Goal: Task Accomplishment & Management: Manage account settings

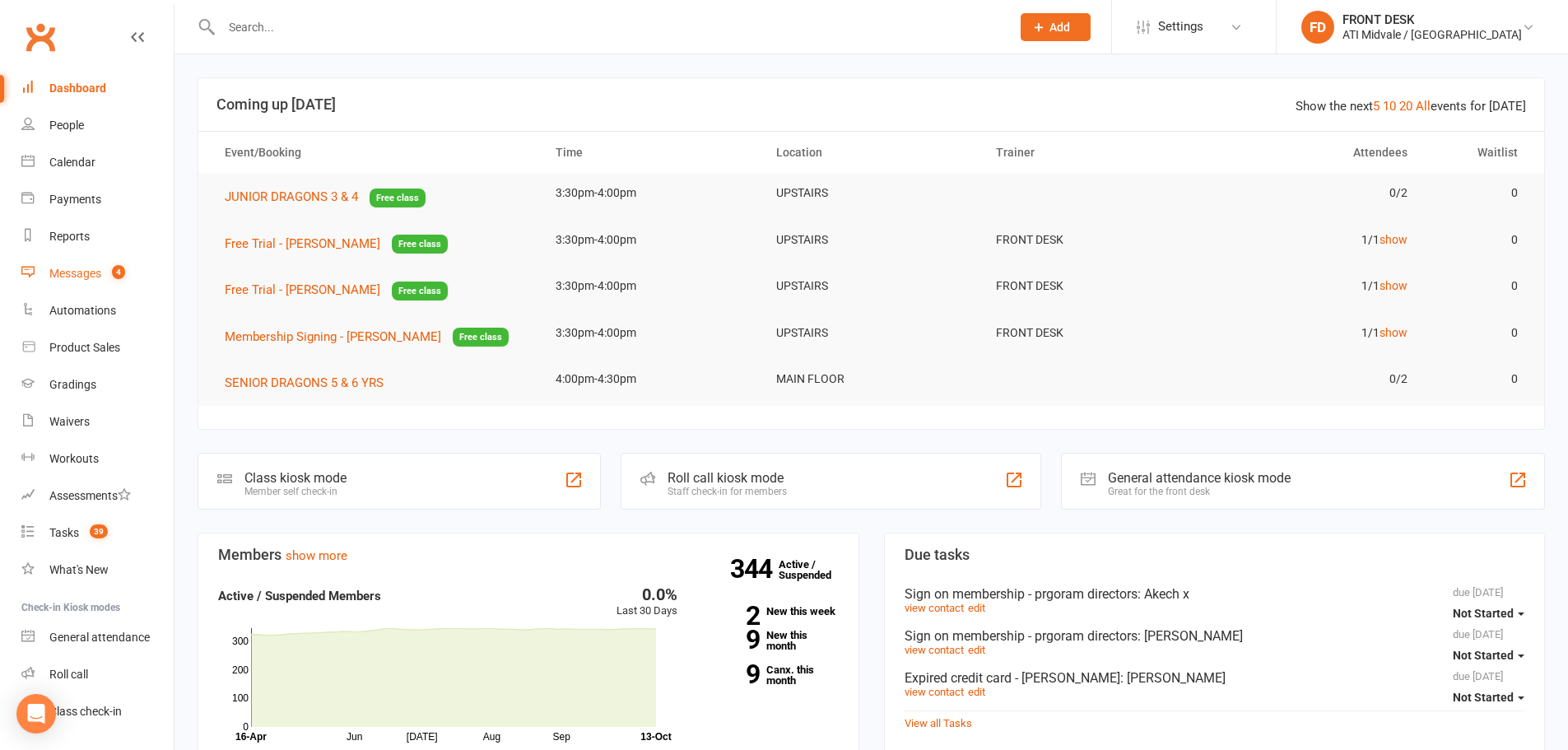
click at [94, 275] on div "Messages" at bounding box center [75, 272] width 52 height 13
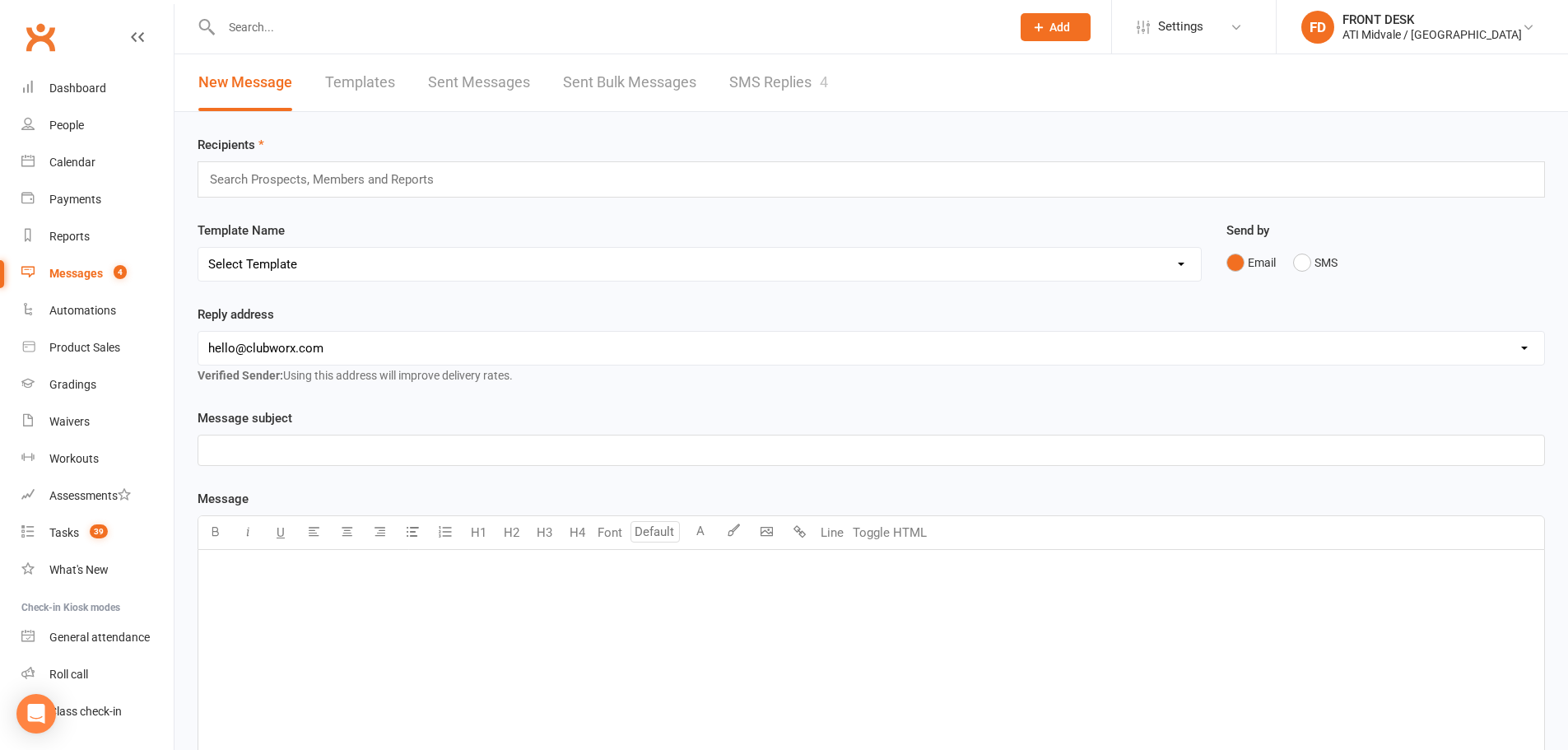
click at [767, 84] on link "SMS Replies 4" at bounding box center [779, 83] width 98 height 57
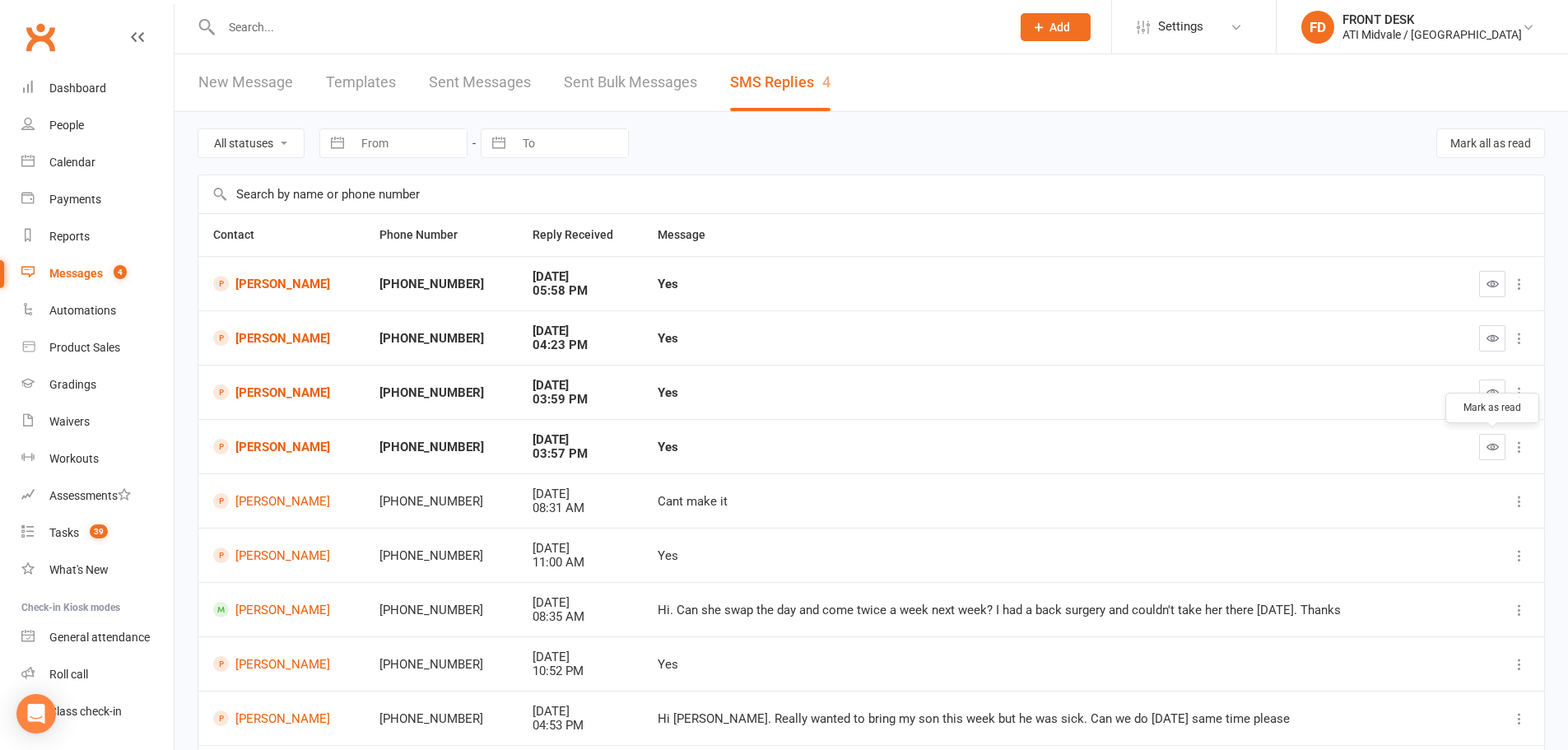
click at [1486, 446] on icon "button" at bounding box center [1492, 446] width 13 height 13
click at [1492, 397] on icon "button" at bounding box center [1492, 392] width 13 height 13
click at [1493, 339] on icon "button" at bounding box center [1492, 337] width 13 height 13
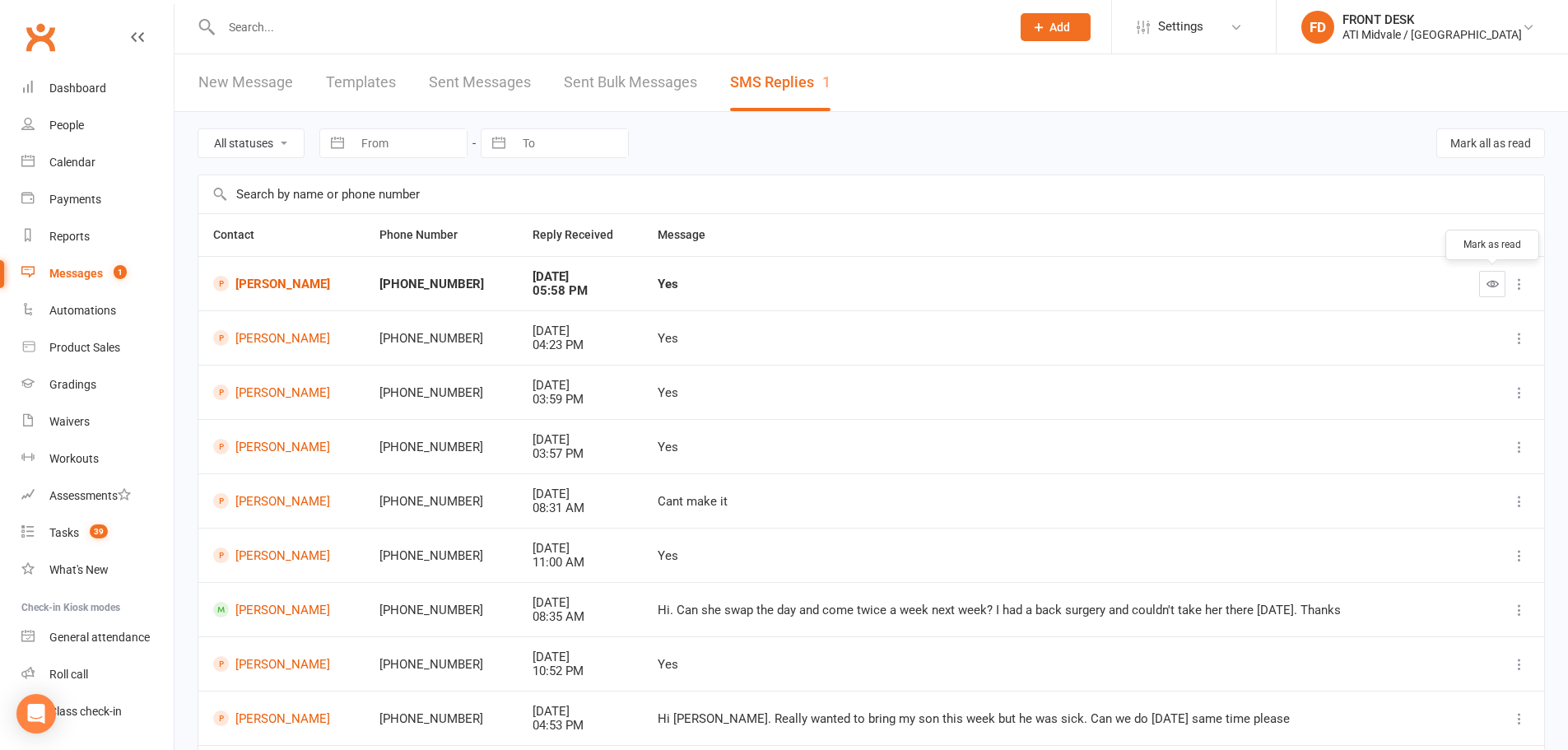
click at [1493, 282] on icon "button" at bounding box center [1492, 283] width 13 height 13
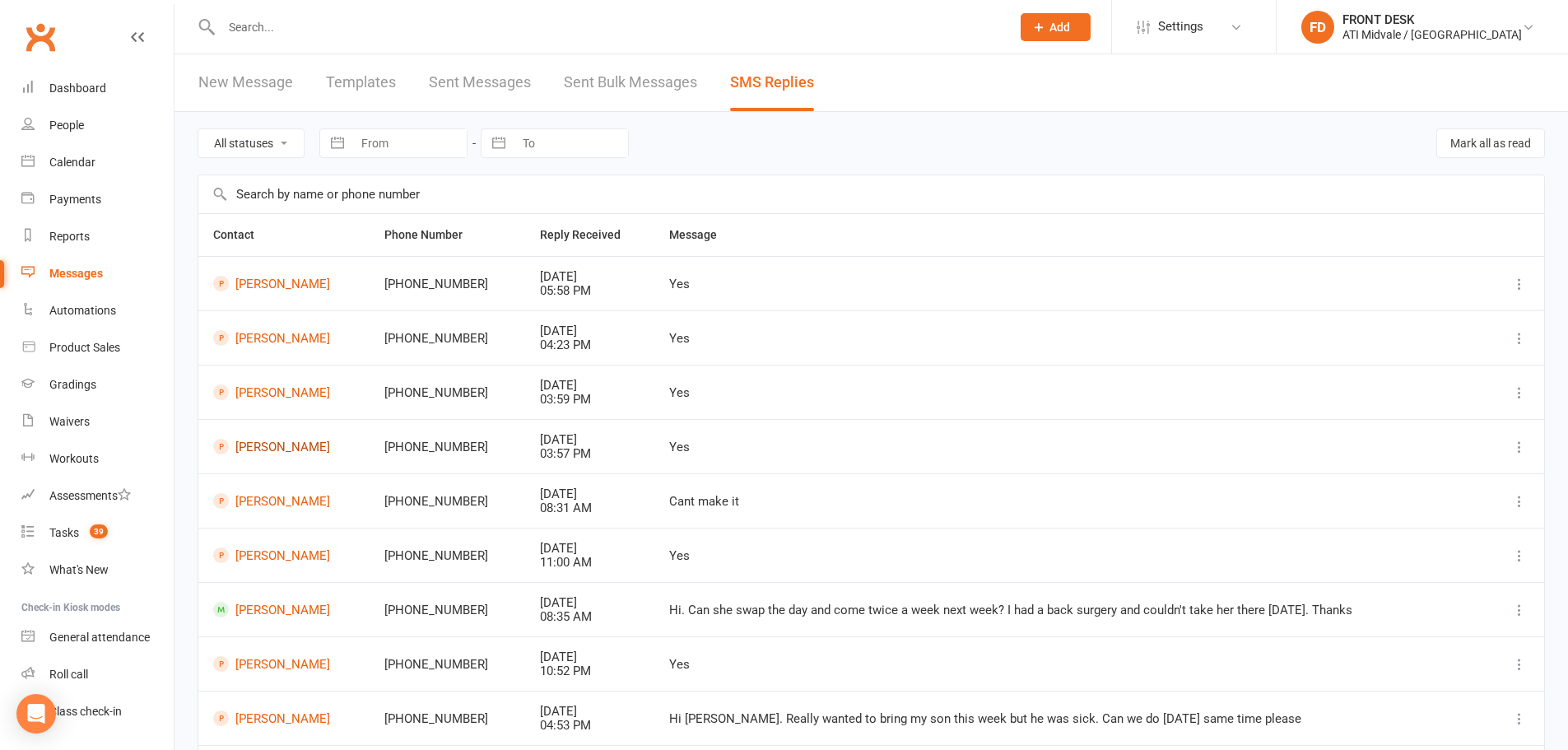
click at [279, 446] on link "[PERSON_NAME]" at bounding box center [284, 446] width 142 height 16
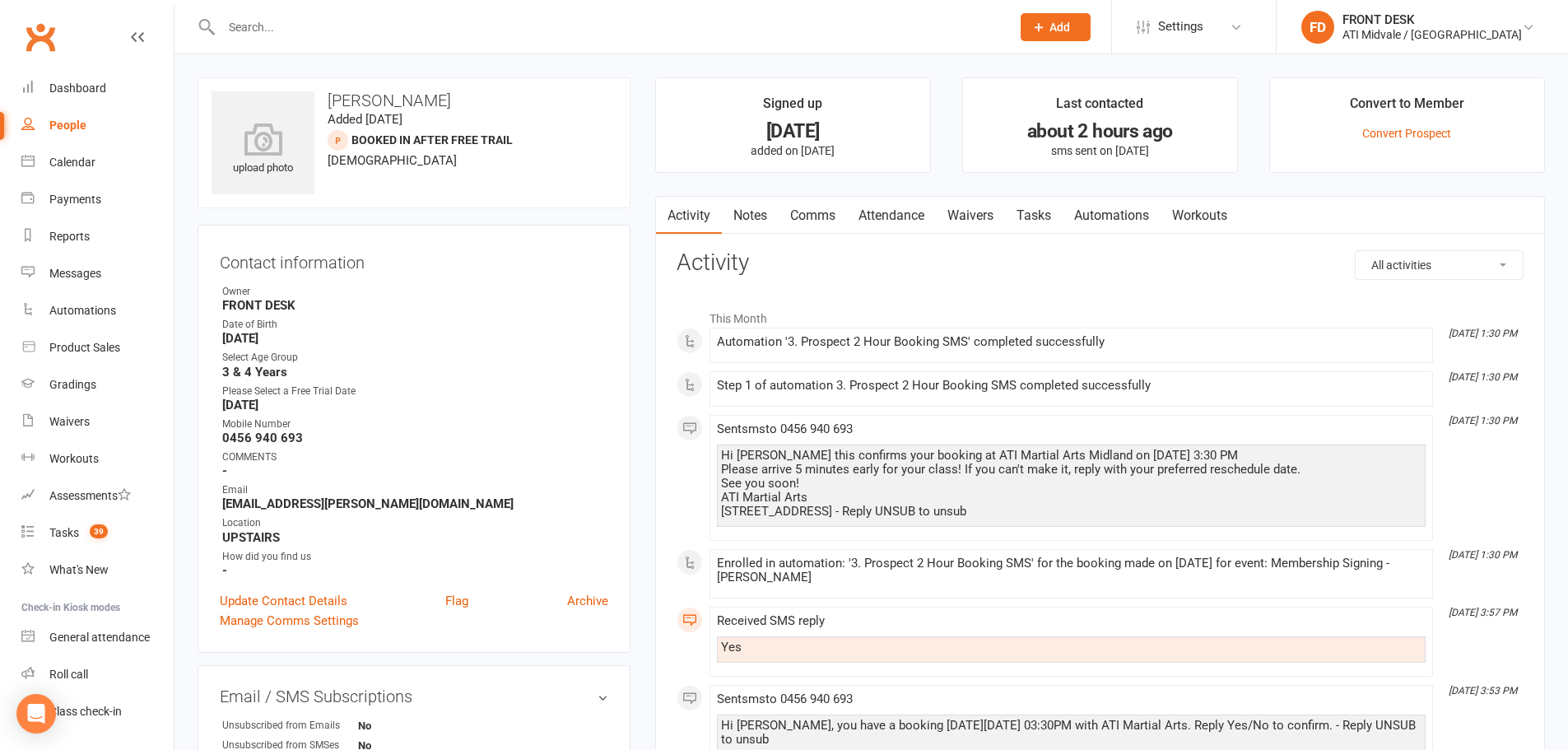
click at [348, 24] on input "text" at bounding box center [608, 27] width 783 height 23
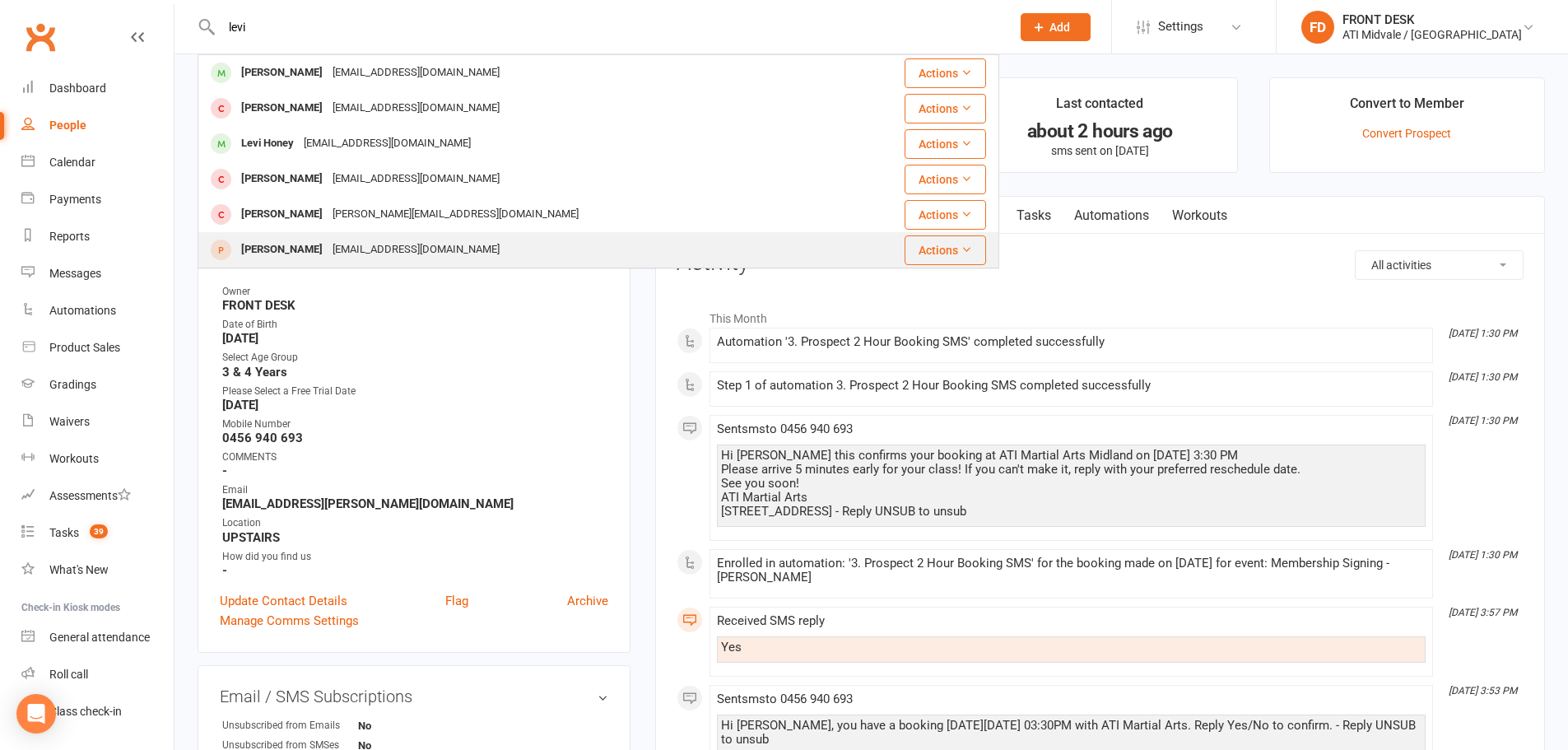
type input "levi"
click at [334, 240] on div "[EMAIL_ADDRESS][DOMAIN_NAME]" at bounding box center [416, 250] width 177 height 24
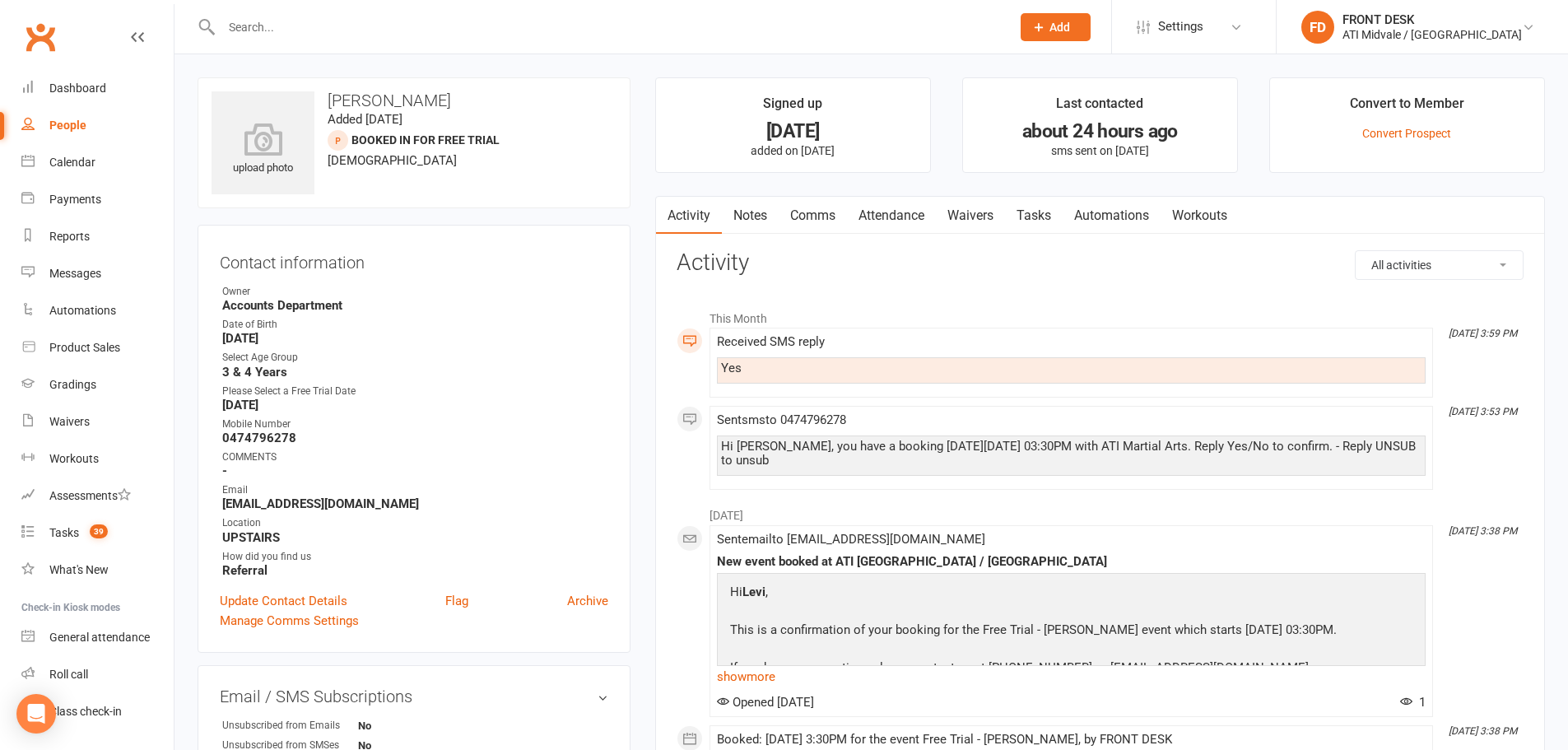
click at [1036, 210] on link "Tasks" at bounding box center [1033, 215] width 58 height 38
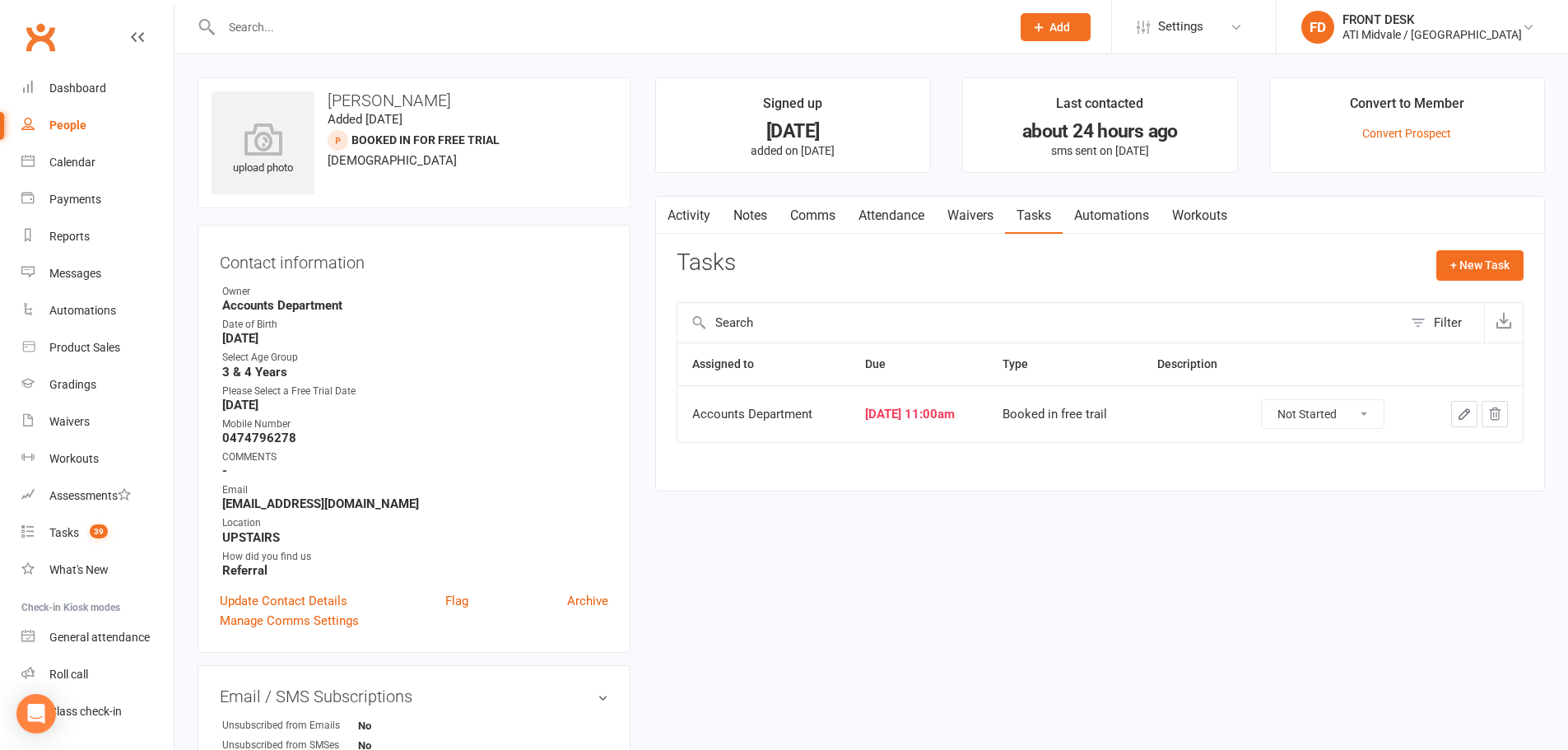
click at [889, 211] on link "Attendance" at bounding box center [891, 215] width 88 height 38
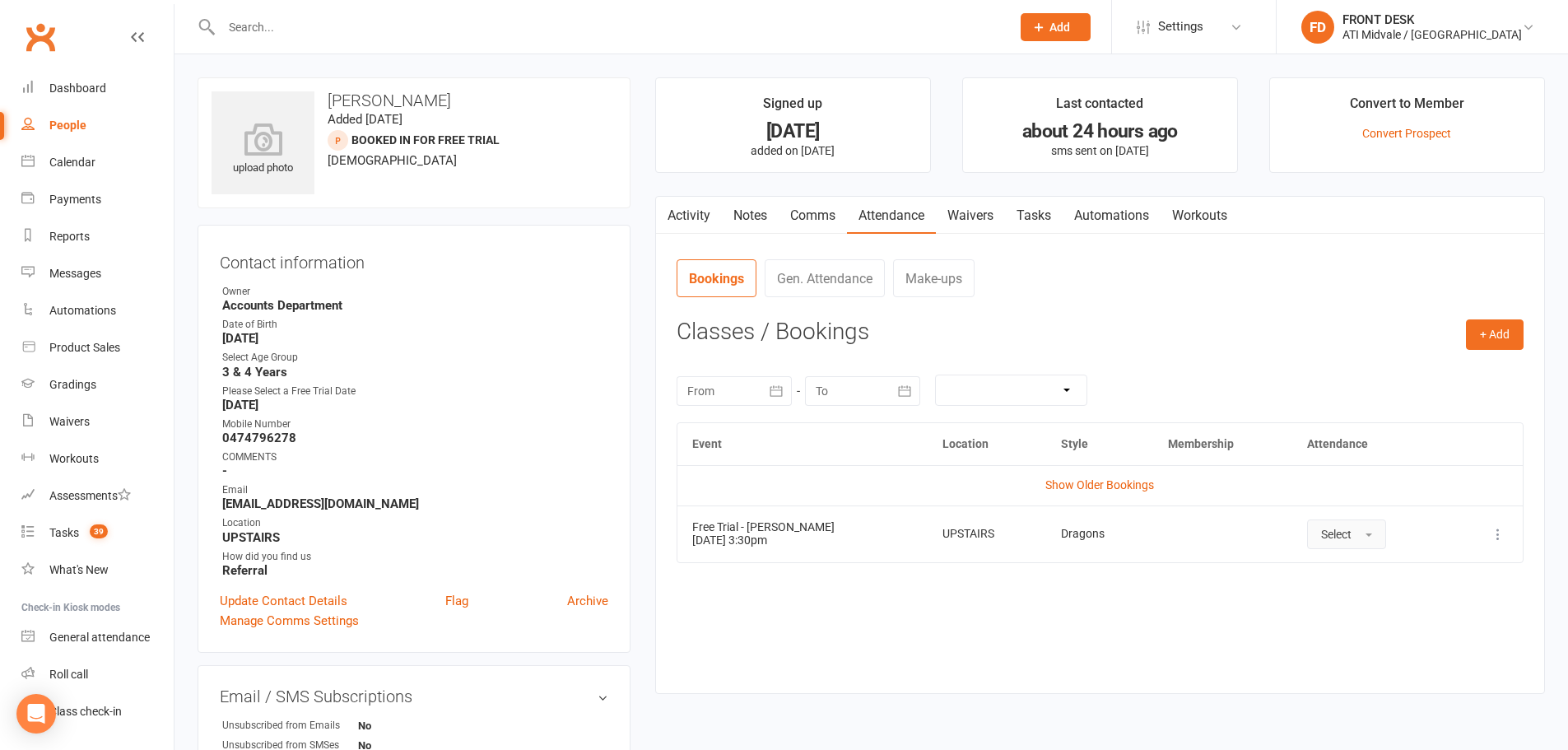
click at [1327, 524] on button "Select" at bounding box center [1346, 534] width 79 height 29
click at [1321, 567] on span "Attended" at bounding box center [1346, 570] width 49 height 15
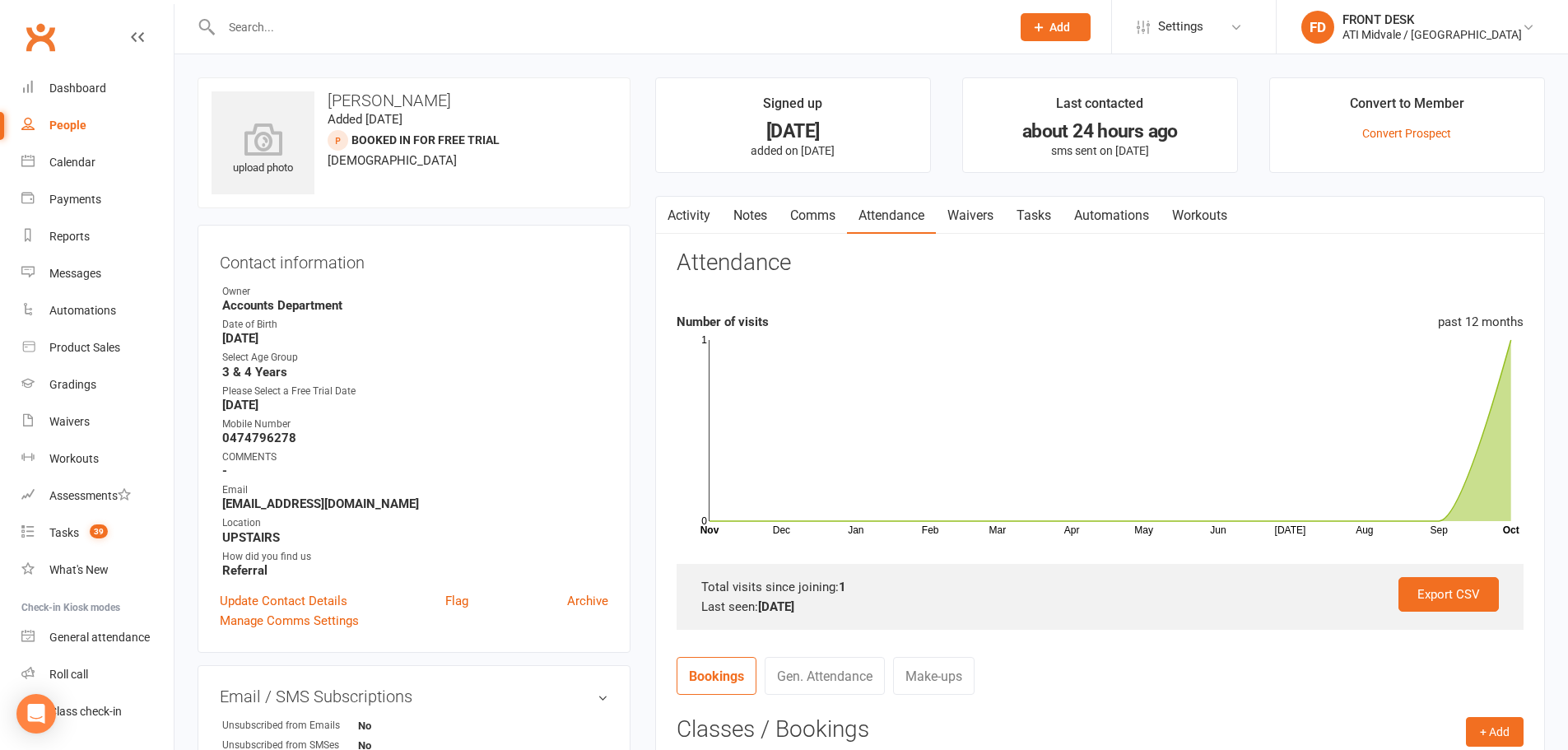
click at [391, 35] on input "text" at bounding box center [608, 27] width 783 height 23
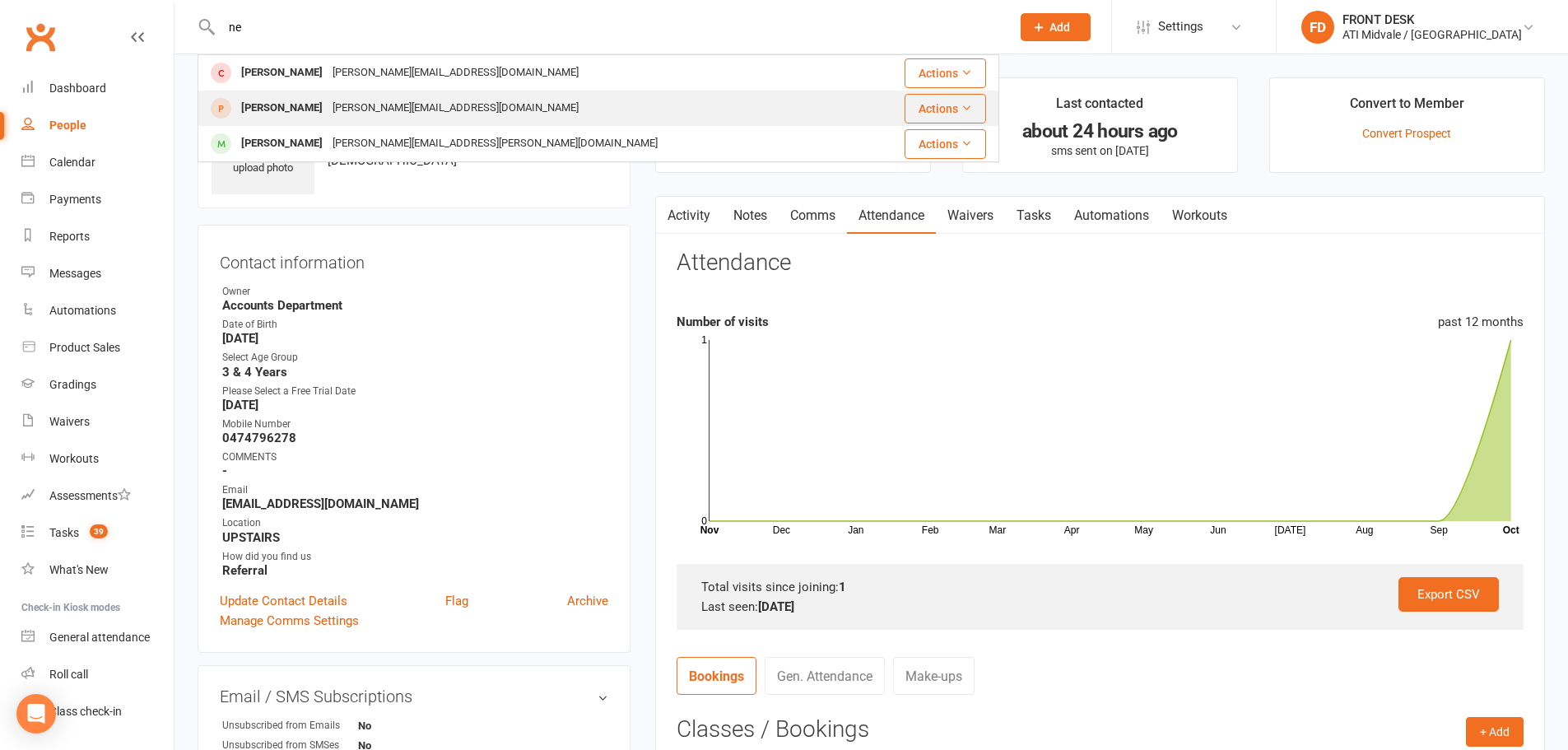
type input "n"
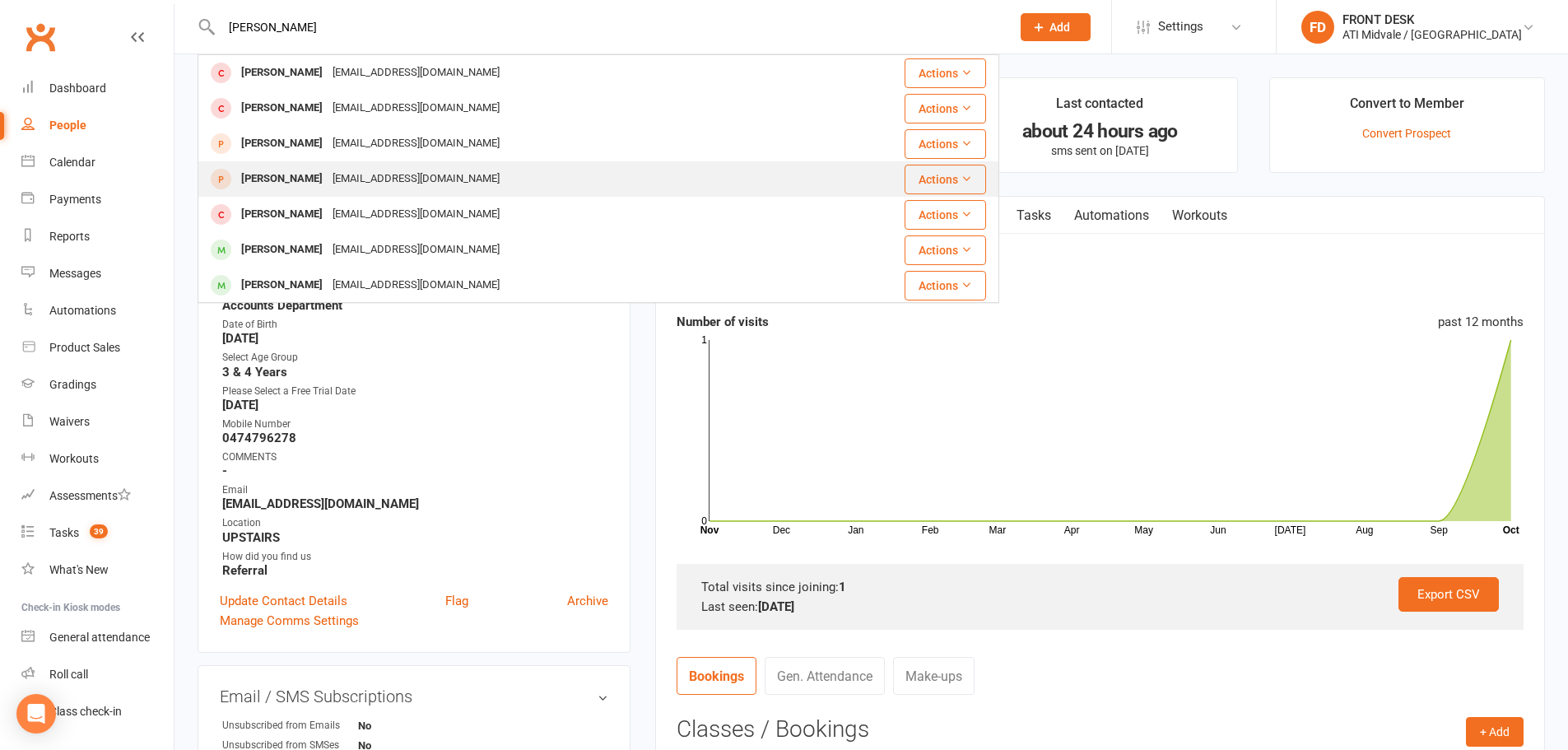
type input "[PERSON_NAME]"
click at [274, 186] on div "[PERSON_NAME]" at bounding box center [281, 179] width 91 height 24
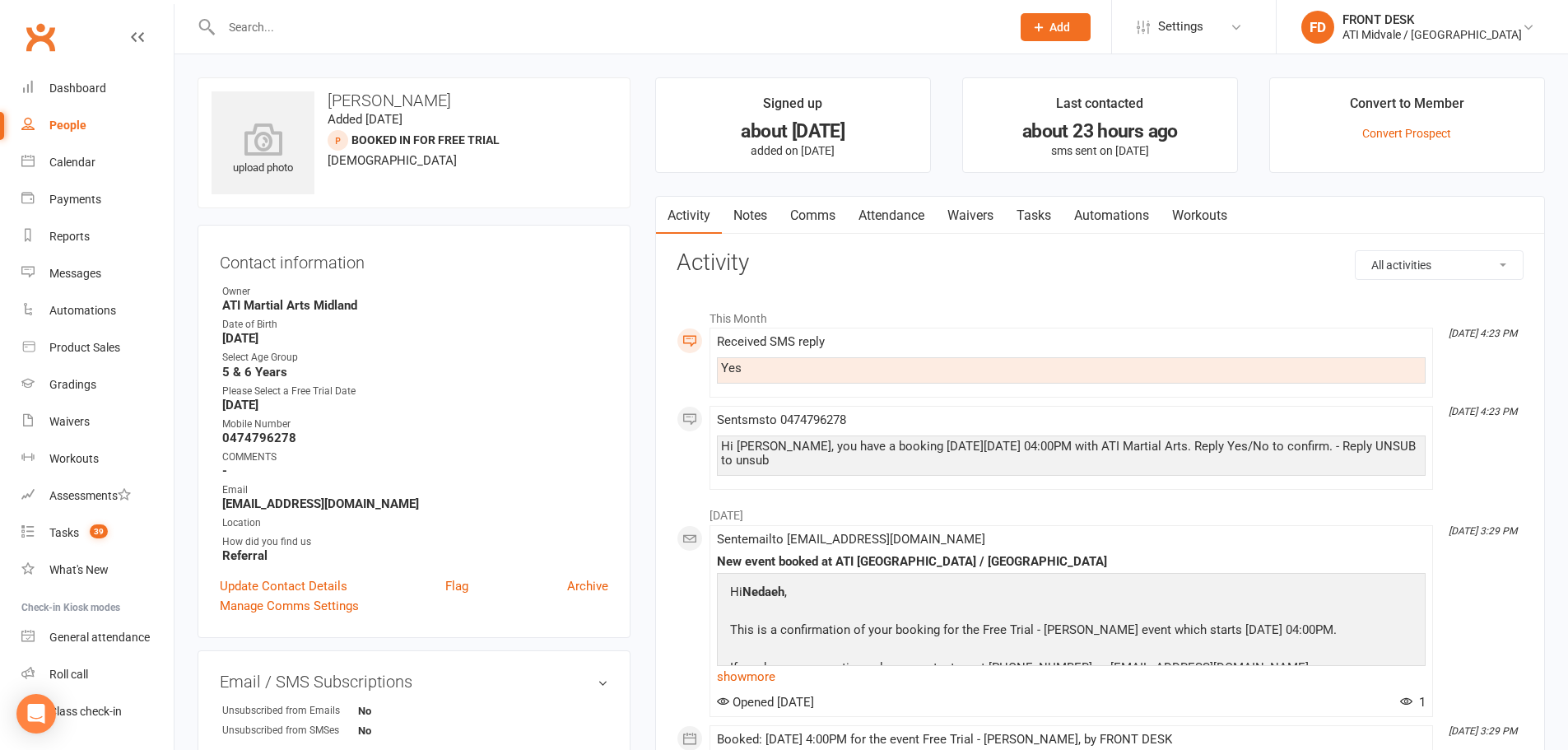
click at [881, 211] on link "Attendance" at bounding box center [891, 215] width 88 height 38
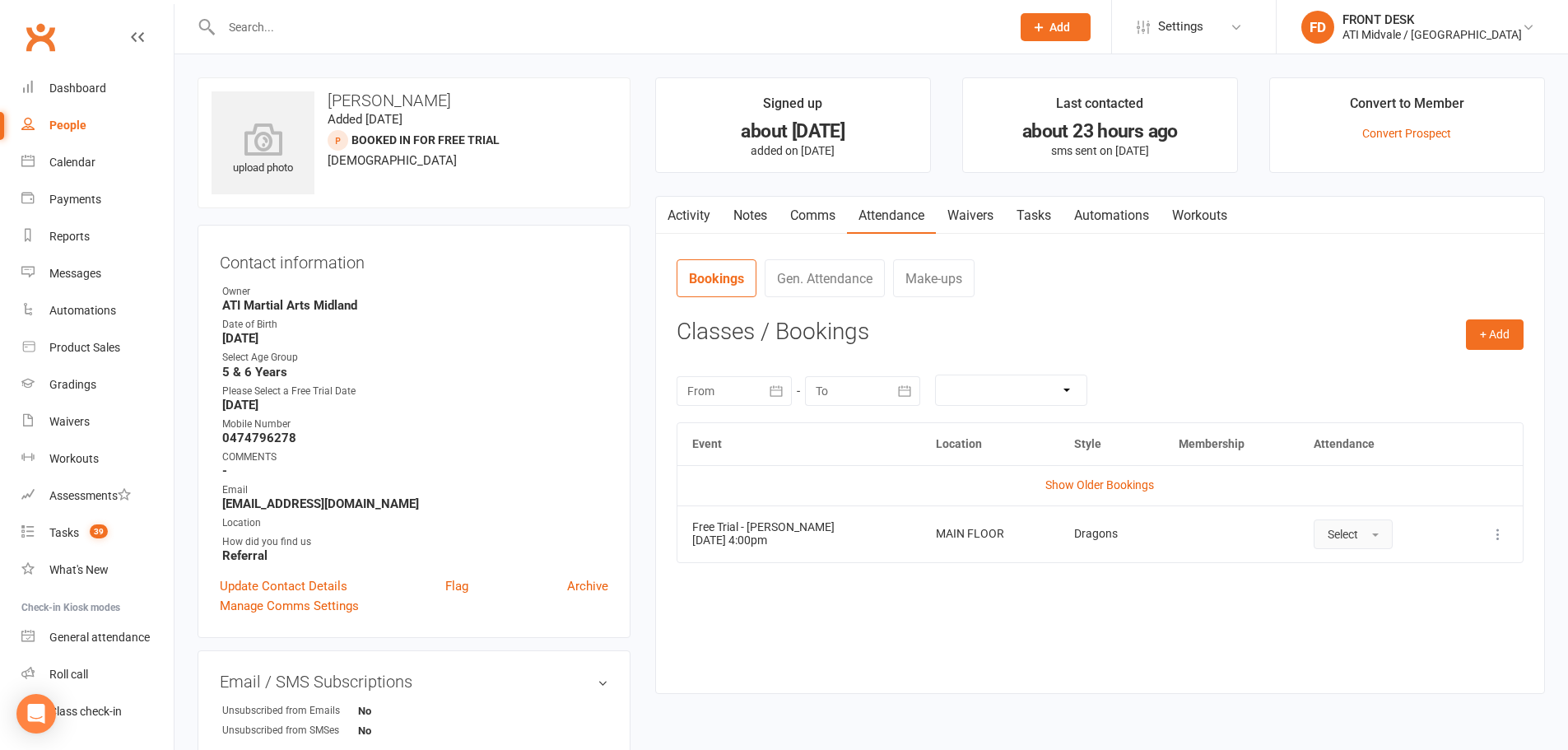
click at [1337, 523] on button "Select" at bounding box center [1353, 534] width 79 height 29
click at [1357, 567] on span "Attended" at bounding box center [1352, 570] width 49 height 15
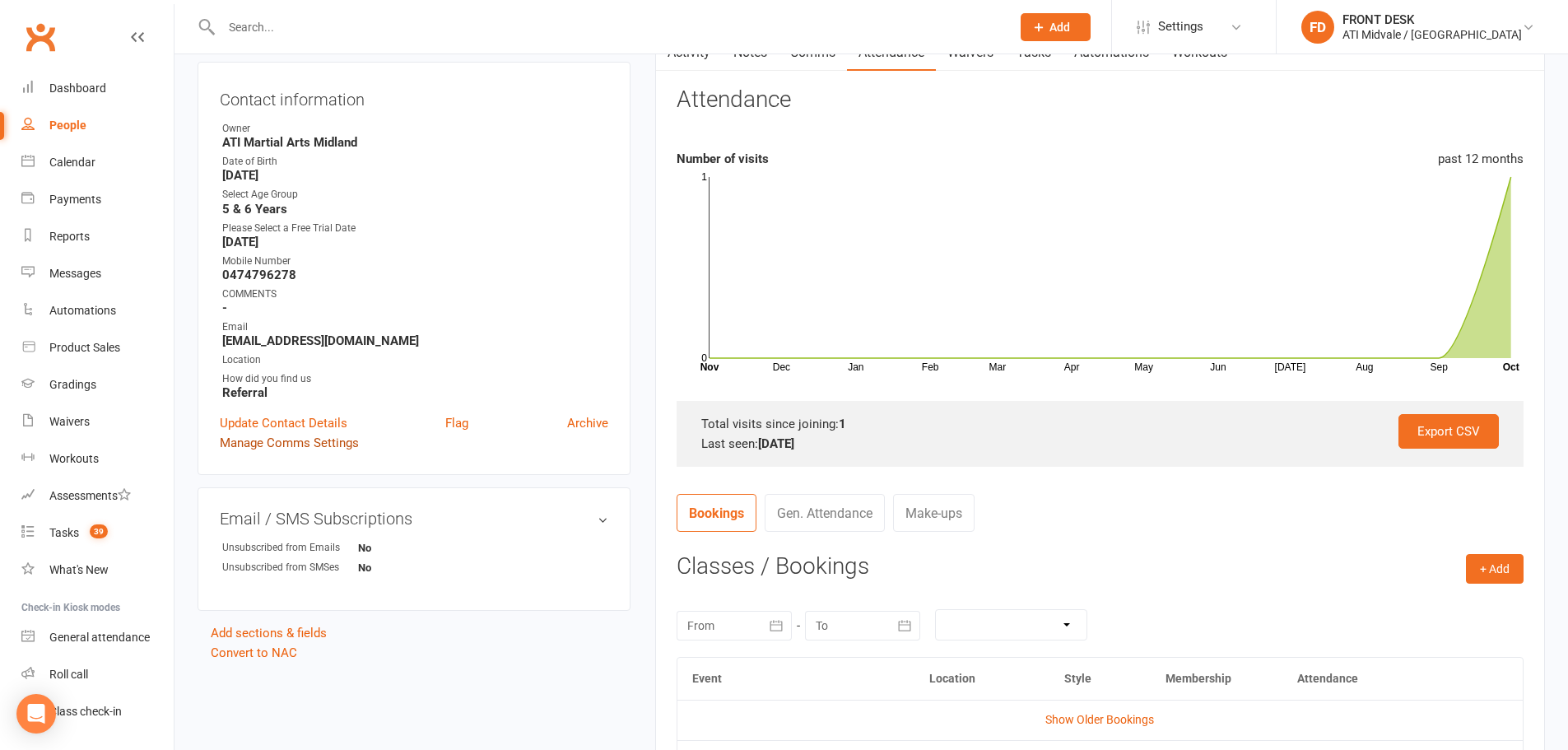
scroll to position [164, 0]
click at [271, 417] on link "Update Contact Details" at bounding box center [284, 422] width 128 height 20
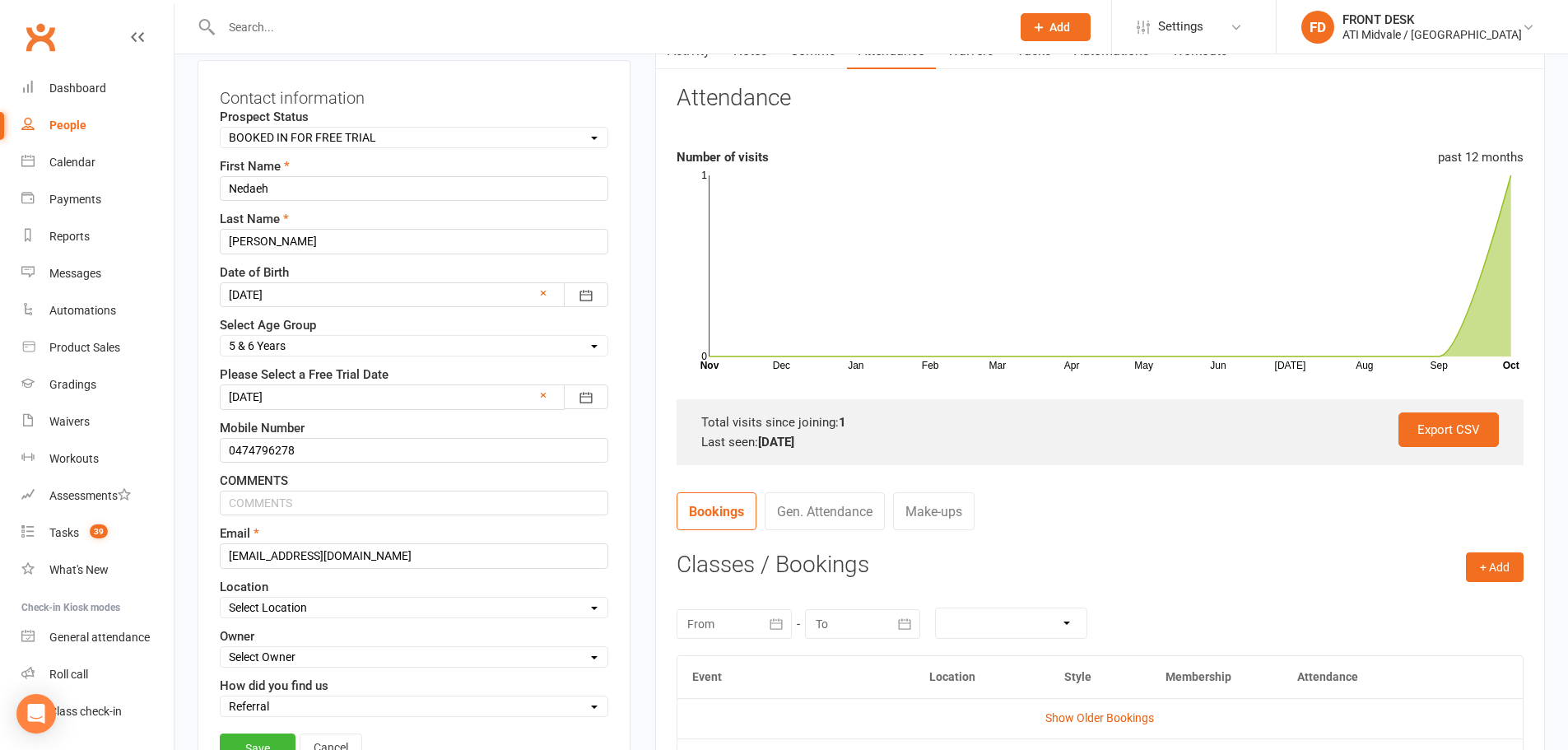
scroll to position [78, 0]
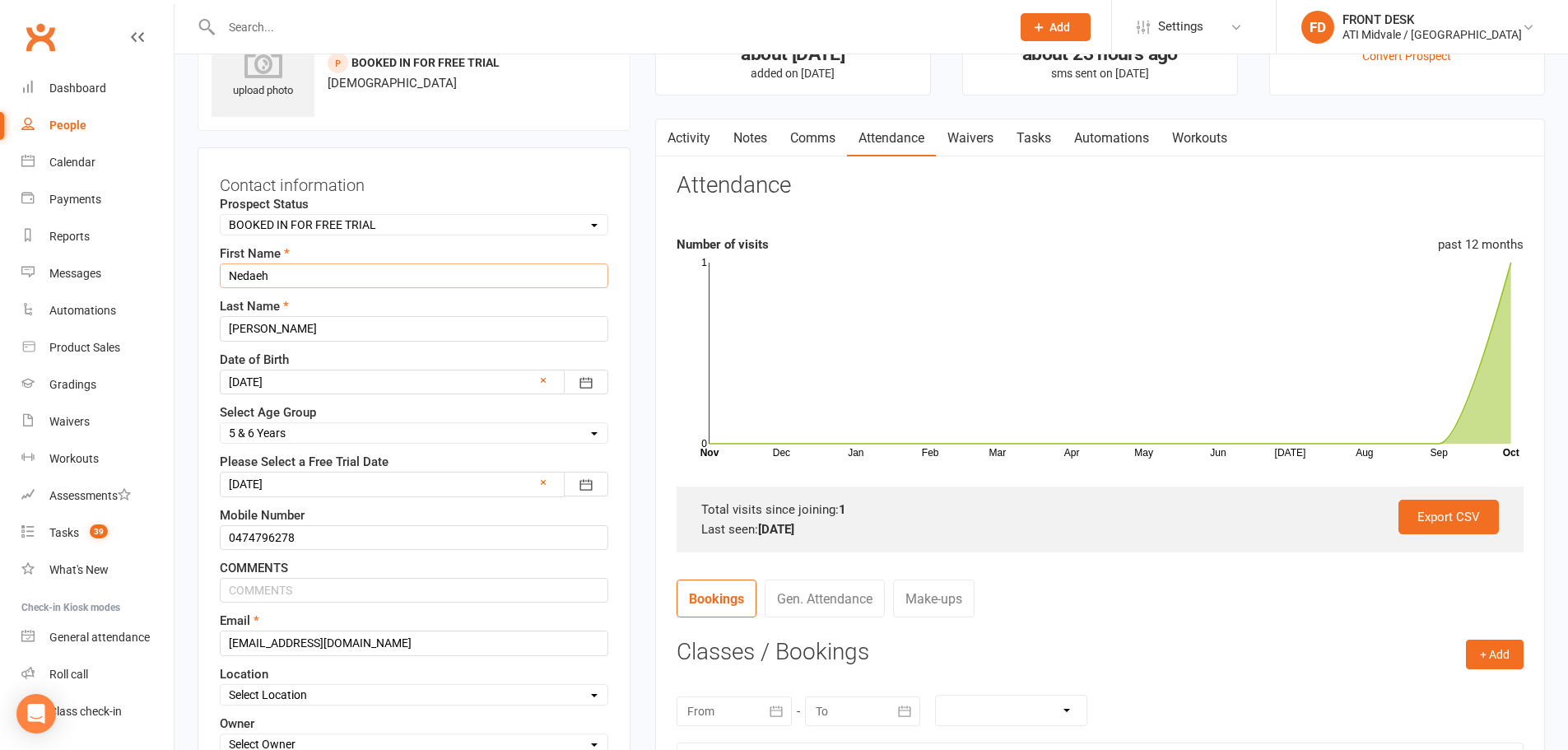
click at [250, 275] on input "Nedaeh" at bounding box center [414, 275] width 388 height 25
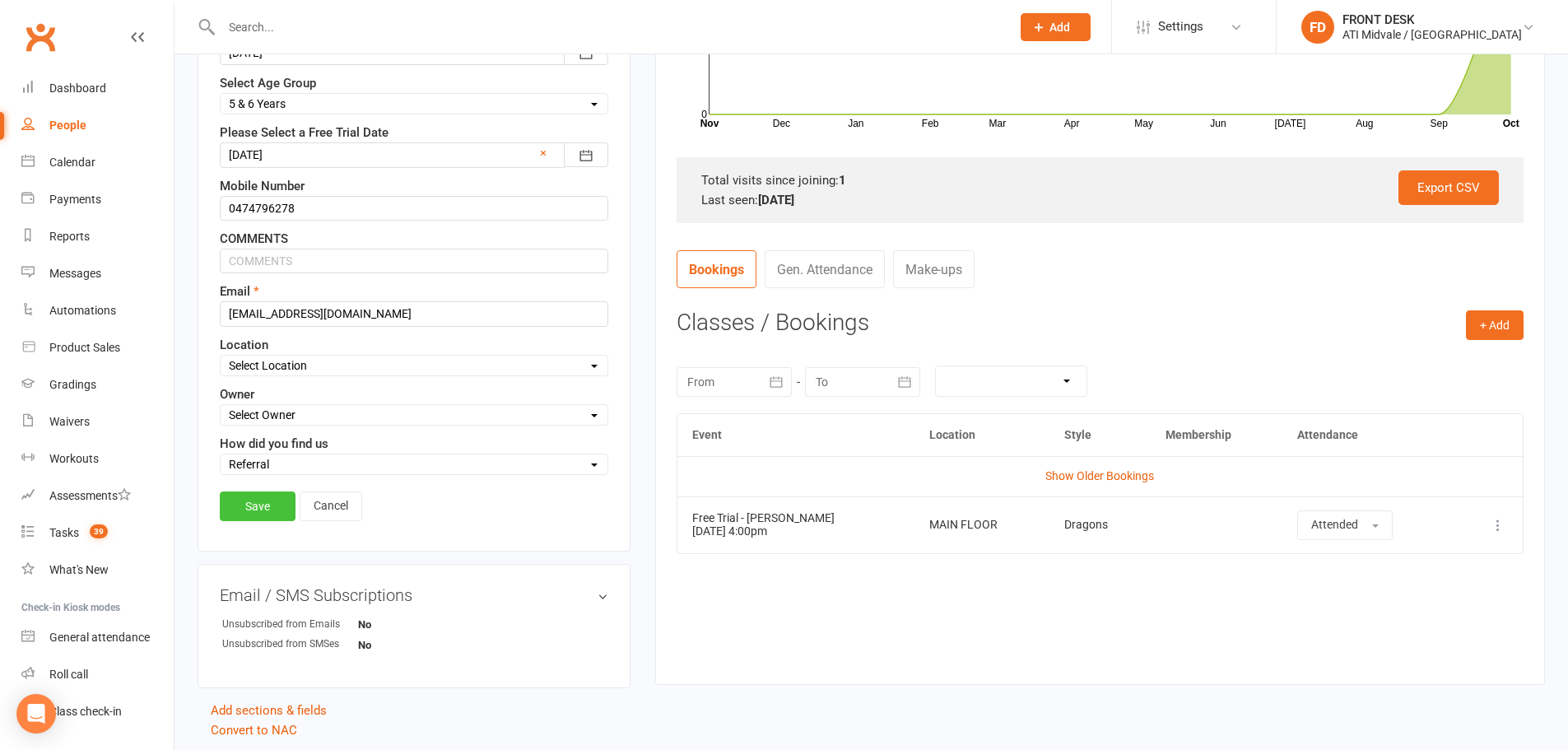
type input "Nevaeh"
click at [256, 505] on link "Save" at bounding box center [258, 506] width 76 height 29
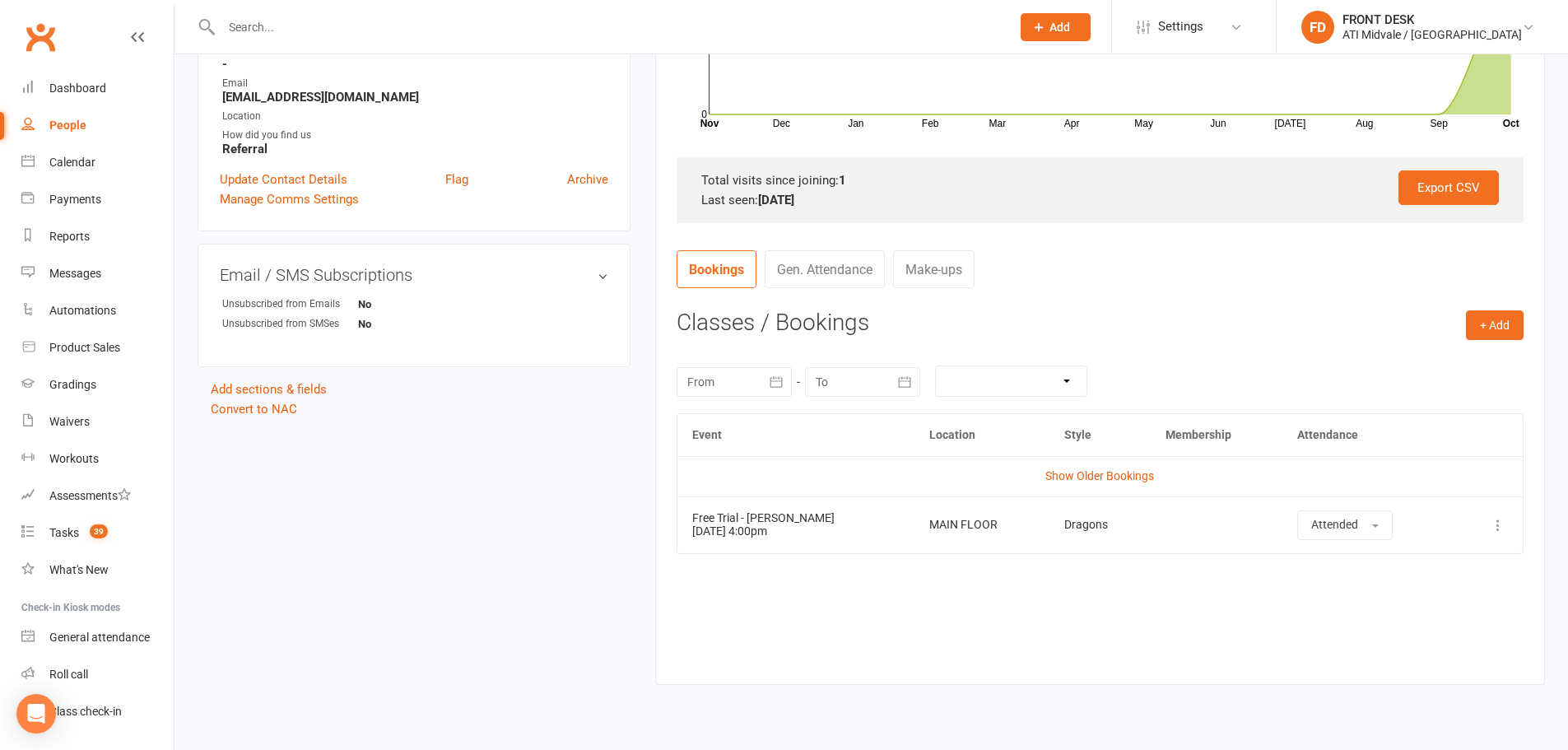
click at [1107, 579] on div "Event Location Style Membership Attendance Show Older Bookings Free Trial - [PE…" at bounding box center [1099, 536] width 846 height 246
click at [554, 513] on div "upload photo [PERSON_NAME] Added [DATE] BOOKED IN FOR FREE TRIAL prospect [DEMO…" at bounding box center [871, 198] width 1372 height 1054
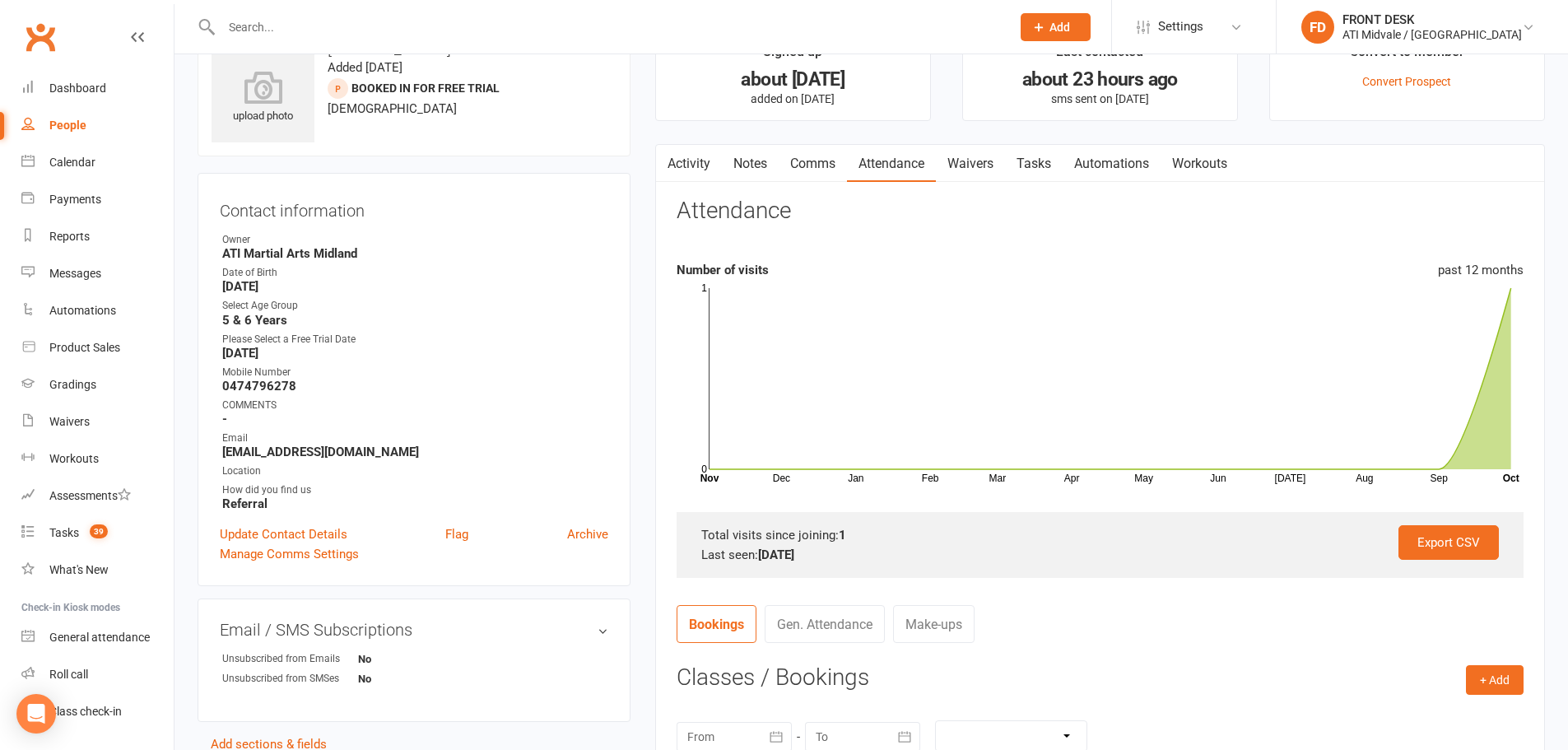
scroll to position [0, 0]
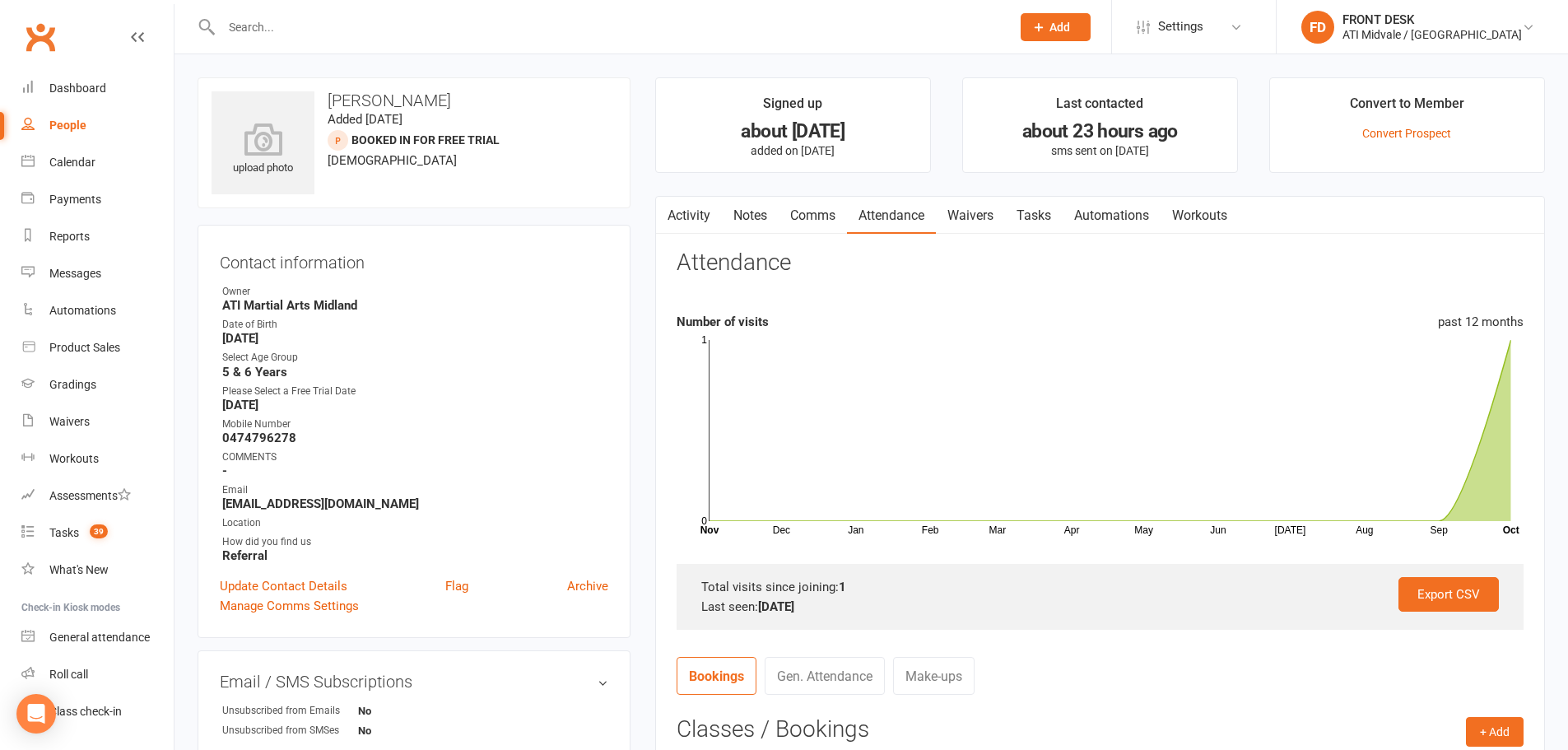
click at [349, 18] on input "text" at bounding box center [608, 27] width 783 height 23
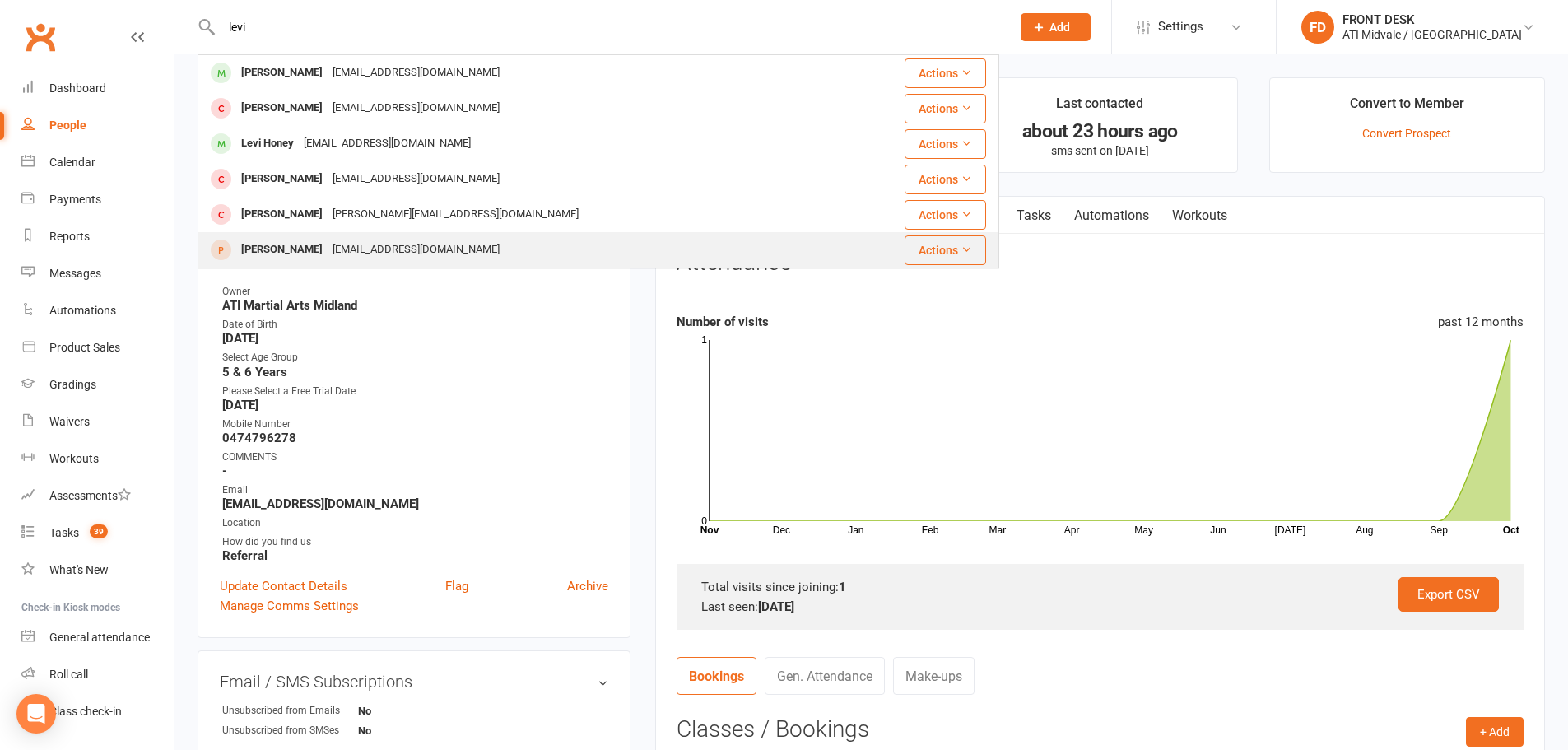
type input "levi"
click at [354, 250] on div "[EMAIL_ADDRESS][DOMAIN_NAME]" at bounding box center [416, 250] width 177 height 24
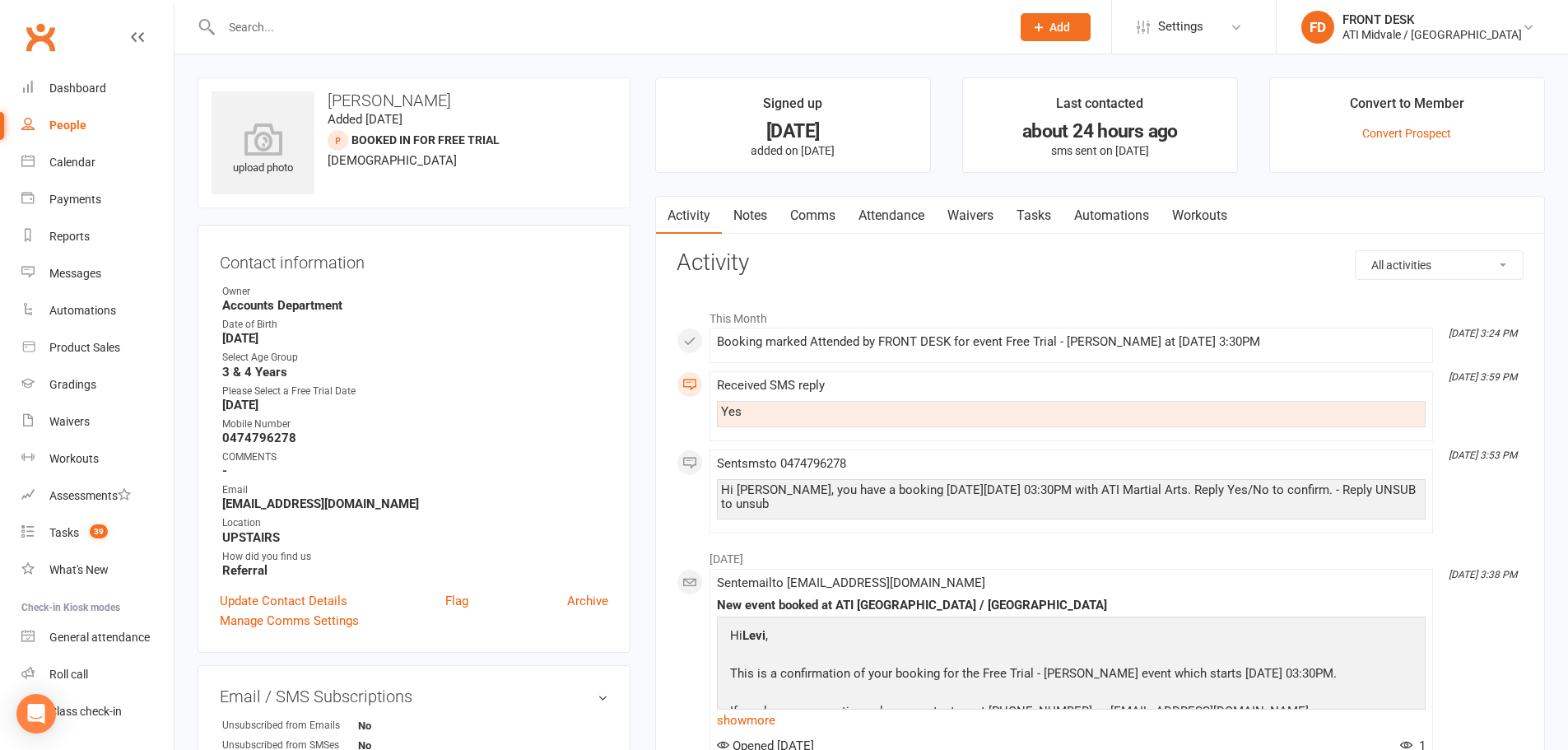
click at [880, 215] on link "Attendance" at bounding box center [891, 215] width 88 height 38
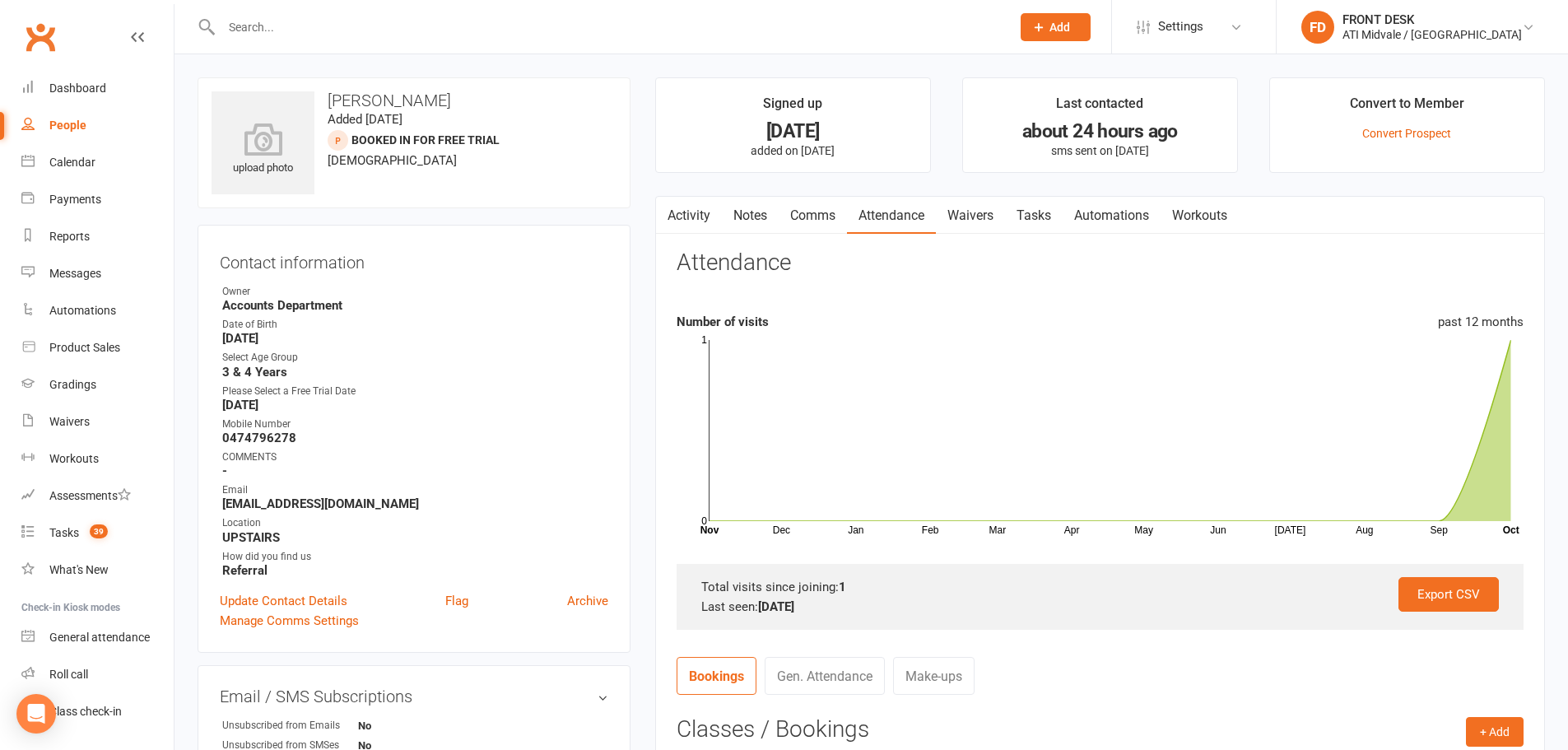
click at [377, 31] on input "text" at bounding box center [608, 27] width 783 height 23
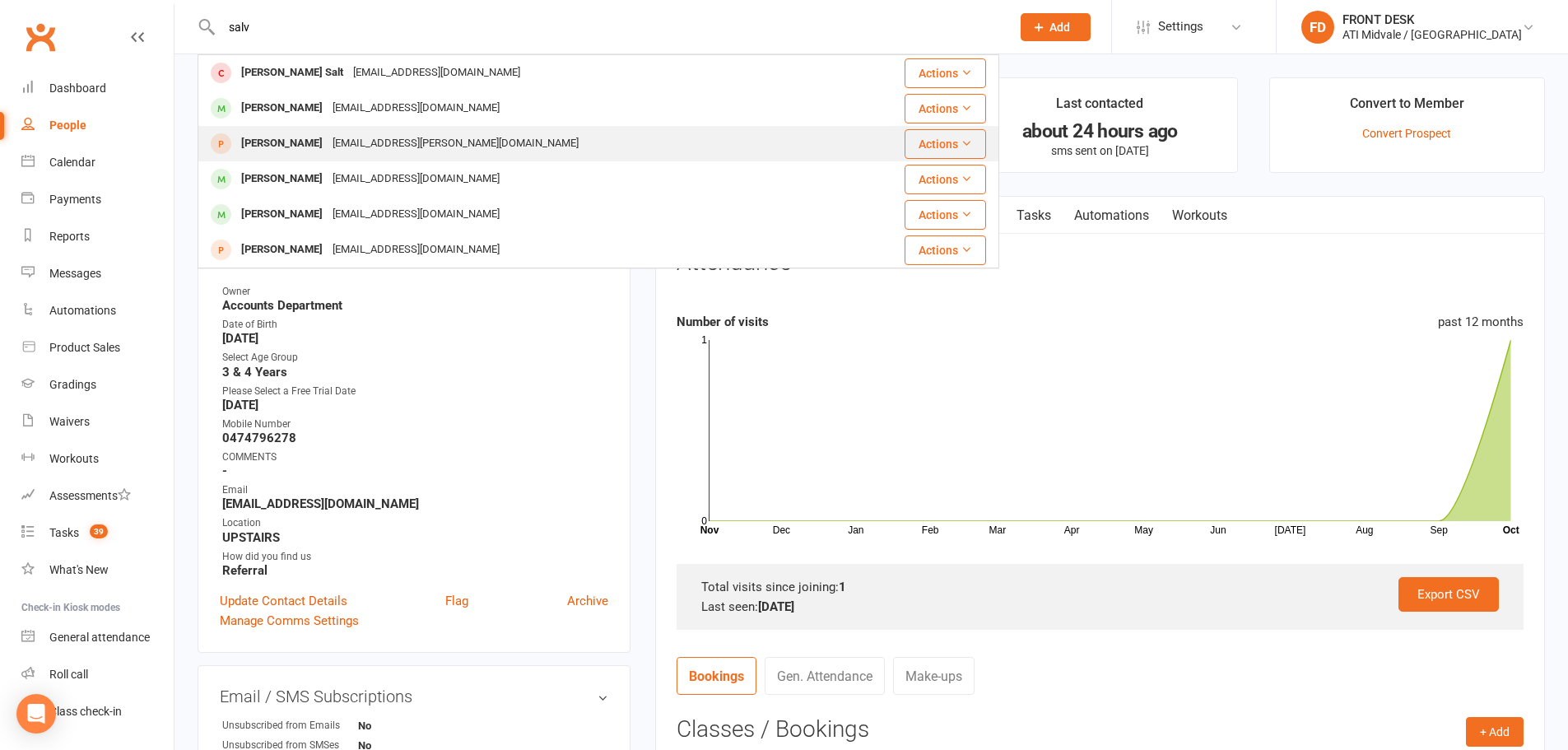
type input "salv"
click at [376, 144] on div "[EMAIL_ADDRESS][PERSON_NAME][DOMAIN_NAME]" at bounding box center [455, 144] width 256 height 24
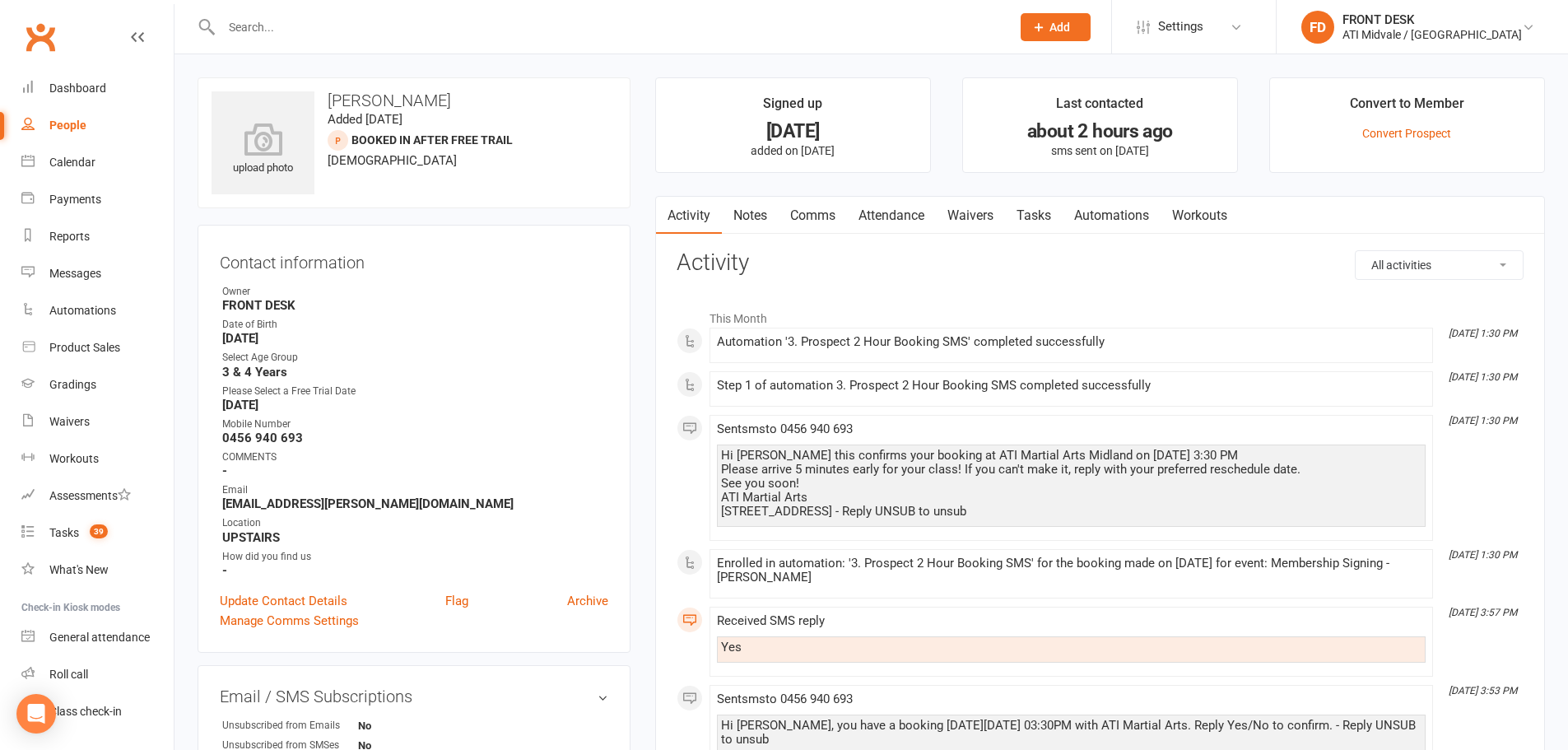
click at [883, 217] on link "Attendance" at bounding box center [891, 215] width 88 height 38
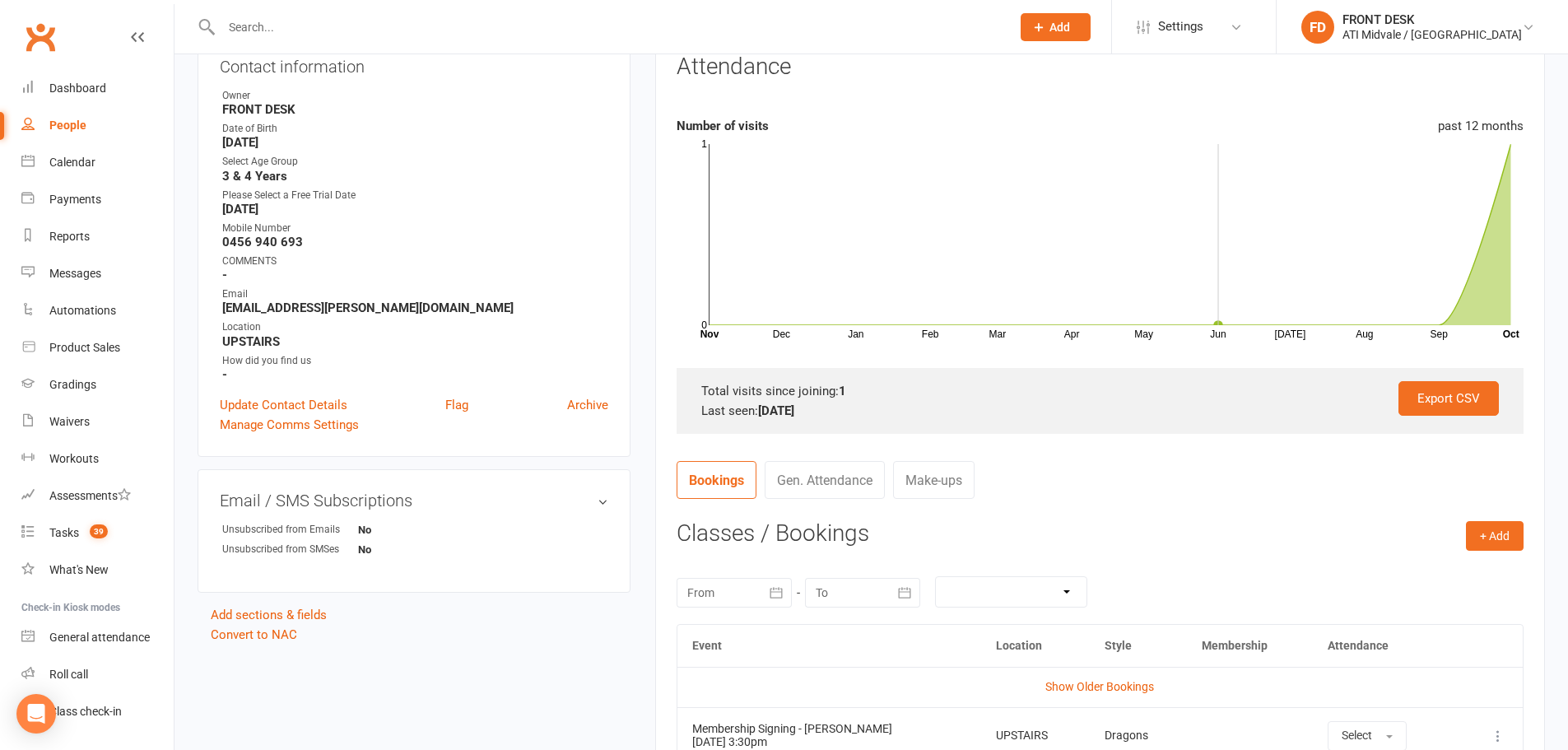
scroll to position [329, 0]
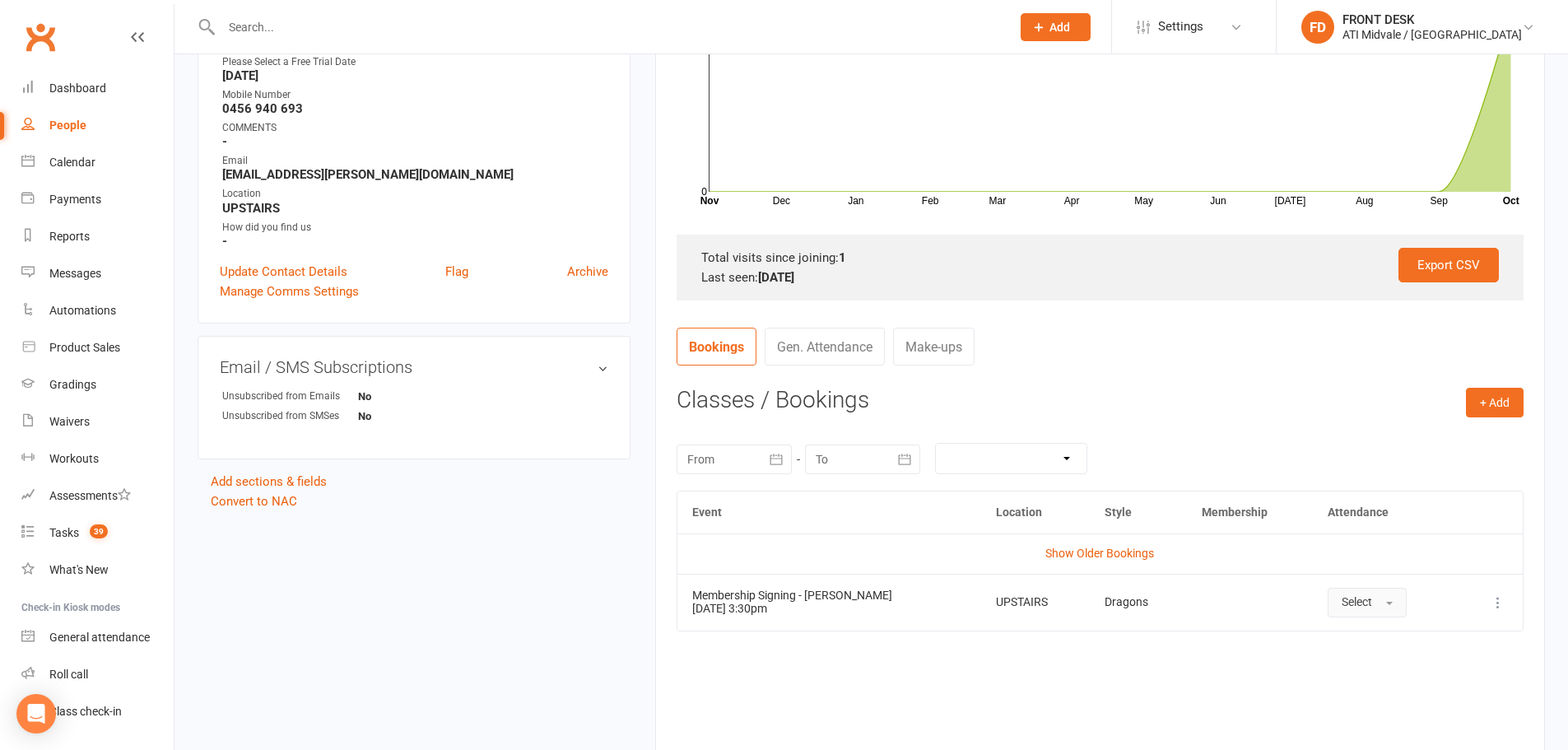
click at [1357, 599] on span "Select" at bounding box center [1357, 601] width 30 height 13
click at [1345, 644] on span "Attended" at bounding box center [1366, 639] width 49 height 15
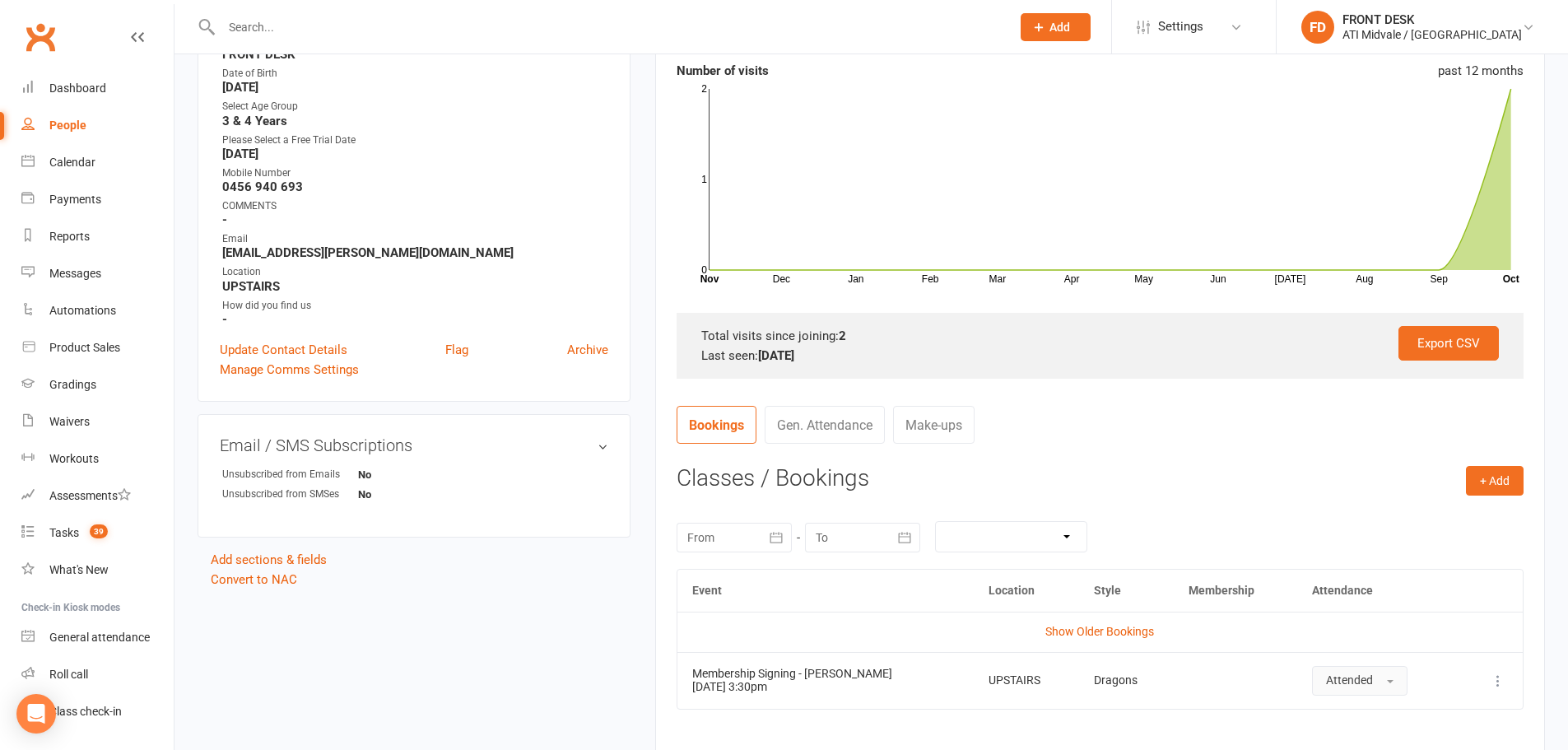
scroll to position [247, 0]
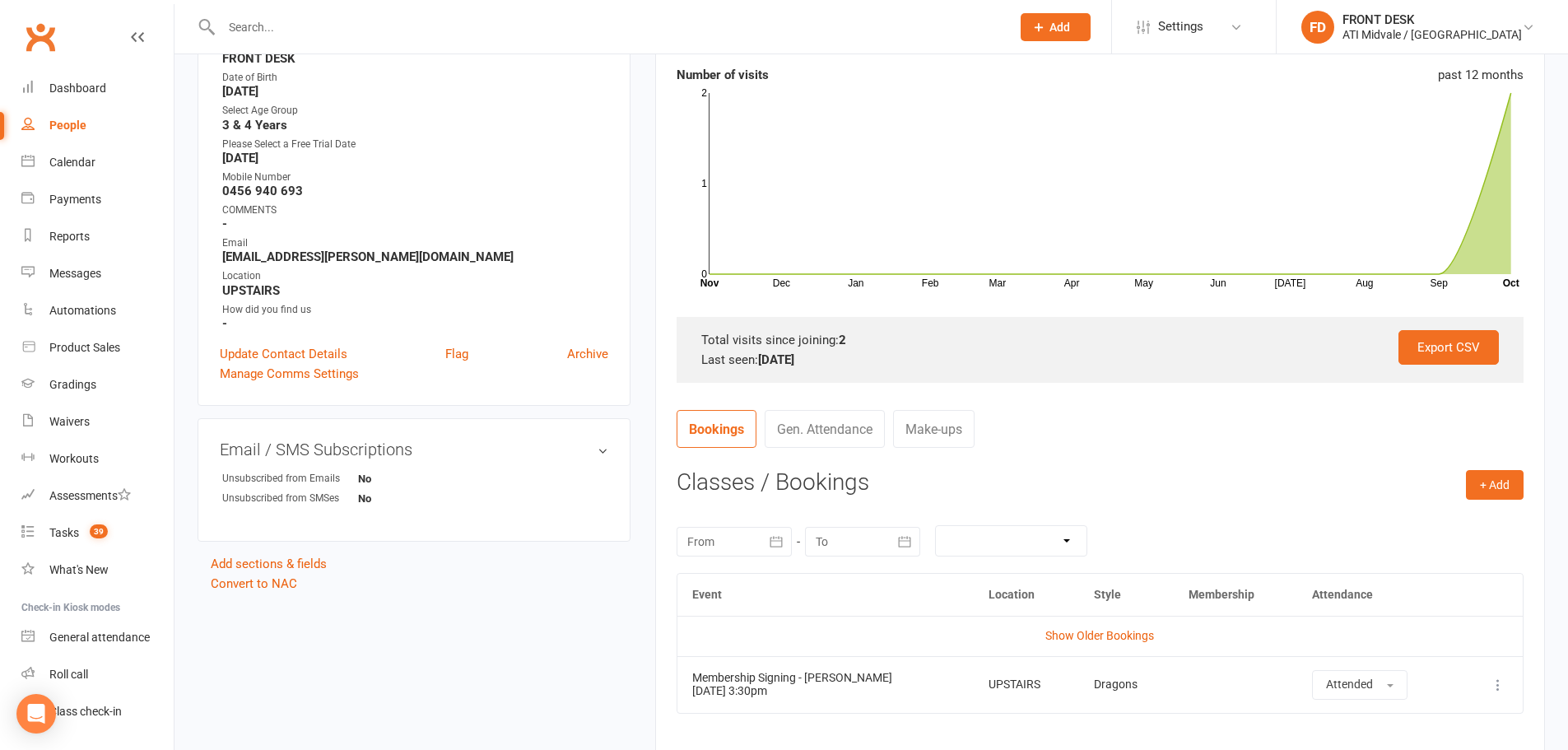
click at [807, 20] on input "text" at bounding box center [608, 27] width 783 height 23
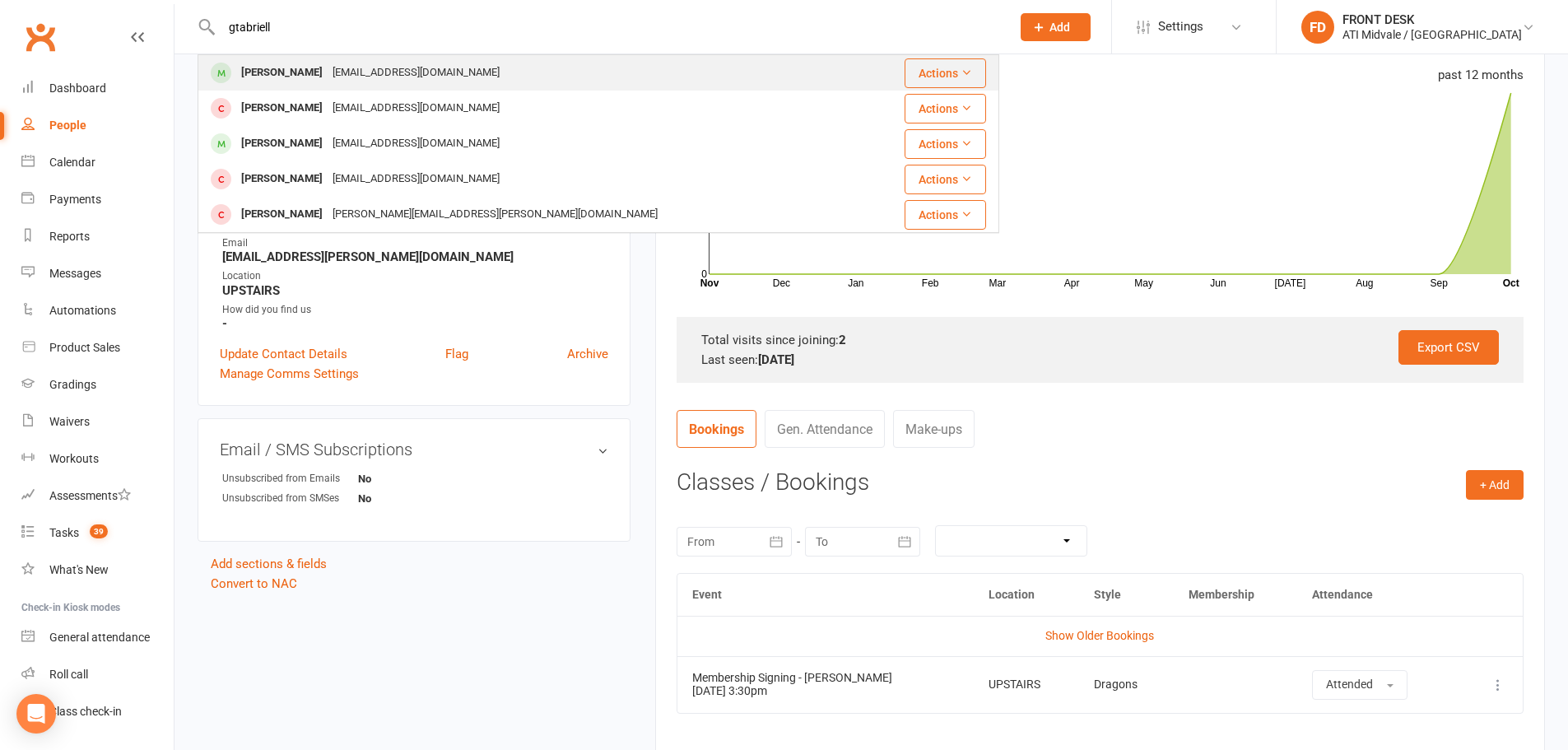
type input "gtabriell"
click at [414, 74] on div "dallascooper28@hotmail.com" at bounding box center [416, 73] width 177 height 24
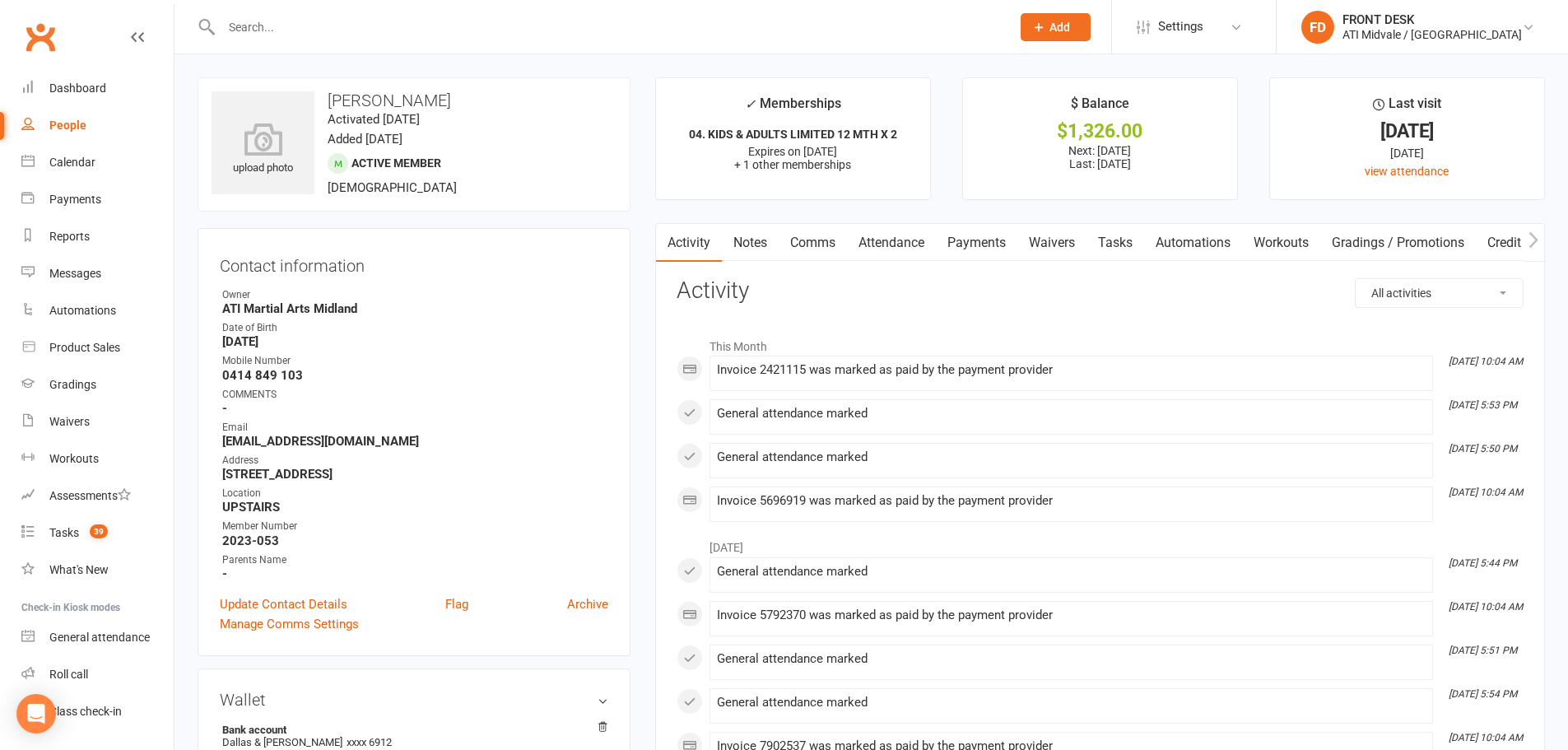
click at [995, 236] on link "Payments" at bounding box center [976, 243] width 82 height 38
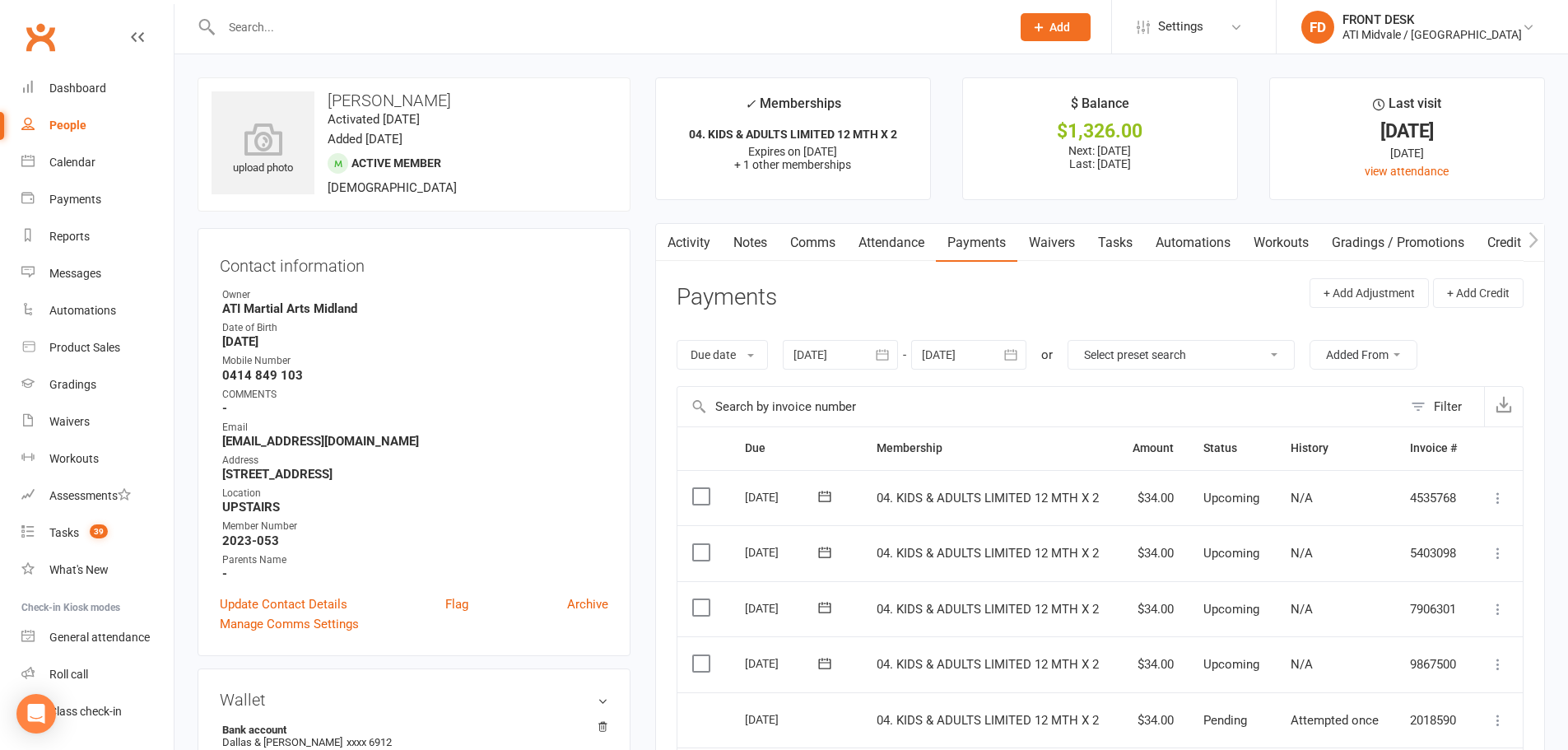
click at [345, 45] on div at bounding box center [598, 27] width 801 height 53
click at [341, 32] on input "text" at bounding box center [608, 27] width 783 height 23
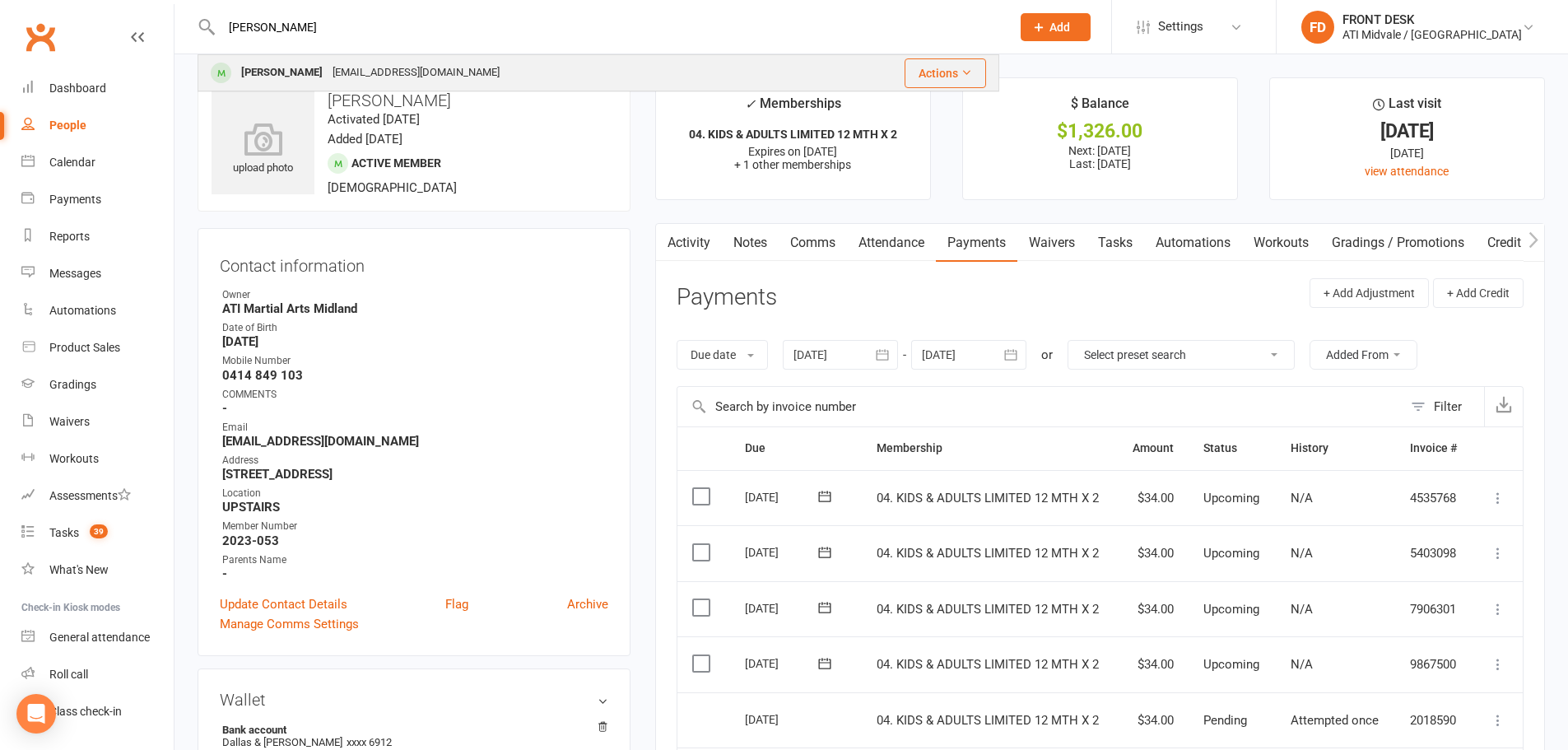
type input "enrico"
click at [334, 67] on div "gandababae2011@yahoo.com" at bounding box center [416, 73] width 177 height 24
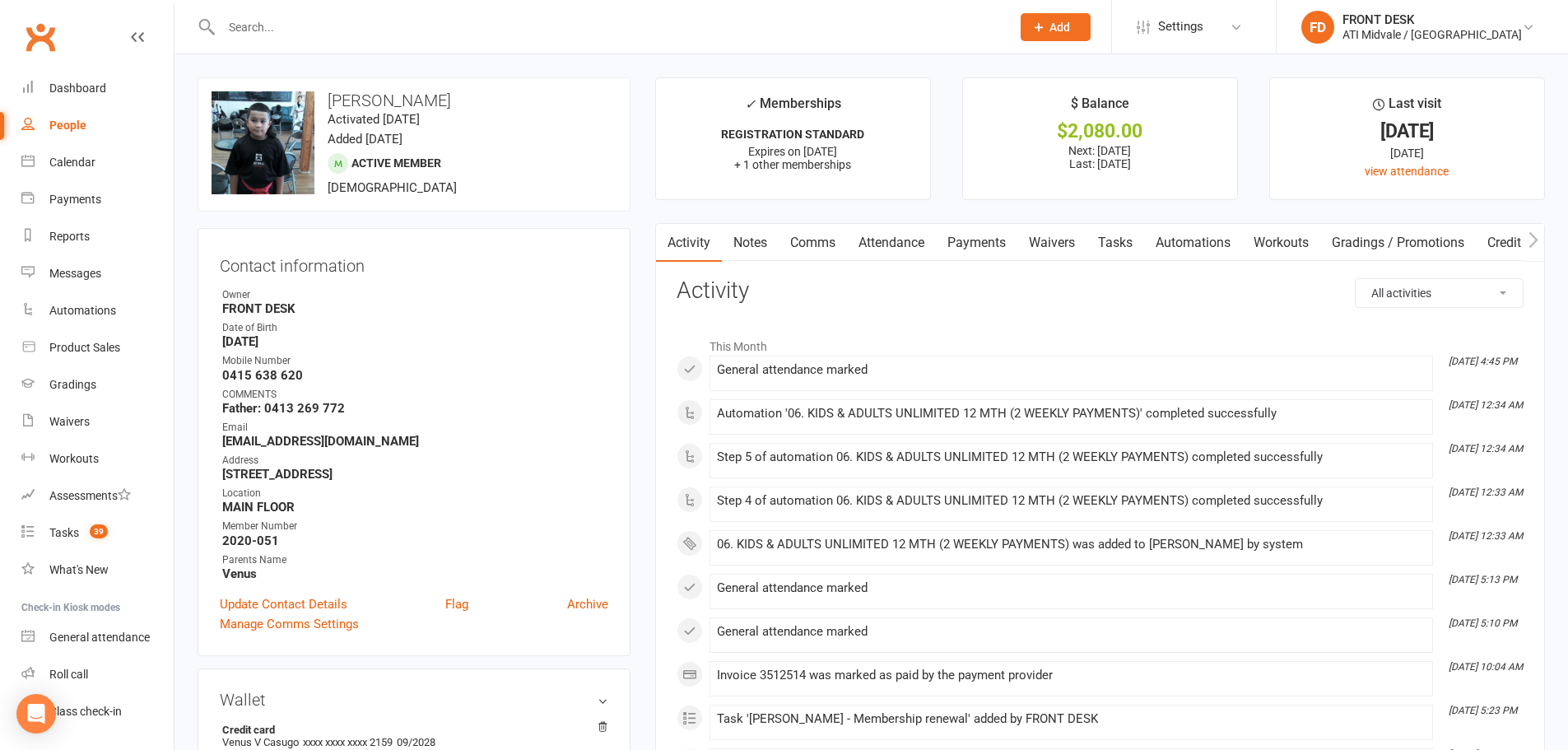
click at [977, 239] on link "Payments" at bounding box center [976, 243] width 82 height 38
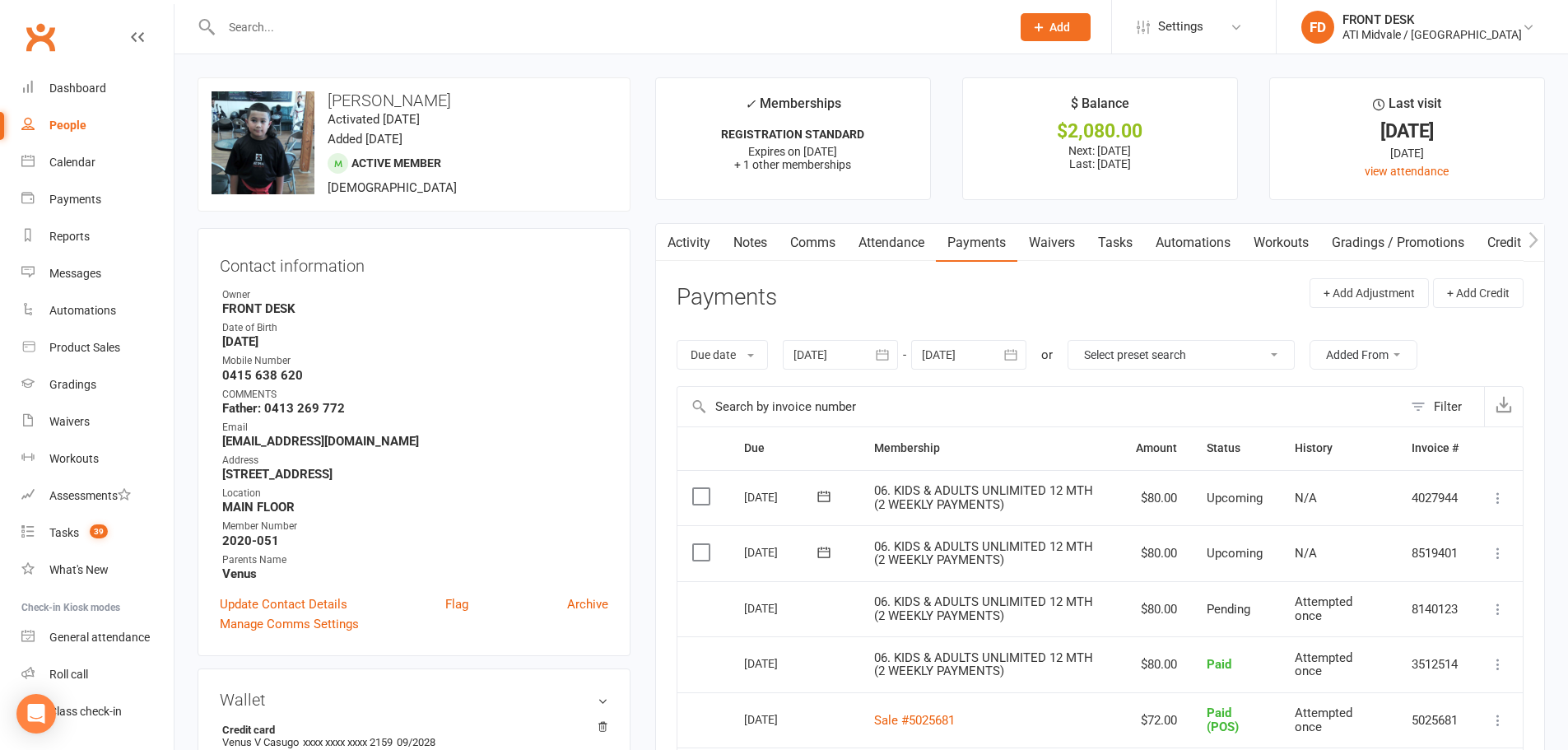
click at [316, 30] on input "text" at bounding box center [608, 27] width 783 height 23
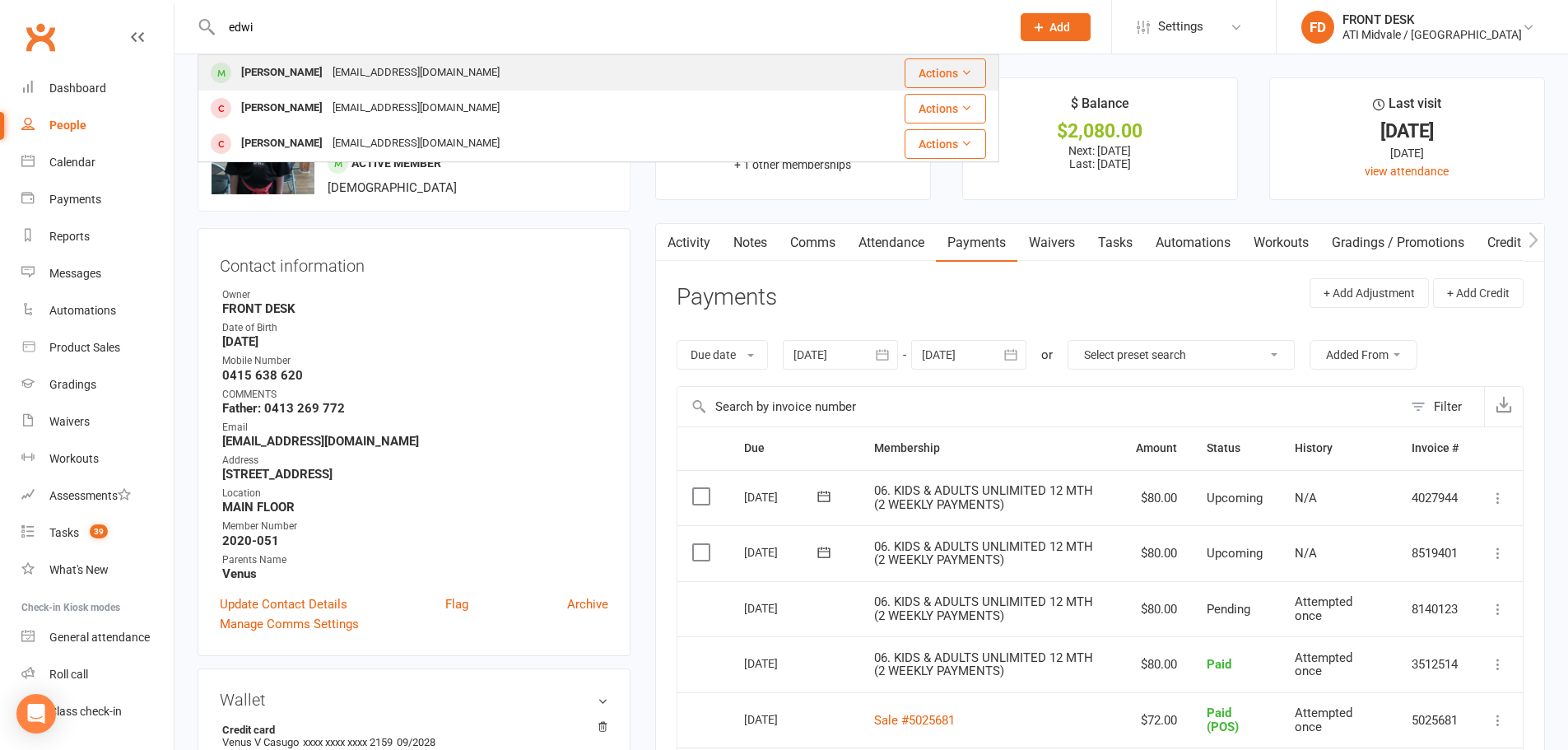
type input "edwi"
click at [329, 66] on div "jacobkallinkal@yahoo.com" at bounding box center [416, 73] width 177 height 24
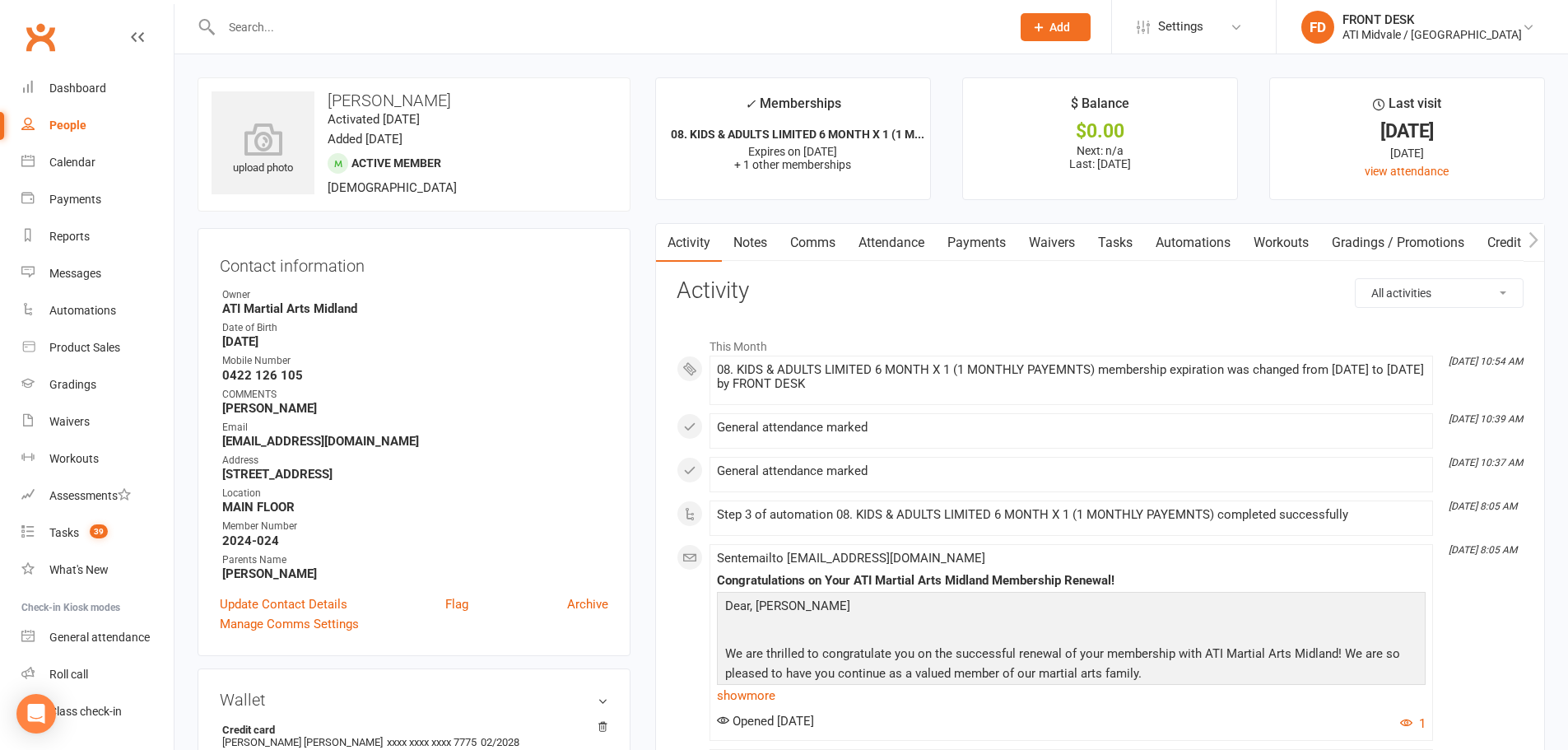
scroll to position [329, 0]
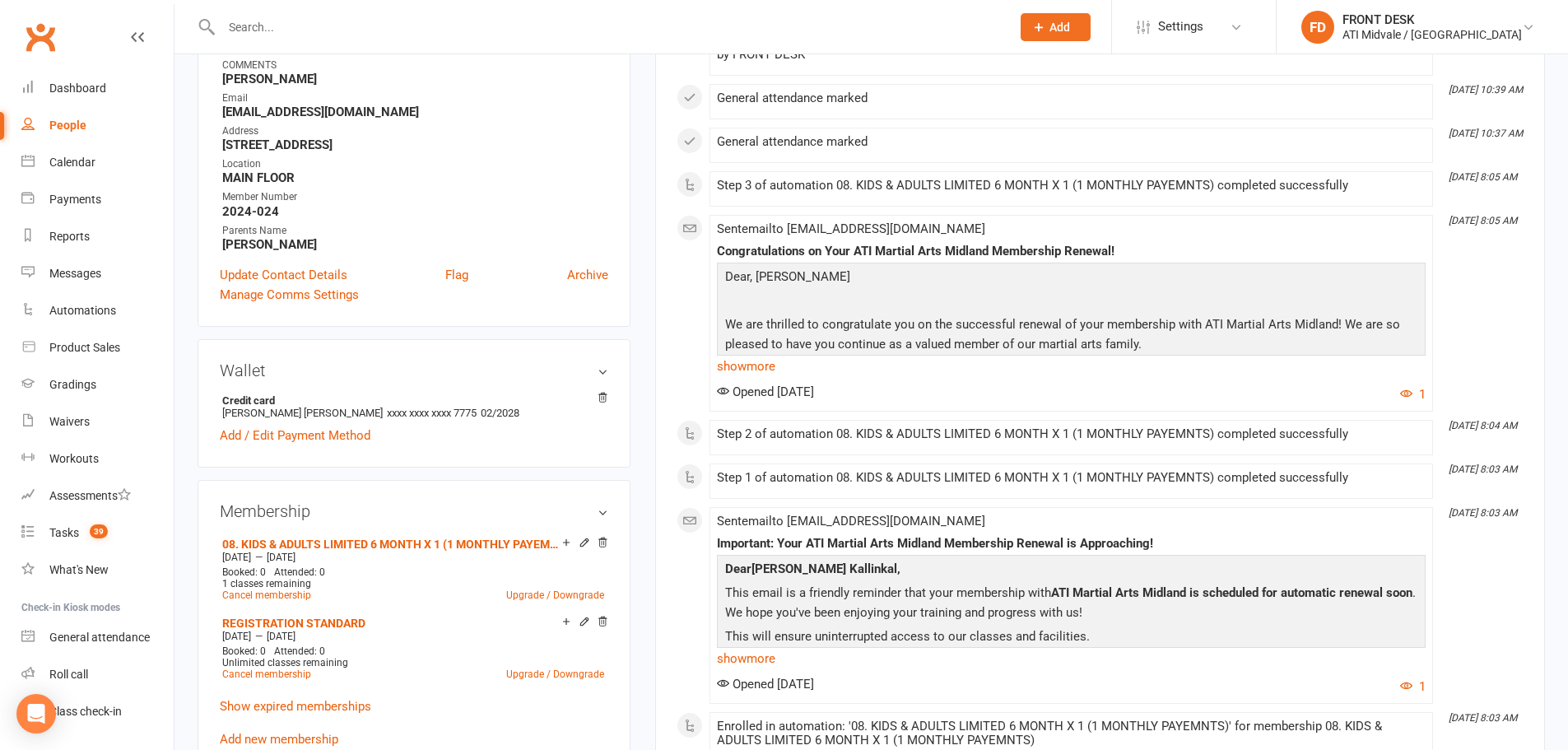
click at [255, 21] on input "text" at bounding box center [608, 27] width 783 height 23
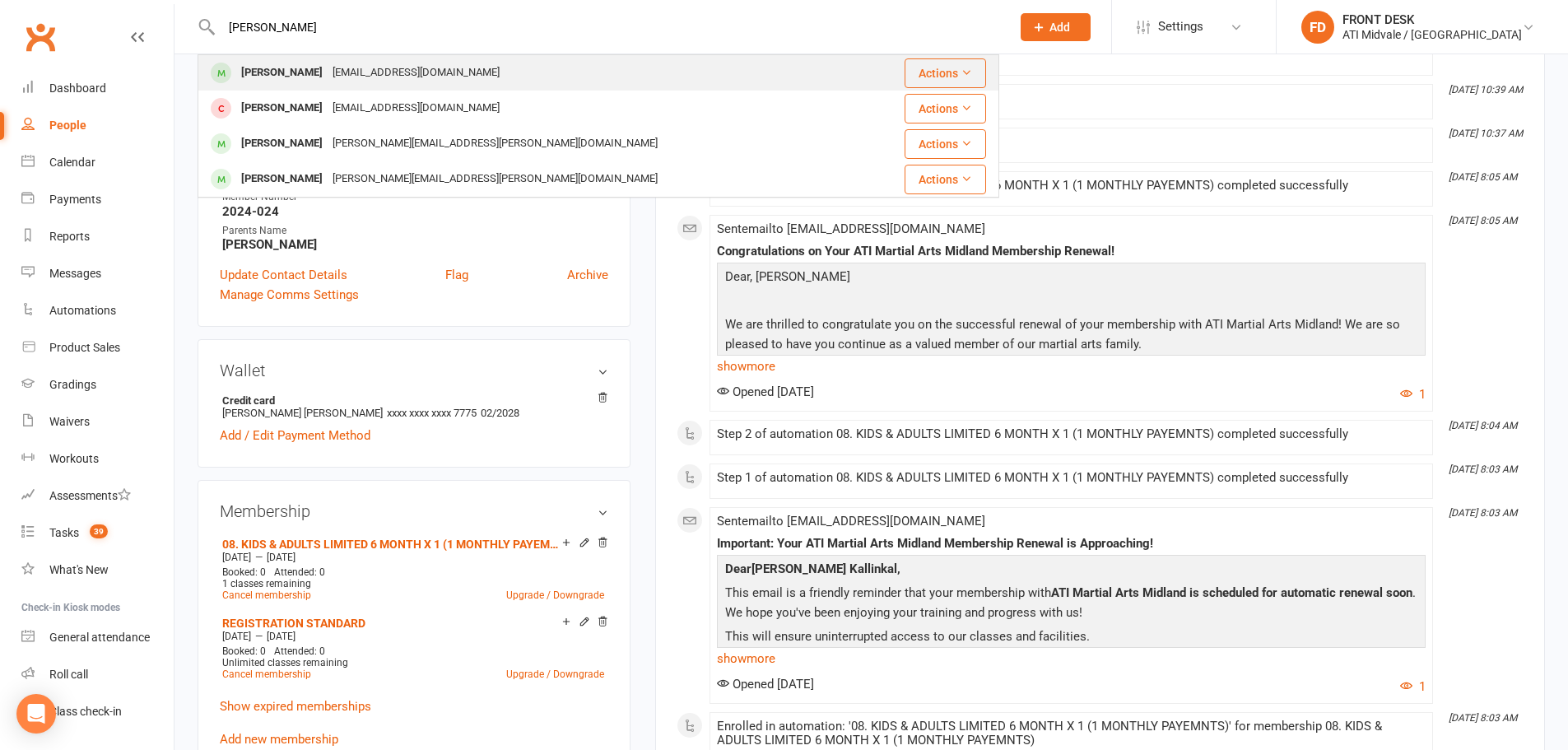
type input "kendrick"
click at [322, 70] on div "Kendrick Bautista" at bounding box center [281, 73] width 91 height 24
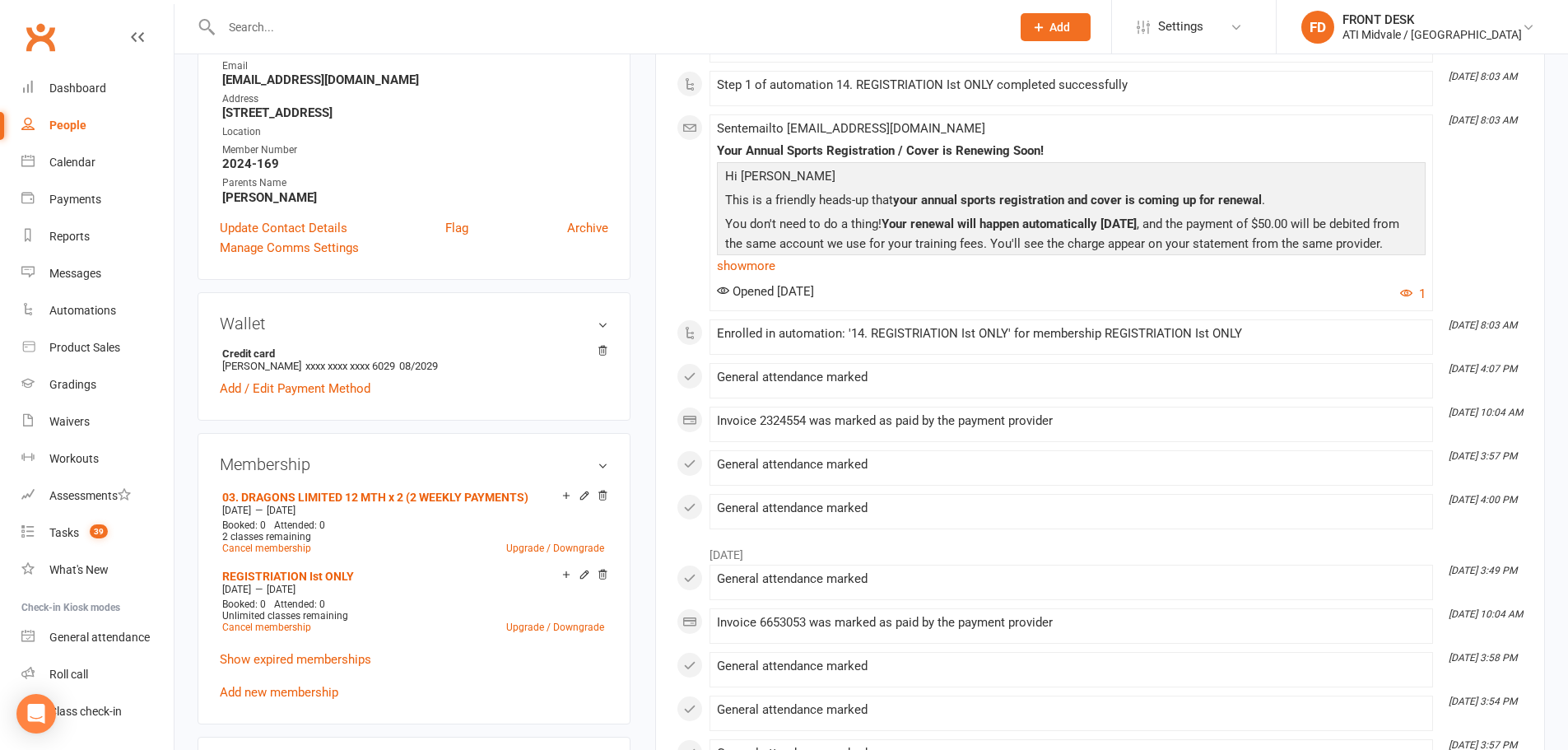
scroll to position [329, 0]
click at [299, 654] on link "Show expired memberships" at bounding box center [296, 658] width 151 height 15
click at [285, 38] on div at bounding box center [598, 27] width 801 height 53
click at [300, 24] on input "text" at bounding box center [608, 27] width 783 height 23
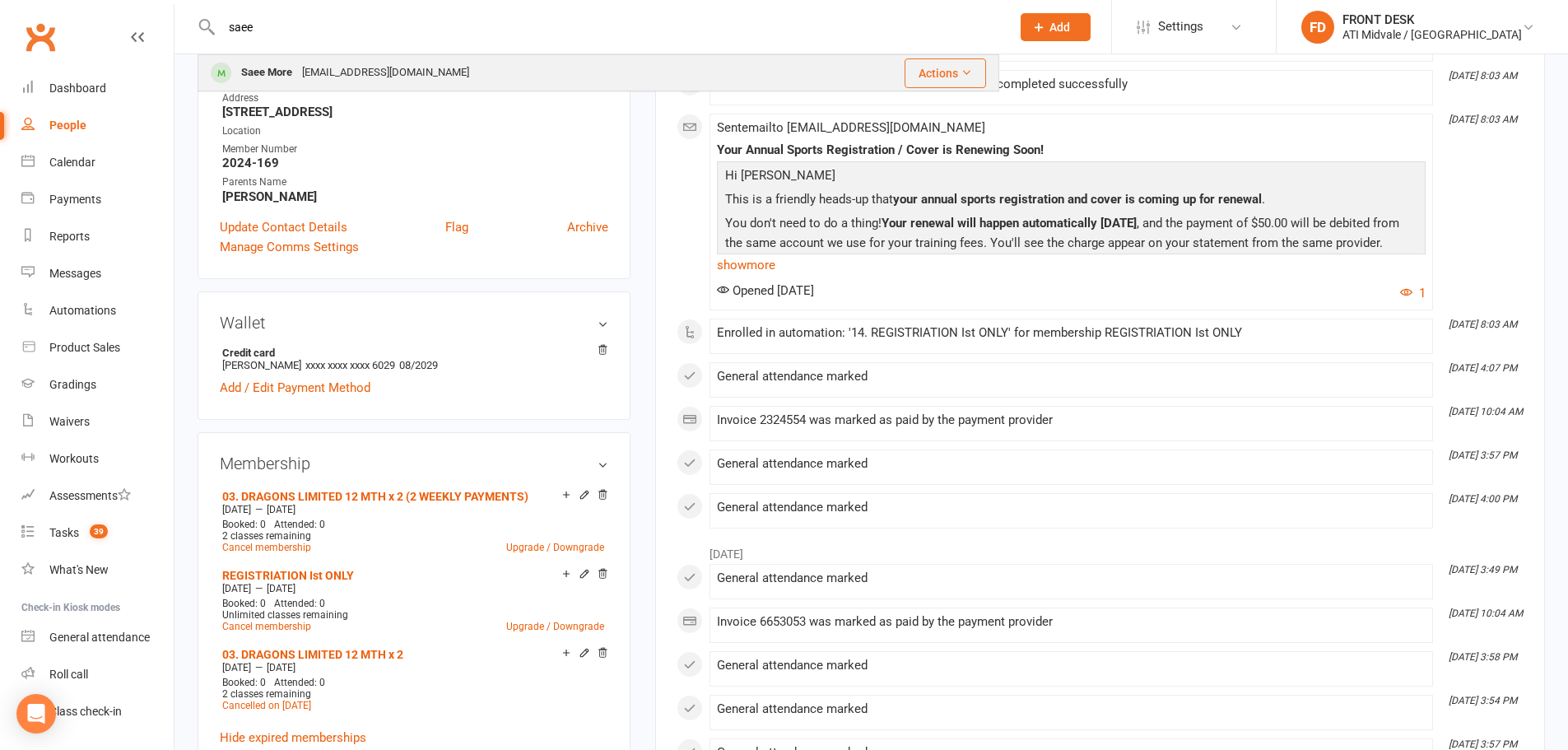
type input "saee"
click at [278, 63] on div "Saee More" at bounding box center [266, 73] width 61 height 24
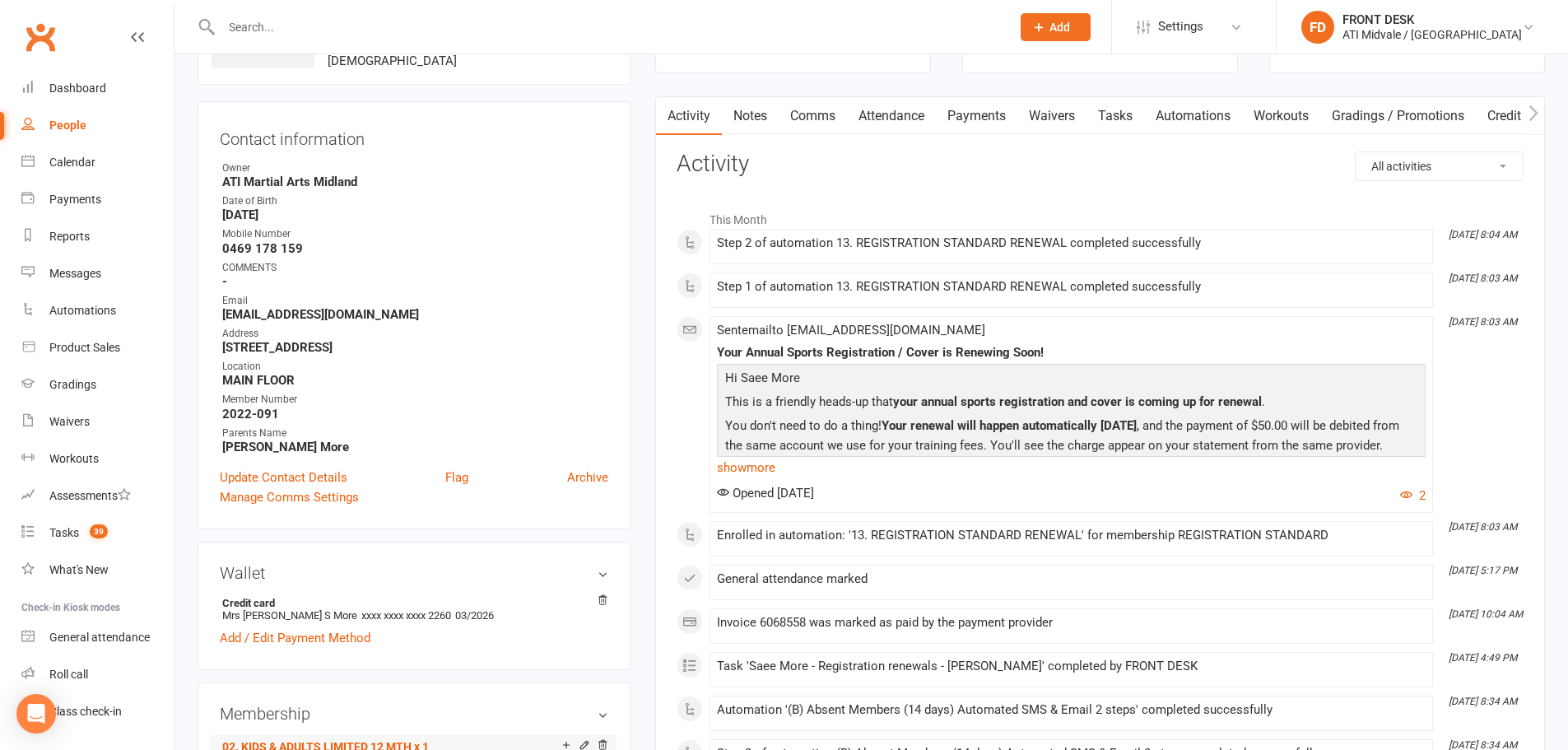
scroll to position [329, 0]
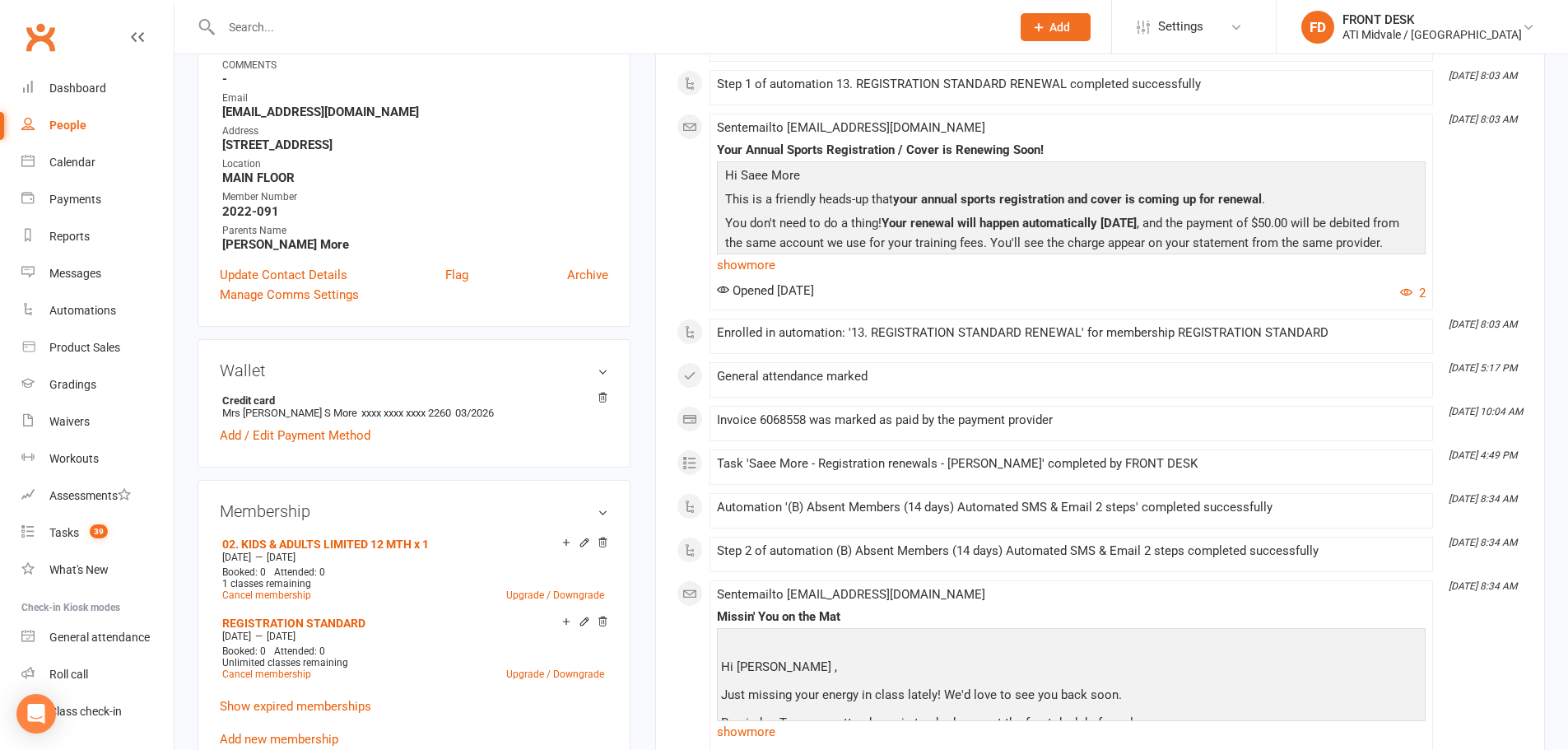
click at [307, 32] on input "text" at bounding box center [608, 27] width 783 height 23
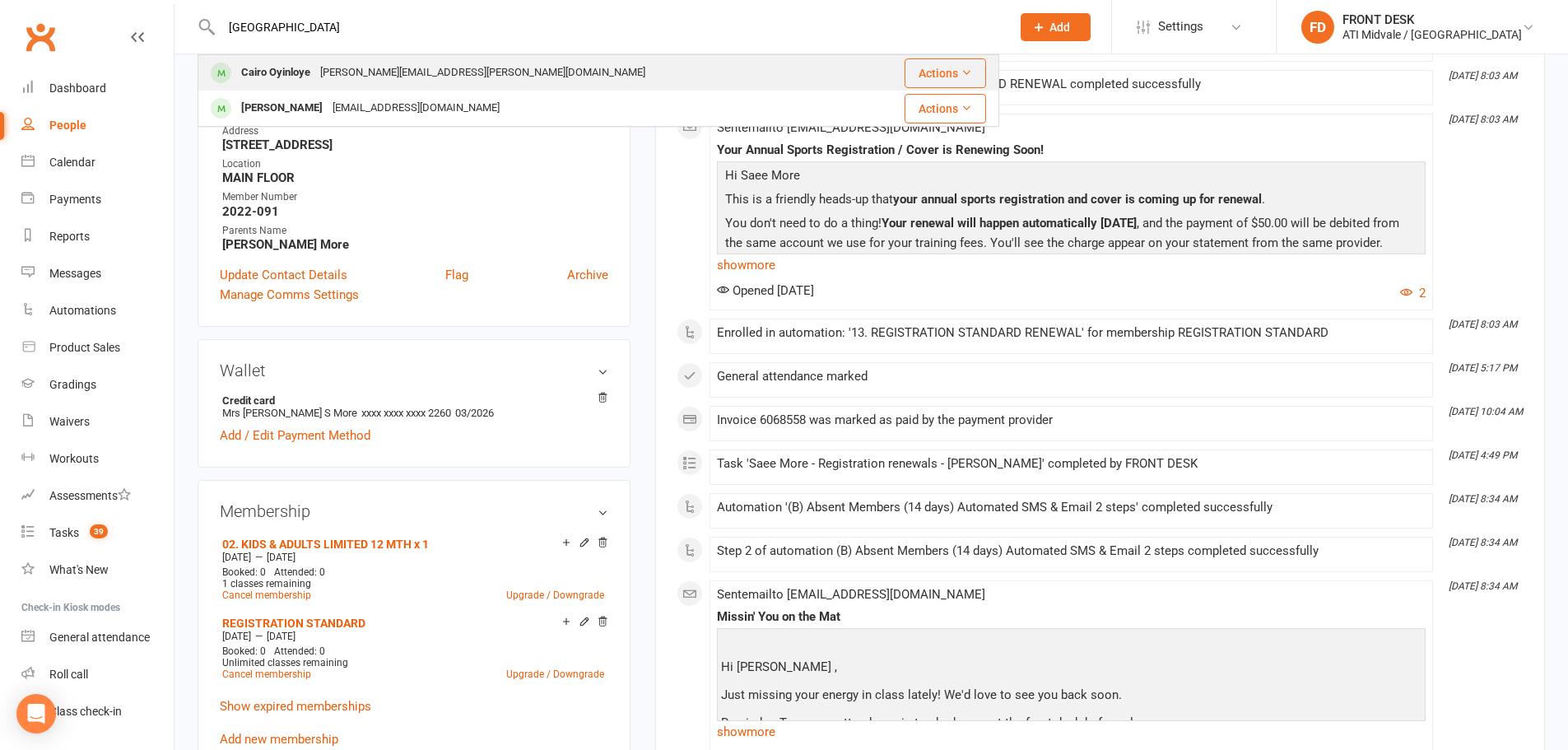
type input "cairo"
click at [362, 73] on div "tope.oyinloye@outlook.com" at bounding box center [483, 73] width 335 height 24
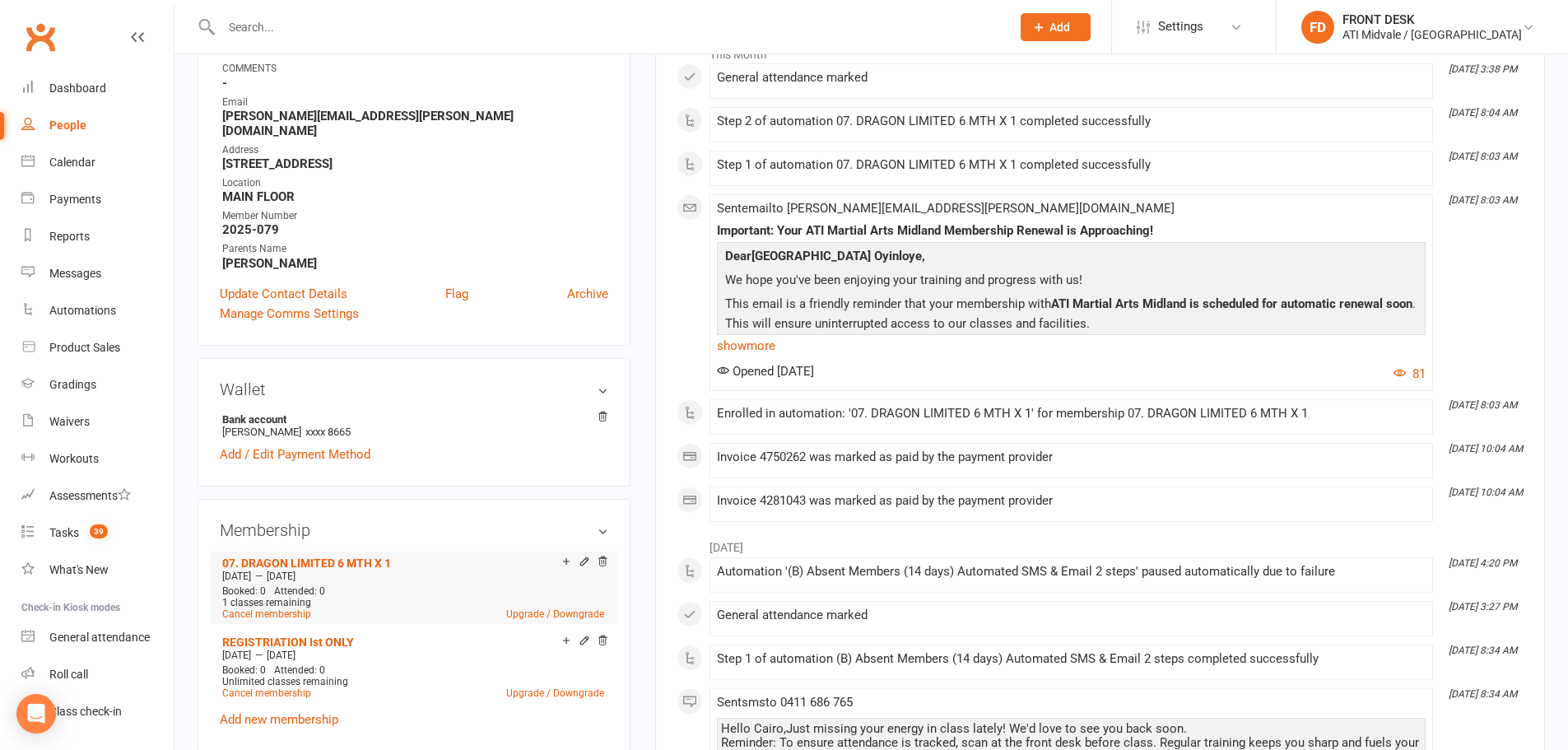
scroll to position [412, 0]
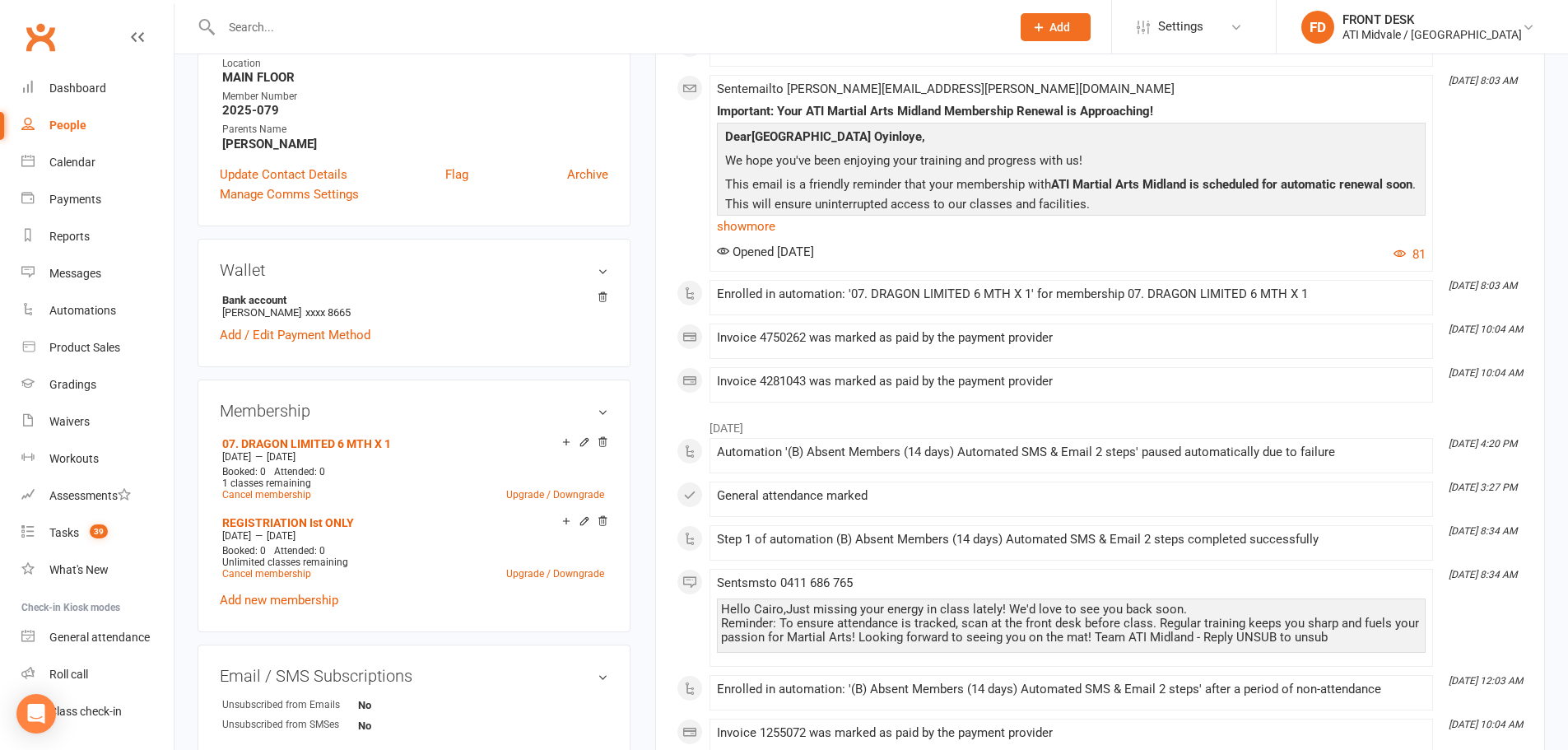
click at [371, 29] on input "text" at bounding box center [608, 27] width 783 height 23
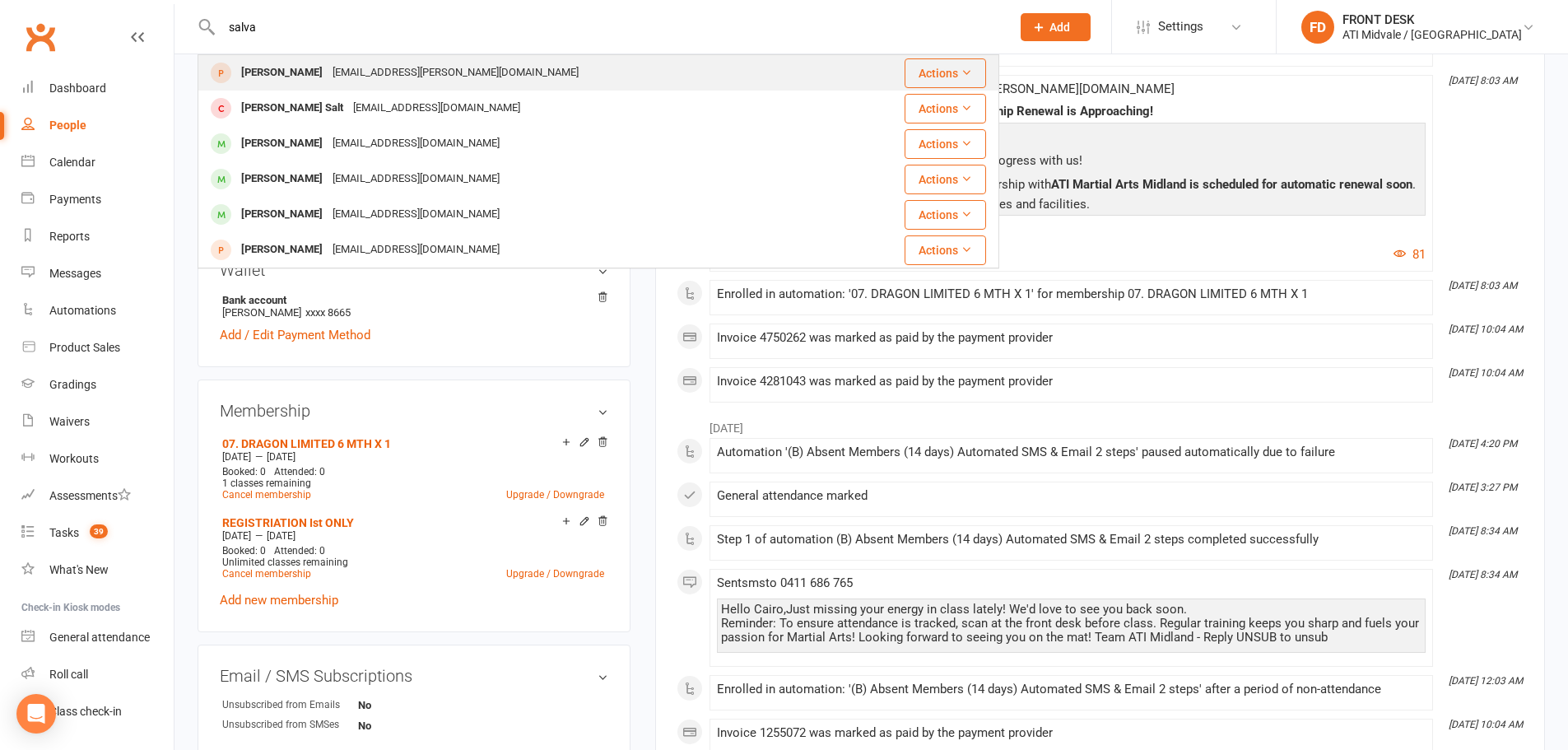
type input "salva"
click at [267, 85] on div "[PERSON_NAME]" at bounding box center [281, 73] width 91 height 24
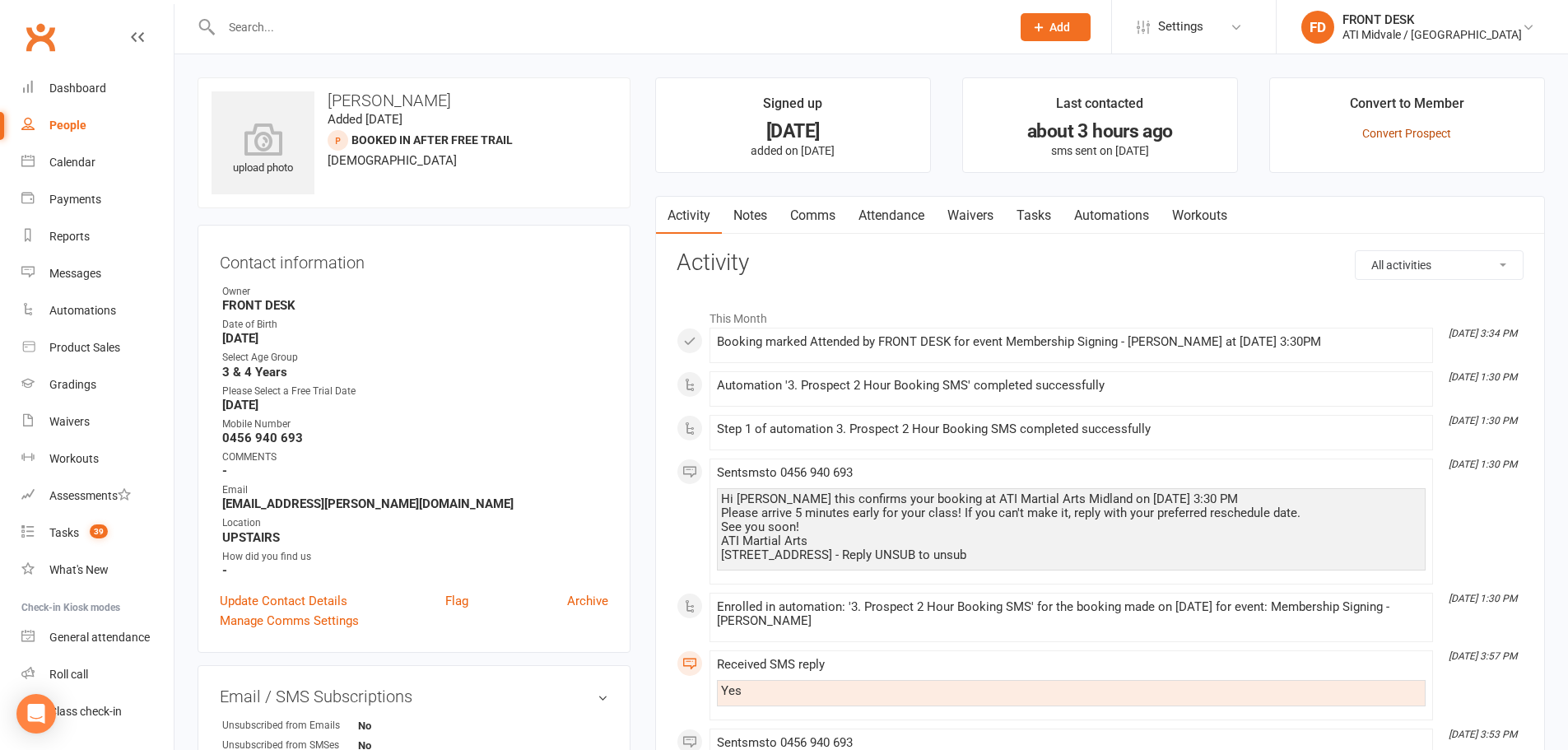
click at [1383, 136] on link "Convert Prospect" at bounding box center [1407, 133] width 88 height 13
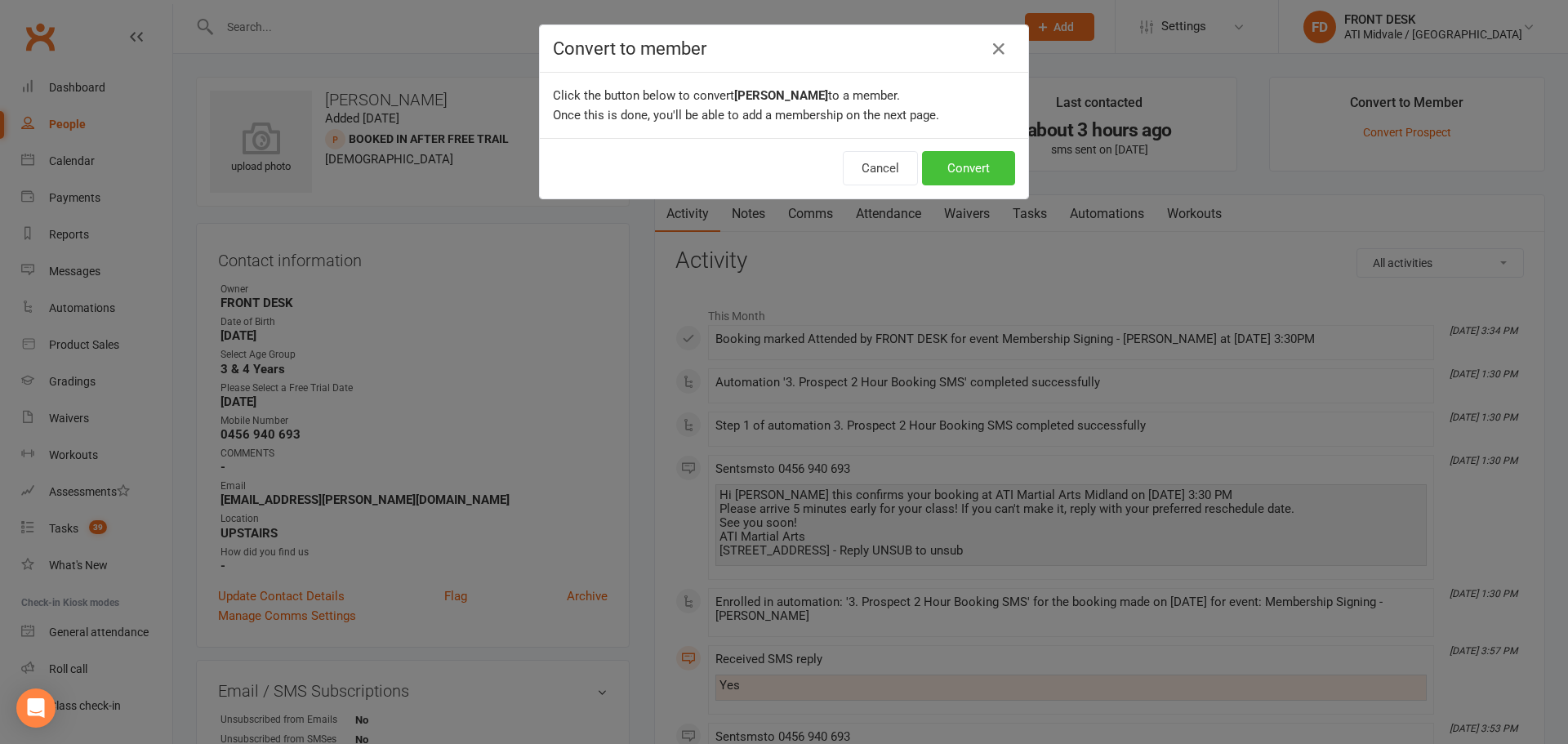
click at [946, 177] on button "Convert" at bounding box center [968, 168] width 93 height 34
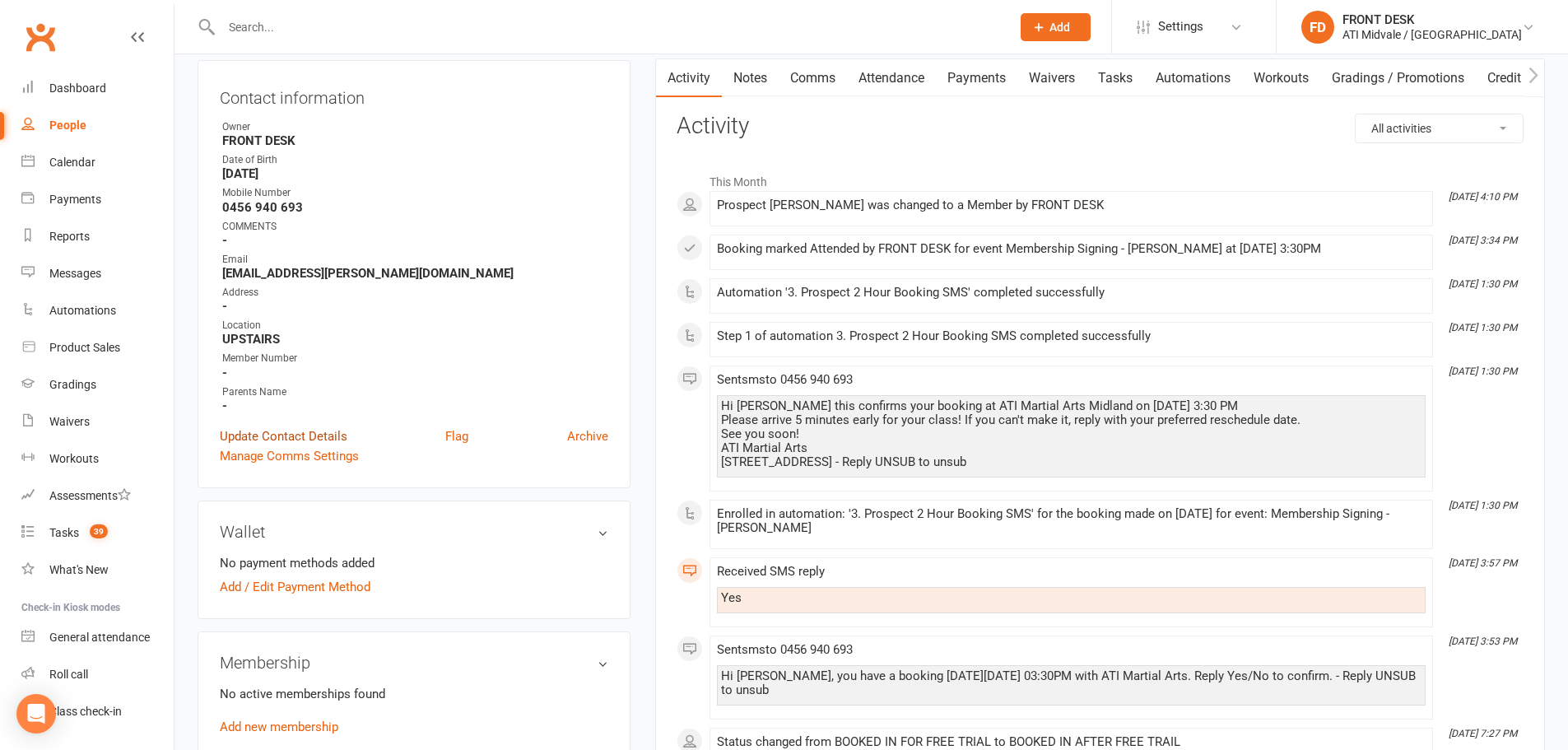
click at [318, 437] on link "Update Contact Details" at bounding box center [284, 436] width 128 height 20
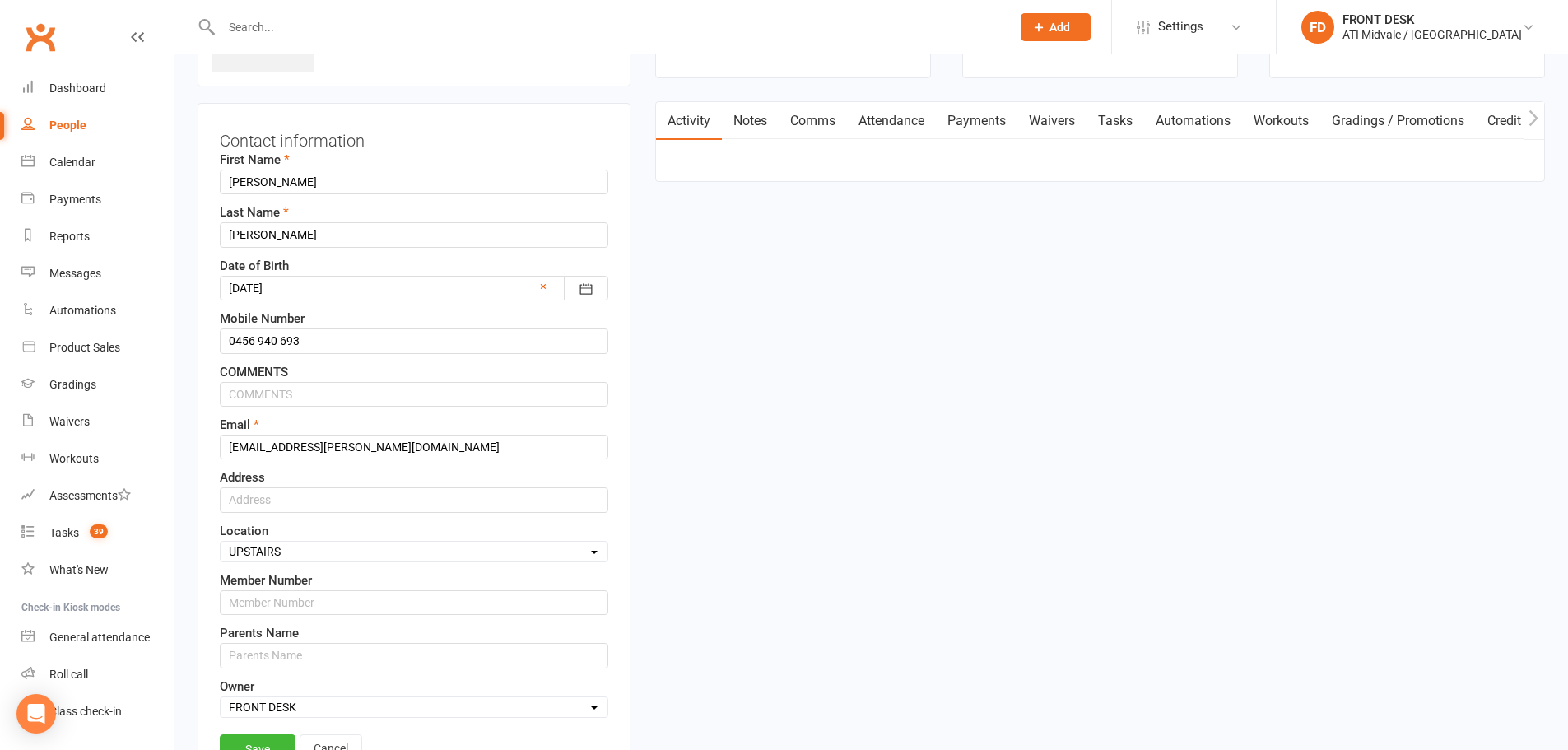
scroll to position [159, 0]
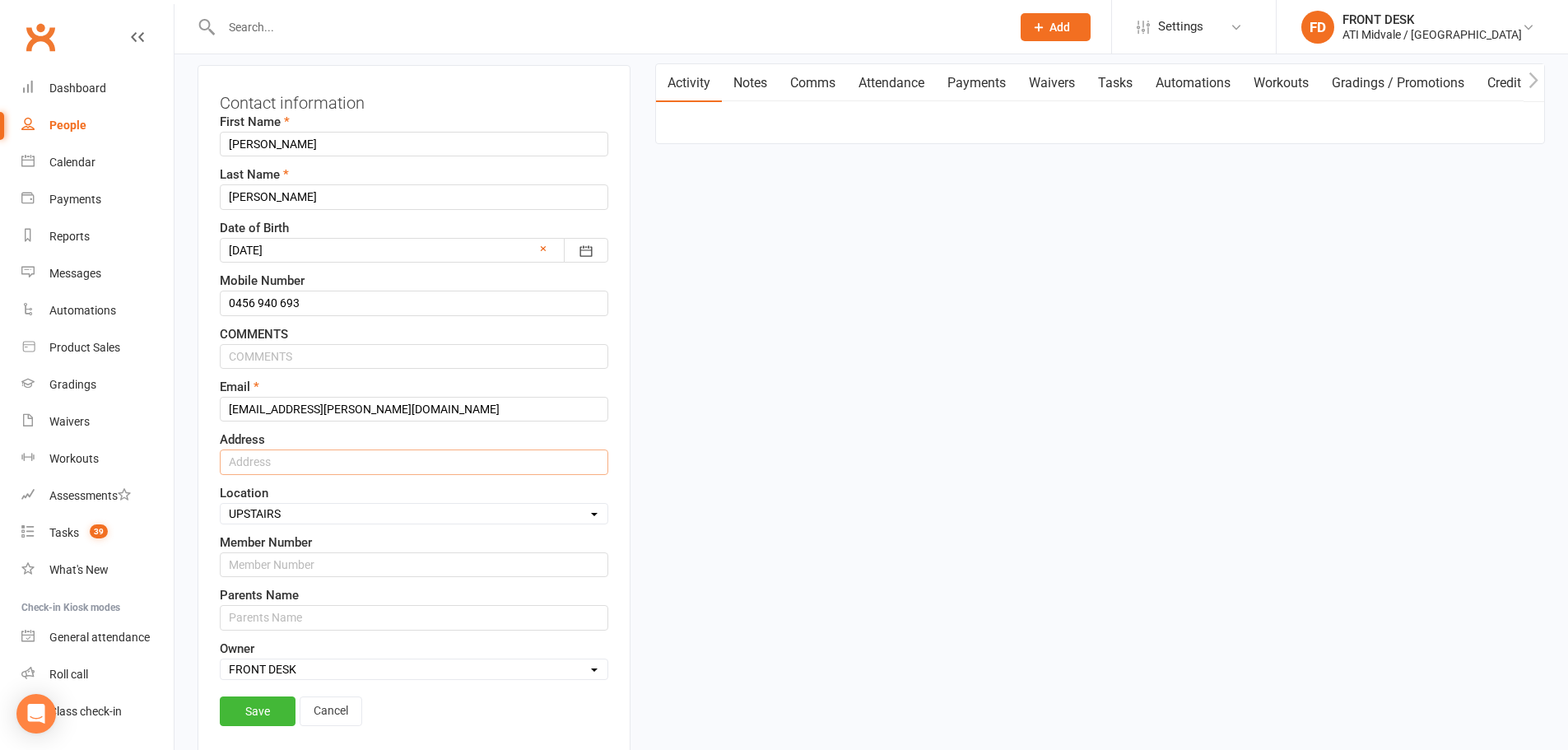
click at [252, 458] on input "text" at bounding box center [414, 461] width 388 height 25
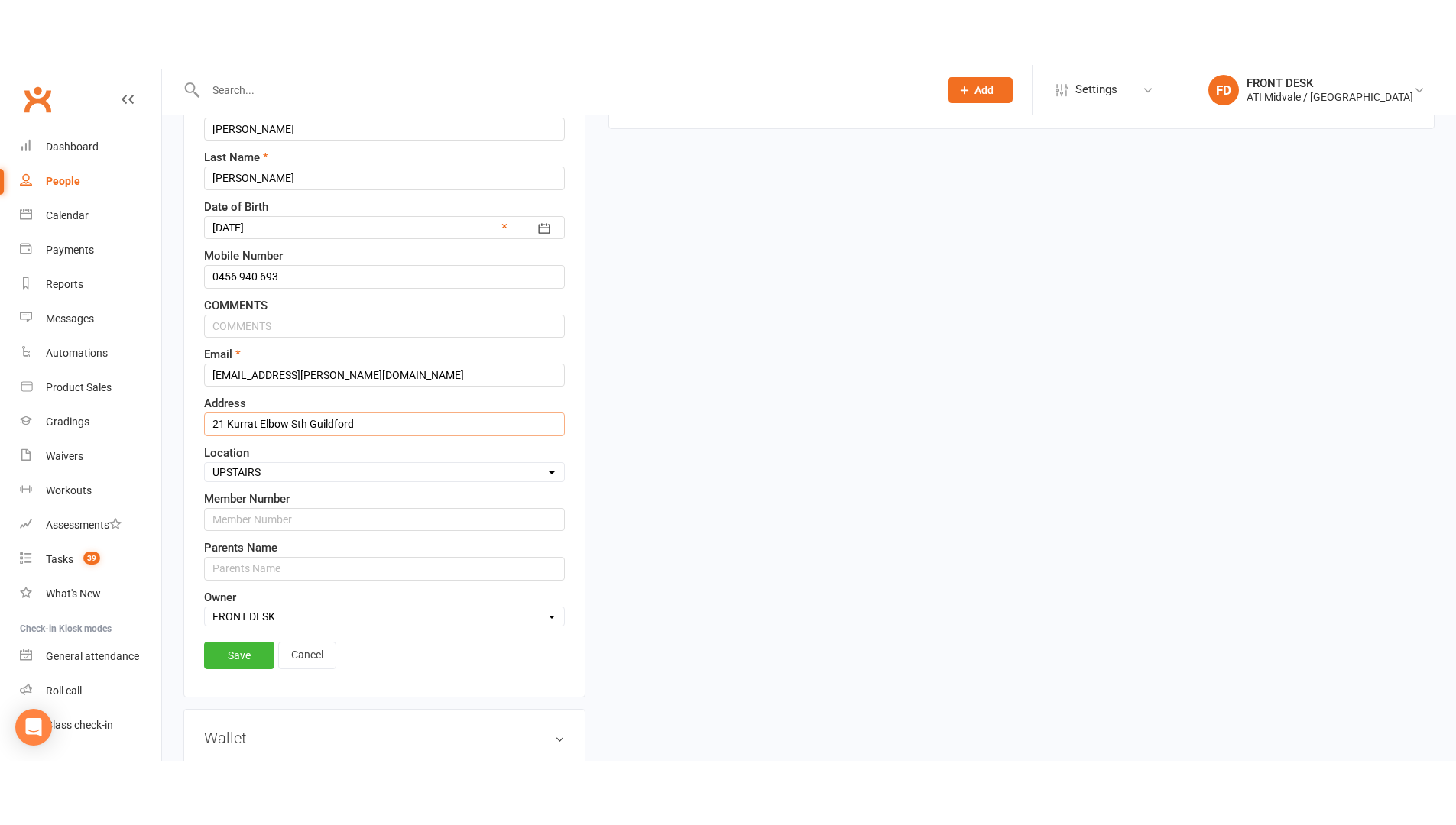
scroll to position [301, 0]
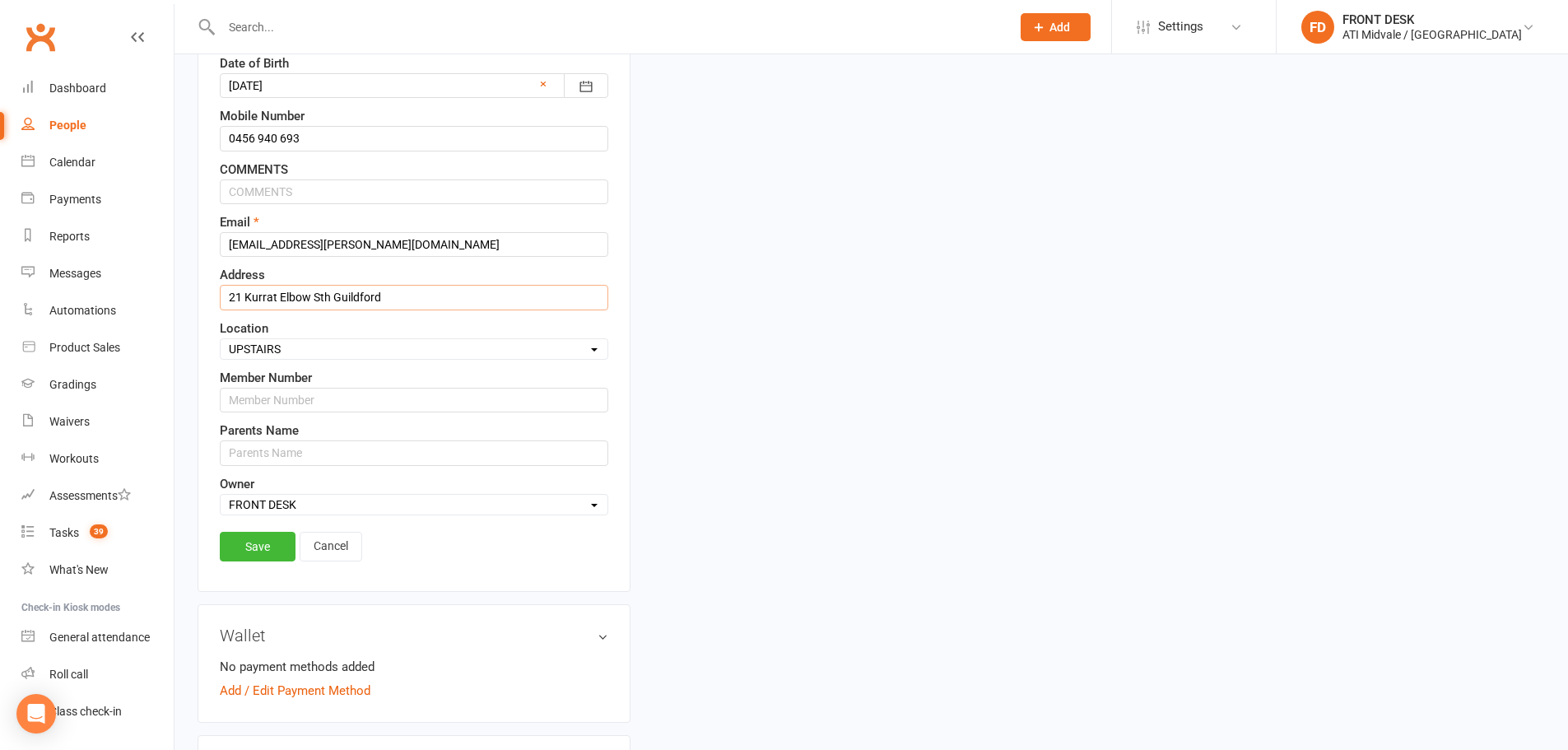
type input "21 Kurrat Elbow Sth Guildford"
click at [300, 400] on input "text" at bounding box center [414, 399] width 388 height 25
type input "2025-174"
click at [292, 447] on input "text" at bounding box center [414, 452] width 388 height 25
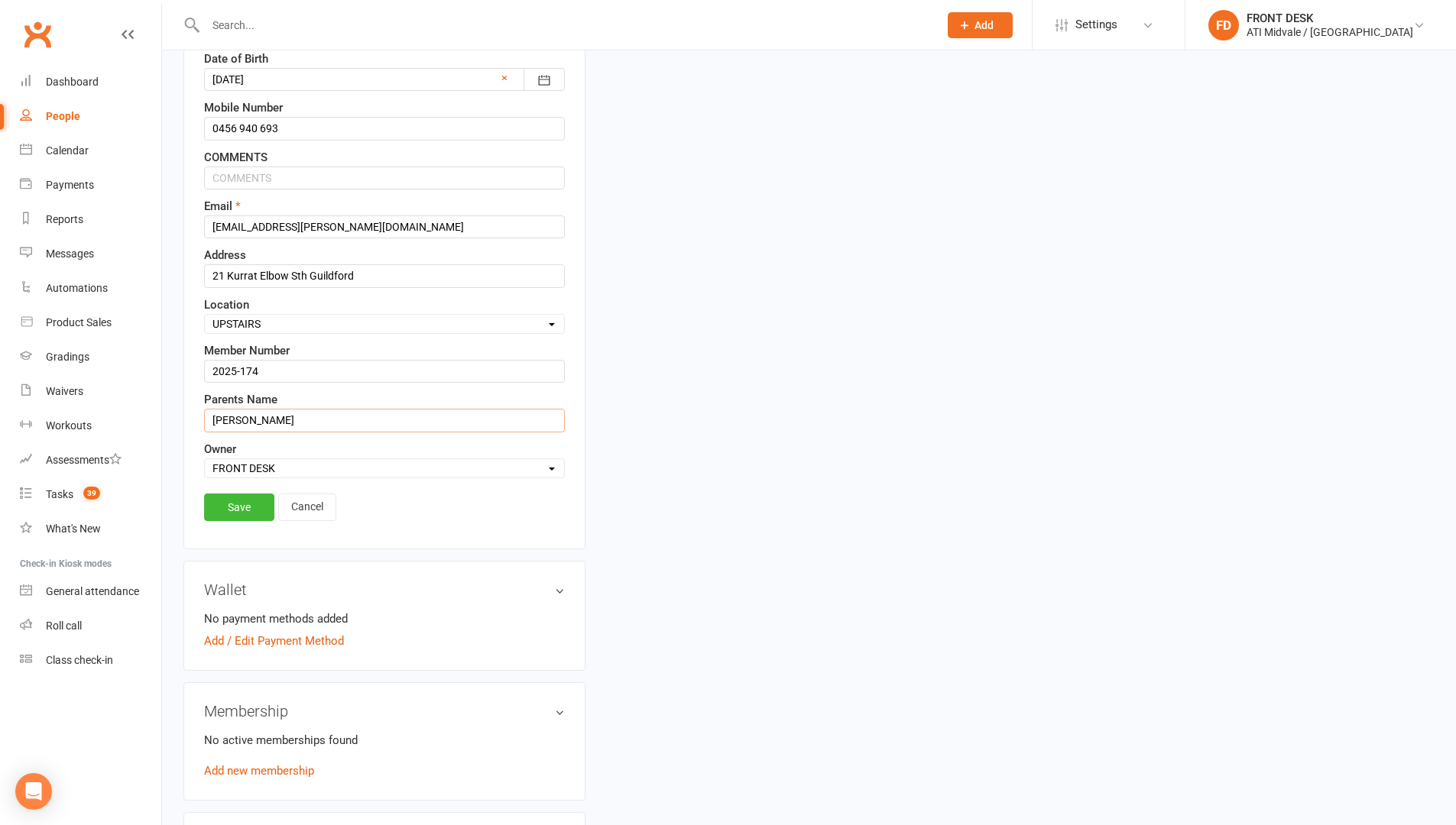
scroll to position [72, 0]
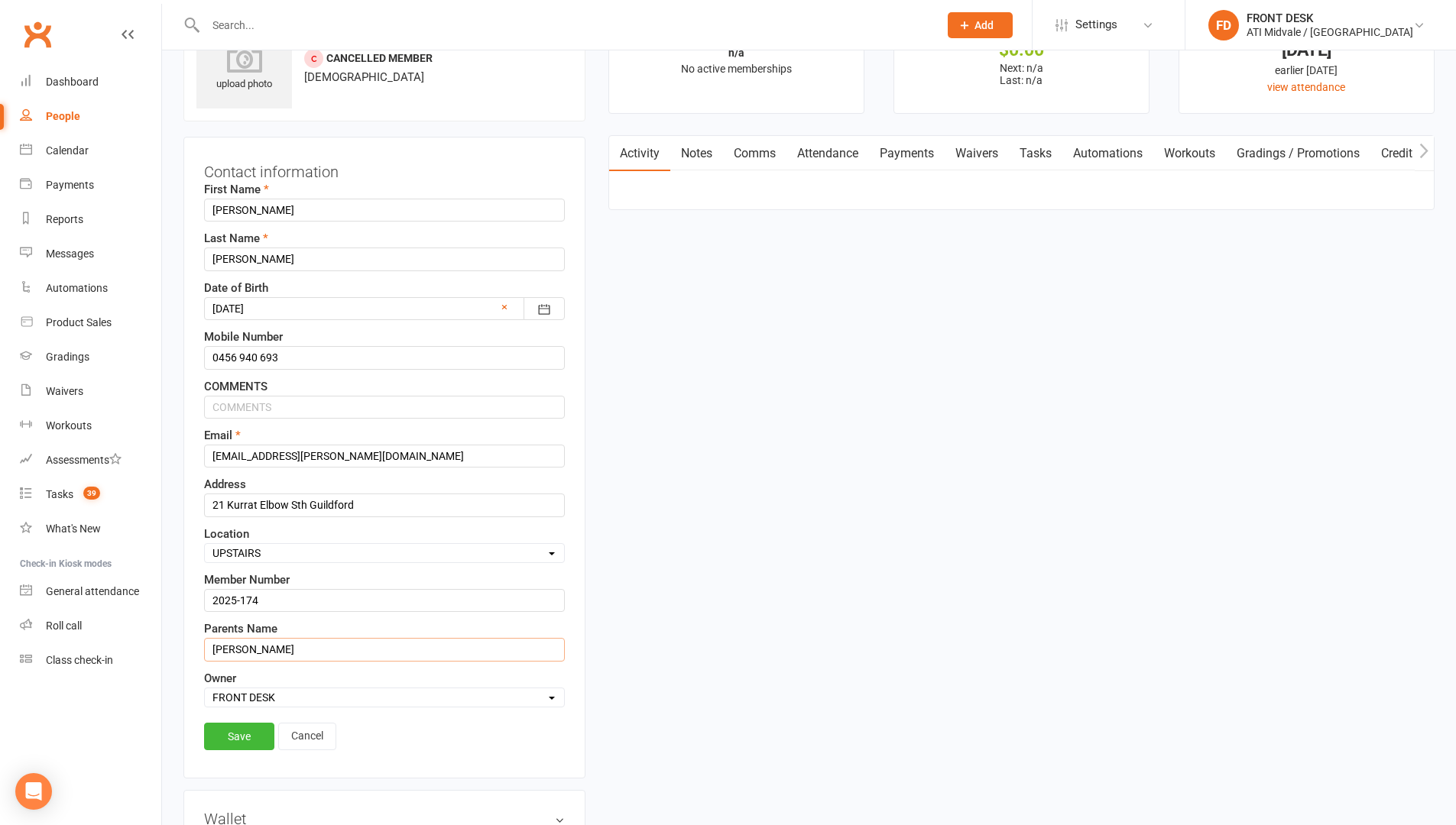
click at [253, 653] on input "Angela" at bounding box center [384, 649] width 361 height 23
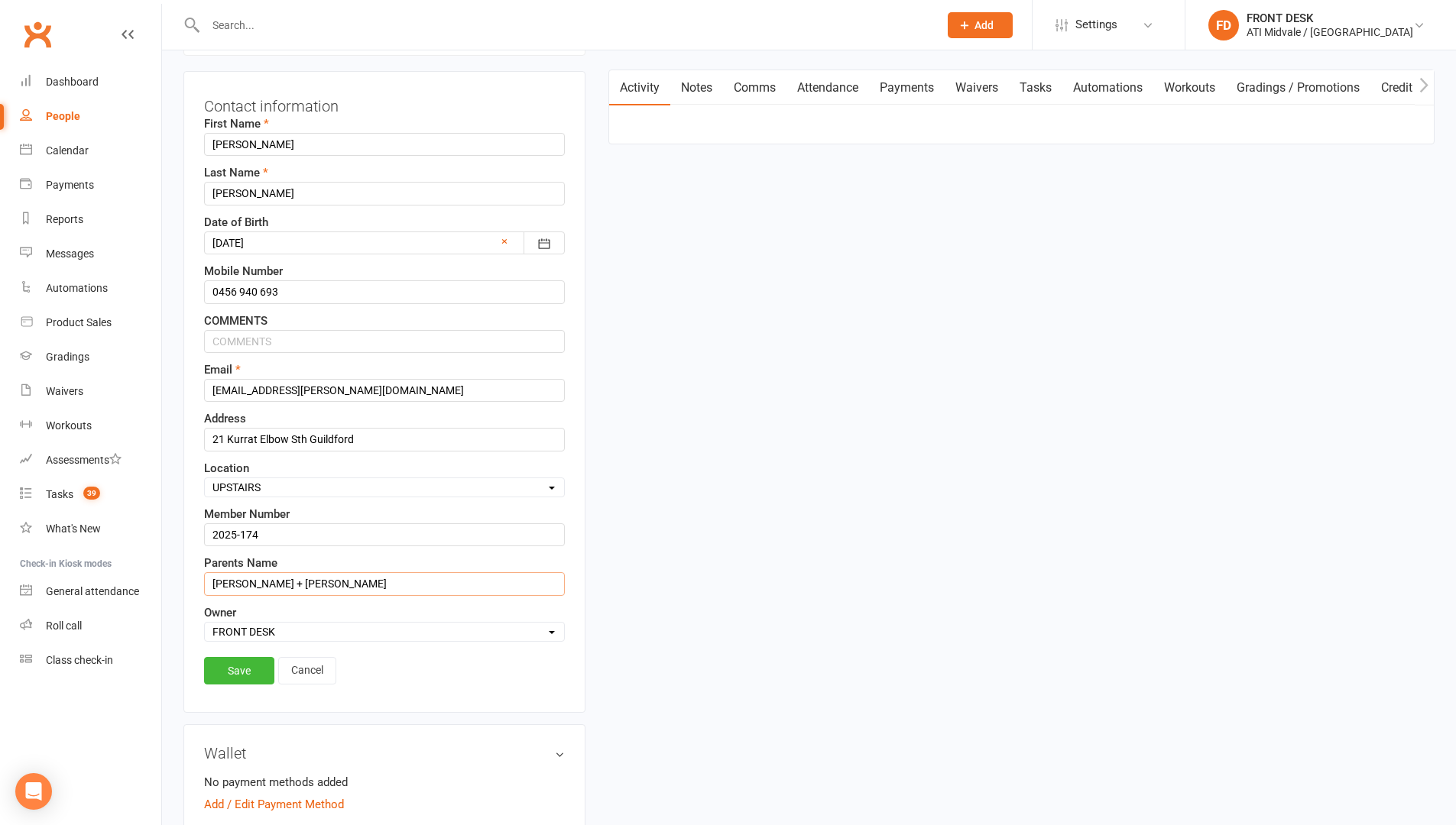
scroll to position [225, 0]
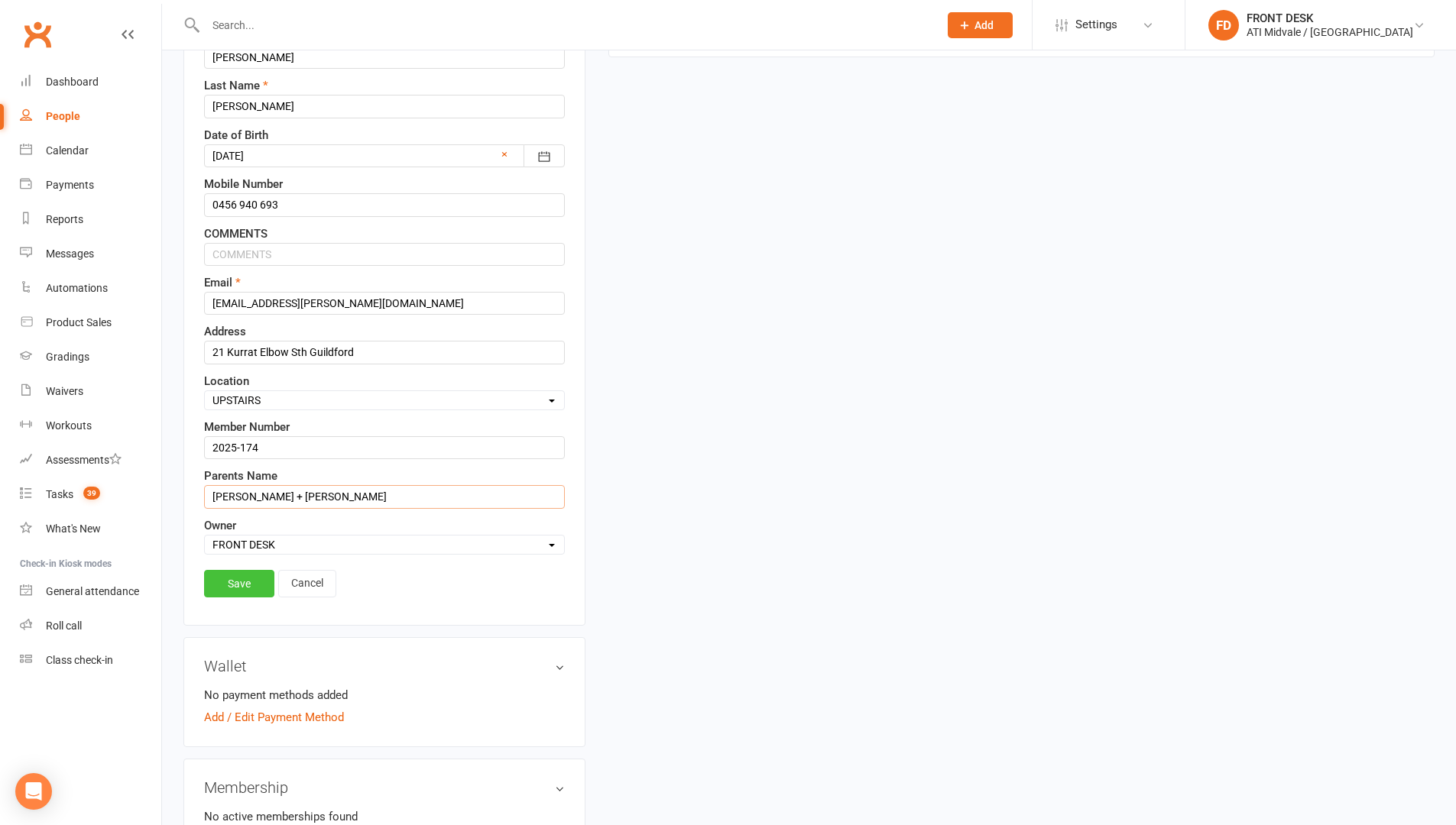
type input "Angela Pompigna + Pasquale"
click at [238, 576] on link "Save" at bounding box center [239, 584] width 70 height 27
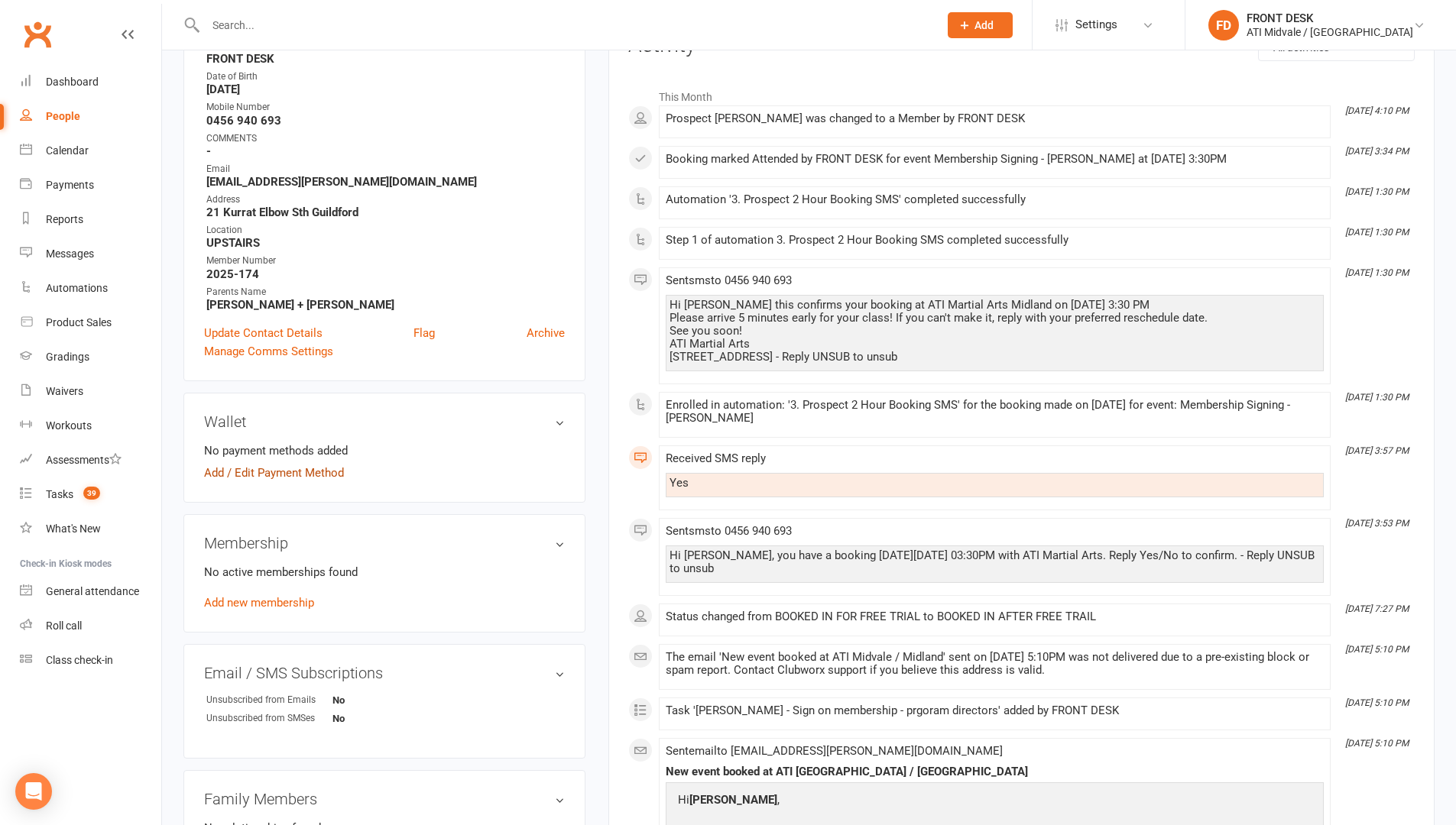
click at [268, 474] on link "Add / Edit Payment Method" at bounding box center [274, 473] width 140 height 18
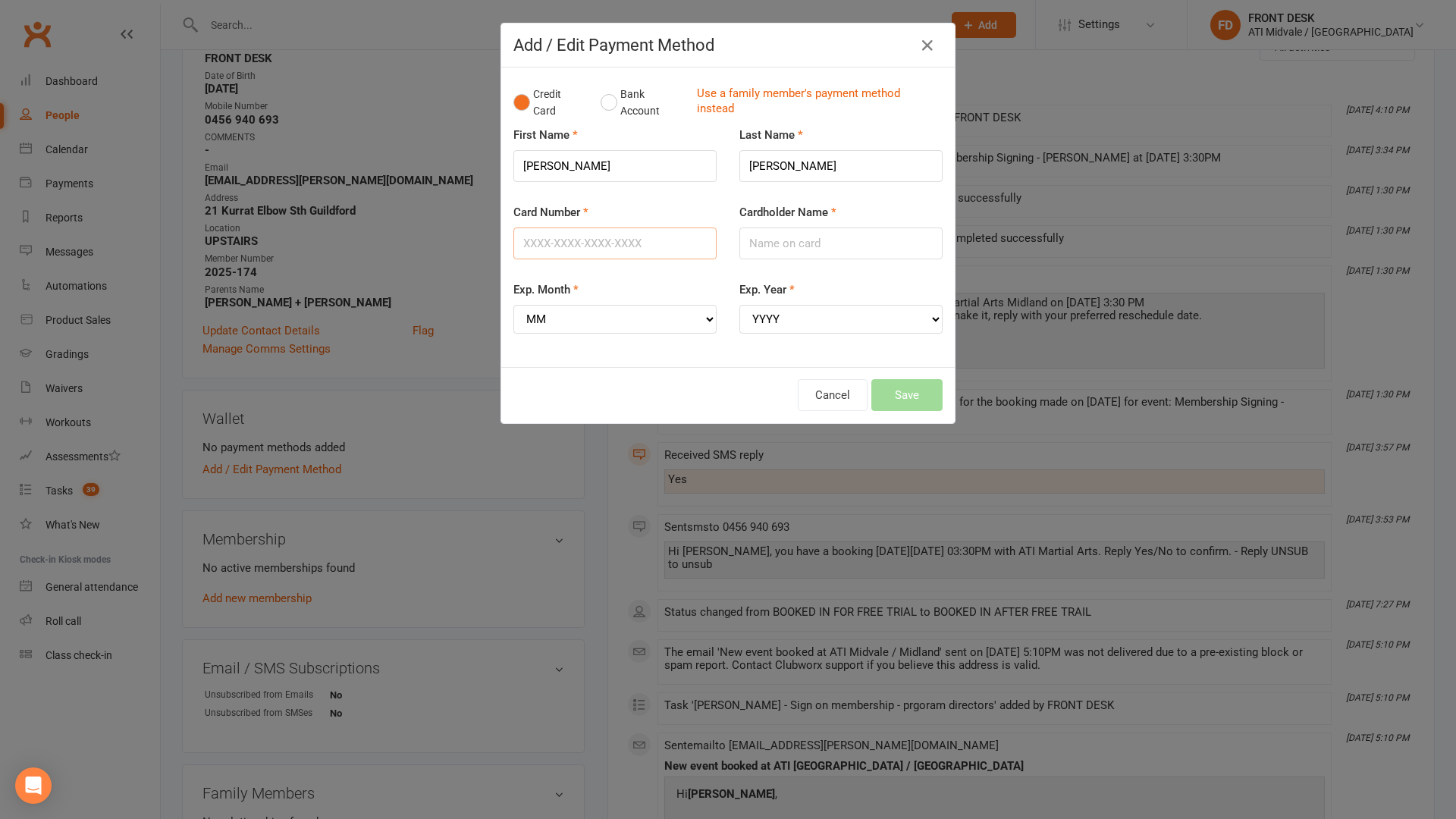
click at [632, 228] on input "Card Number" at bounding box center [615, 243] width 203 height 32
type input "5326555240568179"
click at [781, 247] on input "Cardholder Name" at bounding box center [841, 243] width 203 height 32
type input "Angela Pompigna"
click at [672, 314] on select "MM 01 02 03 04 05 06 07 08 09 10 11 12" at bounding box center [615, 320] width 203 height 29
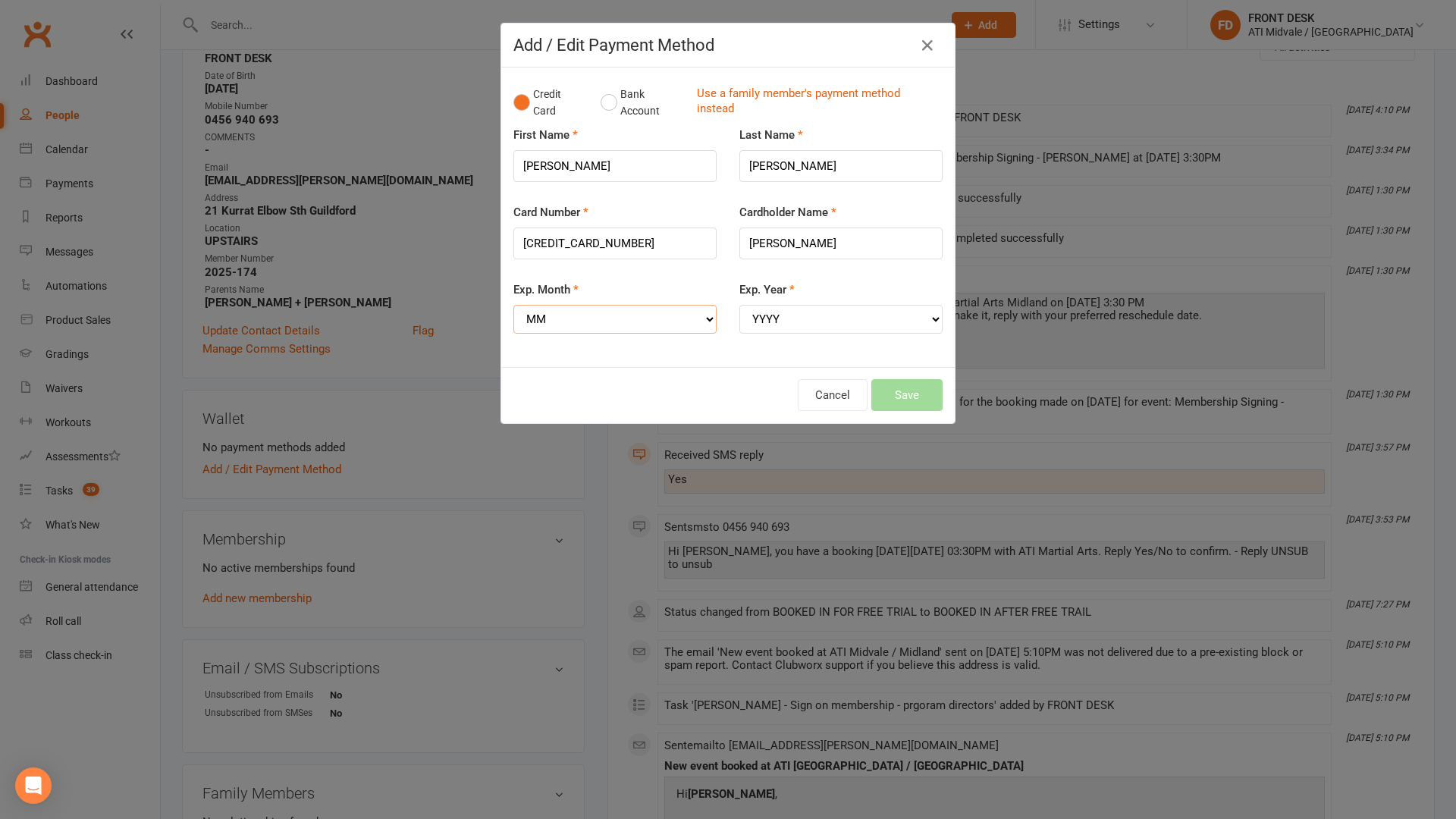
select select "04"
click at [514, 305] on select "MM 01 02 03 04 05 06 07 08 09 10 11 12" at bounding box center [615, 320] width 203 height 29
click at [771, 327] on select "YYYY 2025 2026 2027 2028 2029 2030 2031 2032 2033 2034" at bounding box center [841, 320] width 203 height 29
select select "2026"
click at [739, 305] on select "YYYY 2025 2026 2027 2028 2029 2030 2031 2032 2033 2034" at bounding box center [841, 320] width 203 height 29
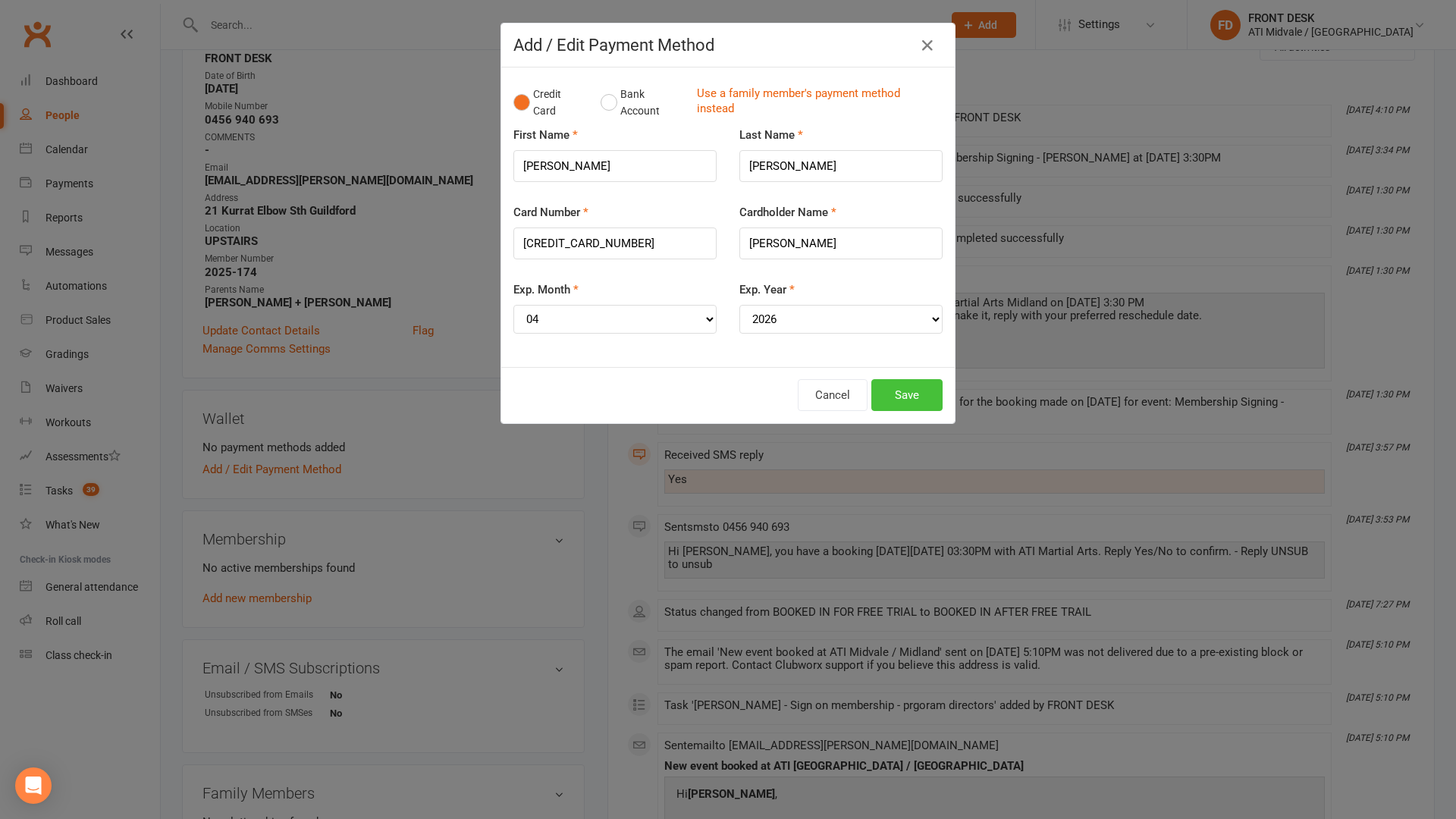
click at [892, 388] on button "Save" at bounding box center [907, 395] width 72 height 32
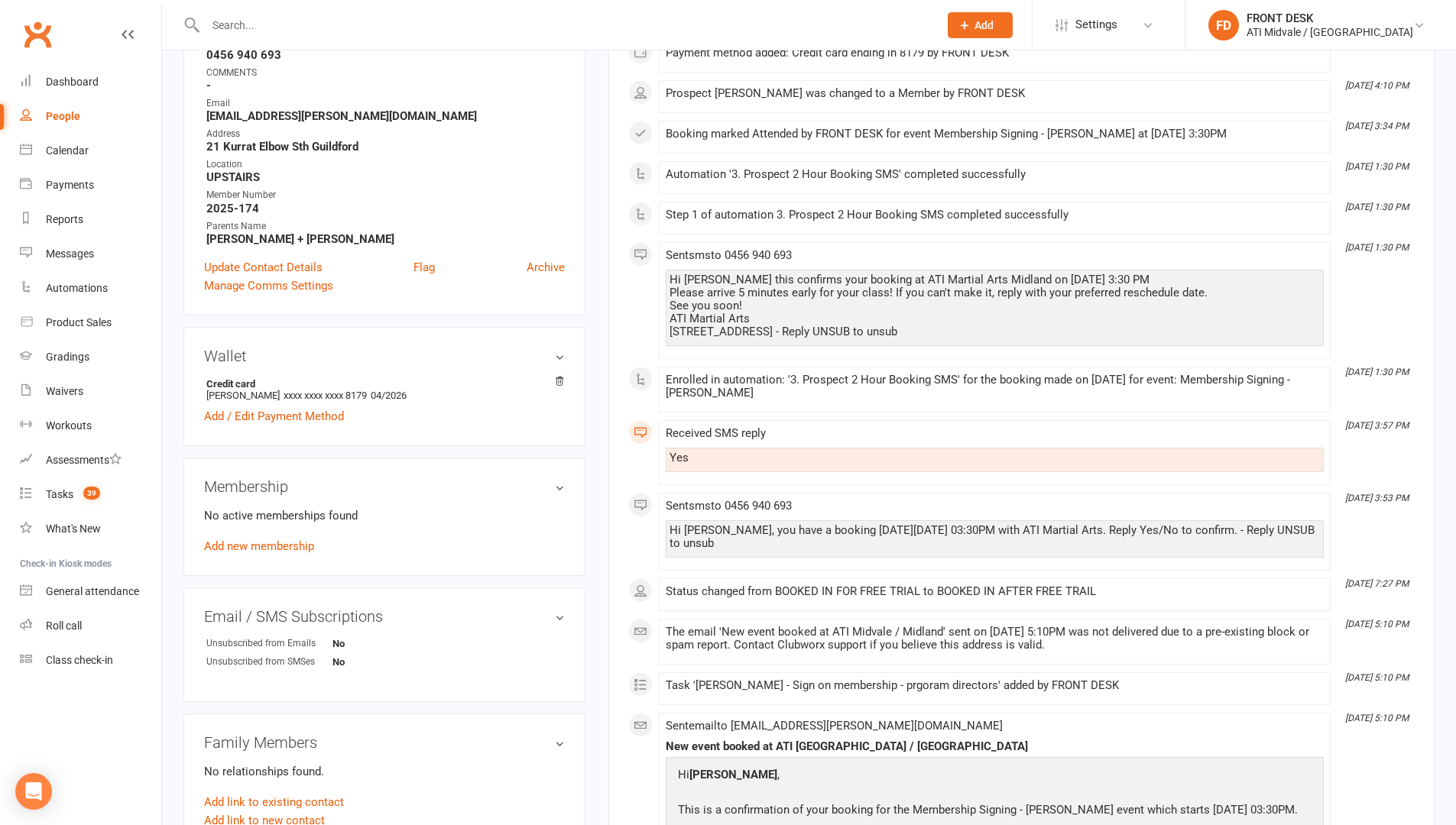
scroll to position [378, 0]
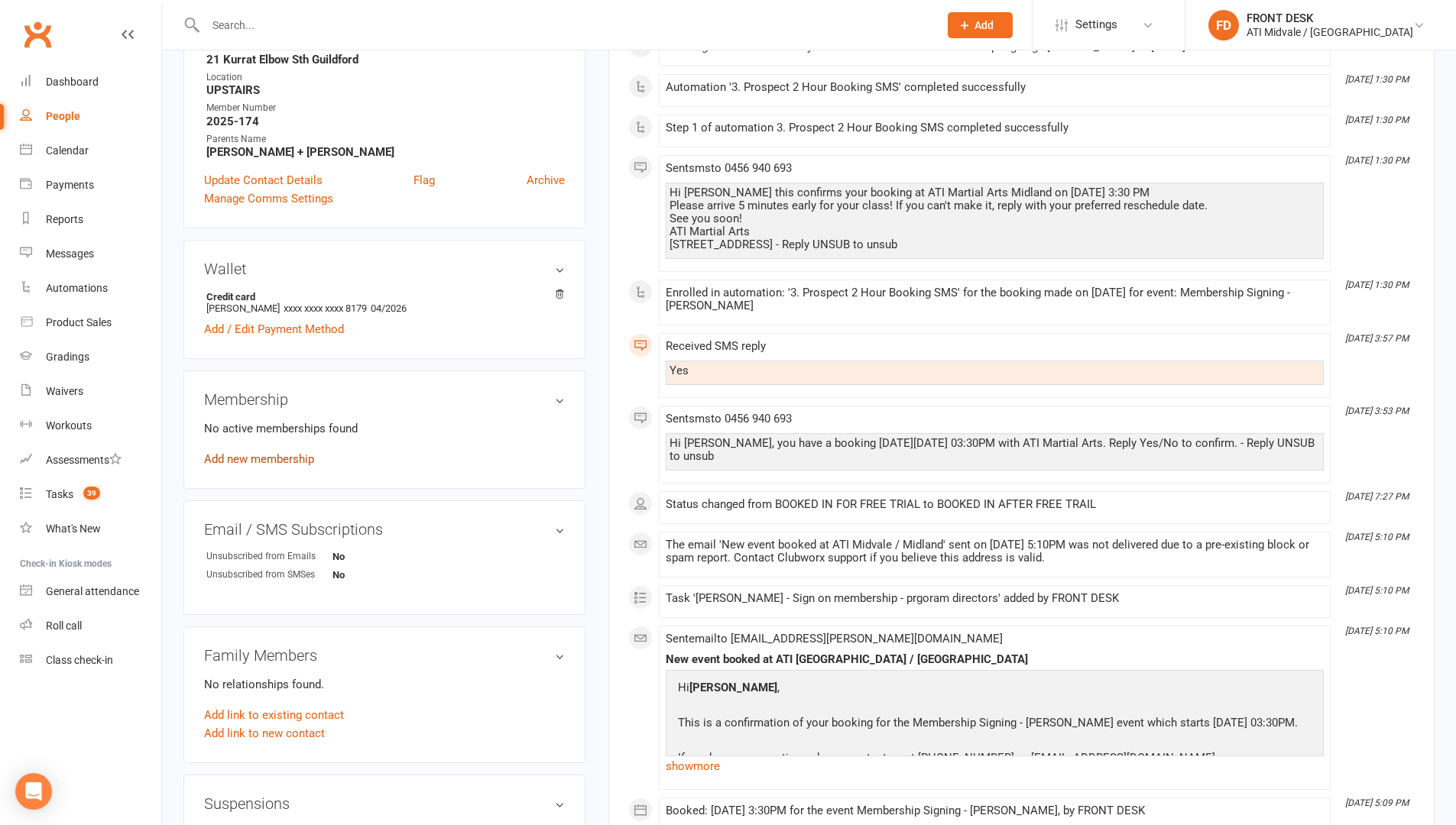
click at [299, 457] on link "Add new membership" at bounding box center [259, 459] width 110 height 14
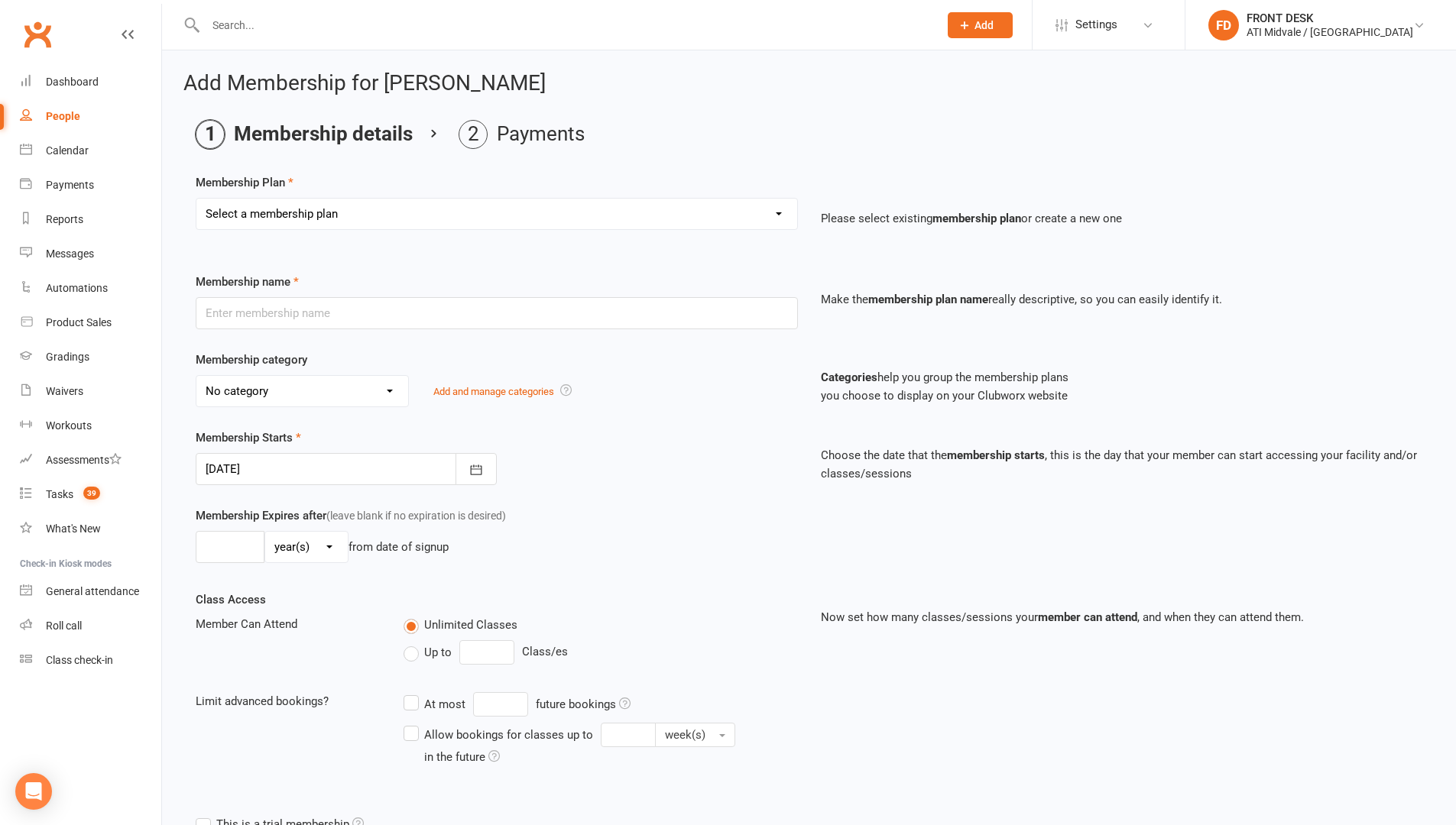
click at [694, 208] on select "Select a membership plan Create new Membership Plan 01. DRAGONS LIMITED 12 MTH …" at bounding box center [497, 214] width 601 height 30
select select "25"
click at [196, 199] on select "Select a membership plan Create new Membership Plan 01. DRAGONS LIMITED 12 MTH …" at bounding box center [497, 214] width 601 height 30
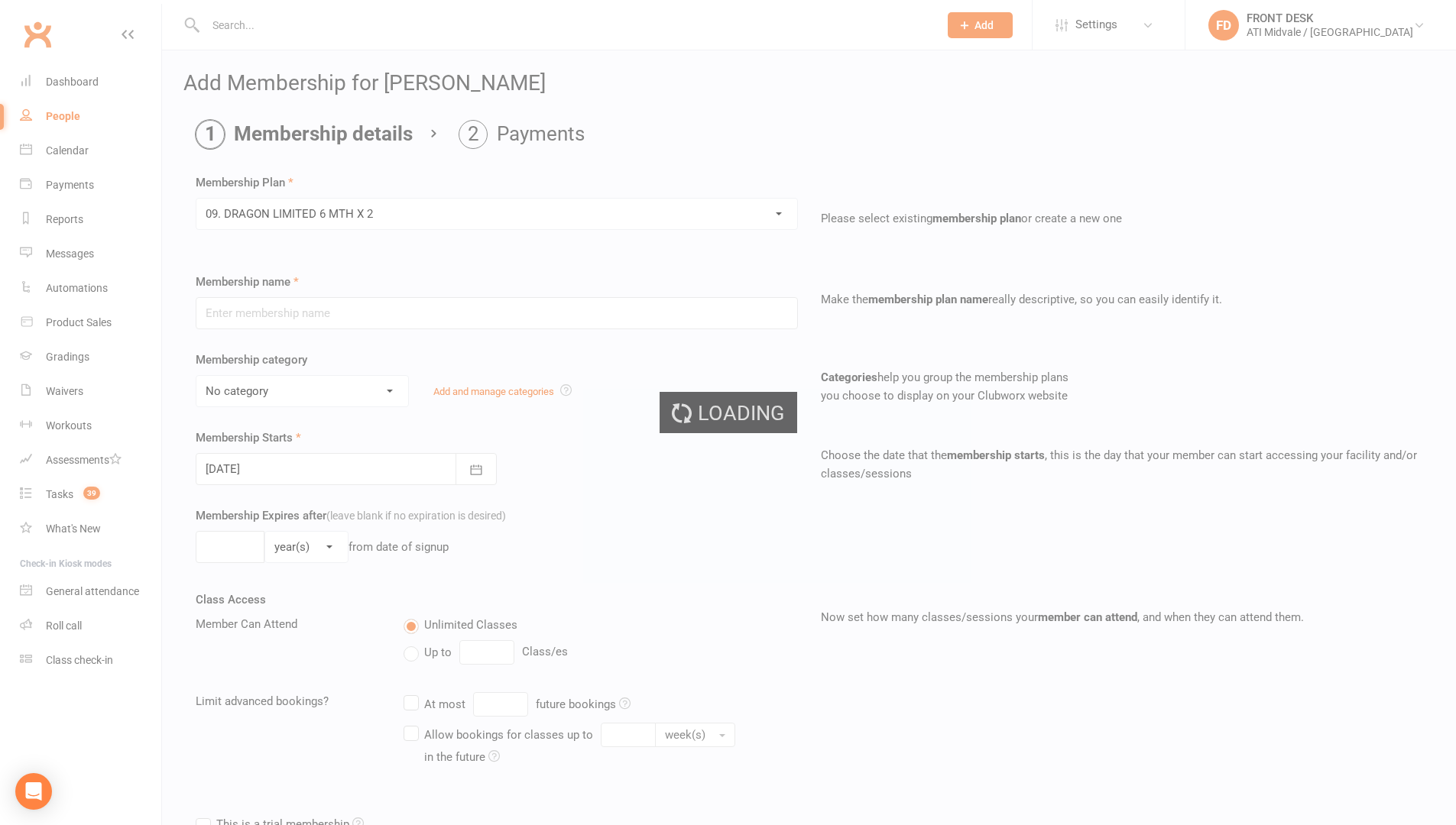
type input "09. DRAGON LIMITED 6 MTH X 2"
select select "1"
type input "6"
select select "2"
type input "2"
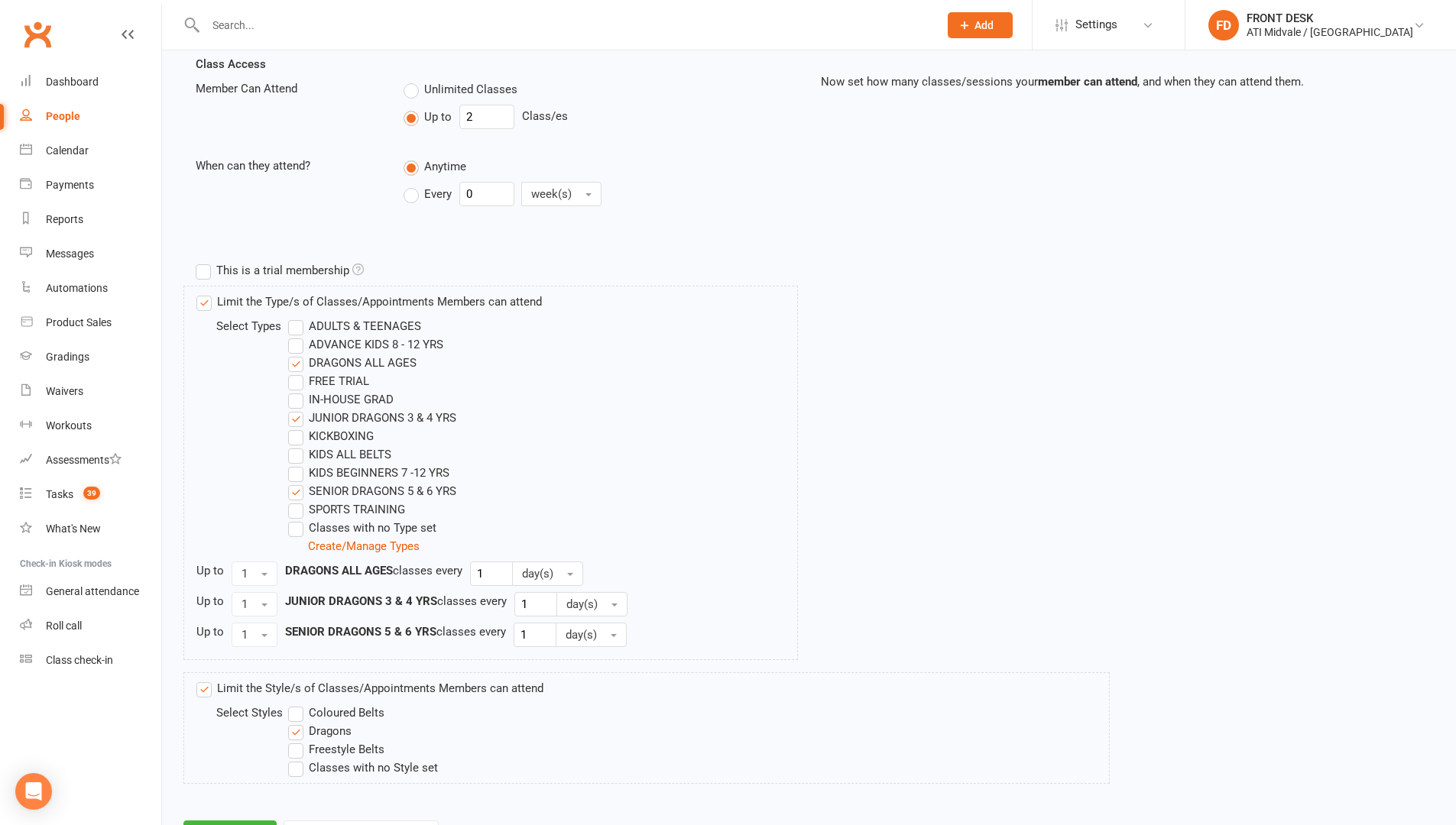
scroll to position [607, 0]
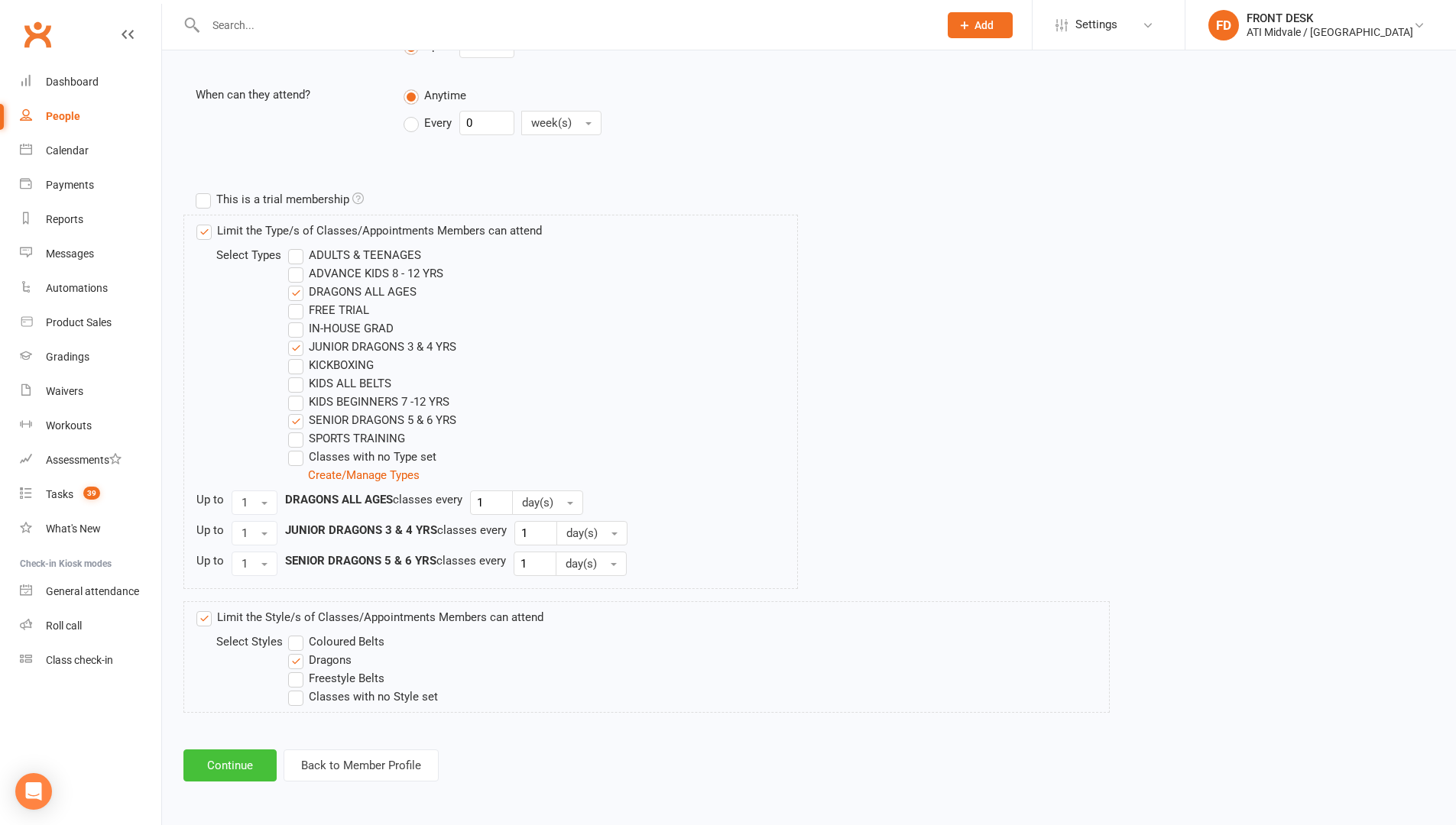
click at [242, 695] on button "Continue" at bounding box center [230, 765] width 93 height 32
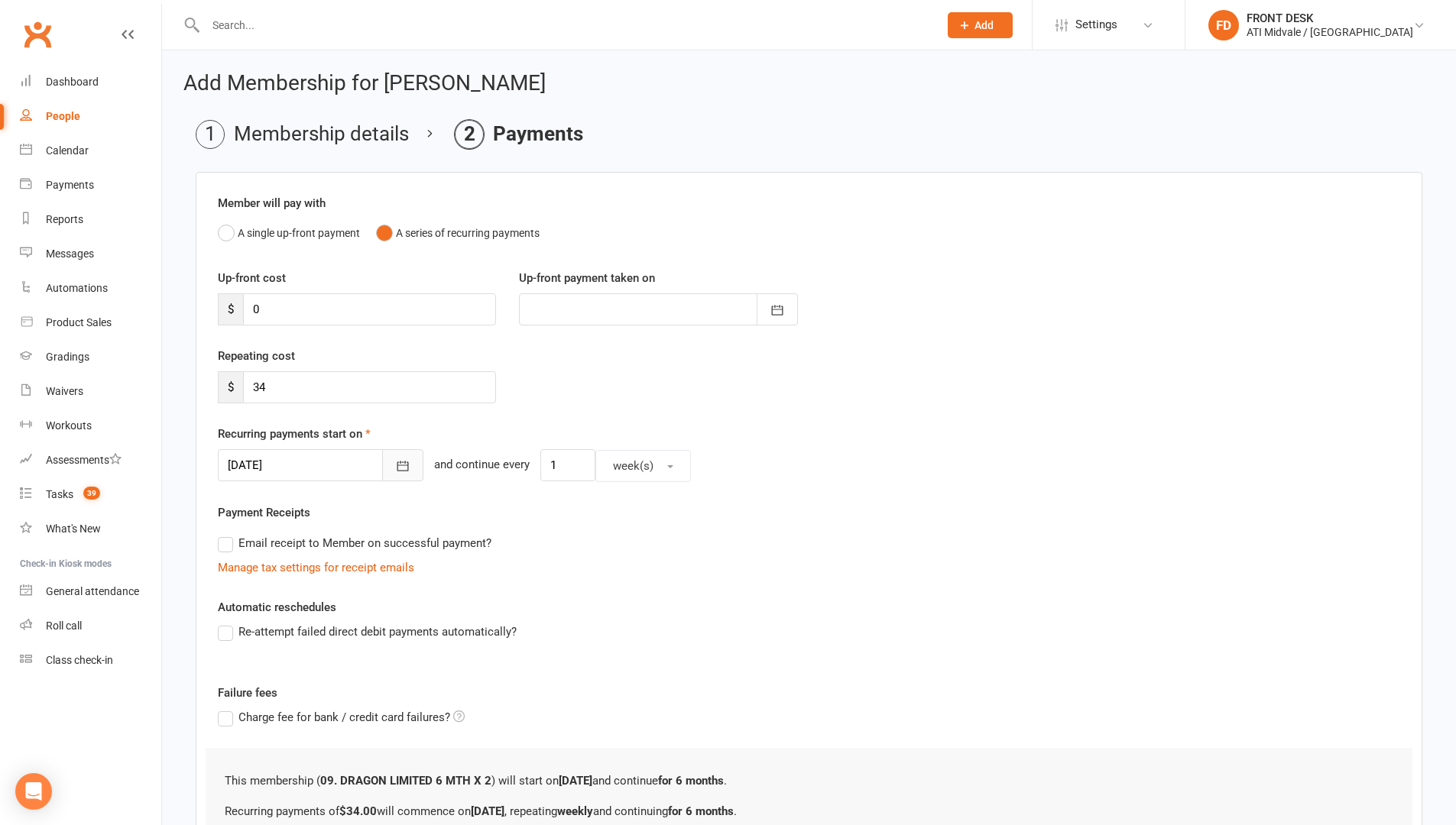
click at [395, 464] on icon "button" at bounding box center [403, 465] width 16 height 16
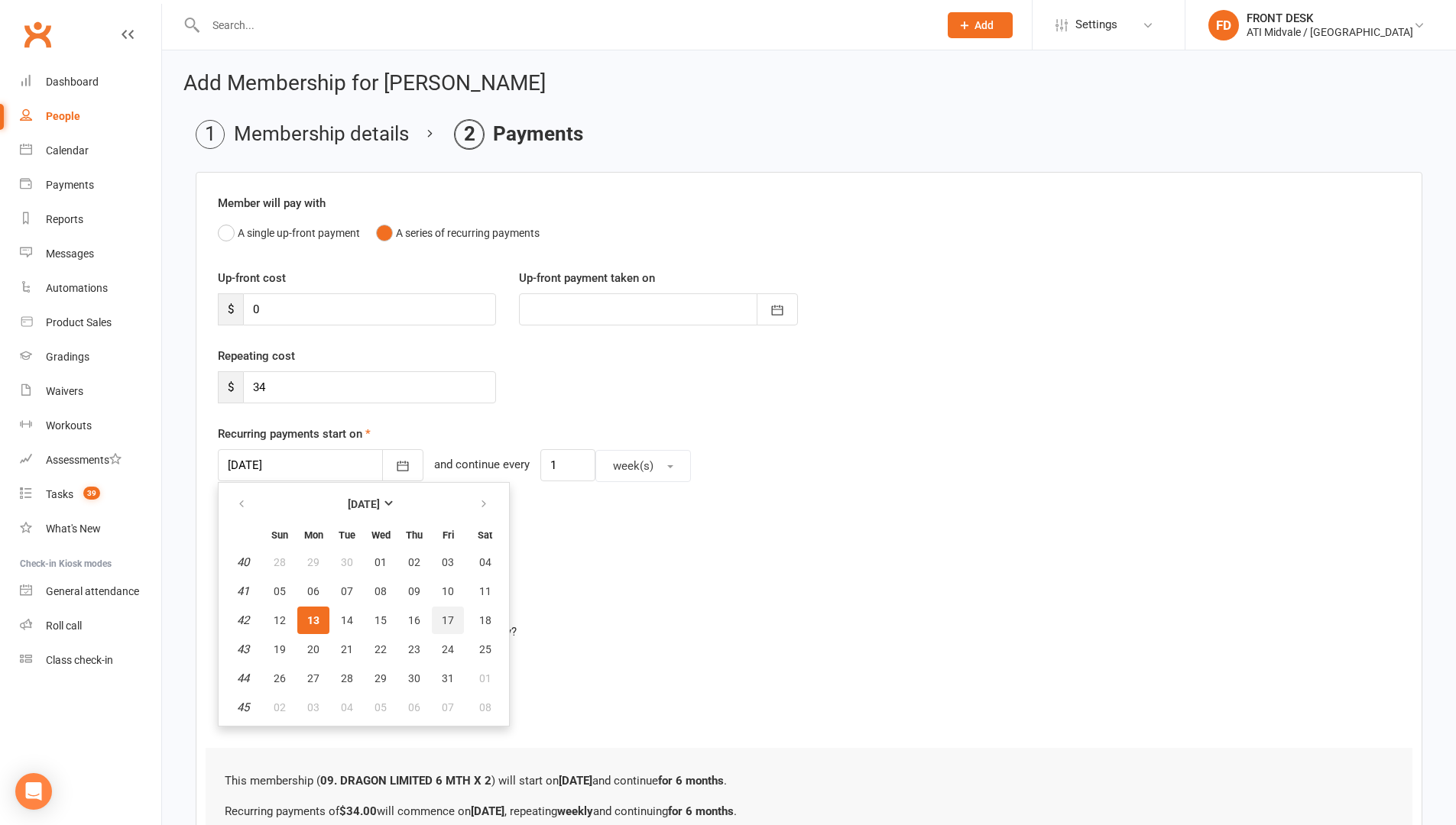
click at [444, 615] on span "17" at bounding box center [447, 620] width 12 height 12
type input "17 Oct 2025"
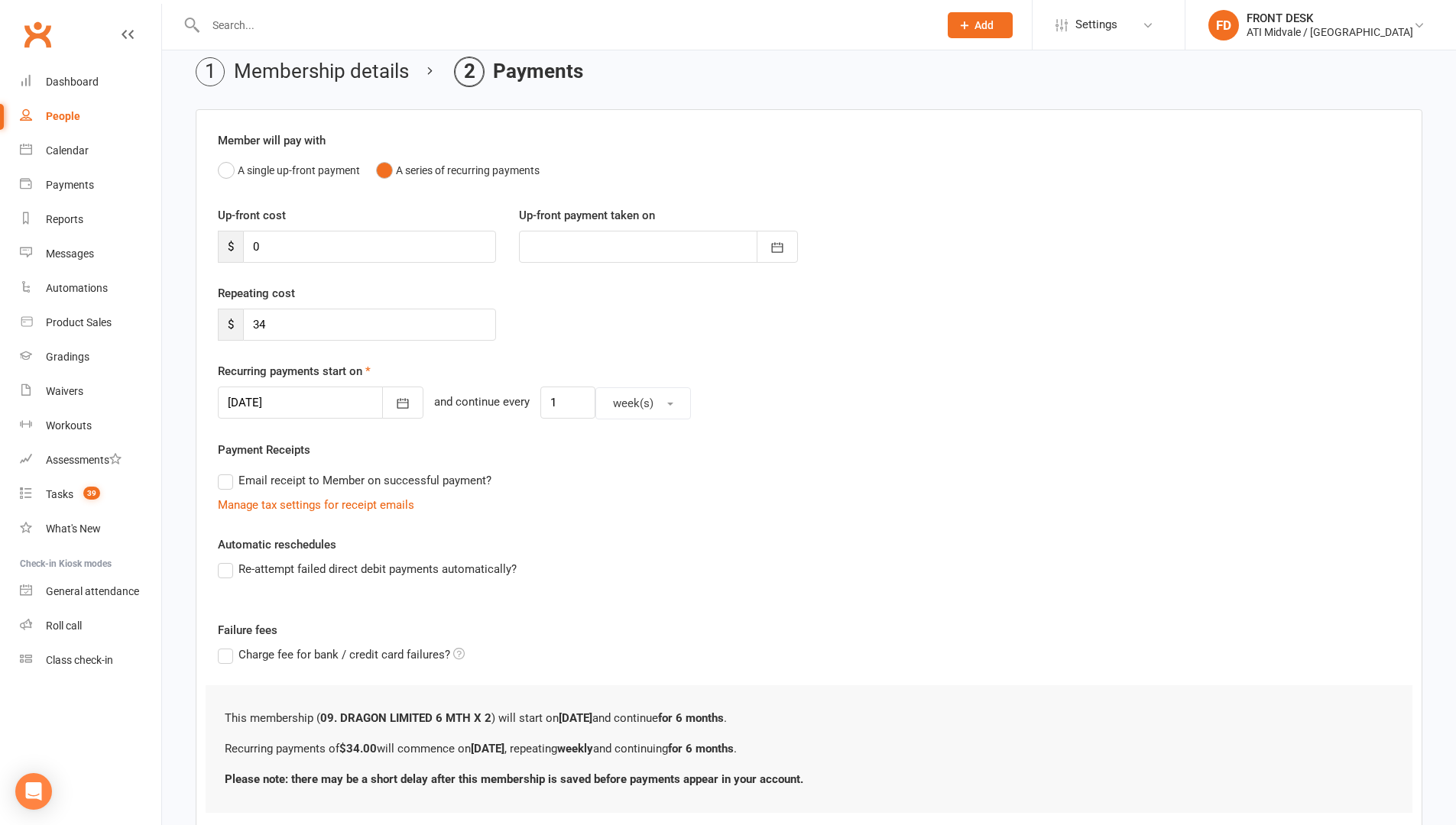
scroll to position [163, 0]
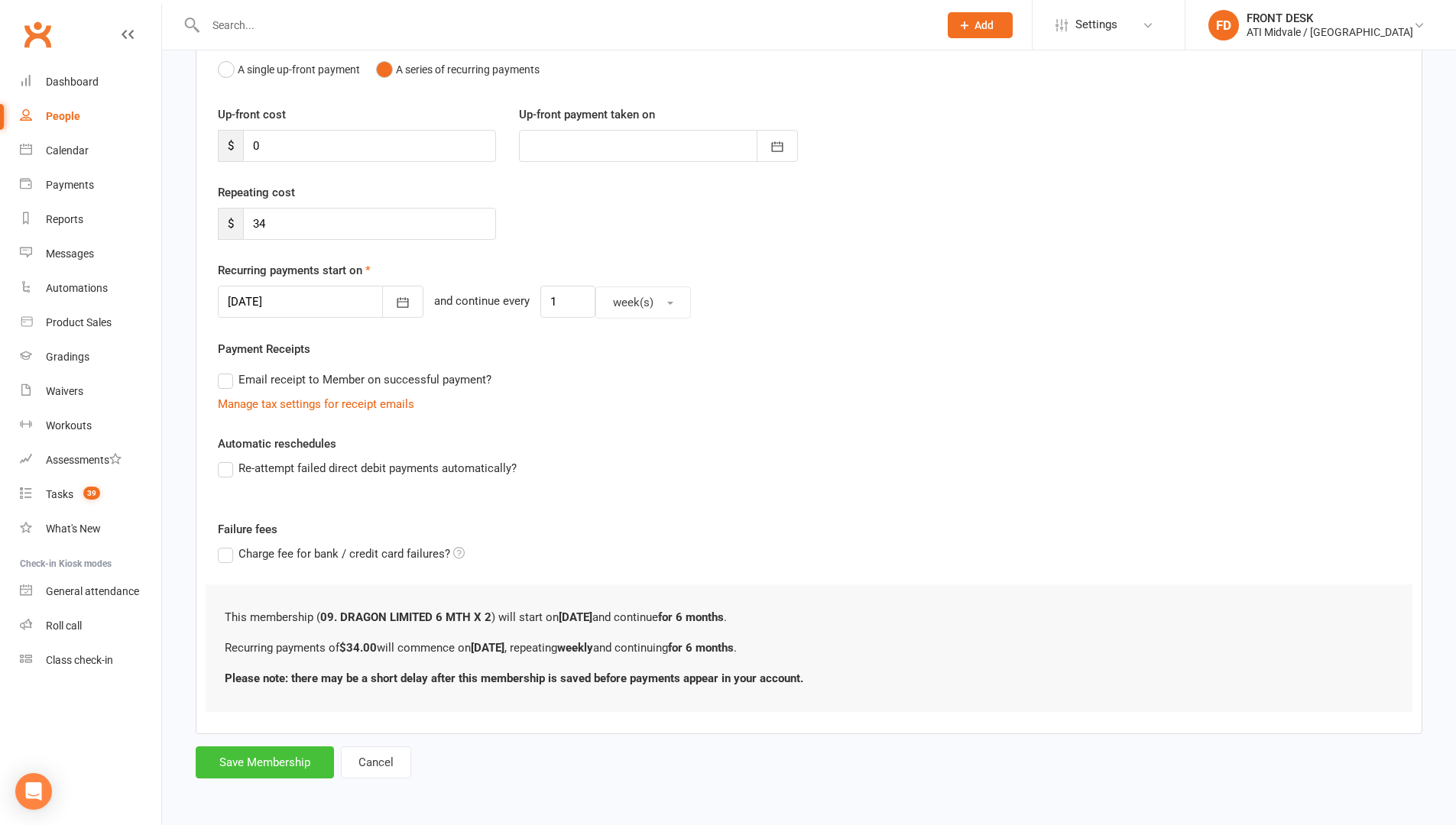
click at [236, 695] on button "Save Membership" at bounding box center [265, 762] width 139 height 32
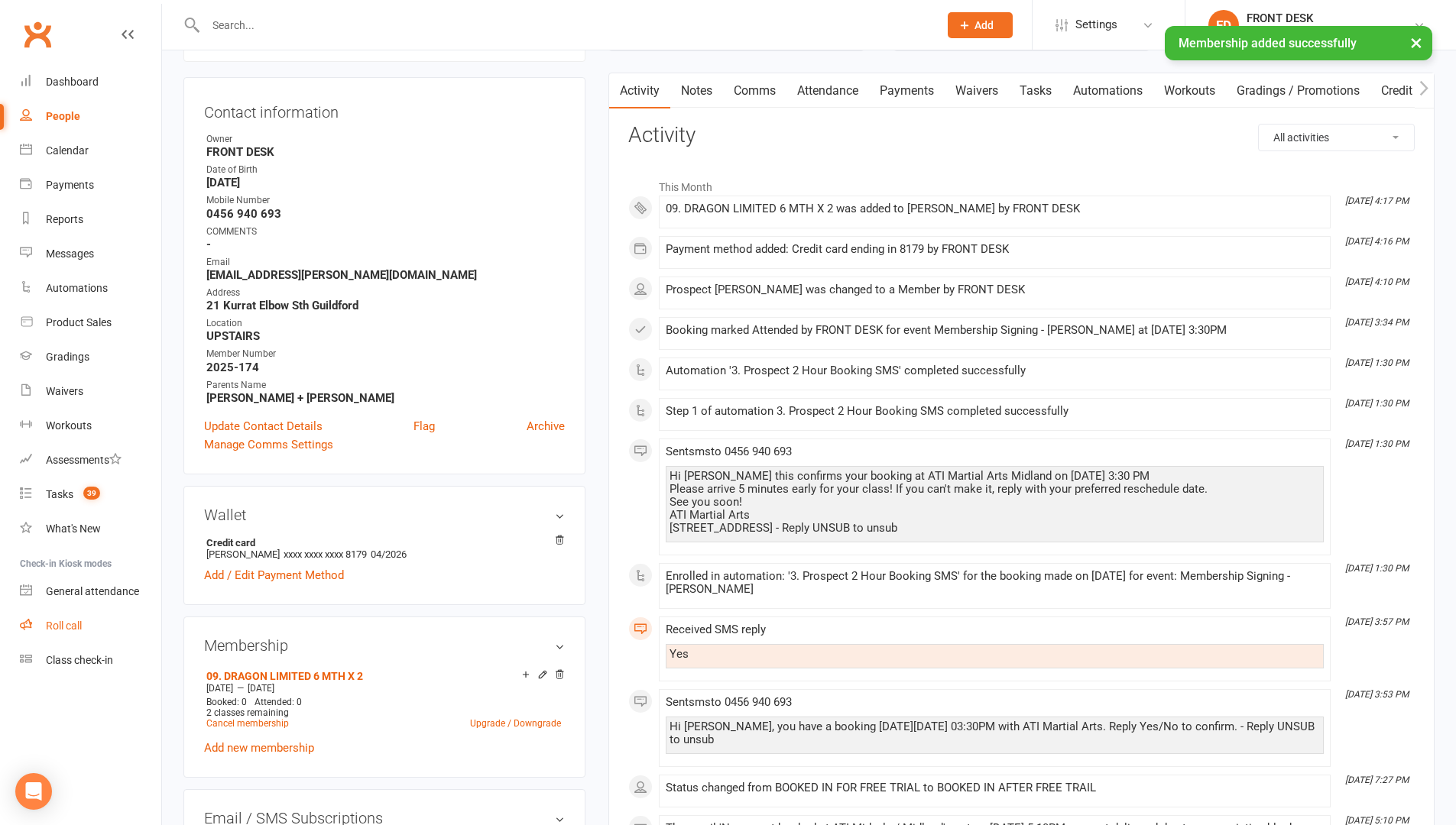
scroll to position [306, 0]
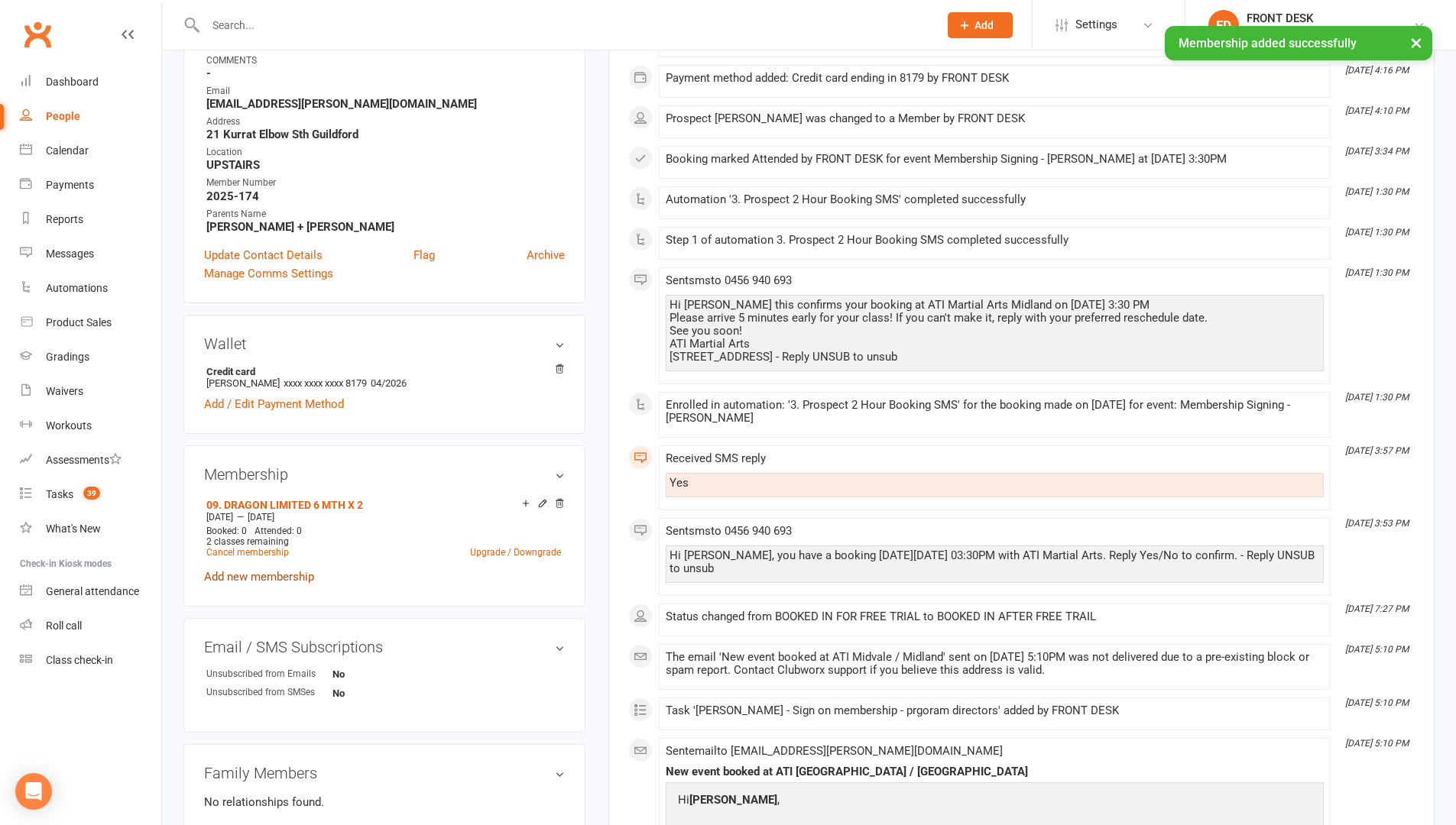
click at [282, 576] on link "Add new membership" at bounding box center [259, 577] width 110 height 14
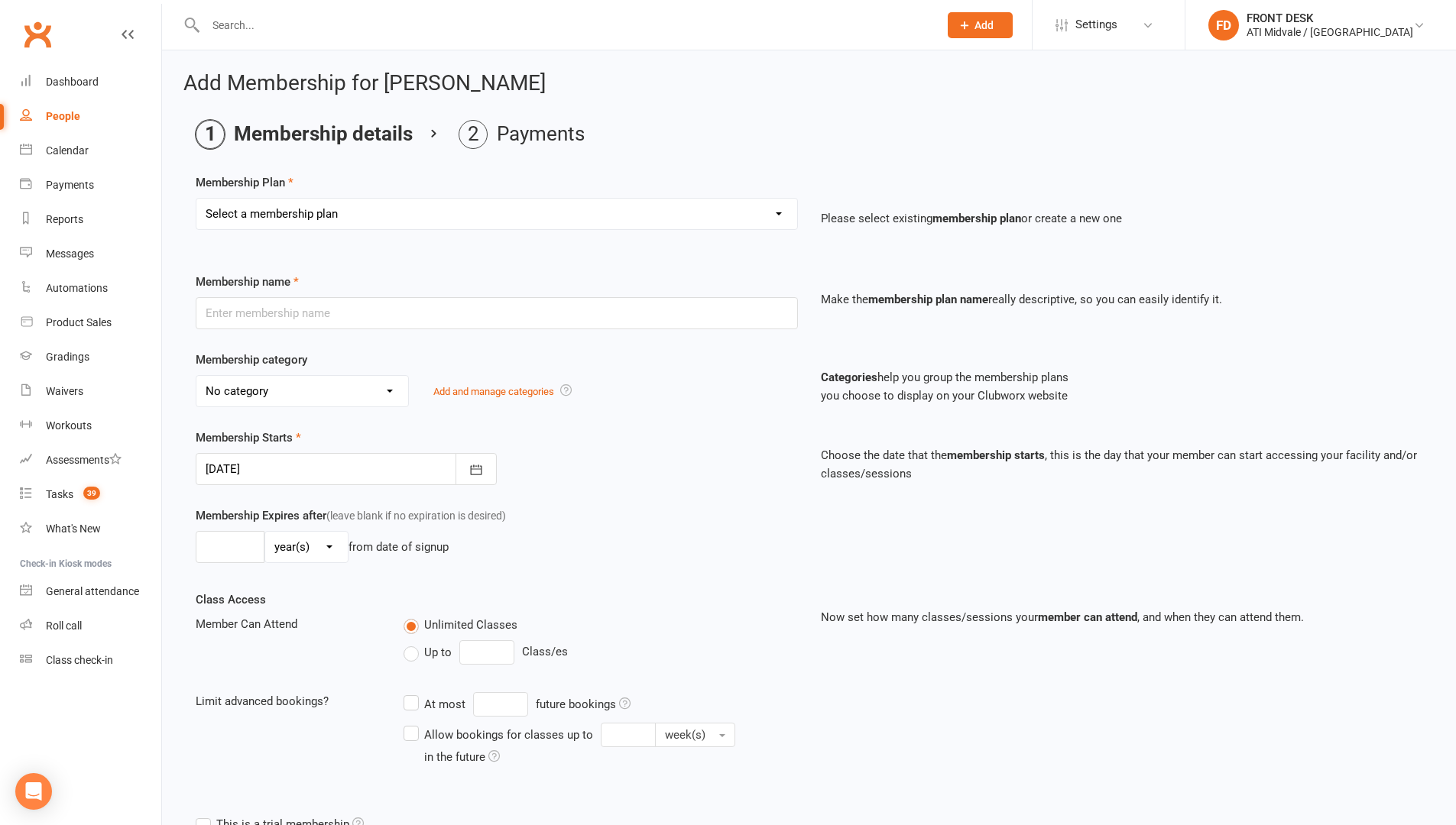
click at [600, 214] on select "Select a membership plan Create new Membership Plan 01. DRAGONS LIMITED 12 MTH …" at bounding box center [497, 214] width 601 height 30
select select "43"
click at [196, 199] on select "Select a membership plan Create new Membership Plan 01. DRAGONS LIMITED 12 MTH …" at bounding box center [497, 214] width 601 height 30
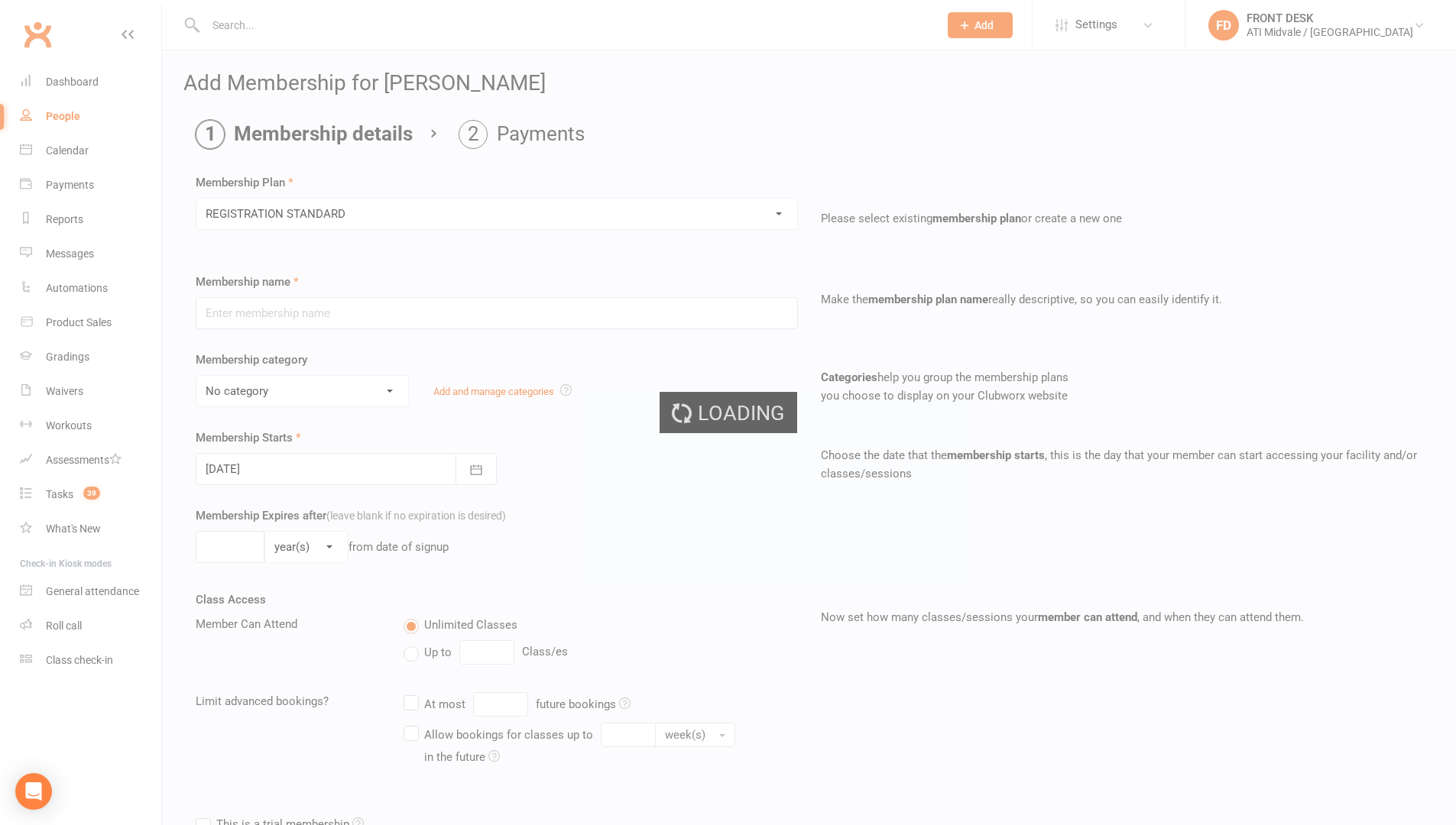
type input "REGISTRATION STANDARD"
select select "6"
type input "52"
select select "1"
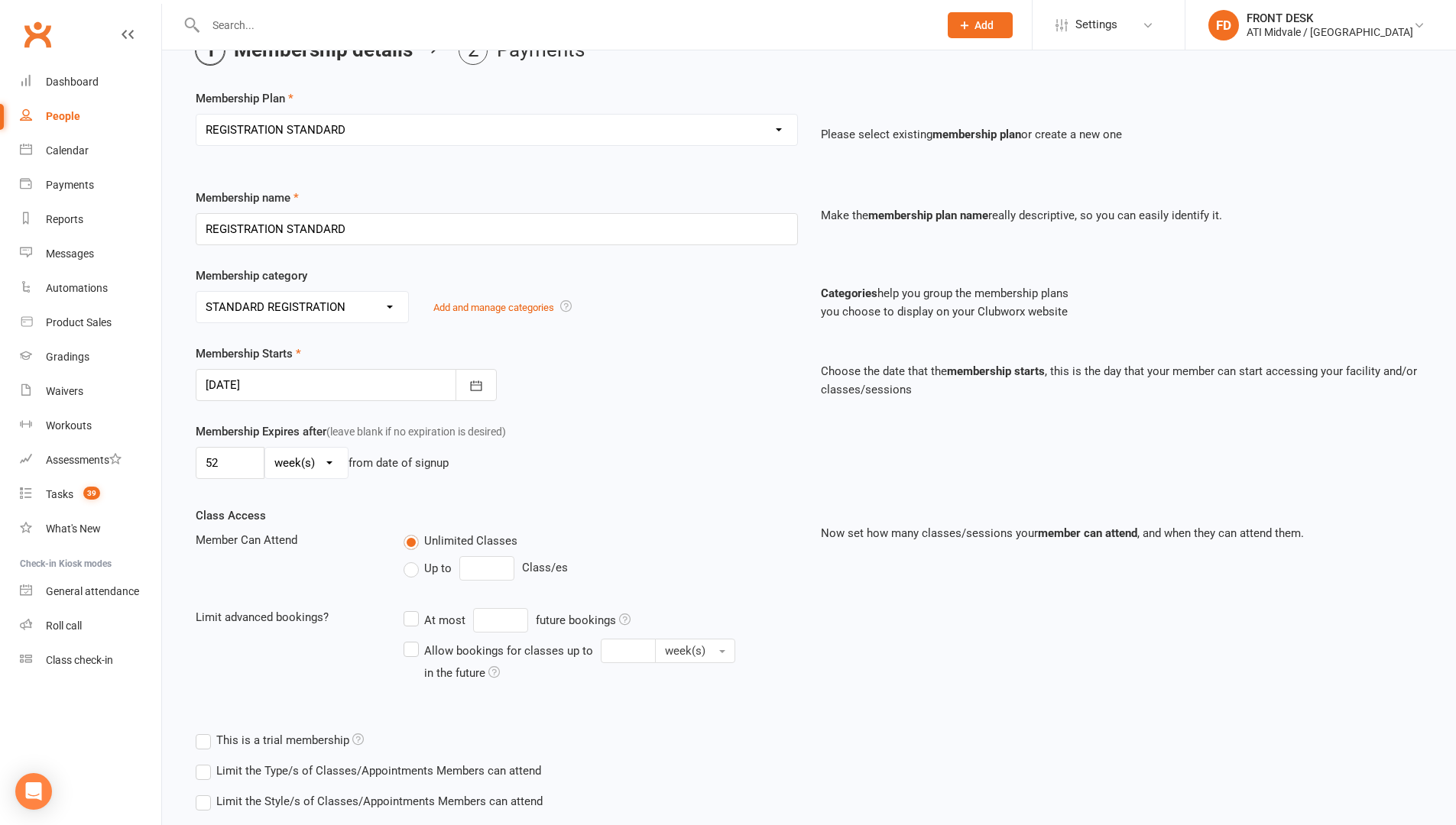
scroll to position [176, 0]
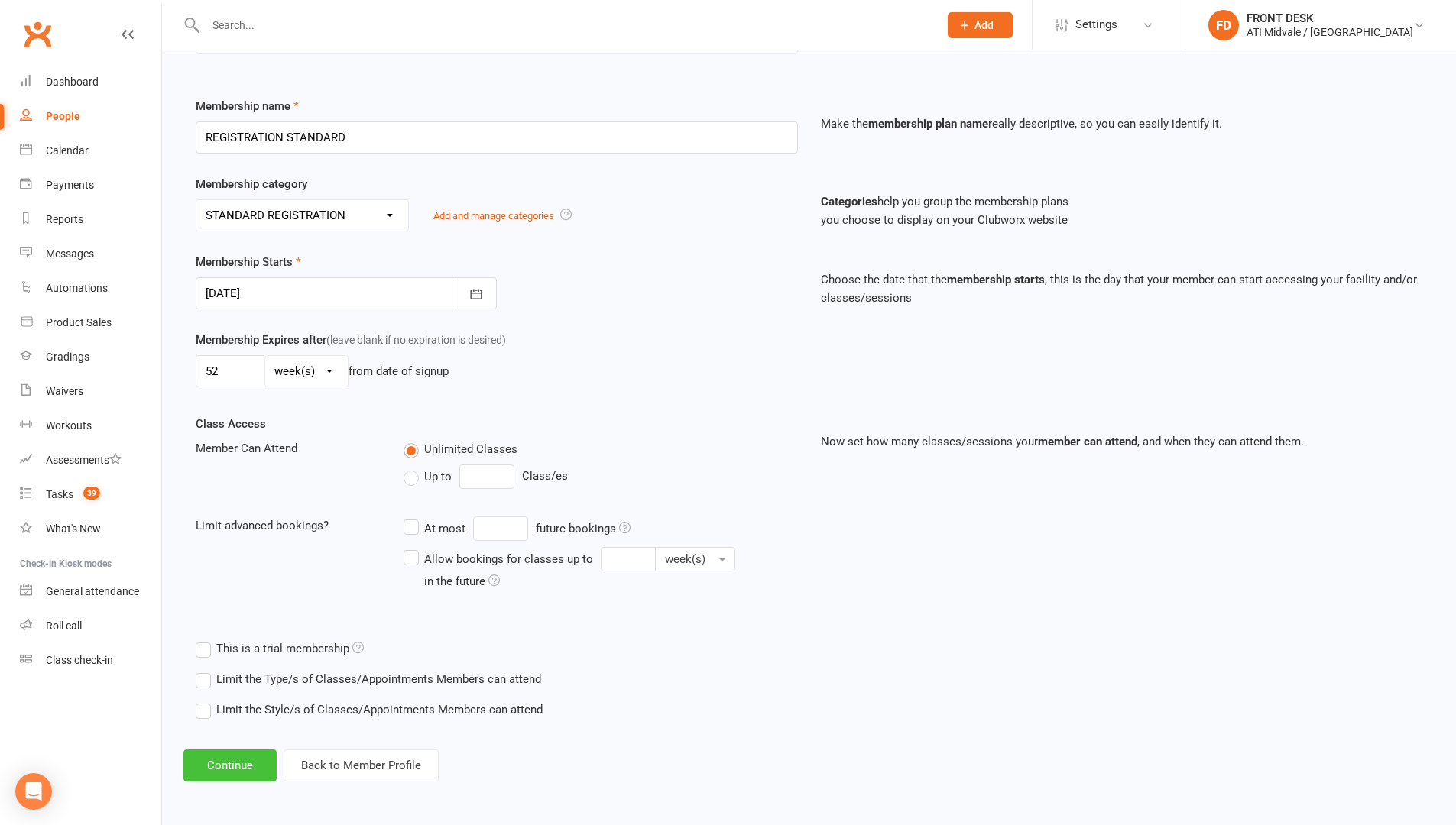
click at [209, 695] on button "Continue" at bounding box center [230, 765] width 93 height 32
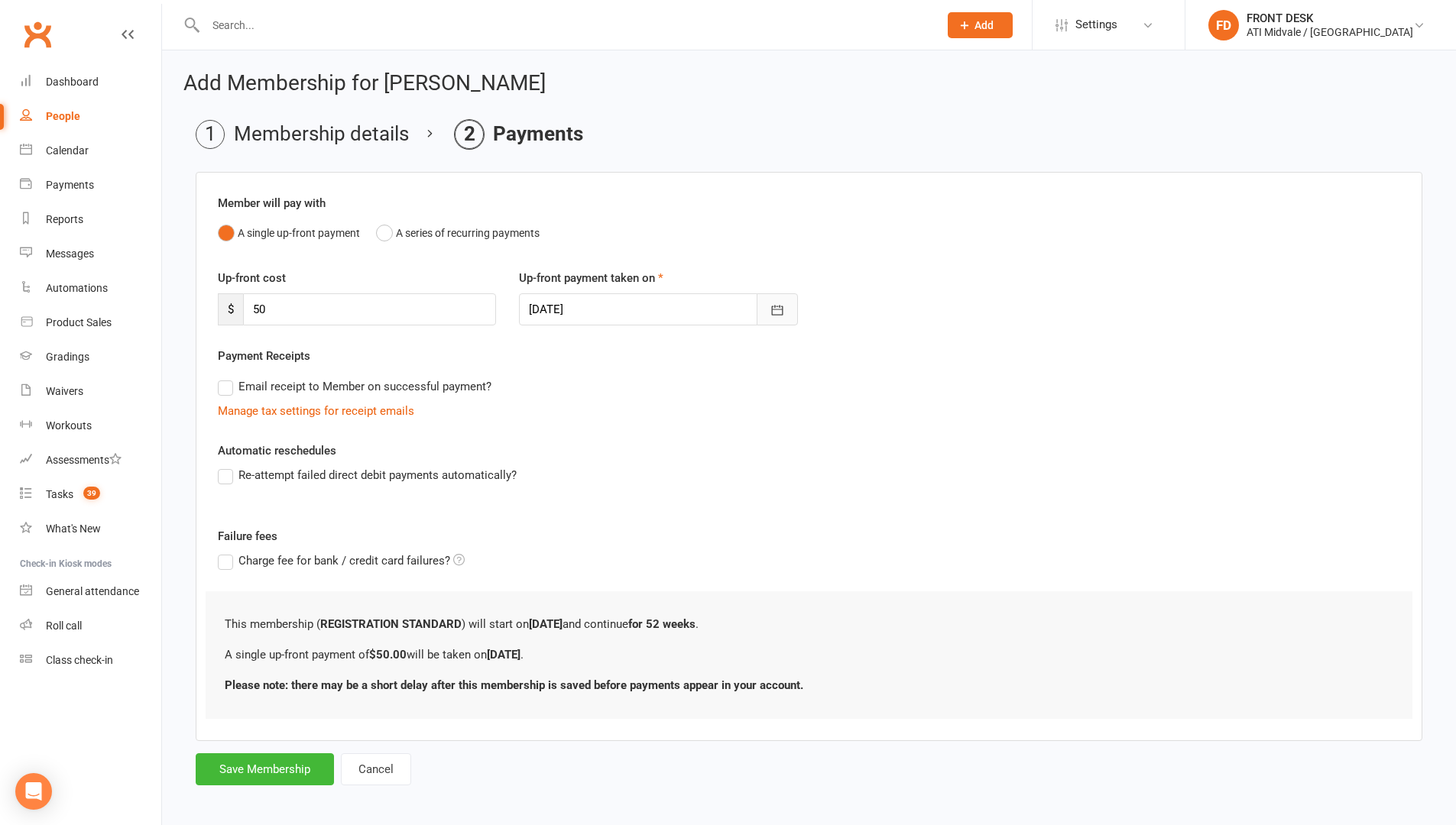
click at [777, 313] on icon "button" at bounding box center [777, 310] width 16 height 16
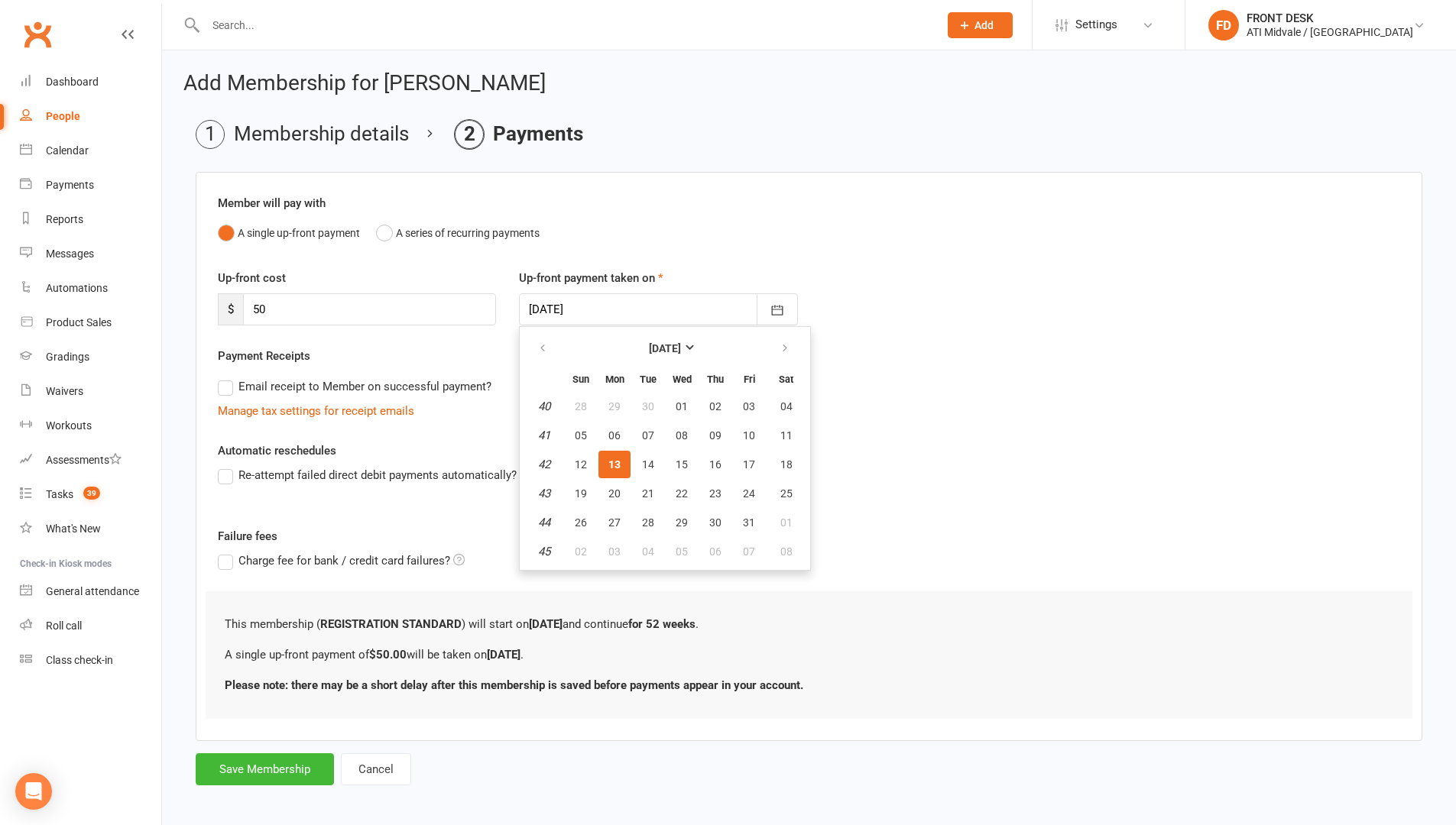
click at [617, 462] on span "13" at bounding box center [613, 464] width 12 height 12
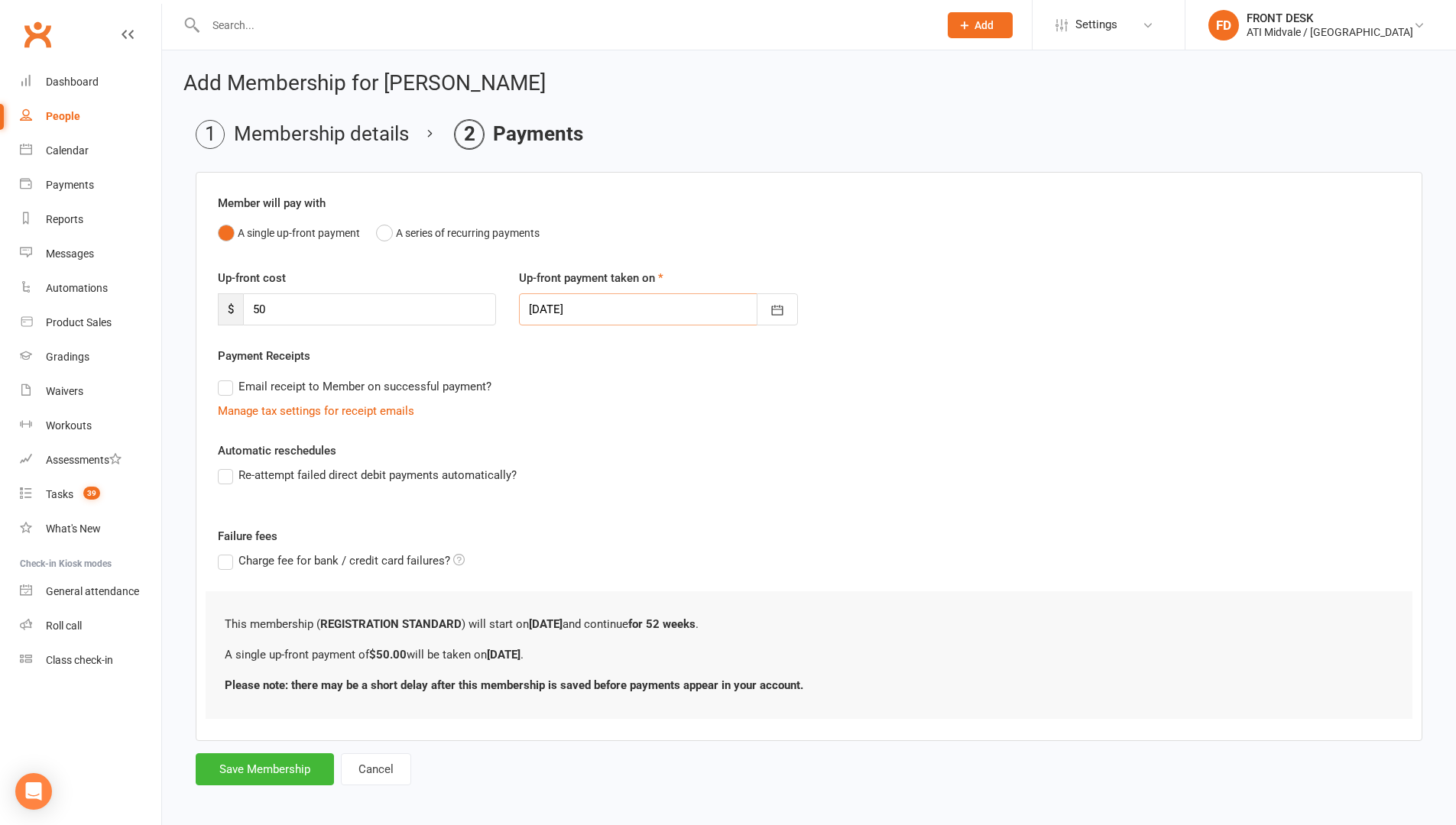
scroll to position [7, 0]
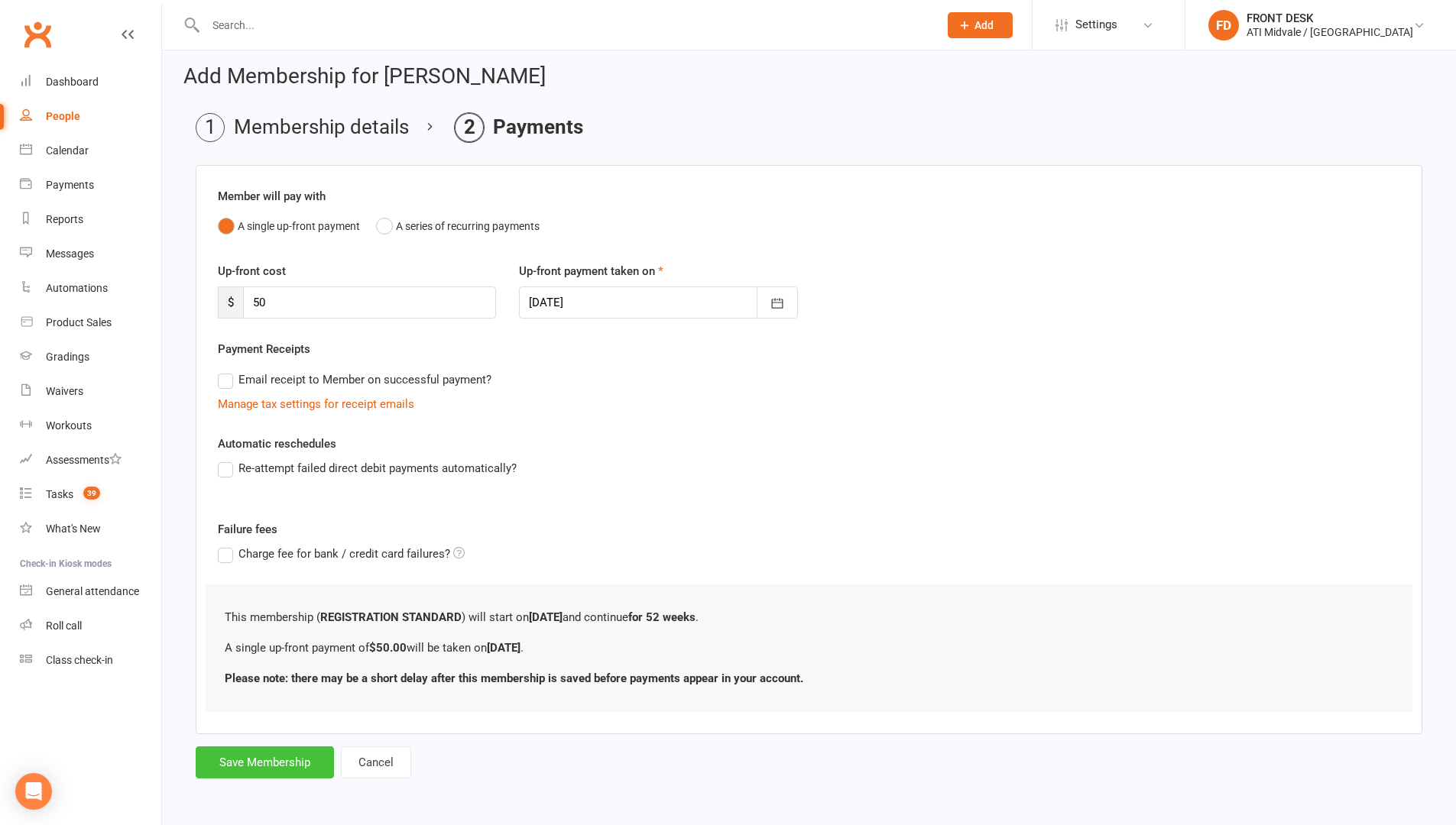
click at [291, 695] on button "Save Membership" at bounding box center [265, 762] width 139 height 32
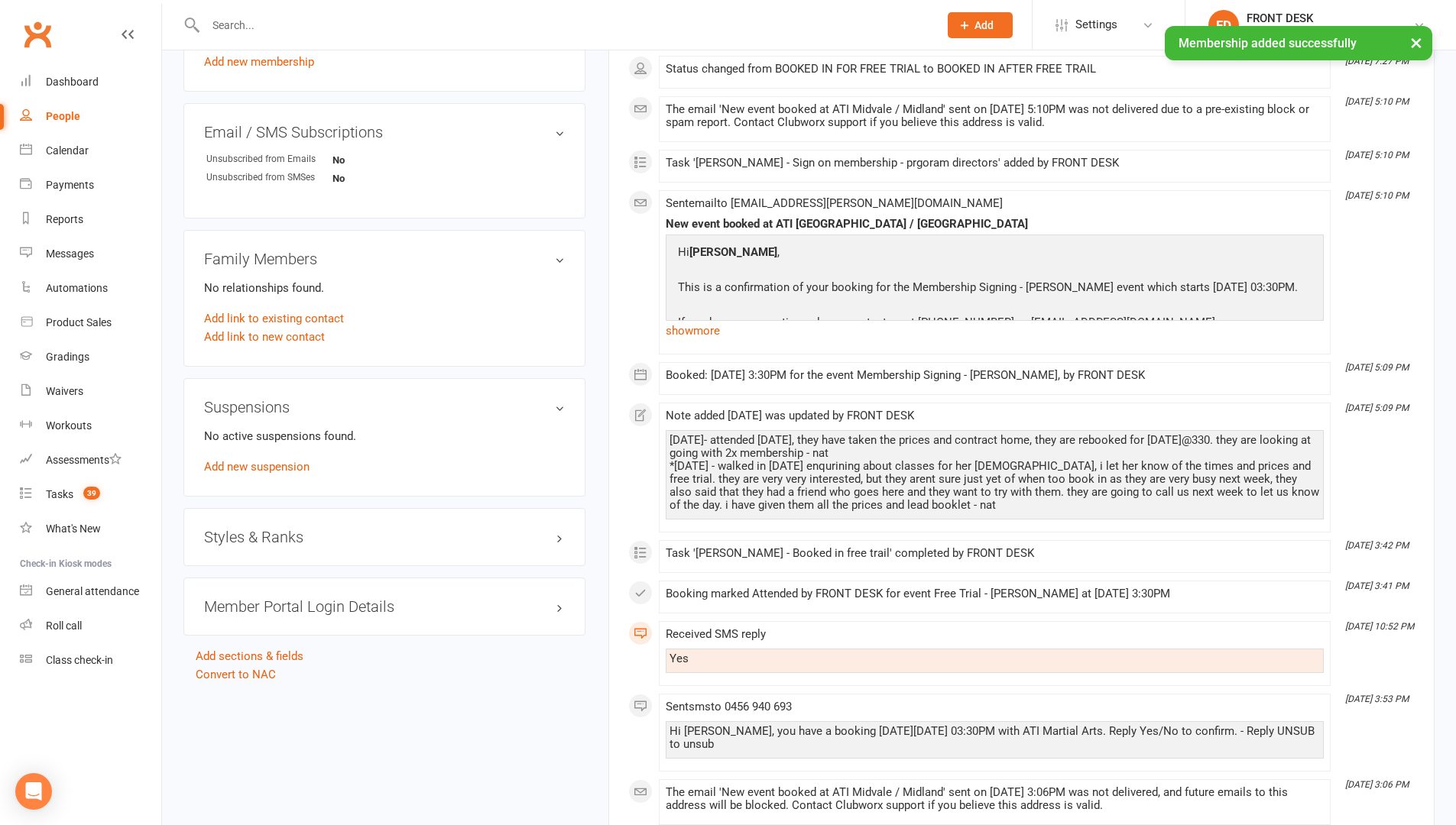
scroll to position [917, 0]
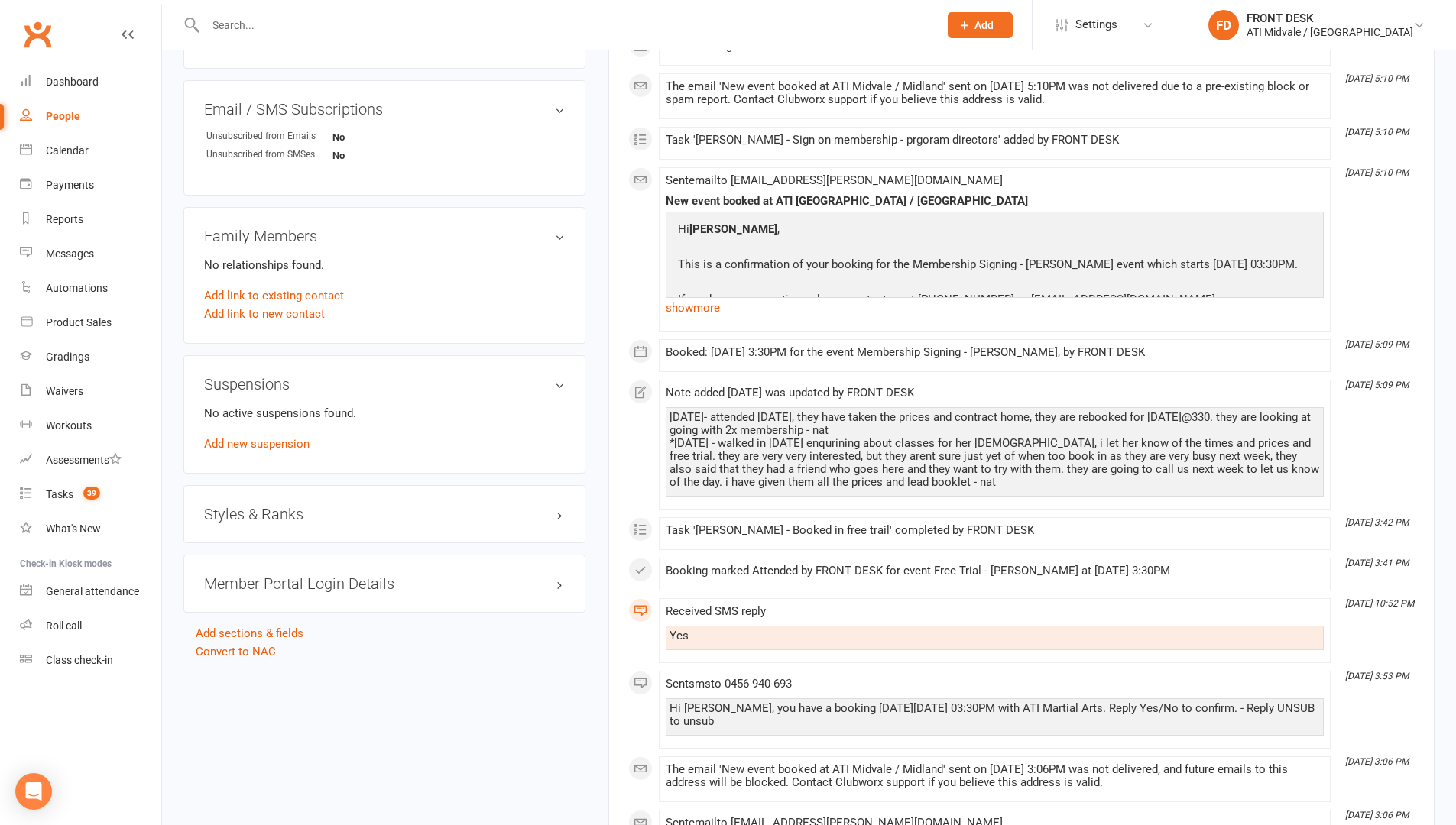
click at [467, 532] on div "Styles & Ranks" at bounding box center [384, 515] width 402 height 58
click at [479, 502] on div "Styles & Ranks" at bounding box center [384, 515] width 402 height 58
click at [562, 517] on h3 "Styles & Ranks" at bounding box center [384, 514] width 361 height 16
click at [218, 569] on link "Add new style" at bounding box center [240, 573] width 71 height 14
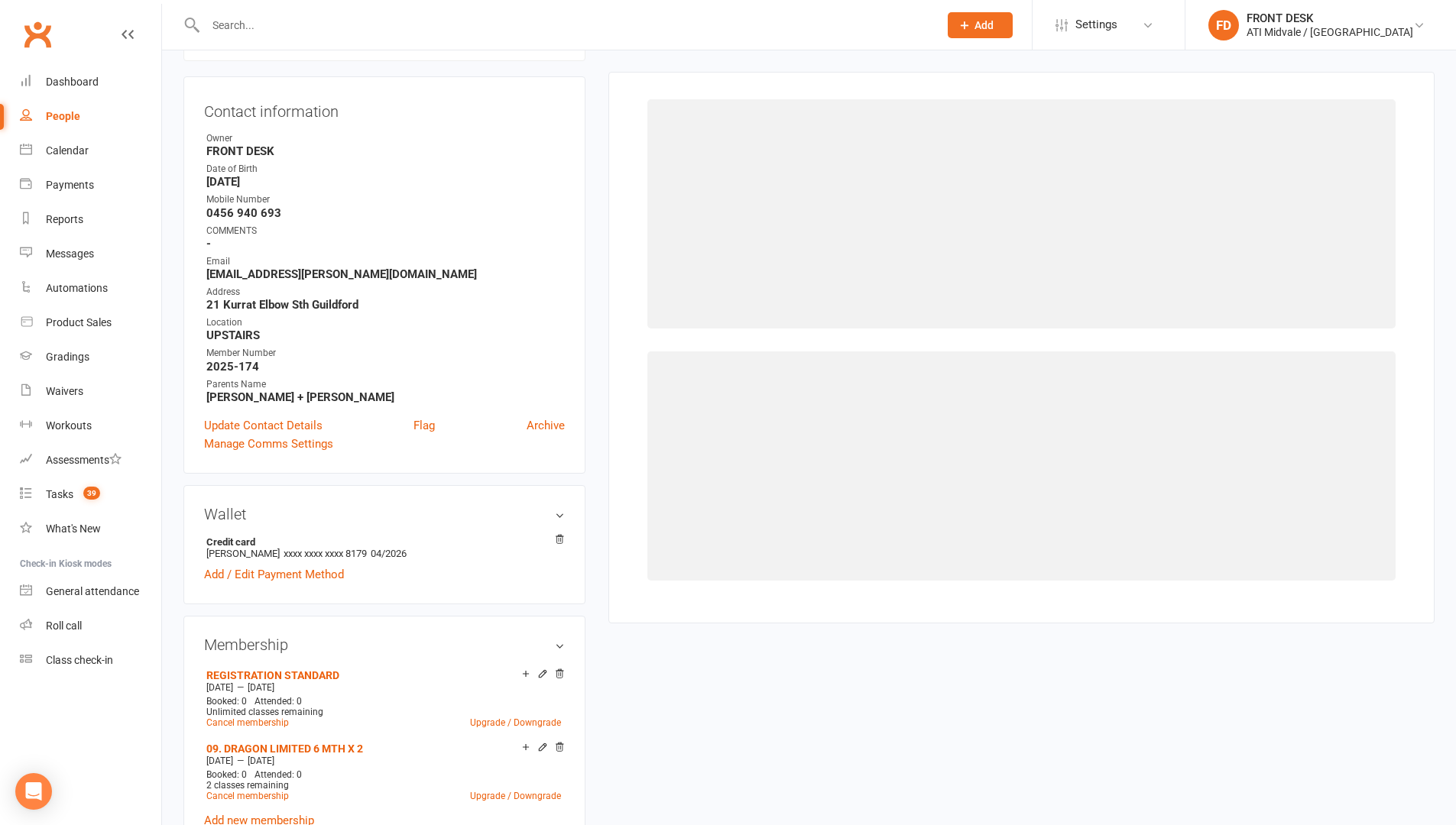
scroll to position [131, 0]
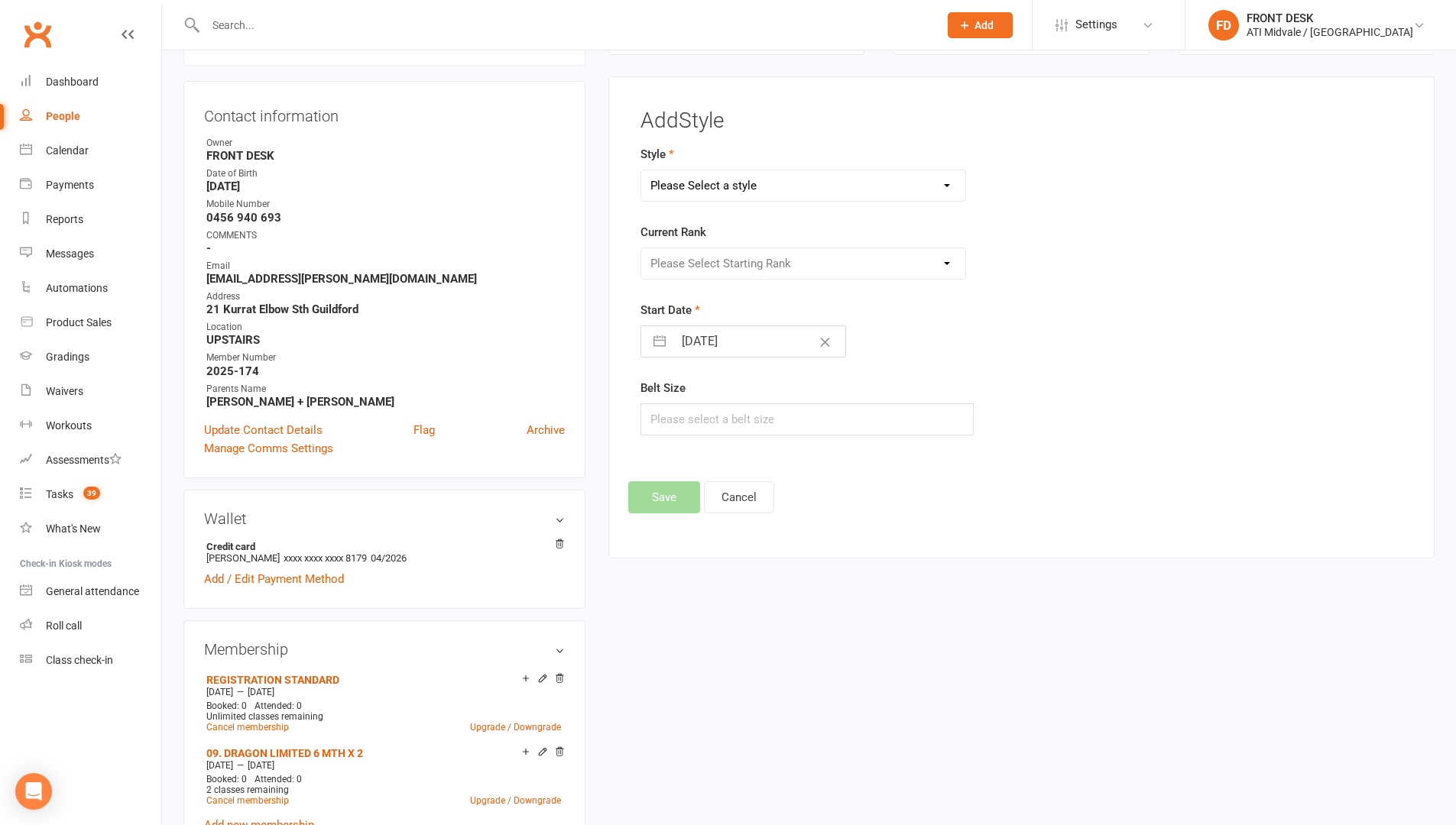
click at [737, 185] on select "Please Select a style Coloured Belts Dragons Freestyle Belts" at bounding box center [803, 185] width 325 height 30
select select "653"
click at [641, 171] on select "Please Select a style Coloured Belts Dragons Freestyle Belts" at bounding box center [803, 185] width 325 height 30
click at [690, 266] on select "Please Select Starting Rank White Orange Orange 1 Green Green 1 Purple Purple 1…" at bounding box center [803, 263] width 325 height 30
select select "5882"
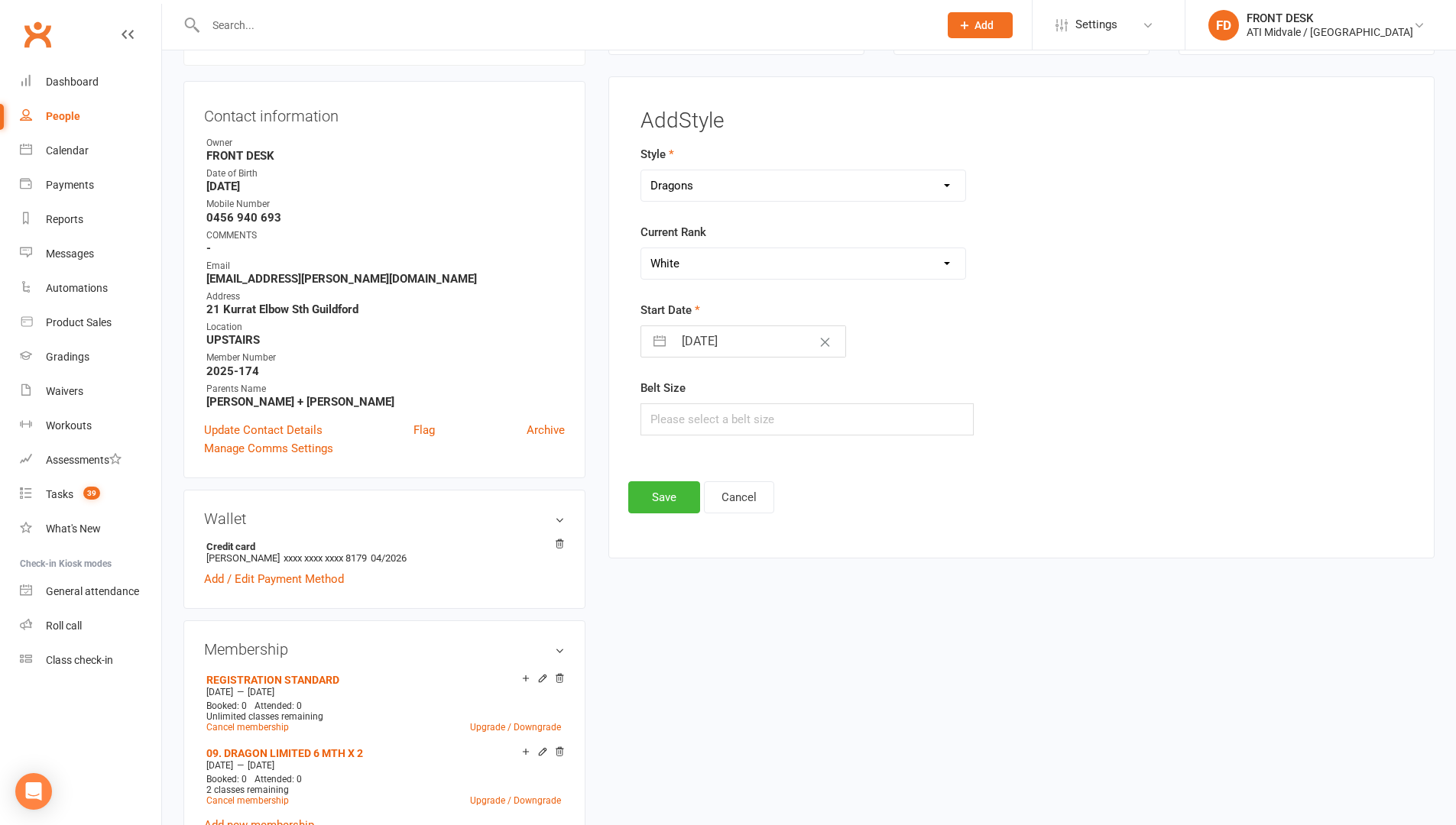
click at [641, 248] on select "Please Select Starting Rank White Orange Orange 1 Green Green 1 Purple Purple 1…" at bounding box center [803, 263] width 325 height 30
drag, startPoint x: 690, startPoint y: 418, endPoint x: 725, endPoint y: 403, distance: 38.1
click at [712, 409] on input "text" at bounding box center [808, 419] width 334 height 32
type input "100"
click at [681, 487] on button "Save" at bounding box center [664, 496] width 72 height 32
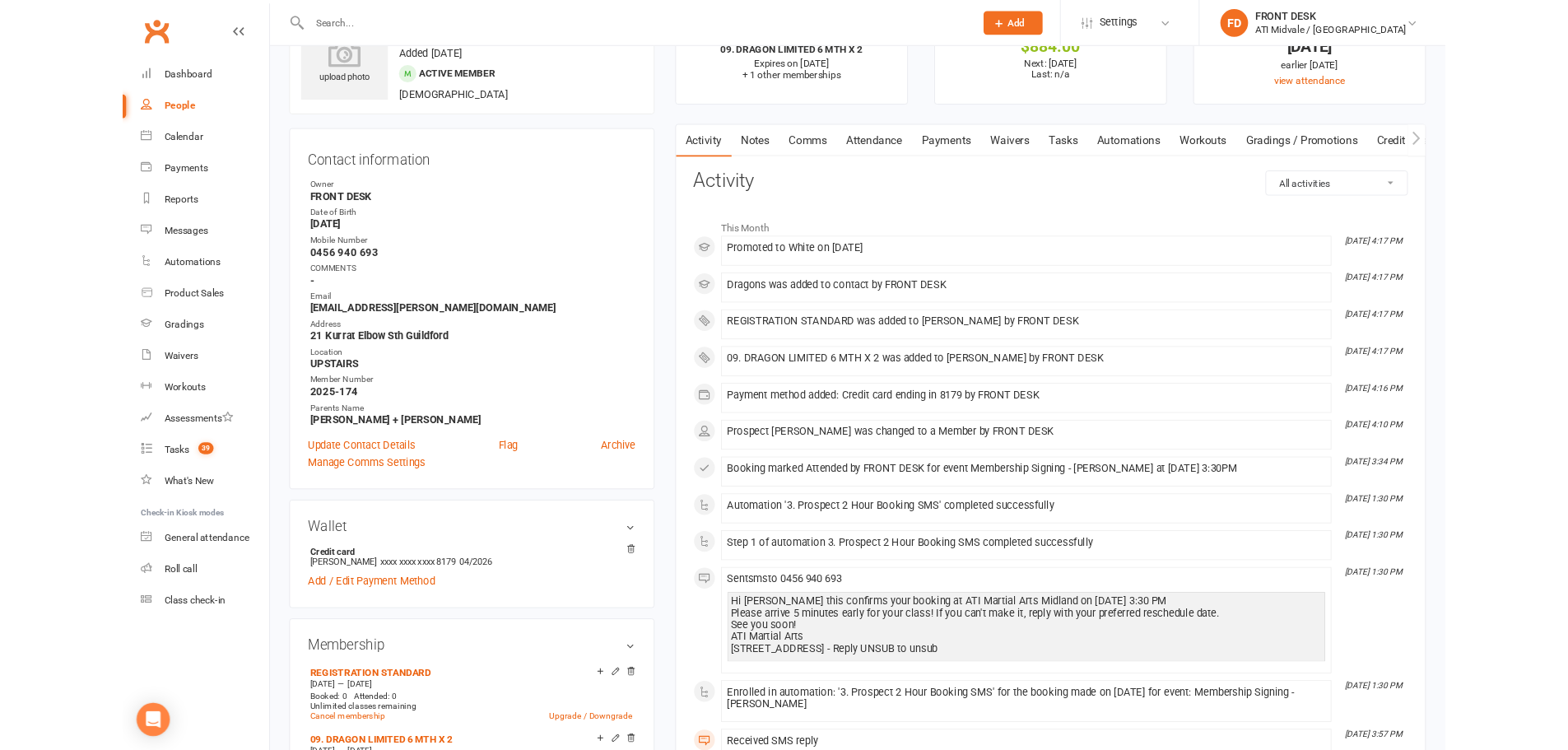
scroll to position [0, 0]
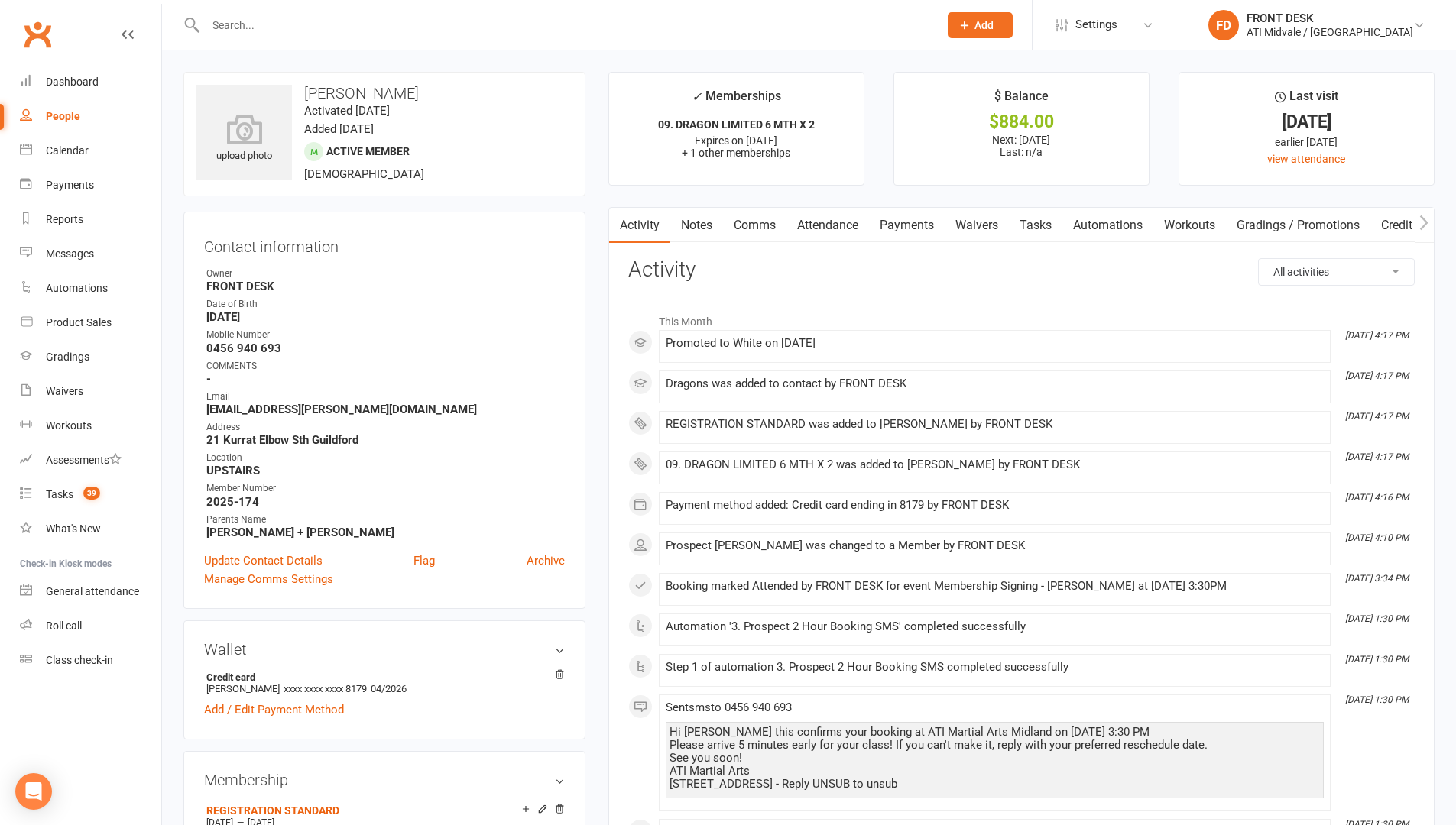
click at [910, 227] on link "Payments" at bounding box center [906, 225] width 76 height 36
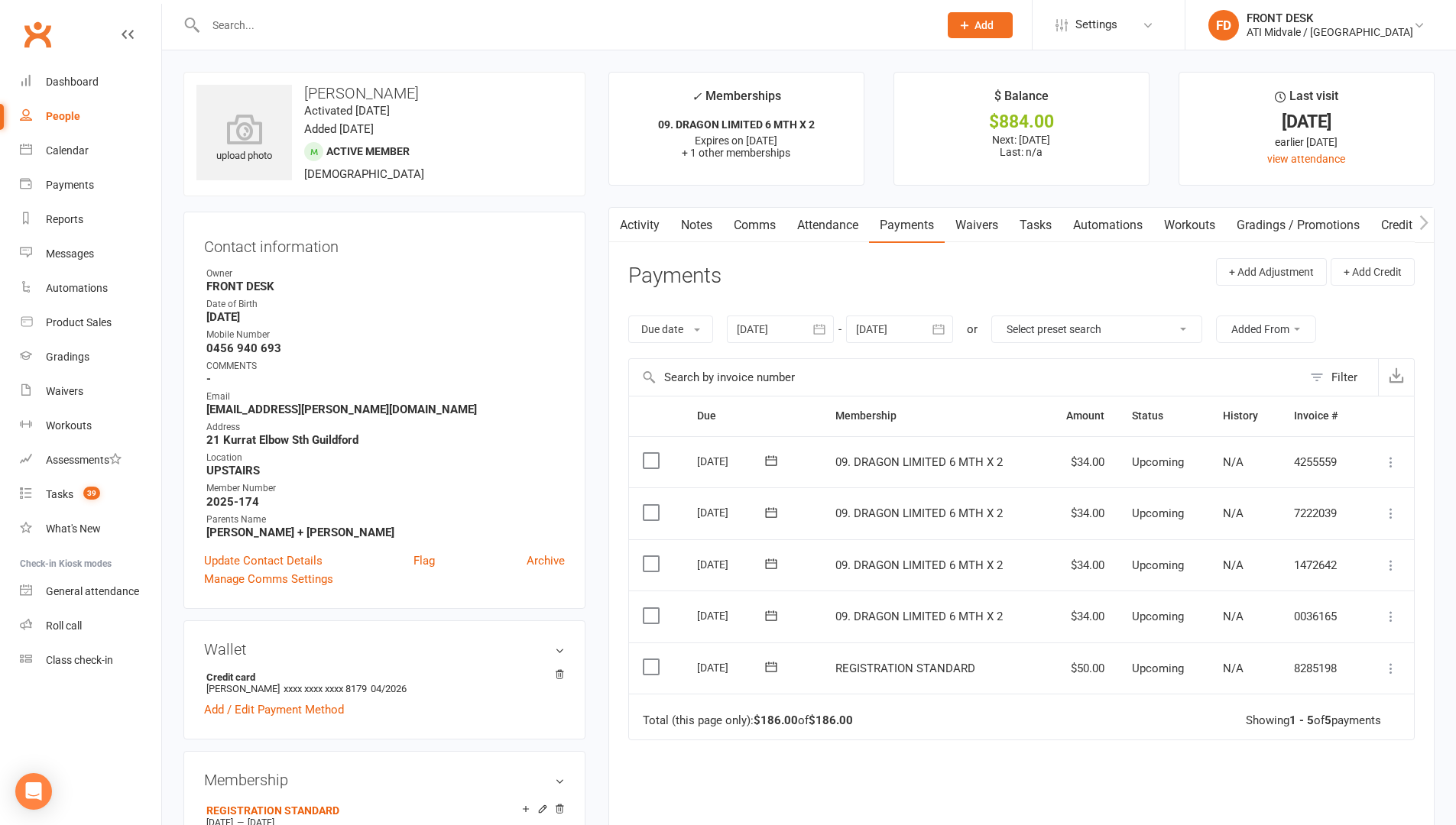
drag, startPoint x: 653, startPoint y: 664, endPoint x: 887, endPoint y: 521, distance: 274.2
click at [654, 664] on label at bounding box center [653, 666] width 21 height 16
click at [653, 659] on input "checkbox" at bounding box center [647, 659] width 10 height 0
click at [1345, 695] on button "Change status" at bounding box center [1374, 789] width 120 height 32
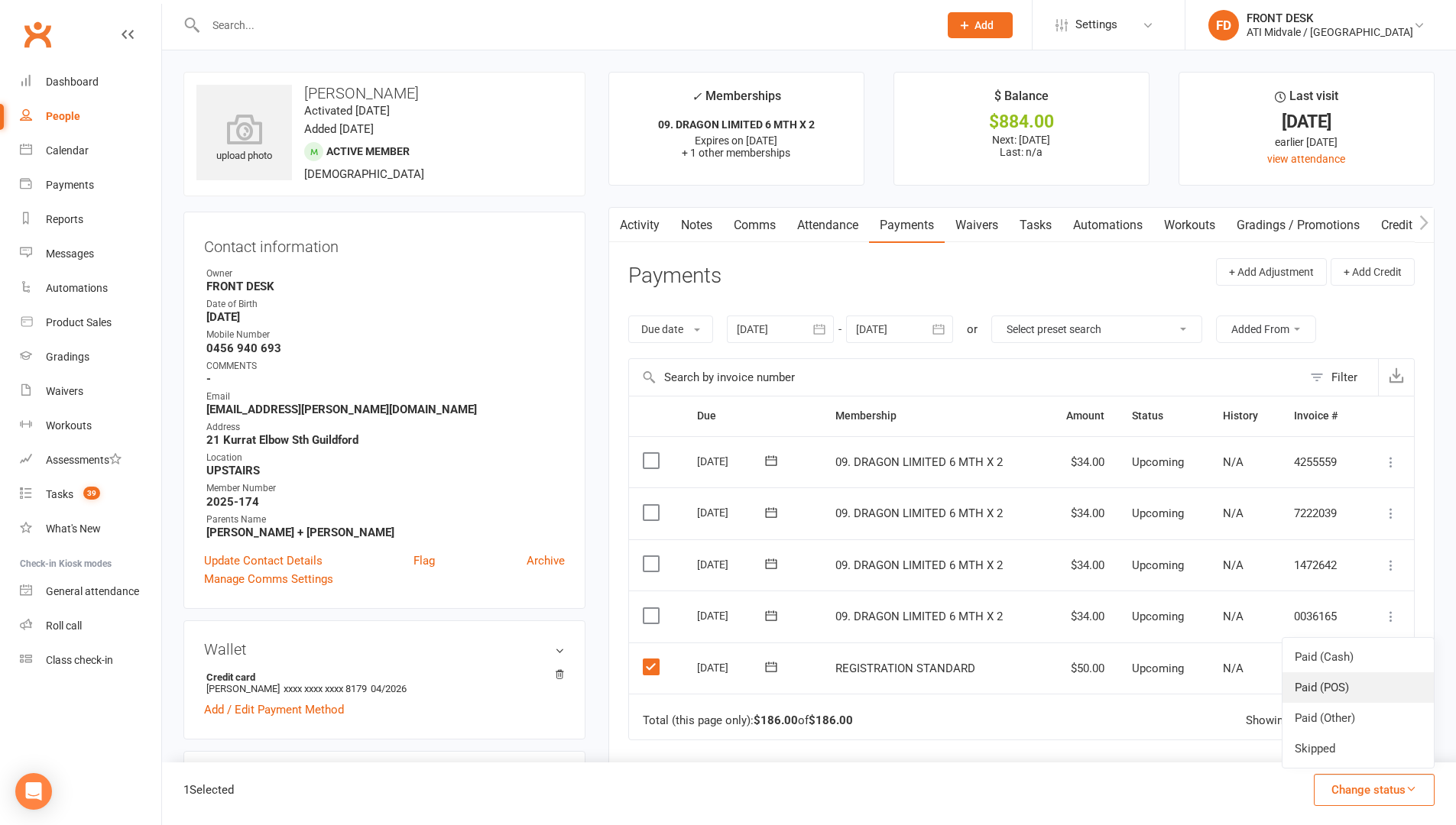
click at [1339, 692] on link "Paid (POS)" at bounding box center [1358, 687] width 152 height 30
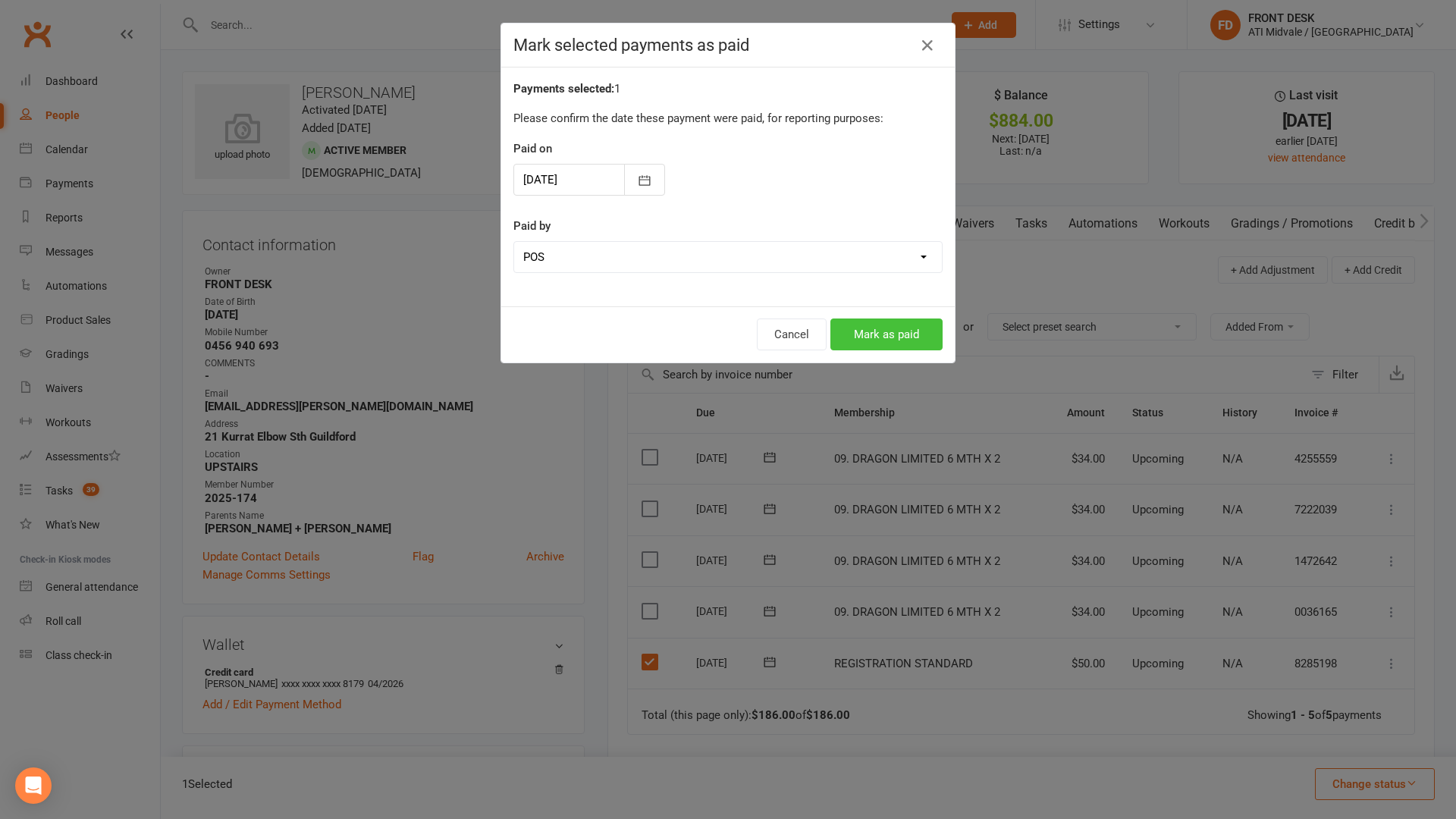
click at [869, 323] on button "Mark as paid" at bounding box center [887, 334] width 112 height 32
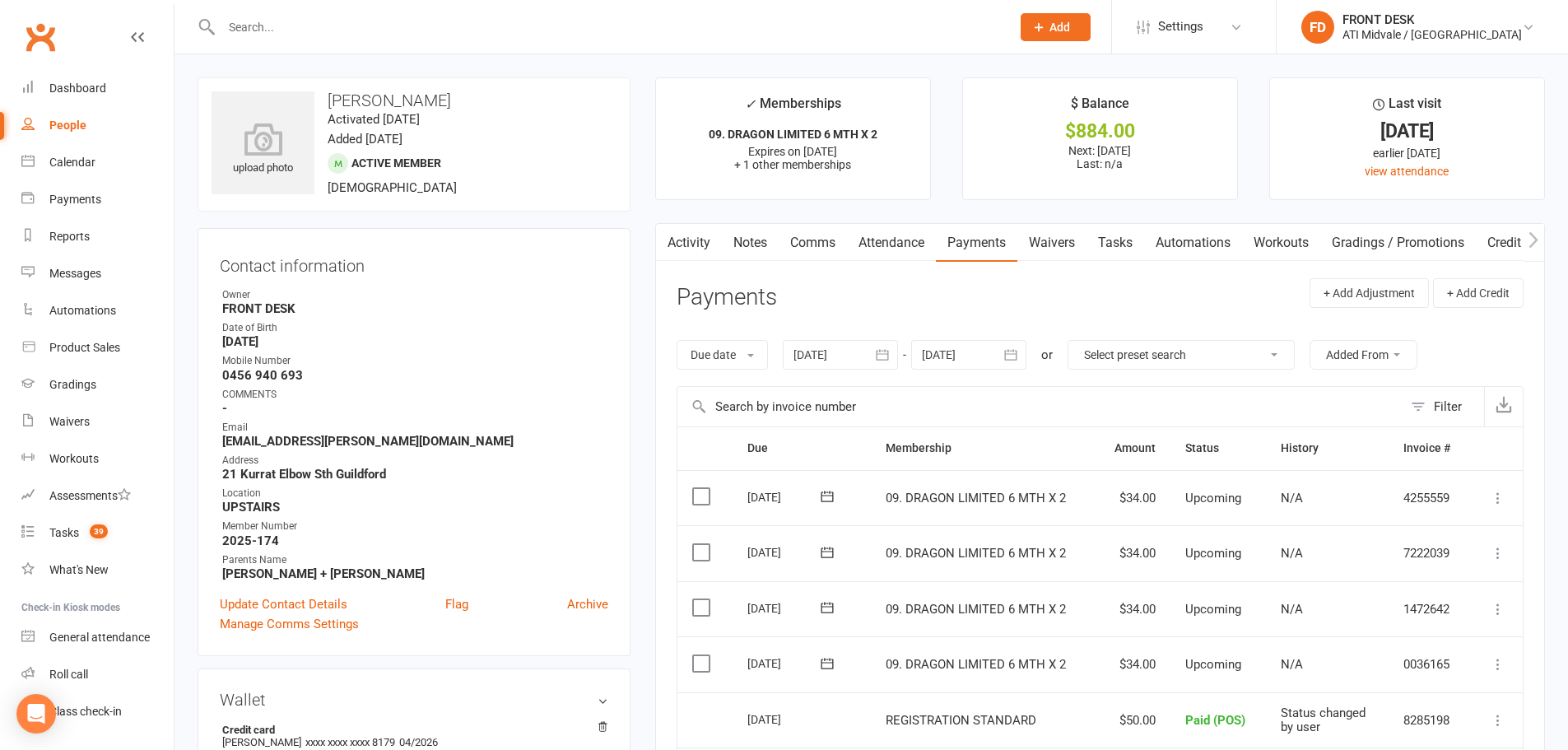
click at [314, 27] on input "text" at bounding box center [608, 27] width 783 height 23
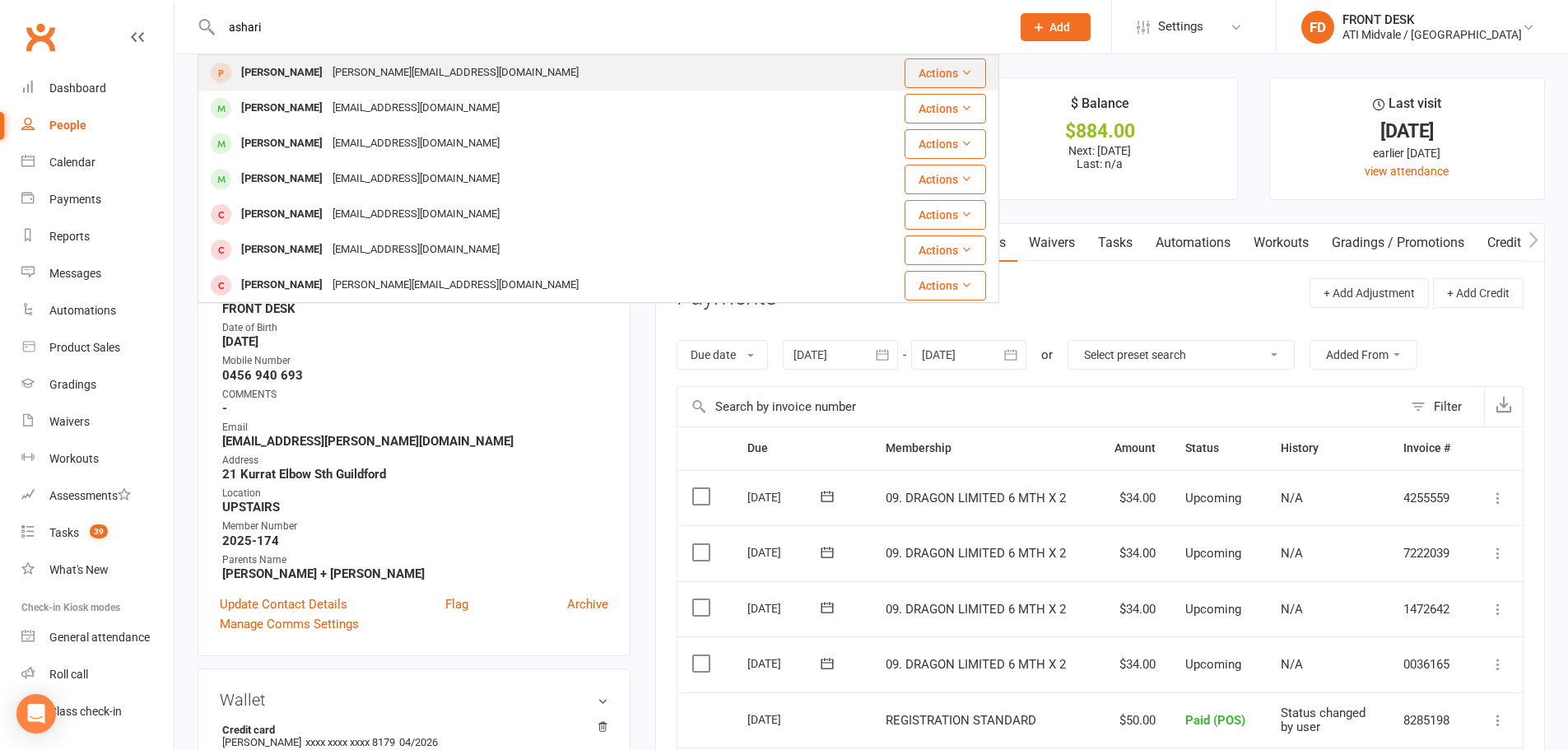
type input "ashari"
click at [296, 71] on div "[PERSON_NAME]" at bounding box center [281, 73] width 91 height 24
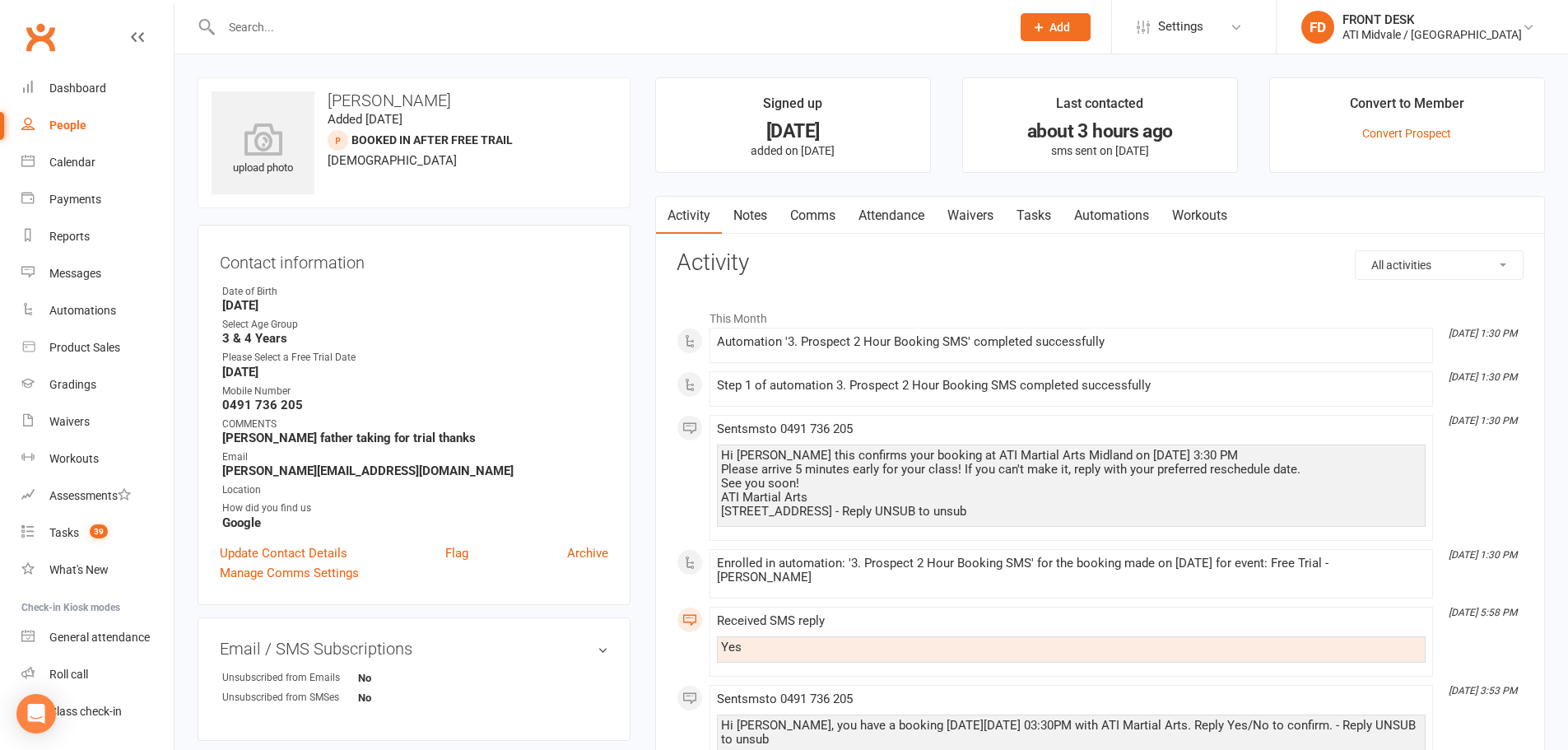
click at [884, 215] on link "Attendance" at bounding box center [891, 215] width 88 height 38
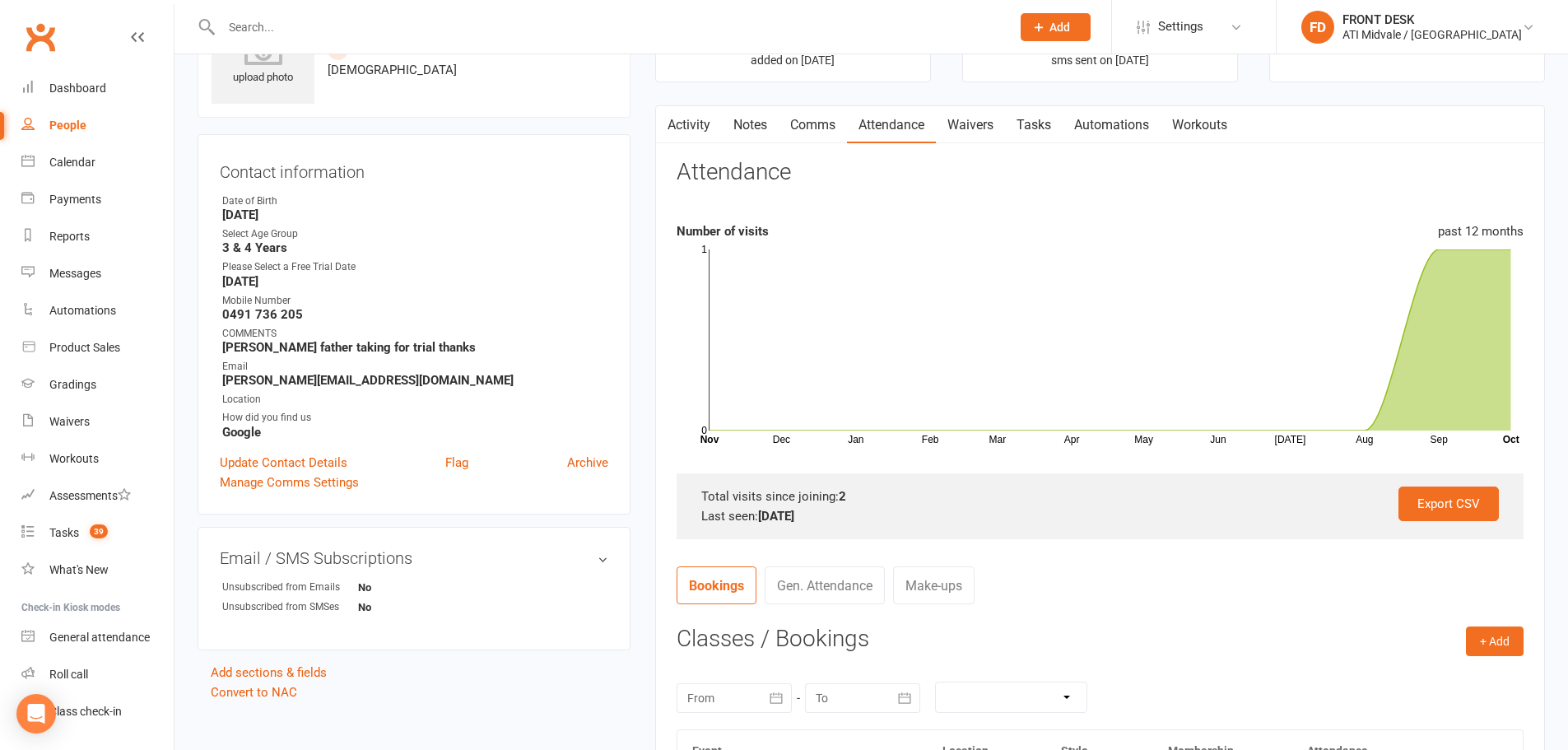
scroll to position [164, 0]
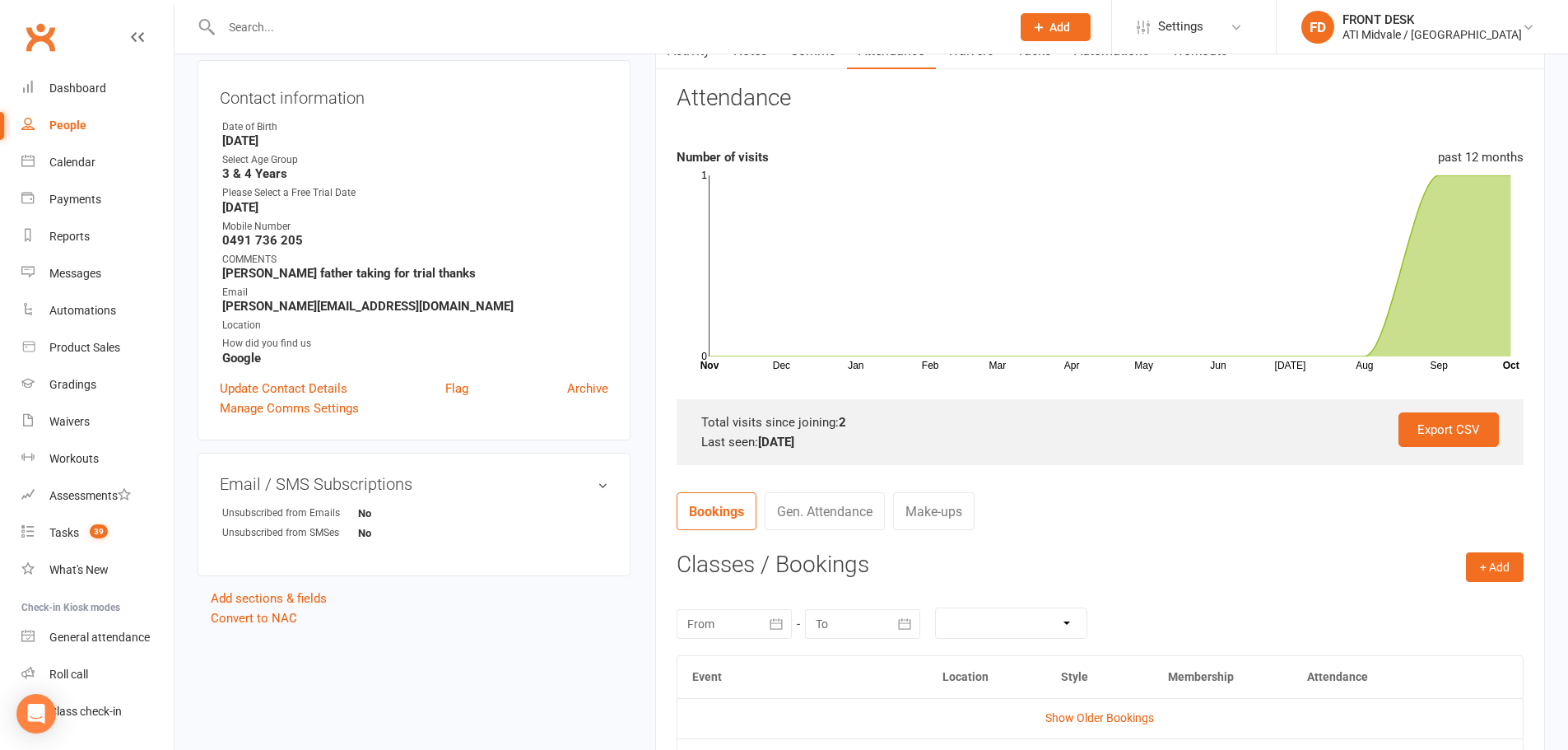
click at [1493, 548] on contact-attendance "Attendance Number of visits past 12 months Dec Jan Feb Mar Apr May Jun Jul Aug …" at bounding box center [1099, 492] width 846 height 815
click at [1492, 565] on button "+ Add" at bounding box center [1494, 567] width 58 height 29
click at [1386, 633] on link "Add Appointment" at bounding box center [1441, 636] width 163 height 32
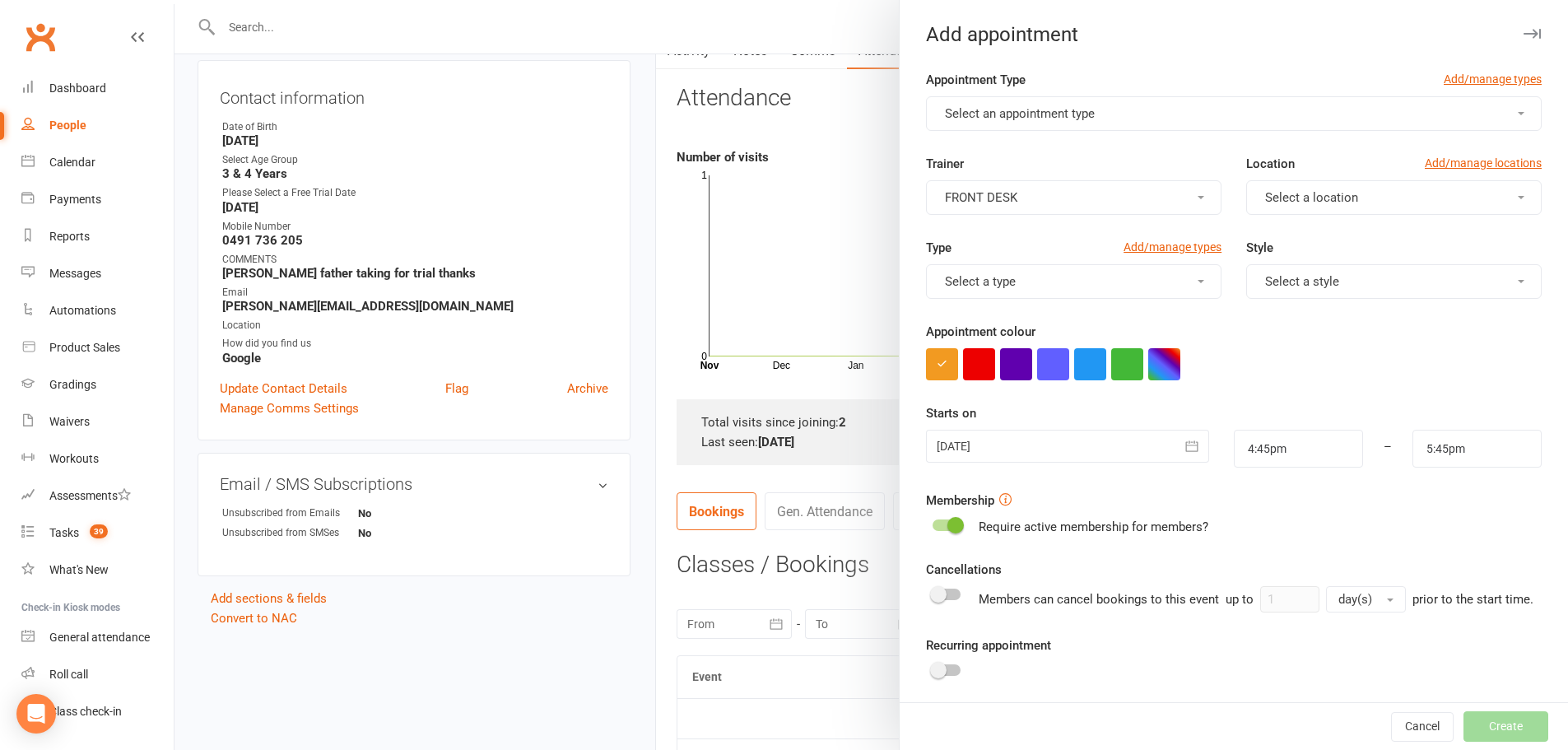
click at [994, 112] on span "Select an appointment type" at bounding box center [1019, 113] width 149 height 15
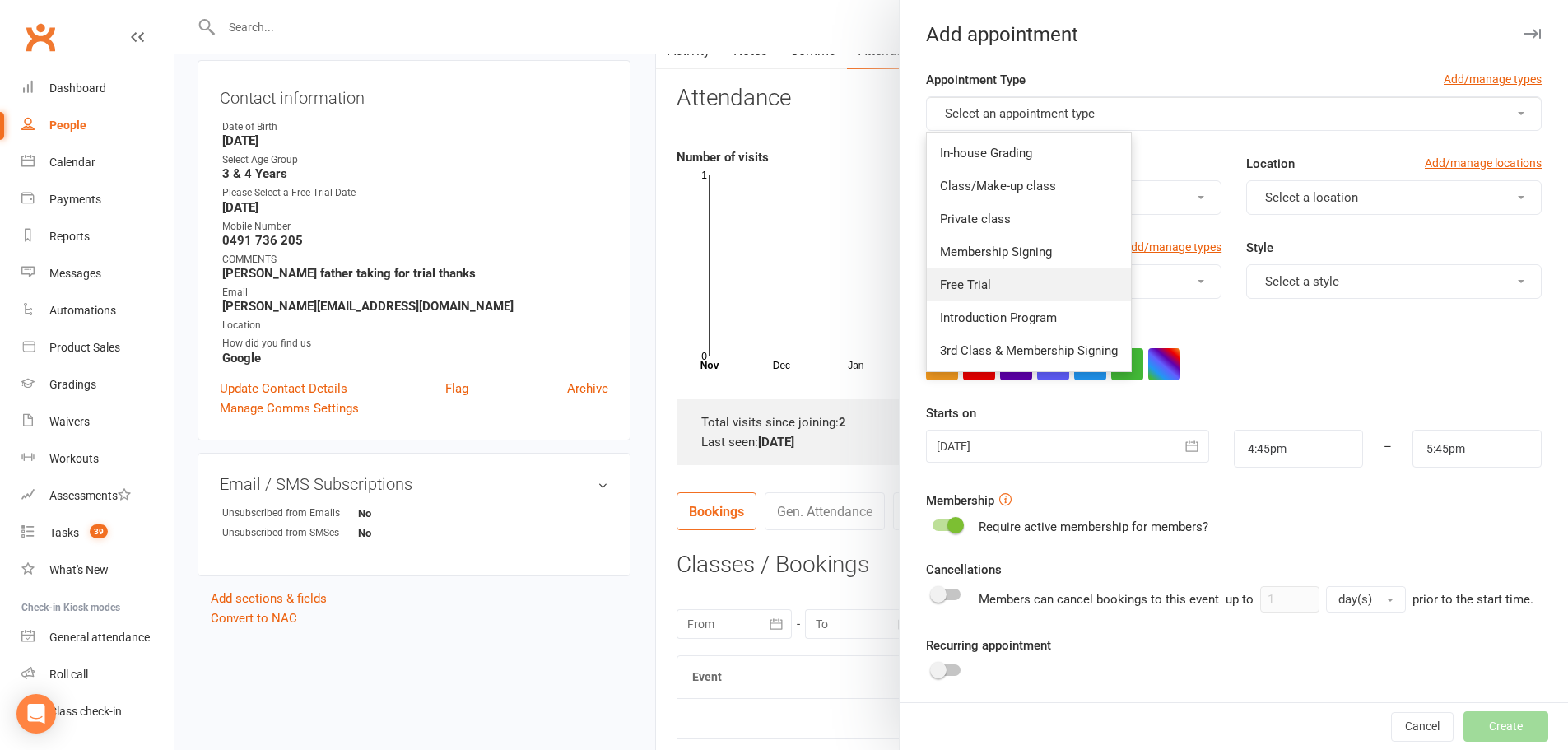
click at [962, 280] on span "Free Trial" at bounding box center [965, 284] width 51 height 15
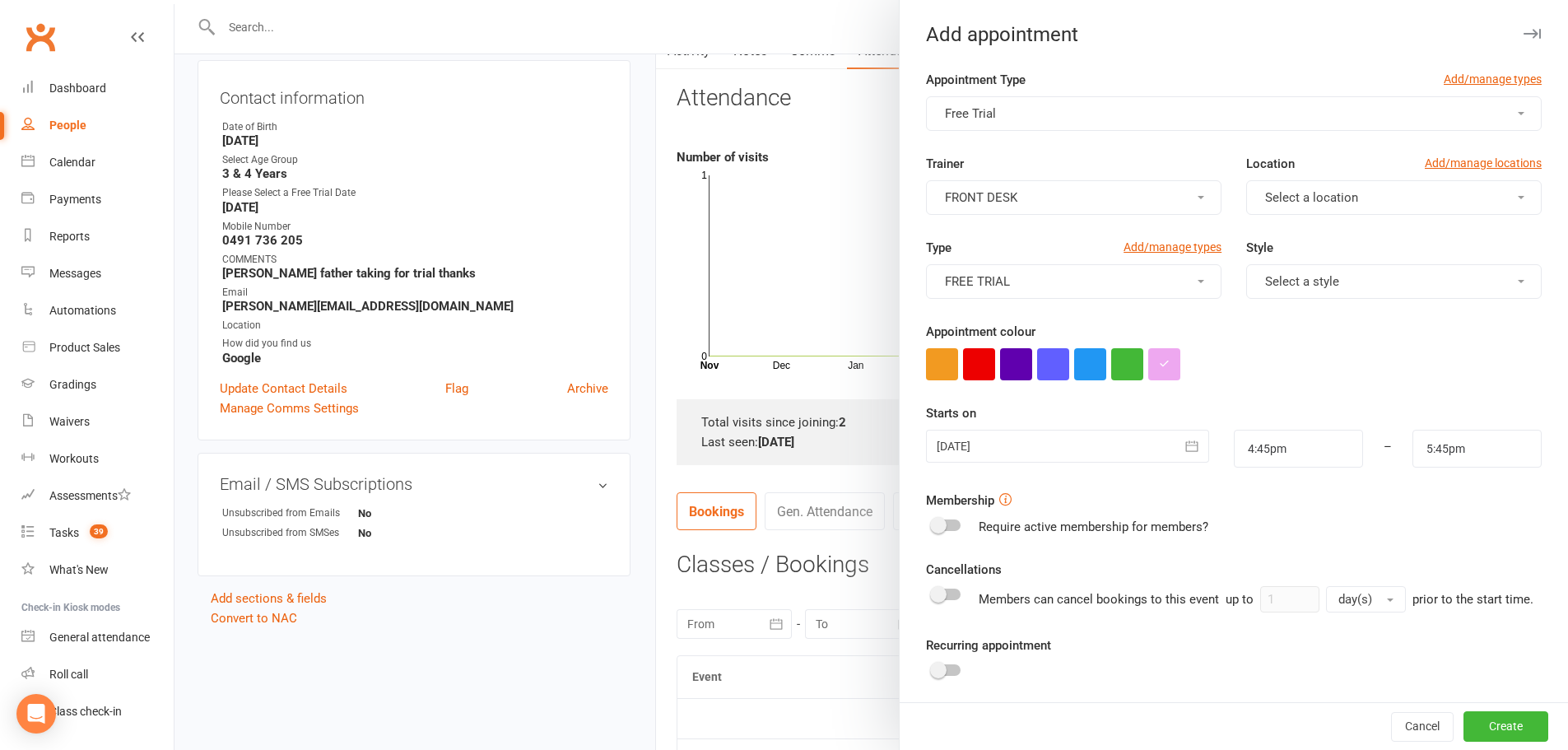
click at [1309, 191] on span "Select a location" at bounding box center [1311, 197] width 93 height 15
click at [1273, 271] on span "UPSTAIRS" at bounding box center [1288, 269] width 56 height 15
click at [1176, 275] on button "FREE TRIAL" at bounding box center [1074, 281] width 296 height 34
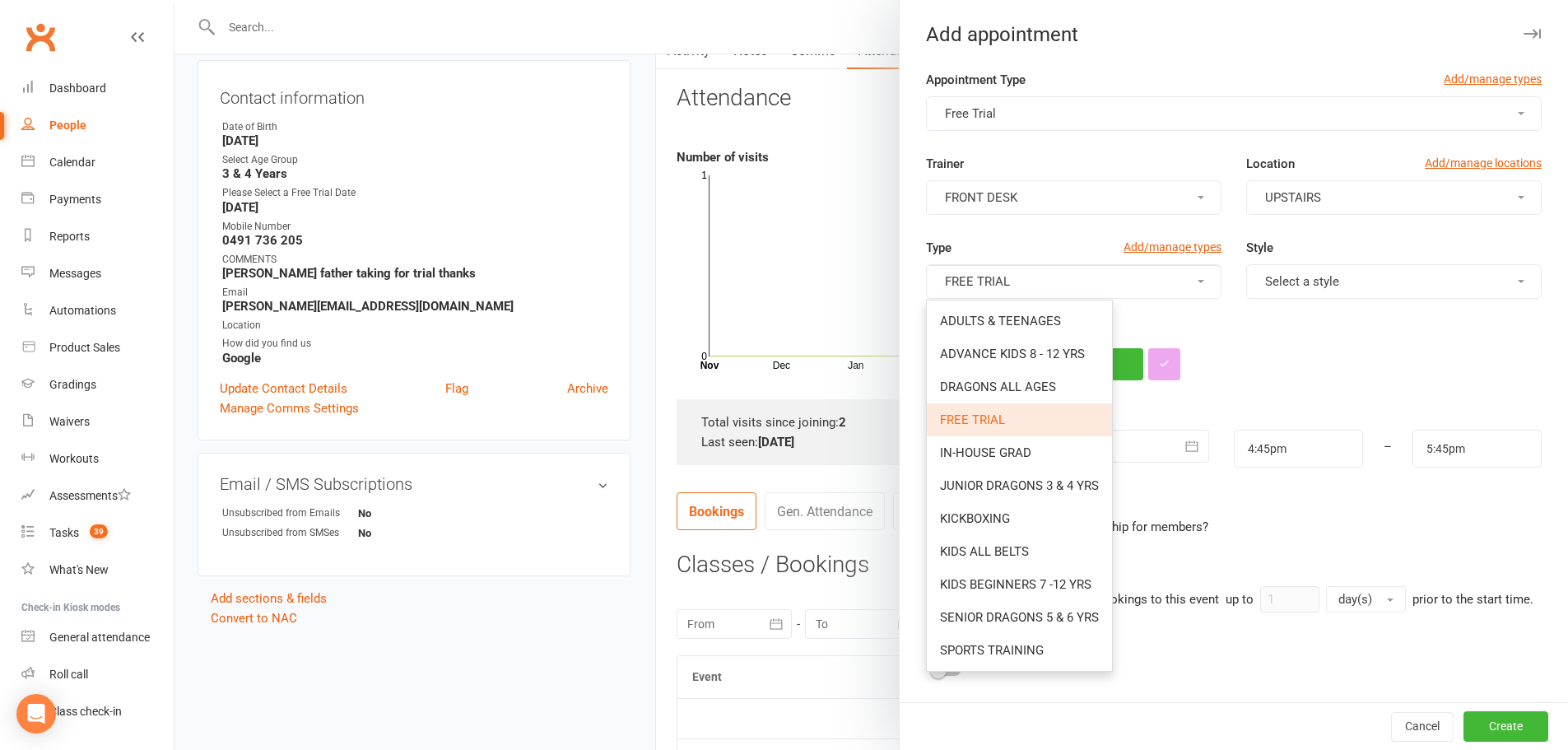
click at [1283, 286] on span "Select a style" at bounding box center [1302, 281] width 74 height 15
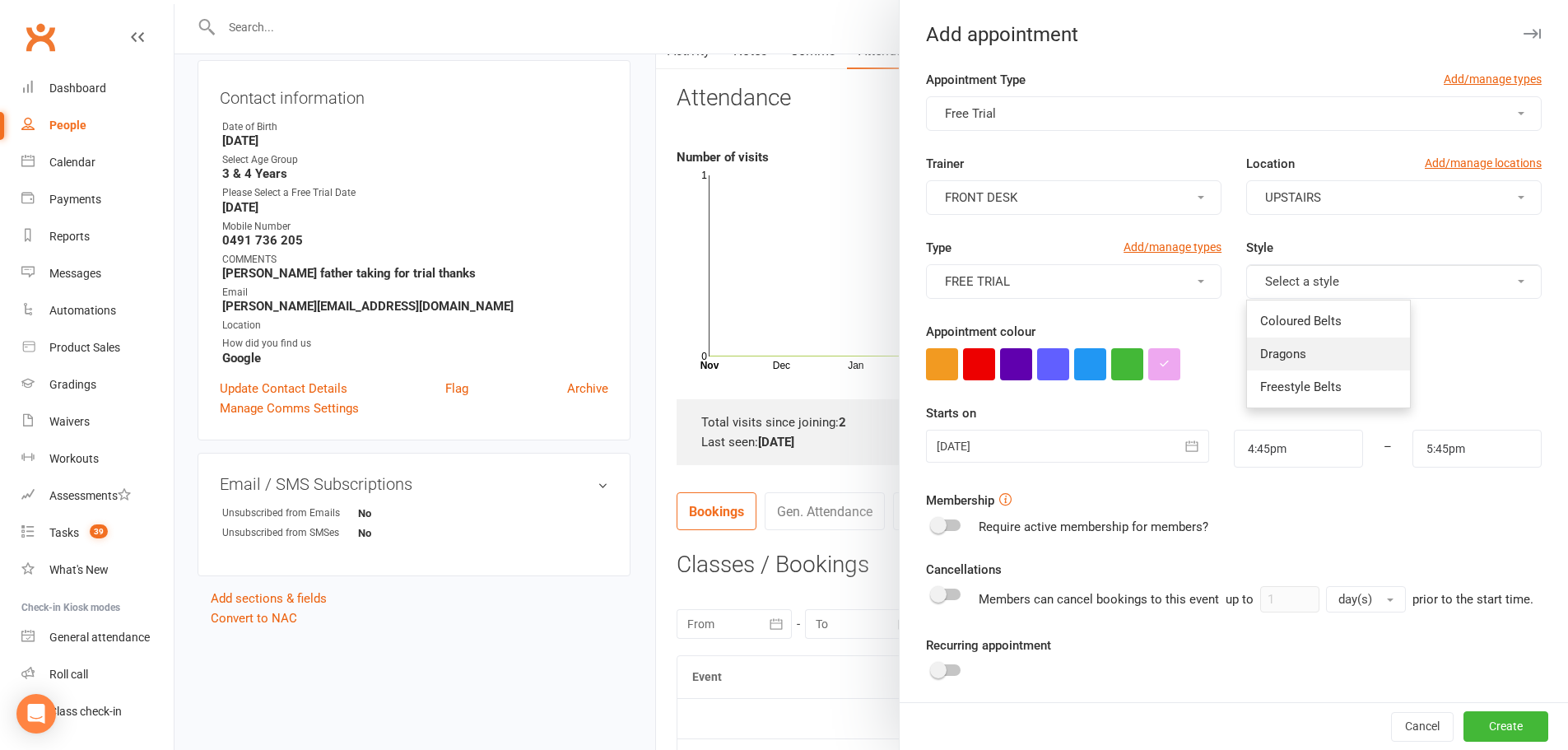
click at [1271, 347] on span "Dragons" at bounding box center [1283, 353] width 46 height 15
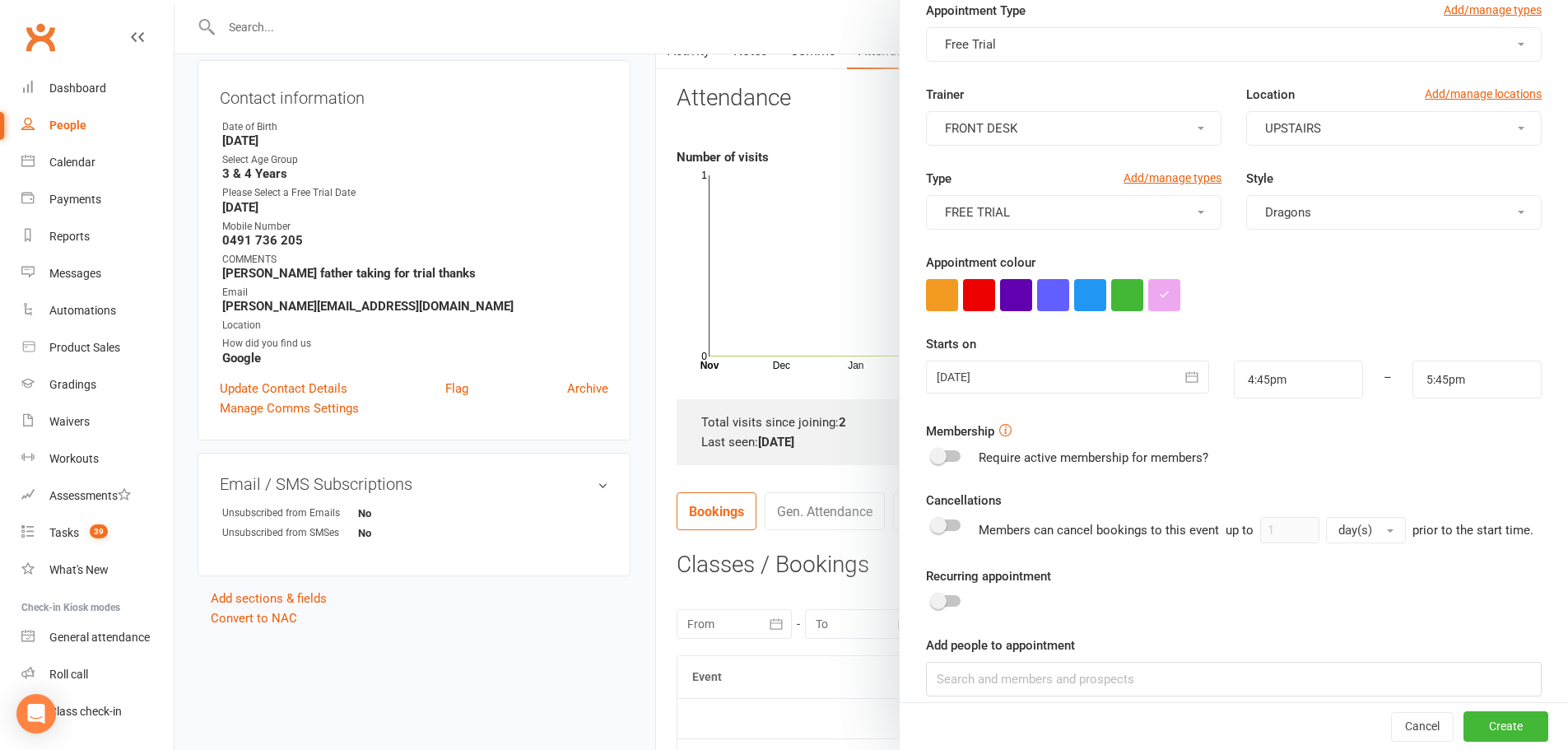
scroll to position [152, 0]
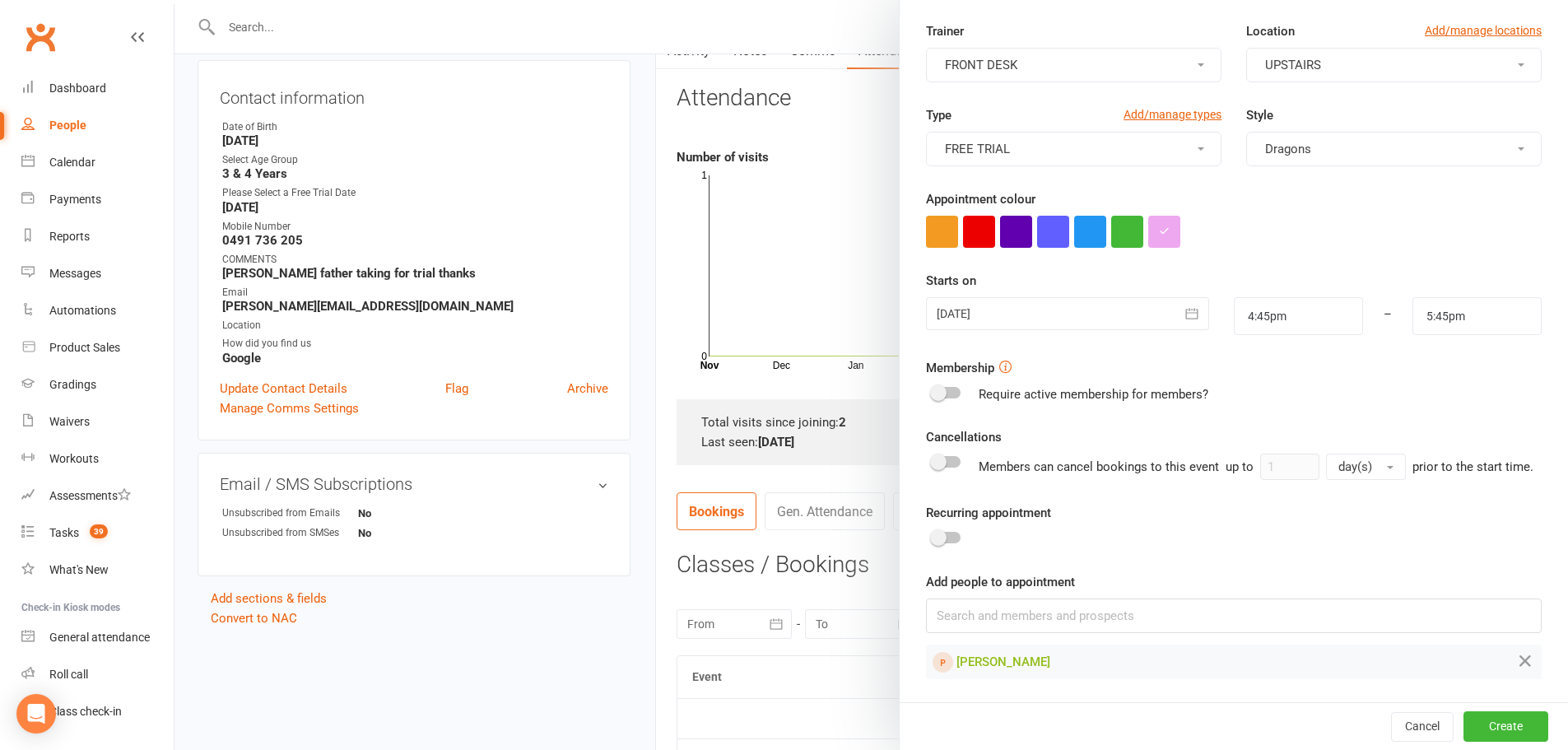
click at [1184, 306] on icon "button" at bounding box center [1191, 314] width 17 height 17
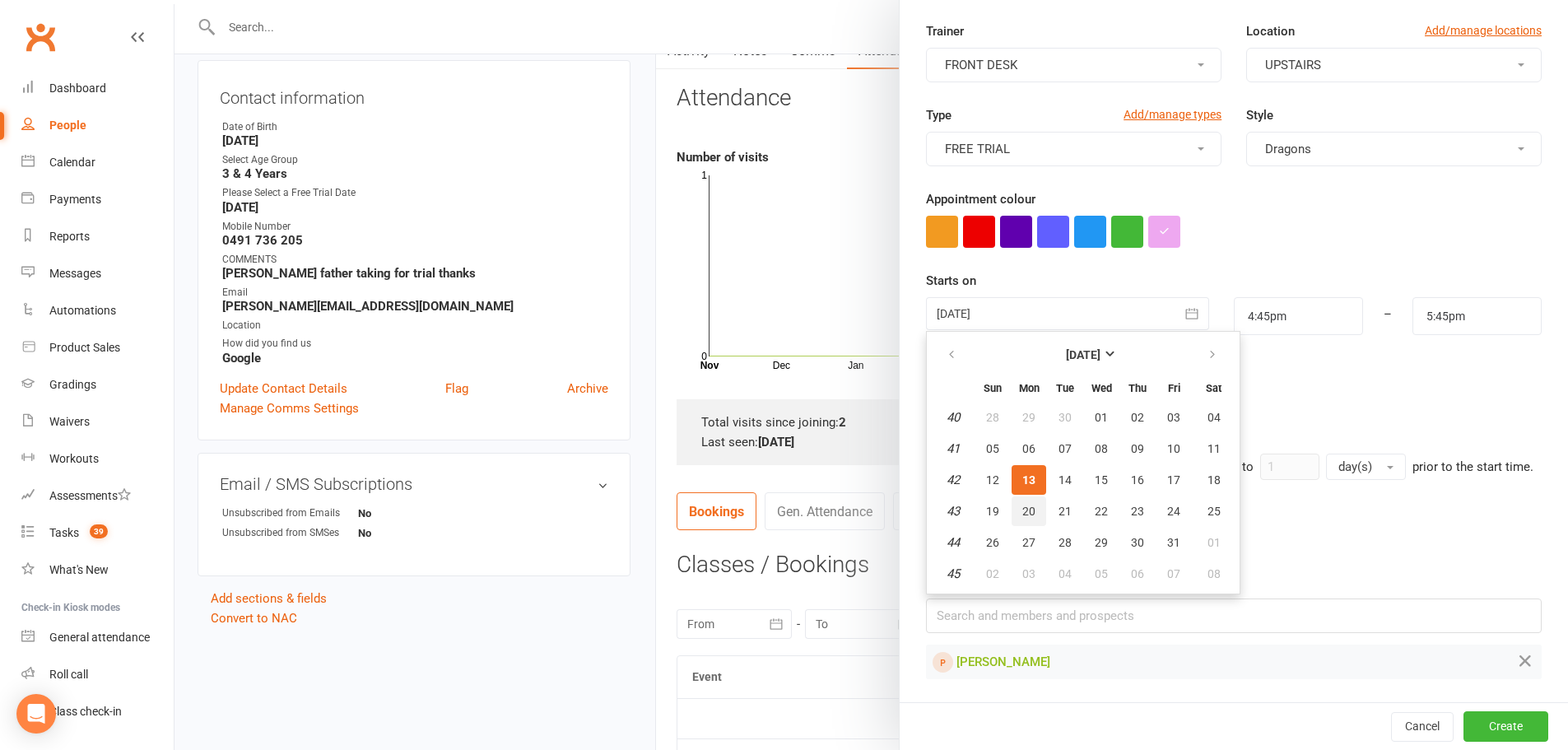
click at [1022, 504] on span "20" at bounding box center [1028, 510] width 13 height 13
type input "20 Oct 2025"
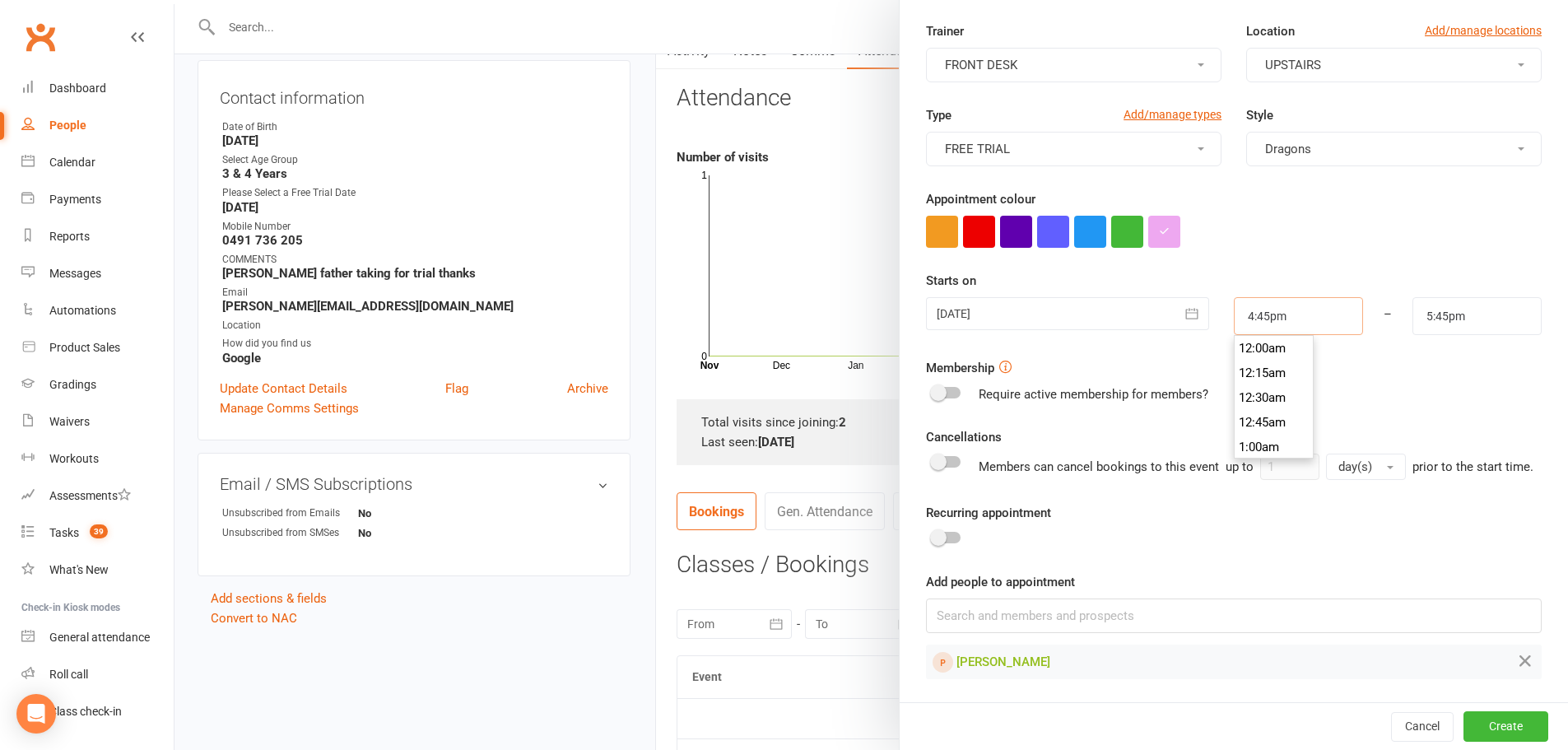
scroll to position [1630, 0]
drag, startPoint x: 1297, startPoint y: 296, endPoint x: 1172, endPoint y: 284, distance: 125.6
click at [1172, 297] on div "20 Oct 2025 October 2025 Sun Mon Tue Wed Thu Fri Sat 40 28 29 30 01 02 03 04 41…" at bounding box center [1233, 316] width 640 height 38
type input "3"
type input "4:00am"
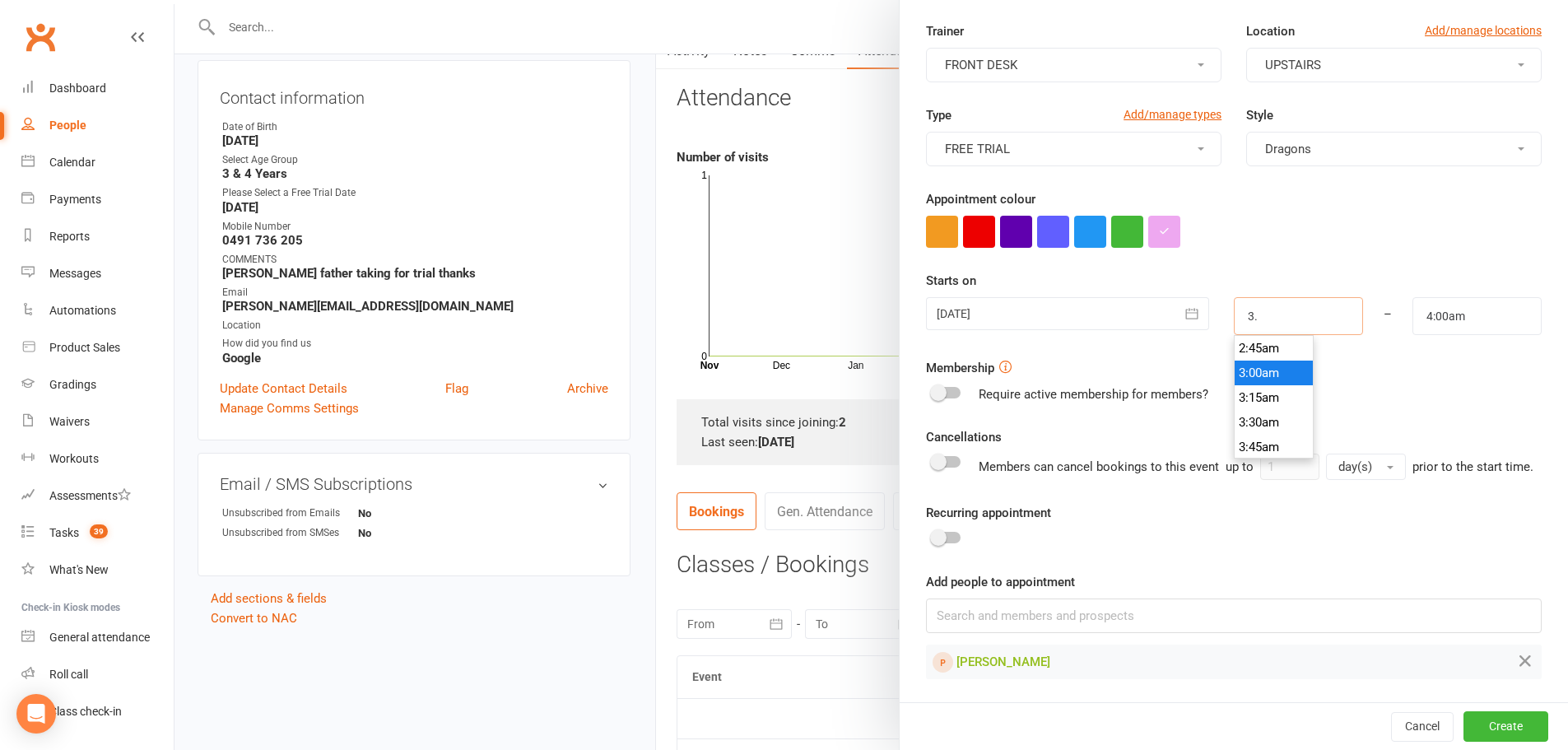
type input "3.3"
type input "10:00am"
type input "3.30"
type input "4:30am"
type input "3.30p"
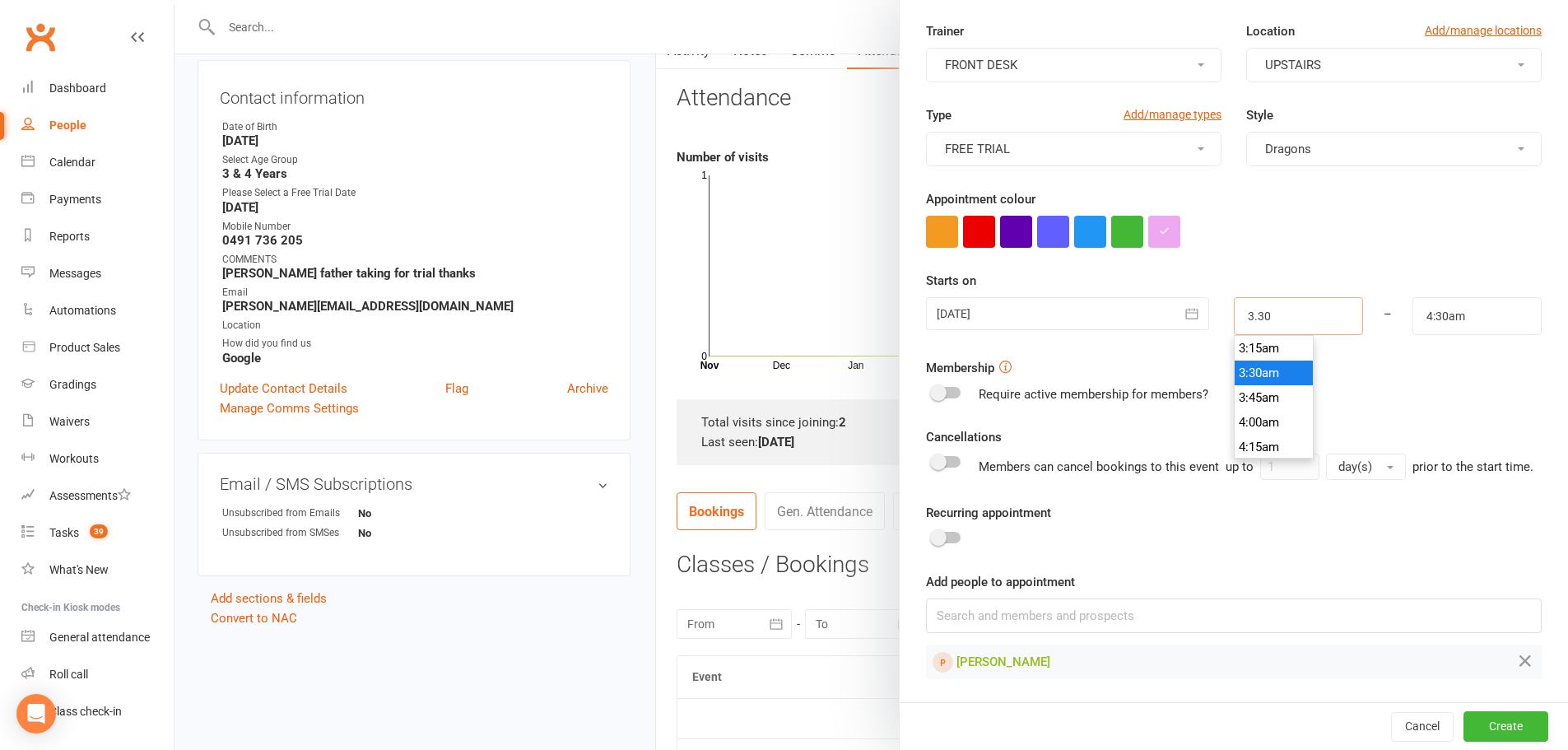
type input "4:30pm"
type input "3:30pm"
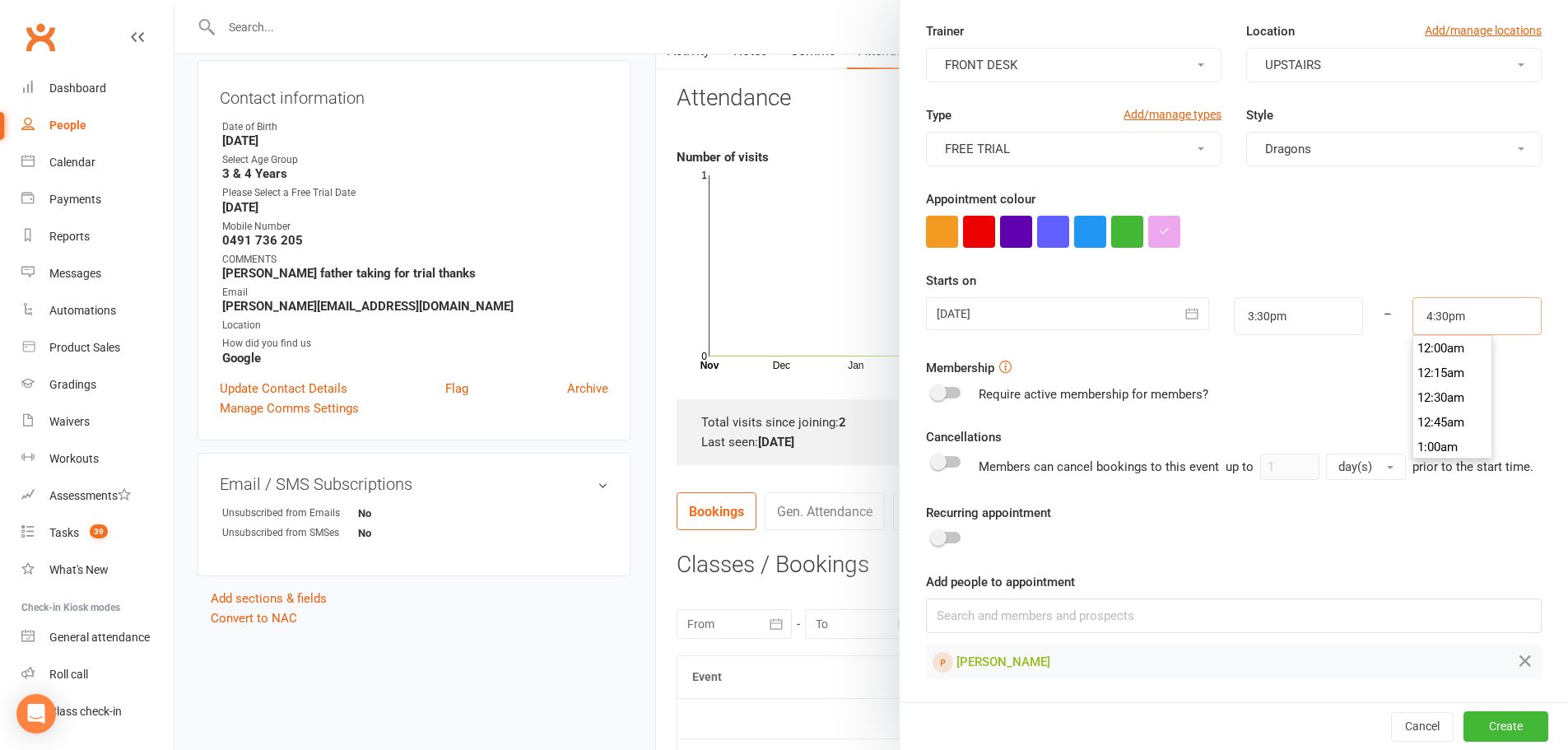
scroll to position [1605, 0]
drag, startPoint x: 1454, startPoint y: 291, endPoint x: 1388, endPoint y: 286, distance: 66.2
click at [1400, 297] on div "4:30pm 12:00am 12:15am 12:30am 12:45am 1:00am 1:15am 1:30am 1:45am 2:00am 2:15a…" at bounding box center [1477, 316] width 154 height 38
type input "4:00pm"
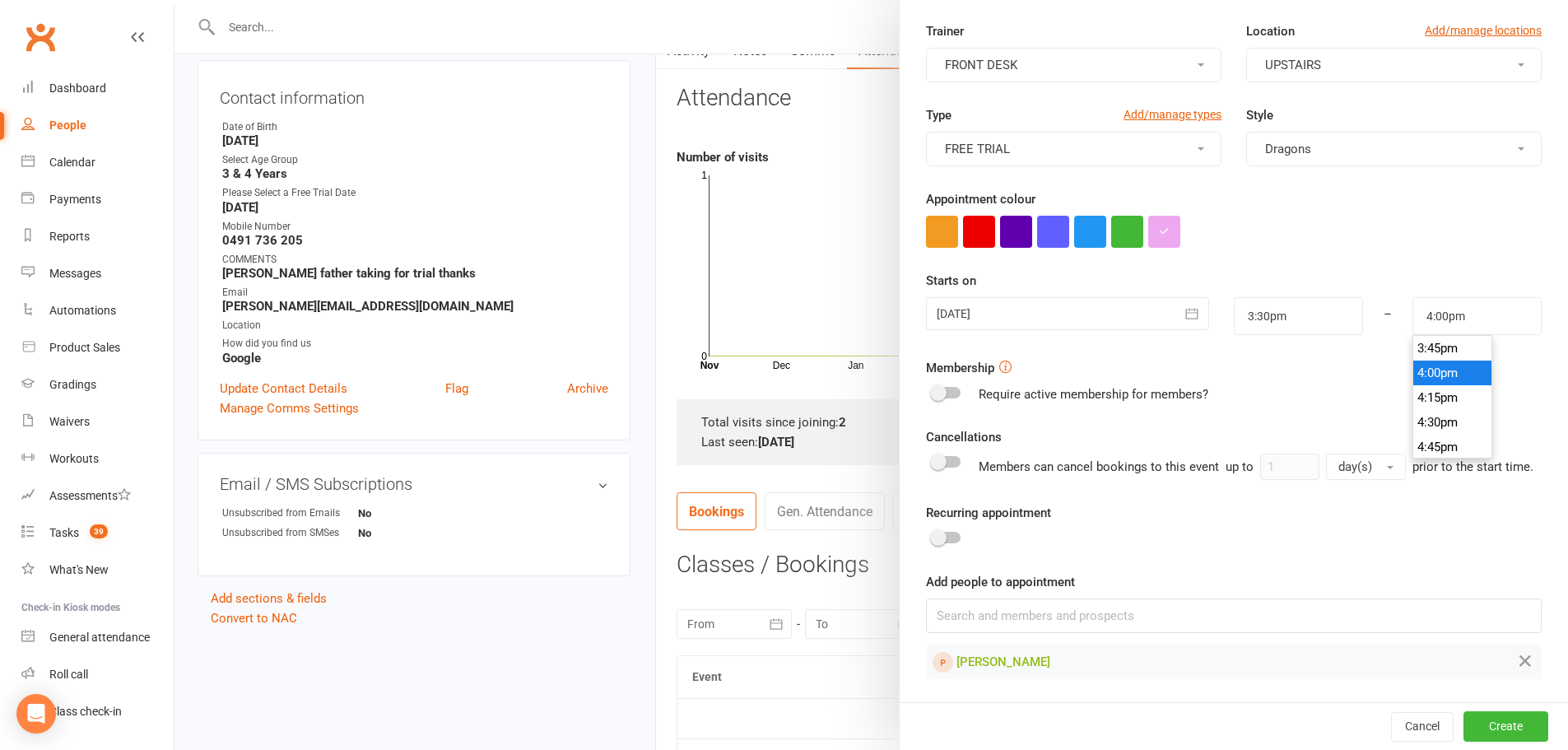
click at [1322, 363] on div "Membership Require active membership for members?" at bounding box center [1234, 380] width 615 height 46
drag, startPoint x: 1470, startPoint y: 721, endPoint x: 1463, endPoint y: 708, distance: 14.8
click at [1466, 721] on button "Create" at bounding box center [1506, 725] width 85 height 29
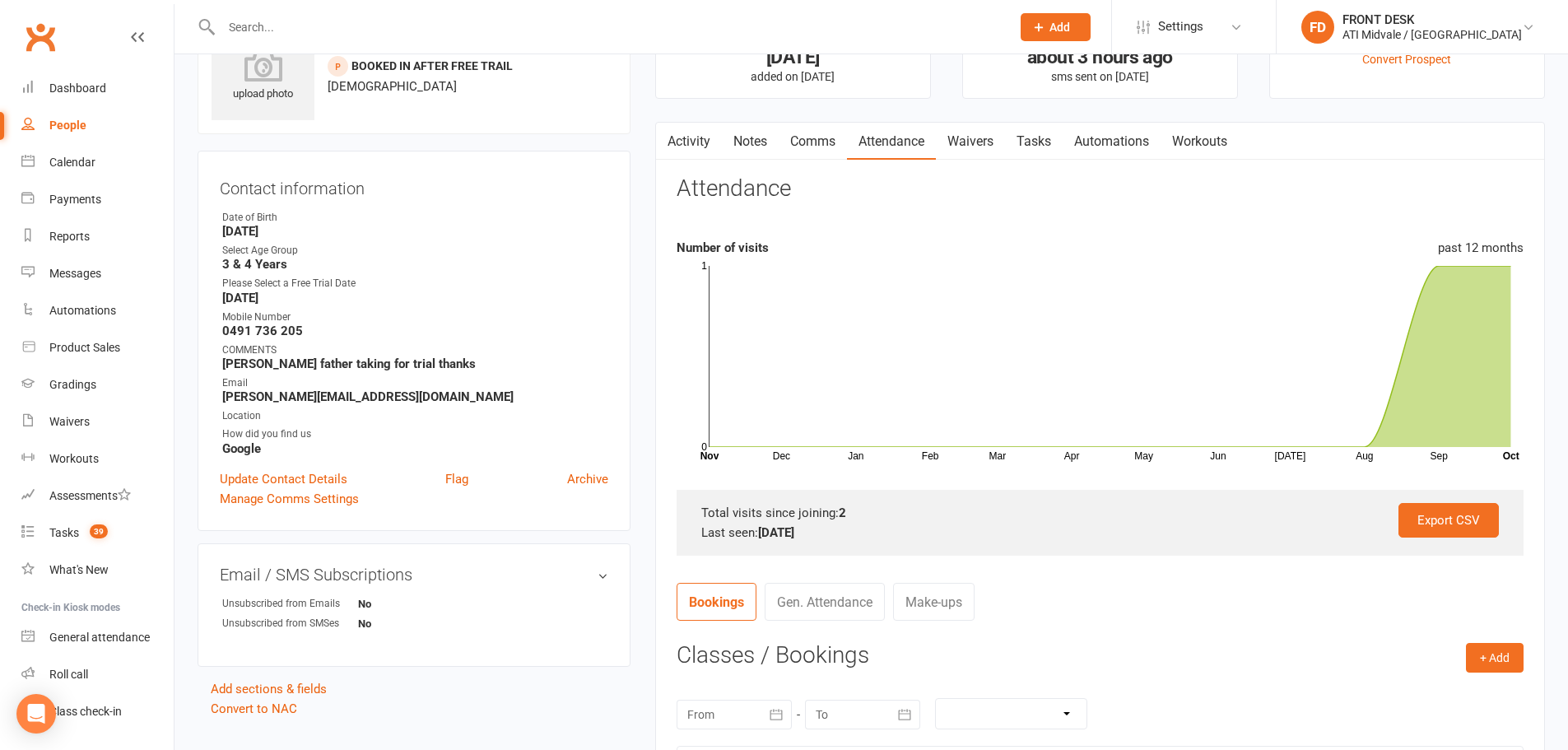
scroll to position [0, 0]
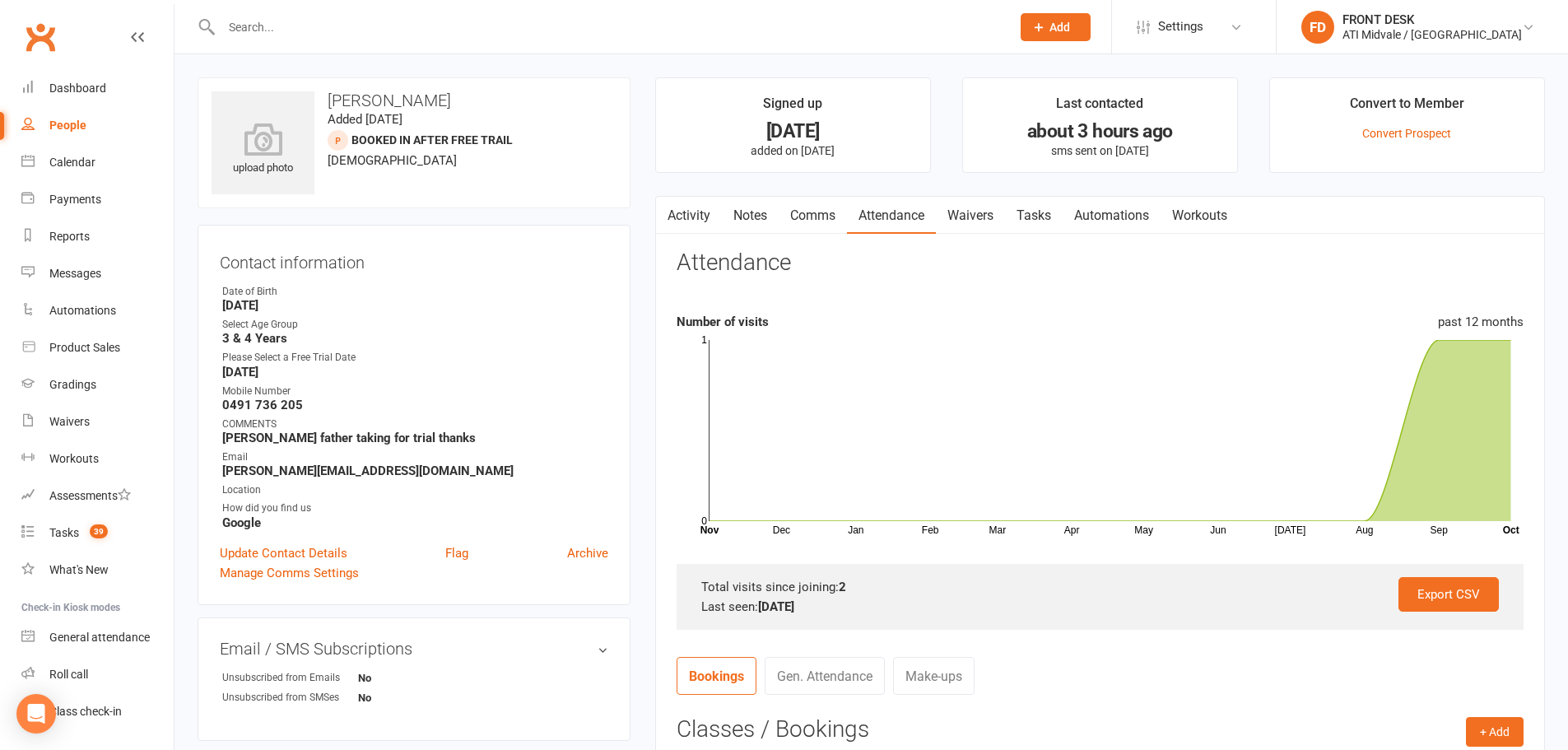
click at [878, 21] on input "text" at bounding box center [608, 27] width 783 height 23
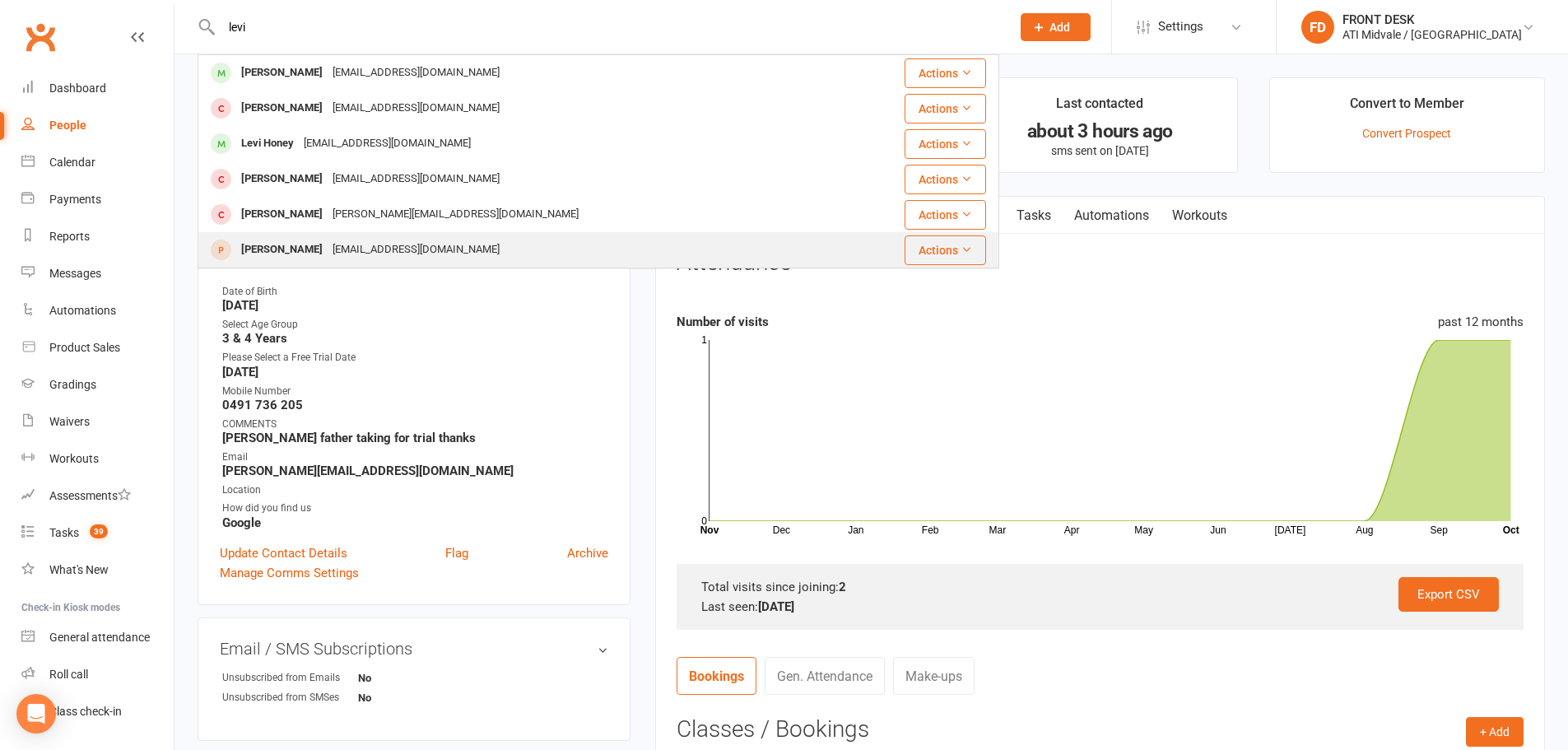
type input "levi"
click at [337, 248] on div "[EMAIL_ADDRESS][DOMAIN_NAME]" at bounding box center [416, 250] width 177 height 24
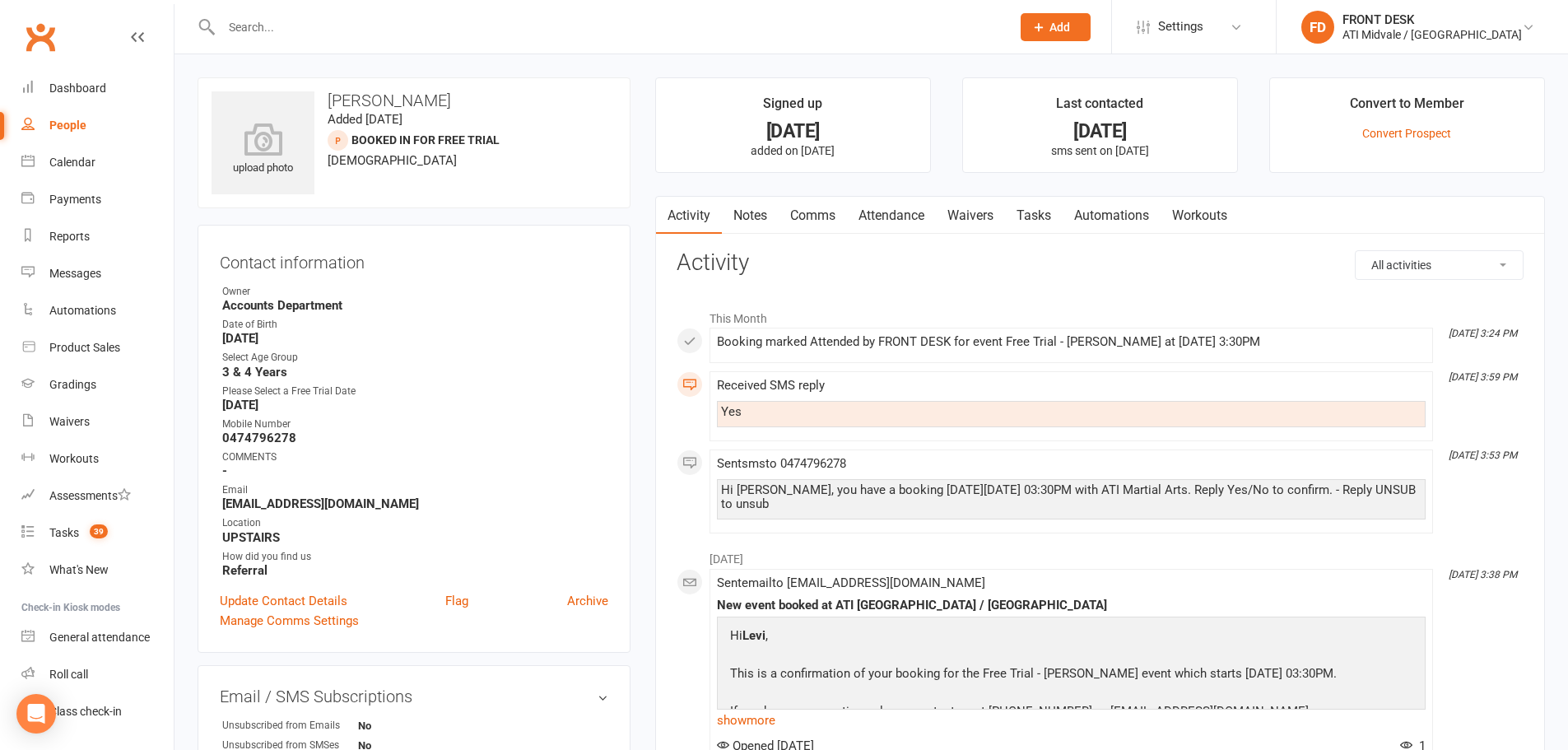
click at [888, 211] on link "Attendance" at bounding box center [891, 215] width 88 height 38
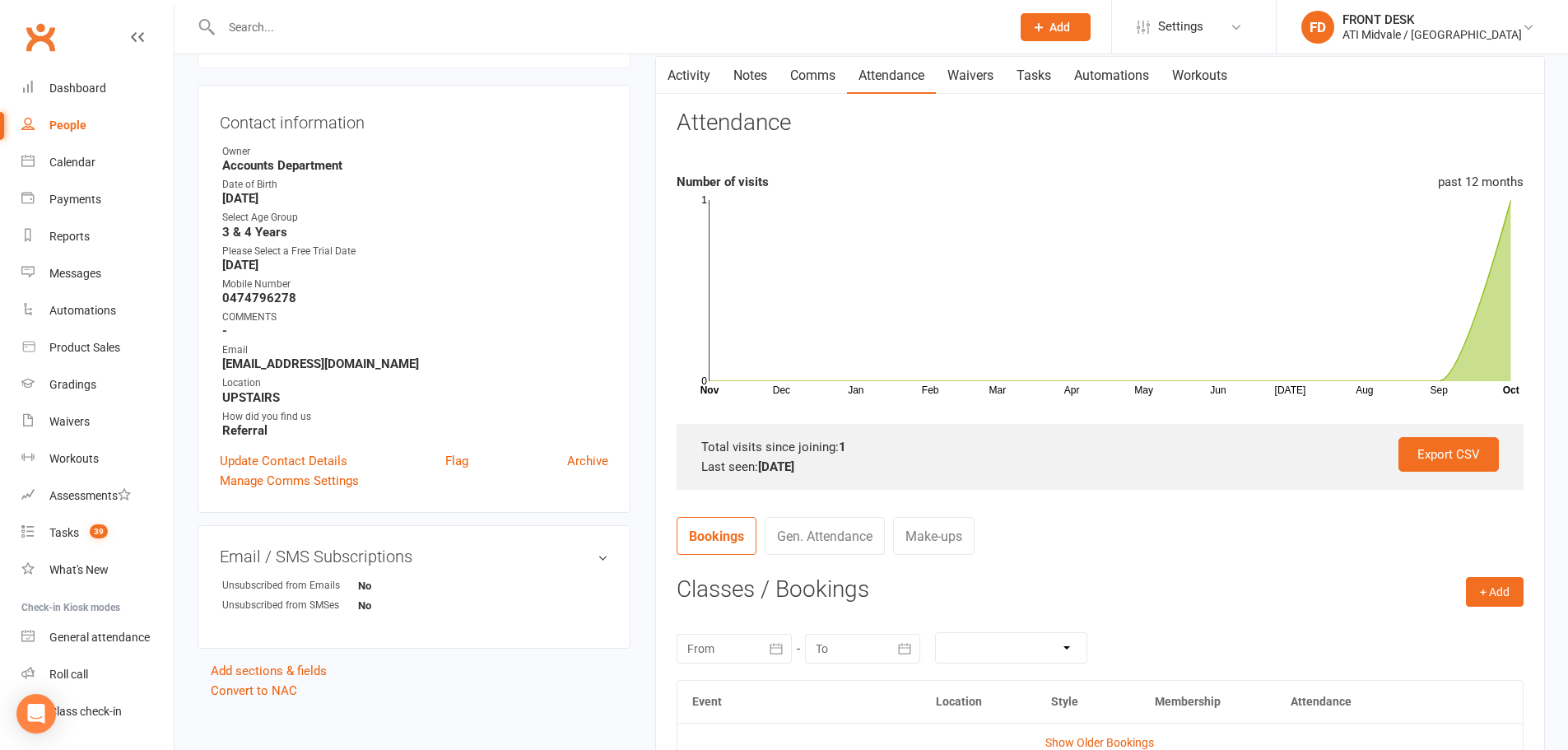
scroll to position [329, 0]
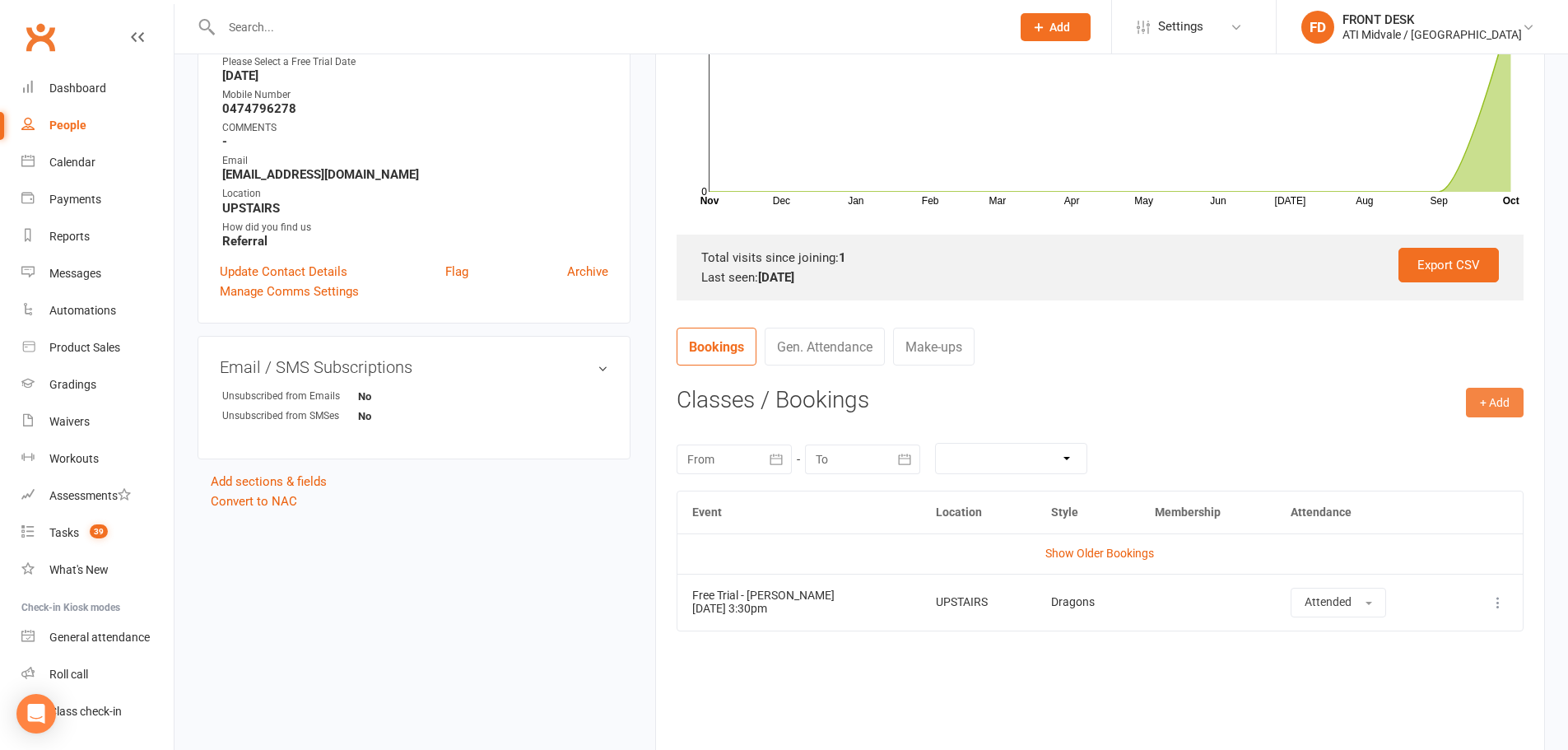
click at [1504, 401] on button "+ Add" at bounding box center [1494, 402] width 58 height 29
click at [1403, 471] on link "Add Appointment" at bounding box center [1441, 472] width 163 height 32
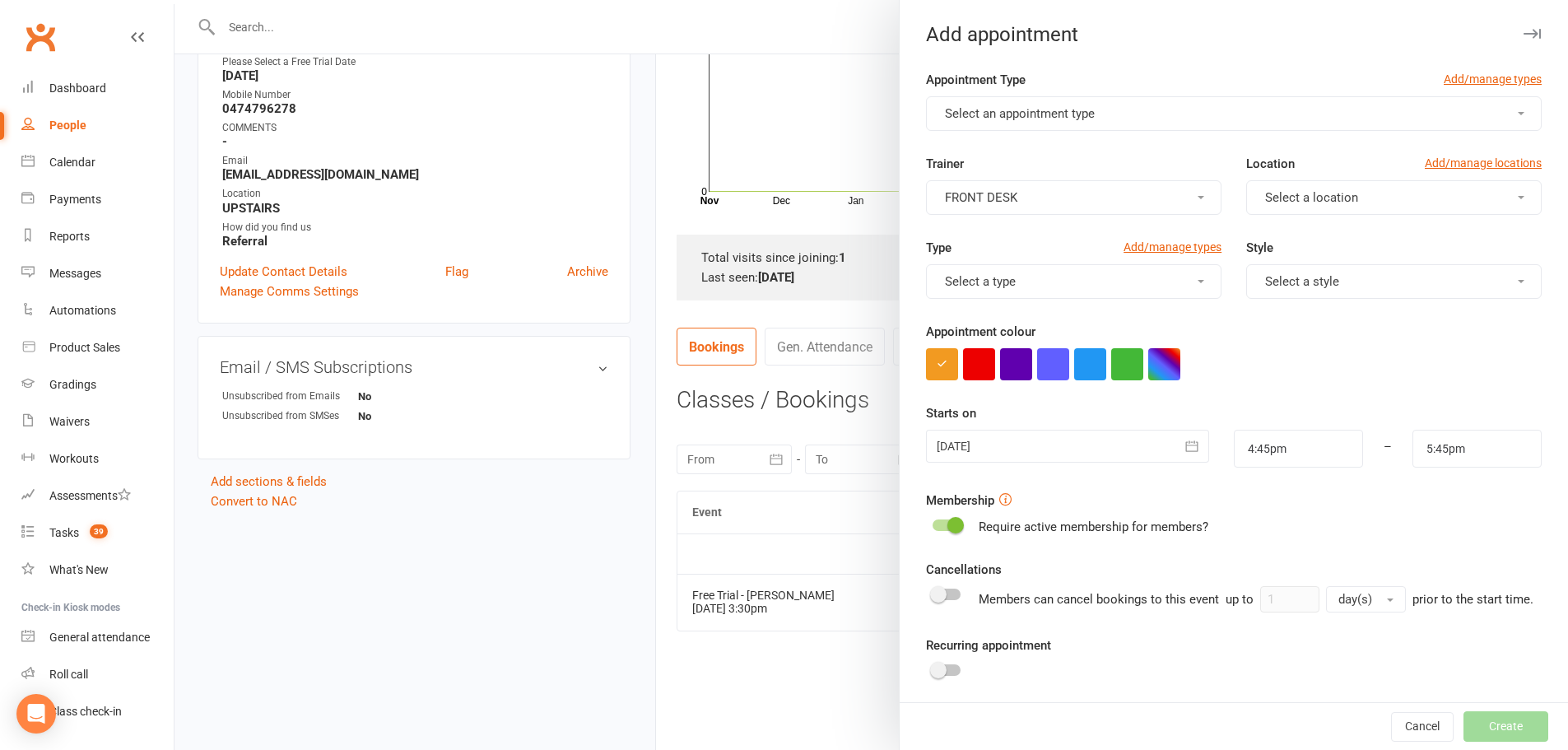
click at [983, 119] on span "Select an appointment type" at bounding box center [1019, 113] width 149 height 15
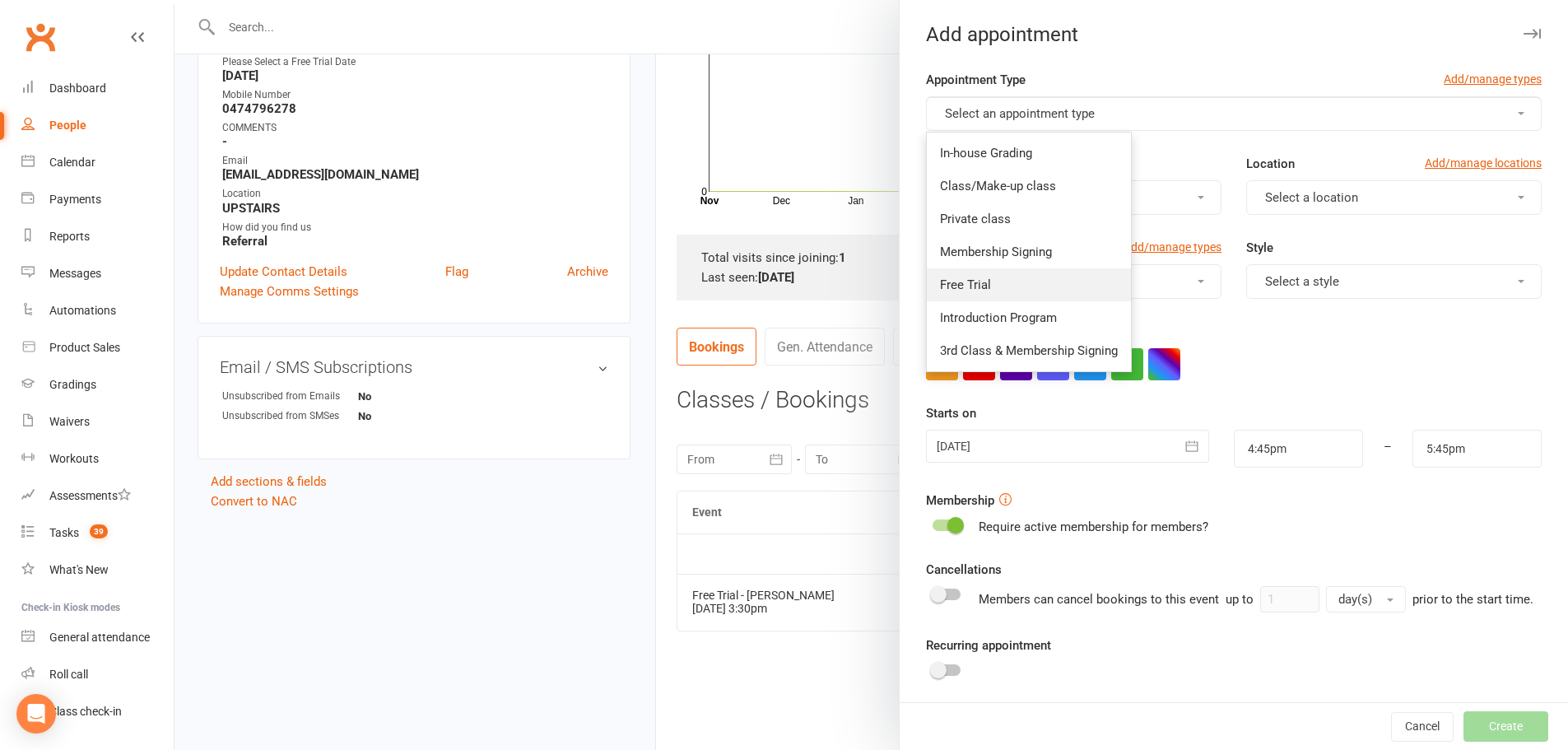
click at [968, 280] on span "Free Trial" at bounding box center [965, 284] width 51 height 15
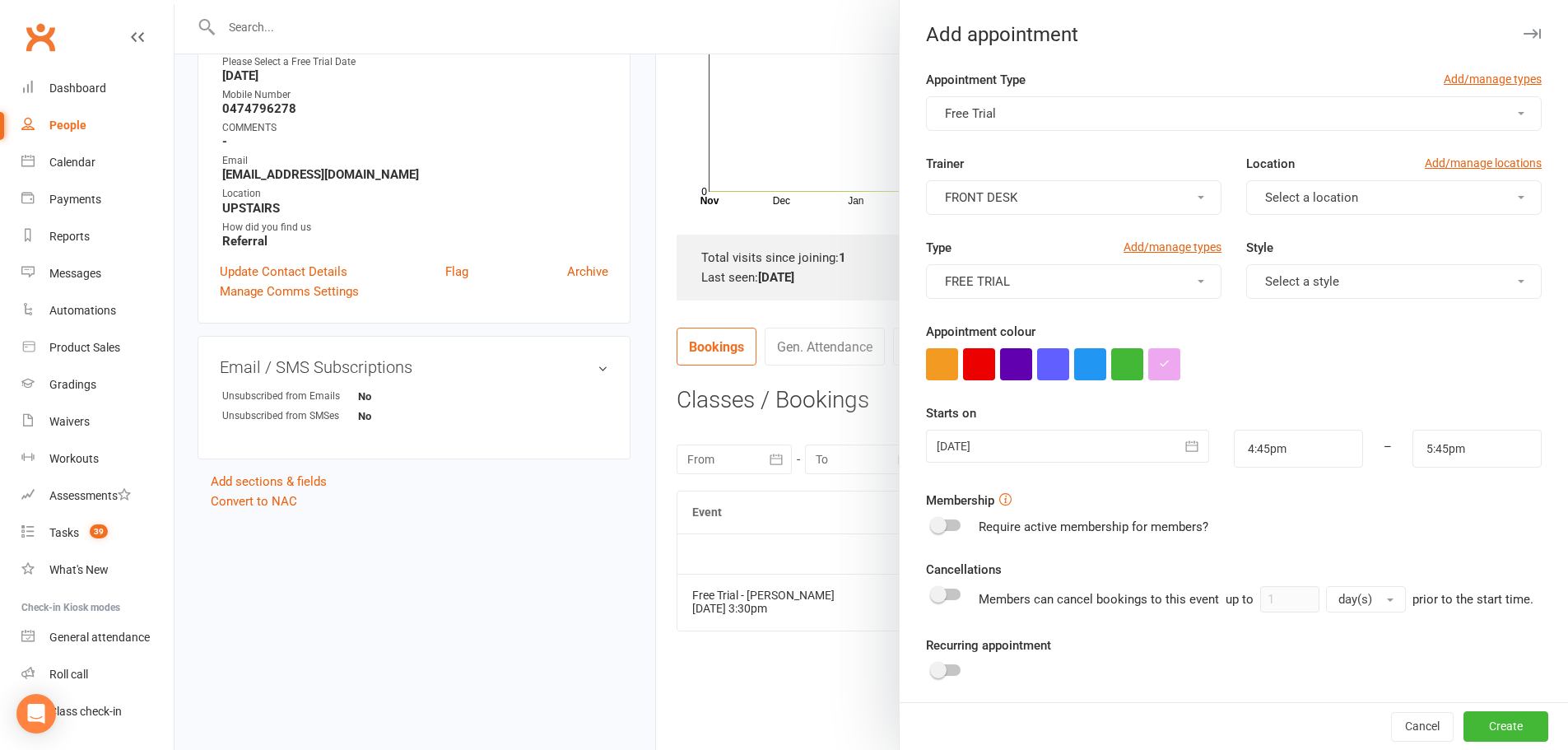
click at [1320, 195] on span "Select a location" at bounding box center [1311, 197] width 93 height 15
click at [1294, 265] on span "UPSTAIRS" at bounding box center [1288, 269] width 56 height 15
click at [1293, 284] on span "Select a style" at bounding box center [1302, 281] width 74 height 15
click at [1286, 349] on span "Dragons" at bounding box center [1283, 353] width 46 height 15
click at [1187, 446] on button "button" at bounding box center [1191, 445] width 32 height 32
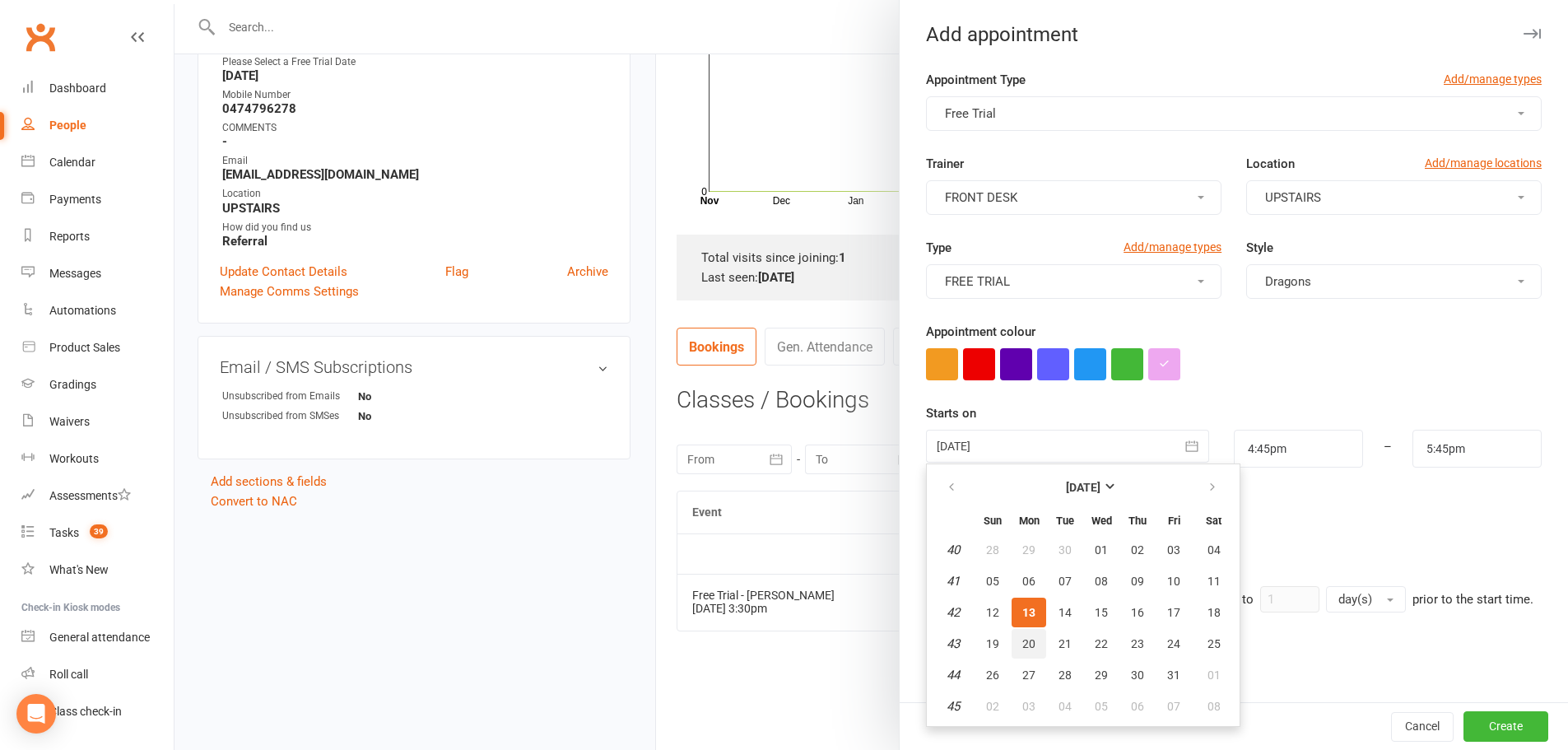
click at [1022, 641] on span "20" at bounding box center [1028, 643] width 13 height 13
type input "20 Oct 2025"
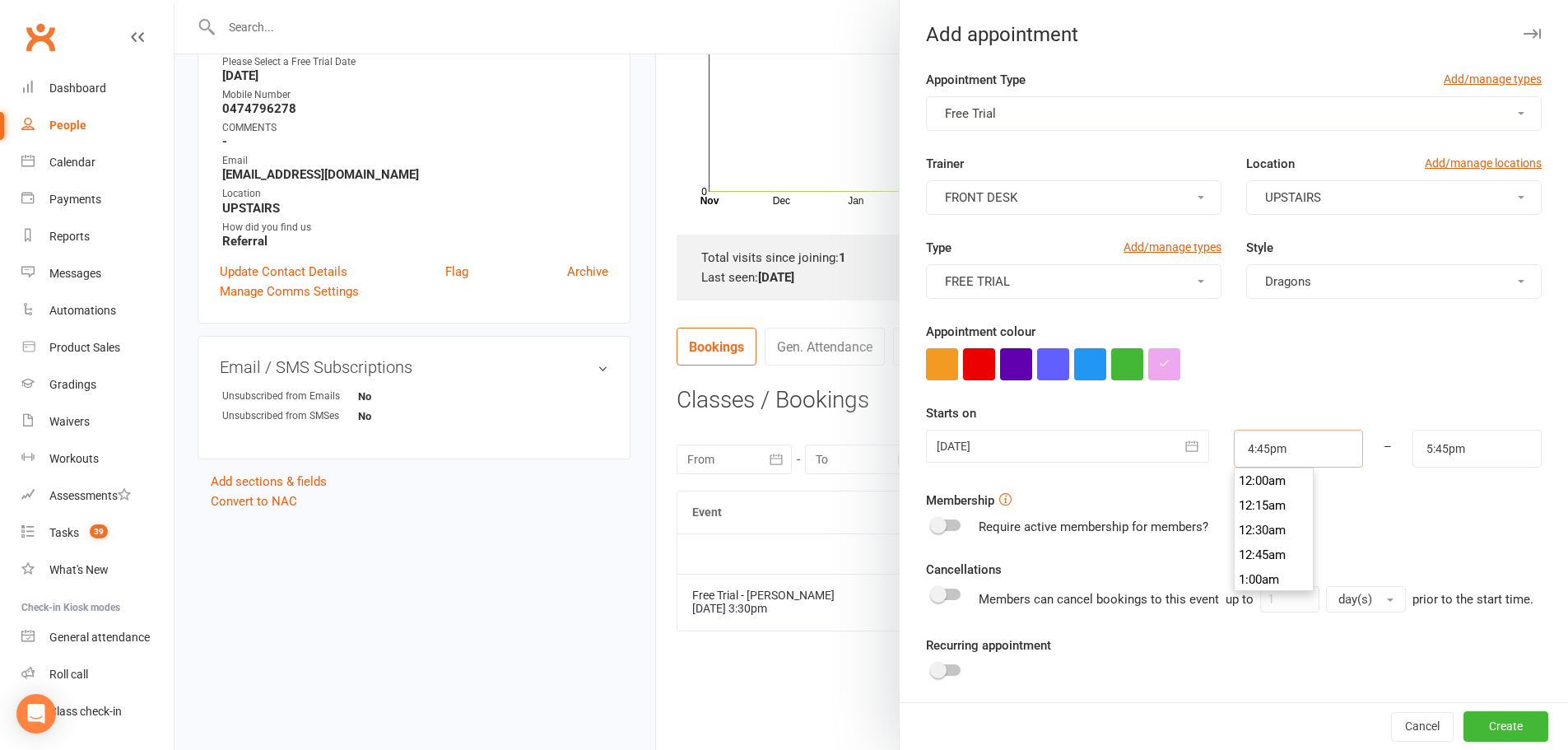
scroll to position [1630, 0]
drag, startPoint x: 1282, startPoint y: 446, endPoint x: 1153, endPoint y: 460, distance: 129.8
click at [1166, 456] on div "20 Oct 2025 October 2025 Sun Mon Tue Wed Thu Fri Sat 40 28 29 30 01 02 03 04 41…" at bounding box center [1233, 448] width 640 height 38
type input "3"
type input "4:00am"
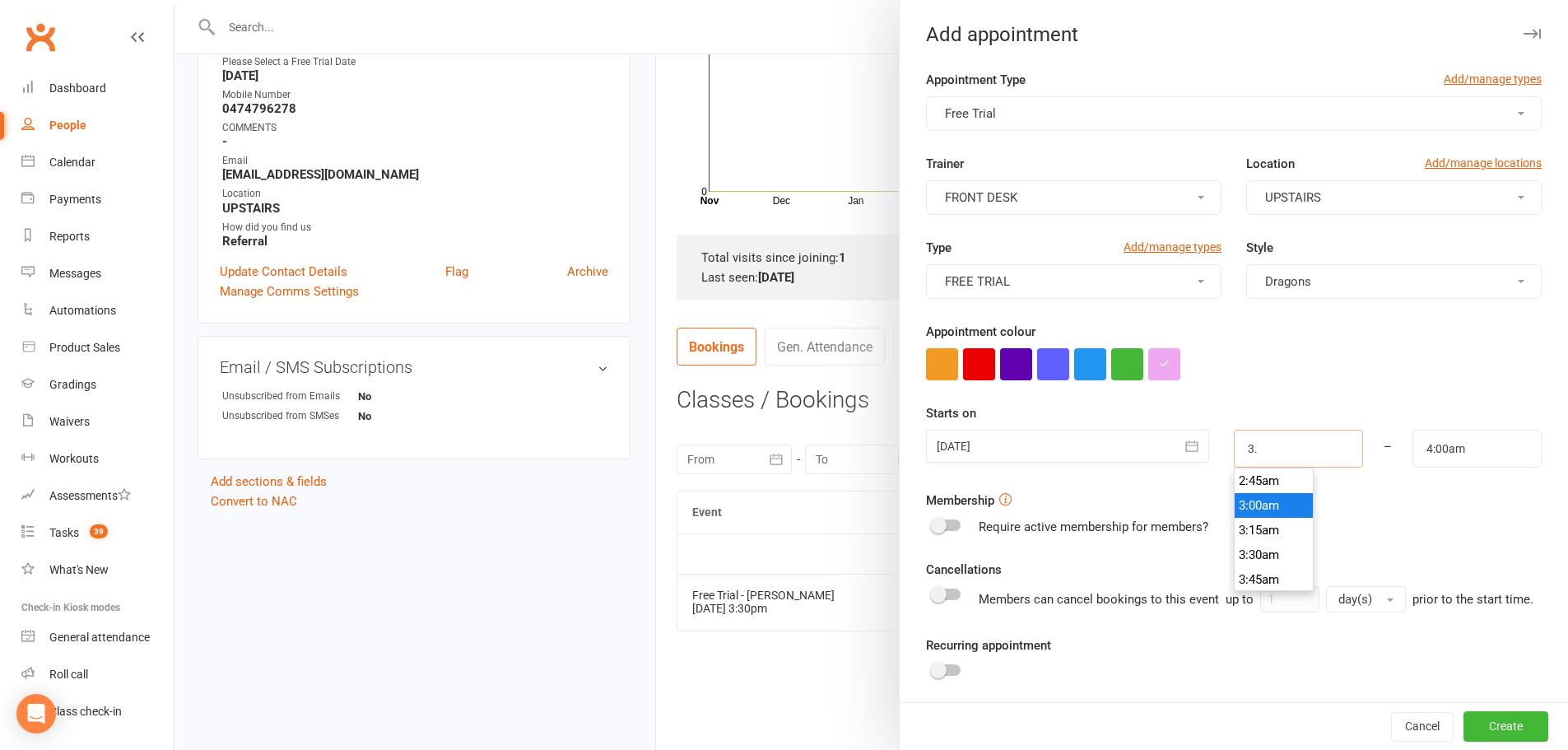
type input "3.3"
type input "10:00am"
type input "3.30"
type input "4:30am"
type input "3.30p"
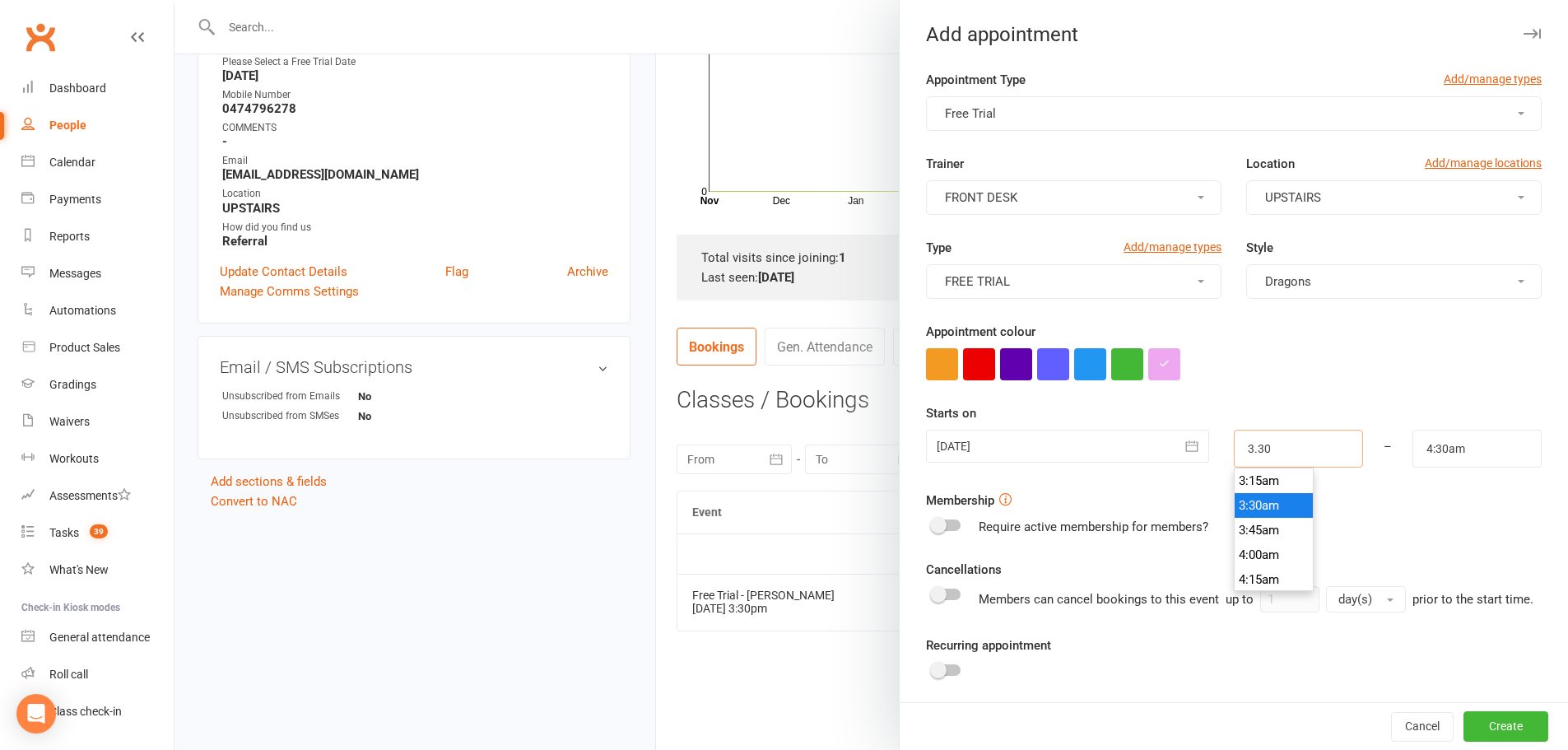
type input "4:30pm"
type input "3:30pm"
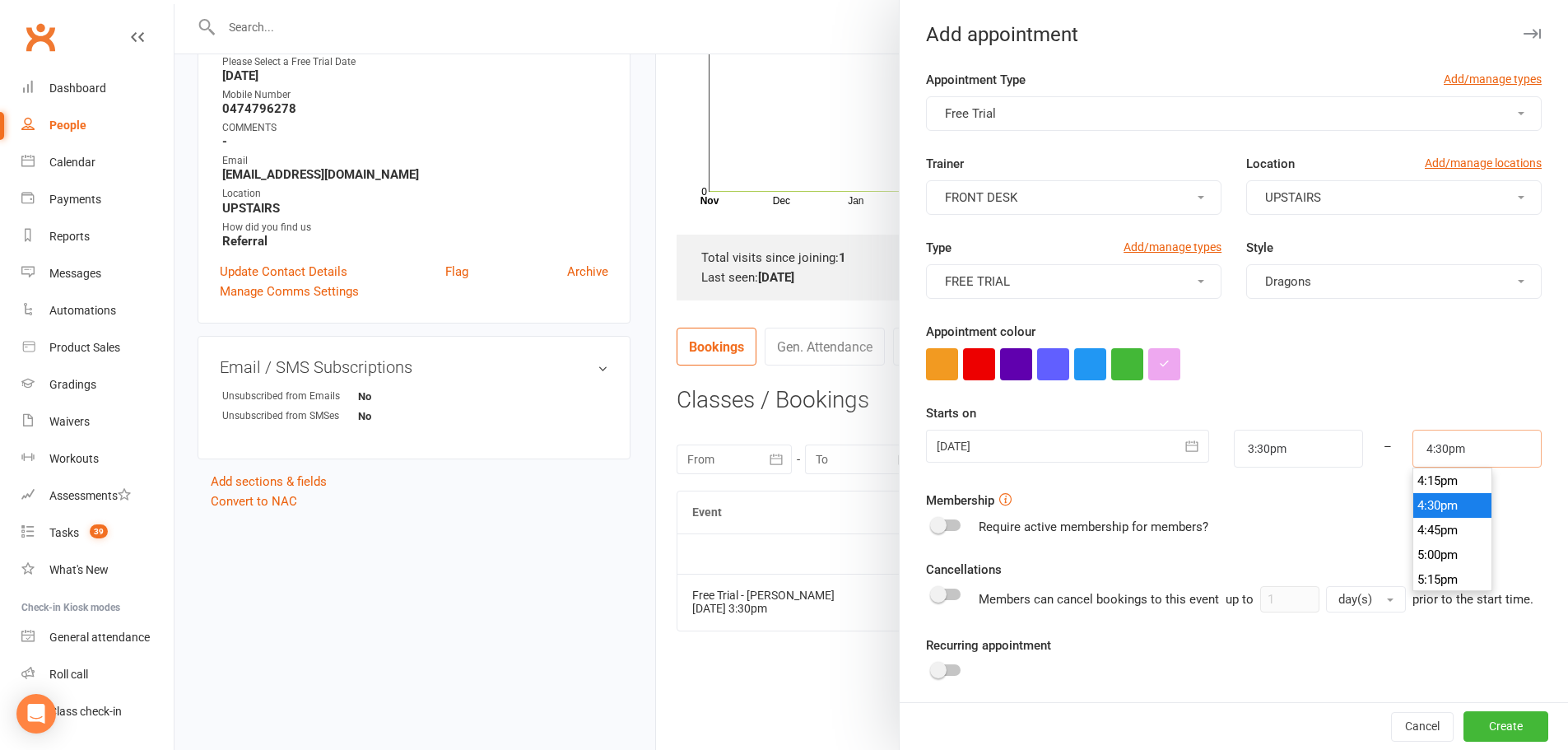
drag, startPoint x: 1442, startPoint y: 445, endPoint x: 1287, endPoint y: 430, distance: 155.7
click at [1300, 433] on div "20 Oct 2025 October 2025 Sun Mon Tue Wed Thu Fri Sat 40 28 29 30 01 02 03 04 41…" at bounding box center [1233, 448] width 640 height 38
type input "4:00pm"
click at [1318, 496] on div "Membership Require active membership for members?" at bounding box center [1234, 513] width 615 height 46
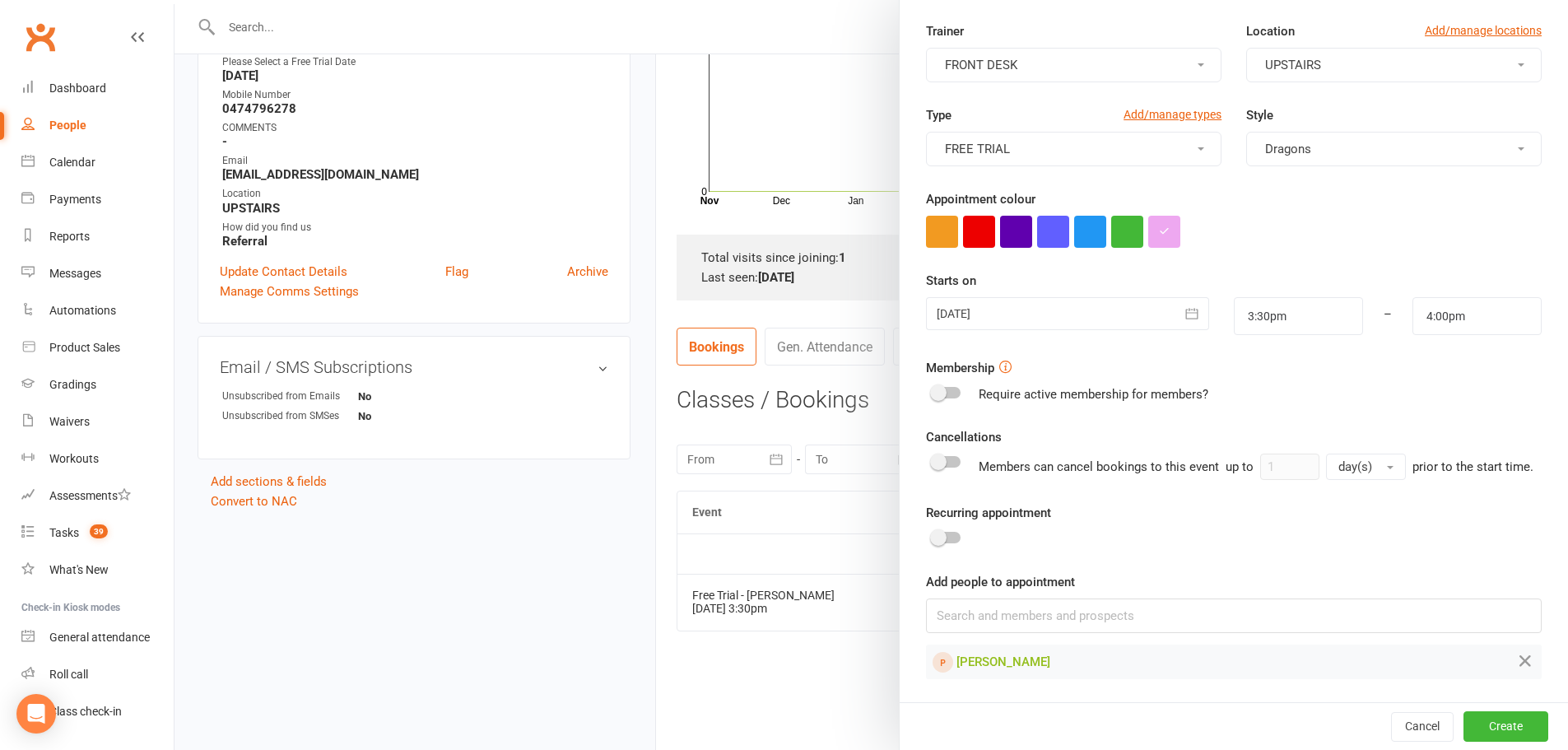
scroll to position [152, 0]
click at [1464, 722] on button "Create" at bounding box center [1506, 725] width 85 height 29
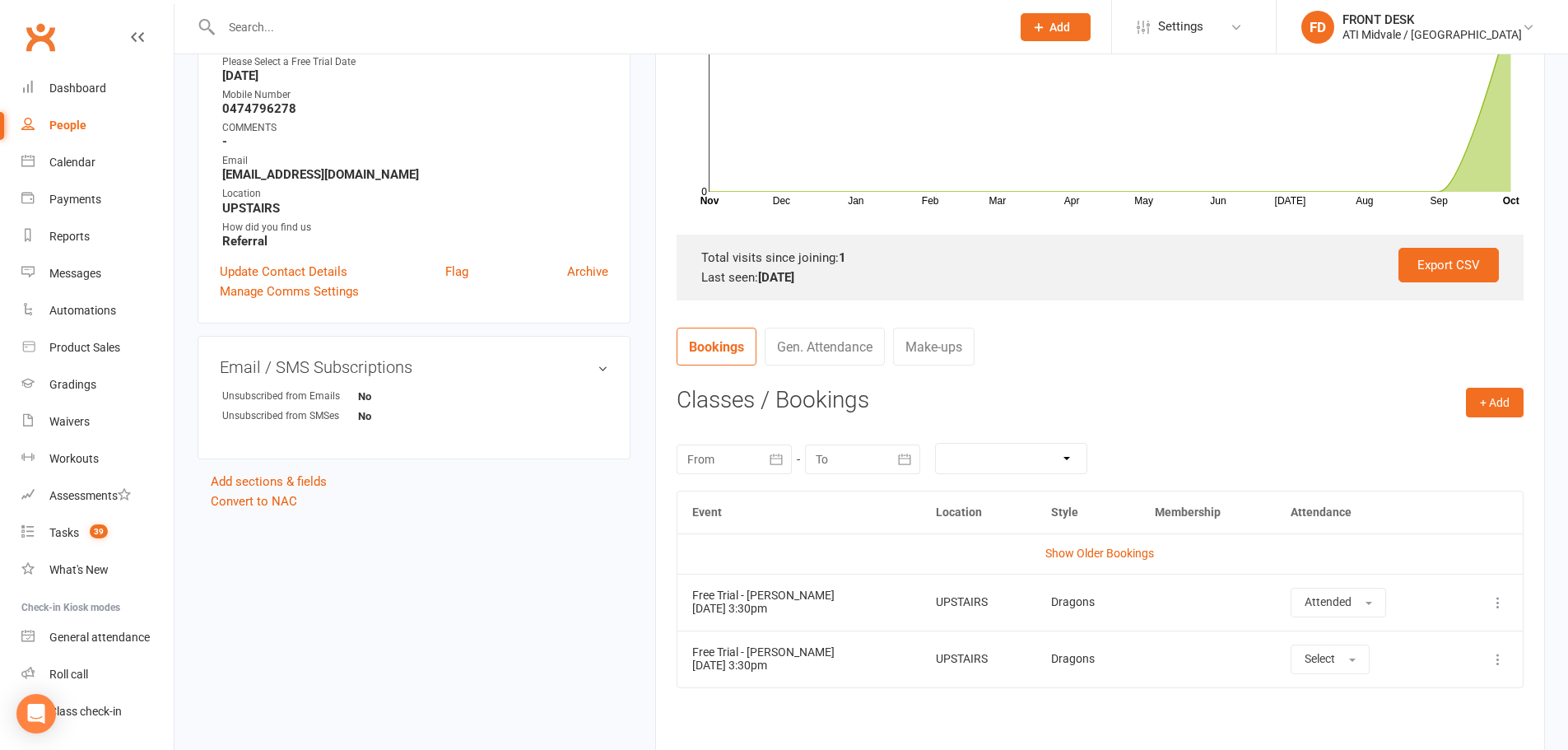
click at [553, 24] on input "text" at bounding box center [608, 27] width 783 height 23
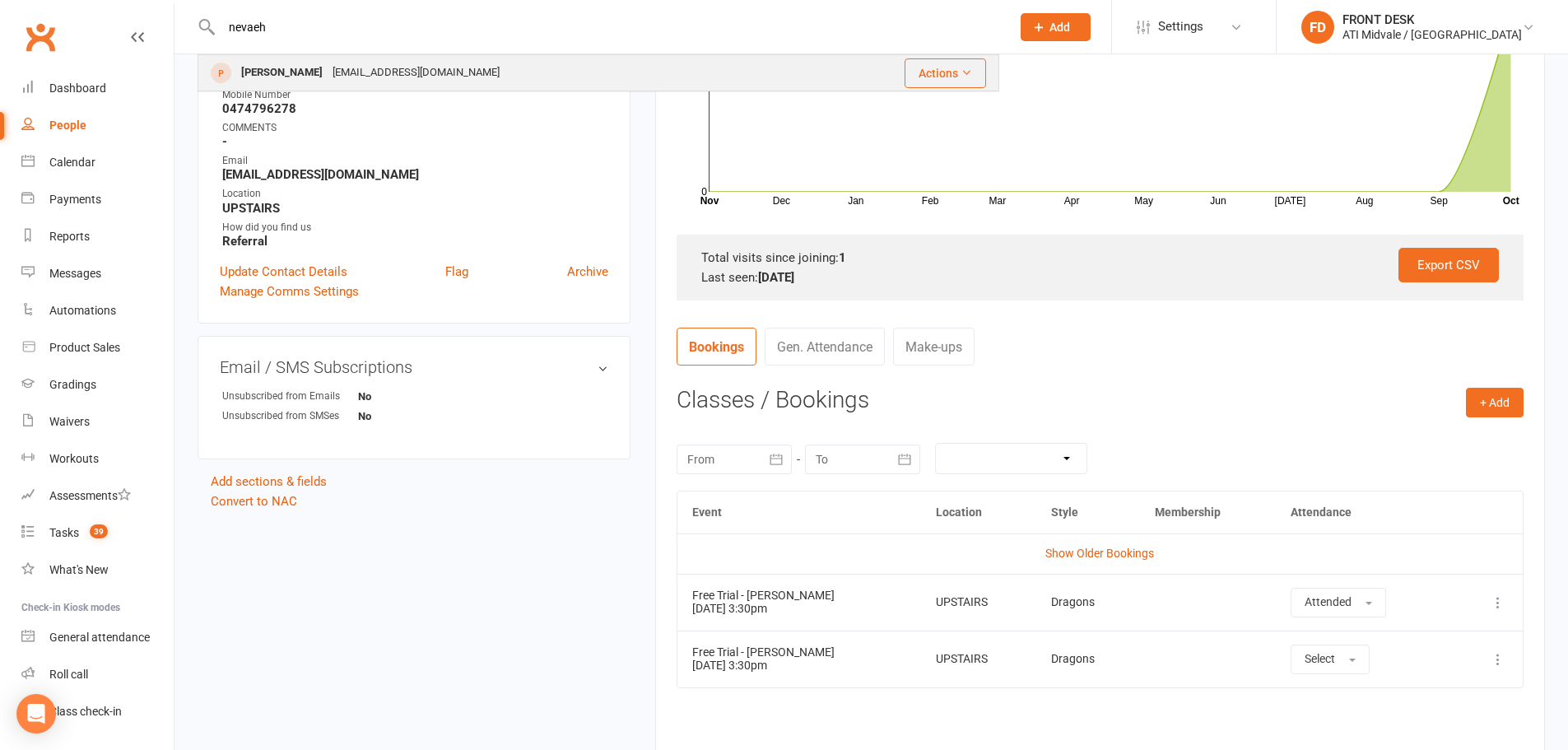
type input "nevaeh"
click at [478, 68] on div "[EMAIL_ADDRESS][DOMAIN_NAME]" at bounding box center [416, 73] width 177 height 24
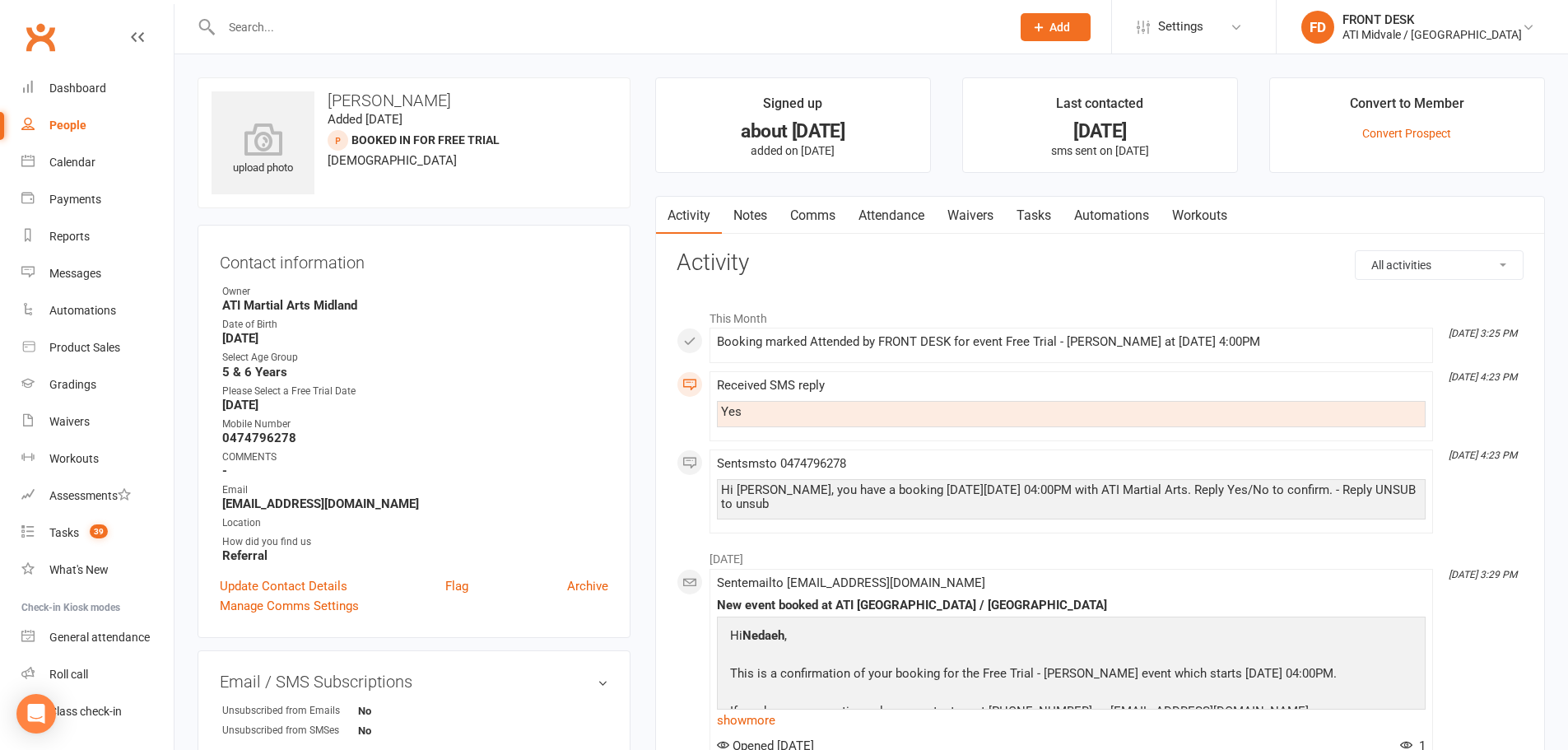
click at [893, 214] on link "Attendance" at bounding box center [891, 215] width 88 height 38
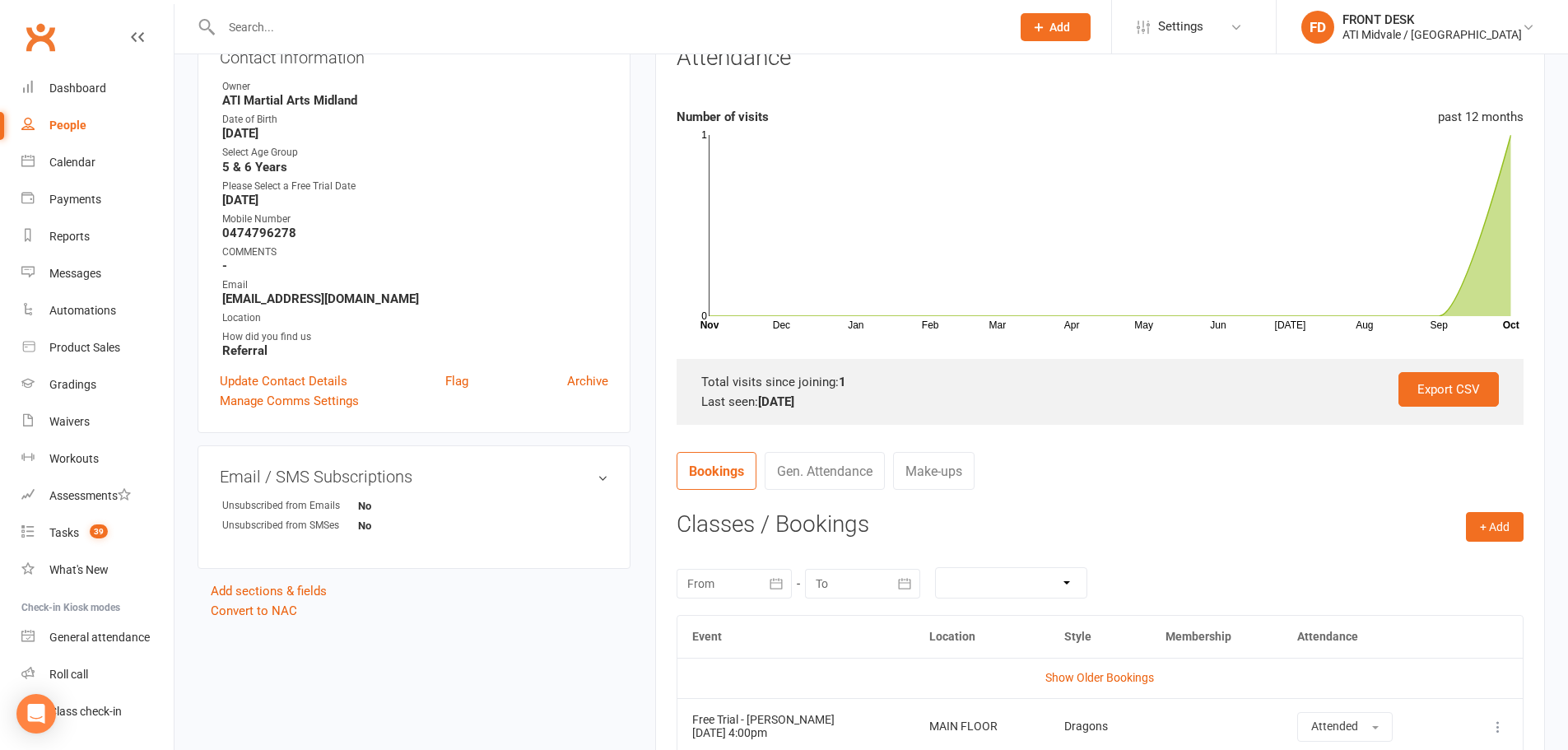
scroll to position [329, 0]
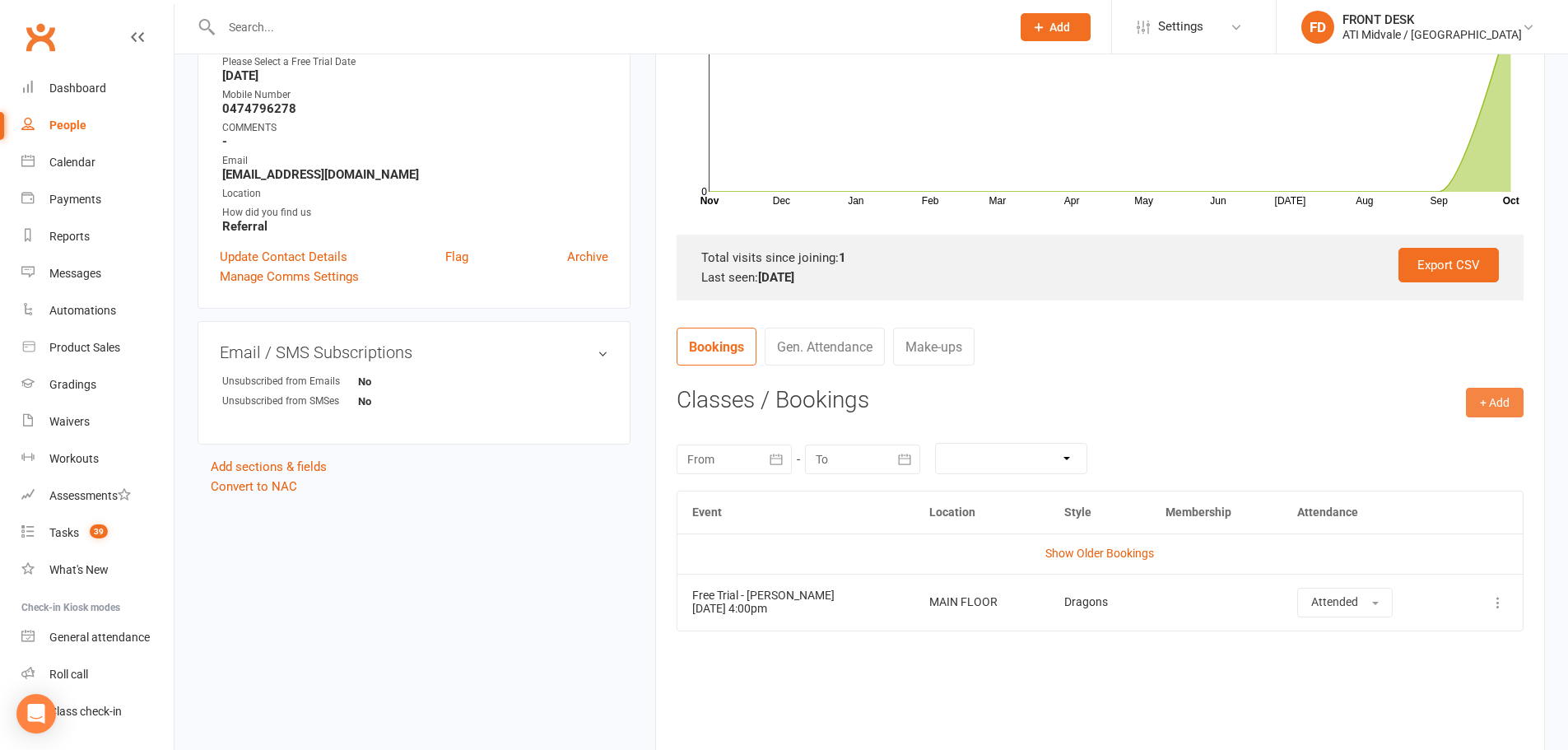
click at [1511, 403] on button "+ Add" at bounding box center [1494, 402] width 58 height 29
click at [1431, 465] on link "Add Appointment" at bounding box center [1441, 472] width 163 height 32
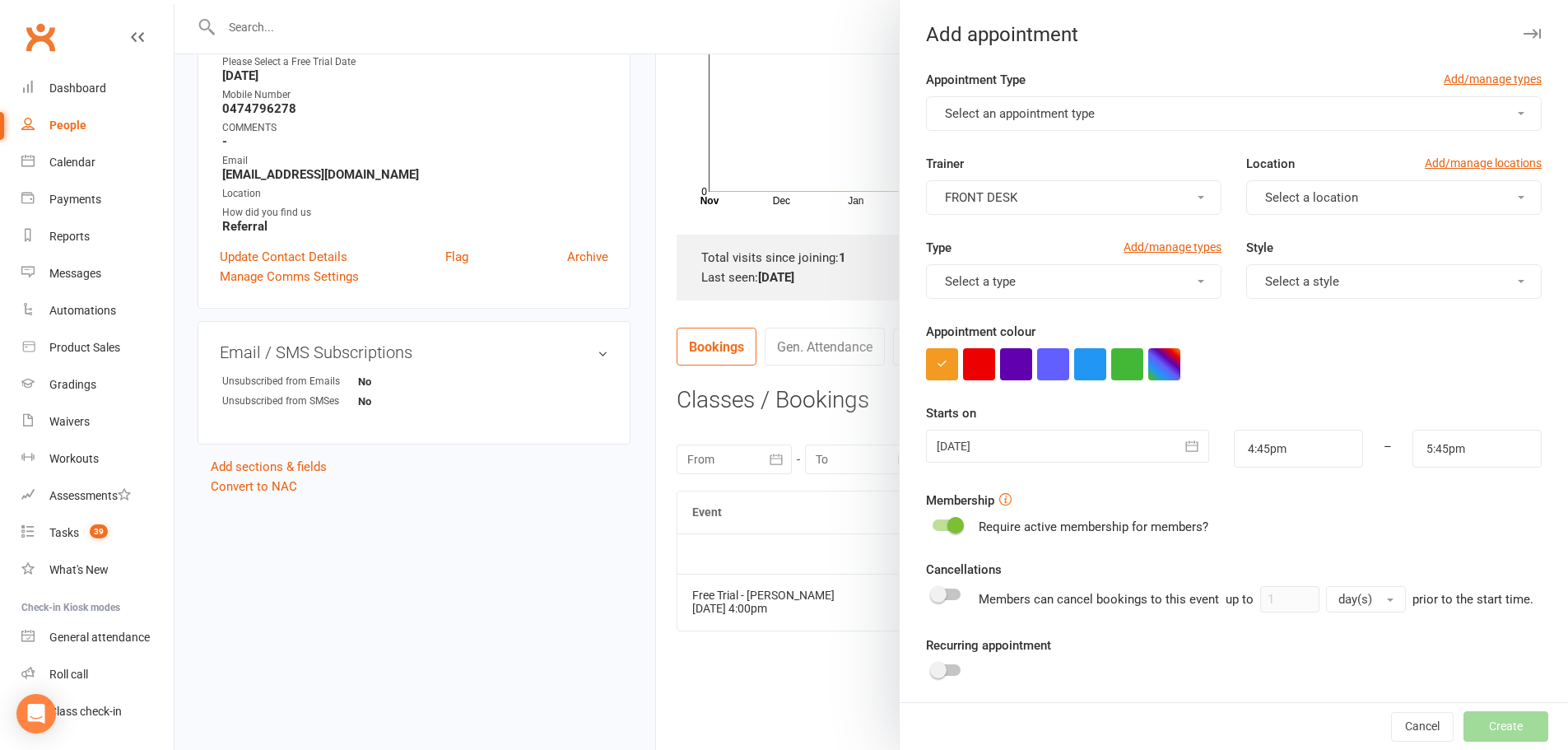
click at [957, 109] on span "Select an appointment type" at bounding box center [1019, 113] width 149 height 15
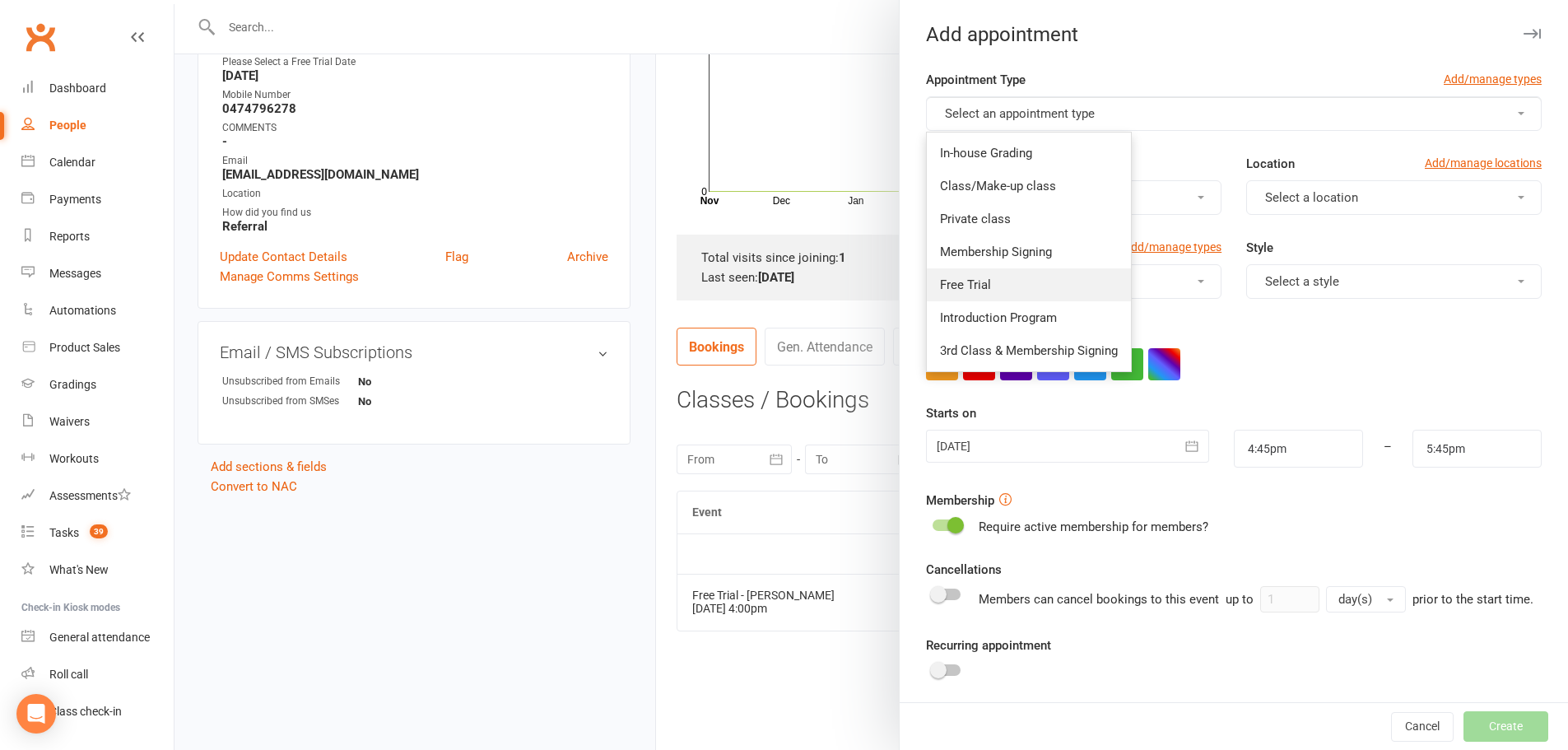
click at [977, 283] on span "Free Trial" at bounding box center [965, 284] width 51 height 15
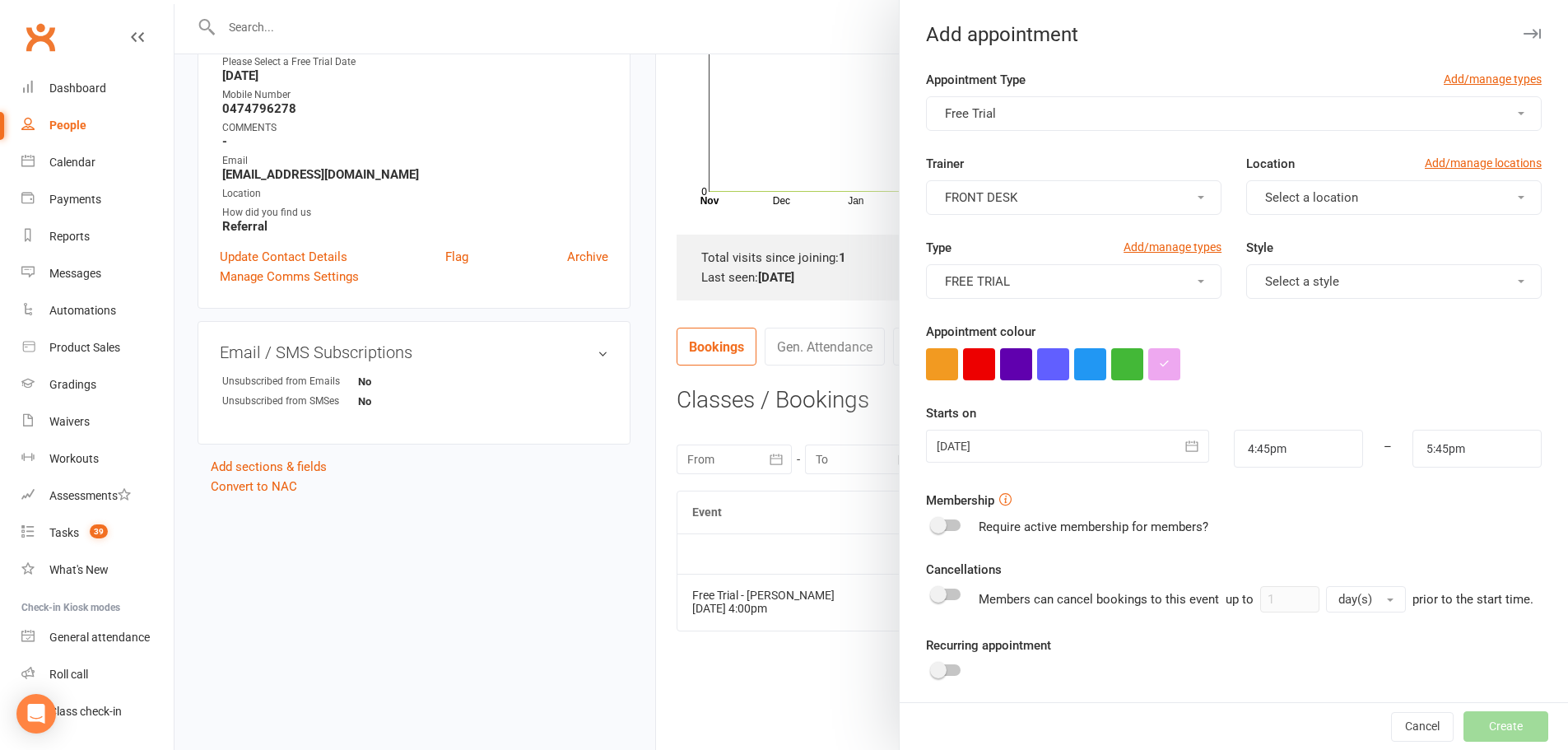
click at [1020, 198] on button "FRONT DESK" at bounding box center [1074, 197] width 296 height 34
click at [1285, 199] on span "Select a location" at bounding box center [1311, 197] width 93 height 15
click at [1290, 233] on span "MAIN FLOOR" at bounding box center [1296, 237] width 72 height 15
click at [1266, 271] on button "Select a style" at bounding box center [1394, 281] width 296 height 34
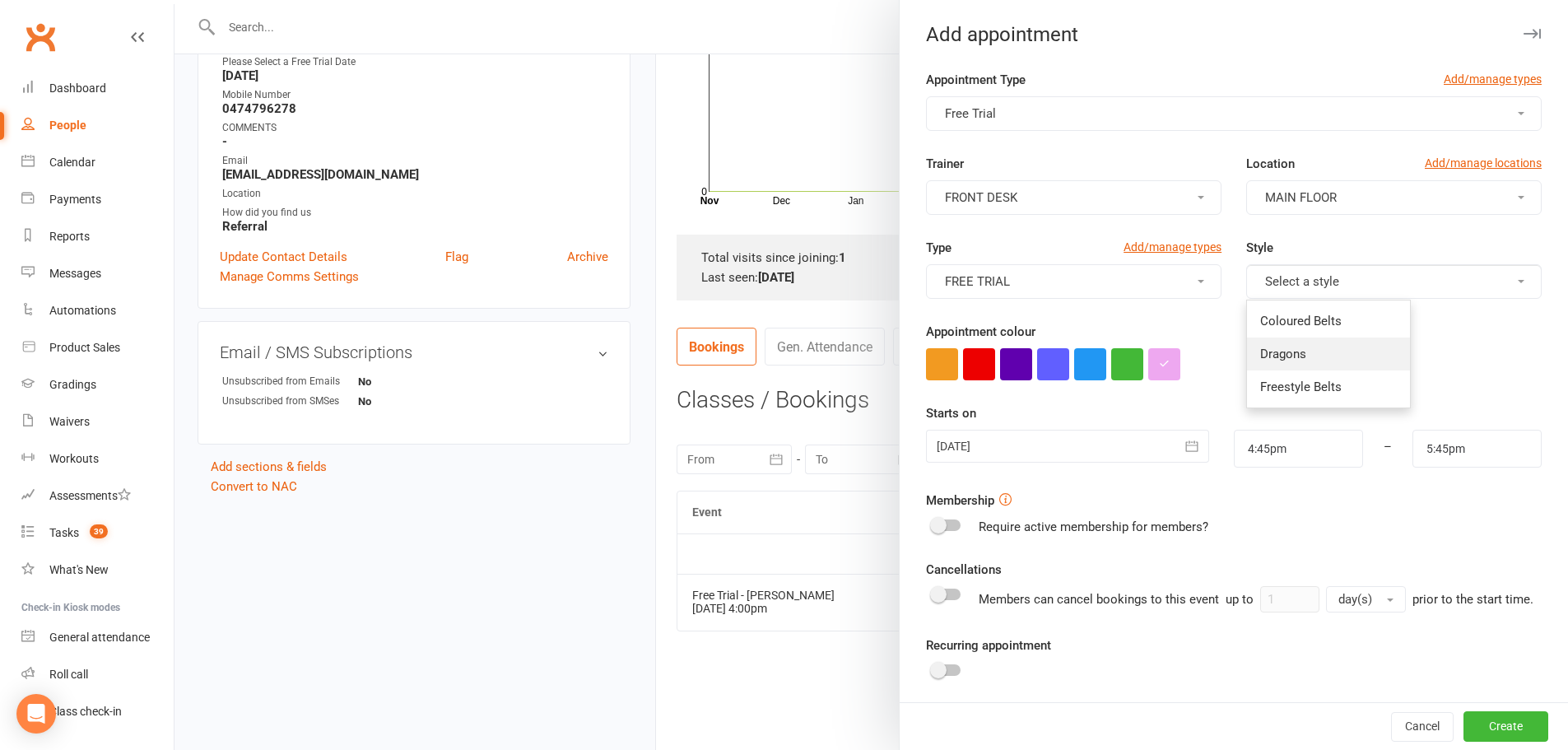
click at [1275, 352] on span "Dragons" at bounding box center [1283, 353] width 46 height 15
click at [1184, 444] on icon "button" at bounding box center [1191, 445] width 17 height 17
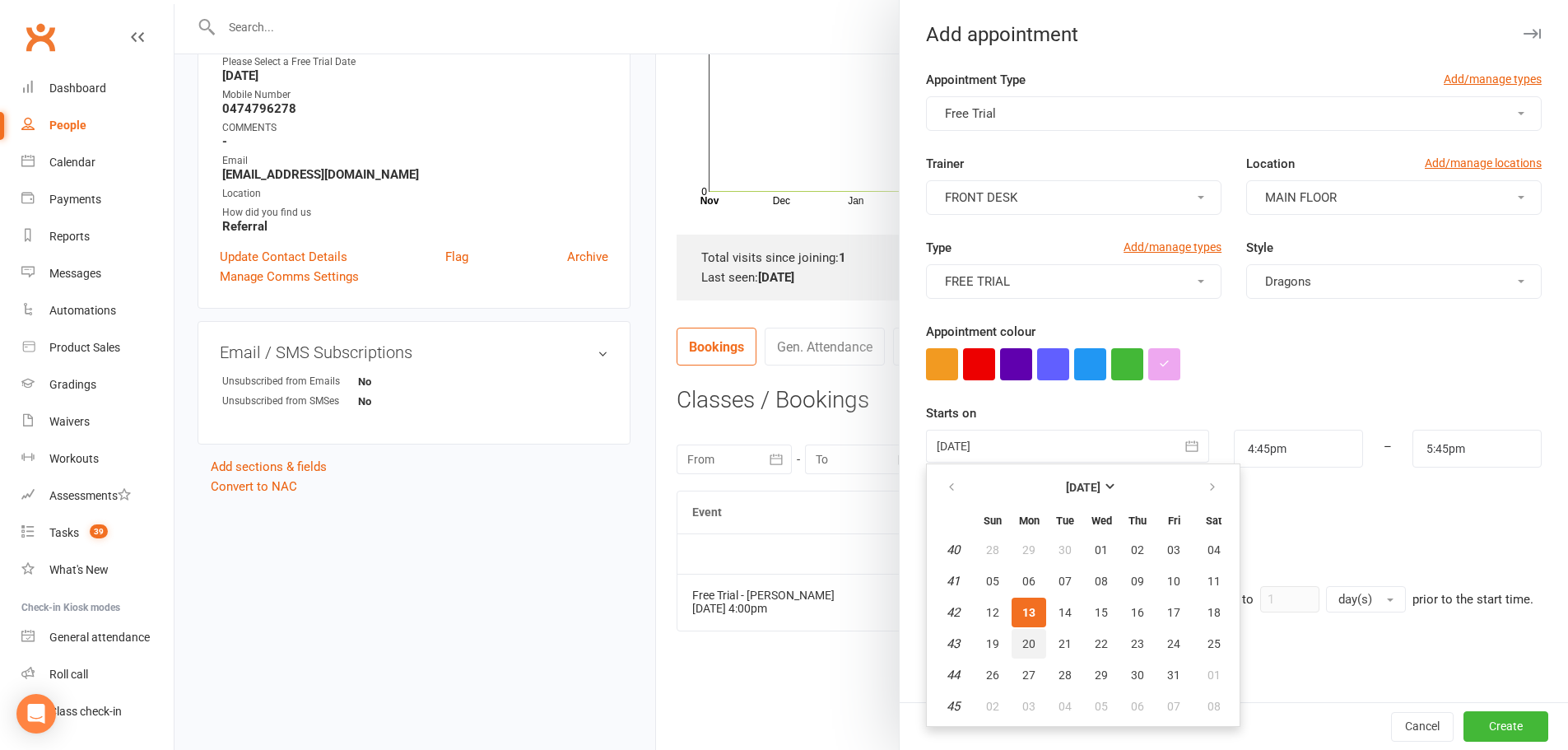
click at [1022, 643] on span "20" at bounding box center [1028, 643] width 13 height 13
type input "20 Oct 2025"
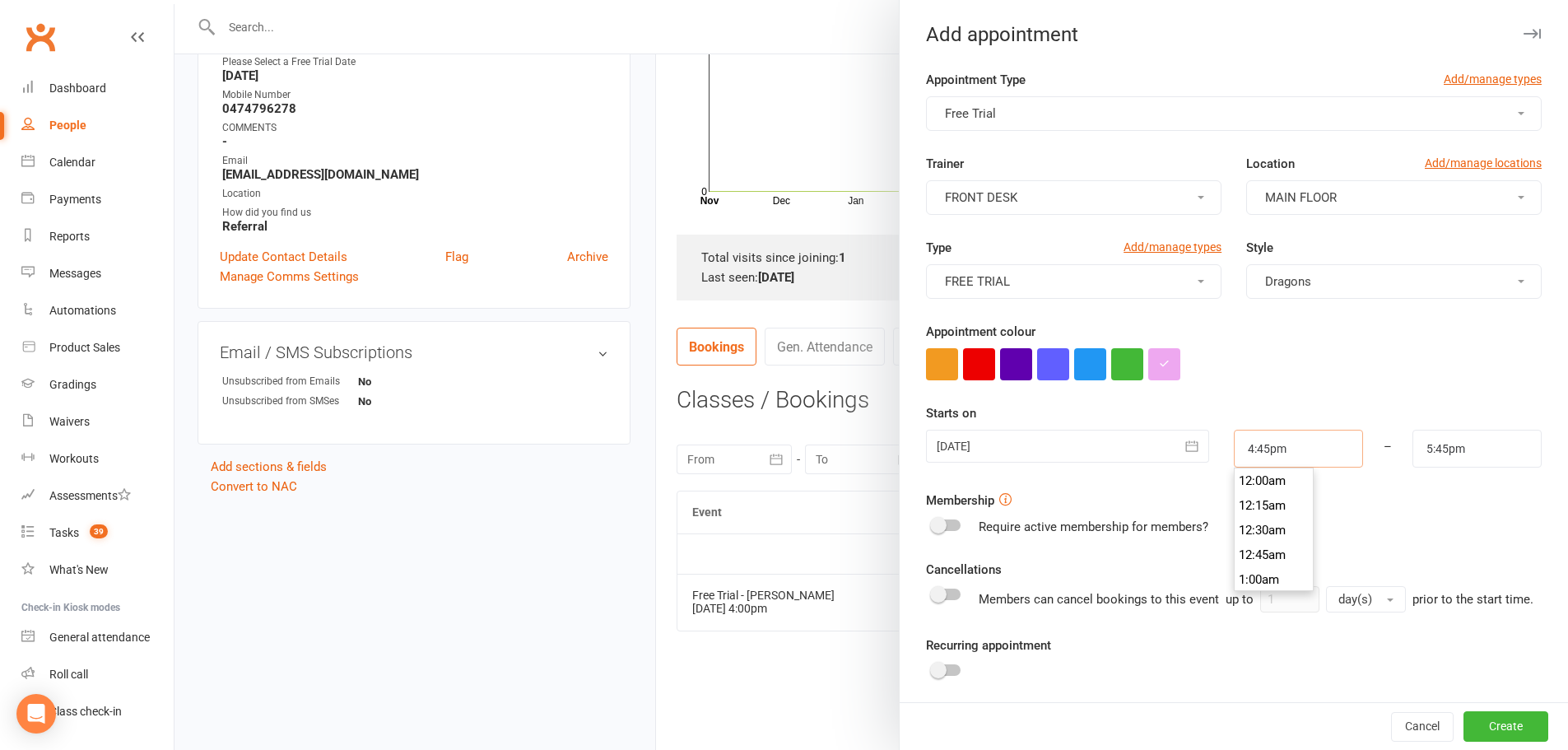
scroll to position [1630, 0]
drag, startPoint x: 1279, startPoint y: 447, endPoint x: 1094, endPoint y: 443, distance: 185.0
click at [1094, 443] on div "20 Oct 2025 October 2025 Sun Mon Tue Wed Thu Fri Sat 40 28 29 30 01 02 03 04 41…" at bounding box center [1233, 448] width 640 height 38
type input "4"
type input "5:00am"
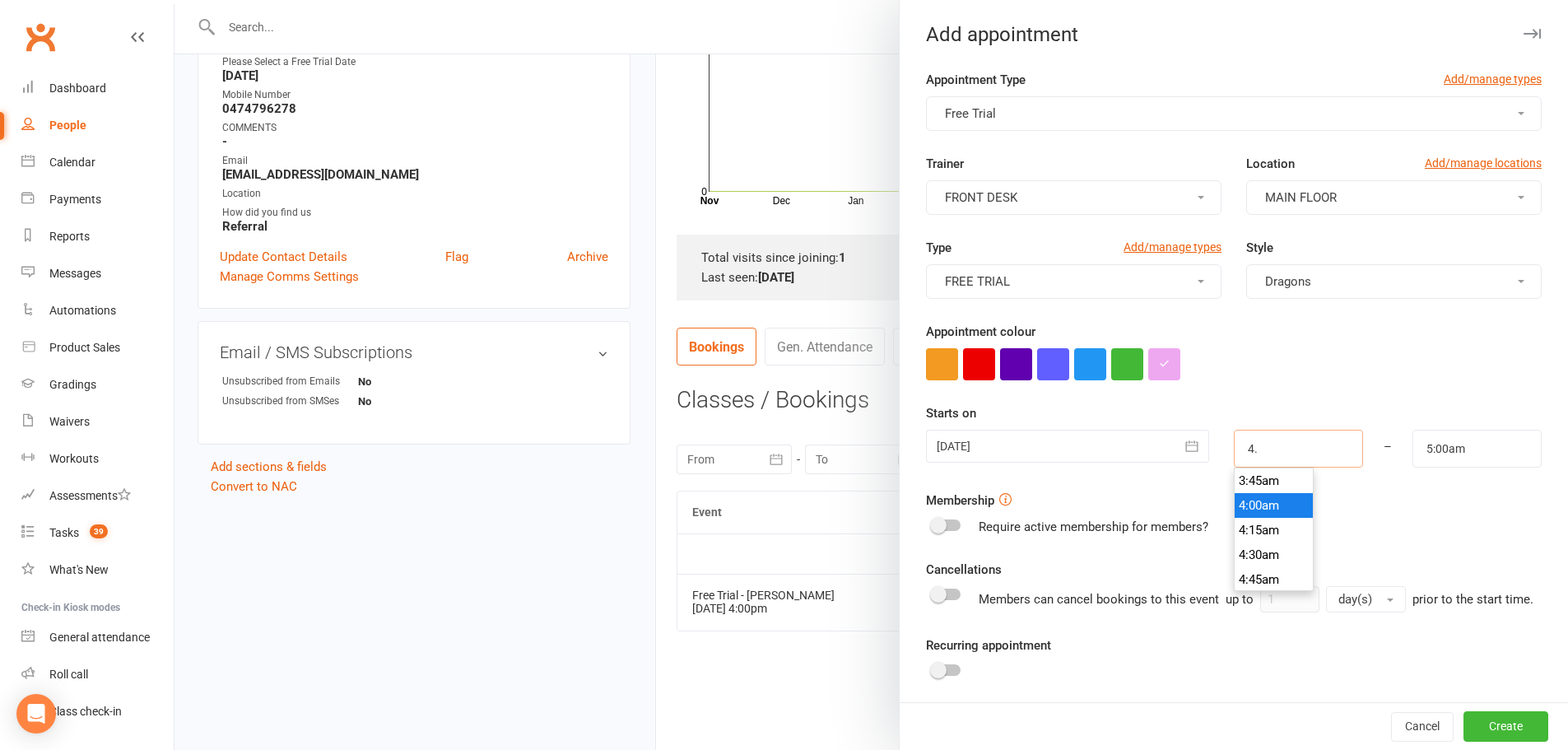
type input "4.0"
type input "5:00pm"
type input "4.00"
type input "5:00am"
type input "4.00p"
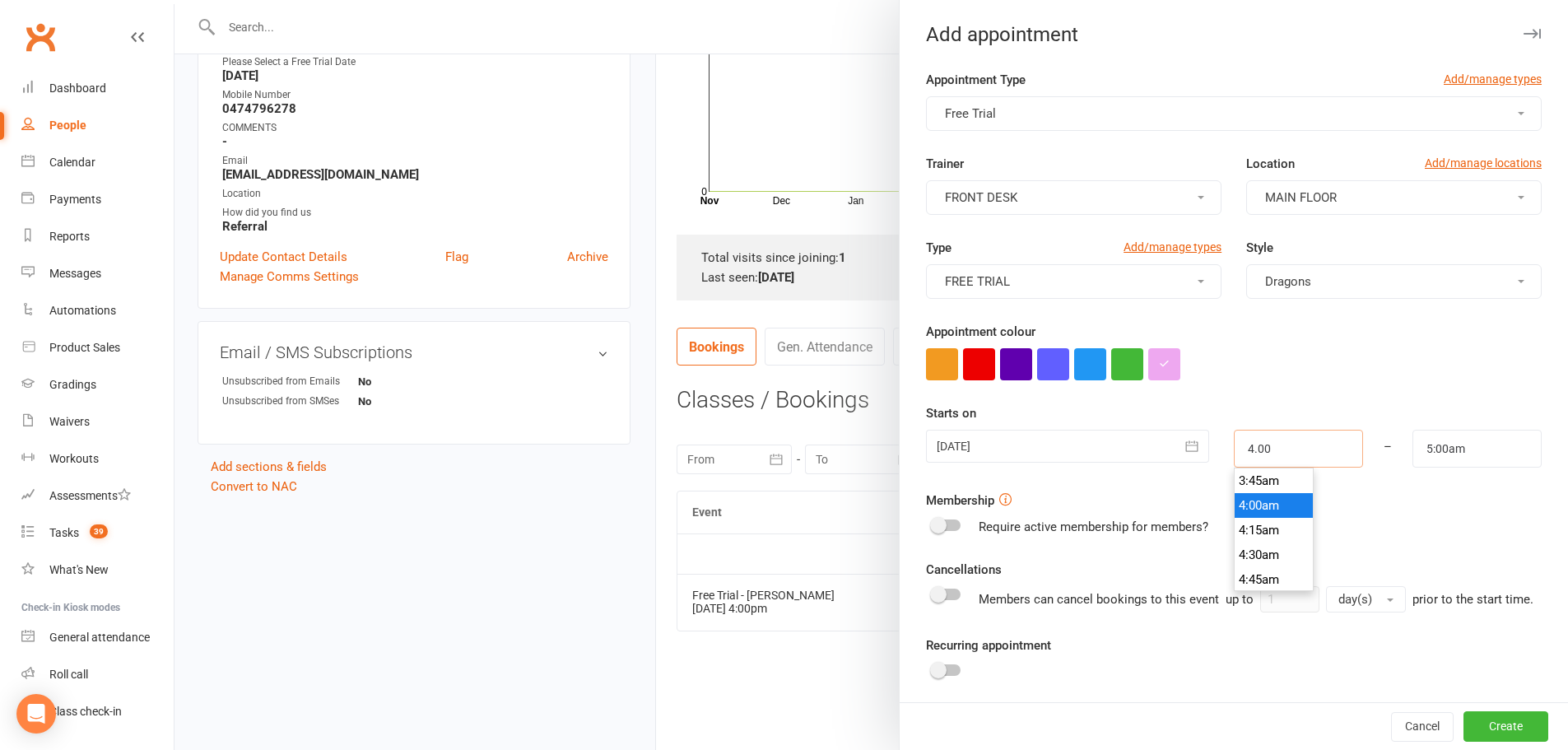
type input "5:00pm"
type input "4:00pm"
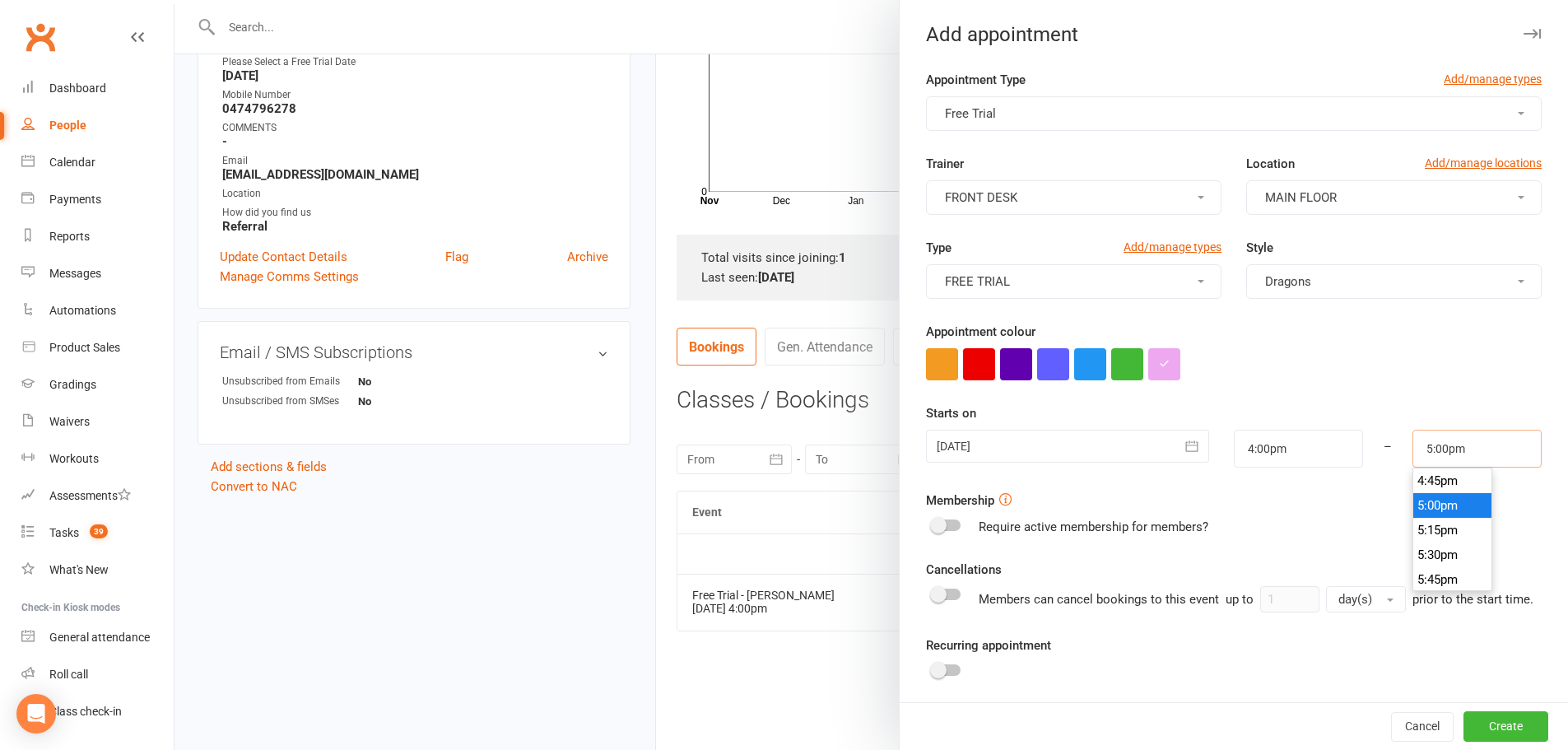
drag, startPoint x: 1459, startPoint y: 451, endPoint x: 1304, endPoint y: 454, distance: 155.0
click at [1314, 455] on div "20 Oct 2025 October 2025 Sun Mon Tue Wed Thu Fri Sat 40 28 29 30 01 02 03 04 41…" at bounding box center [1233, 448] width 640 height 38
type input "4:30pm"
click at [1314, 533] on div "Require active membership for members?" at bounding box center [1234, 527] width 615 height 20
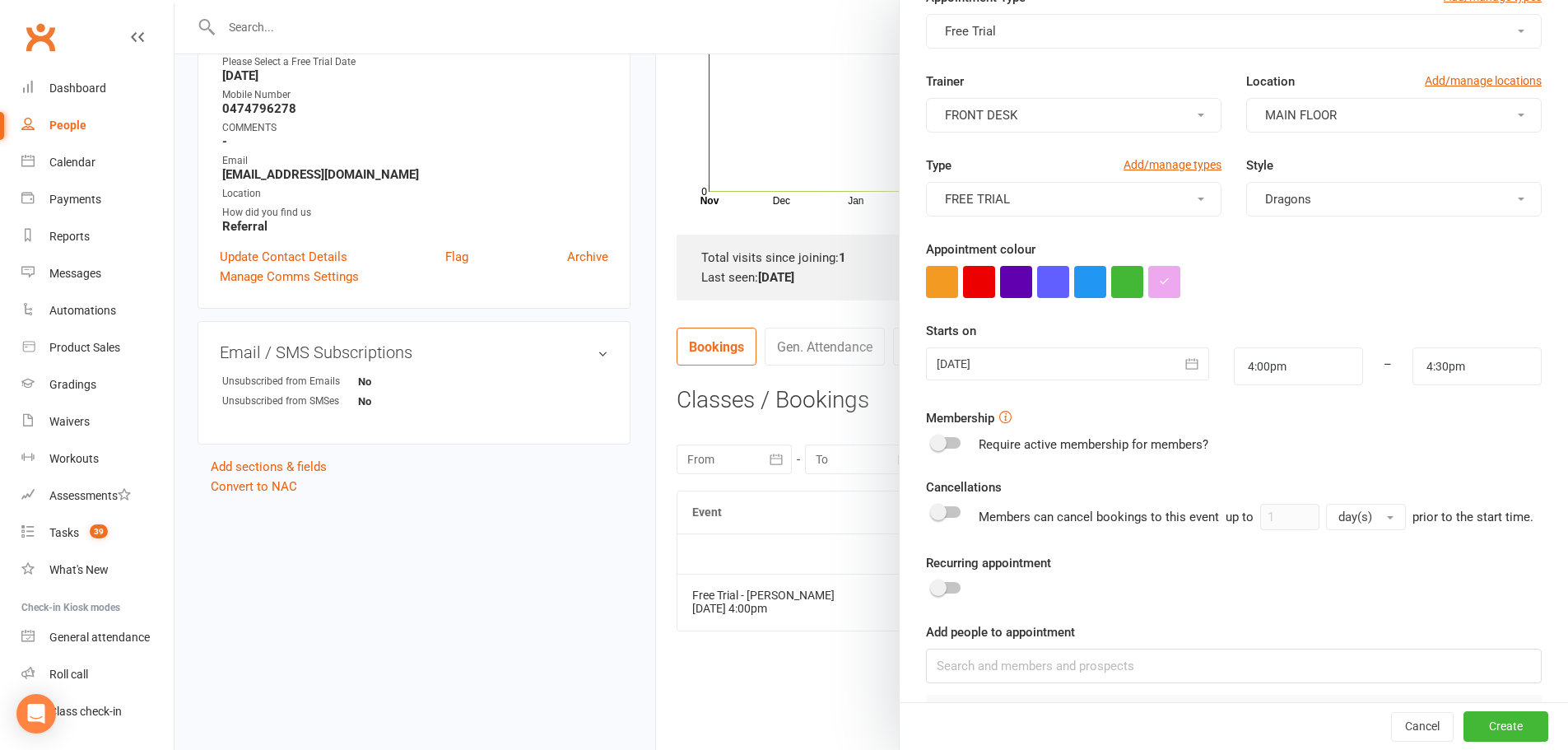
scroll to position [152, 0]
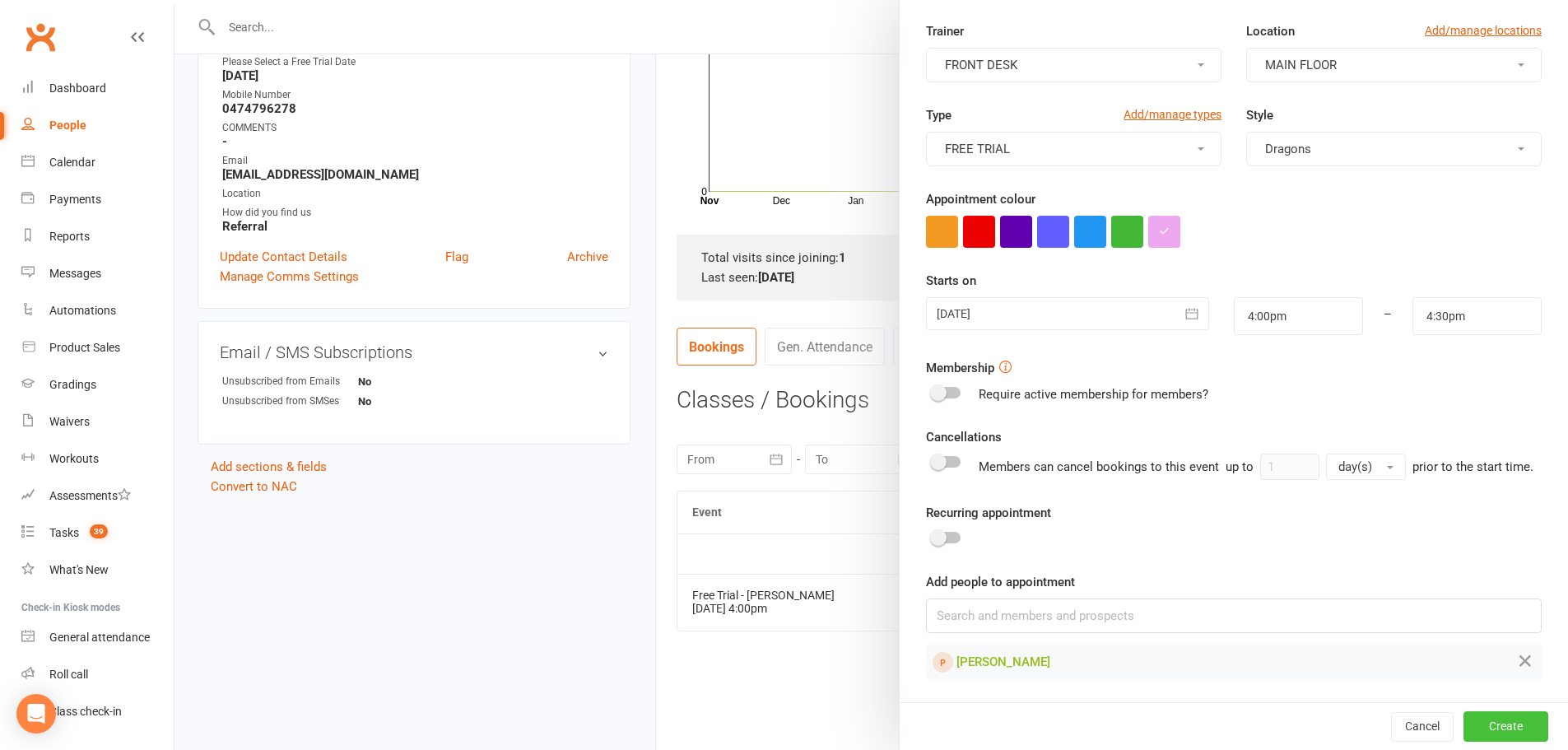
click at [1469, 726] on button "Create" at bounding box center [1506, 725] width 85 height 29
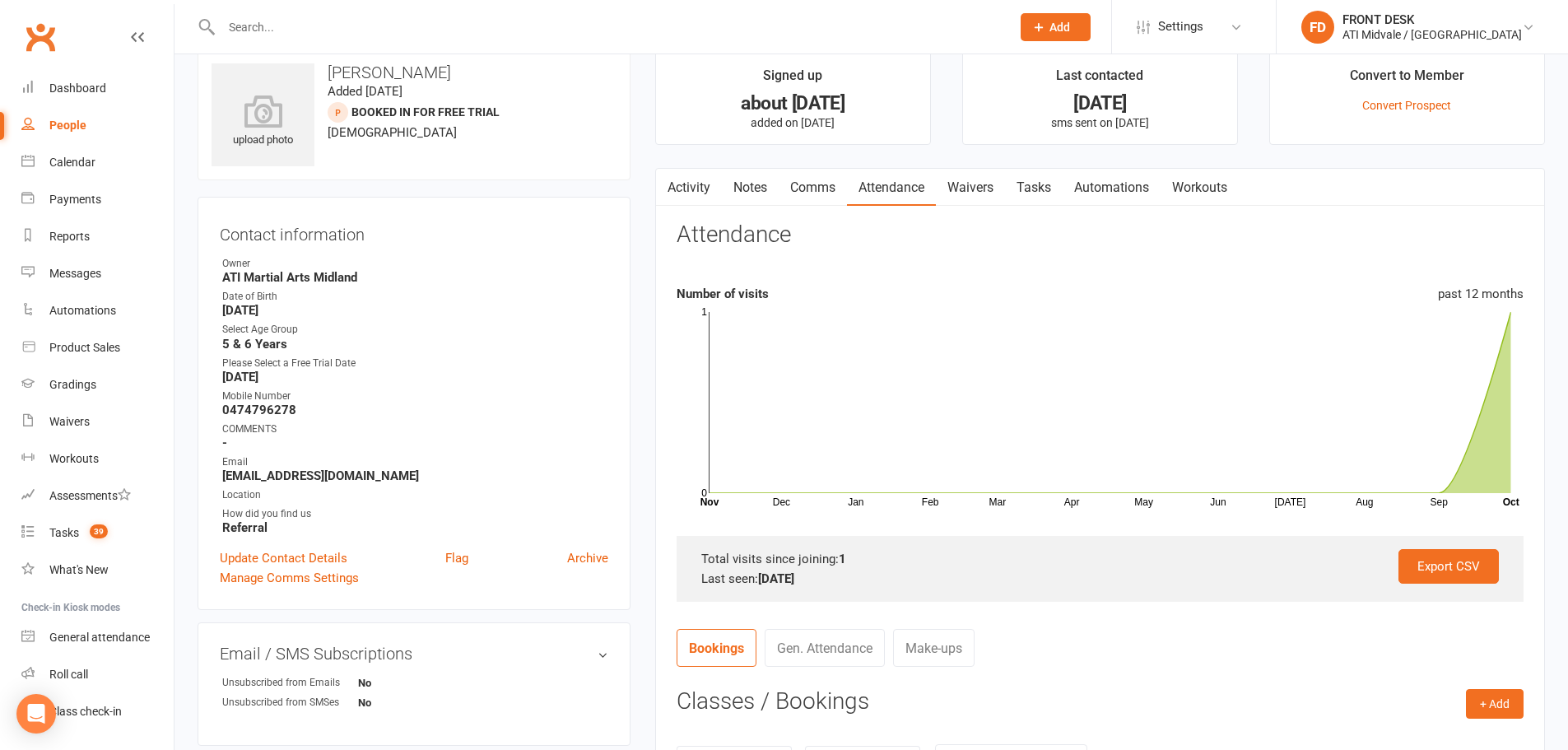
scroll to position [0, 0]
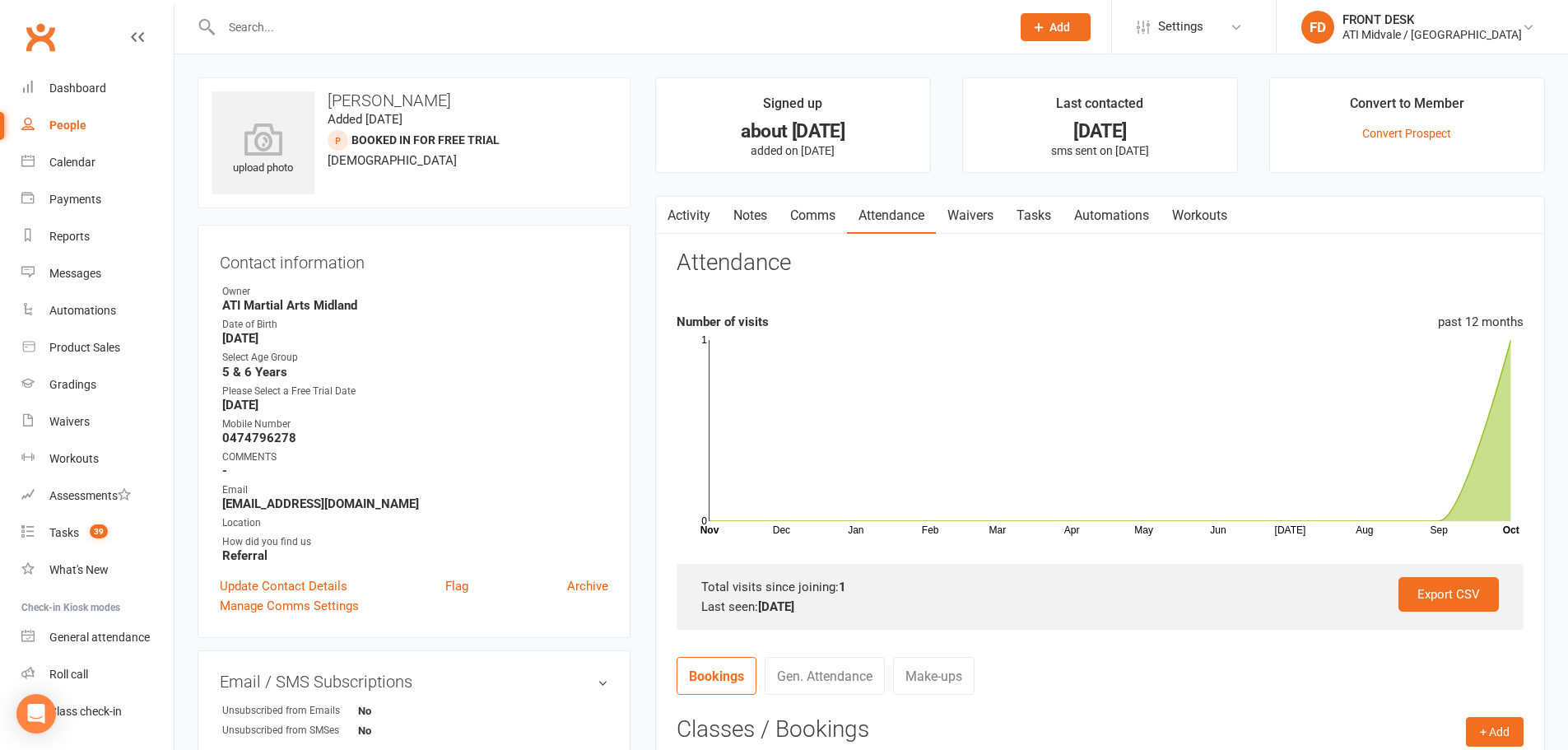
click at [1026, 217] on link "Tasks" at bounding box center [1033, 215] width 58 height 38
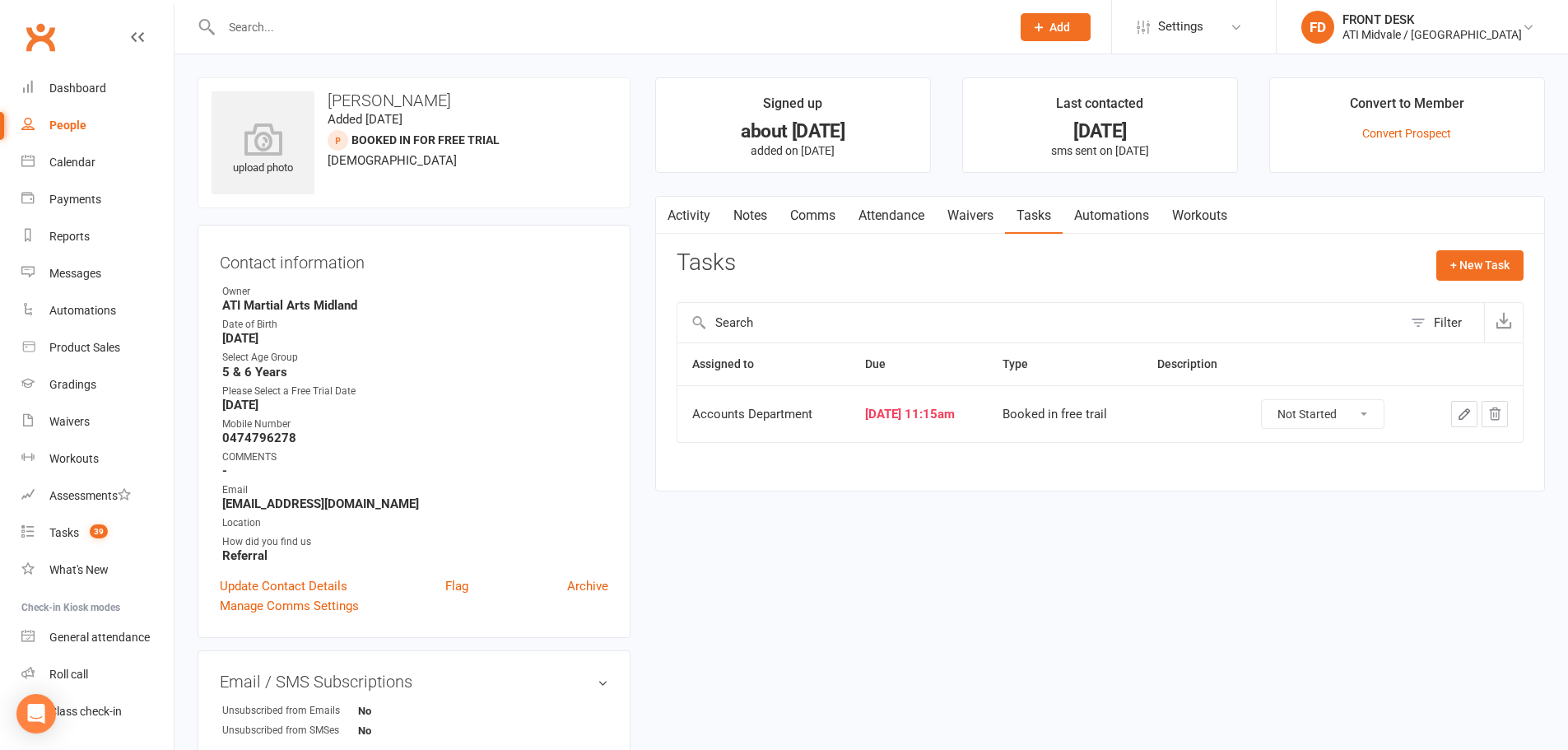
click at [1463, 414] on icon "button" at bounding box center [1464, 414] width 10 height 10
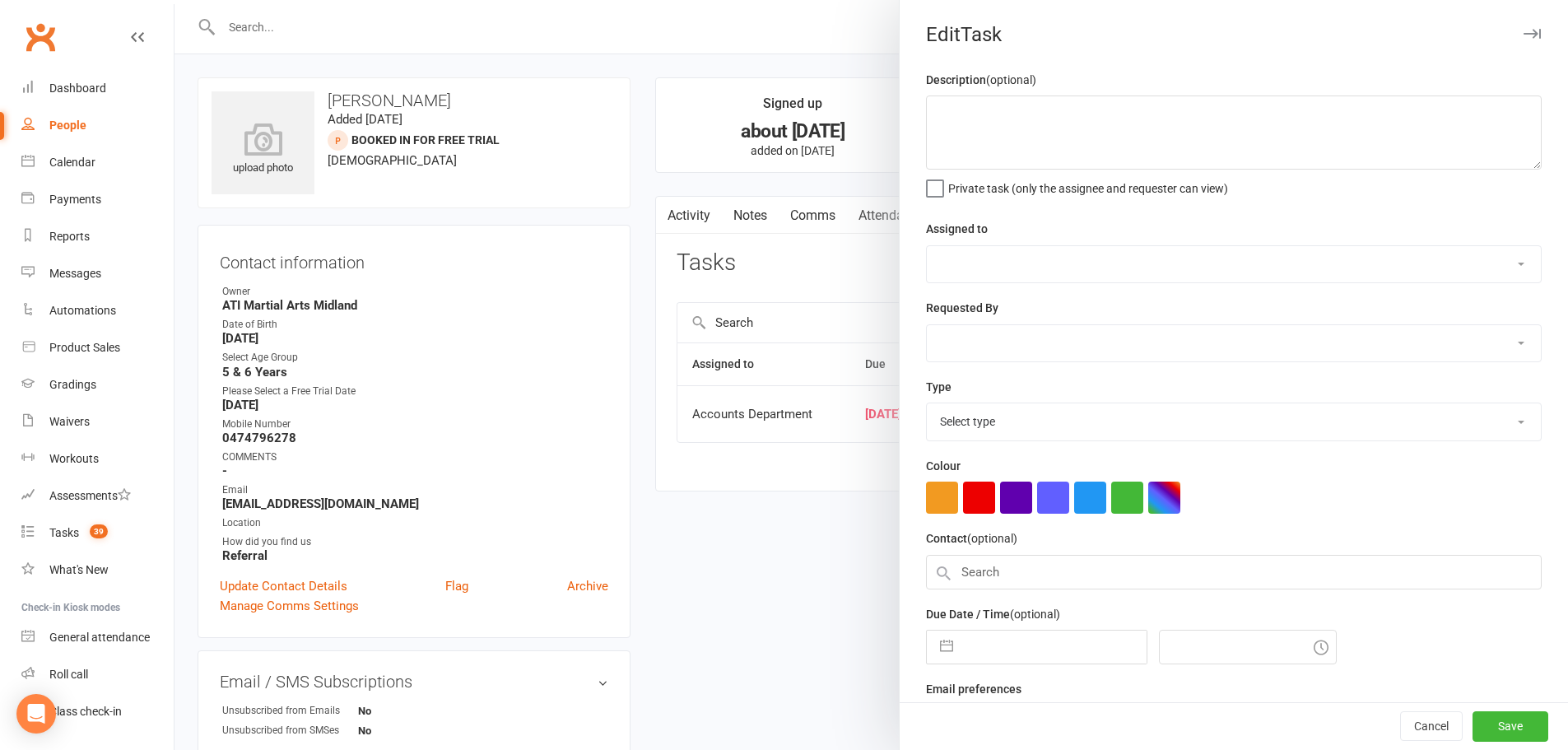
select select "4274"
type input "[DATE]"
type input "11:15am"
select select "18608"
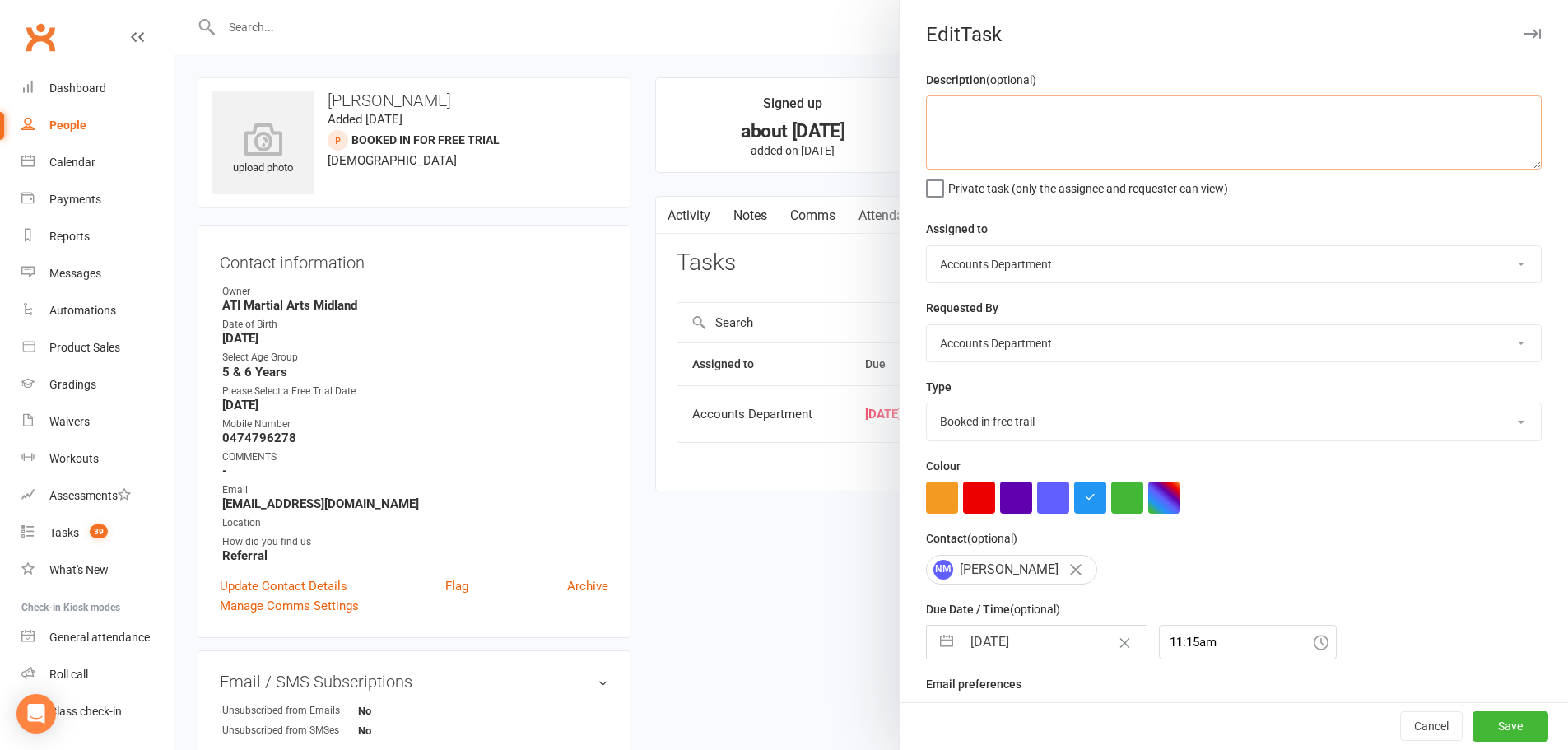
click at [933, 112] on textarea at bounding box center [1234, 132] width 615 height 74
type textarea "Took home membership forms and rebooked for Mon"
click at [1499, 720] on button "Save" at bounding box center [1510, 726] width 76 height 29
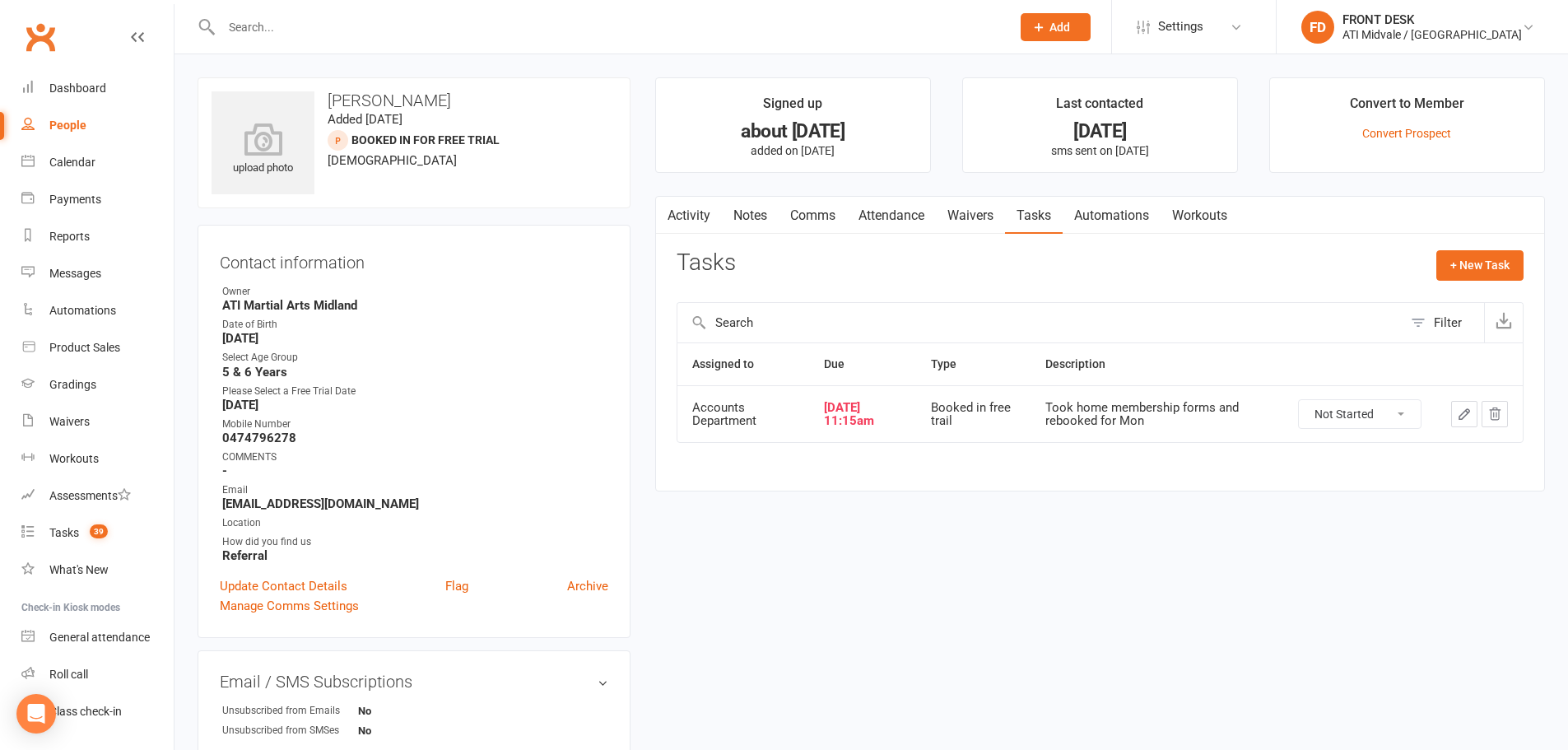
click at [1464, 412] on icon "button" at bounding box center [1464, 414] width 15 height 15
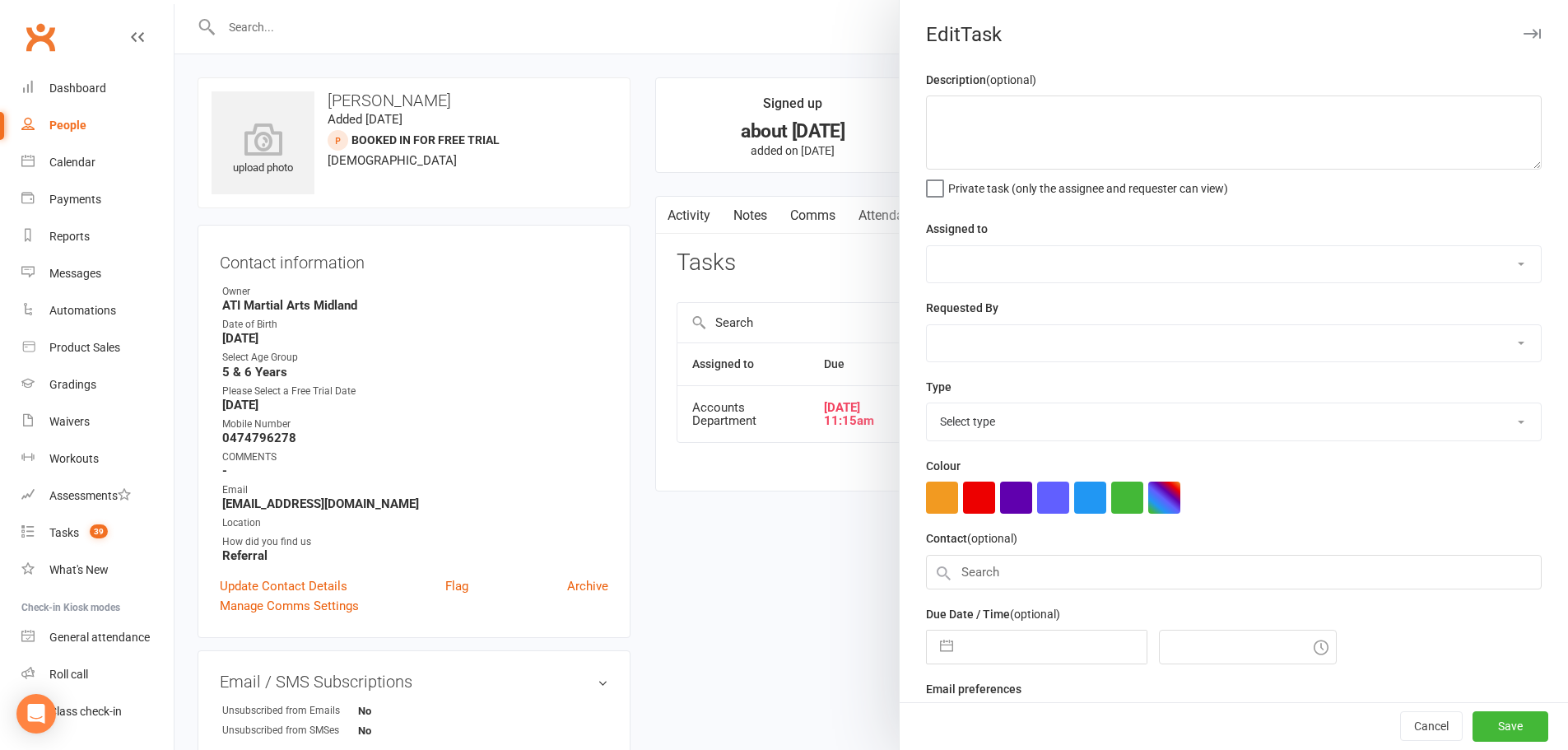
type textarea "Took home membership forms and rebooked for Mon"
select select "4274"
type input "[DATE]"
type input "11:15am"
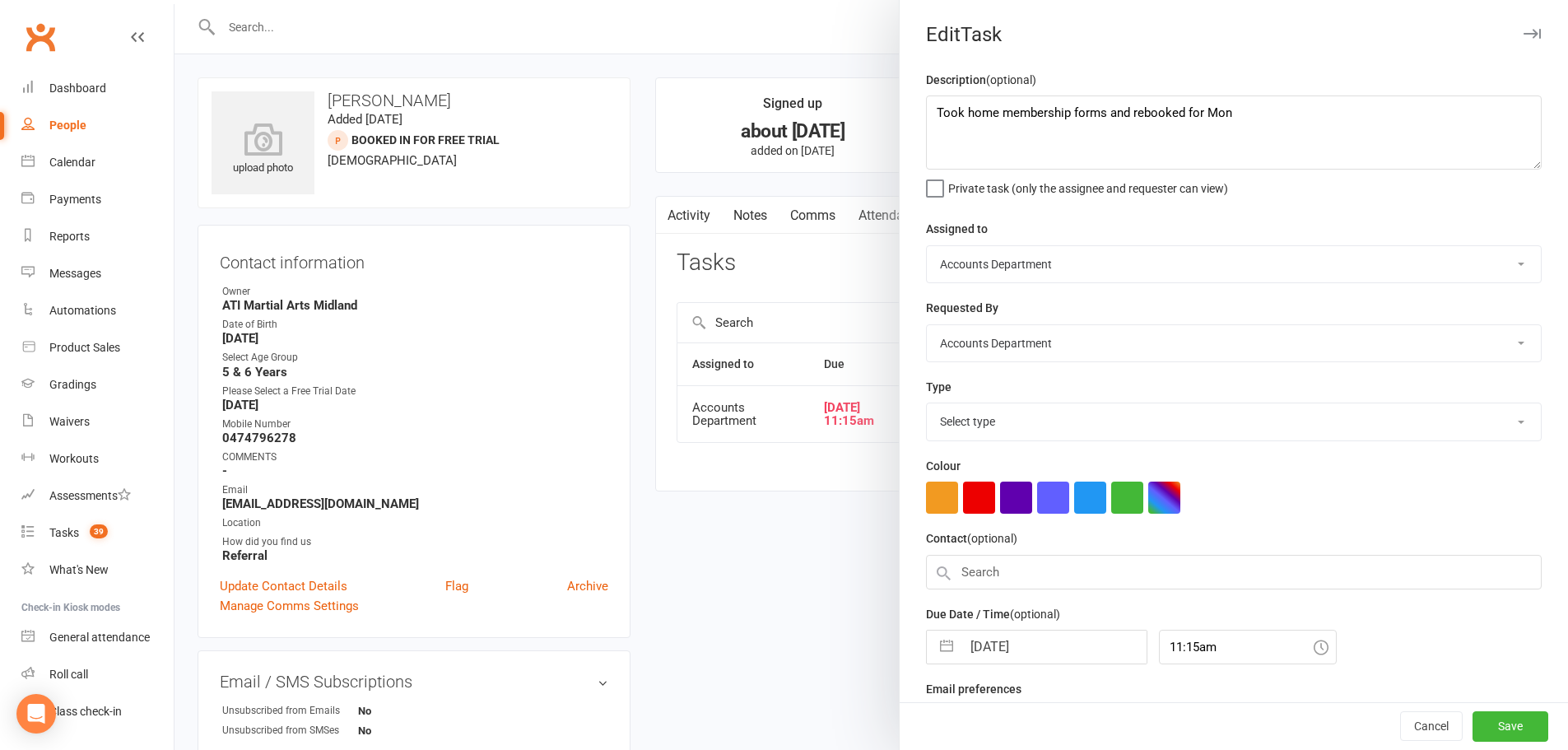
select select "18608"
click at [1268, 109] on textarea "Took home membership forms and rebooked for Mon" at bounding box center [1234, 132] width 615 height 74
drag, startPoint x: 1236, startPoint y: 113, endPoint x: 1269, endPoint y: 126, distance: 35.5
click at [1236, 114] on textarea "Took home membership forms and rebooked for Monday" at bounding box center [1234, 132] width 615 height 74
click at [1266, 116] on textarea "Took home membership forms and rebooked for Monday" at bounding box center [1234, 132] width 615 height 74
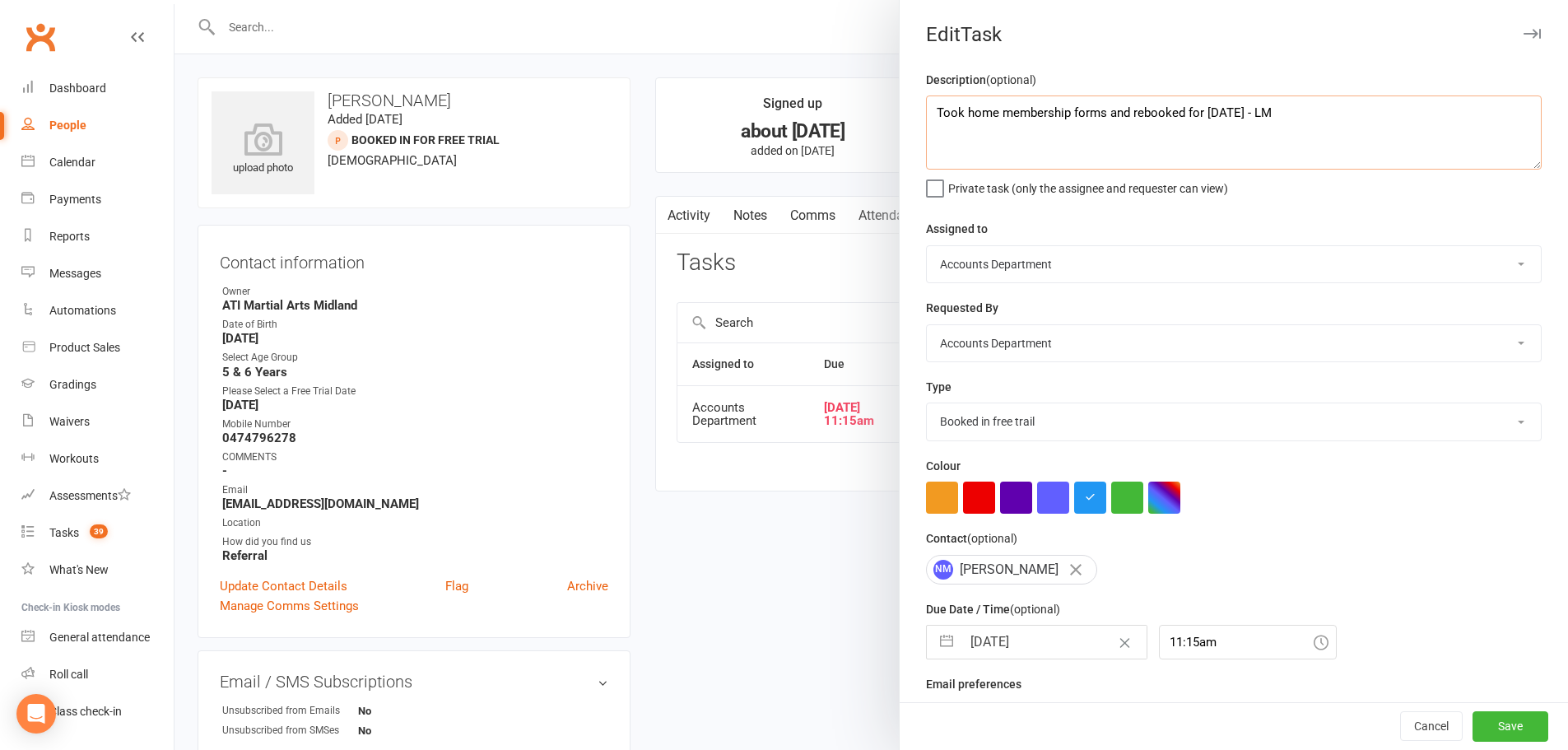
drag, startPoint x: 1311, startPoint y: 115, endPoint x: 911, endPoint y: 132, distance: 400.4
click at [911, 132] on div "Description (optional) Took home membership forms and rebooked for Monday 20/10…" at bounding box center [1234, 415] width 668 height 690
type textarea "Took home membership forms and rebooked for Monday 20/10 - LM"
click at [1047, 643] on input "[DATE]" at bounding box center [1054, 641] width 185 height 32
select select "8"
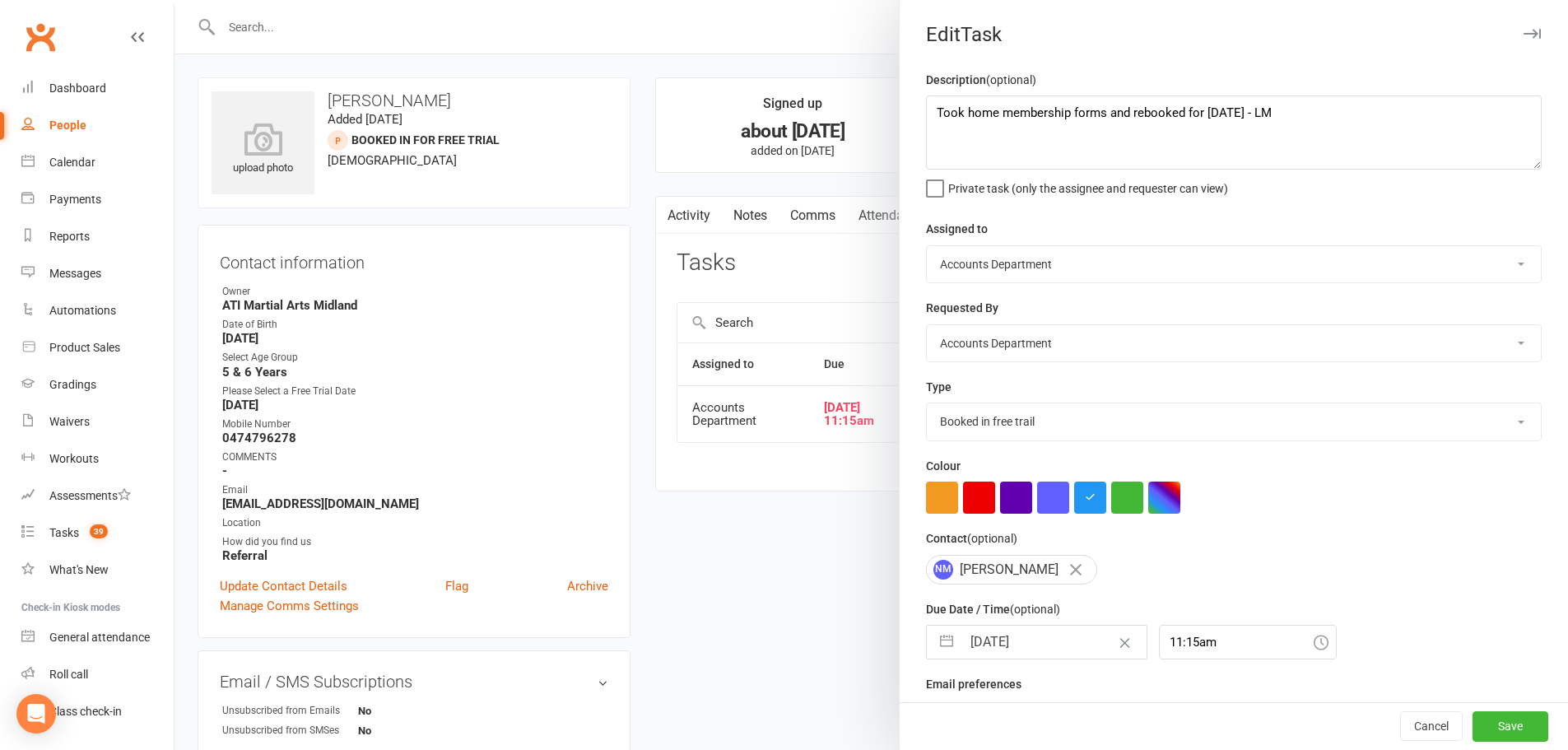
select select "2025"
select select "9"
select select "2025"
select select "10"
select select "2025"
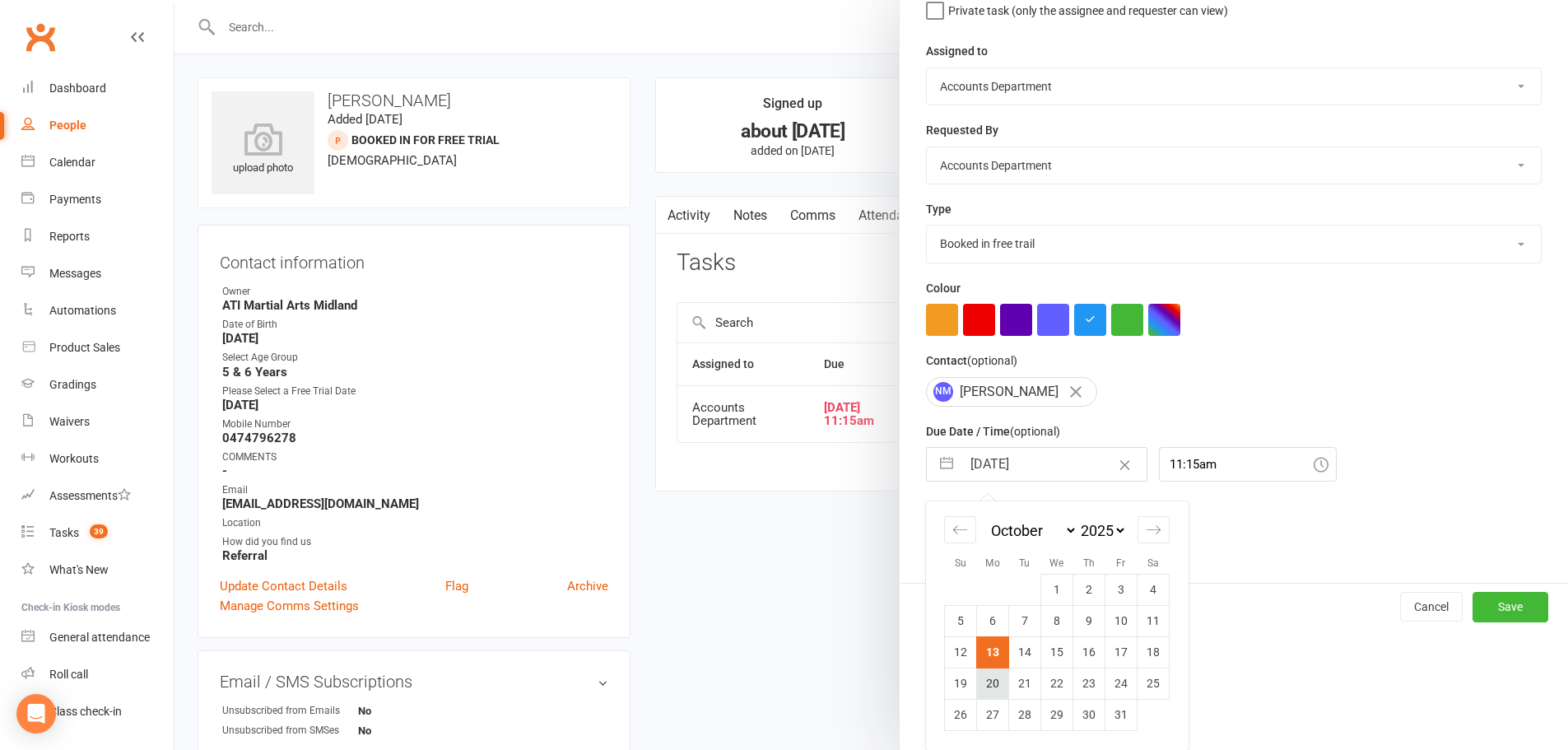
click at [988, 674] on td "20" at bounding box center [993, 683] width 32 height 31
type input "20 Oct 2025"
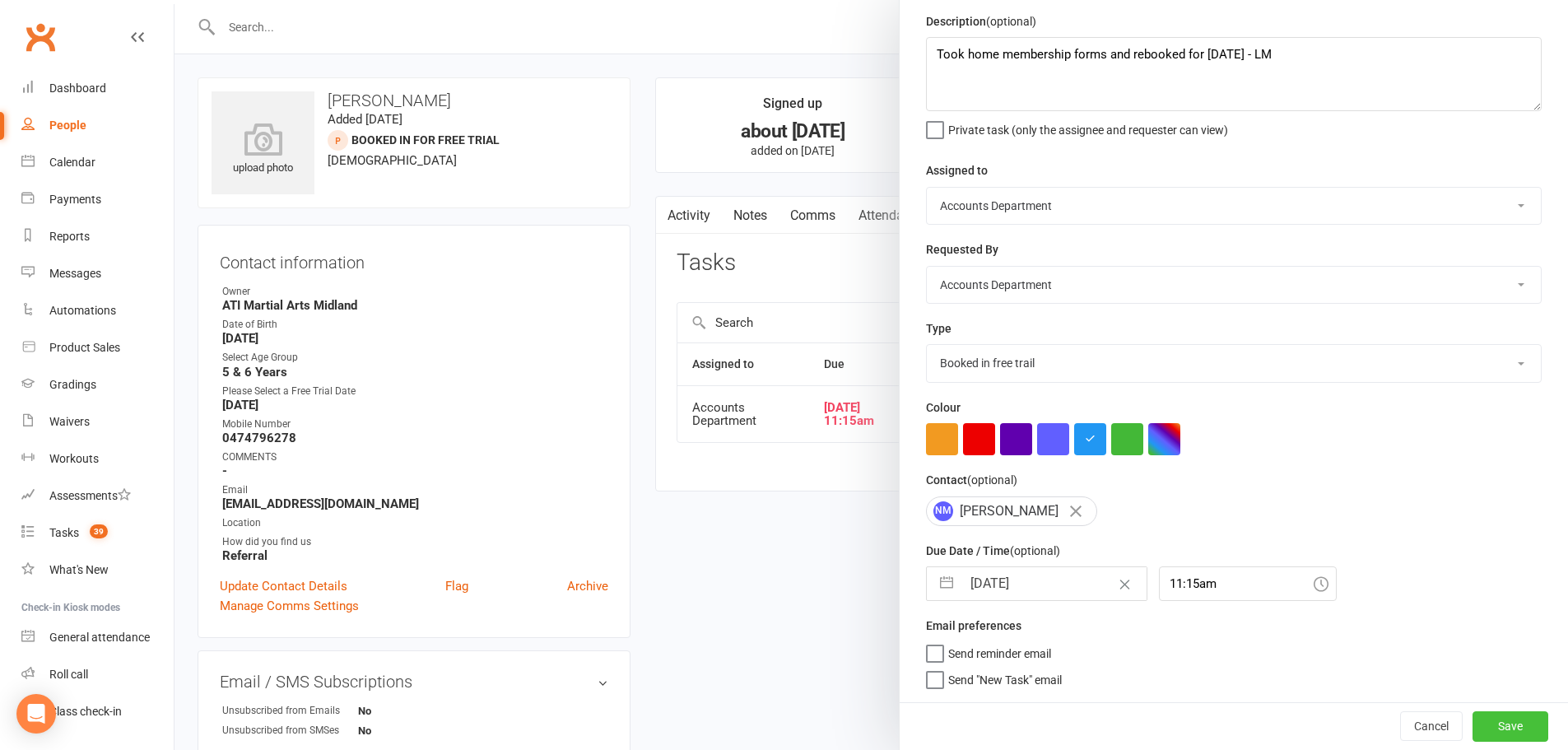
click at [1473, 726] on button "Save" at bounding box center [1510, 725] width 76 height 29
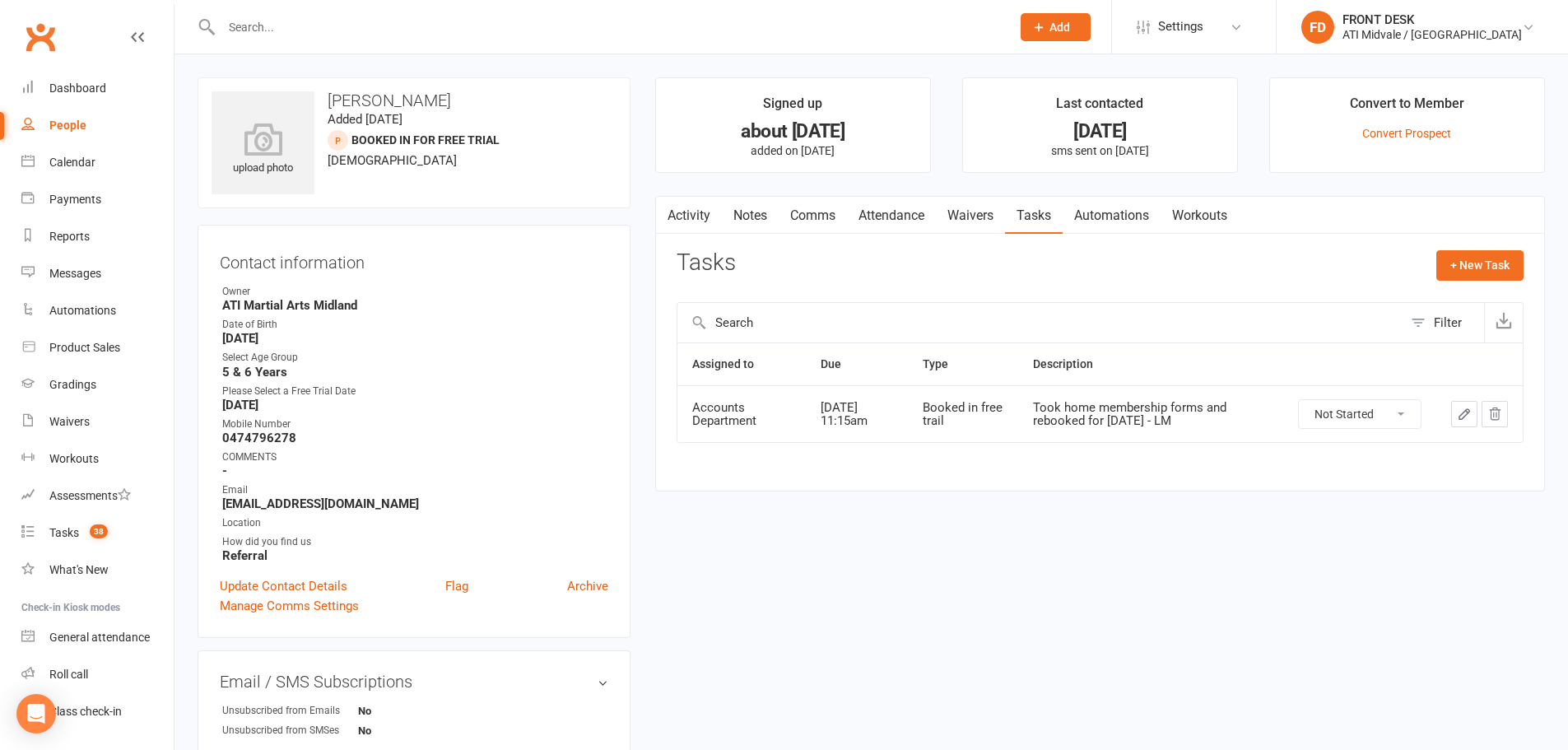
click at [286, 34] on input "text" at bounding box center [608, 27] width 783 height 23
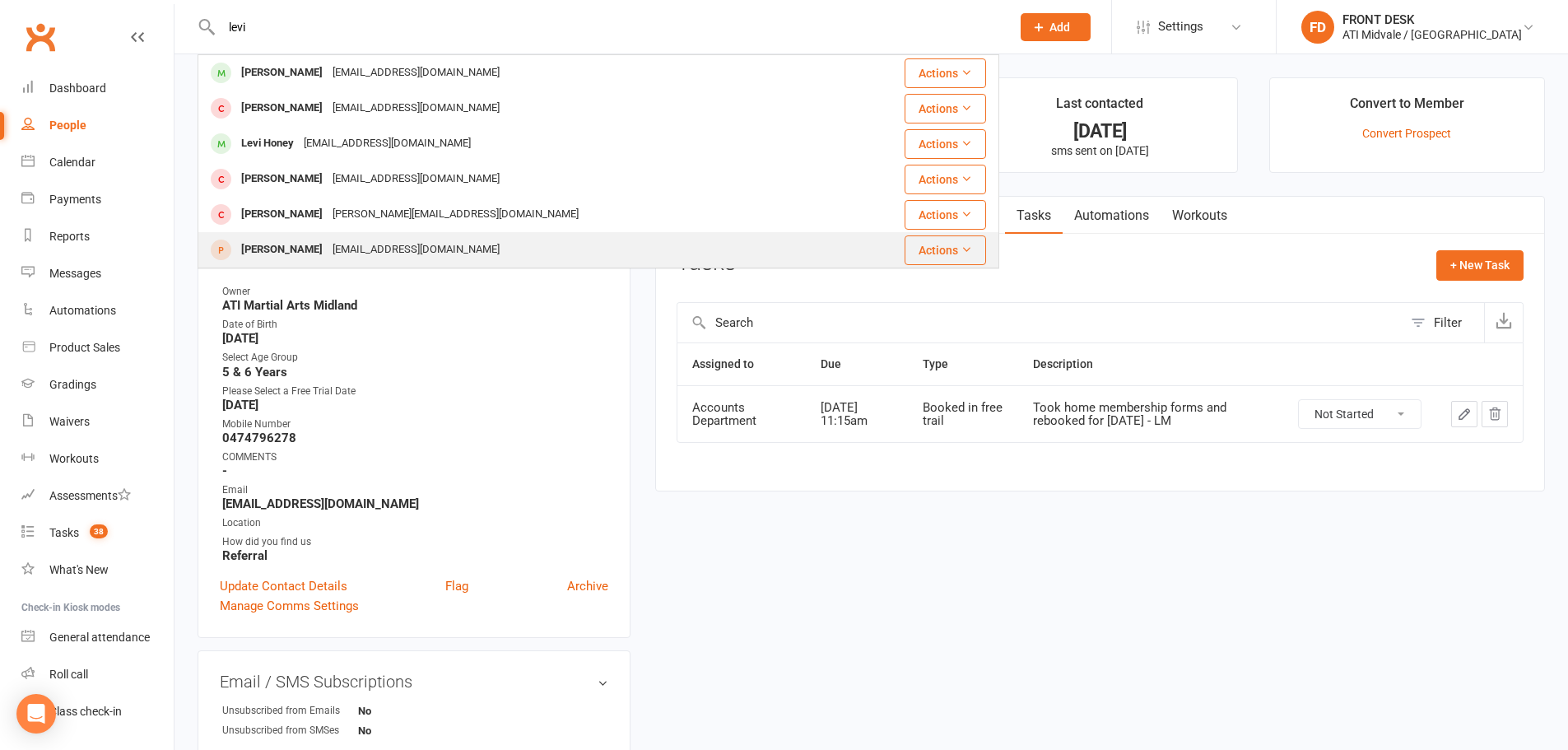
type input "levi"
click at [327, 254] on div "[EMAIL_ADDRESS][DOMAIN_NAME]" at bounding box center [416, 250] width 177 height 24
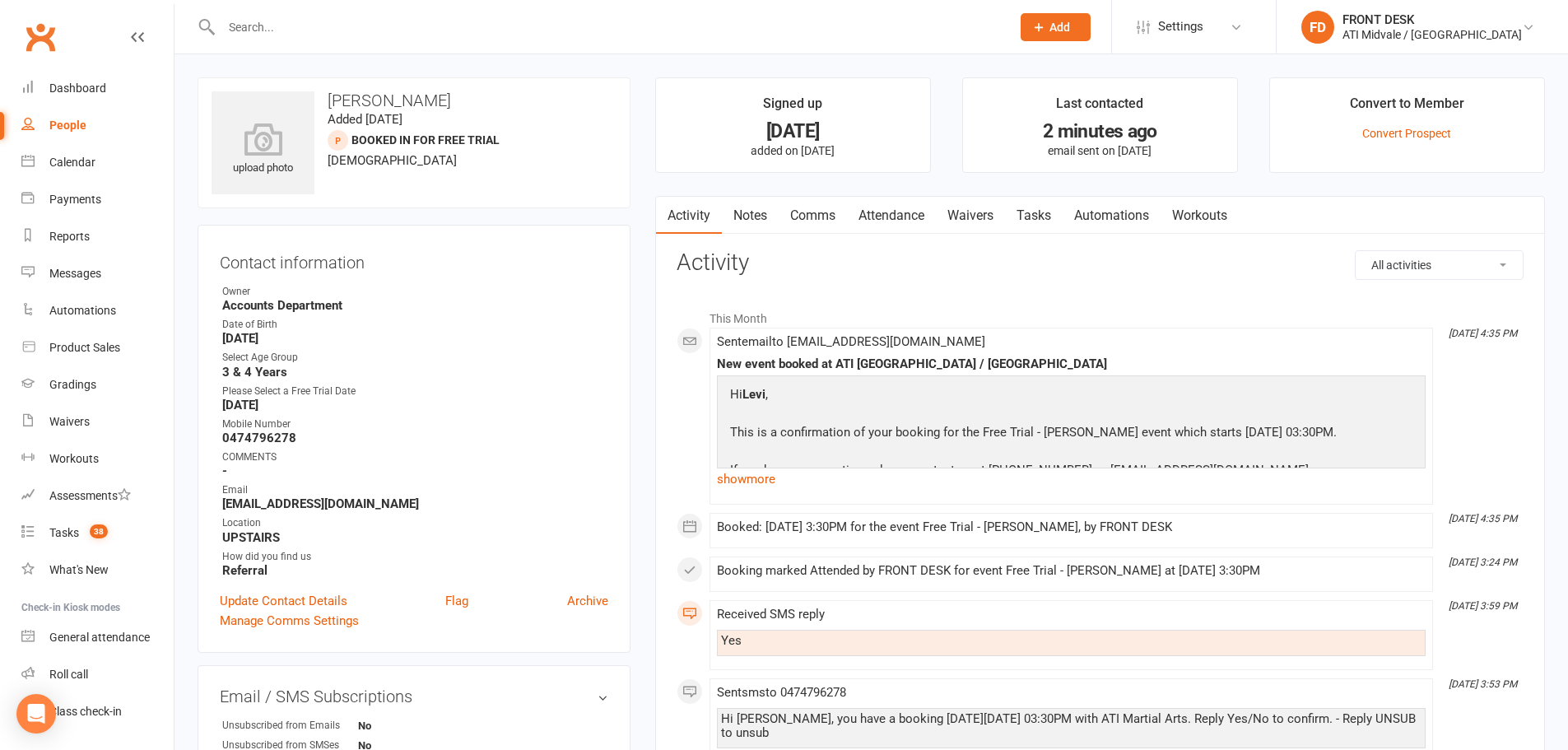
click at [1023, 219] on link "Tasks" at bounding box center [1033, 215] width 58 height 38
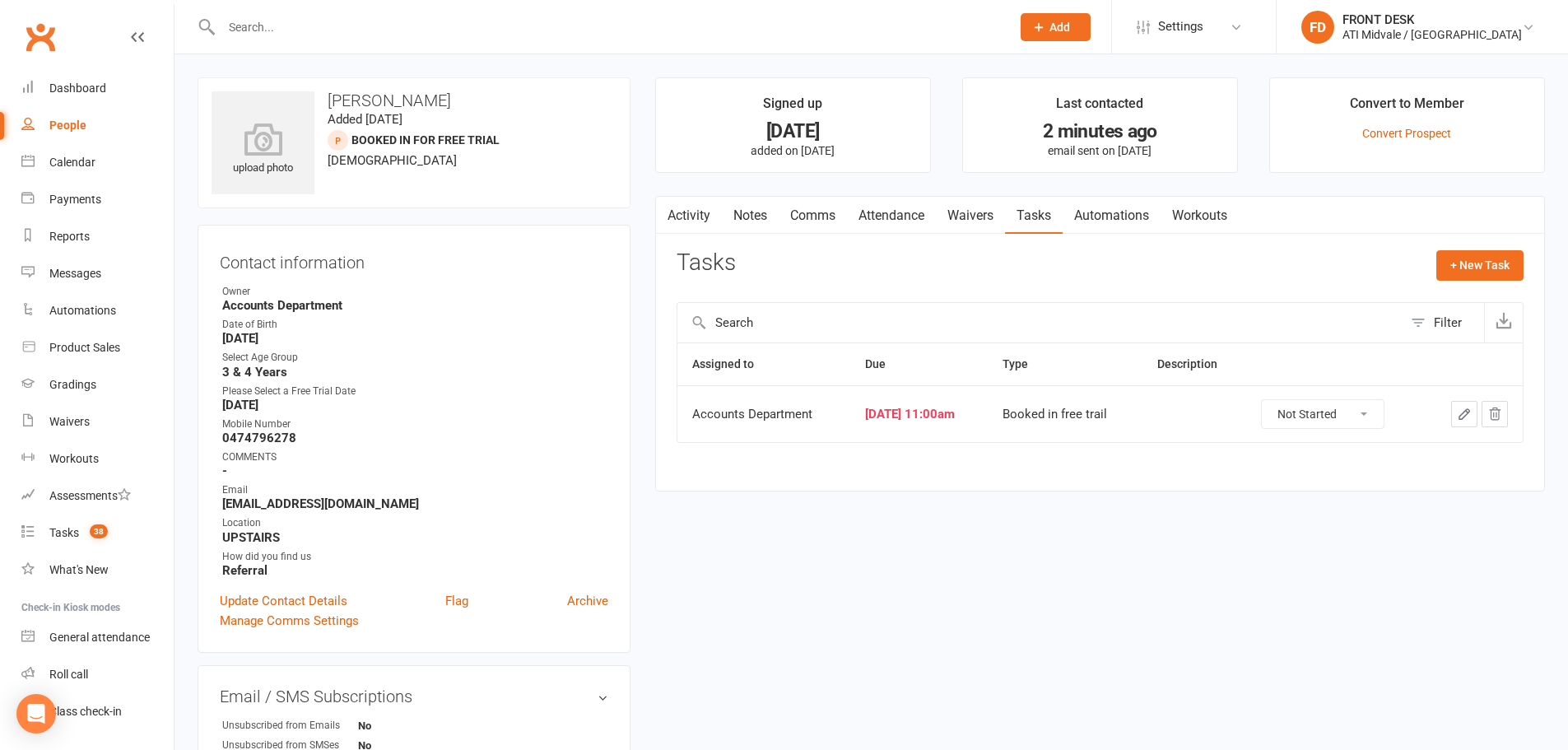
click at [1471, 414] on icon "button" at bounding box center [1464, 414] width 15 height 15
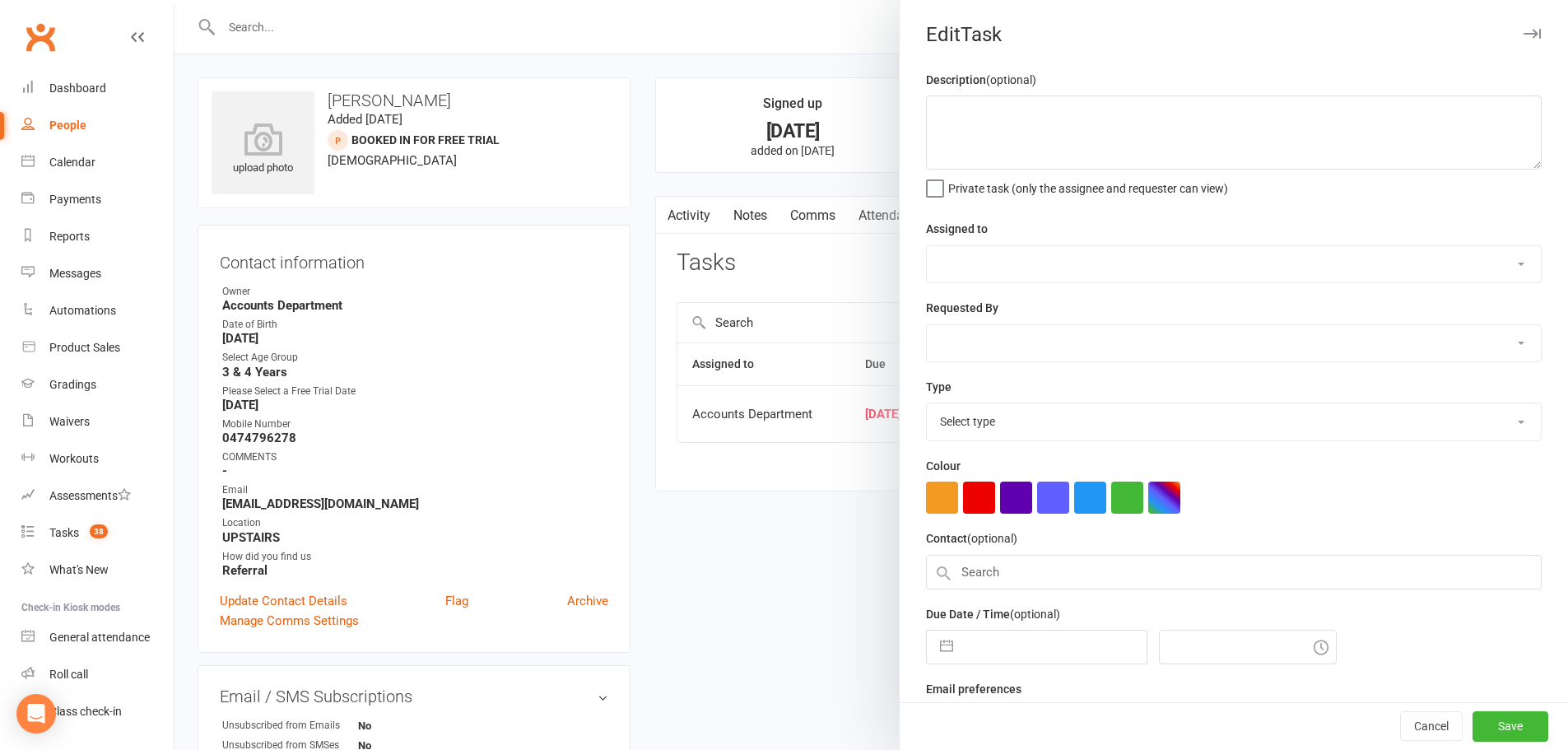
select select "4274"
select select "4288"
type input "[DATE]"
type input "11:00am"
select select "18608"
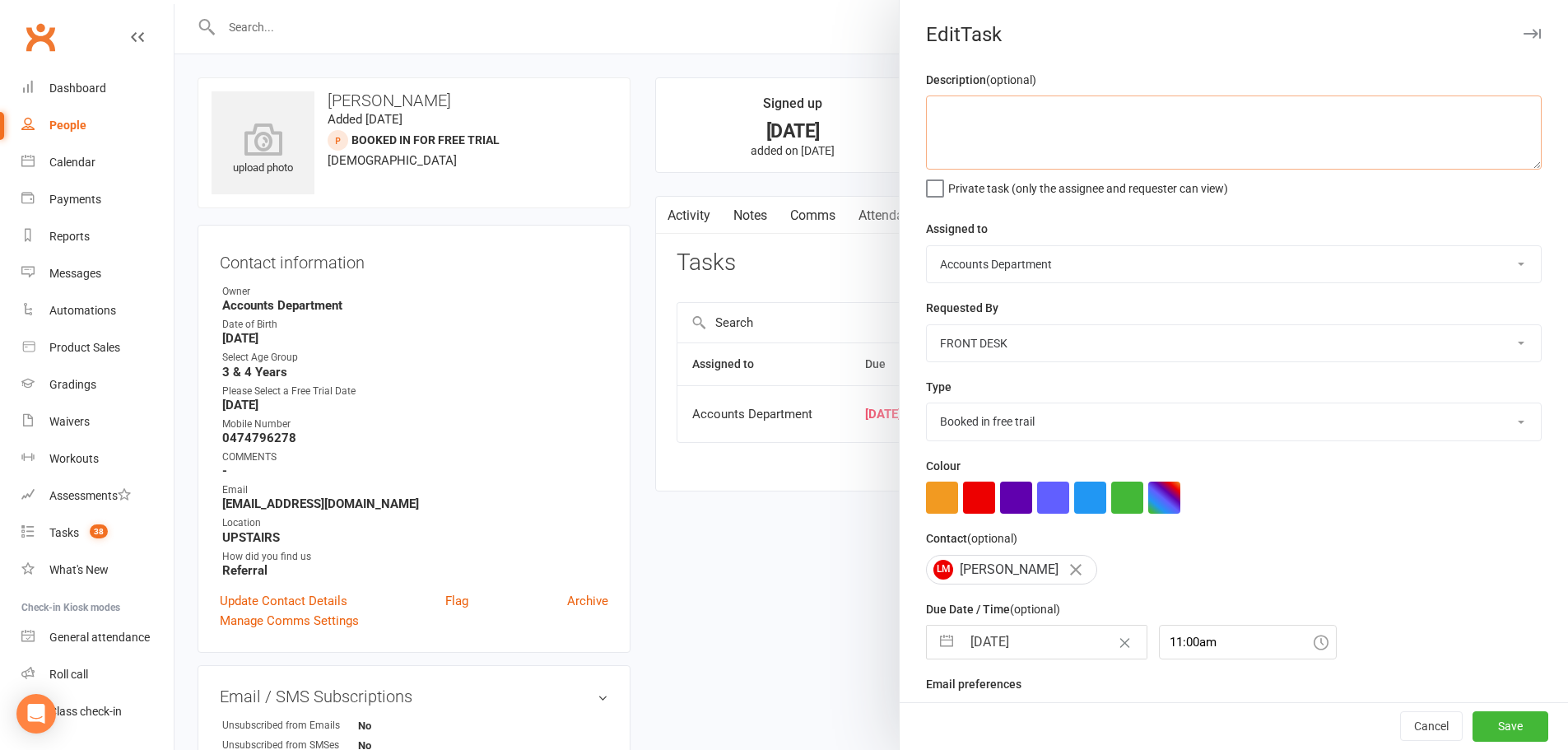
paste textarea "Took home membership forms and rebooked for Monday 20/10 - LM"
type textarea "Took home membership forms and rebooked for Monday 20/10 - LM"
click at [984, 655] on input "[DATE]" at bounding box center [1054, 641] width 185 height 32
select select "8"
select select "2025"
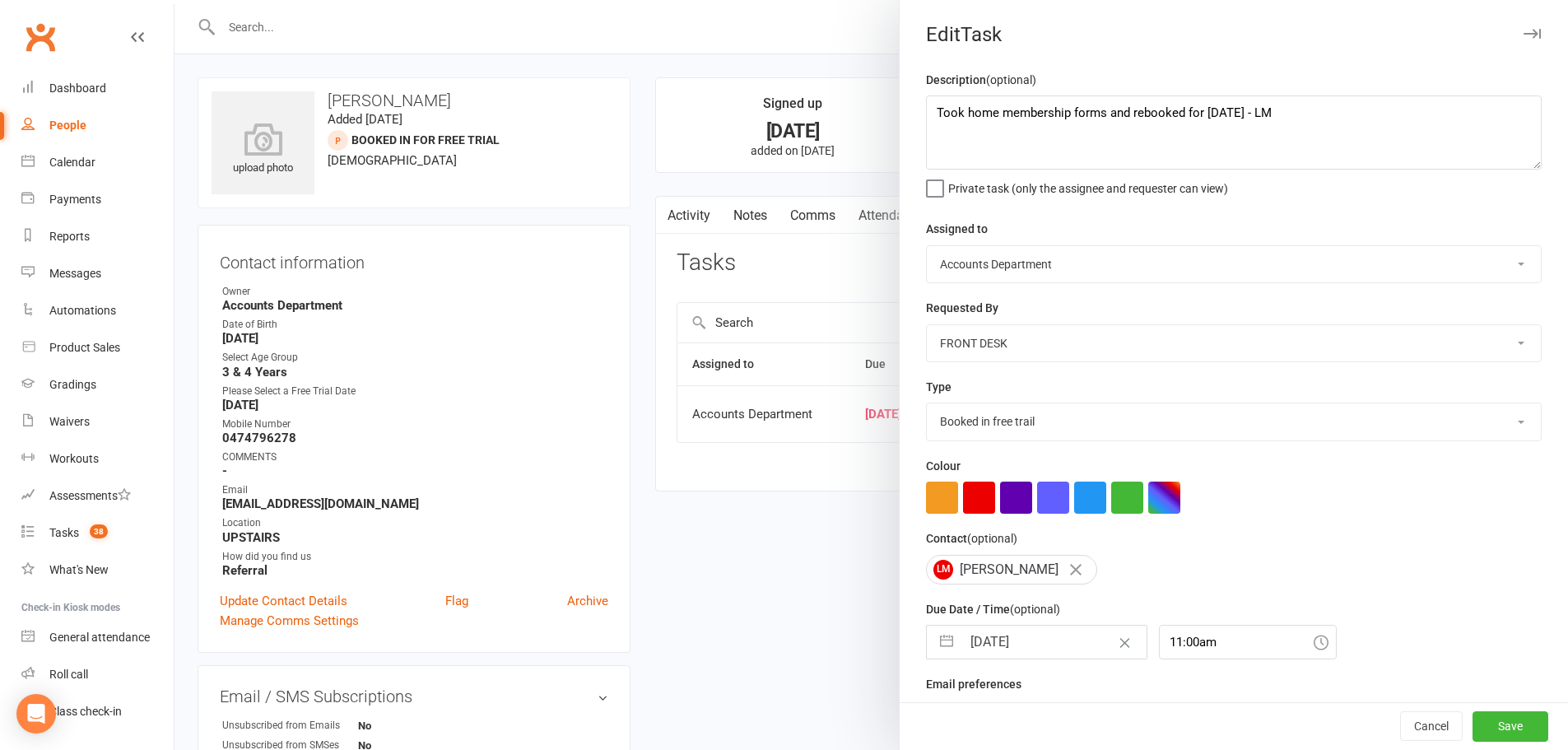
select select "9"
select select "2025"
select select "10"
select select "2025"
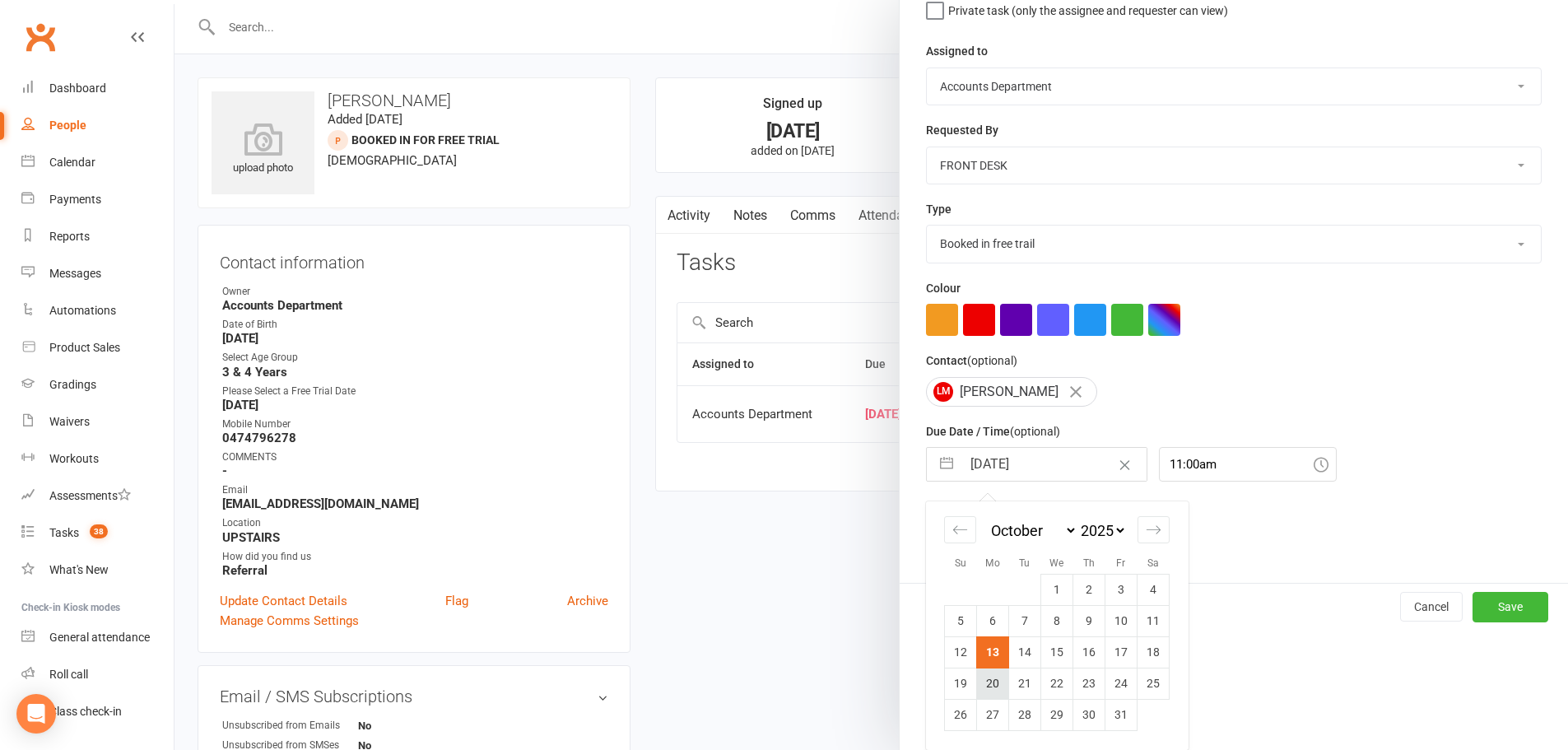
click at [983, 683] on td "20" at bounding box center [993, 683] width 32 height 31
type input "20 Oct 2025"
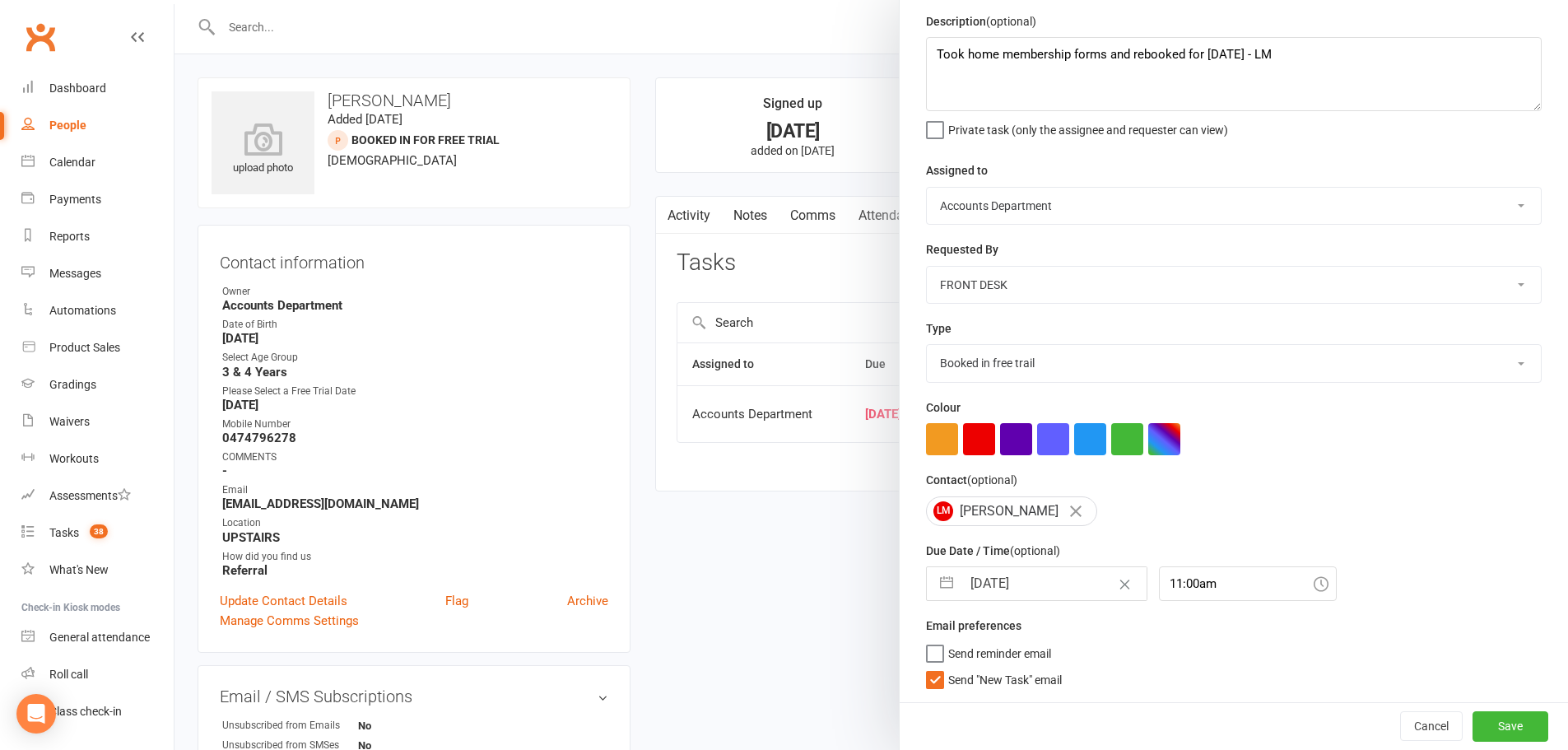
click at [926, 675] on label "Send "New Task" email" at bounding box center [994, 675] width 136 height 17
click at [926, 667] on input "Send "New Task" email" at bounding box center [994, 667] width 136 height 0
click at [1473, 721] on button "Save" at bounding box center [1510, 725] width 76 height 29
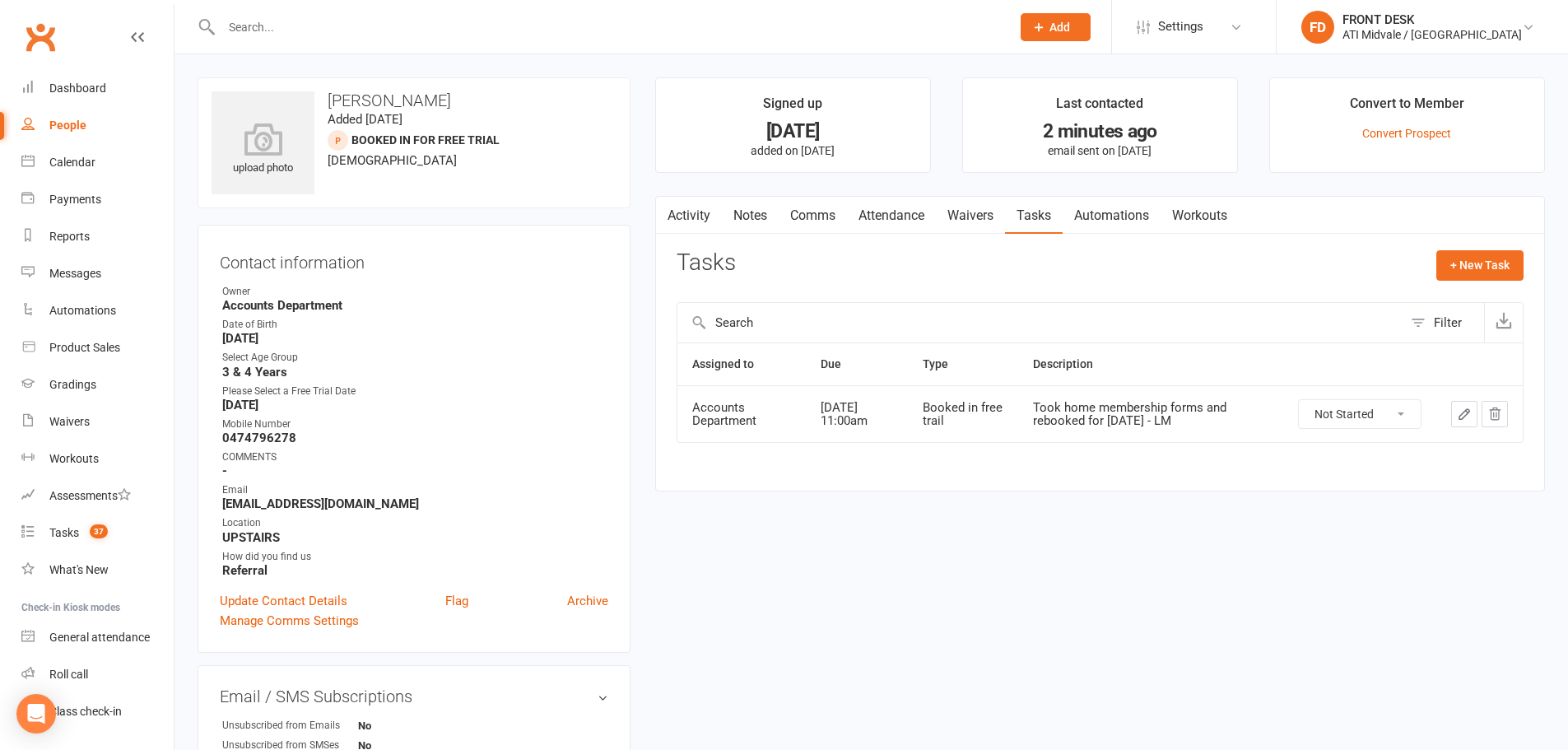
click at [345, 32] on input "text" at bounding box center [608, 27] width 783 height 23
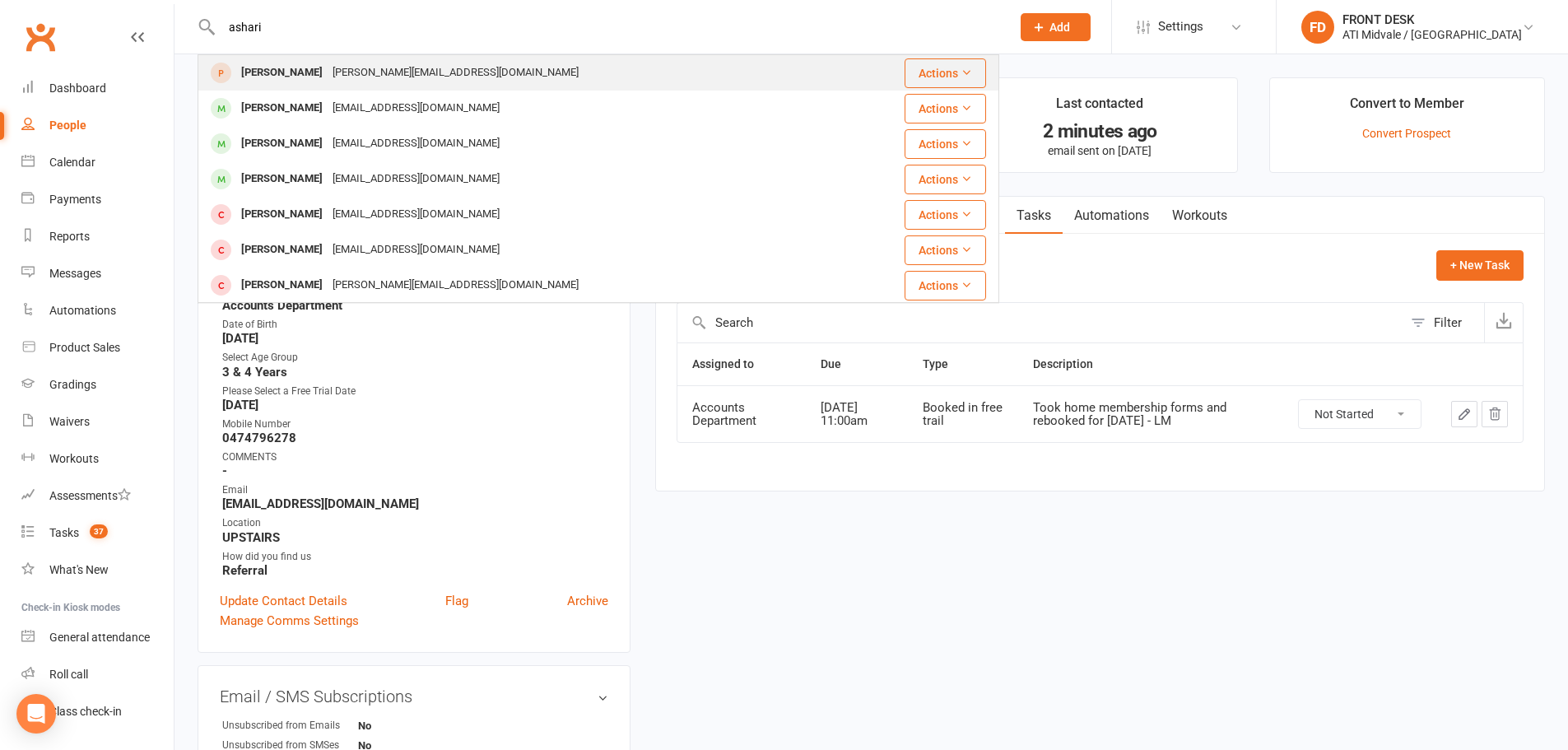
type input "ashari"
click at [333, 68] on div "jaydie_babi@hotmail.com" at bounding box center [455, 73] width 256 height 24
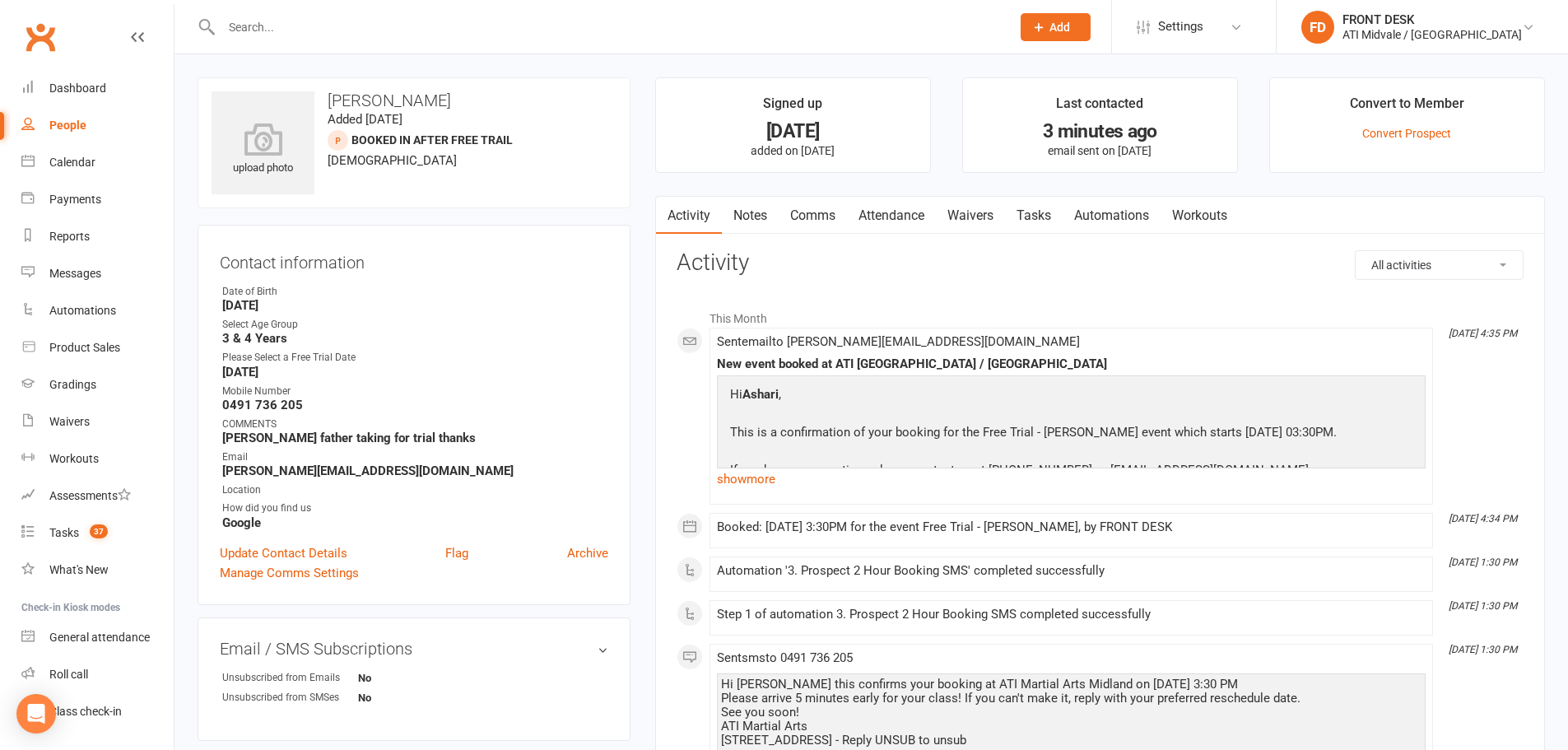
click at [887, 215] on link "Attendance" at bounding box center [891, 215] width 88 height 38
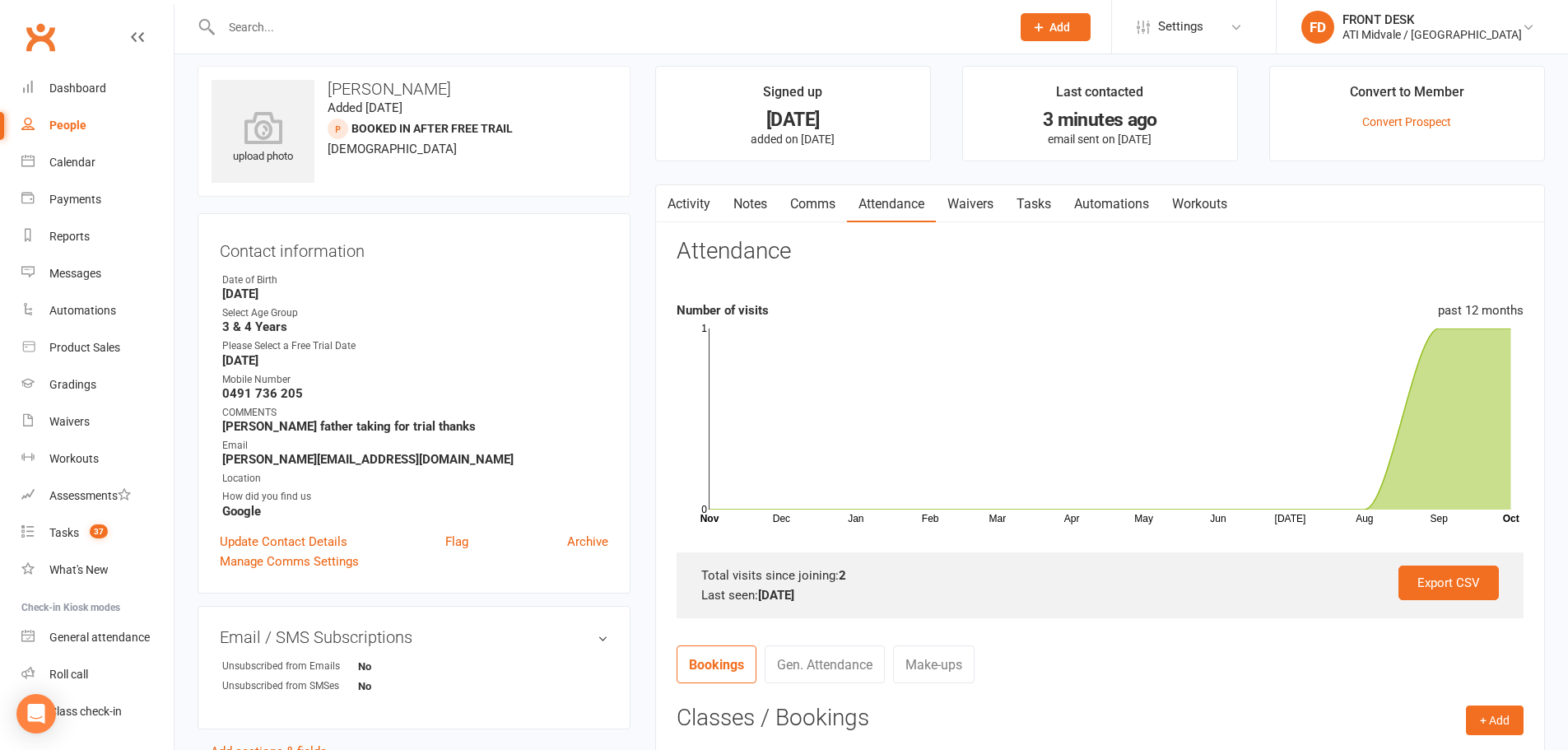
scroll to position [412, 0]
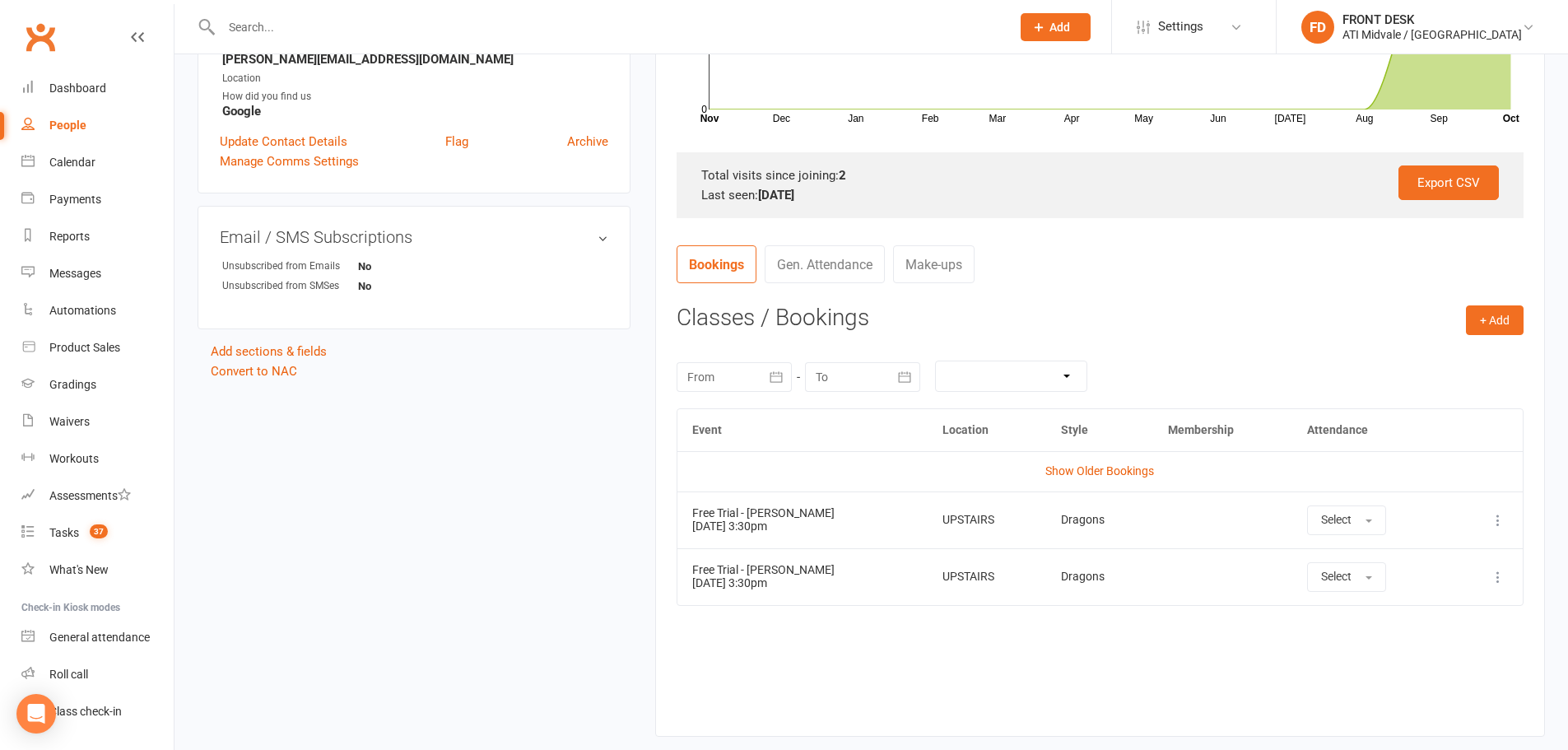
click at [613, 32] on input "text" at bounding box center [608, 27] width 783 height 23
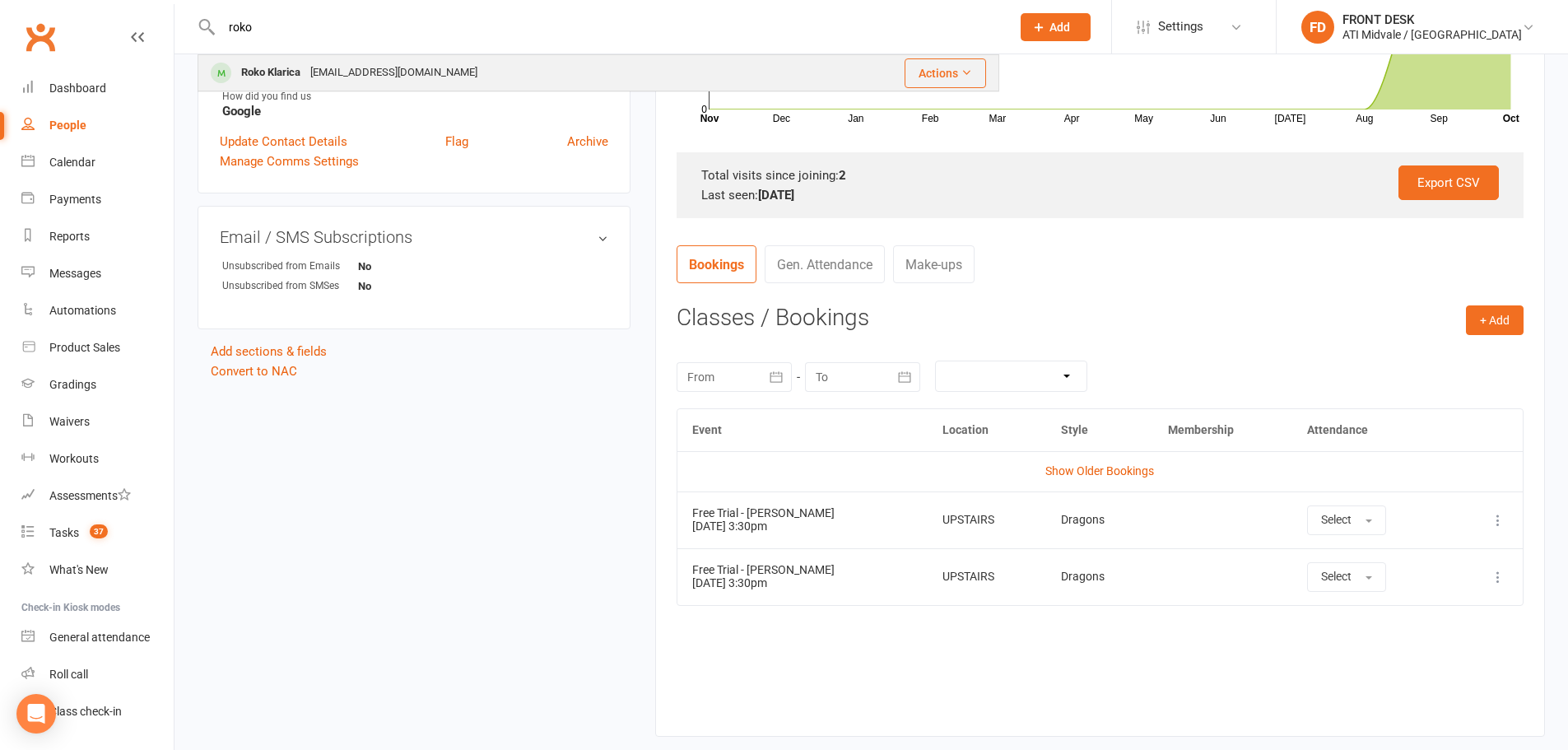
type input "roko"
click at [393, 84] on div "gomenjo@yahoo.com" at bounding box center [394, 73] width 177 height 24
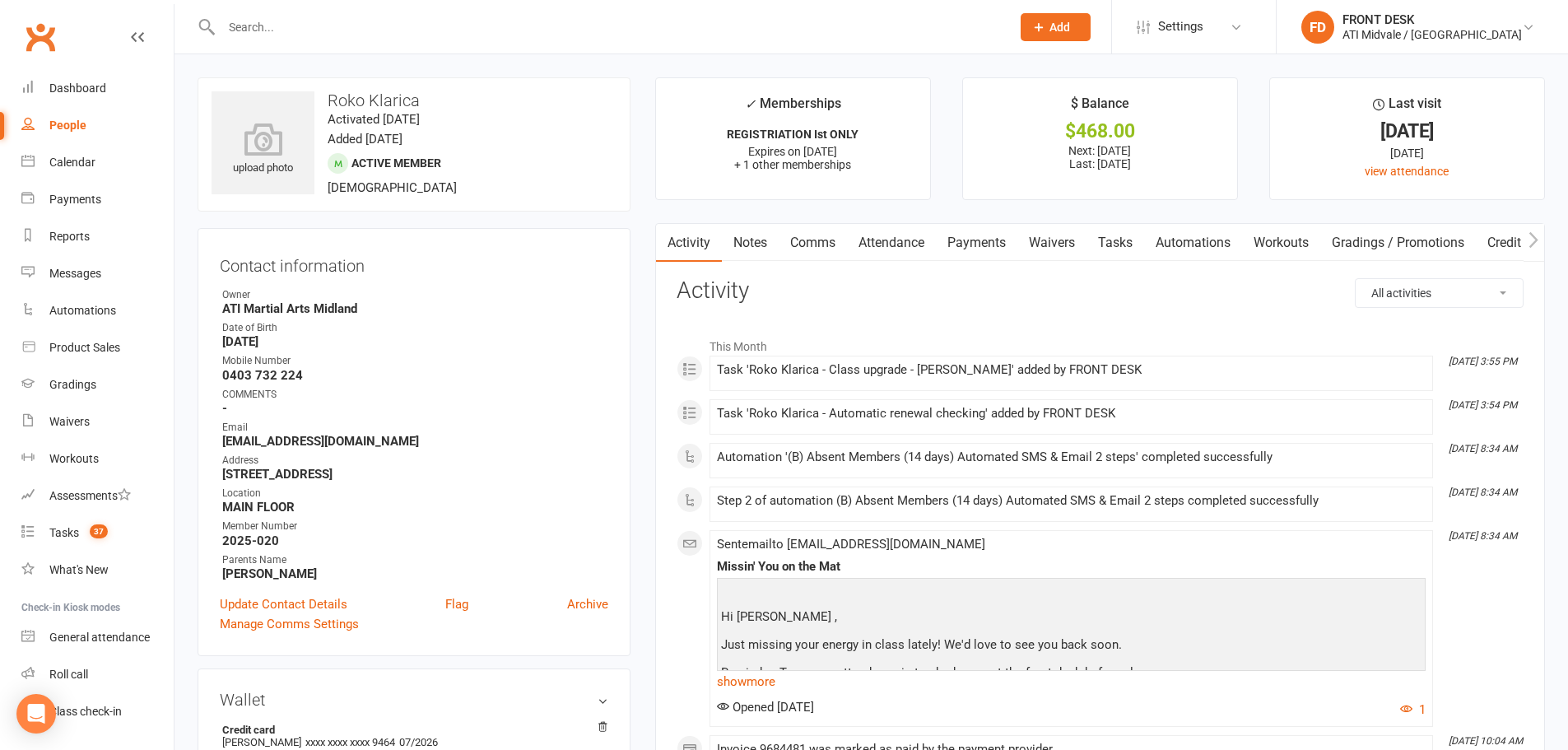
click at [741, 240] on link "Notes" at bounding box center [750, 243] width 57 height 38
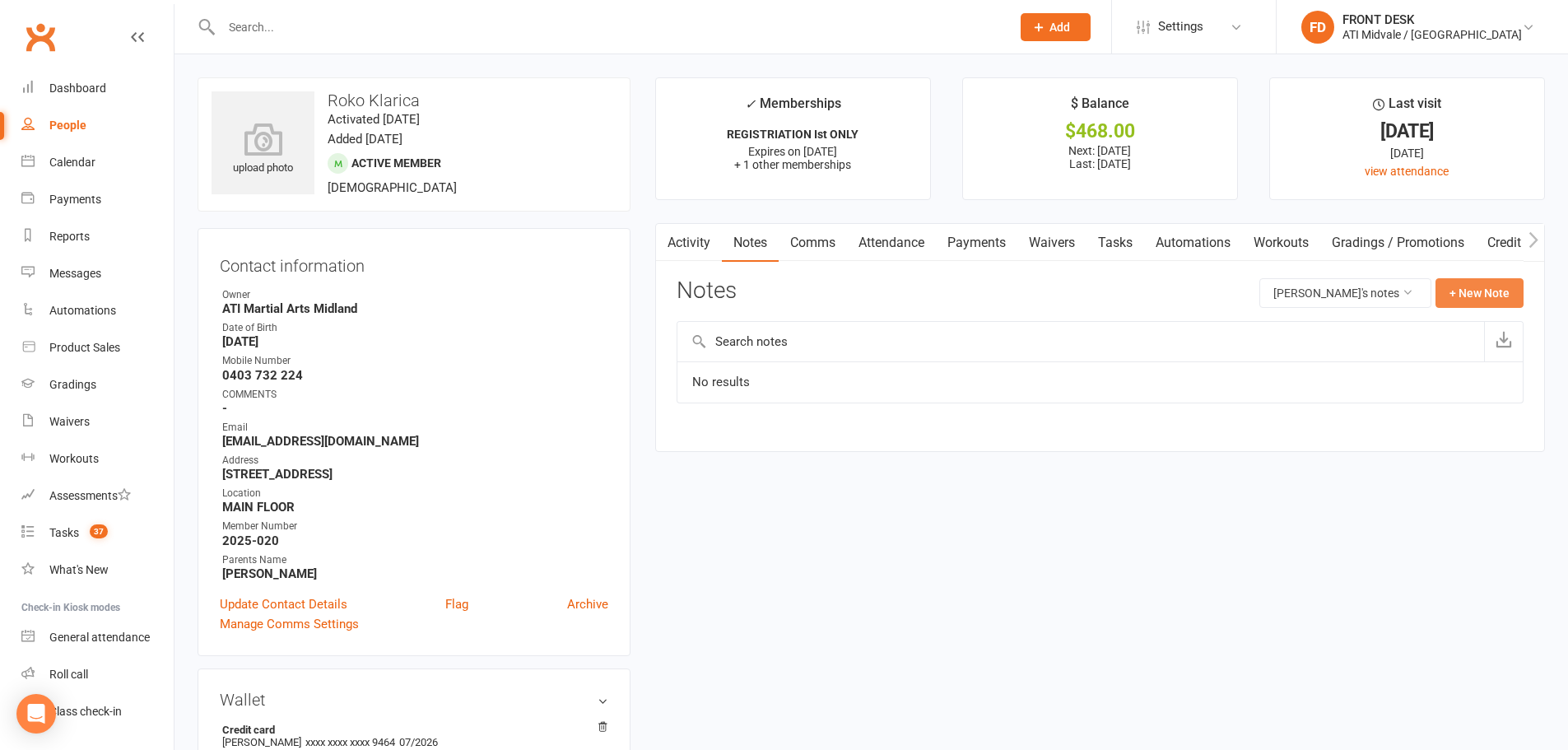
click at [1488, 290] on button "+ New Note" at bounding box center [1480, 293] width 88 height 29
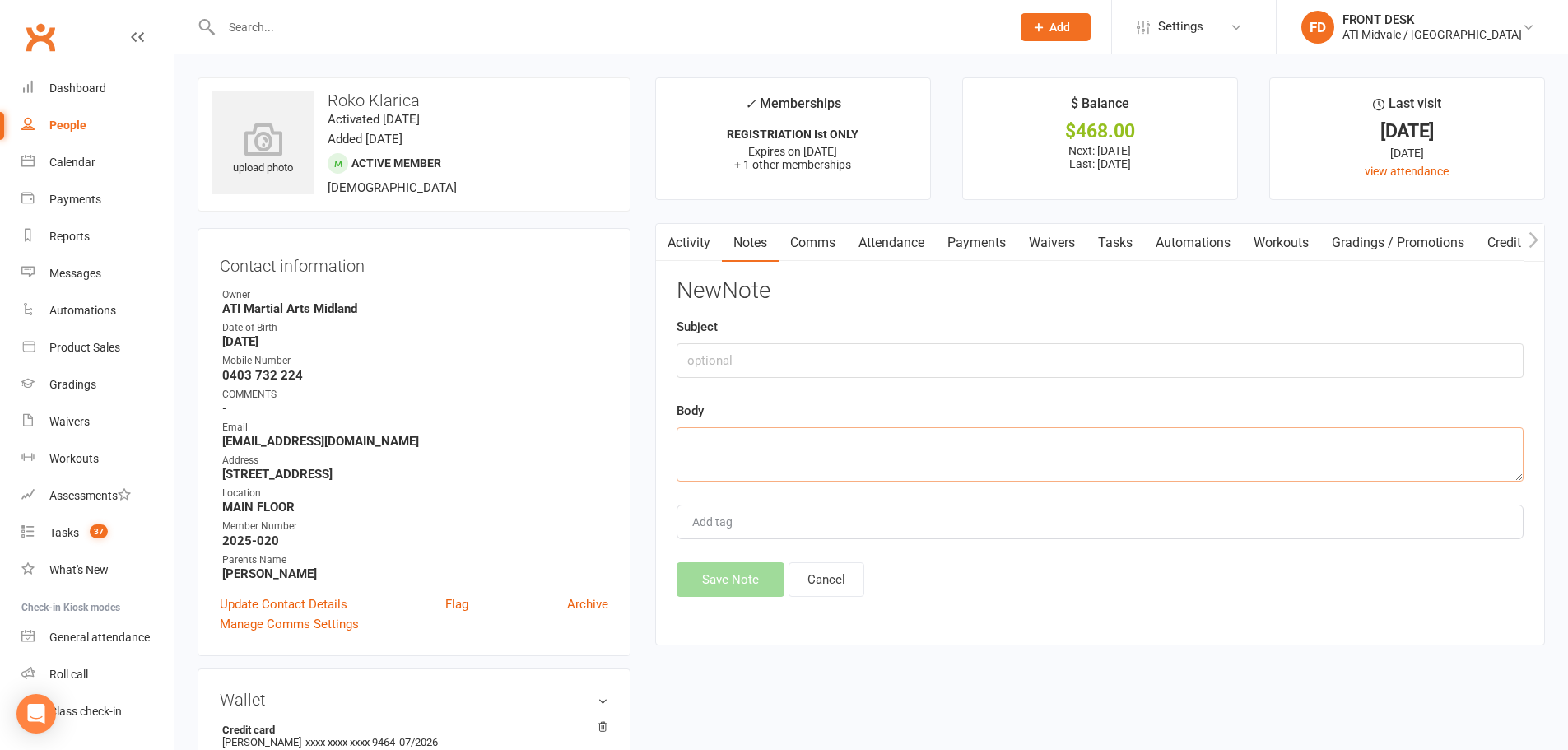
click at [718, 437] on textarea at bounding box center [1099, 454] width 846 height 54
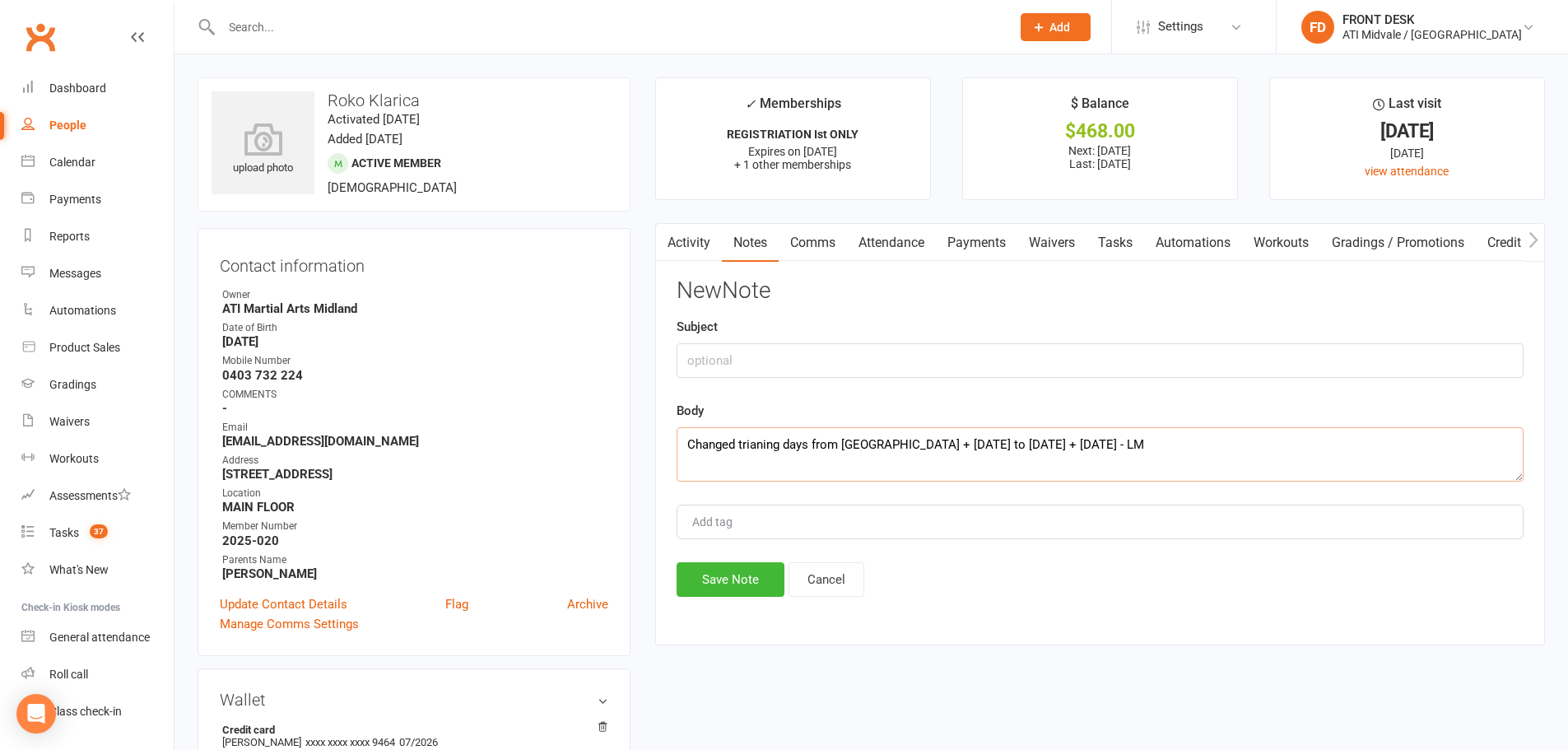
click at [866, 442] on textarea "Changed trianing days from Monay + Wednesday to Wednesday + Thursday - LM" at bounding box center [1099, 454] width 846 height 54
type textarea "Changed training days from Monday + Wednesday to Wednesday + Thursday - LM"
click at [738, 573] on button "Save Note" at bounding box center [730, 579] width 108 height 34
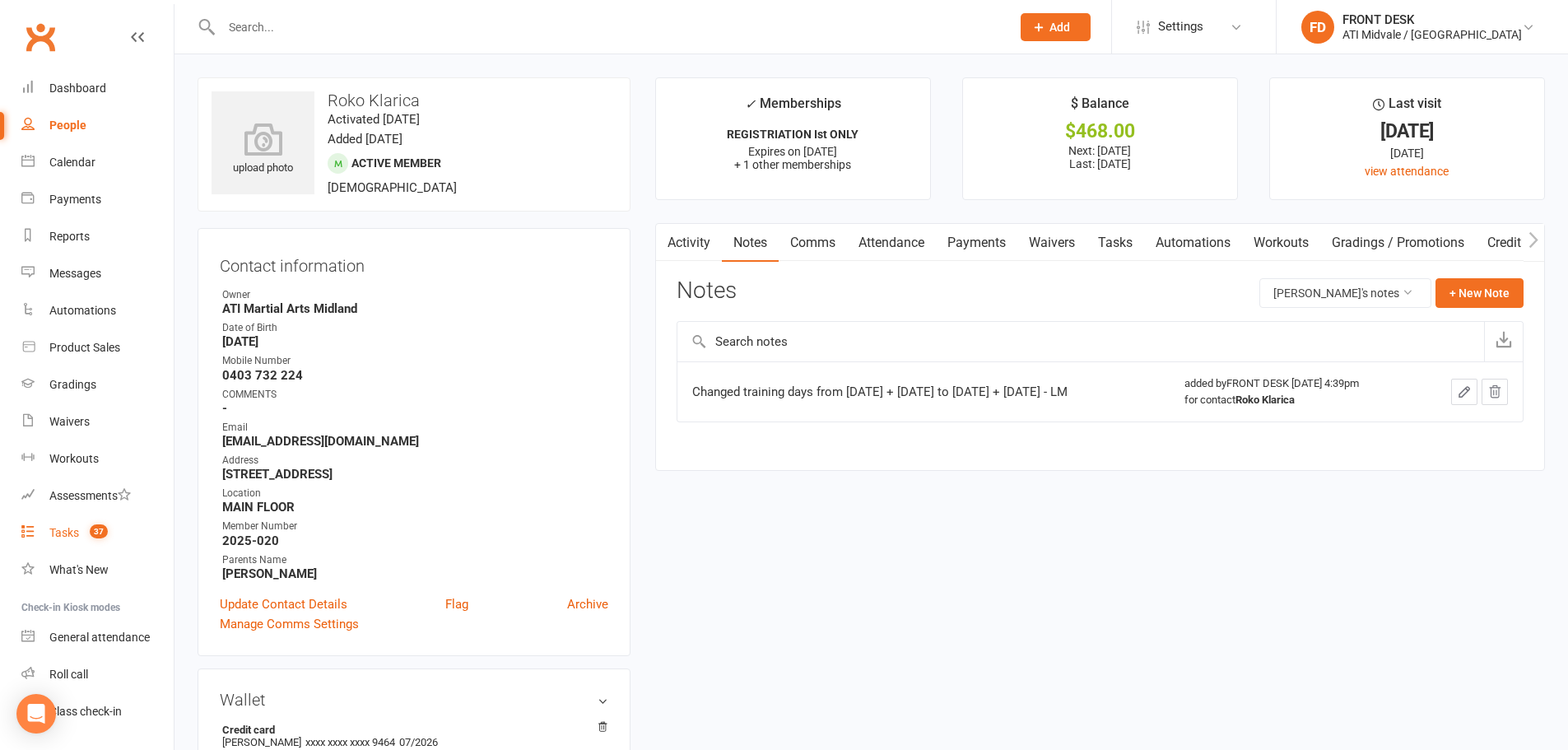
click at [68, 530] on div "Tasks" at bounding box center [64, 532] width 29 height 13
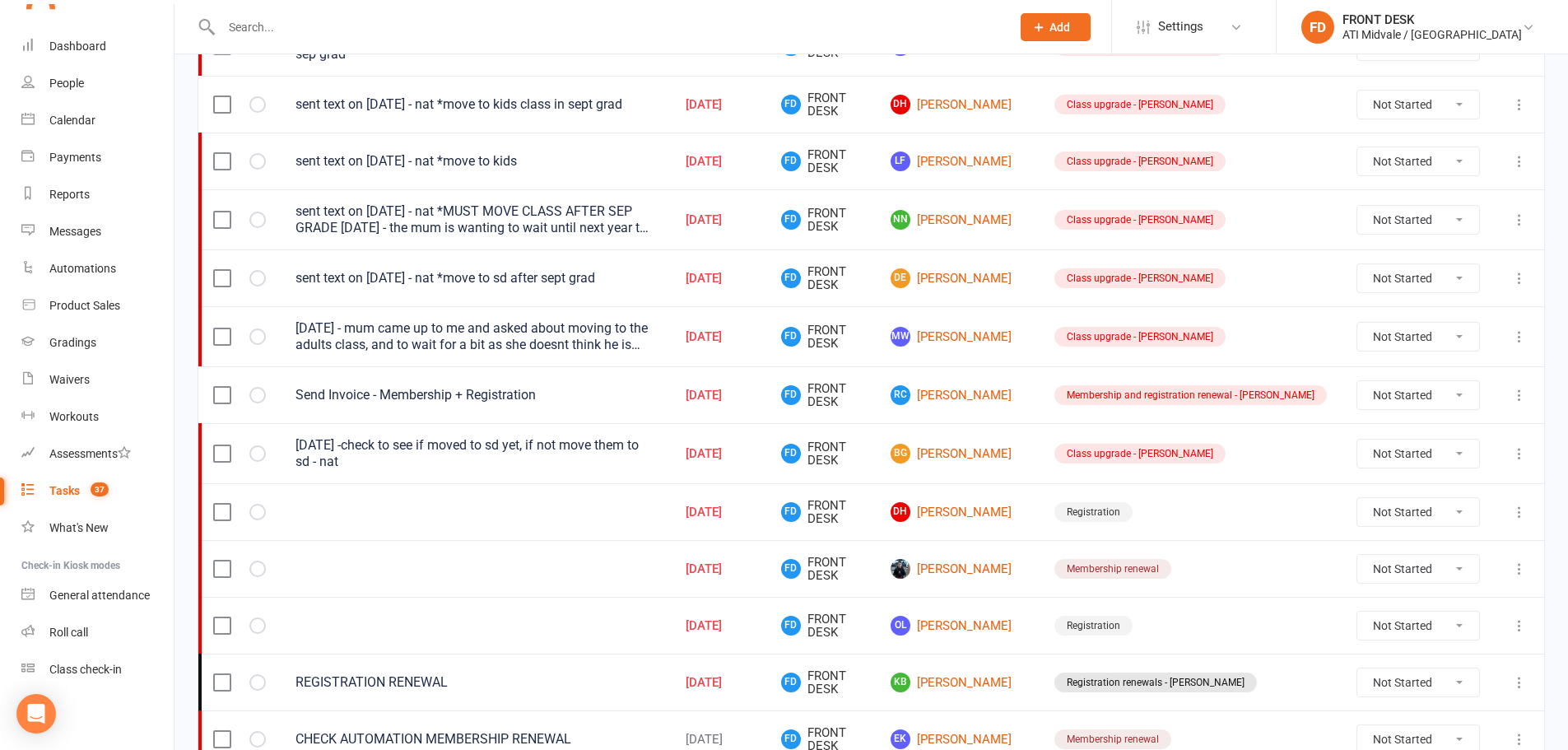
scroll to position [740, 0]
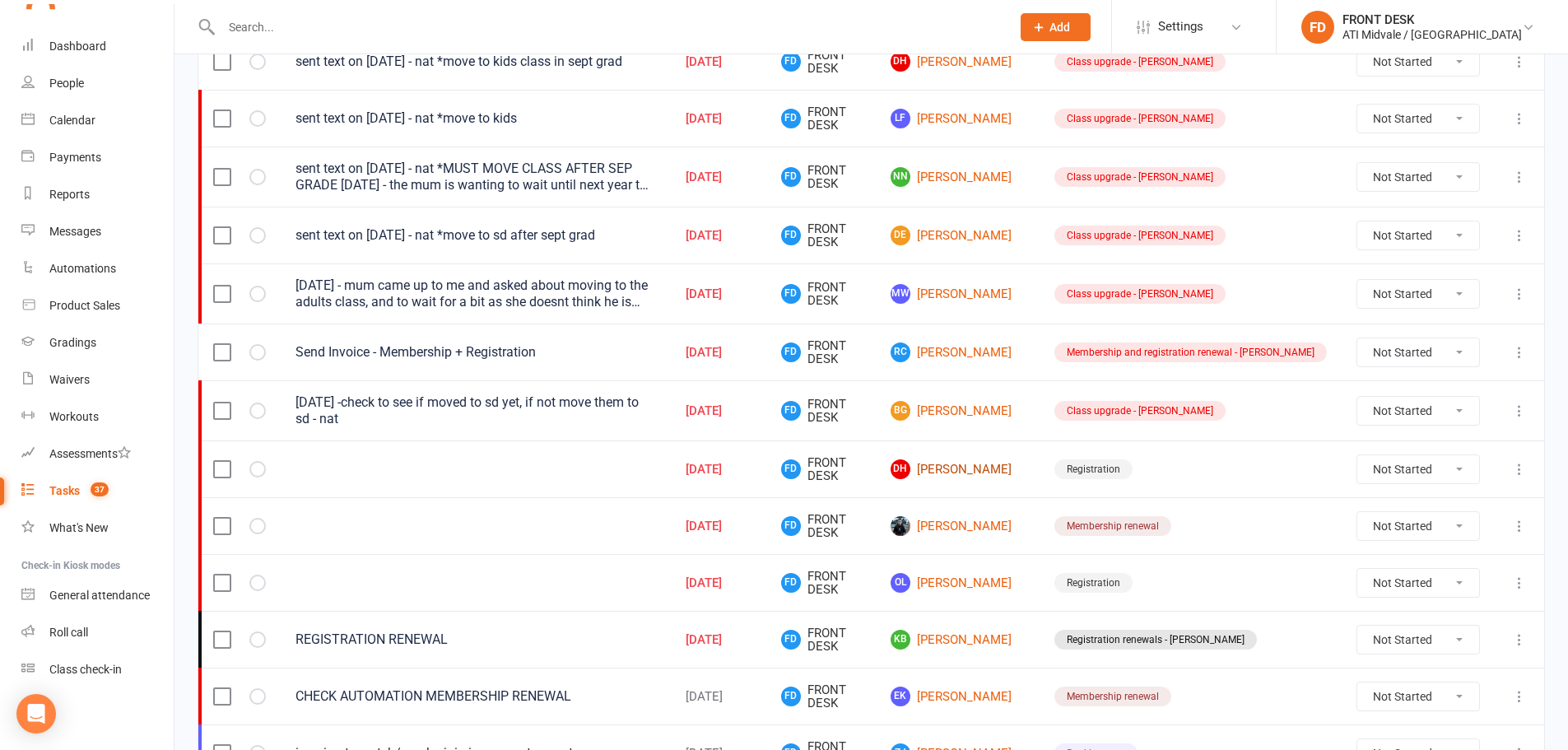
click at [991, 459] on link "DH Dean Headley-Carter" at bounding box center [958, 469] width 134 height 20
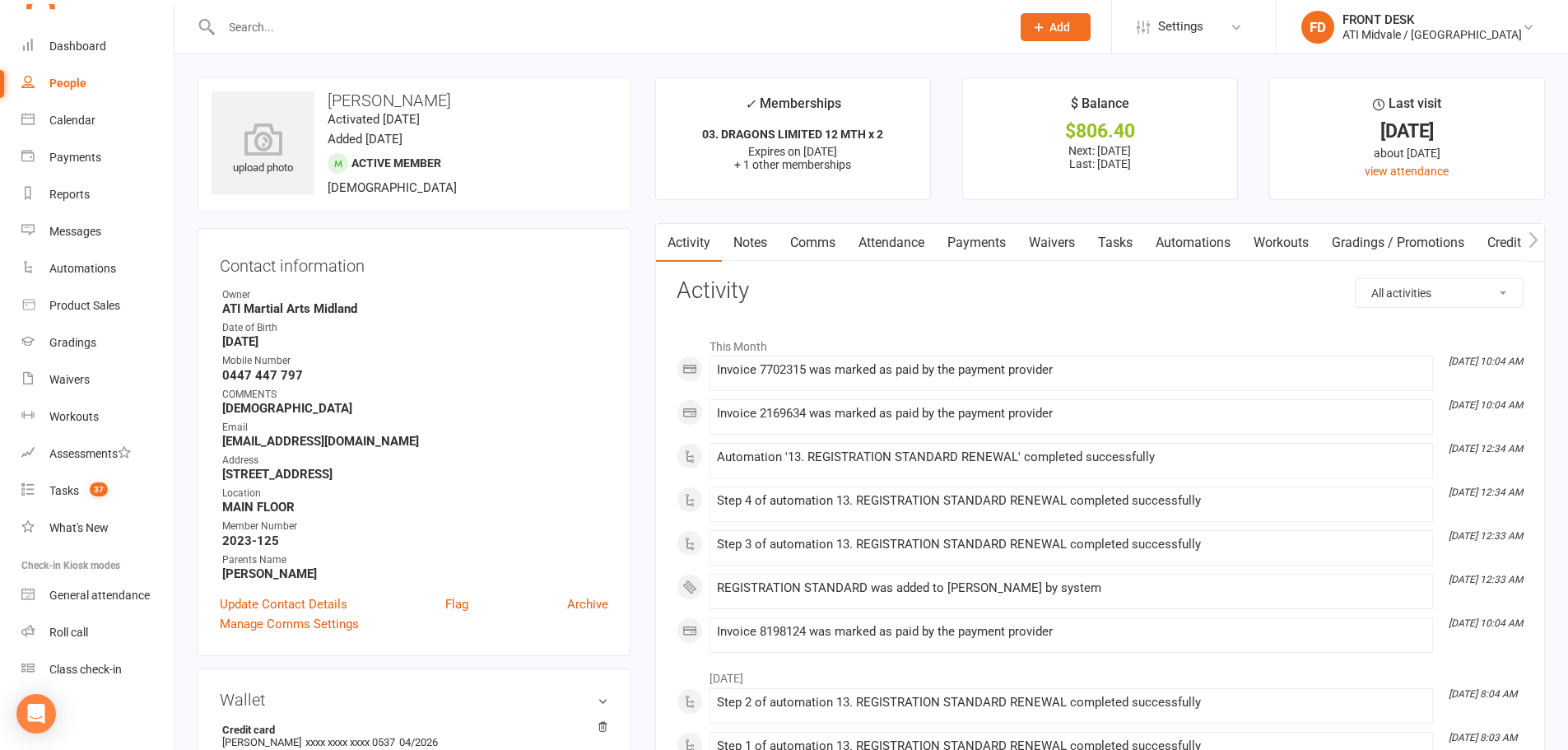
click at [1114, 243] on link "Tasks" at bounding box center [1115, 243] width 58 height 38
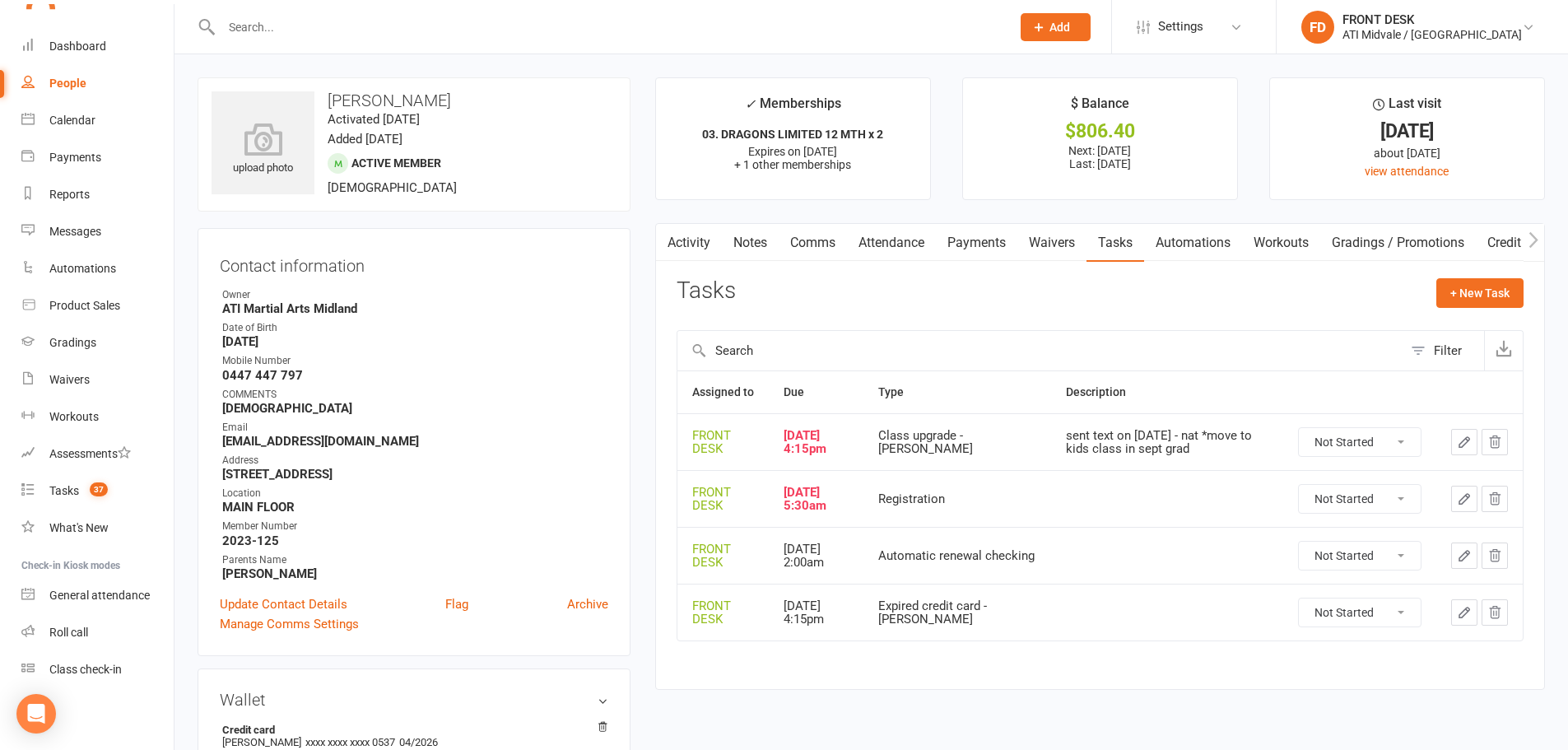
click at [1467, 494] on icon "button" at bounding box center [1464, 498] width 10 height 10
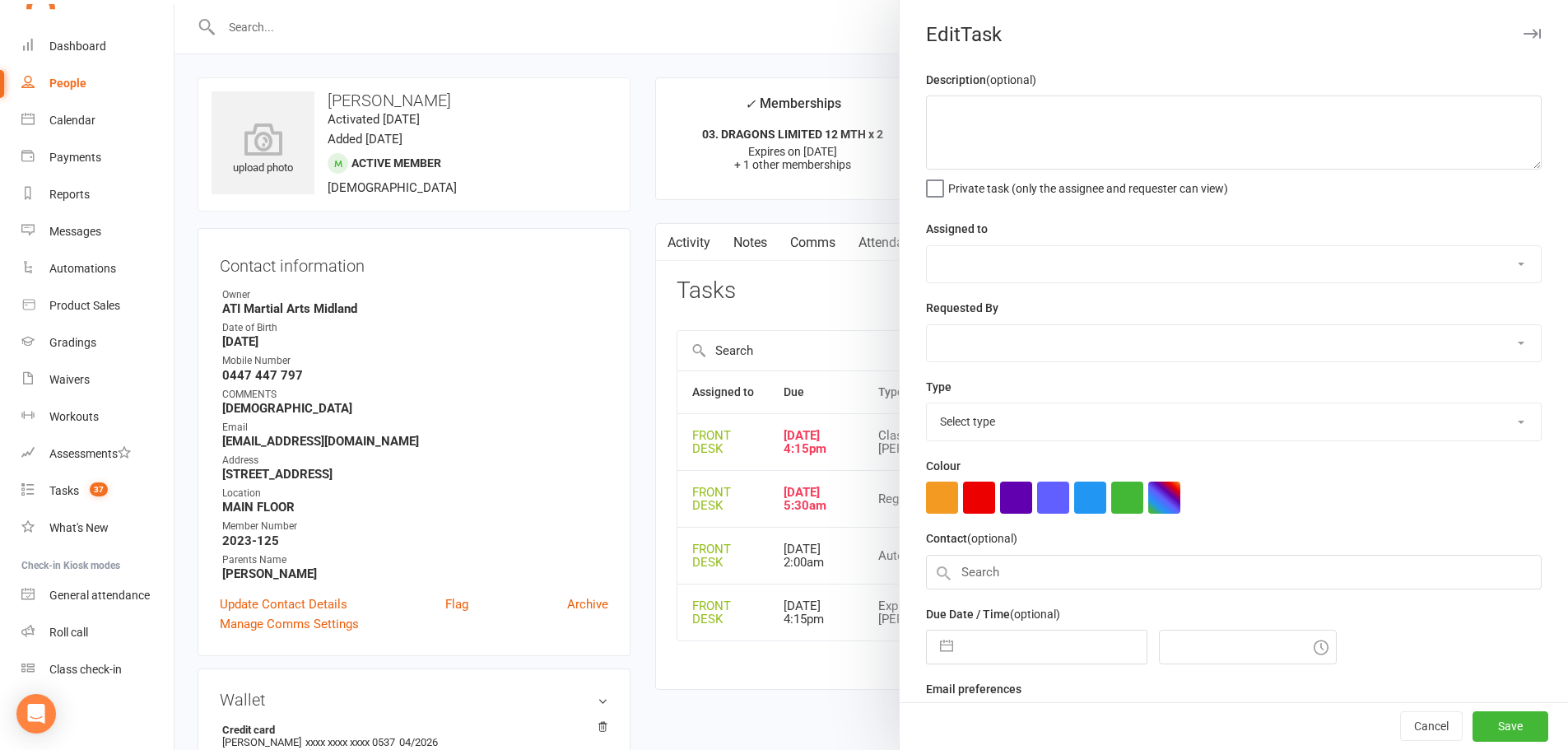
select select "4288"
type input "09 Oct 2025"
type input "5:30am"
select select "34717"
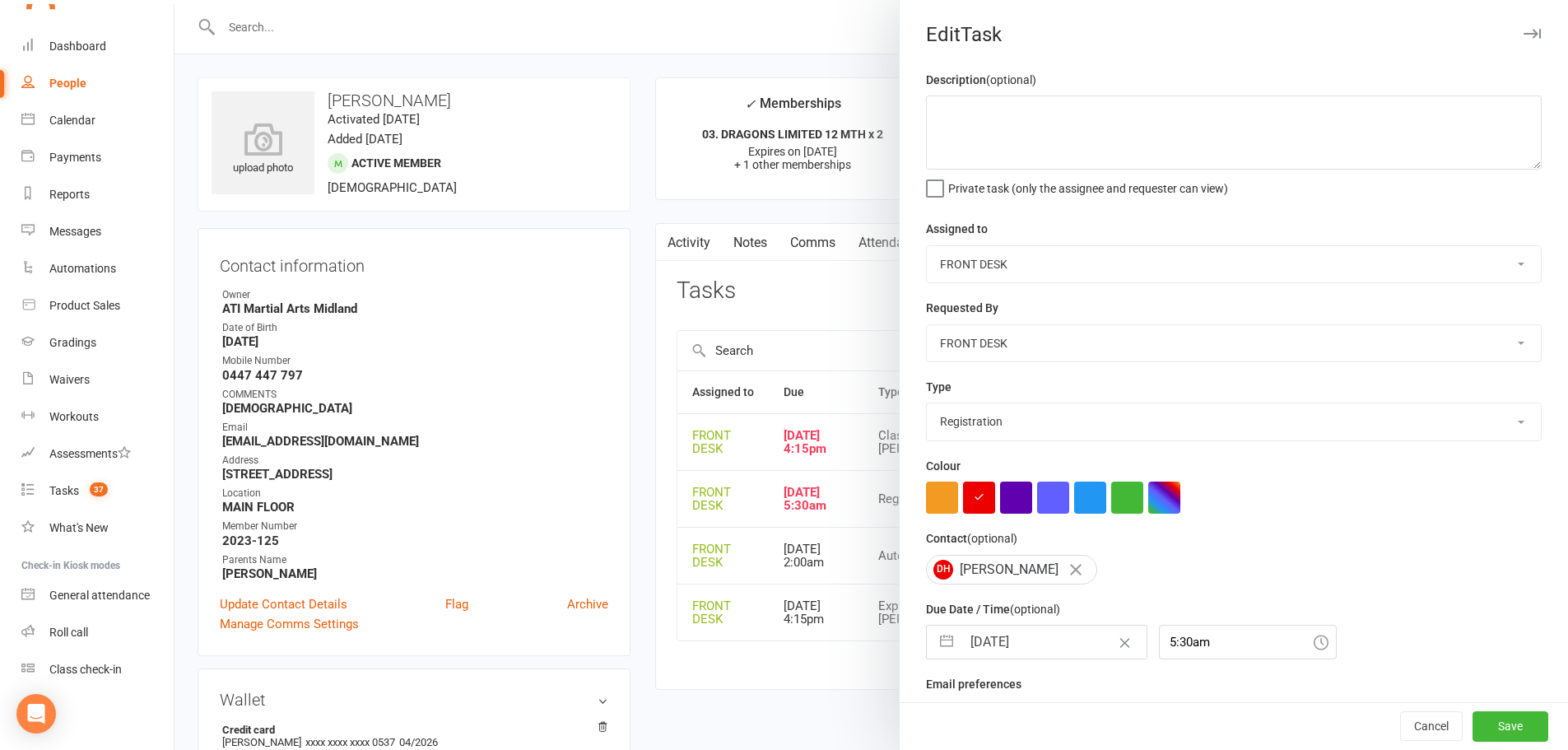
select select "8"
select select "2025"
select select "9"
select select "2025"
select select "10"
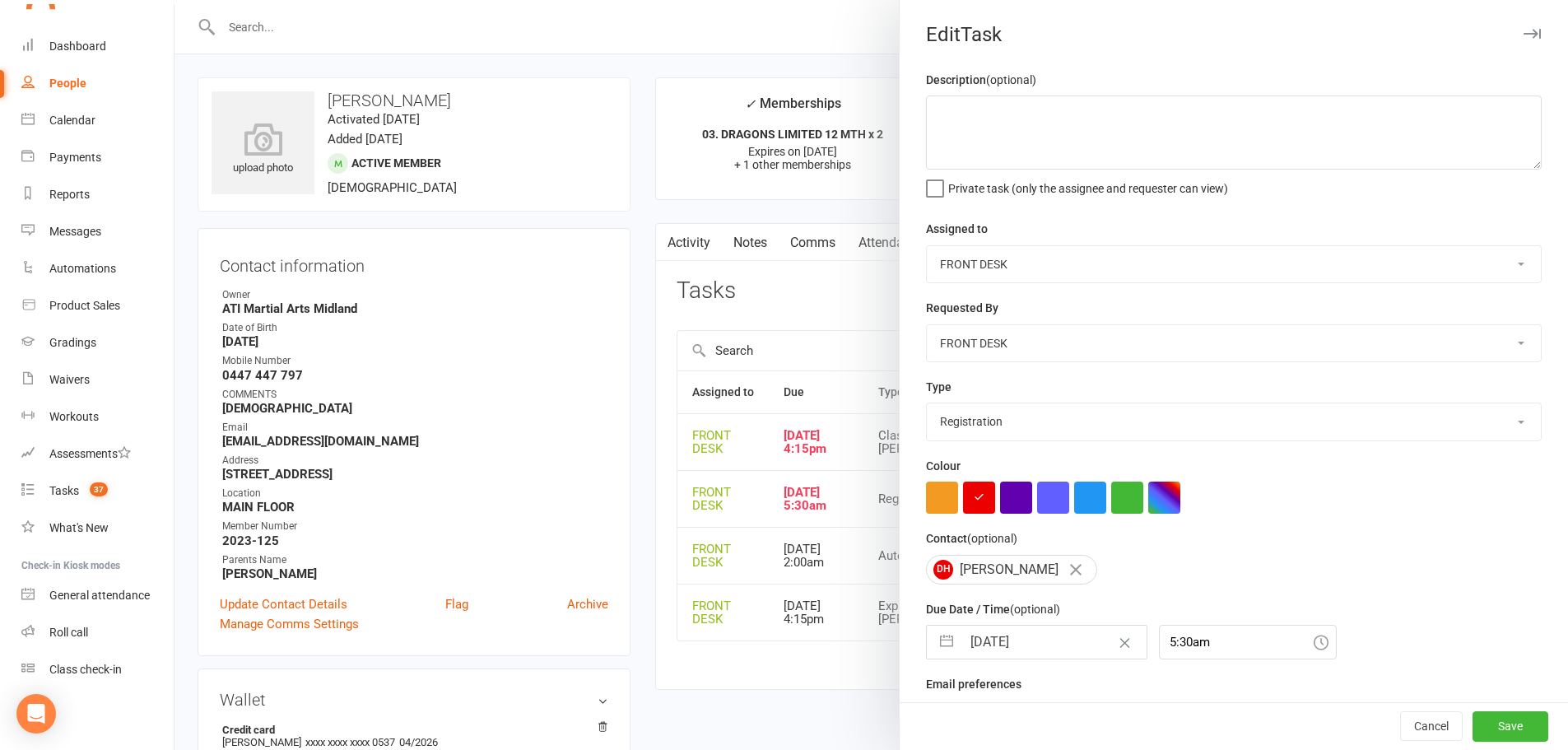
select select "2025"
click at [995, 646] on input "09 Oct 2025" at bounding box center [1054, 641] width 185 height 32
click at [1083, 714] on select "2035 2034 2033 2032 2031 2030 2029 2028 2027 2026 2025 2024 2023 2022 2021 2020…" at bounding box center [1102, 708] width 49 height 19
select select "8"
select select "2026"
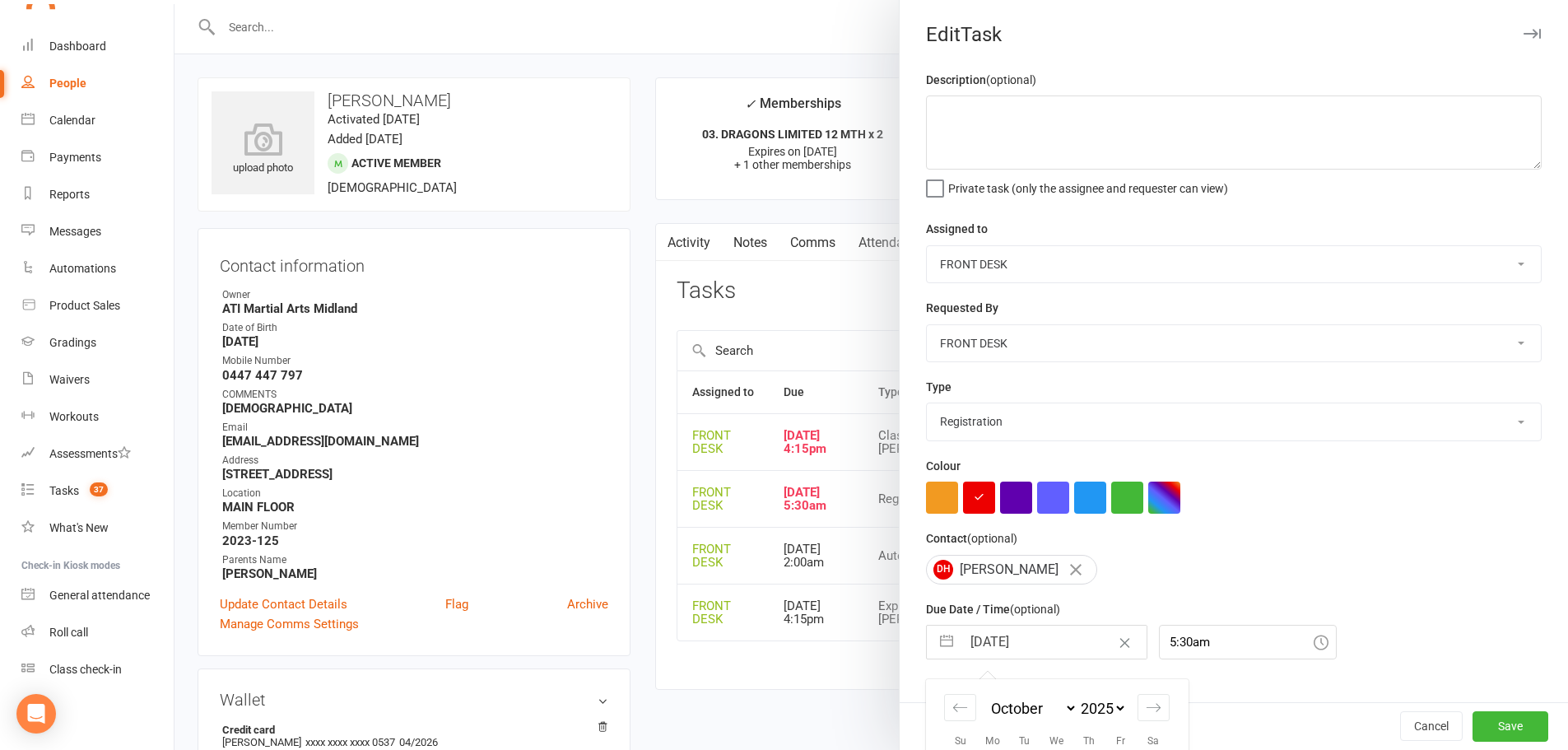
select select "9"
select select "2026"
select select "10"
select select "2026"
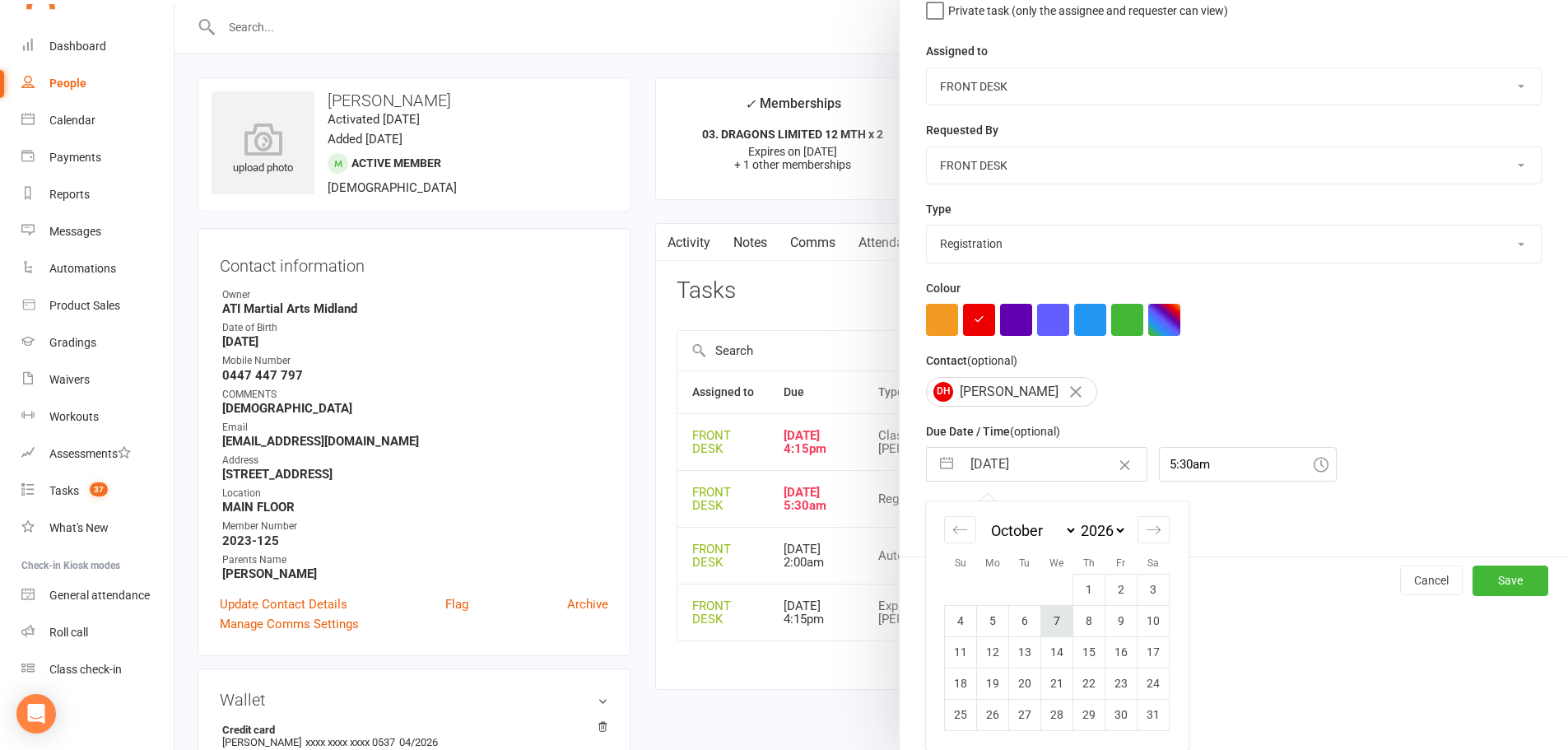
click at [1054, 623] on td "7" at bounding box center [1057, 620] width 32 height 31
type input "07 Oct 2026"
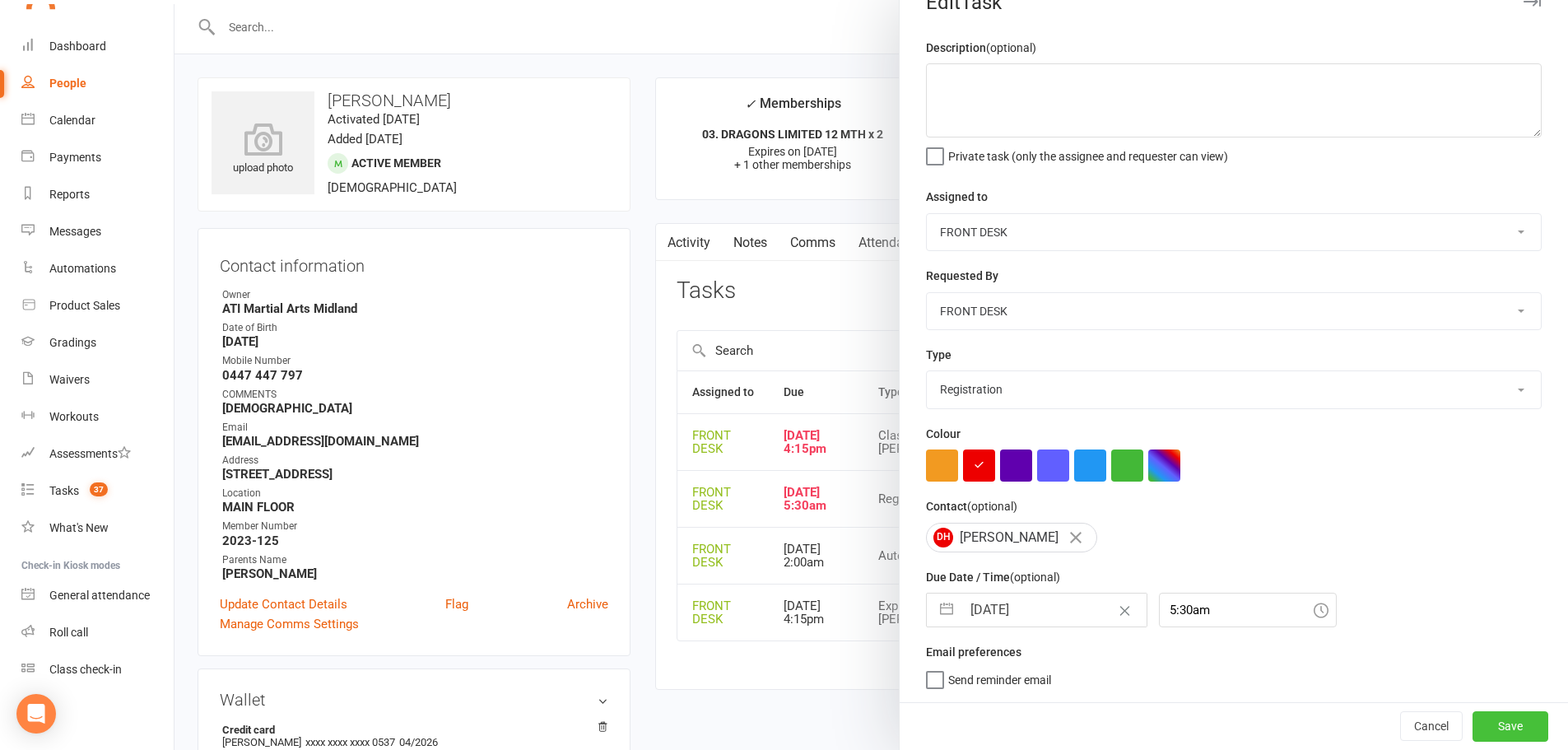
click at [1473, 724] on button "Save" at bounding box center [1510, 725] width 76 height 29
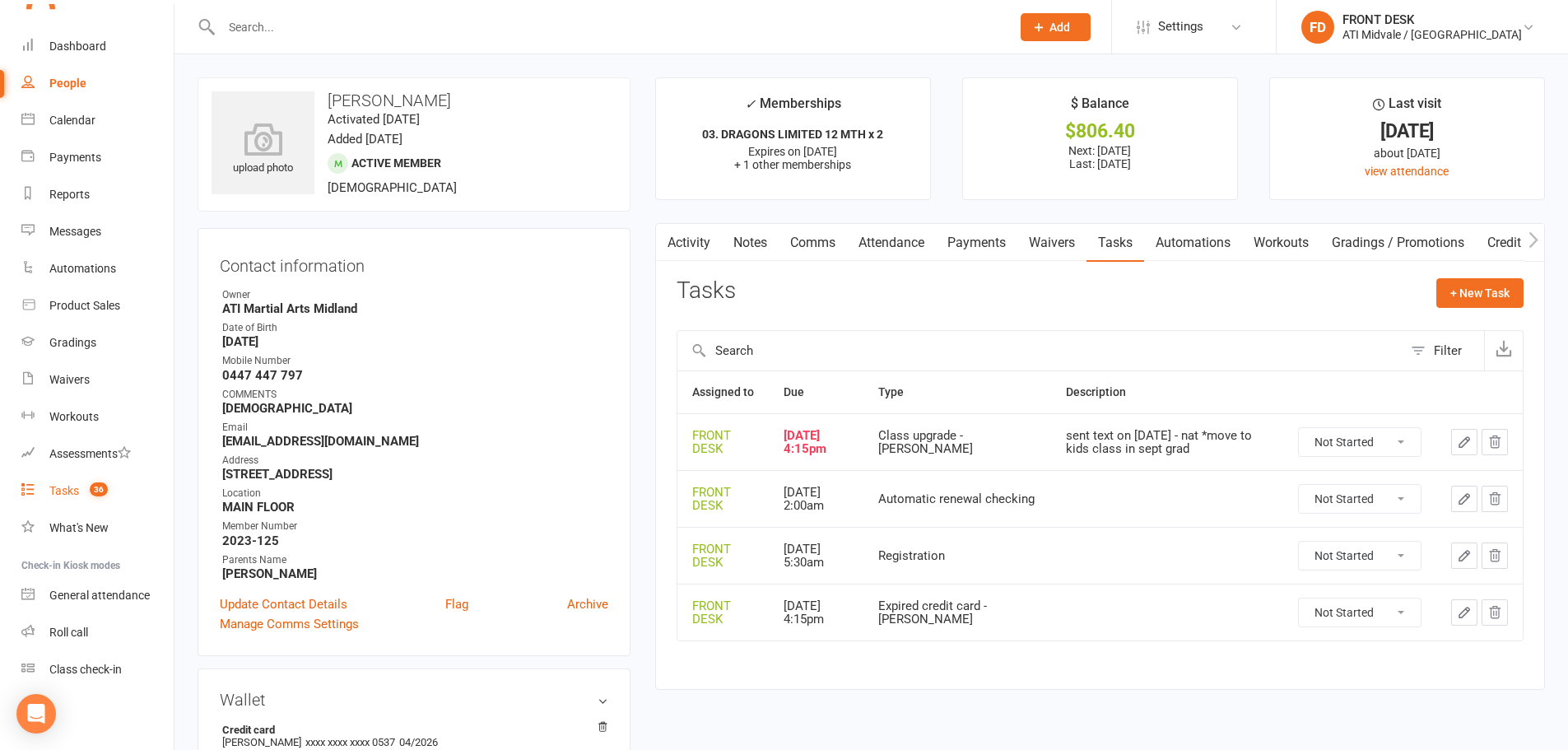
click at [60, 490] on div "Tasks" at bounding box center [64, 490] width 29 height 13
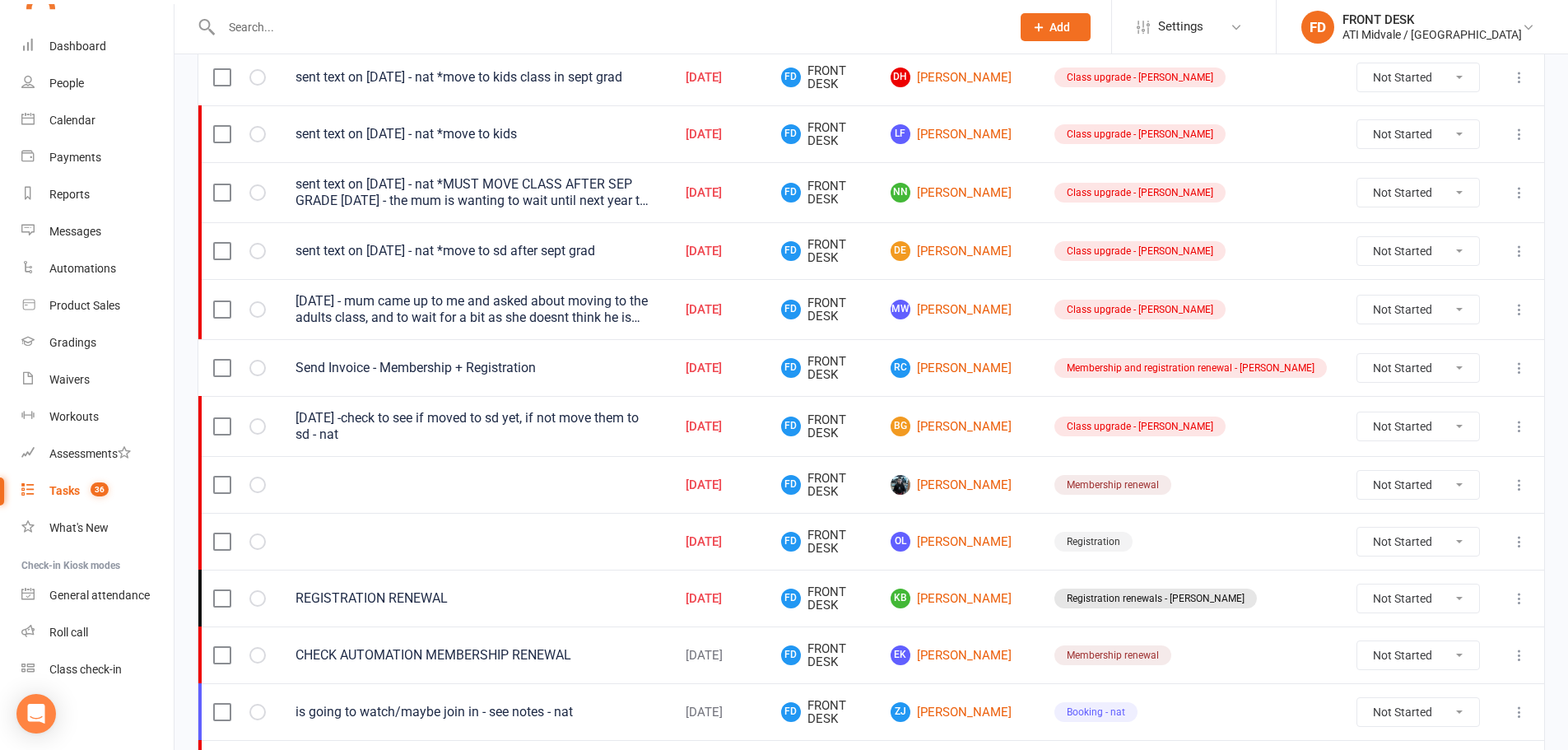
scroll to position [823, 0]
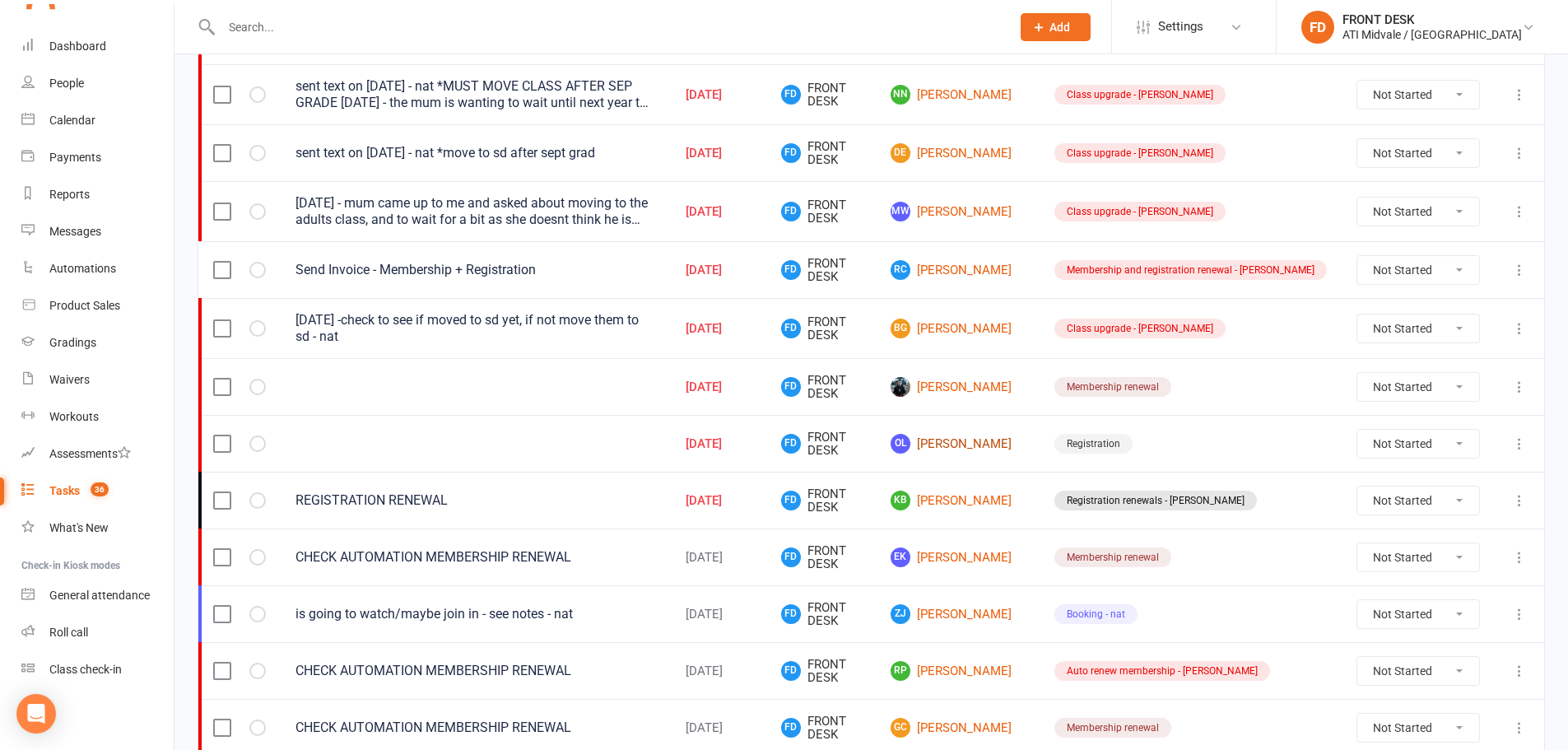
click at [1001, 434] on link "OL Oliver Le" at bounding box center [958, 443] width 134 height 20
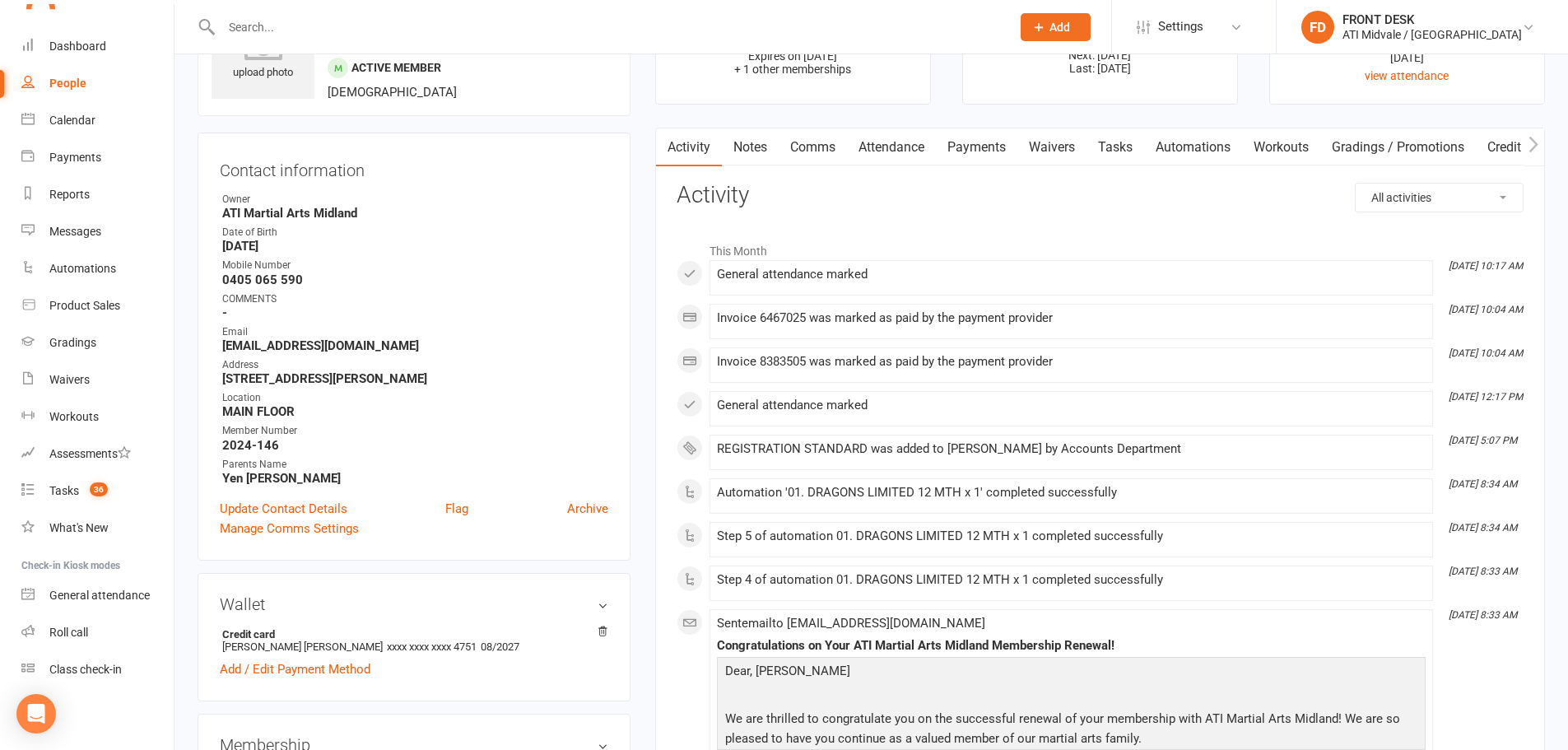
scroll to position [83, 0]
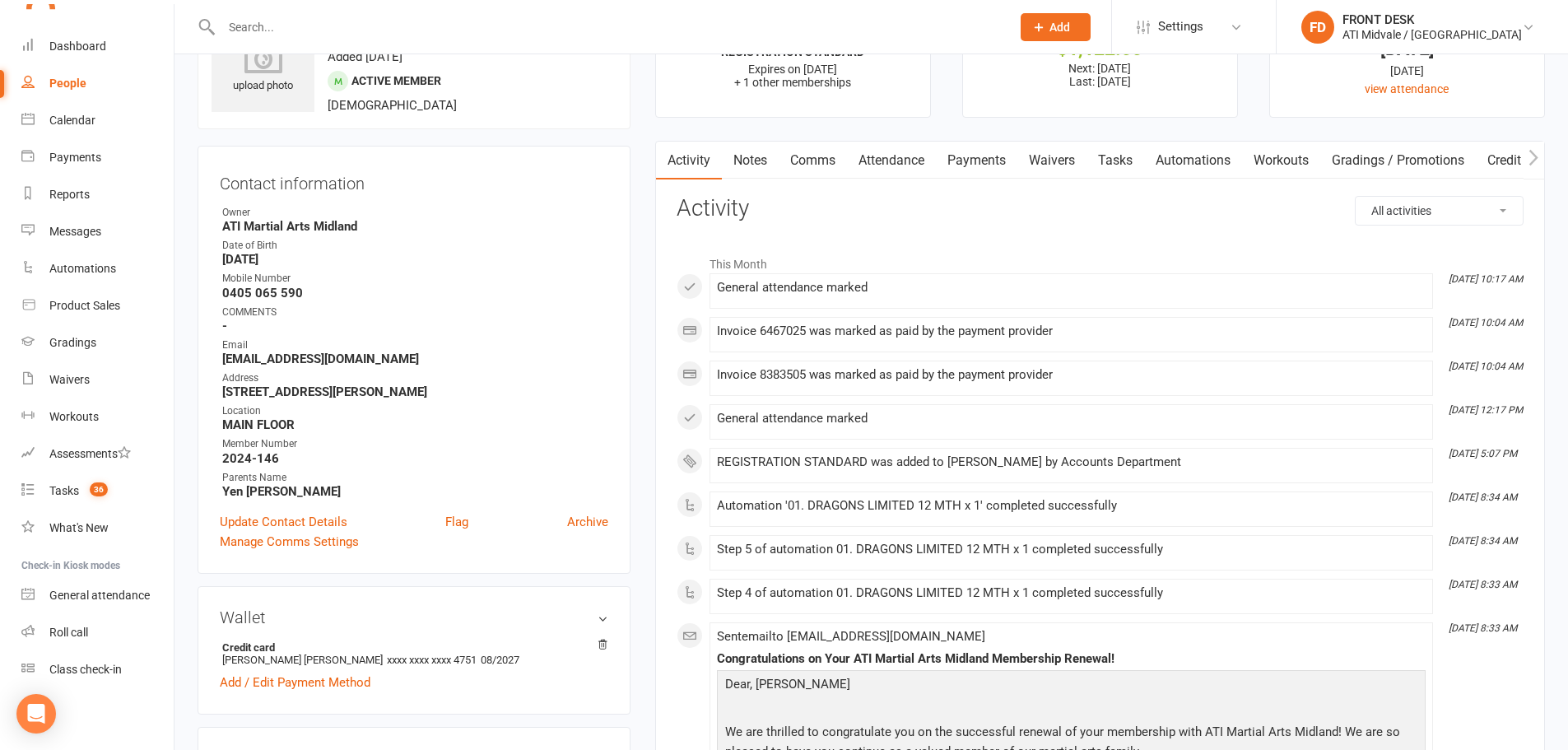
click at [1120, 158] on link "Tasks" at bounding box center [1115, 160] width 58 height 38
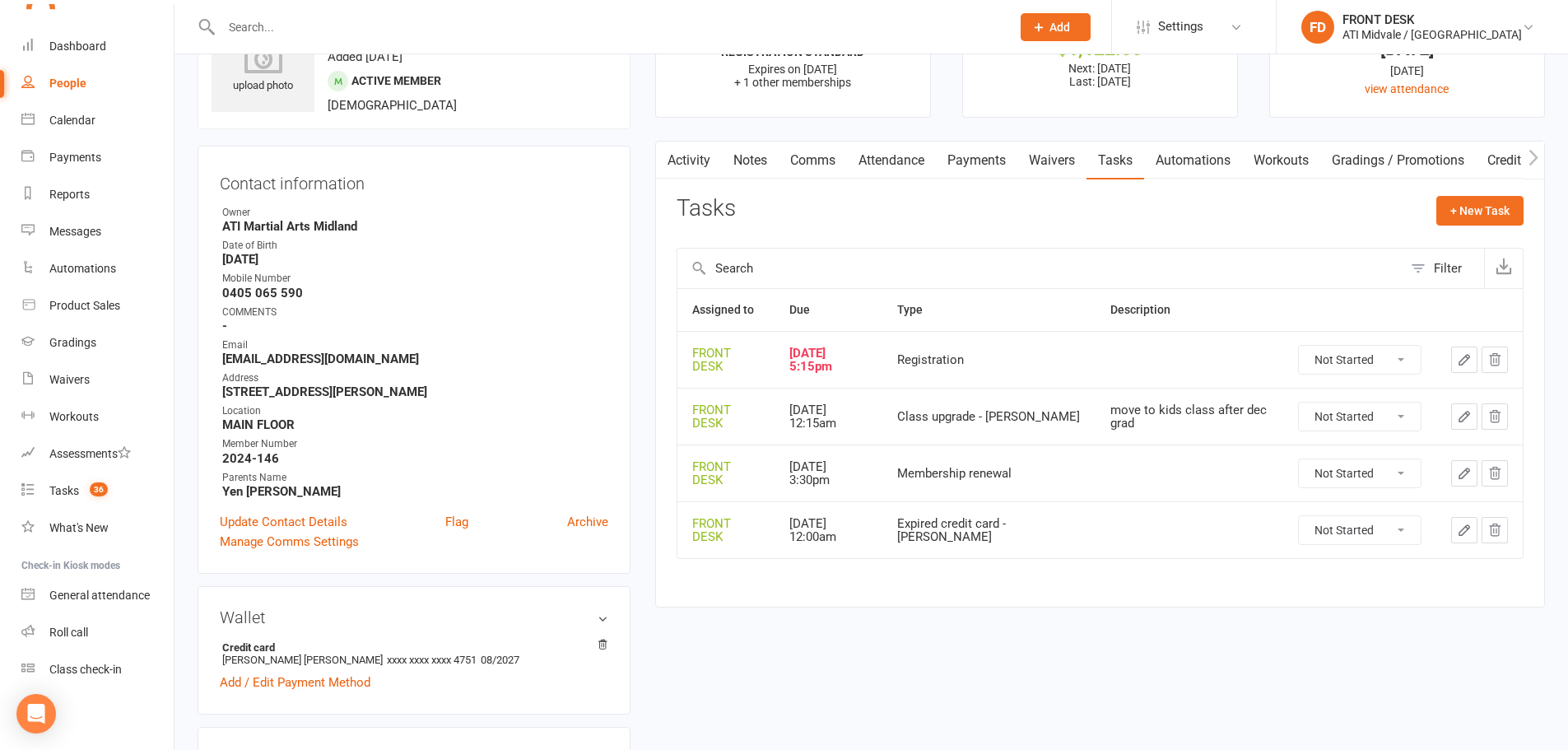
click at [1464, 361] on icon "button" at bounding box center [1464, 359] width 15 height 15
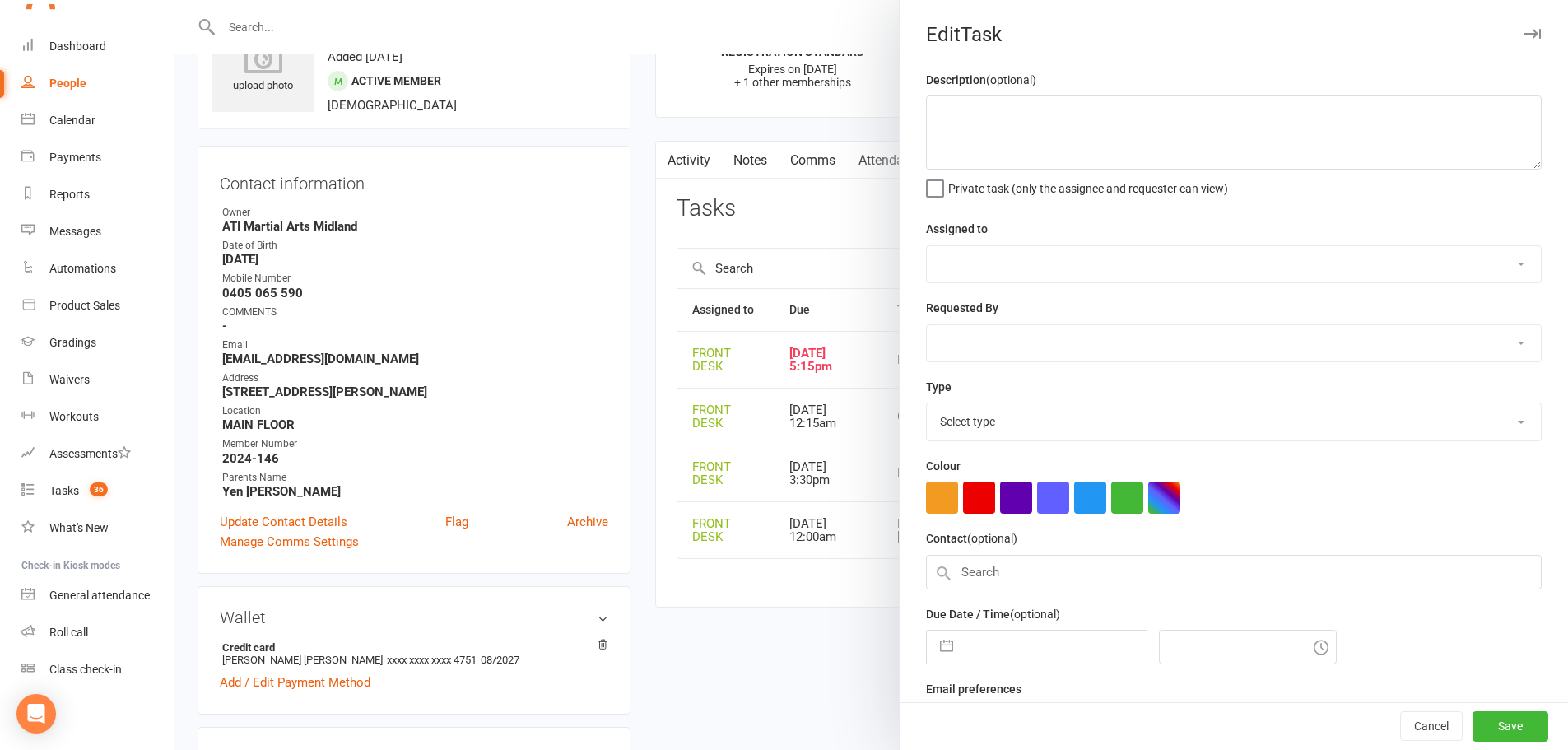
select select "4288"
type input "10 Oct 2025"
type input "5:15pm"
select select "34717"
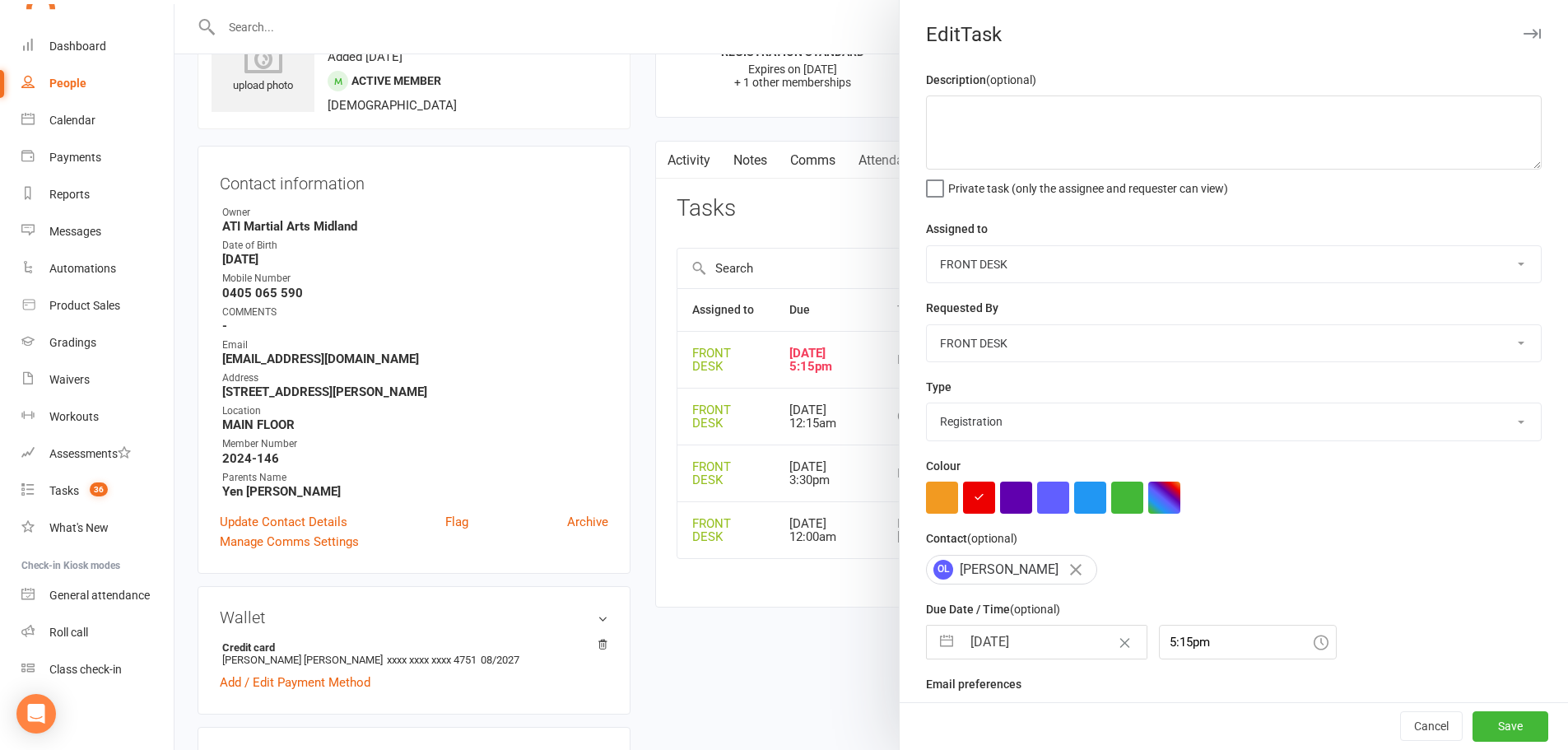
click at [1025, 647] on input "10 Oct 2025" at bounding box center [1054, 641] width 185 height 32
select select "8"
select select "2025"
select select "9"
select select "2025"
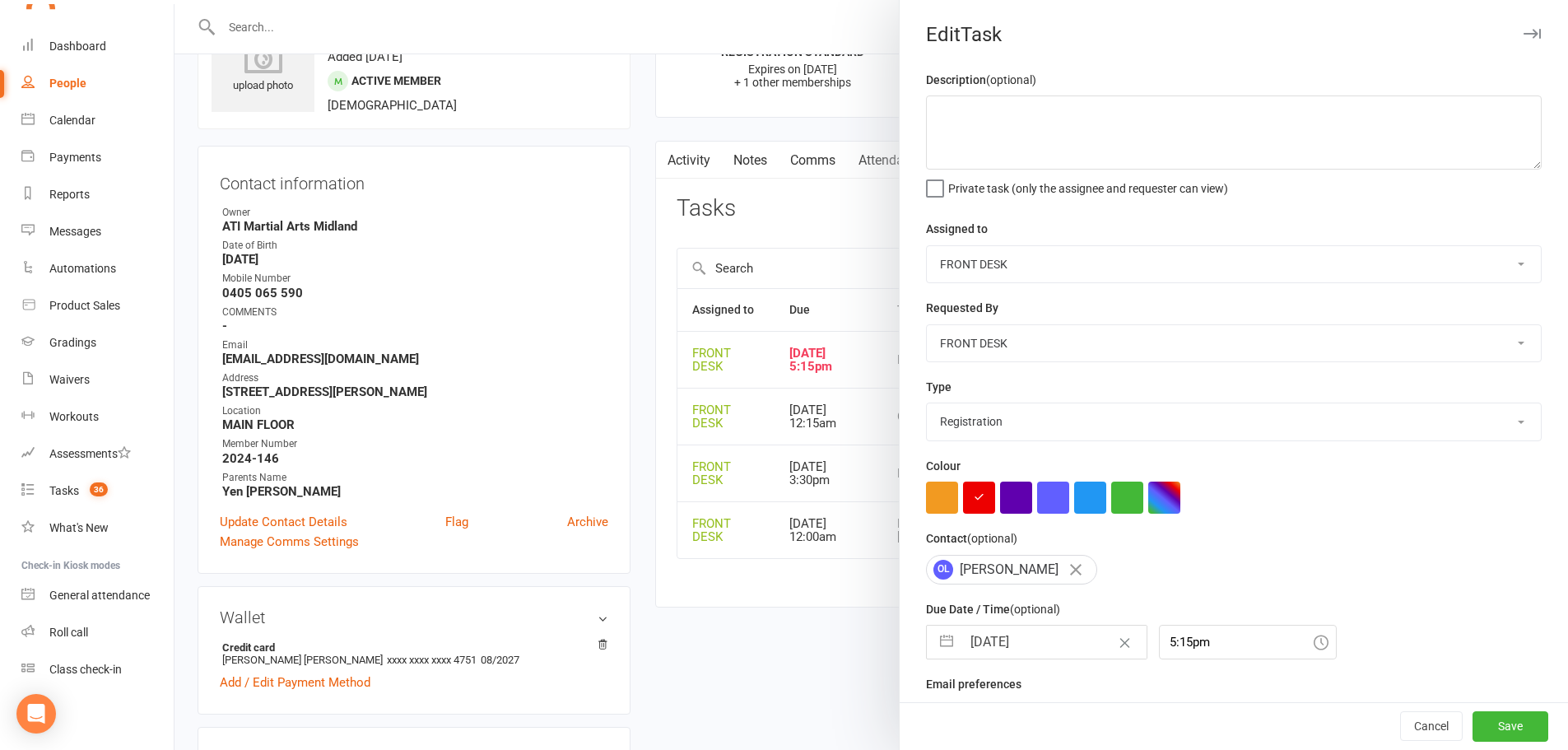
select select "10"
select select "2025"
click at [1100, 716] on select "2035 2034 2033 2032 2031 2030 2029 2028 2027 2026 2025 2024 2023 2022 2021 2020…" at bounding box center [1102, 708] width 49 height 19
select select "8"
select select "2026"
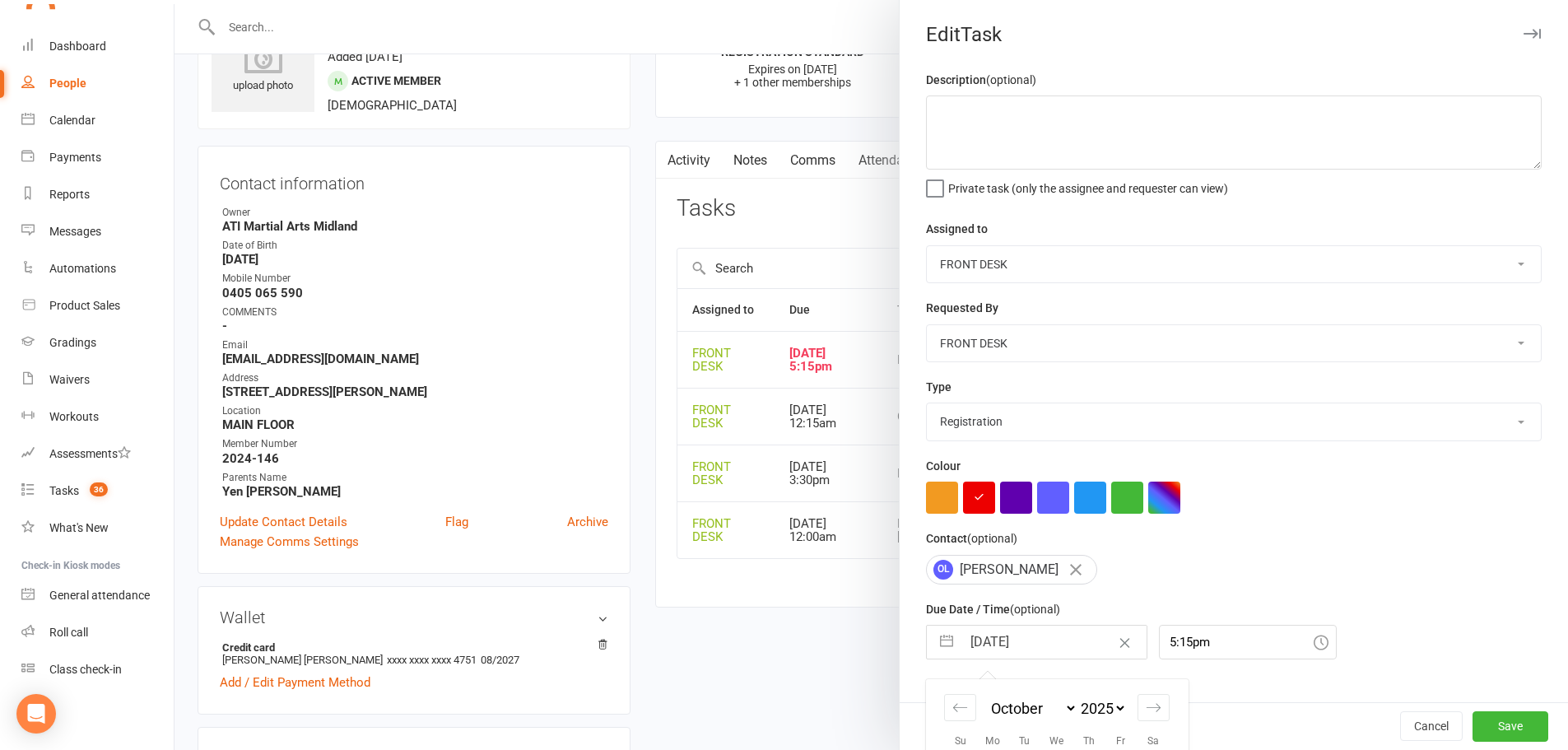
select select "9"
select select "2026"
select select "10"
select select "2026"
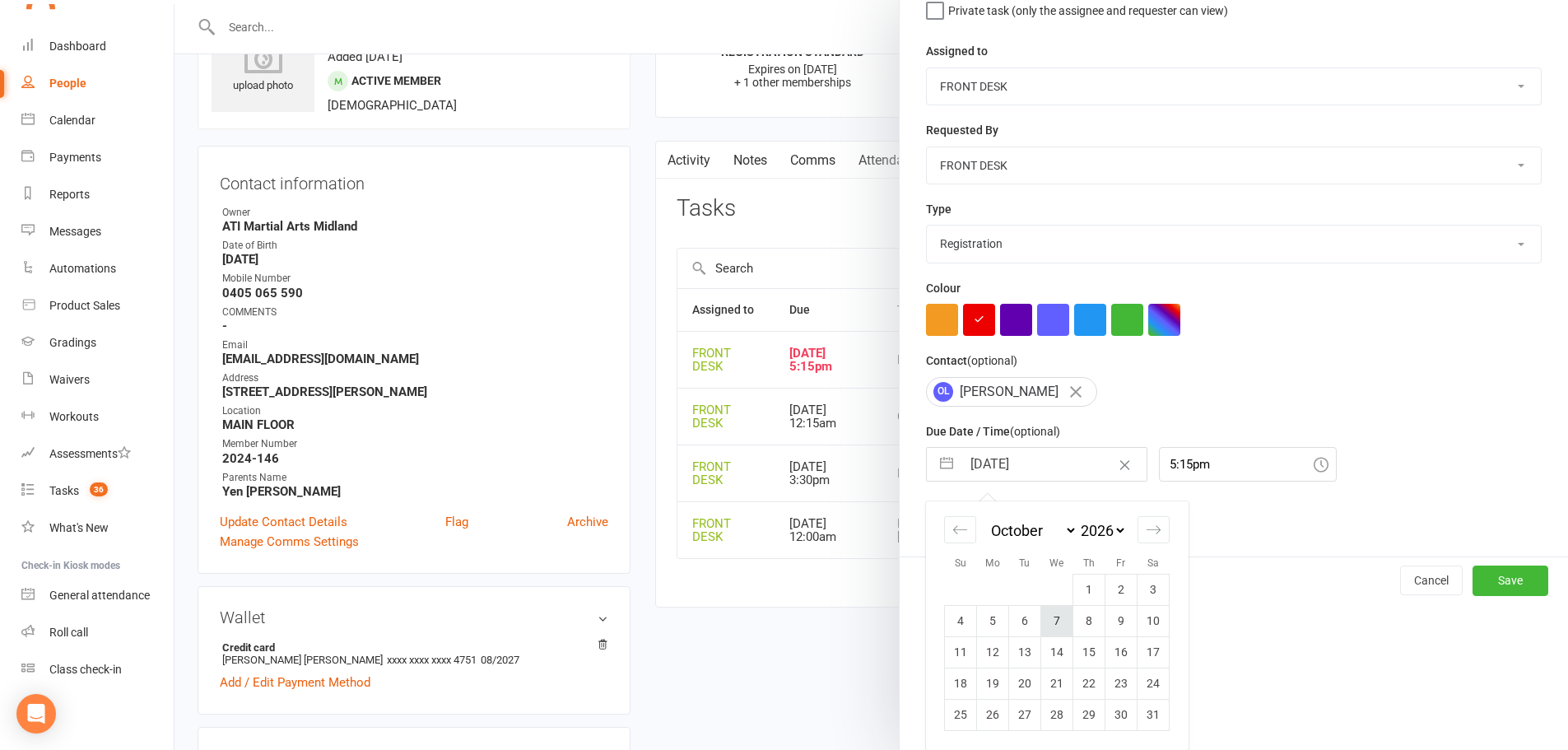
click at [1041, 623] on td "7" at bounding box center [1057, 620] width 32 height 31
type input "07 Oct 2026"
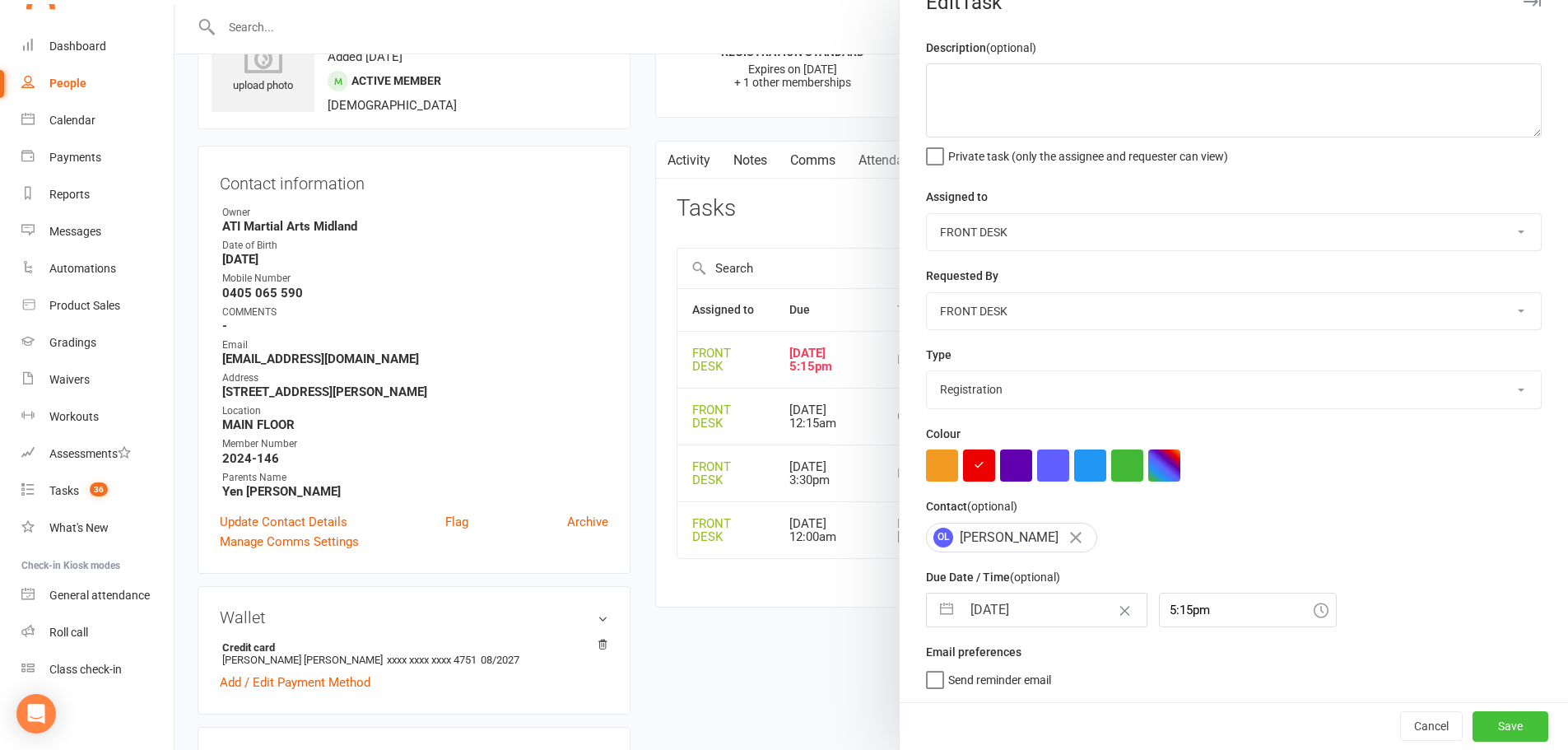
click at [1491, 717] on button "Save" at bounding box center [1510, 725] width 76 height 29
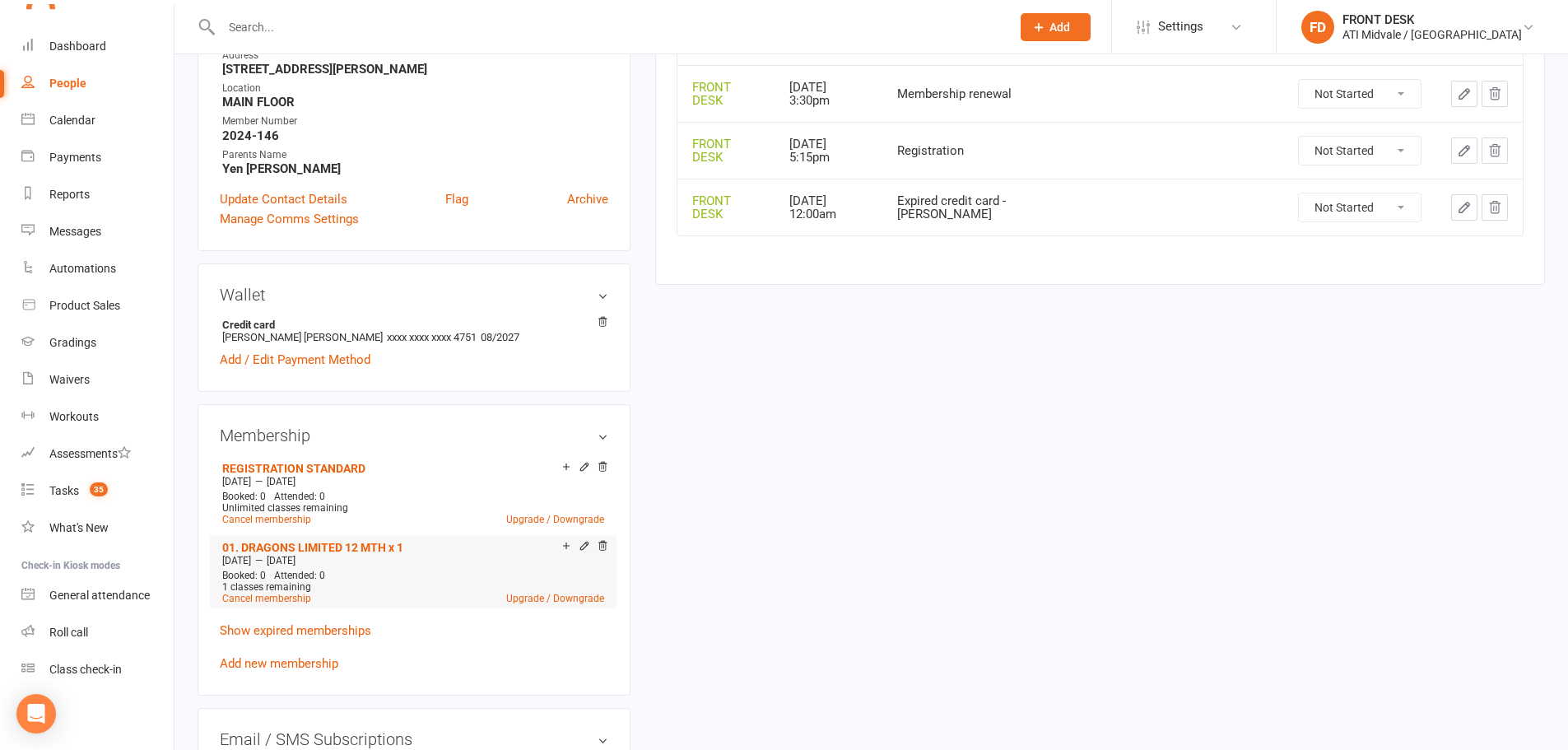
scroll to position [493, 0]
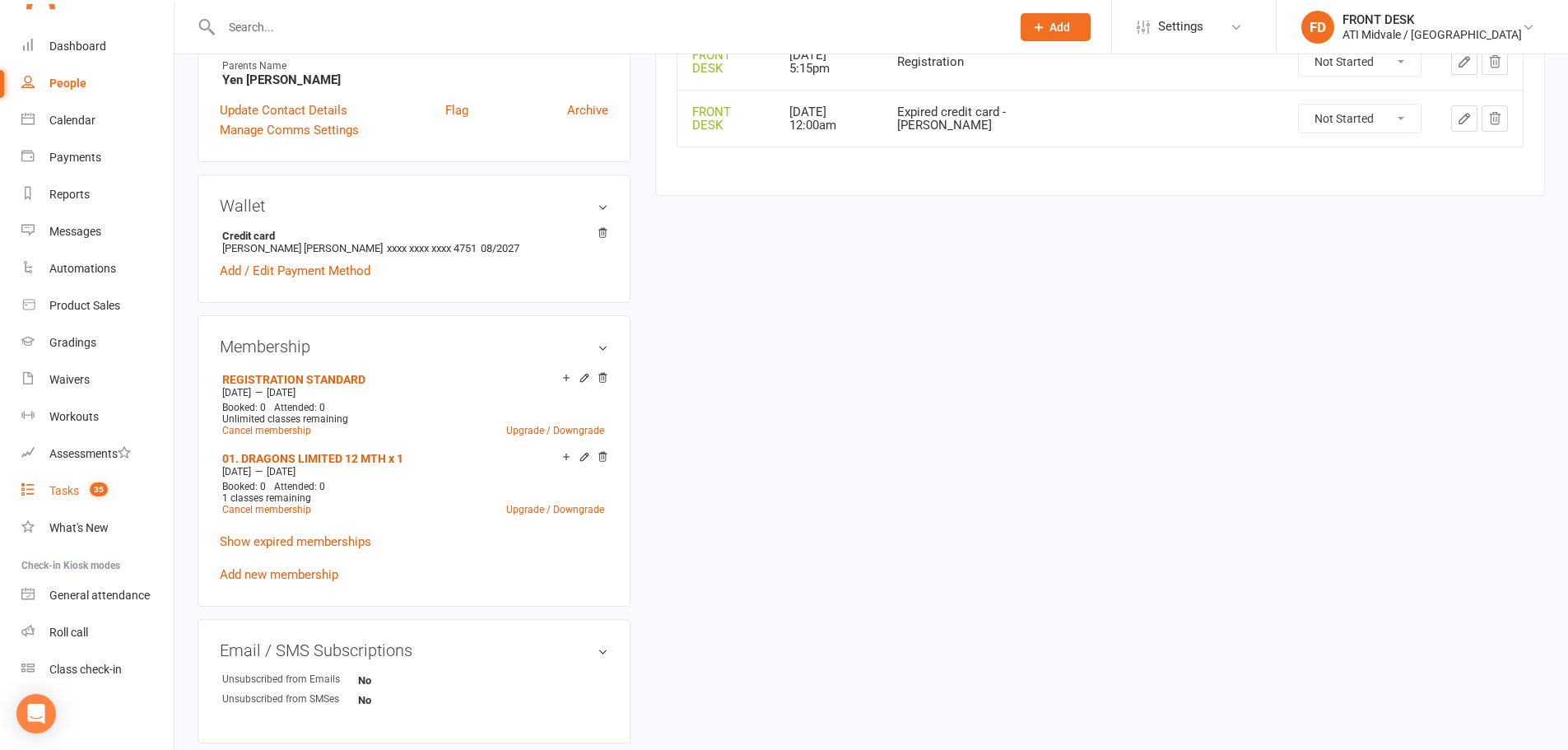
drag, startPoint x: 48, startPoint y: 486, endPoint x: 59, endPoint y: 479, distance: 13.0
click at [48, 486] on link "Tasks 35" at bounding box center [97, 491] width 152 height 37
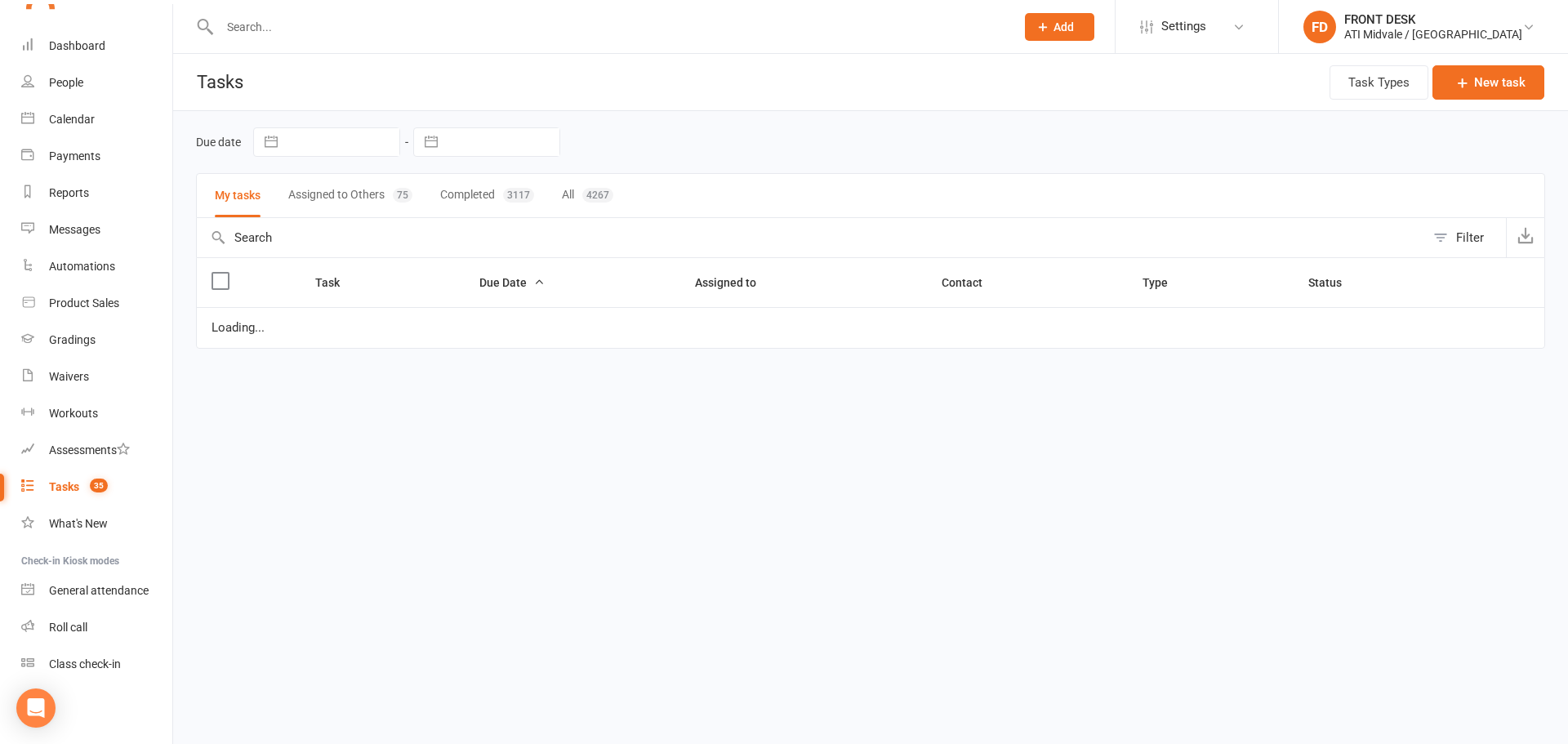
select select "waiting"
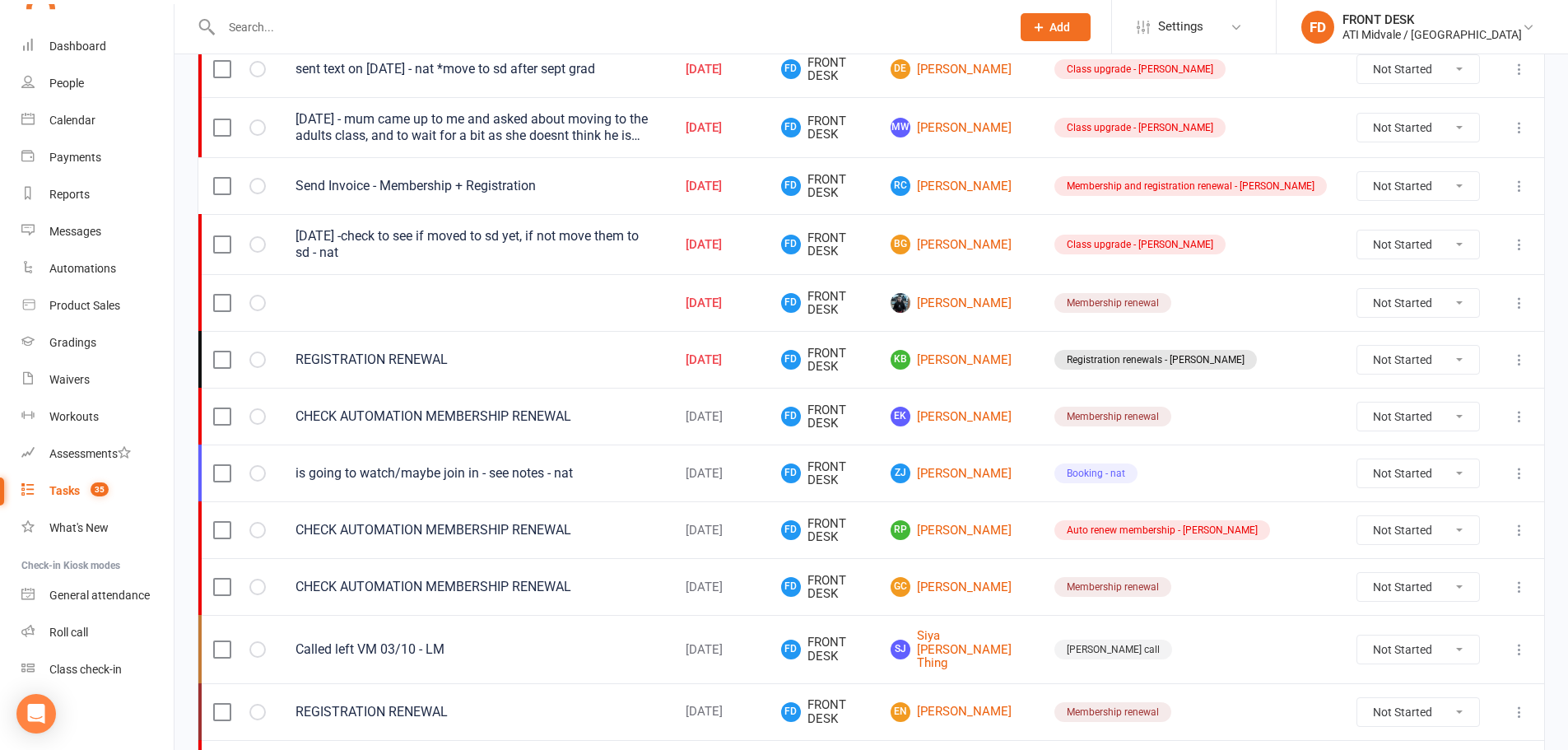
scroll to position [905, 0]
click at [1014, 351] on link "KB Kendrick Bautista" at bounding box center [958, 361] width 134 height 20
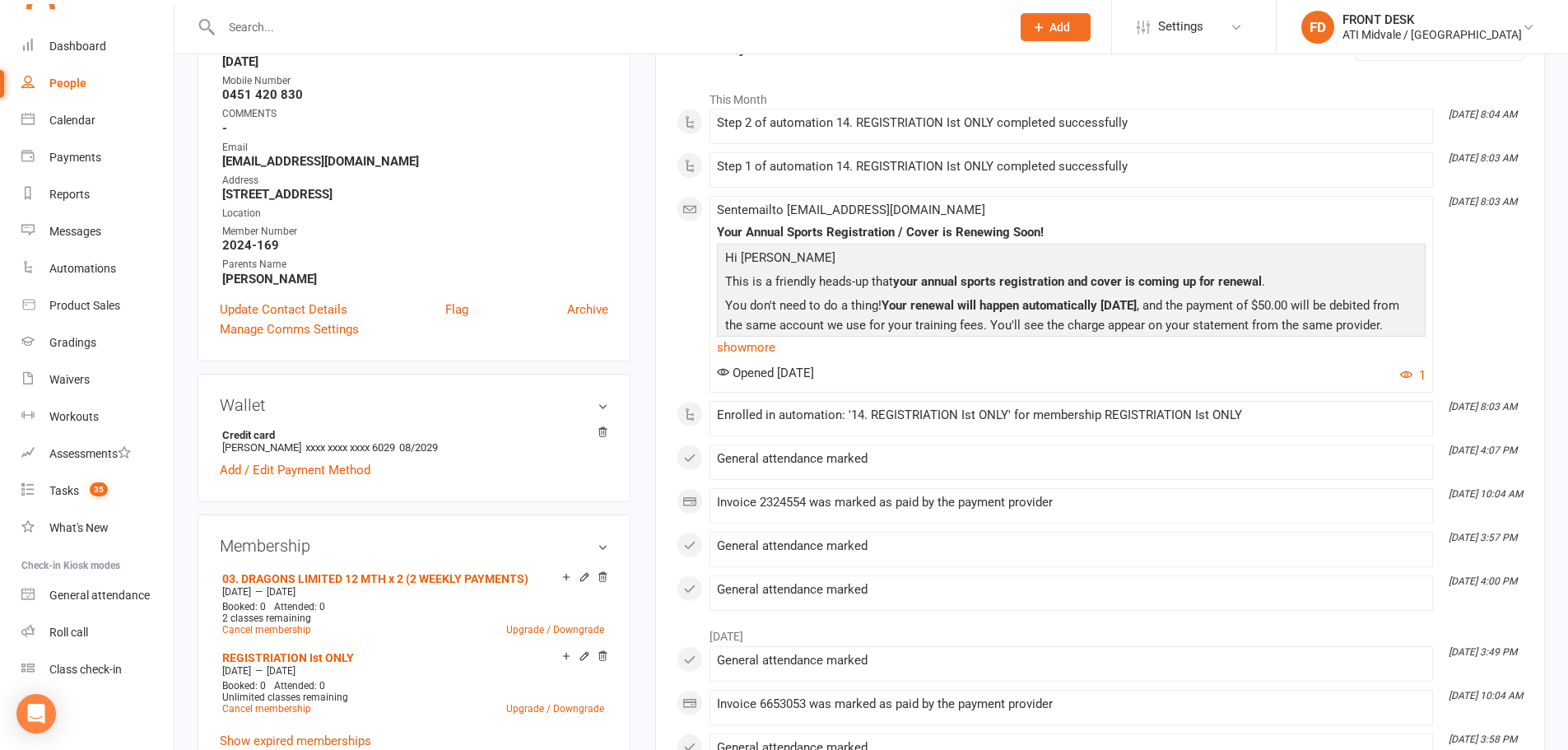
scroll to position [329, 0]
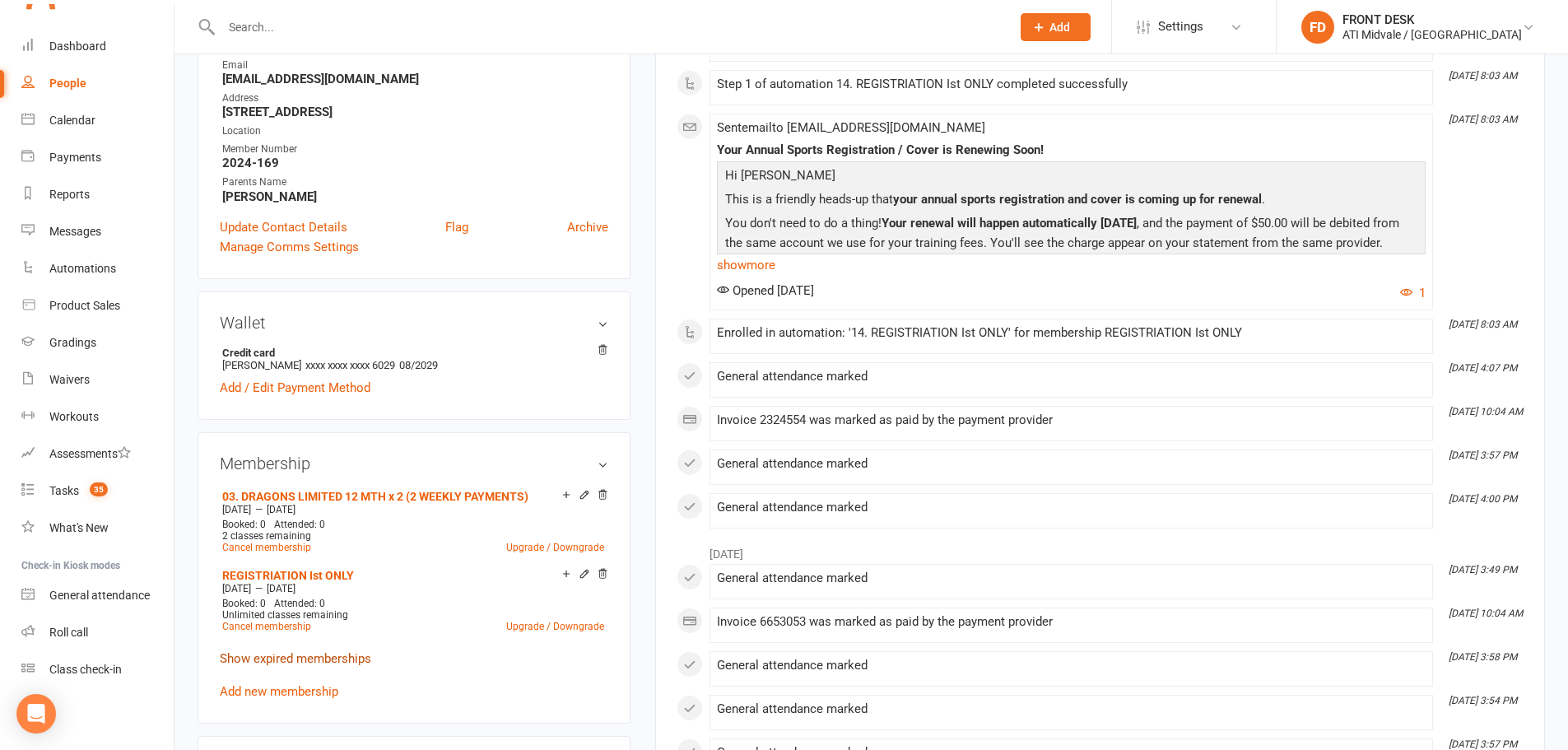
click at [267, 655] on link "Show expired memberships" at bounding box center [296, 658] width 151 height 15
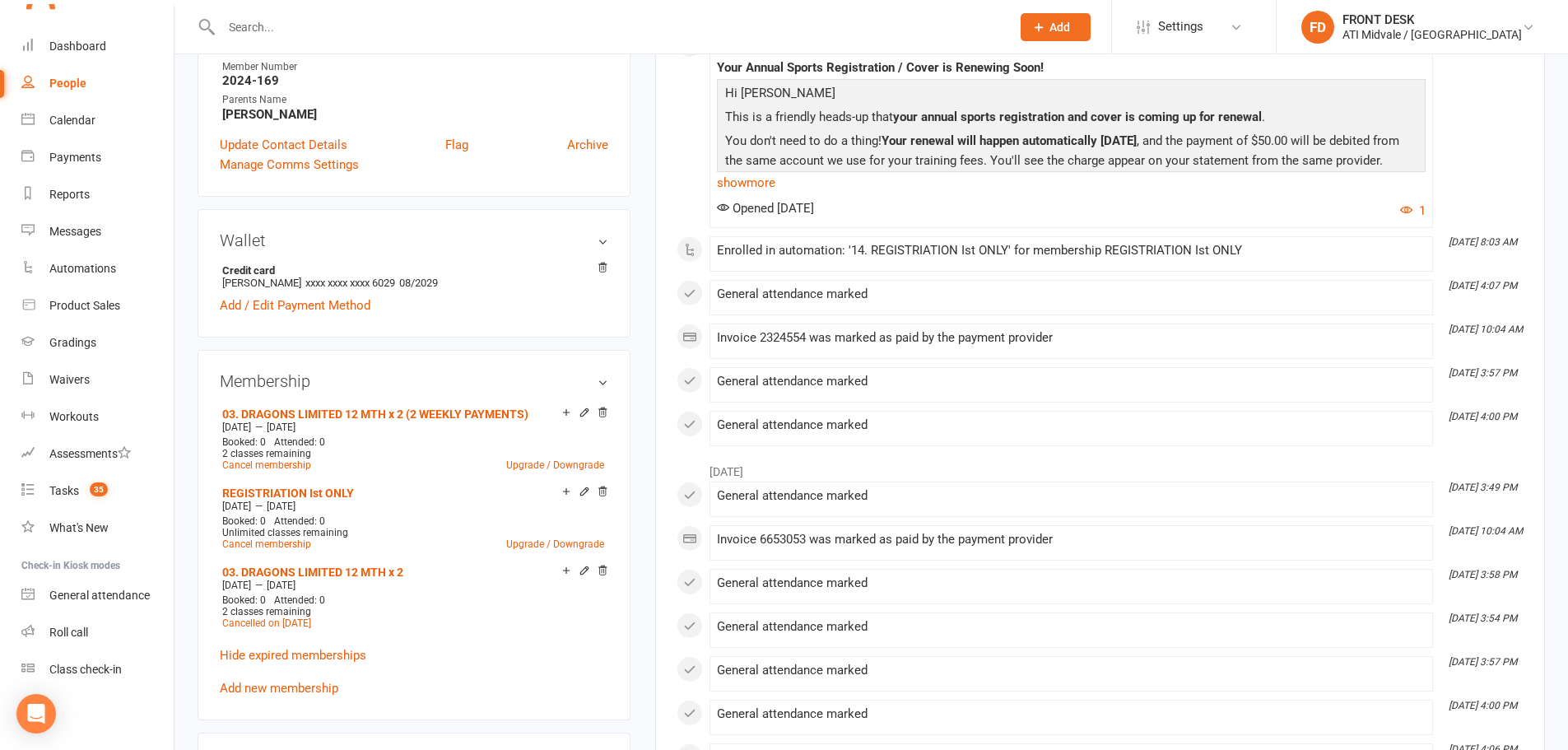
scroll to position [83, 0]
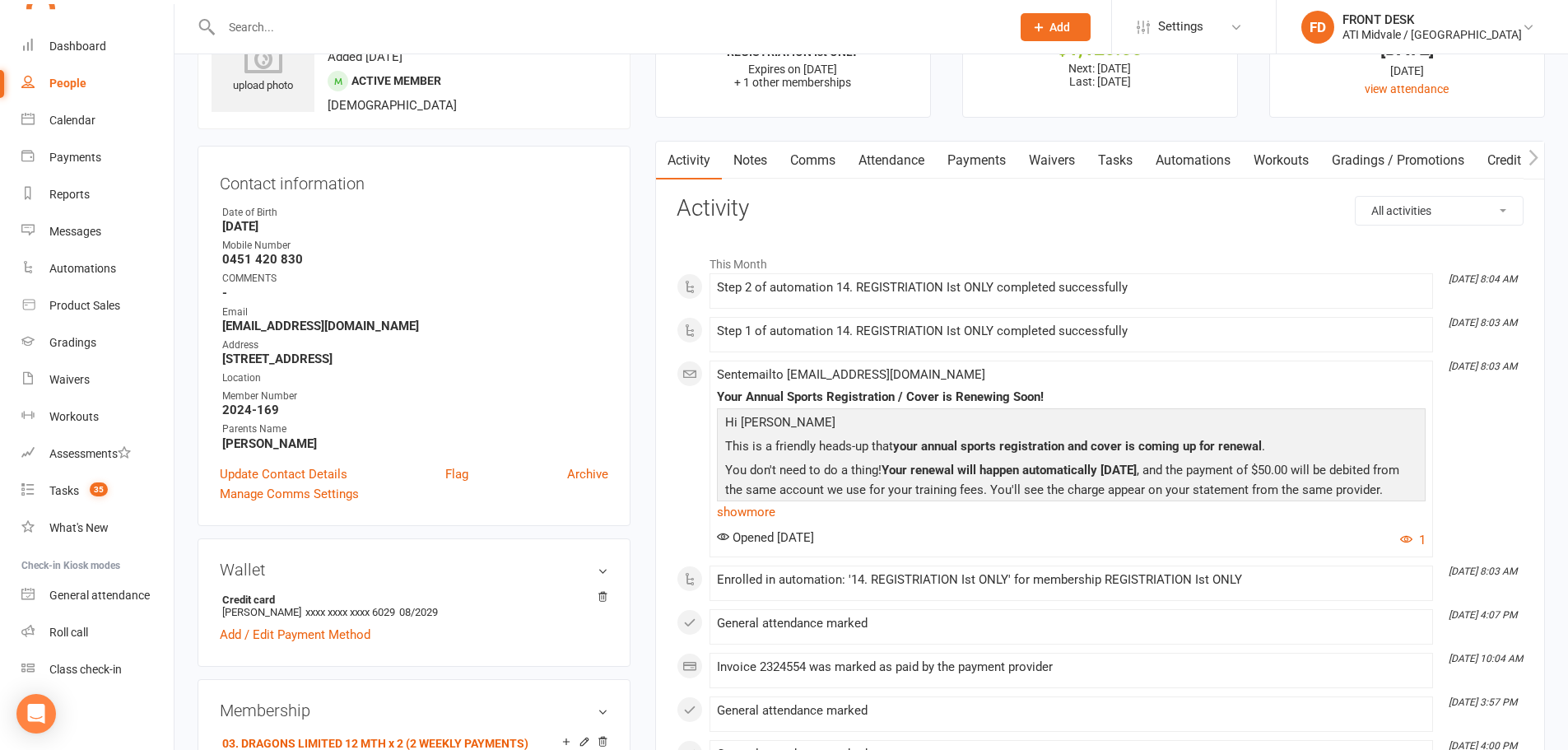
click at [975, 159] on link "Payments" at bounding box center [976, 160] width 82 height 38
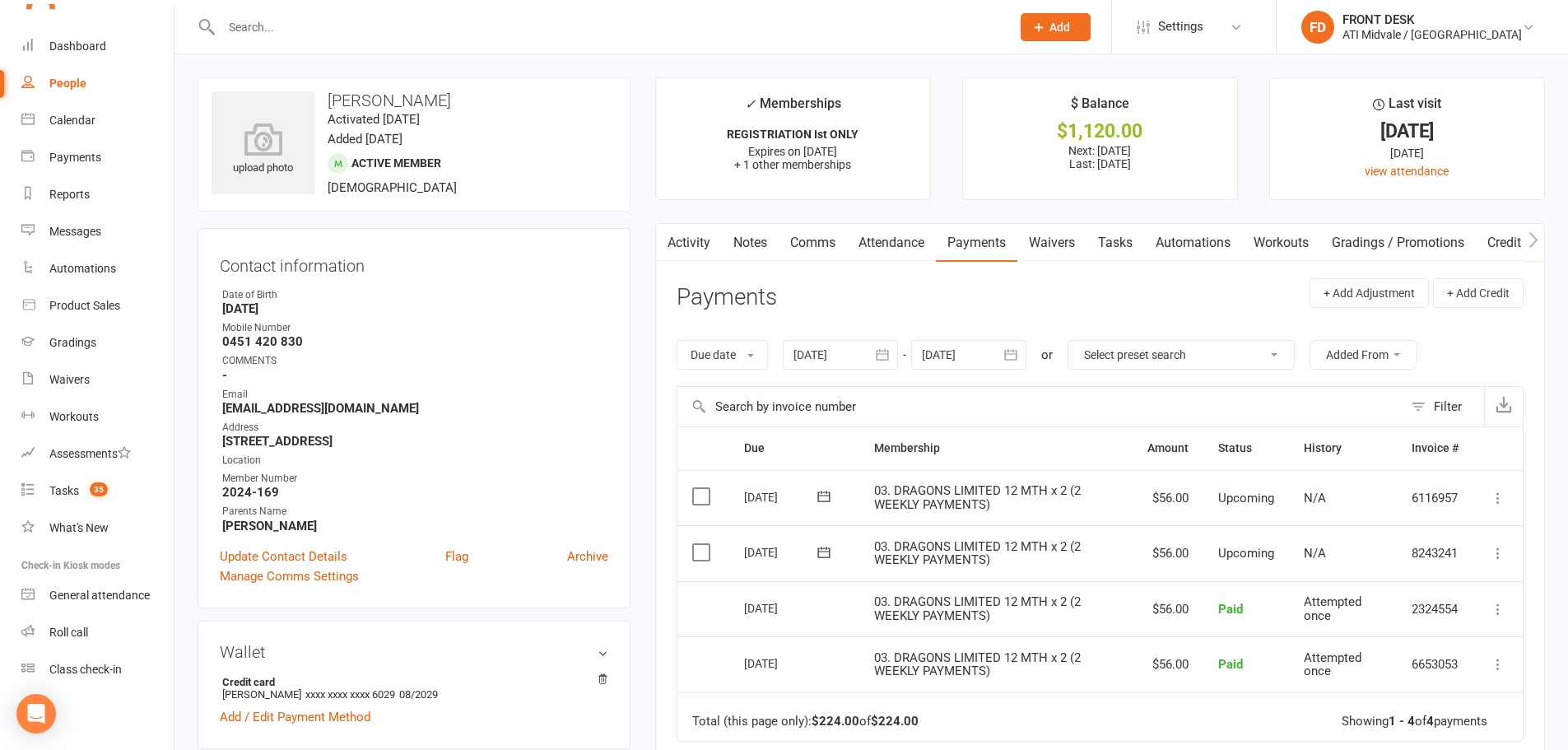
click at [319, 31] on input "text" at bounding box center [608, 27] width 783 height 23
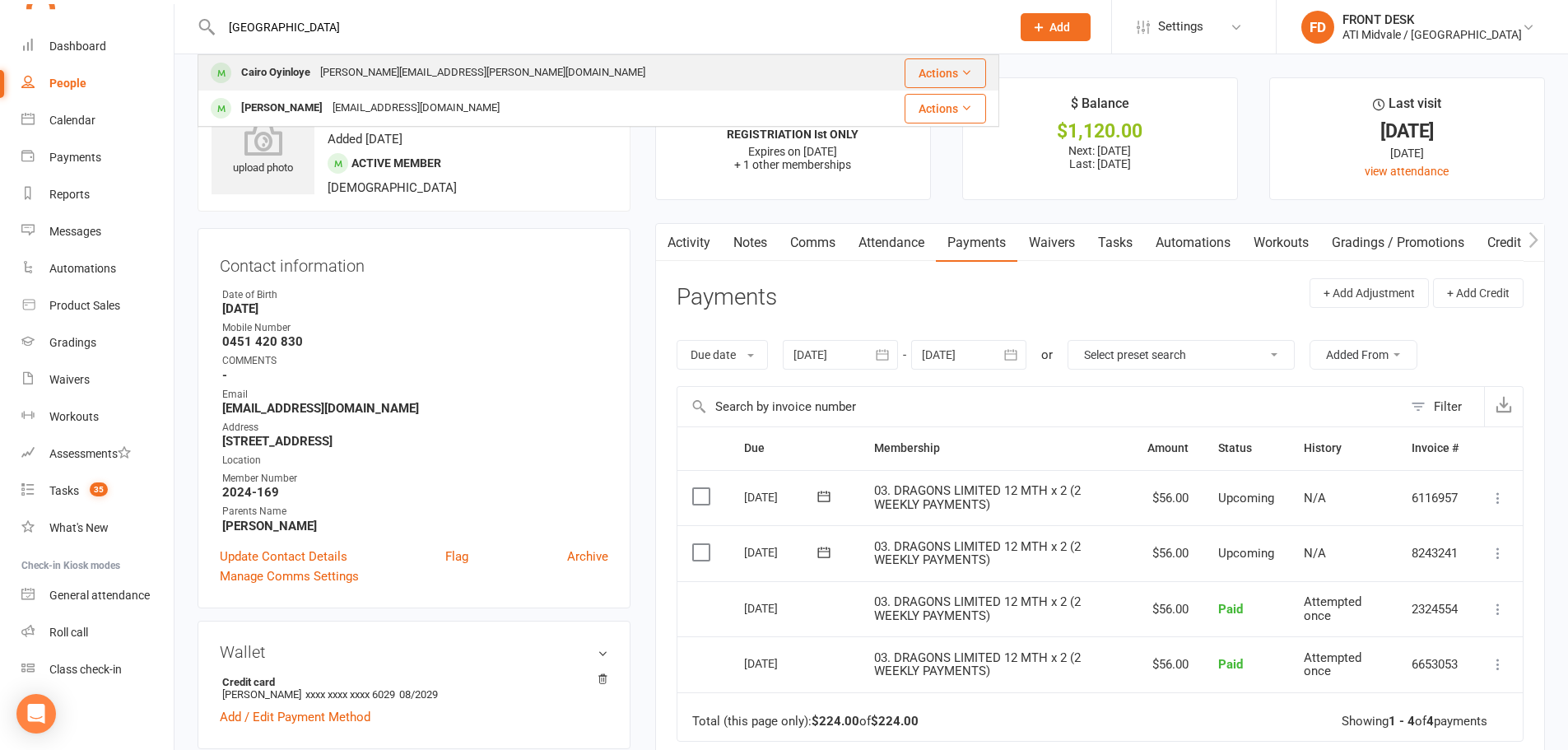
type input "cairo"
click at [323, 74] on div "tope.oyinloye@outlook.com" at bounding box center [483, 73] width 335 height 24
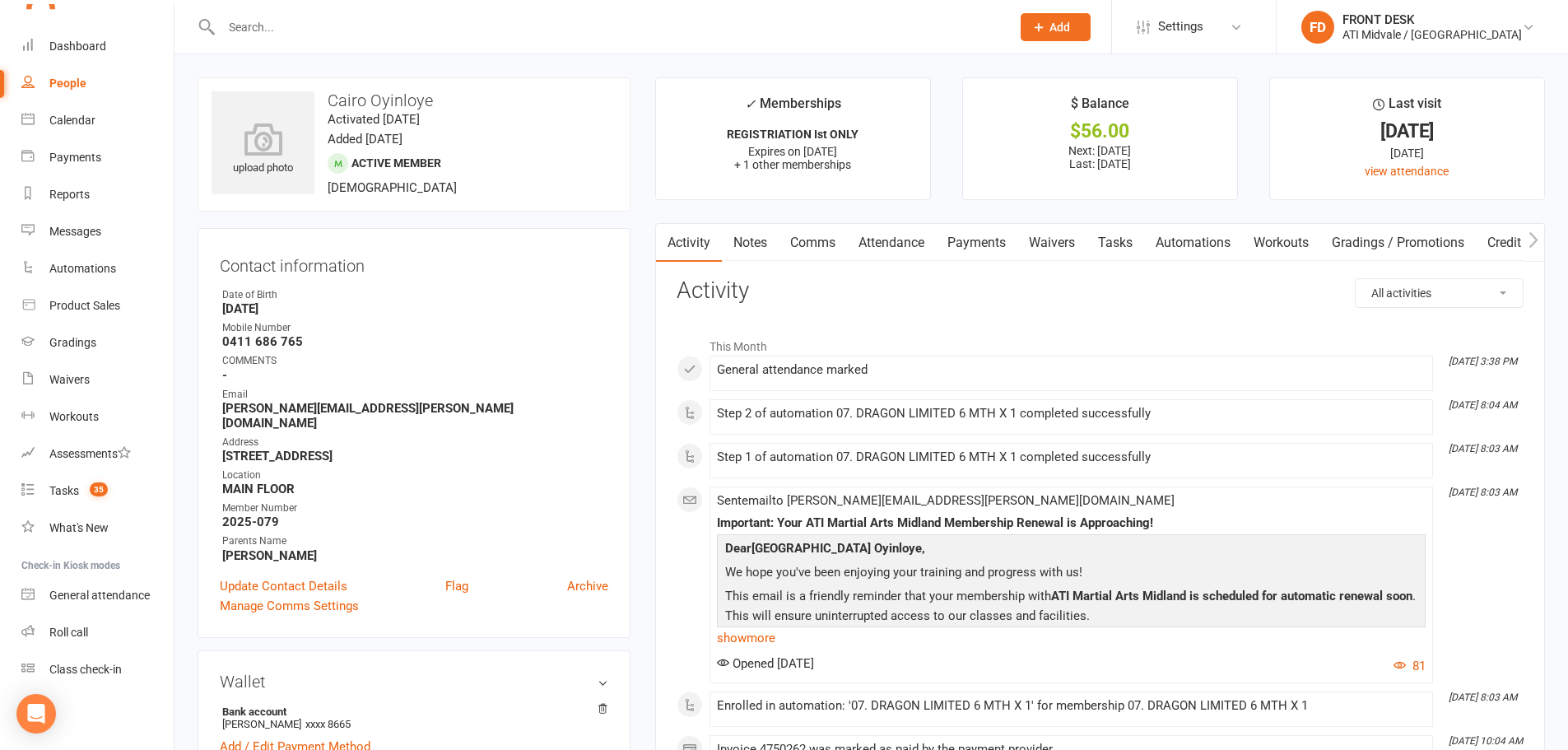
click at [993, 238] on link "Payments" at bounding box center [976, 243] width 82 height 38
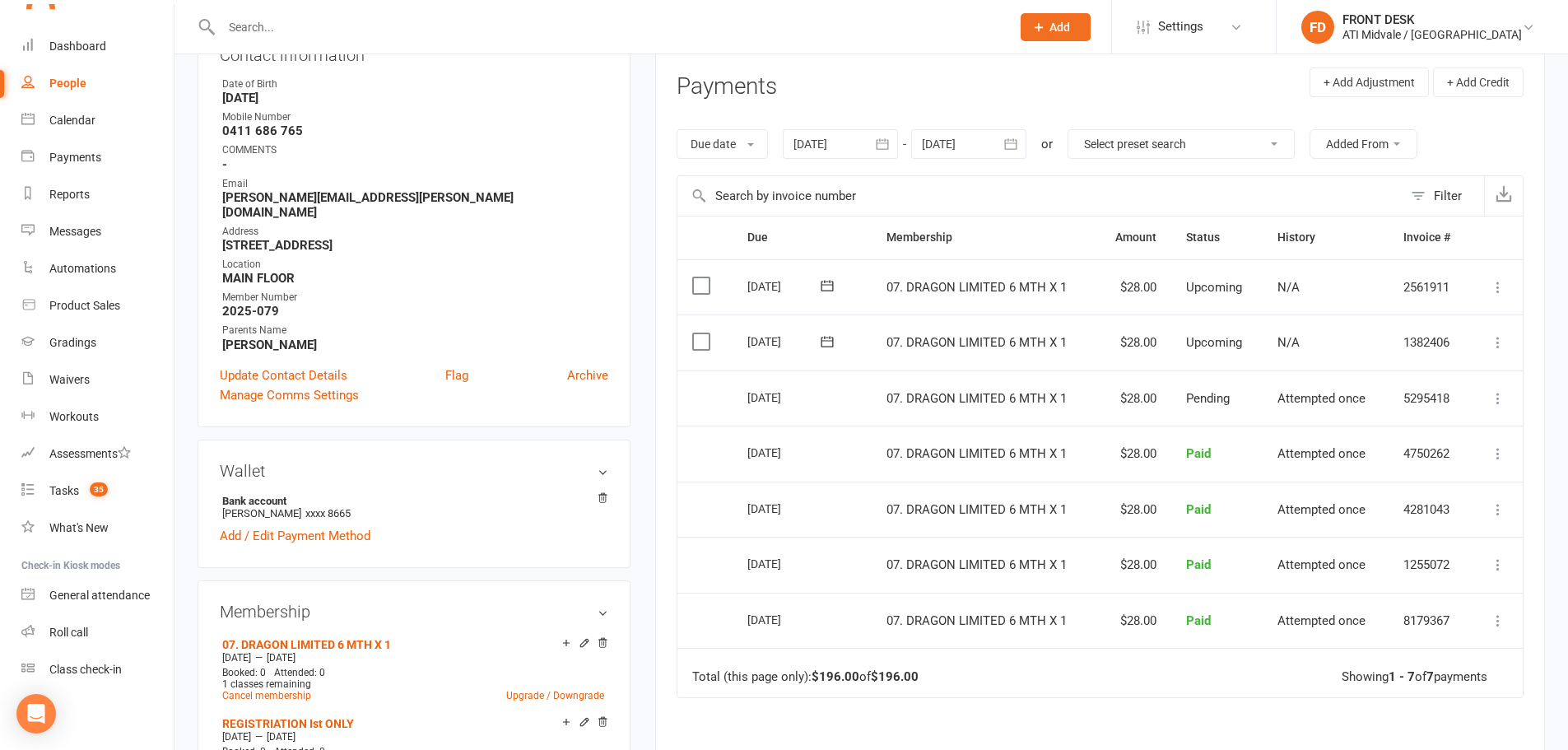
scroll to position [83, 0]
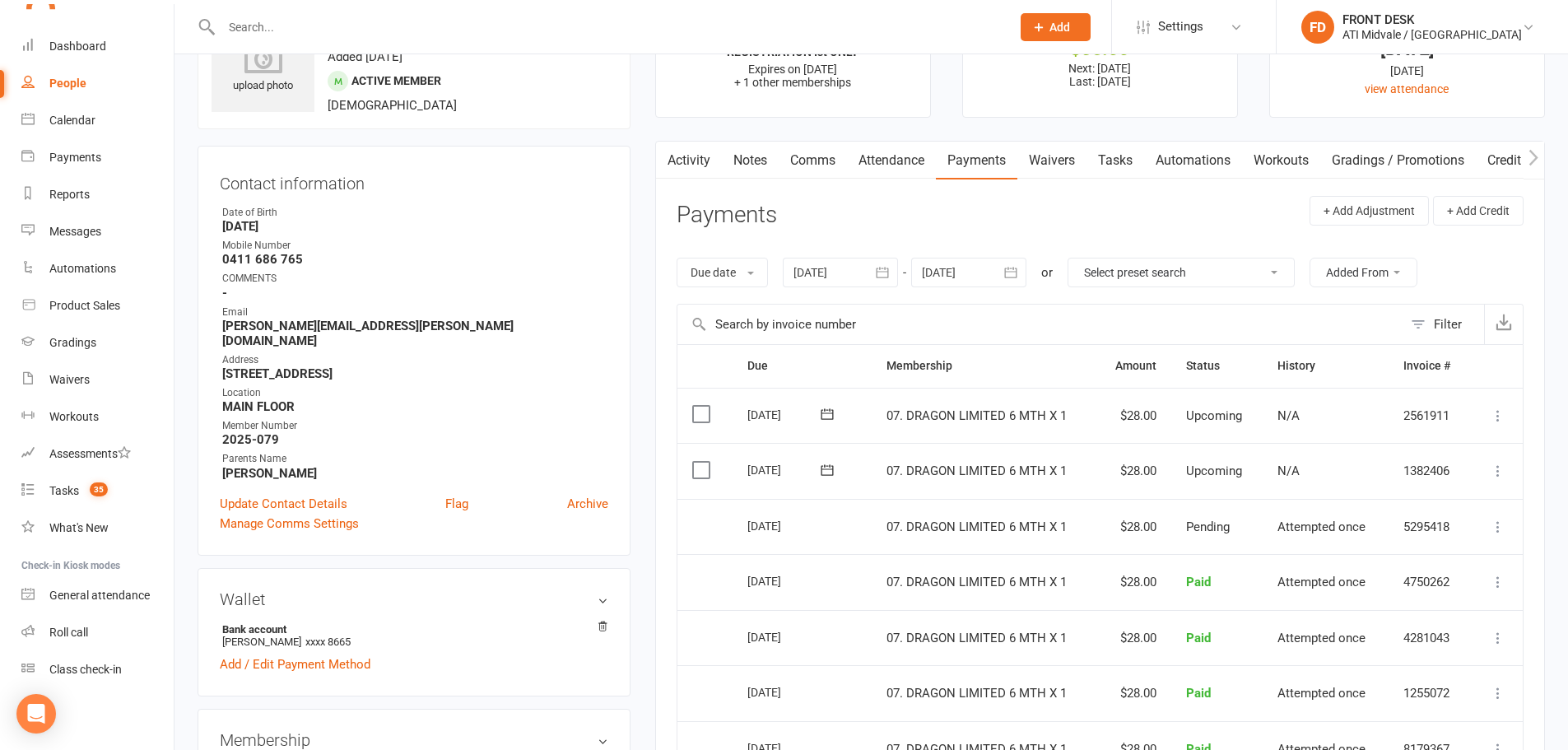
click at [847, 270] on div at bounding box center [840, 272] width 115 height 29
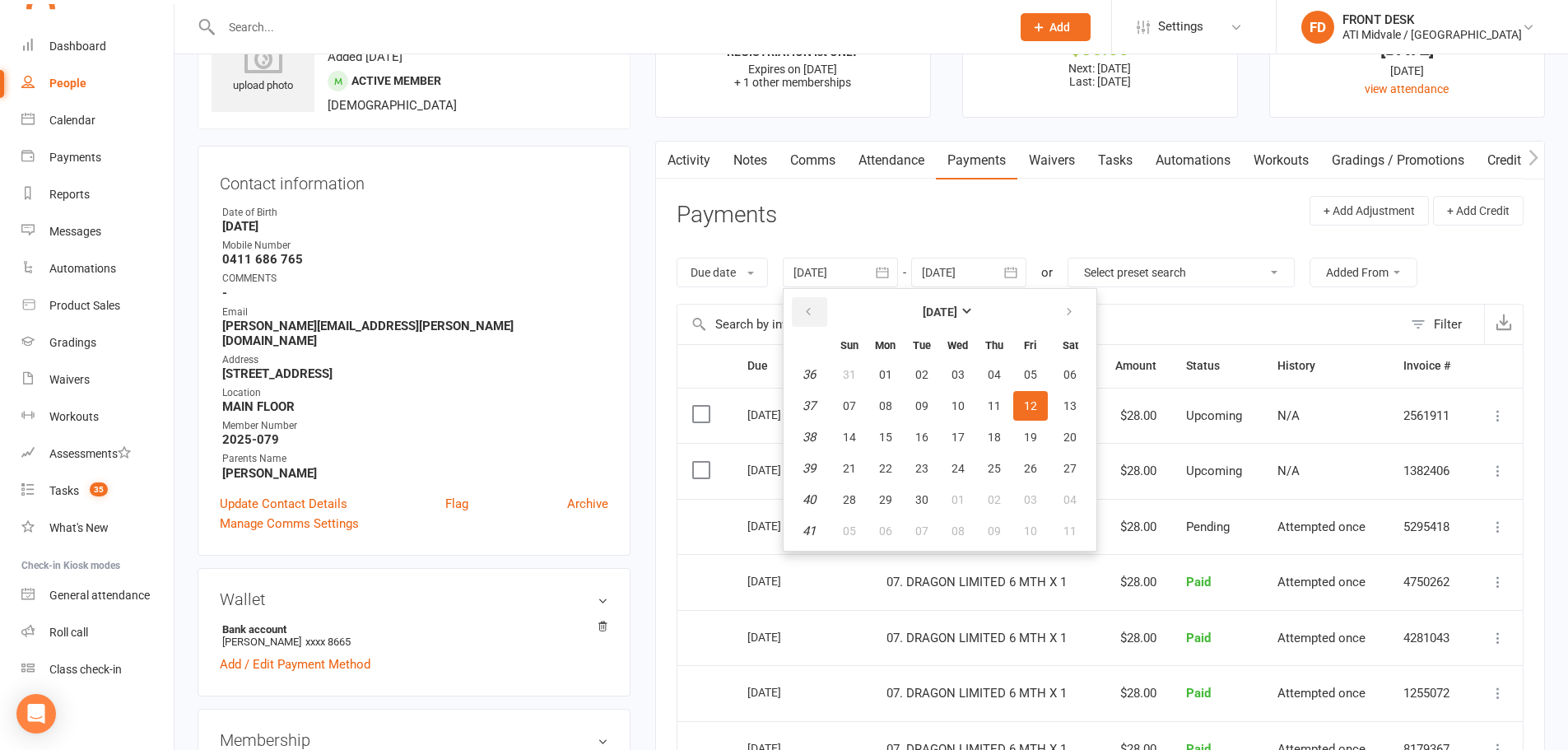
click at [812, 316] on icon "button" at bounding box center [808, 312] width 12 height 13
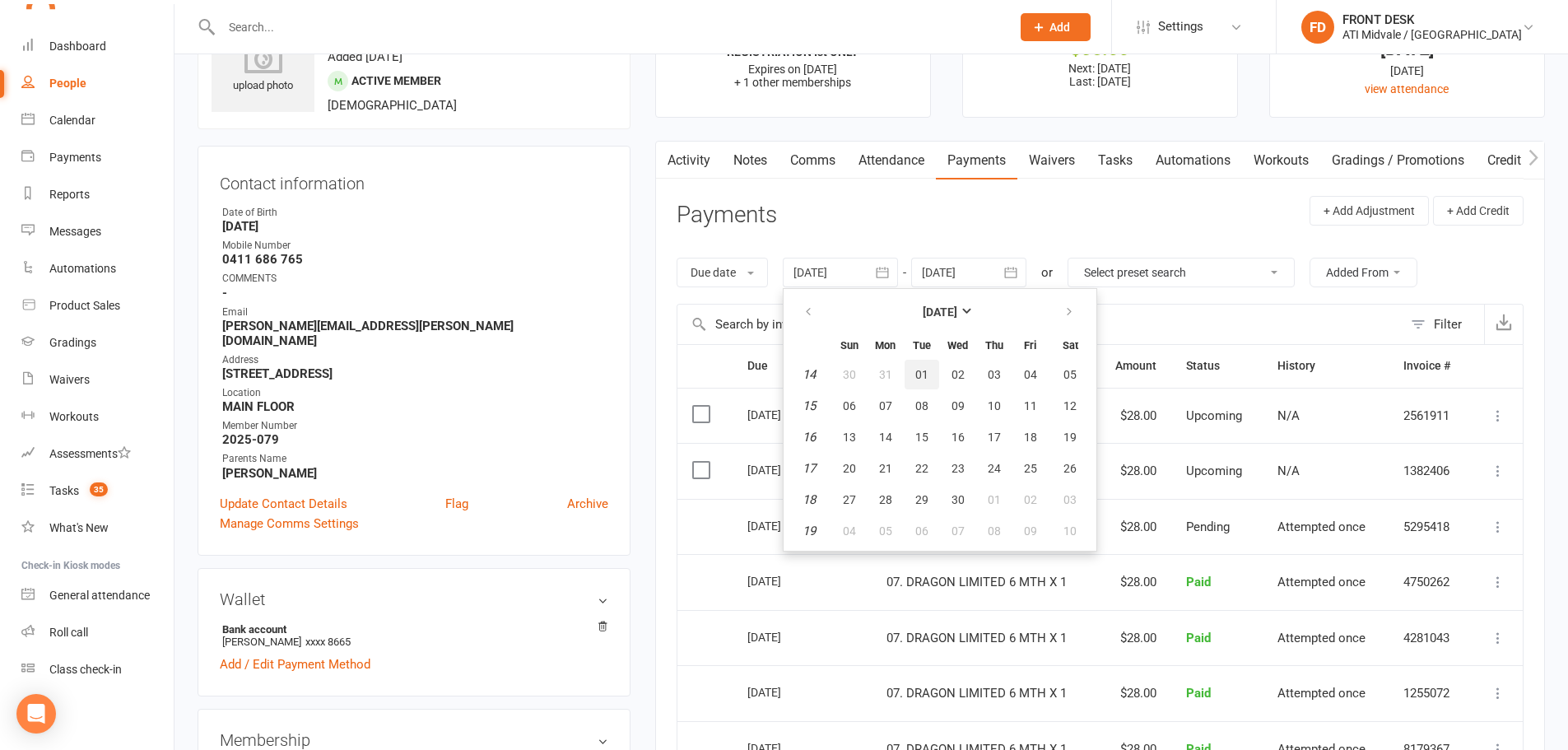
click at [915, 371] on button "01" at bounding box center [921, 375] width 34 height 29
type input "01 Apr 2025"
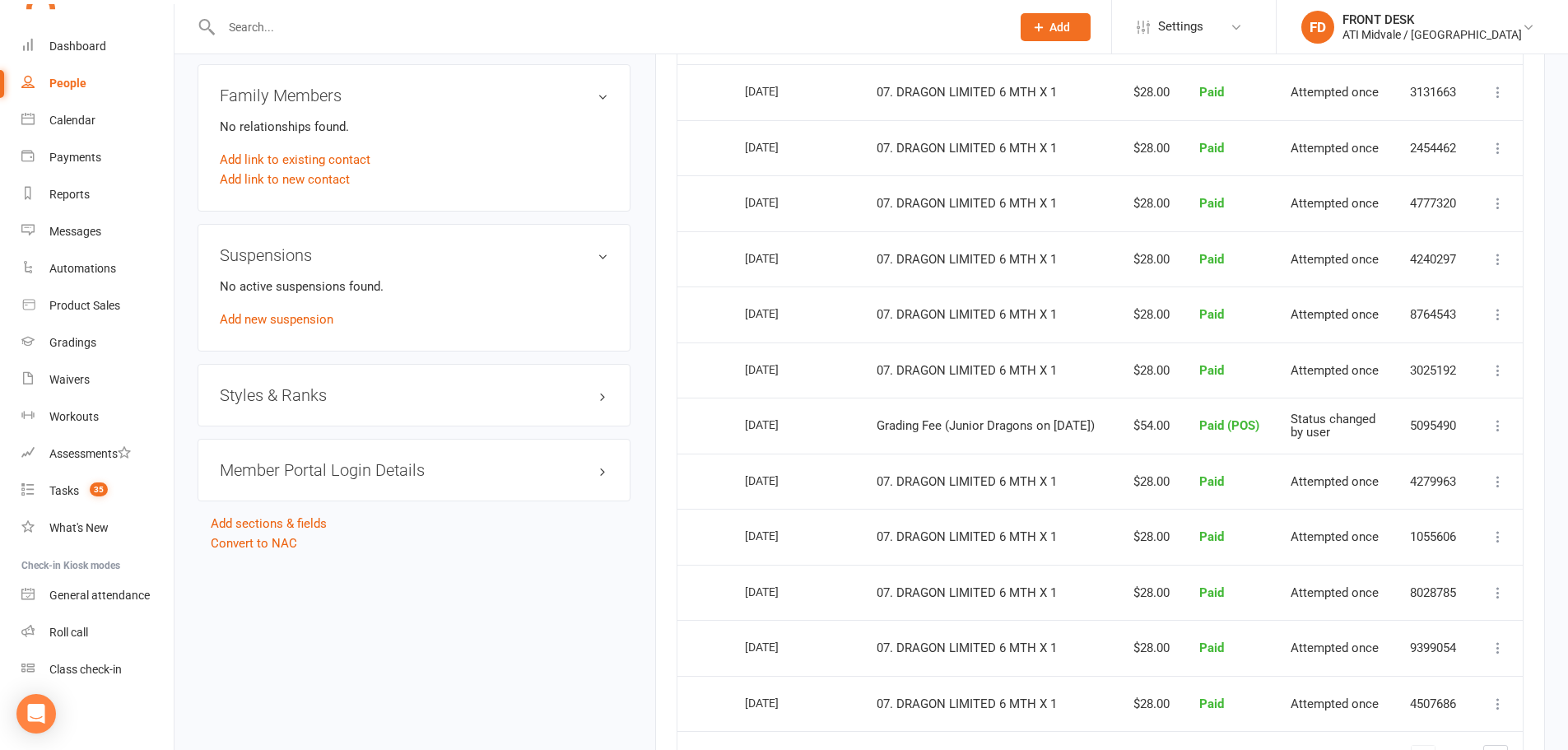
scroll to position [1317, 0]
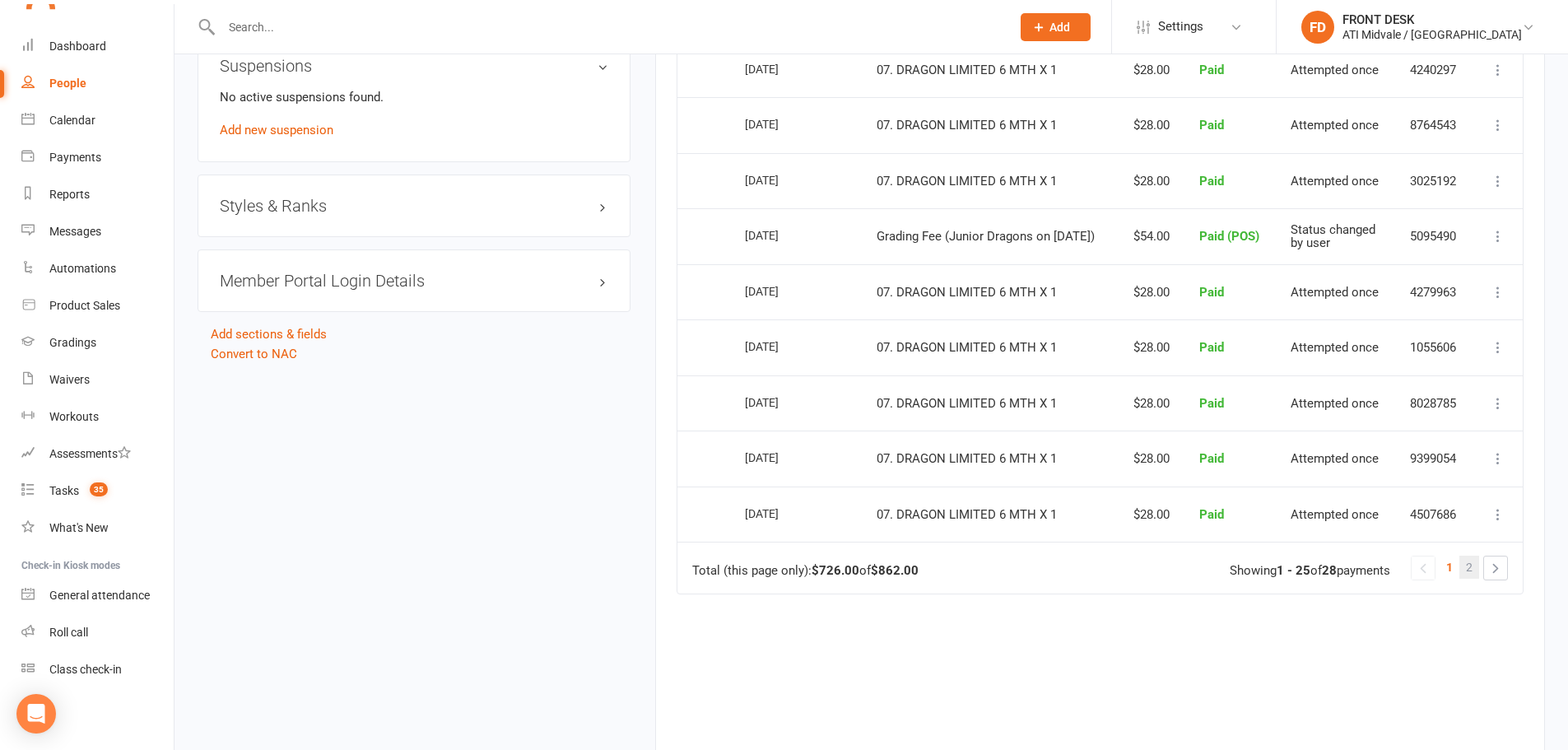
click at [1465, 578] on link "2" at bounding box center [1469, 566] width 20 height 23
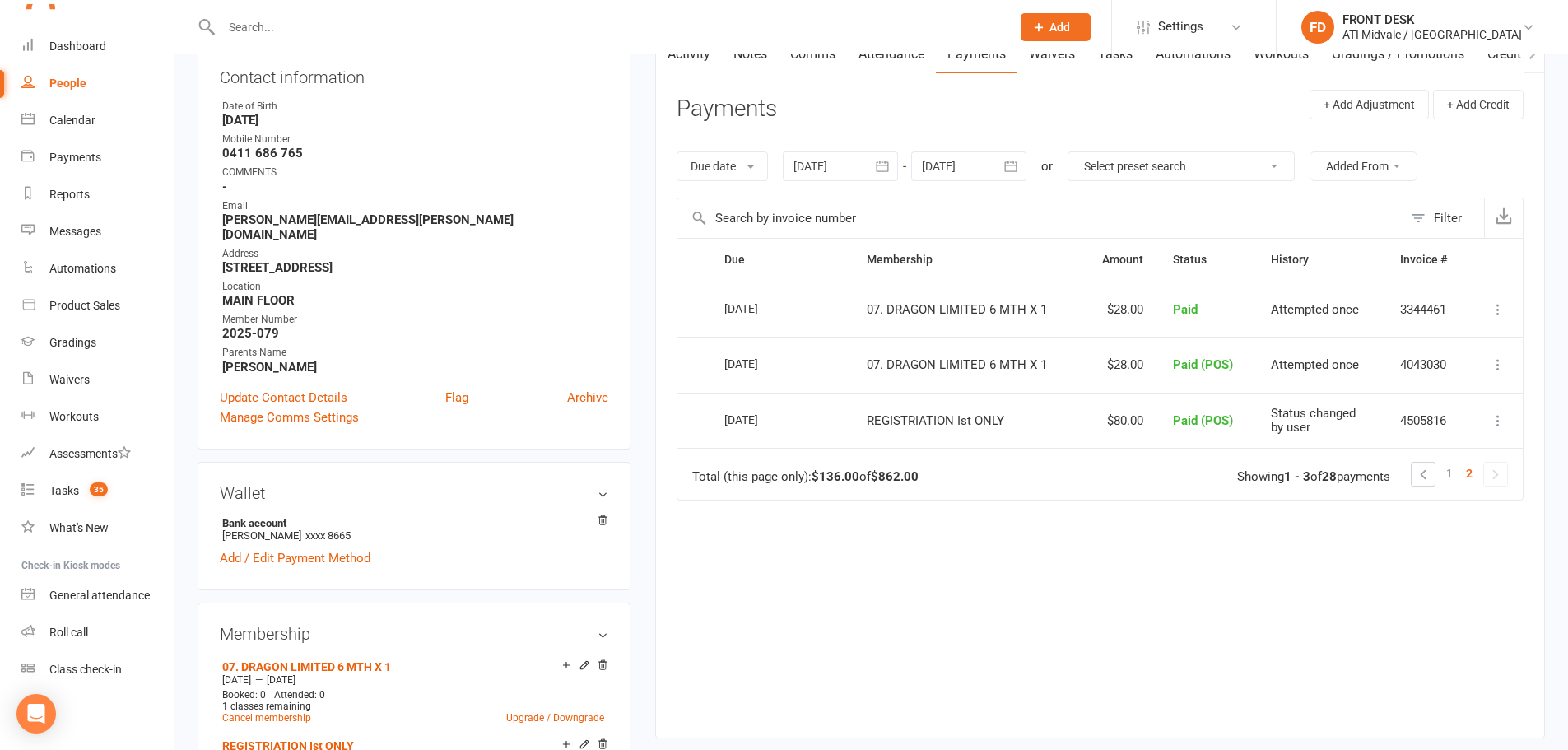
scroll to position [74, 0]
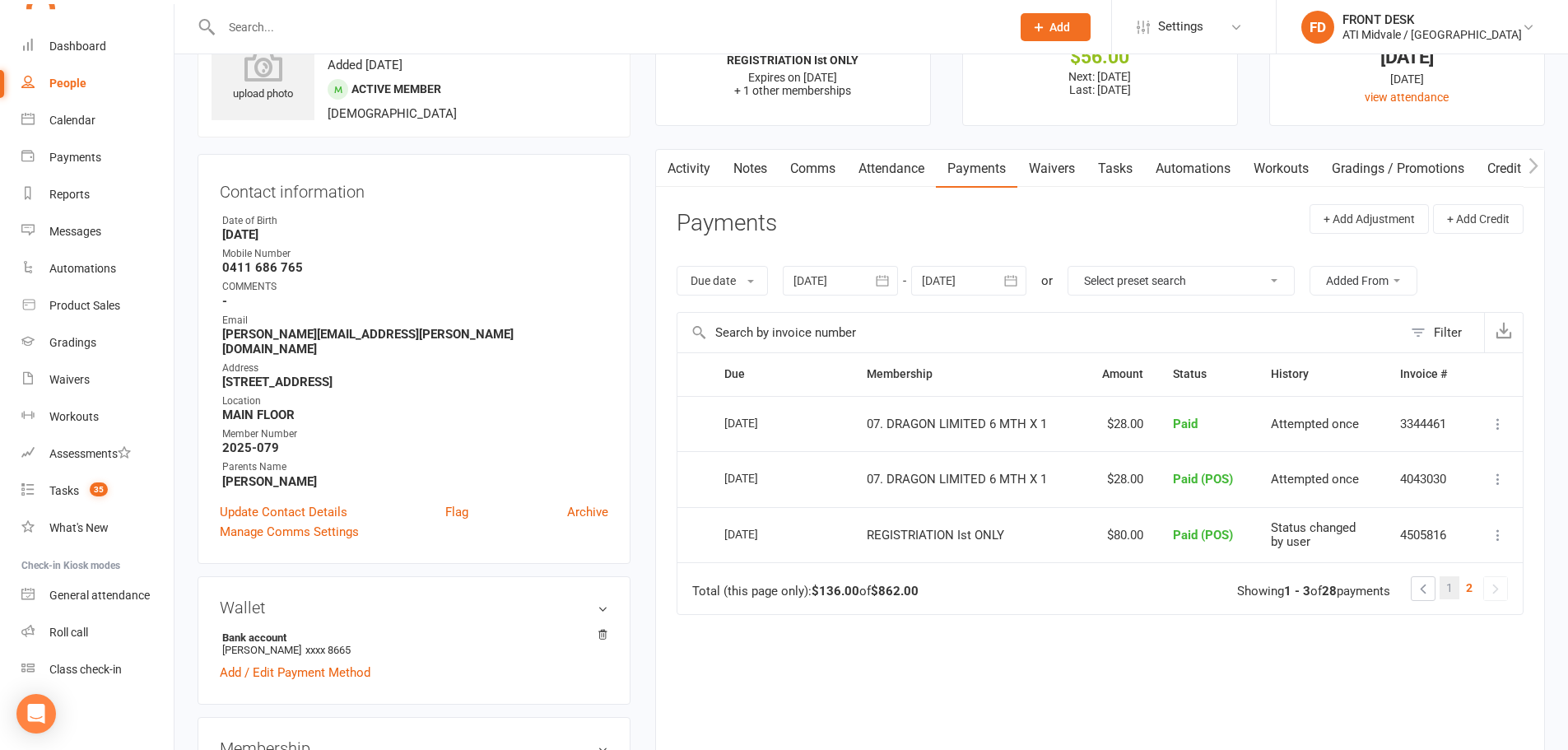
click at [1445, 589] on link "1" at bounding box center [1449, 587] width 20 height 23
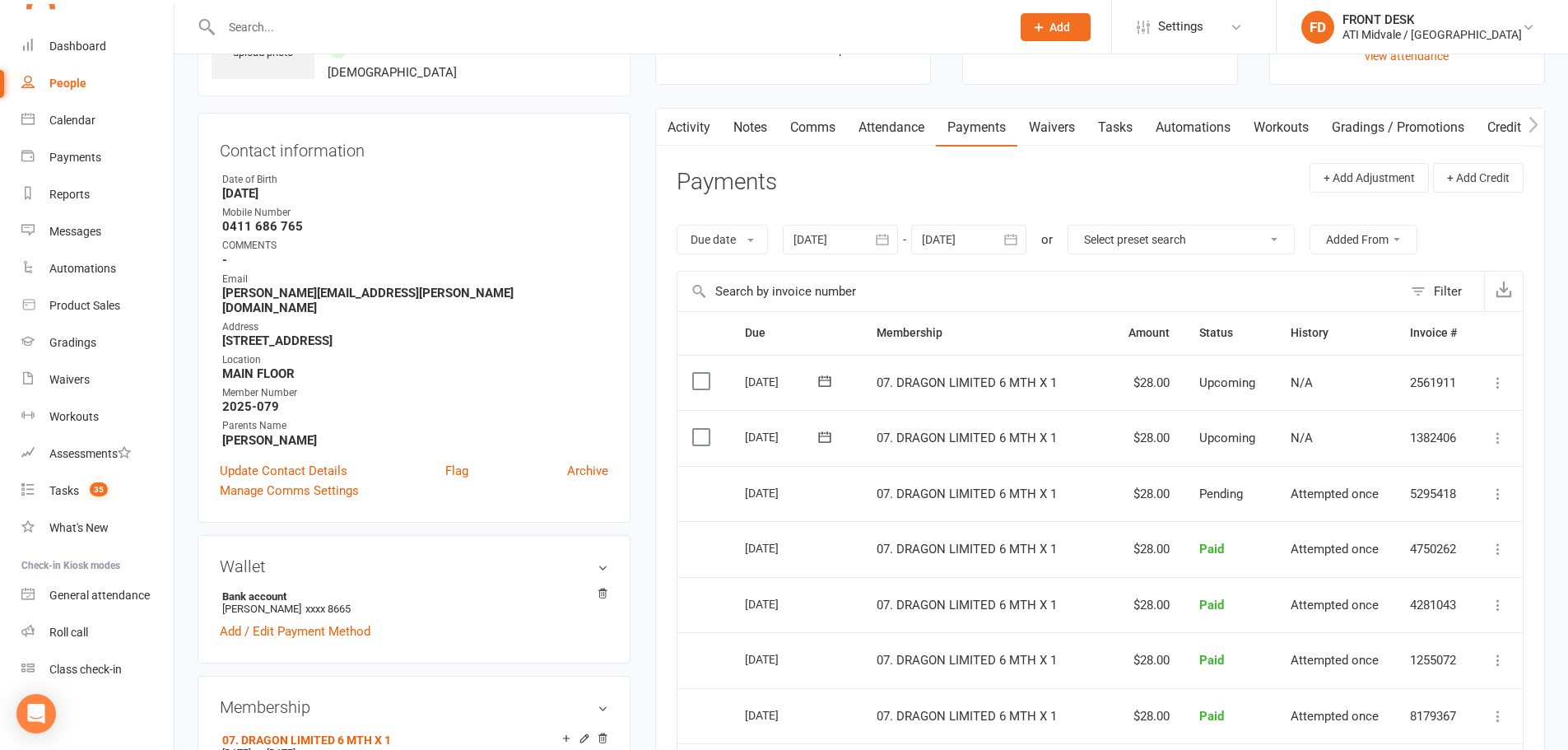
scroll to position [34, 0]
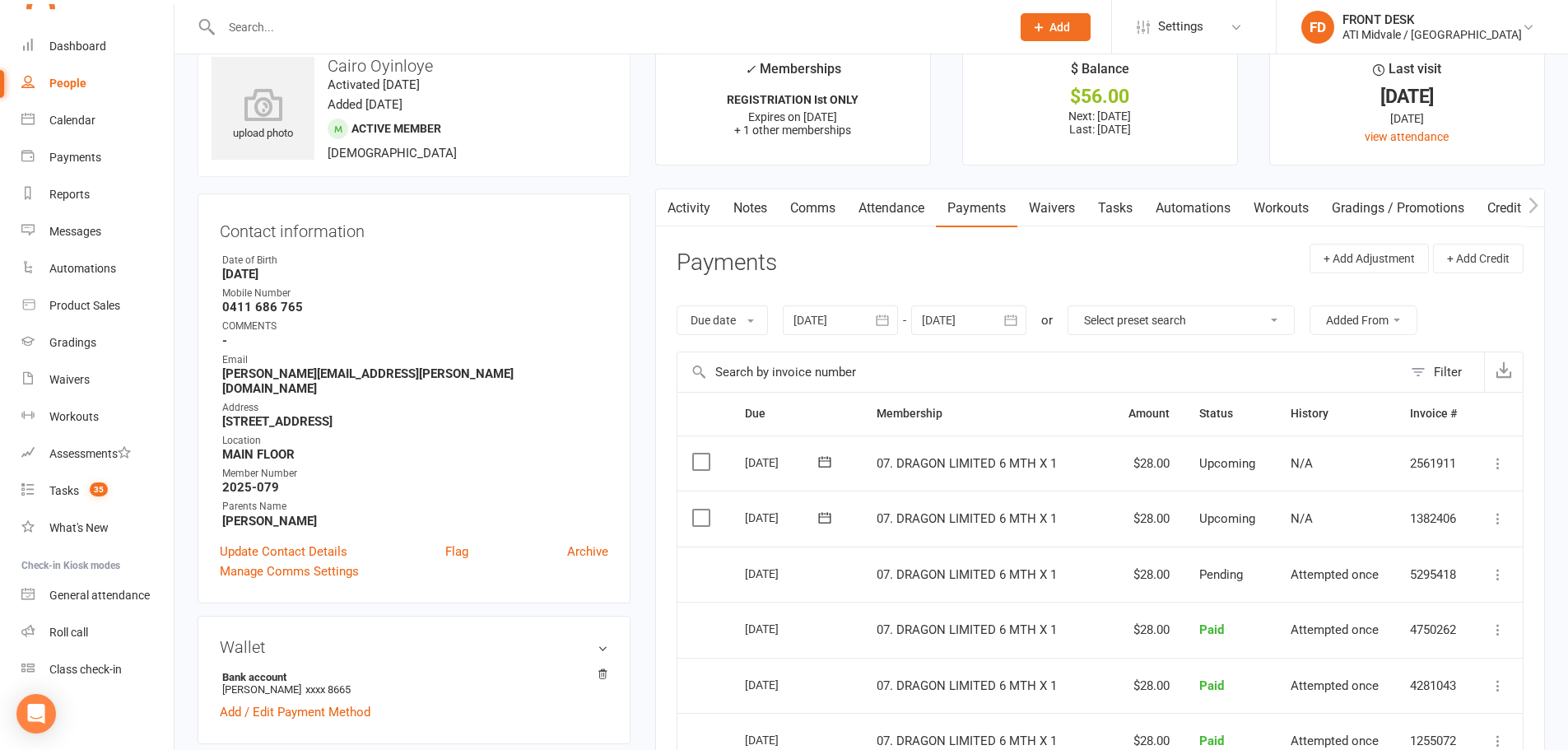
click at [963, 318] on div at bounding box center [968, 320] width 115 height 29
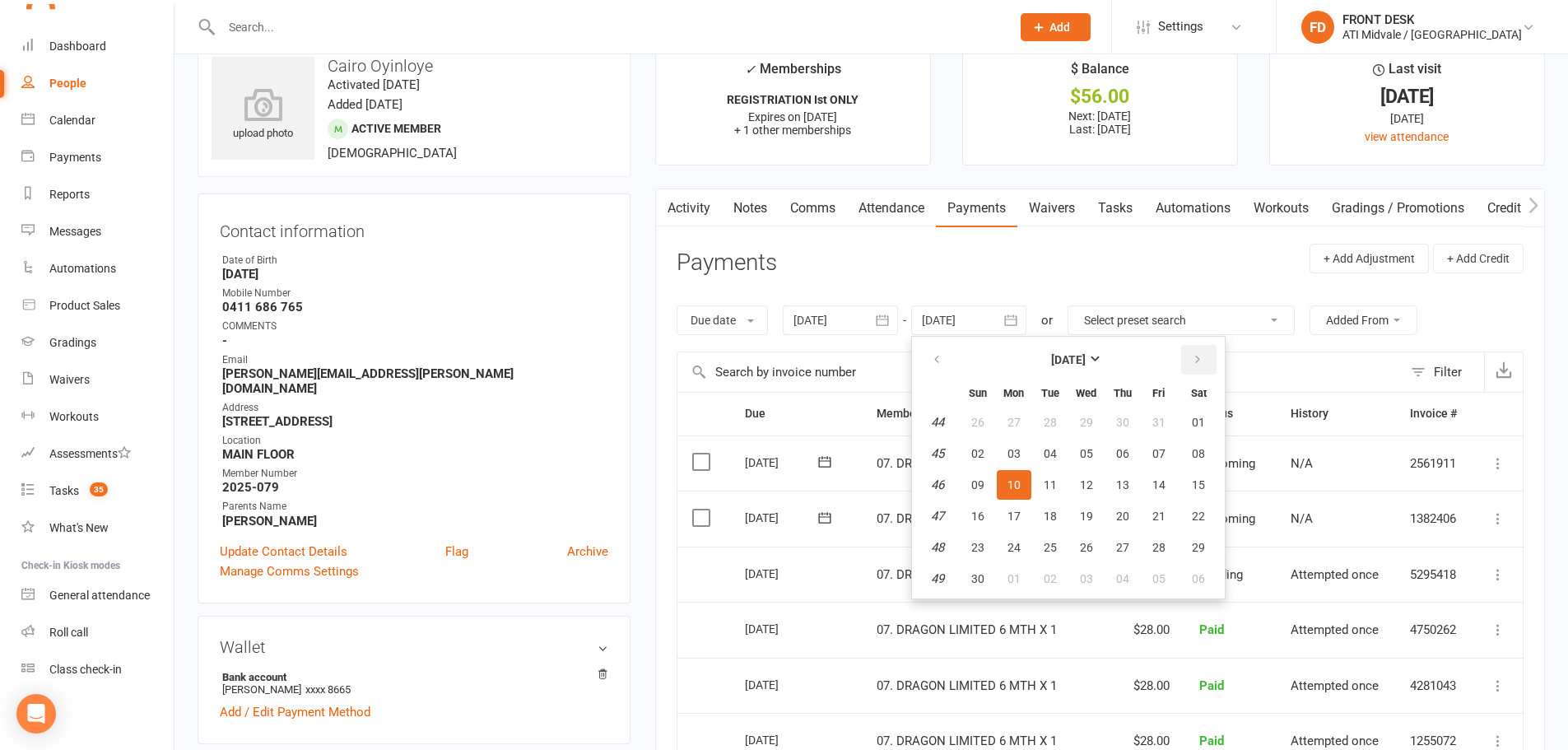
click at [1197, 355] on icon "button" at bounding box center [1197, 359] width 12 height 13
click at [1088, 544] on span "31" at bounding box center [1085, 547] width 13 height 13
type input "31 Dec 2025"
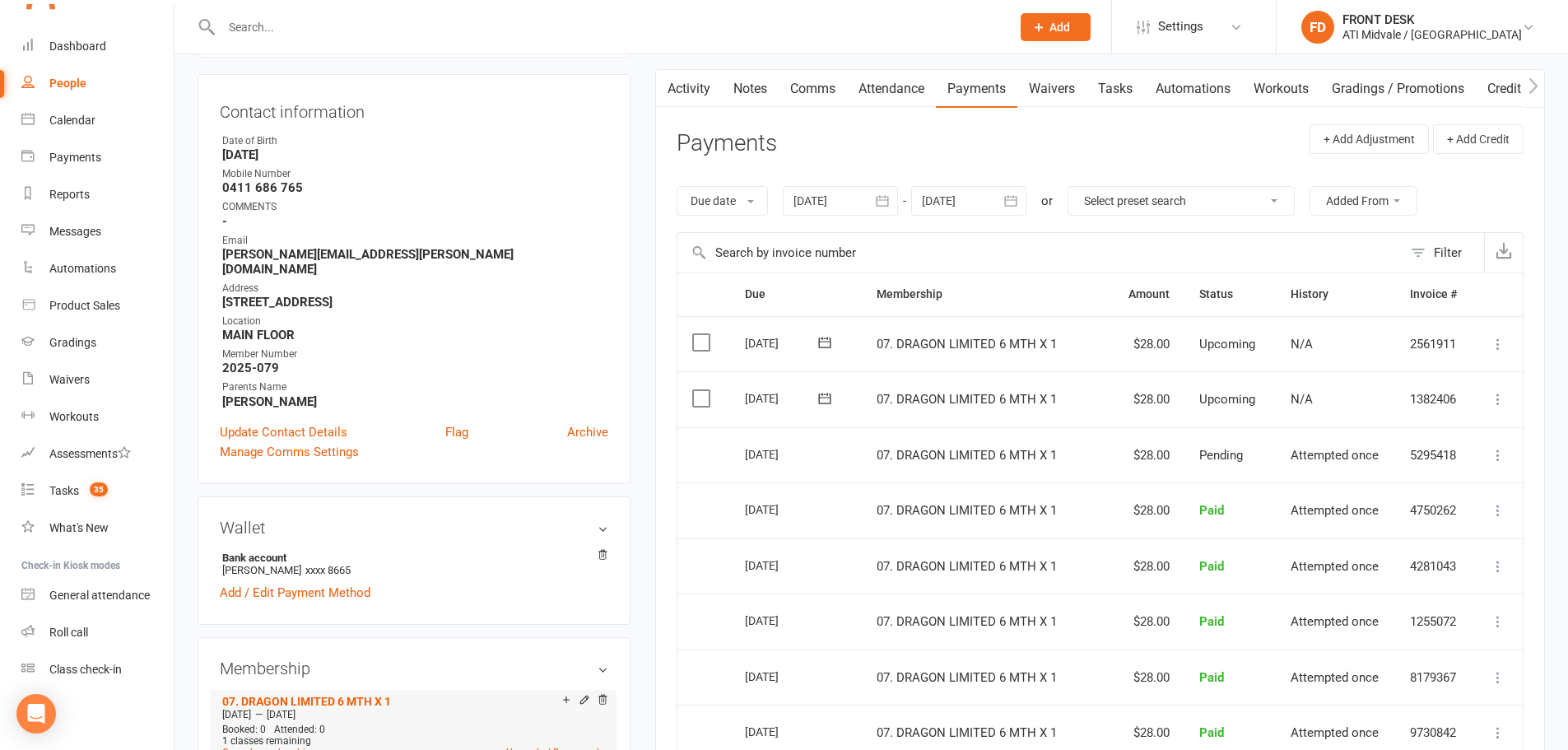
scroll to position [281, 0]
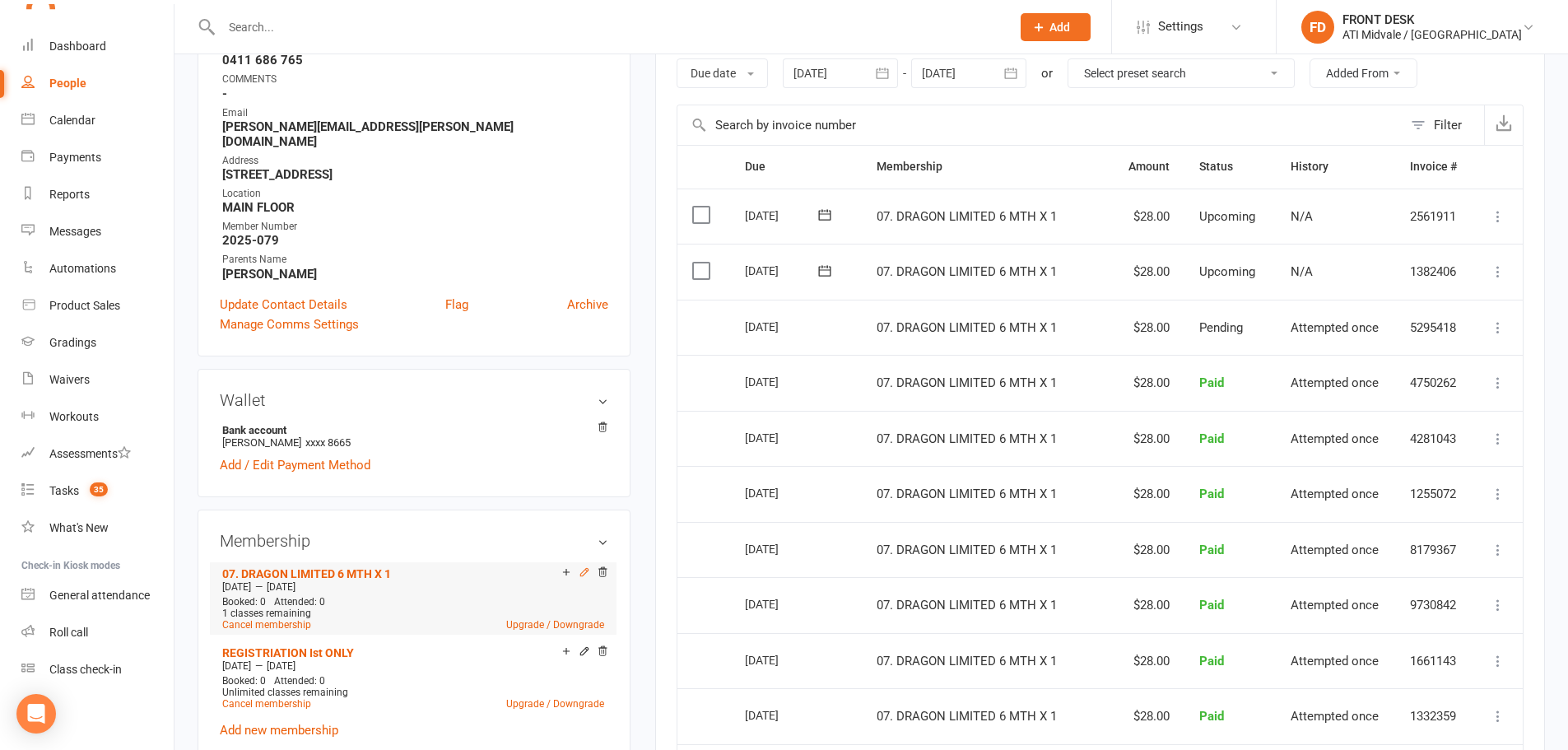
click at [584, 568] on icon at bounding box center [584, 572] width 8 height 8
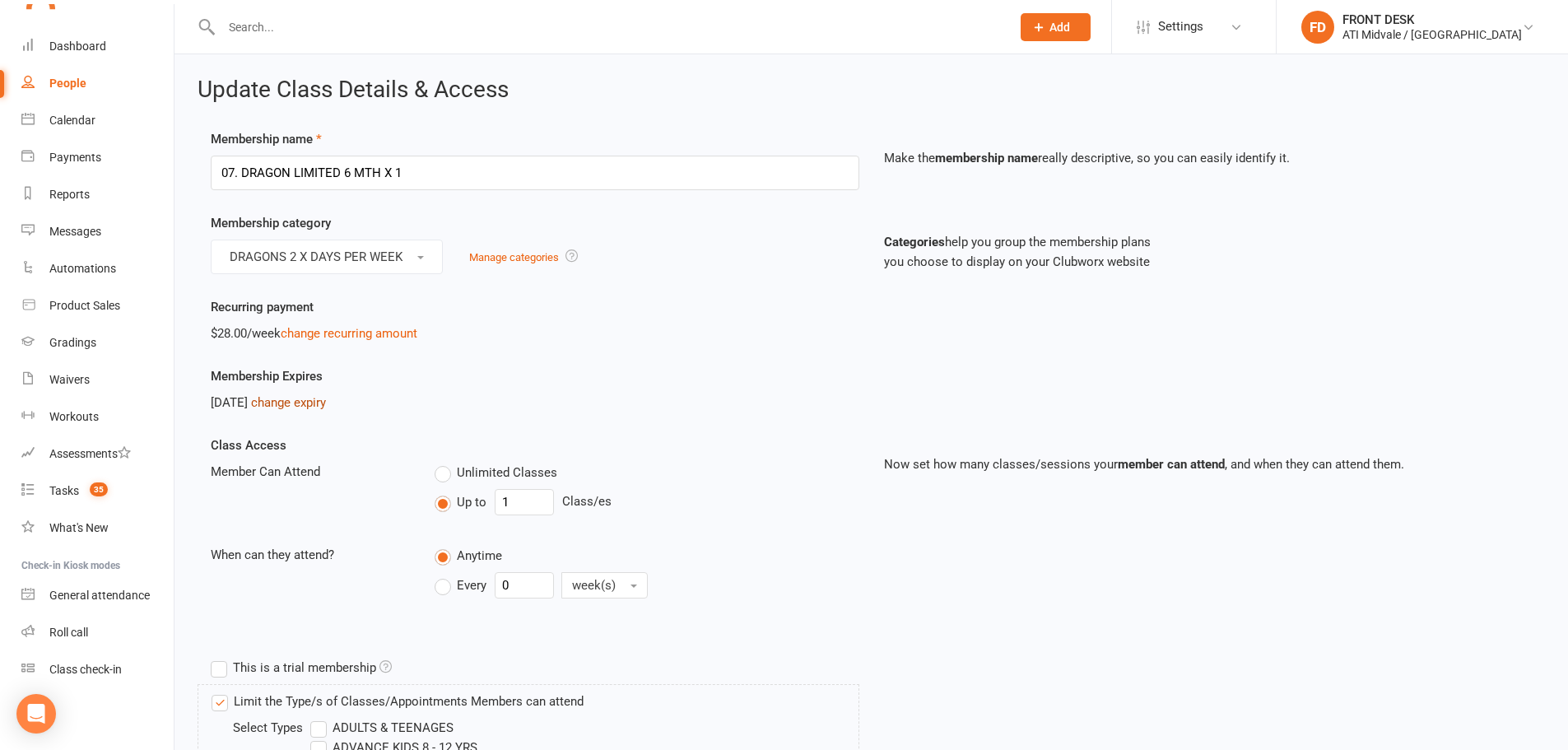
click at [326, 403] on link "change expiry" at bounding box center [288, 402] width 75 height 15
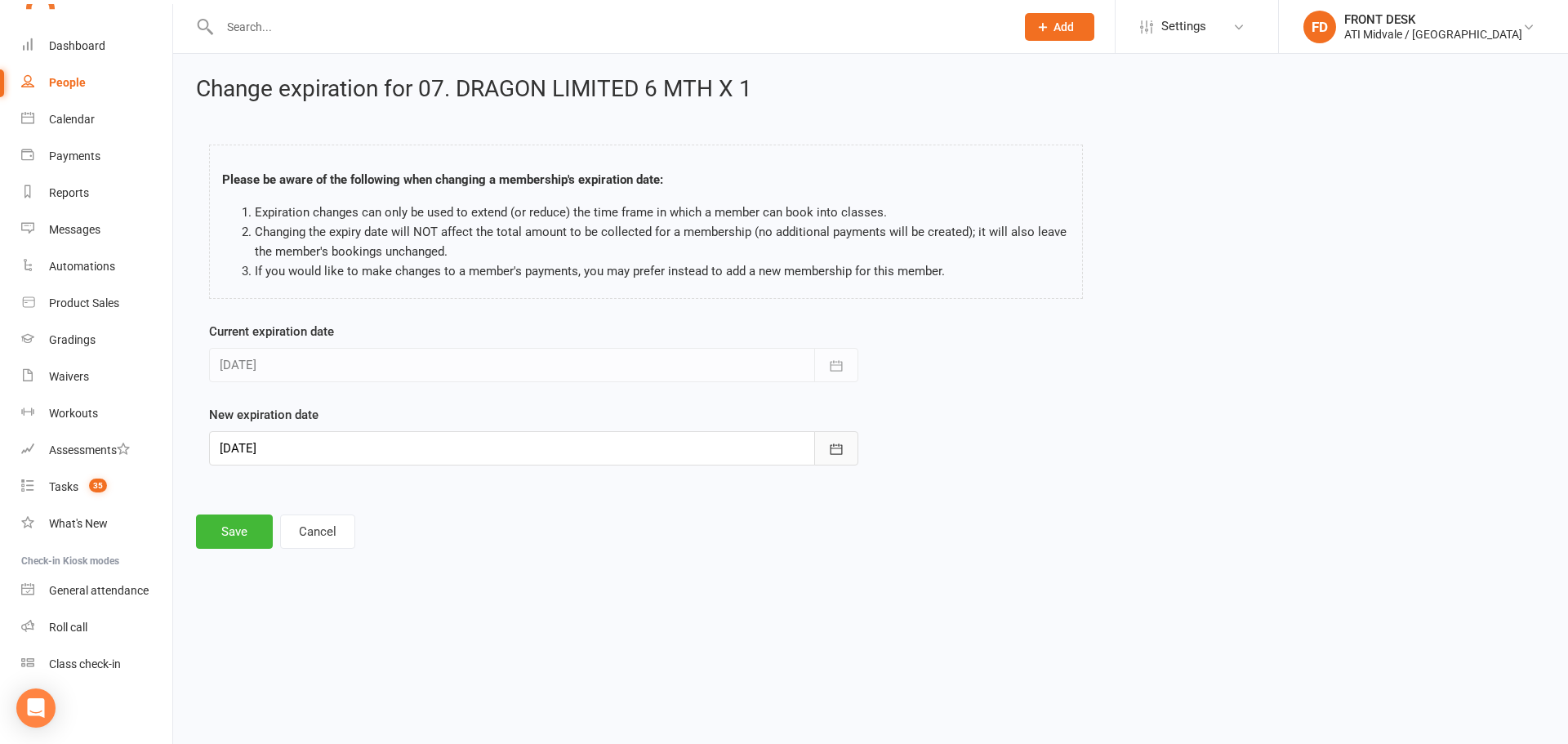
click at [840, 447] on icon "button" at bounding box center [836, 449] width 17 height 17
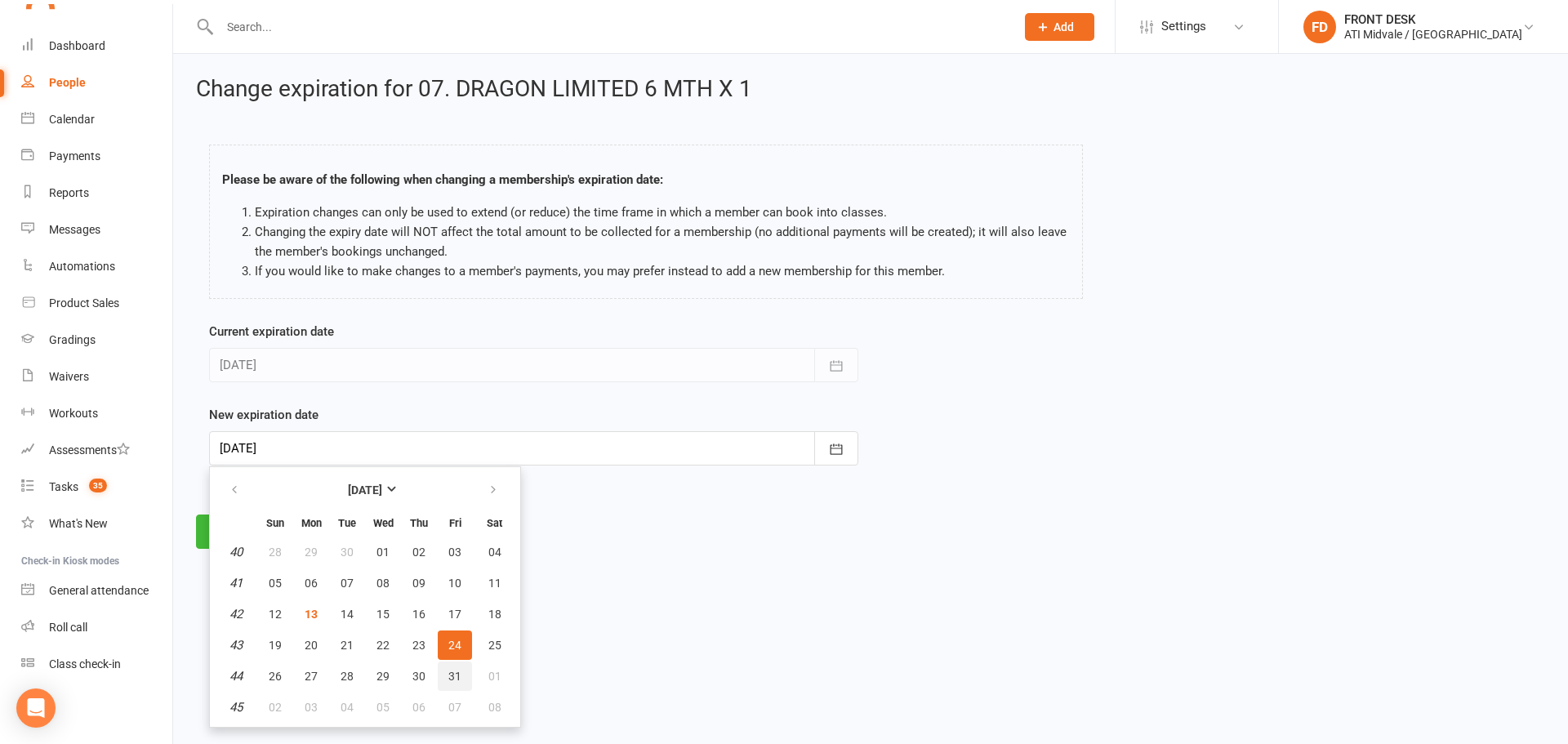
click at [462, 670] on button "31" at bounding box center [455, 676] width 34 height 29
type input "31 Oct 2025"
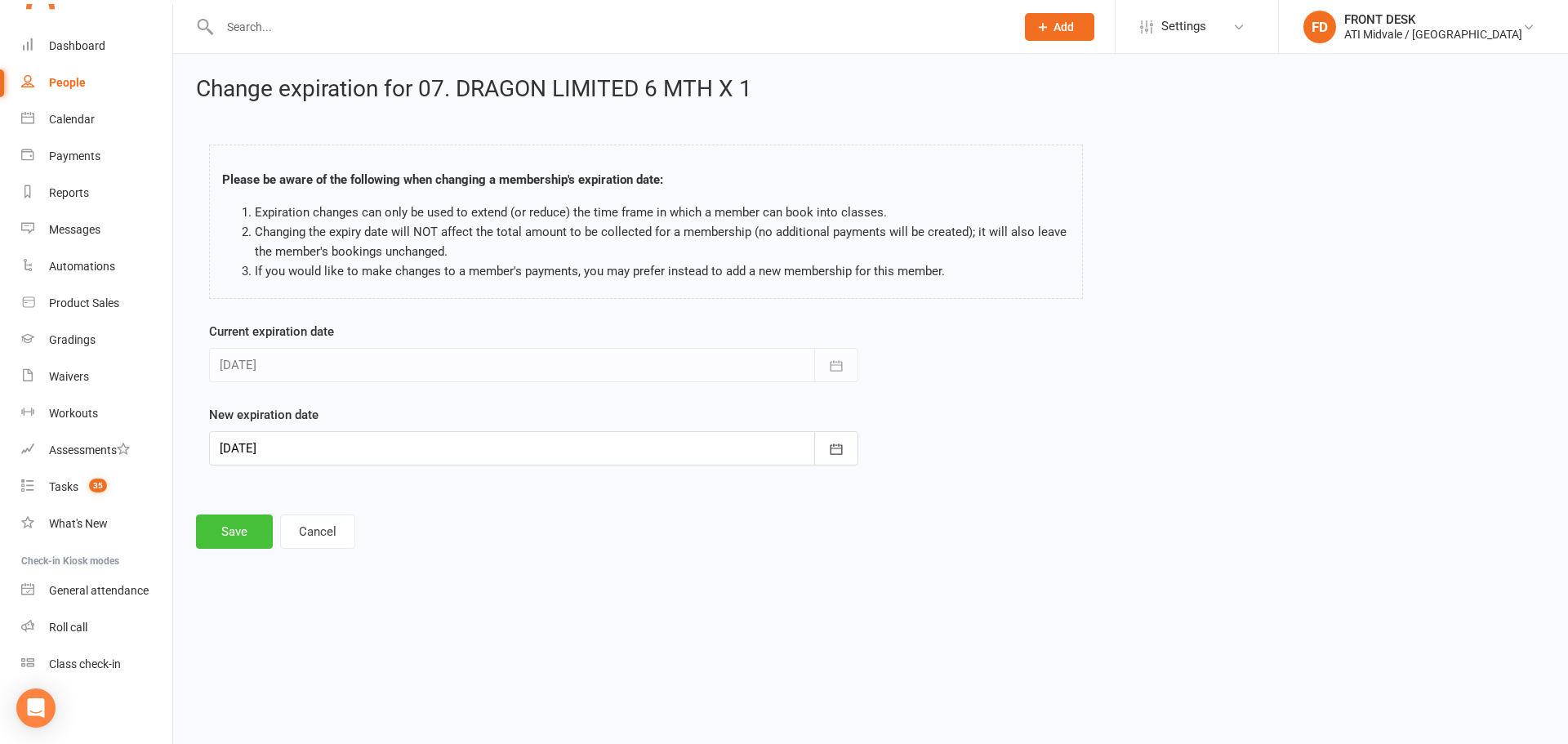
click at [240, 535] on button "Save" at bounding box center [234, 530] width 77 height 34
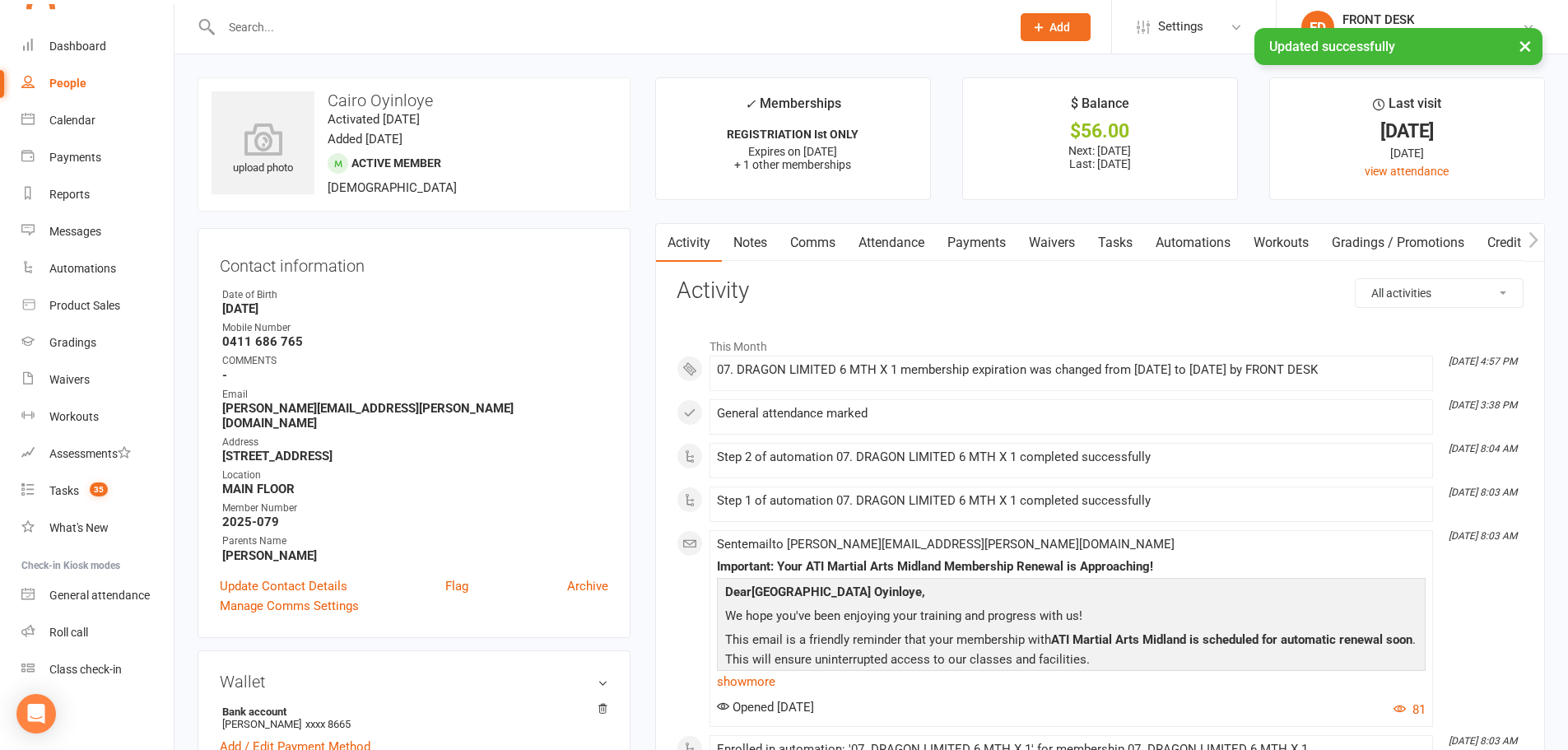
click at [994, 236] on link "Payments" at bounding box center [976, 243] width 82 height 38
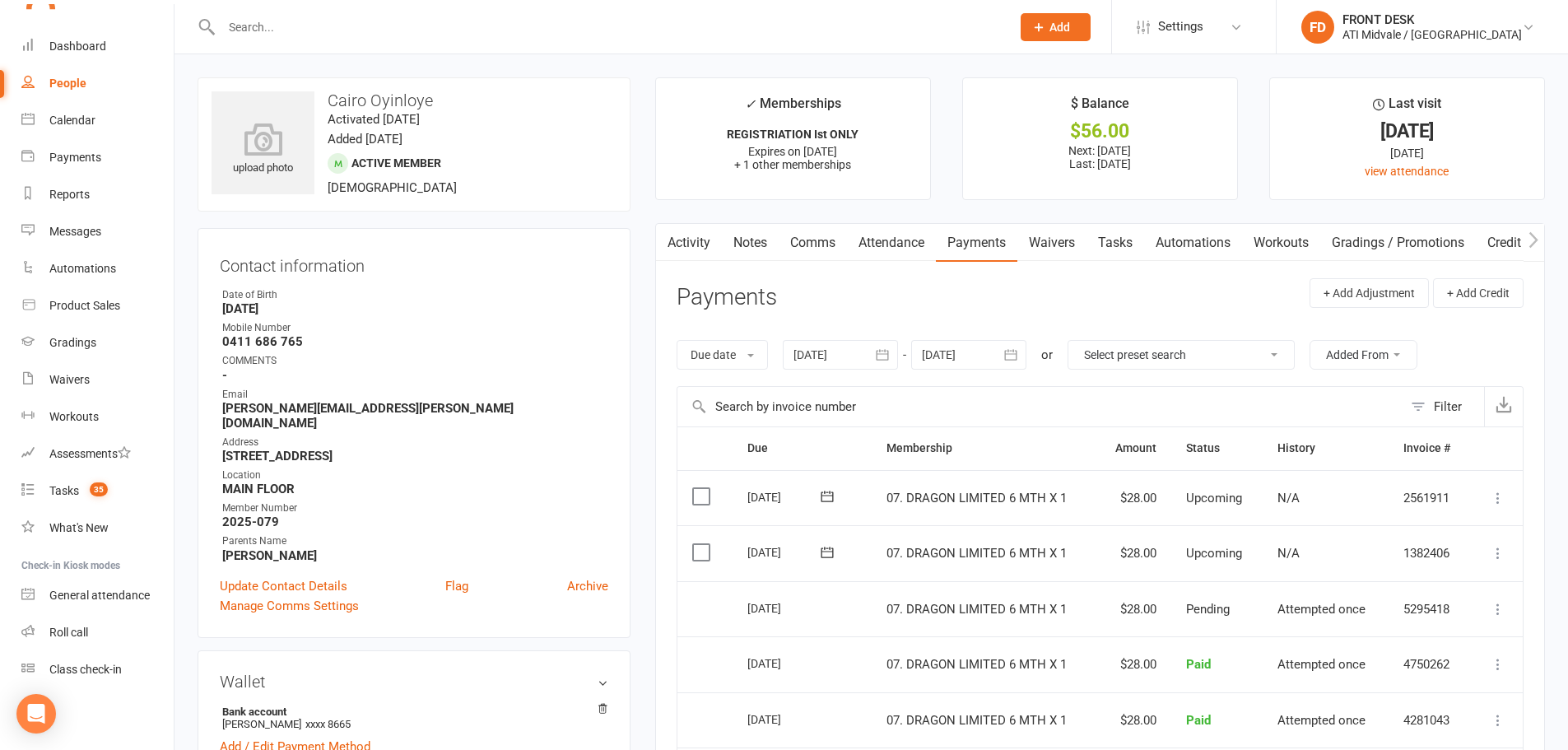
click at [957, 357] on div at bounding box center [968, 355] width 115 height 29
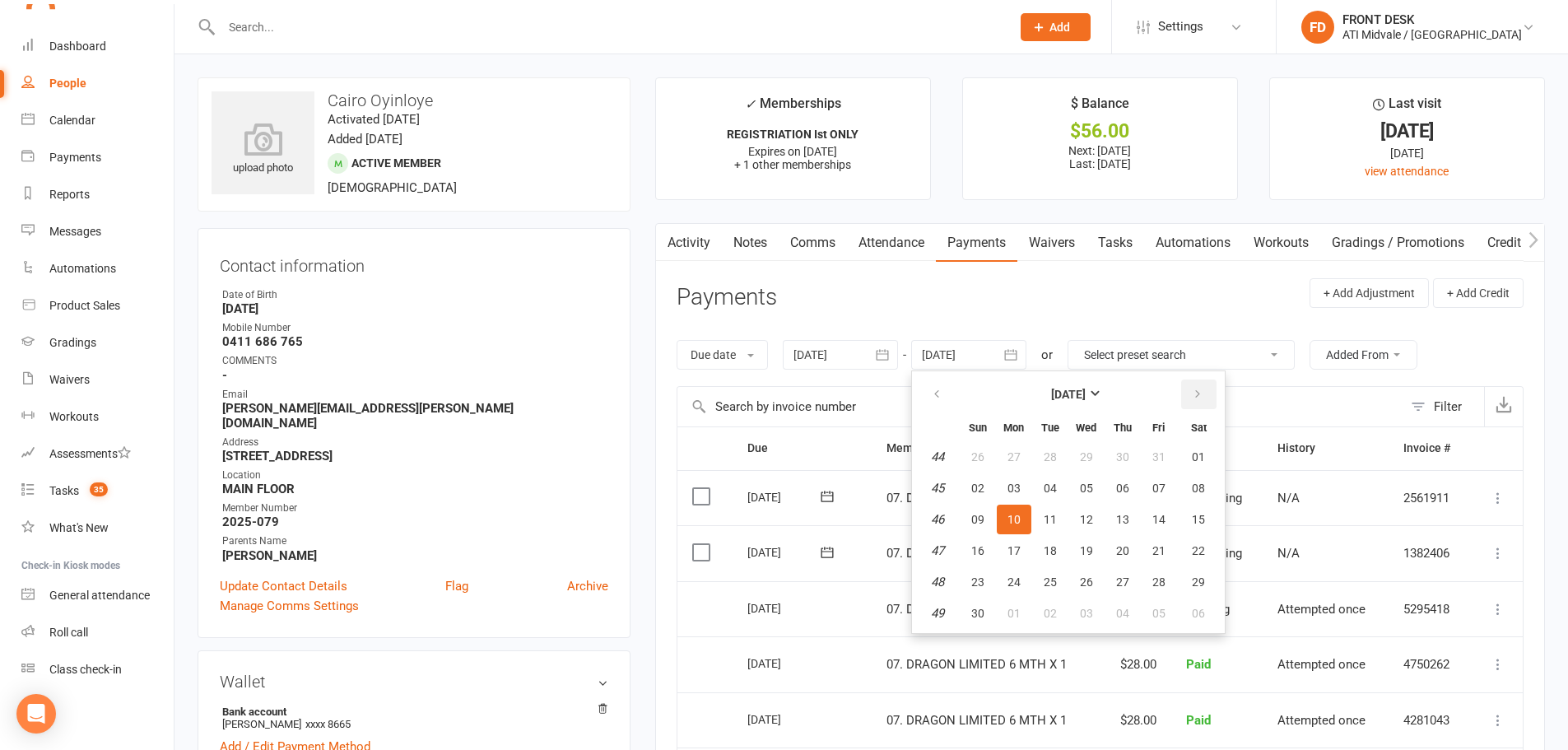
click at [1191, 392] on button "button" at bounding box center [1198, 394] width 35 height 29
click at [1080, 580] on button "31" at bounding box center [1086, 582] width 34 height 29
type input "31 Dec 2025"
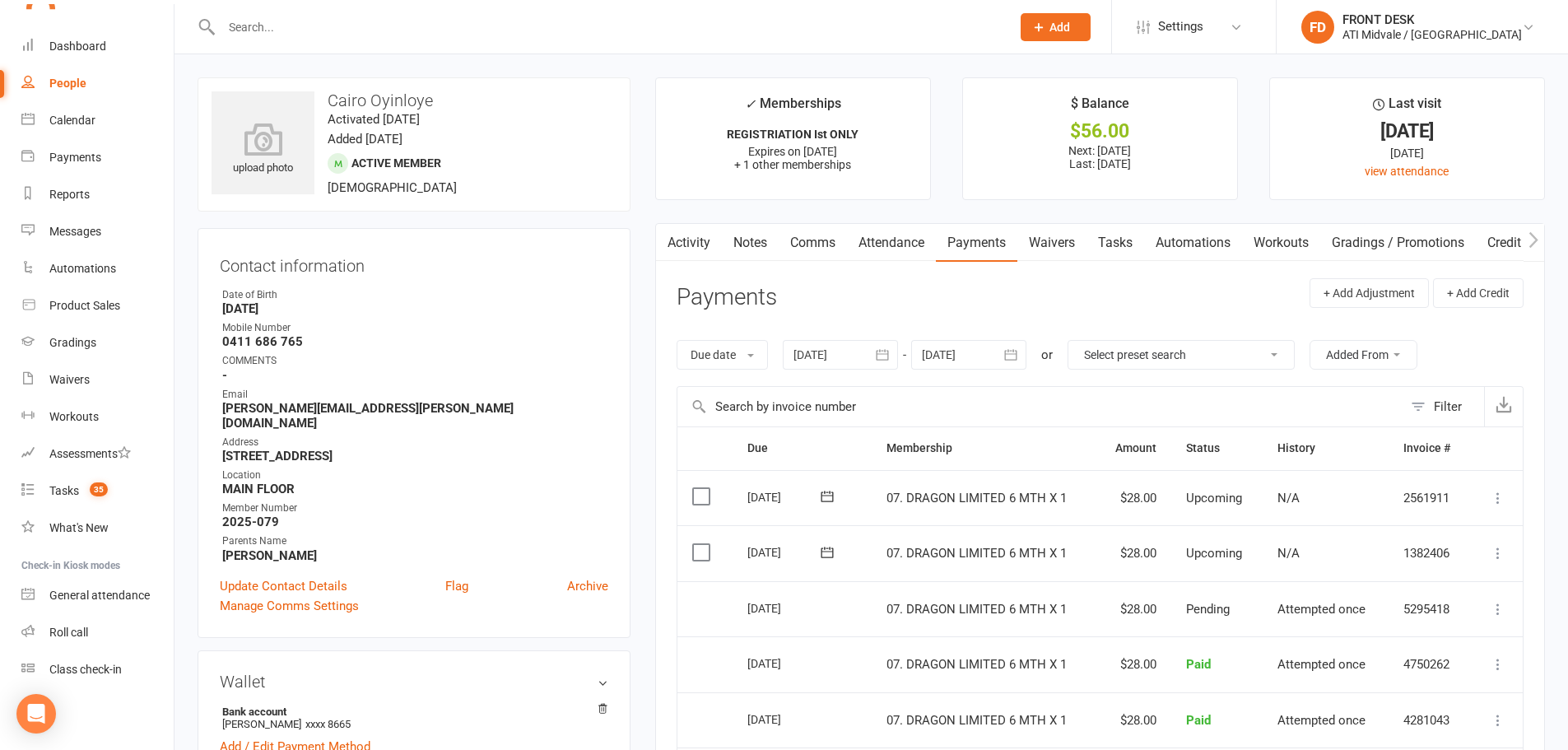
drag, startPoint x: 651, startPoint y: 209, endPoint x: 632, endPoint y: 183, distance: 32.2
click at [649, 206] on main "✓ Memberships REGISTRIATION Ist ONLY Expires on 25th April, 2026 + 1 other memb…" at bounding box center [1100, 620] width 914 height 1085
click at [688, 238] on link "Activity" at bounding box center [688, 243] width 66 height 38
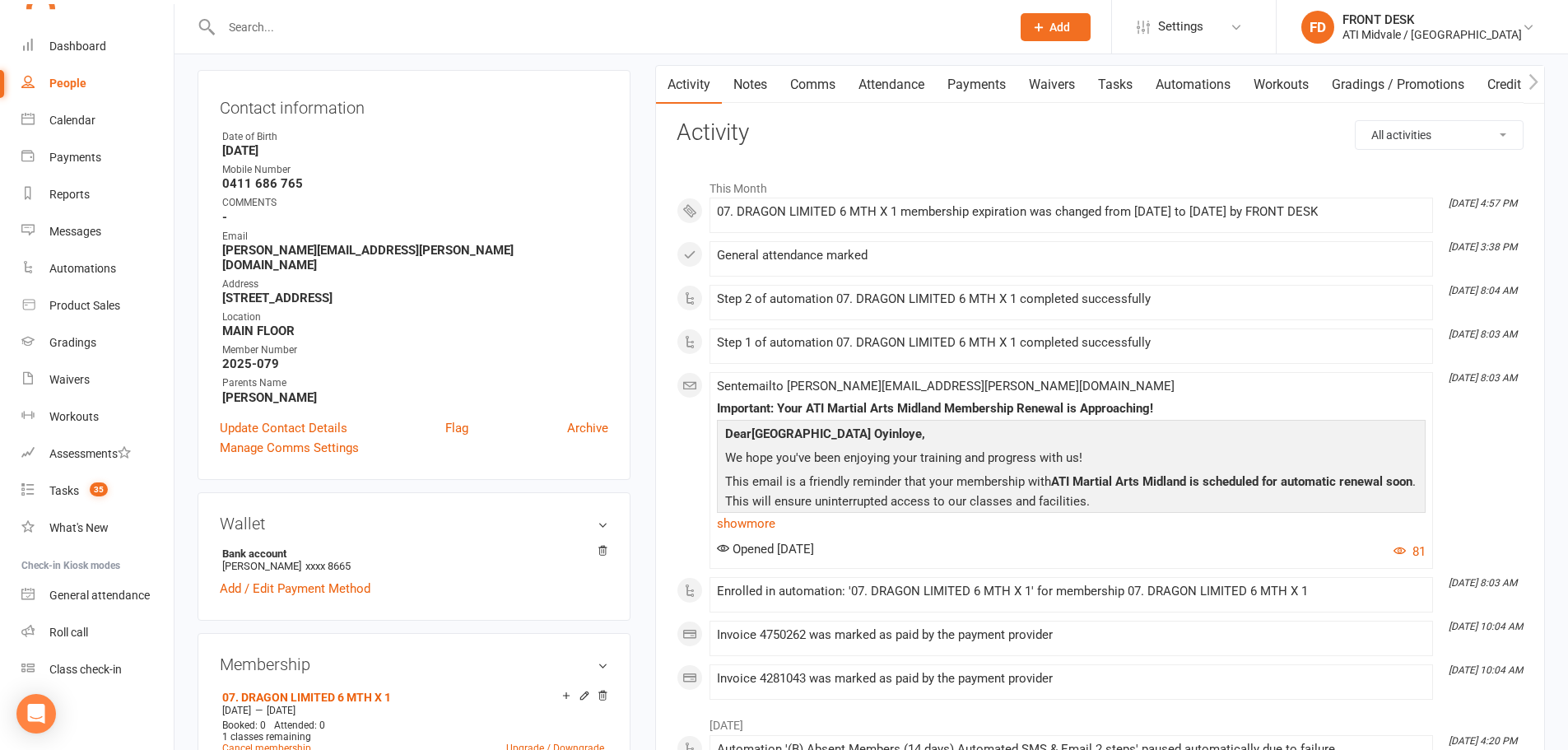
scroll to position [164, 0]
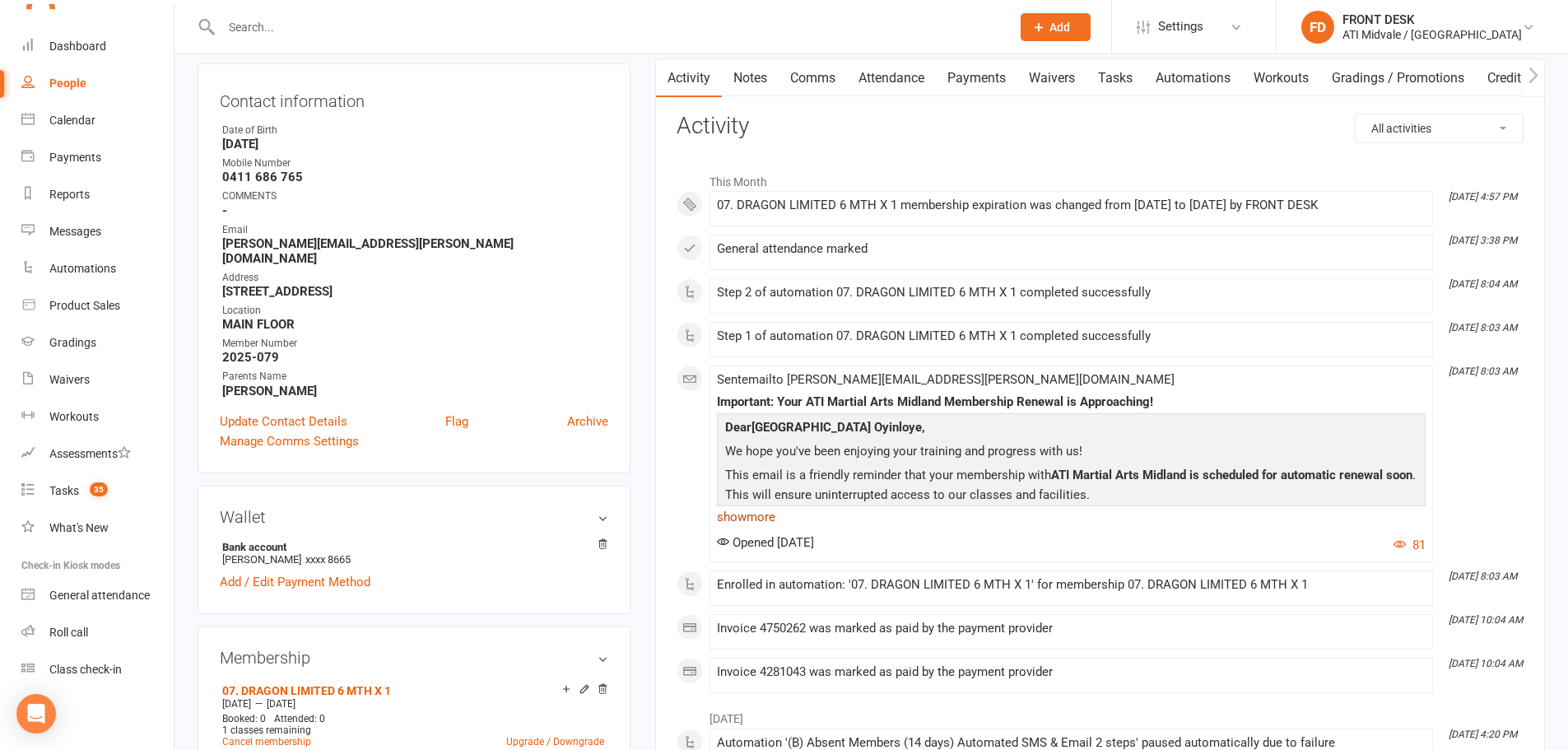
click at [725, 520] on link "show more" at bounding box center [1071, 516] width 709 height 23
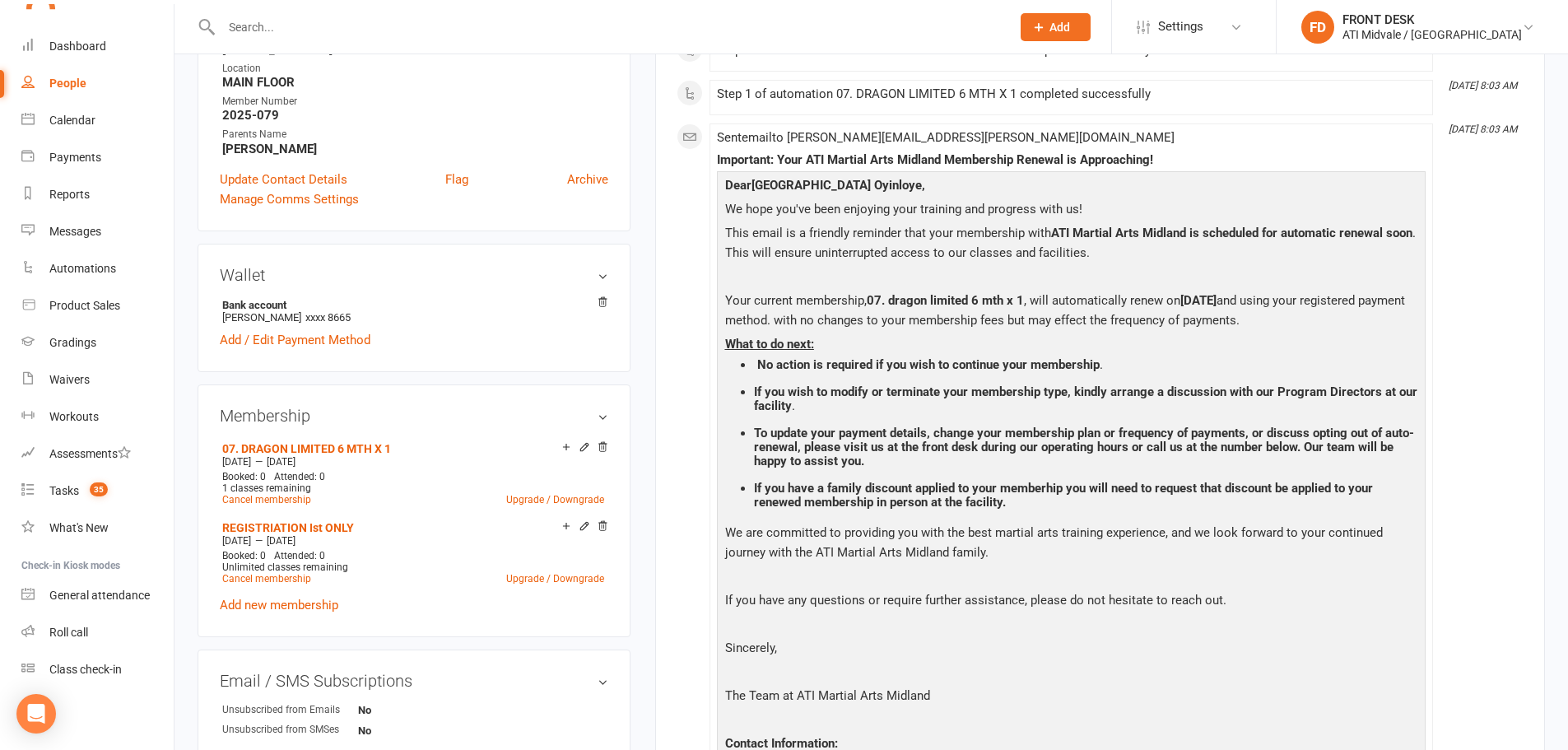
scroll to position [412, 0]
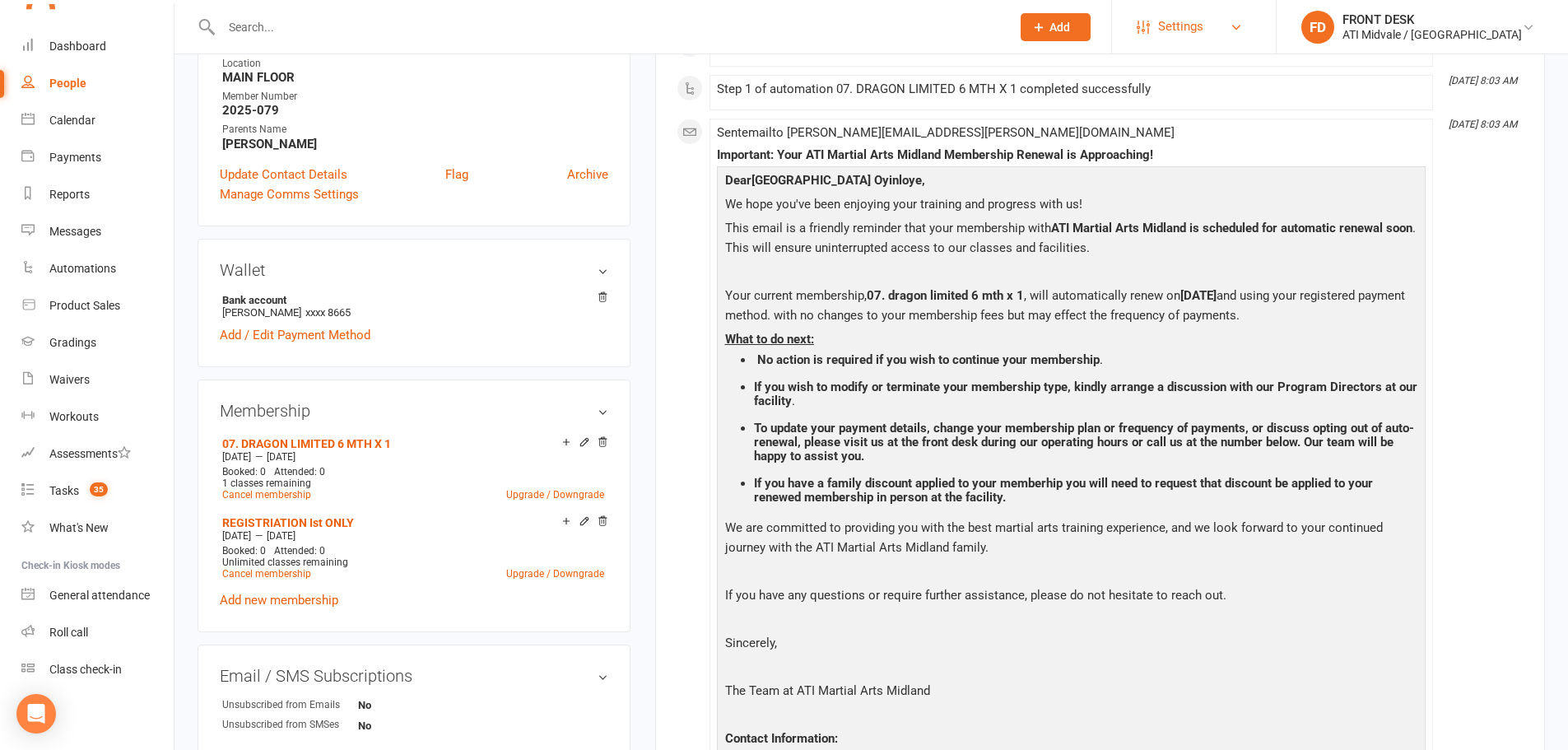
click at [1203, 27] on span "Settings" at bounding box center [1181, 27] width 45 height 37
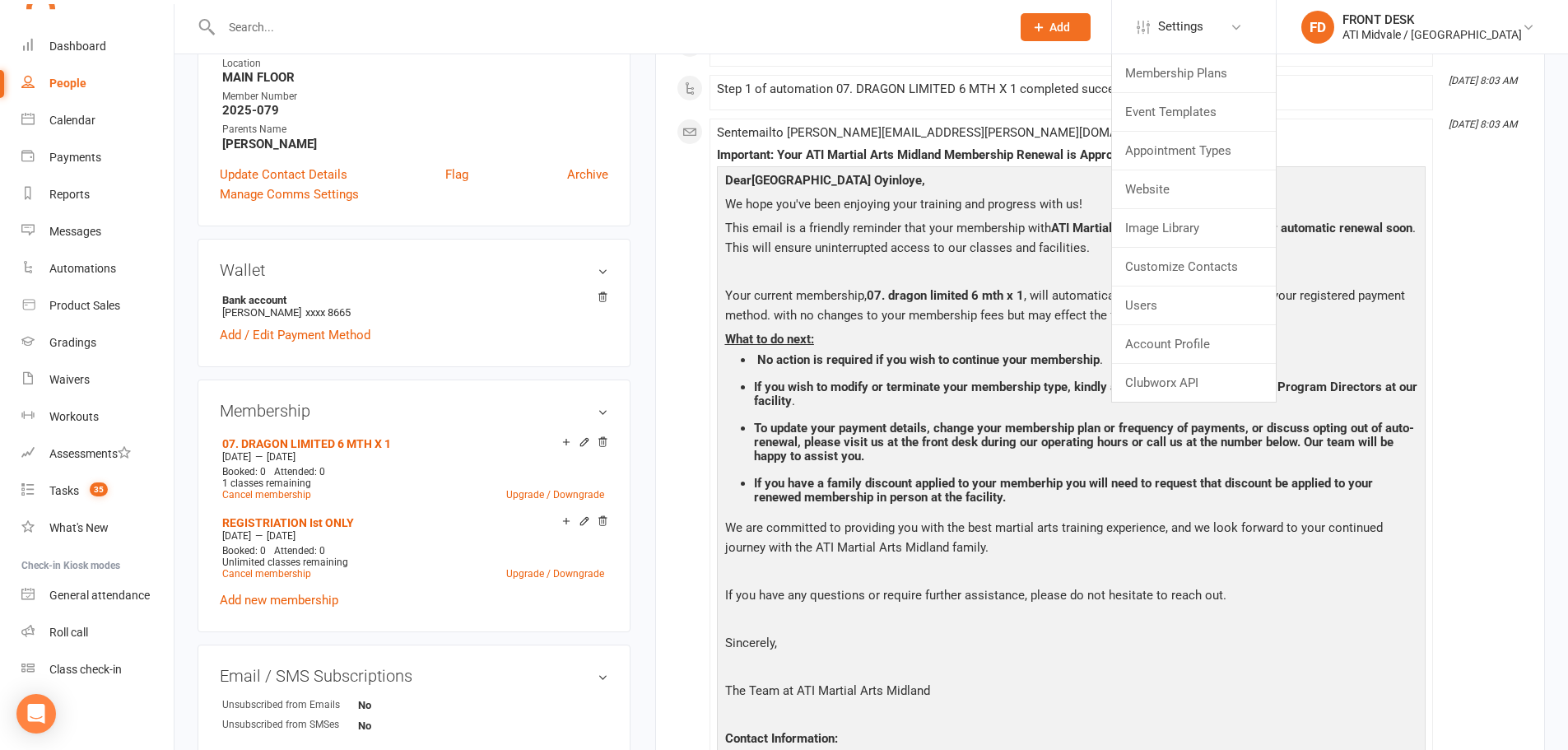
click at [945, 35] on input "text" at bounding box center [608, 27] width 783 height 23
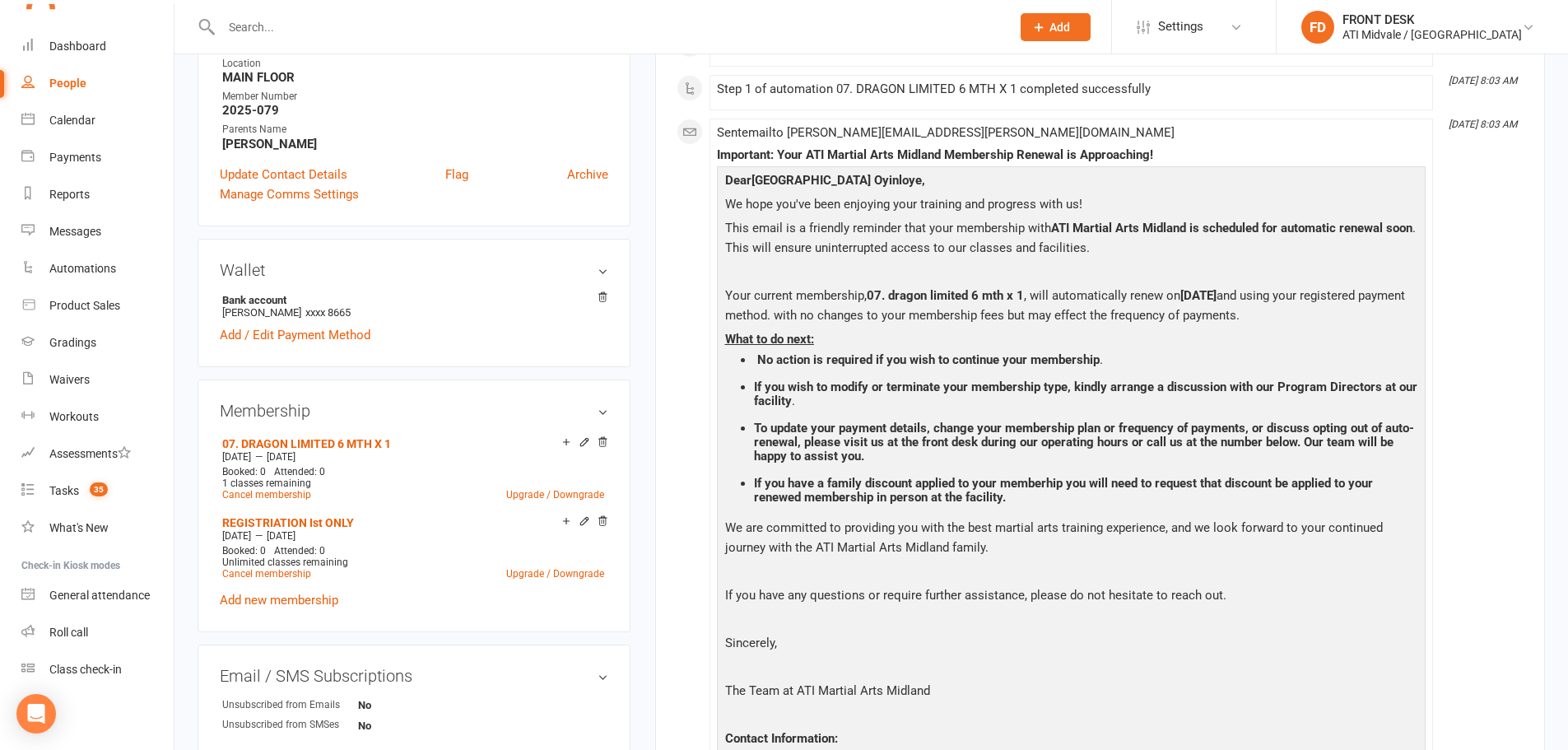
click at [275, 26] on input "text" at bounding box center [608, 27] width 783 height 23
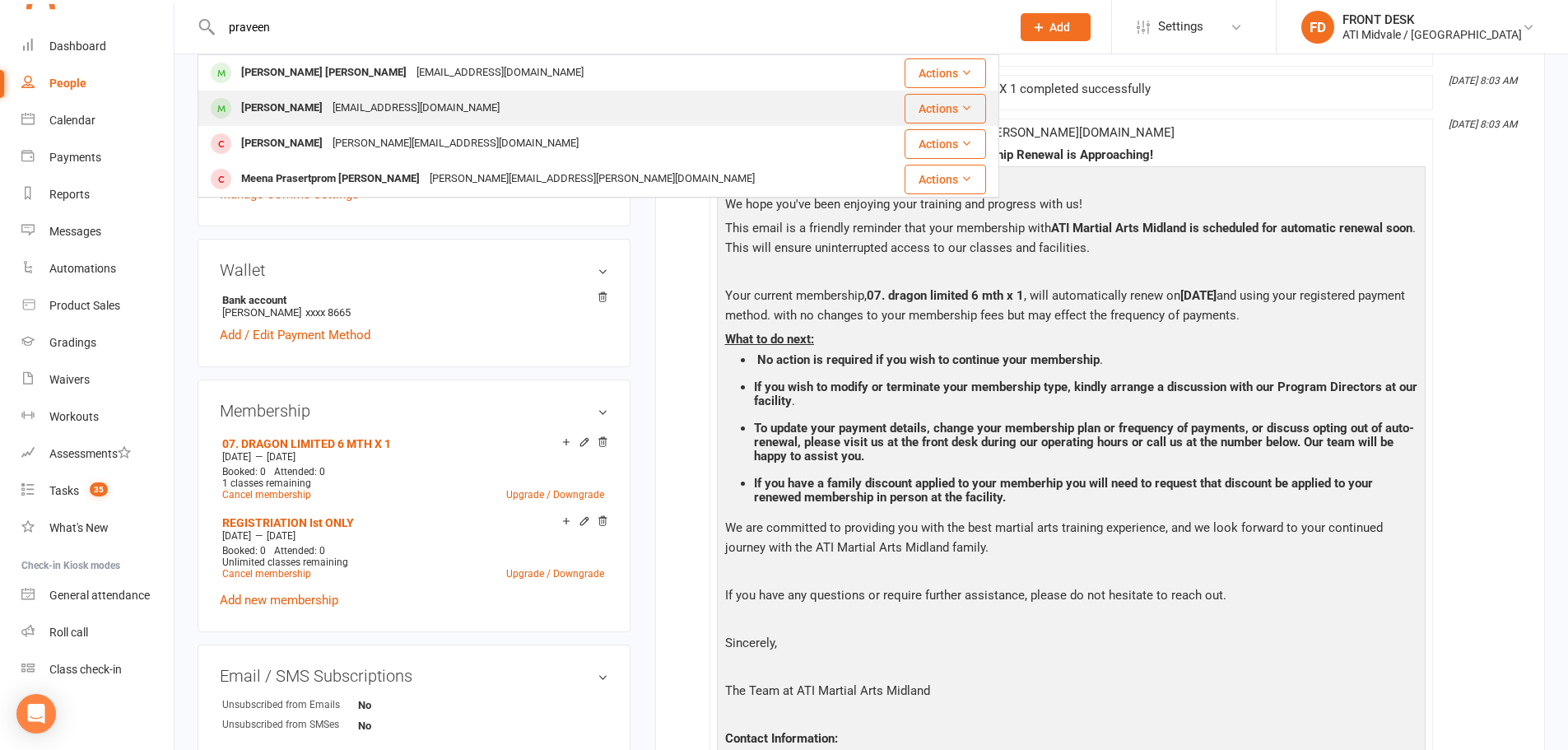
type input "praveen"
click at [326, 103] on div "Praveen Sudhakaran" at bounding box center [281, 108] width 91 height 24
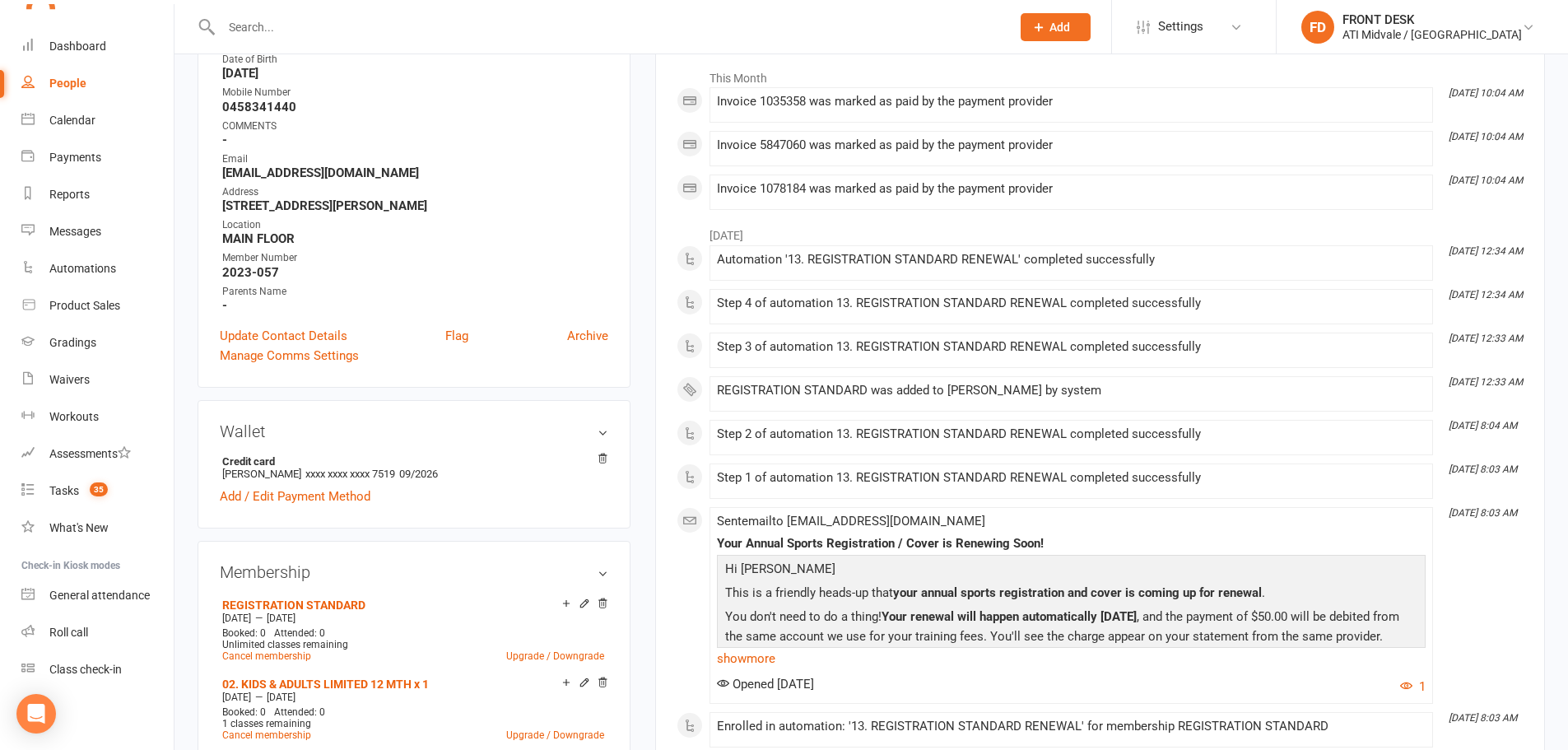
scroll to position [164, 0]
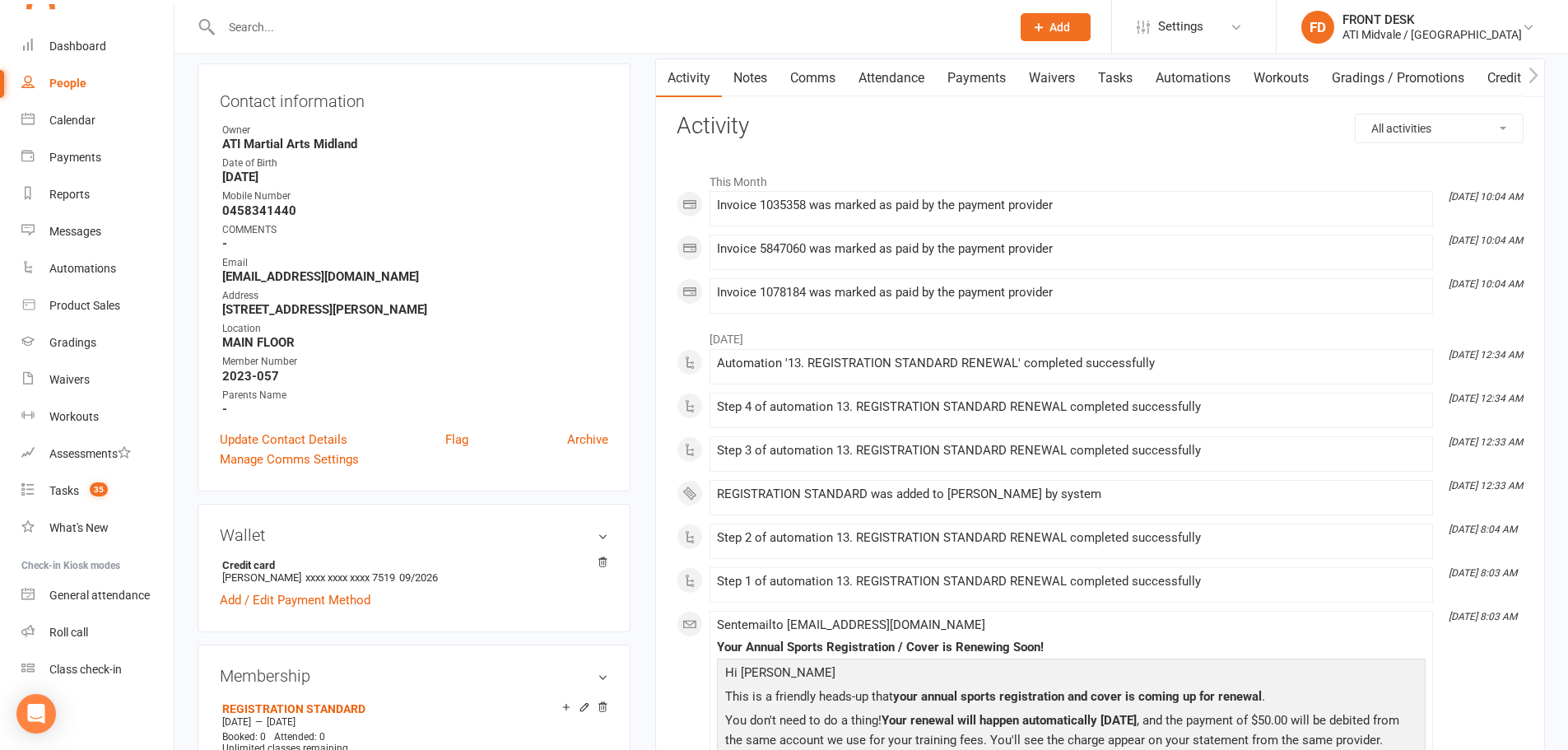
click at [973, 79] on link "Payments" at bounding box center [976, 78] width 82 height 38
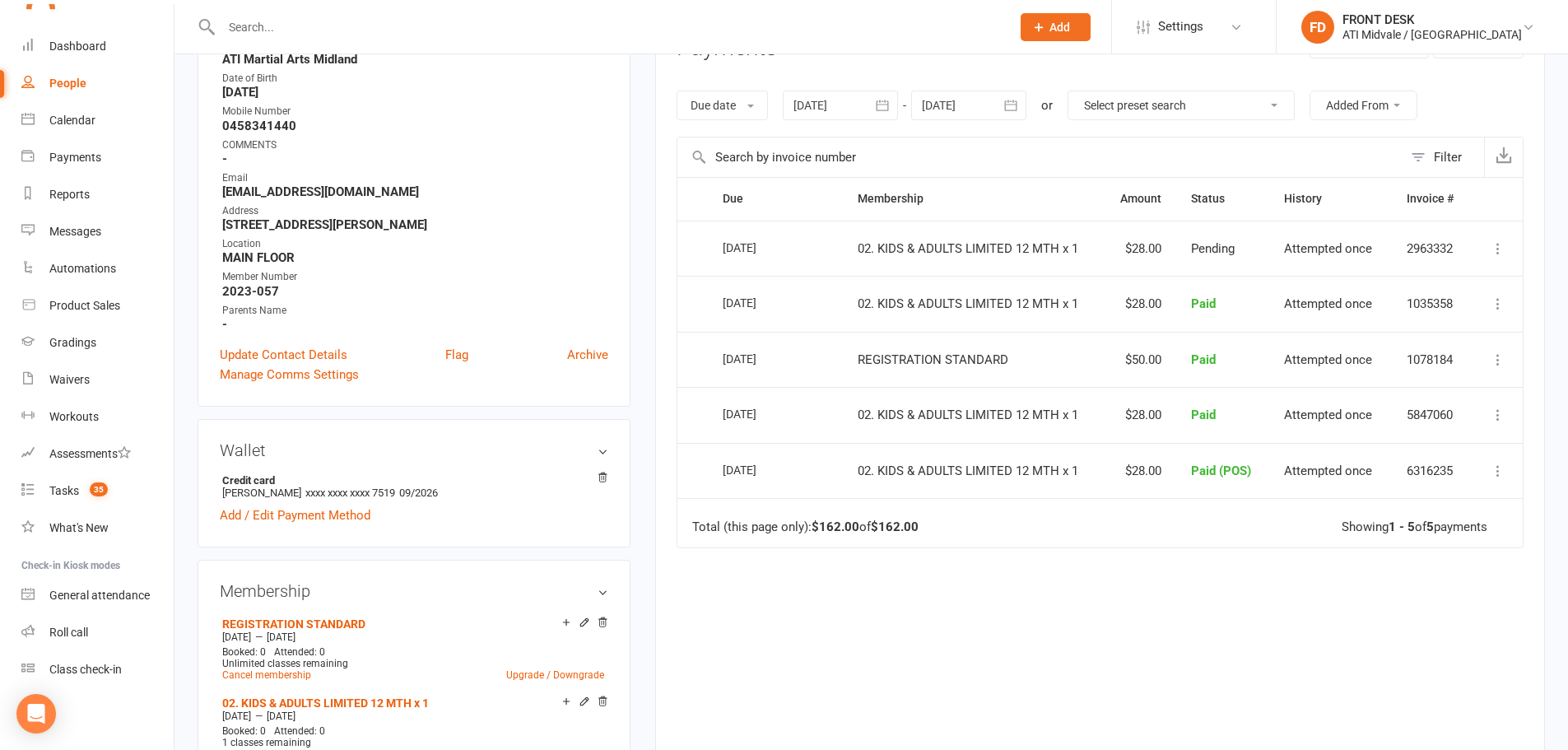
scroll to position [83, 0]
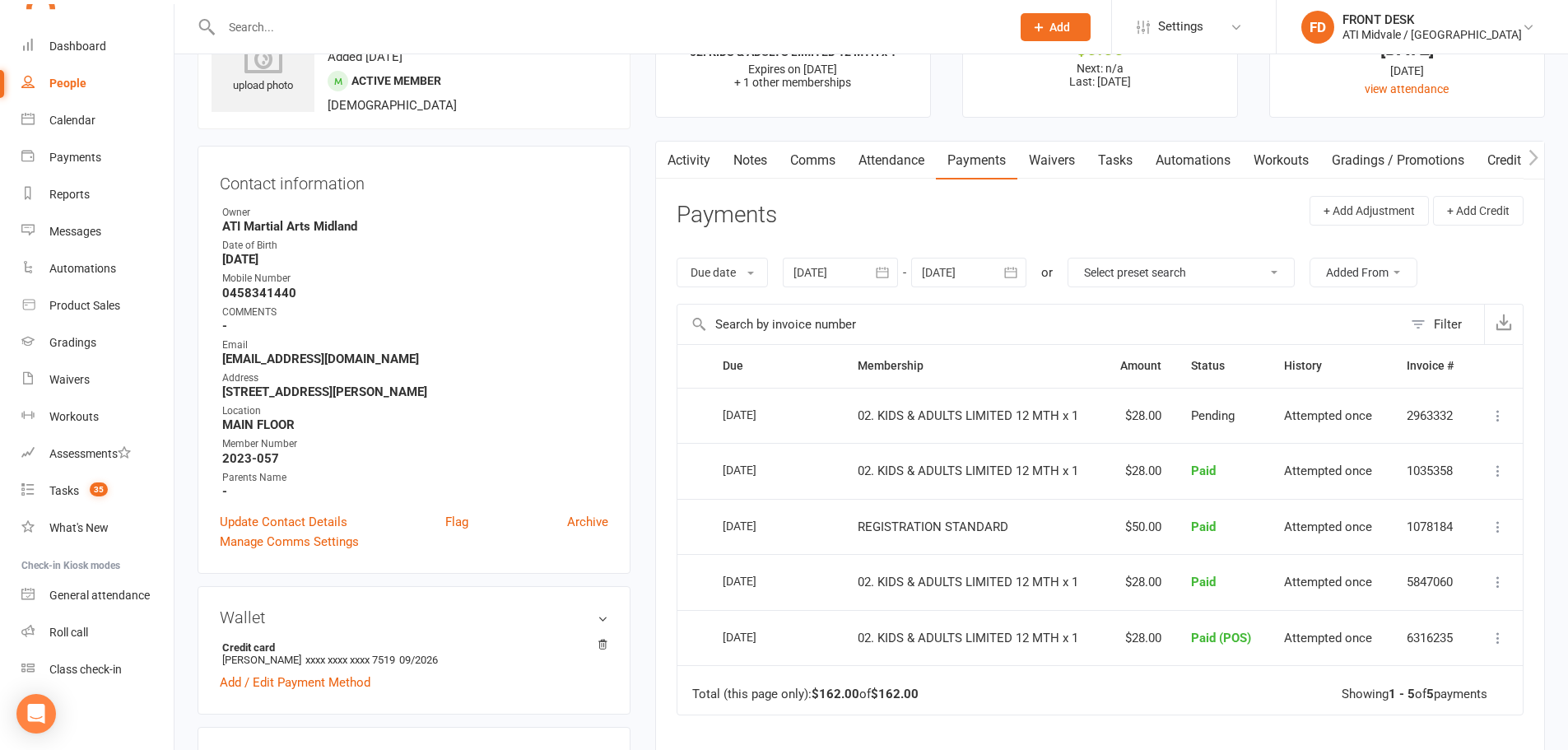
click at [988, 265] on div at bounding box center [968, 272] width 115 height 29
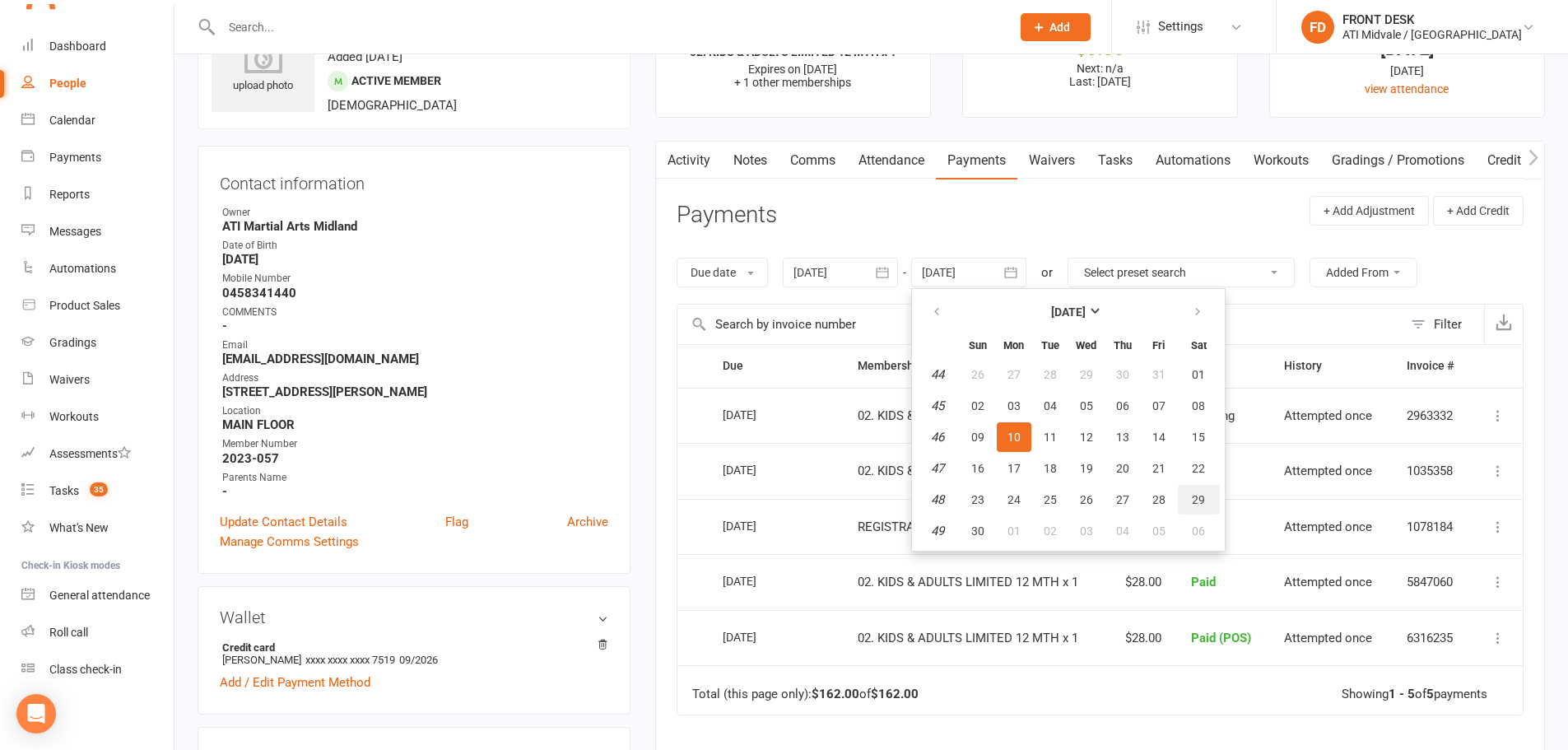
click at [1195, 502] on span "29" at bounding box center [1197, 498] width 13 height 13
type input "29 Nov 2025"
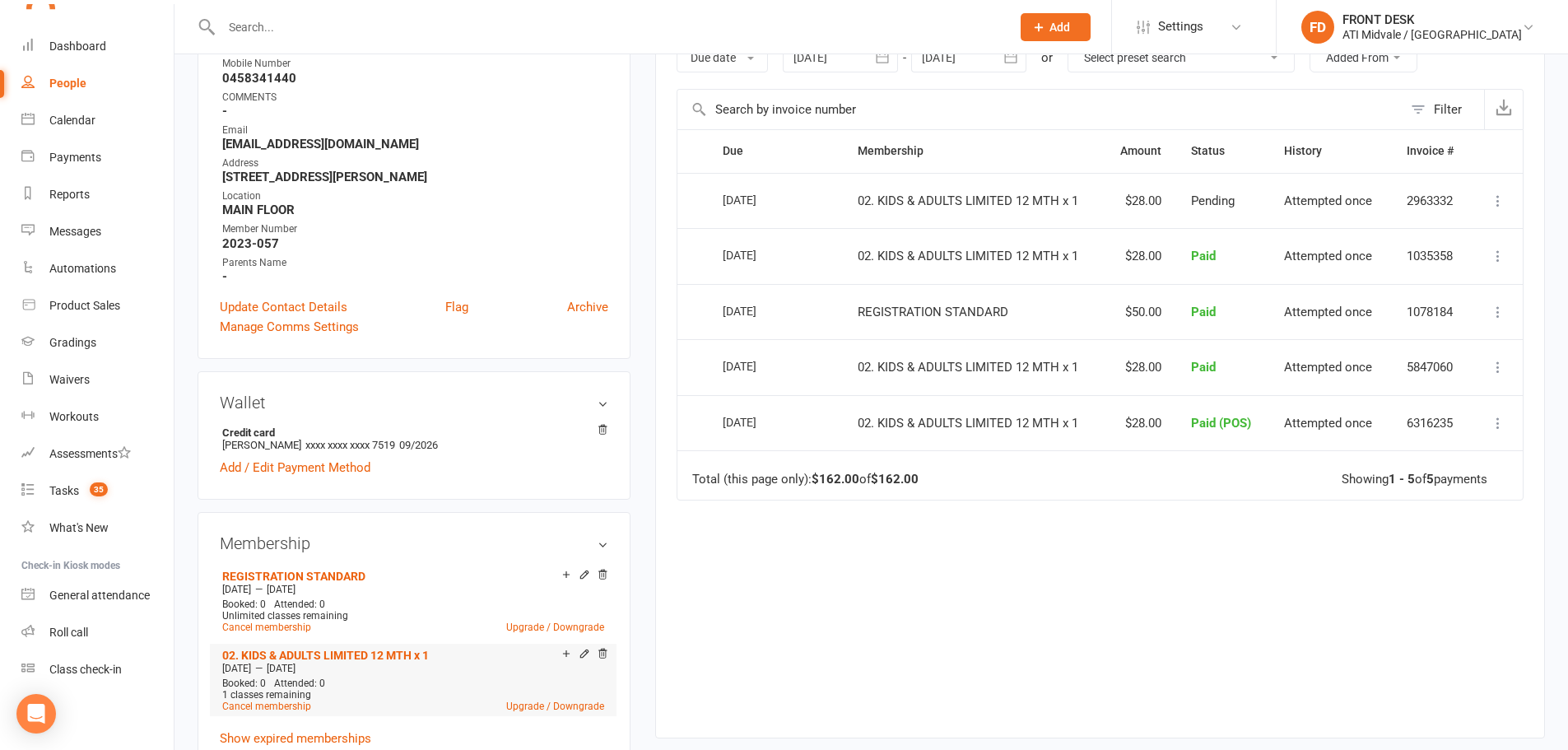
scroll to position [493, 0]
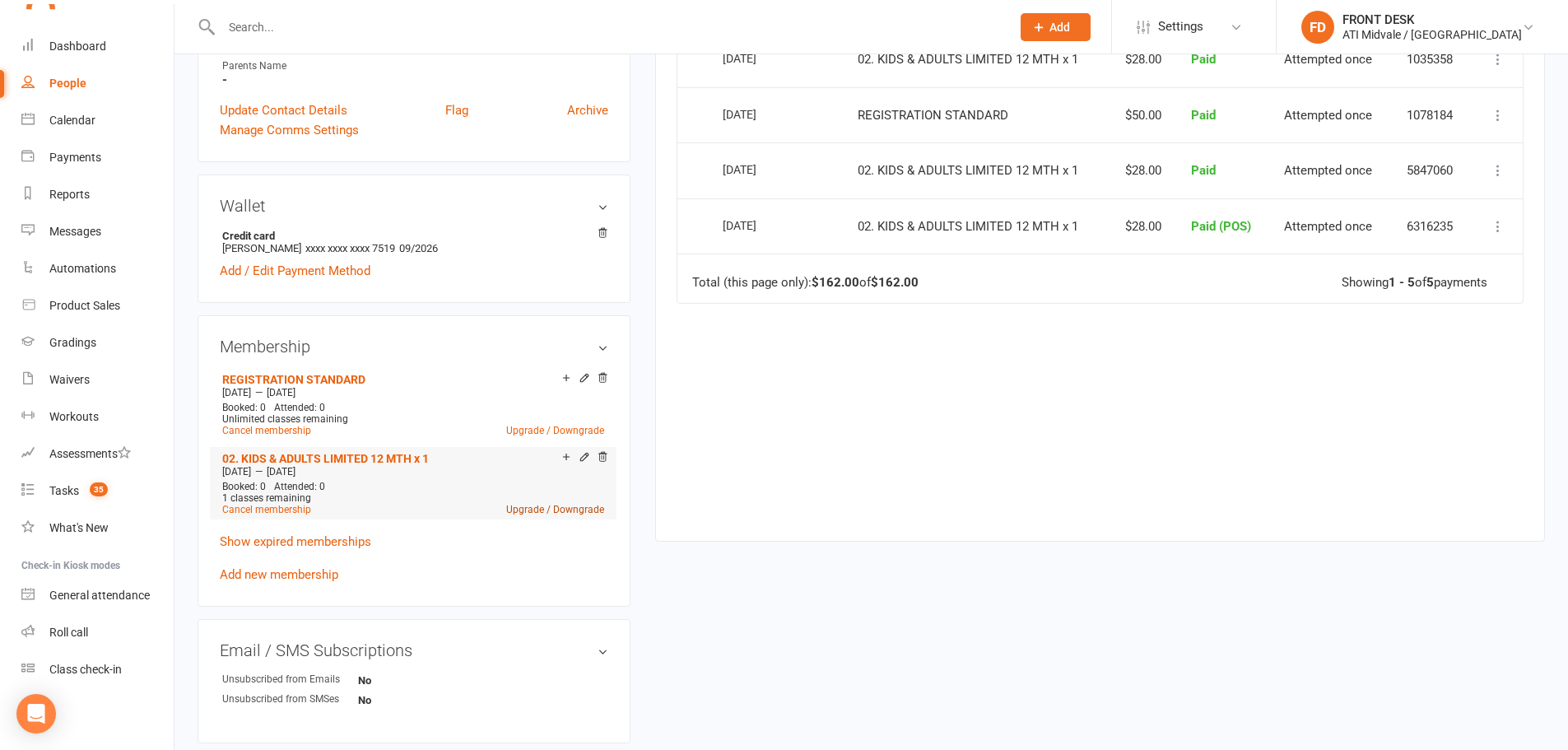
click at [533, 503] on link "Upgrade / Downgrade" at bounding box center [555, 509] width 98 height 12
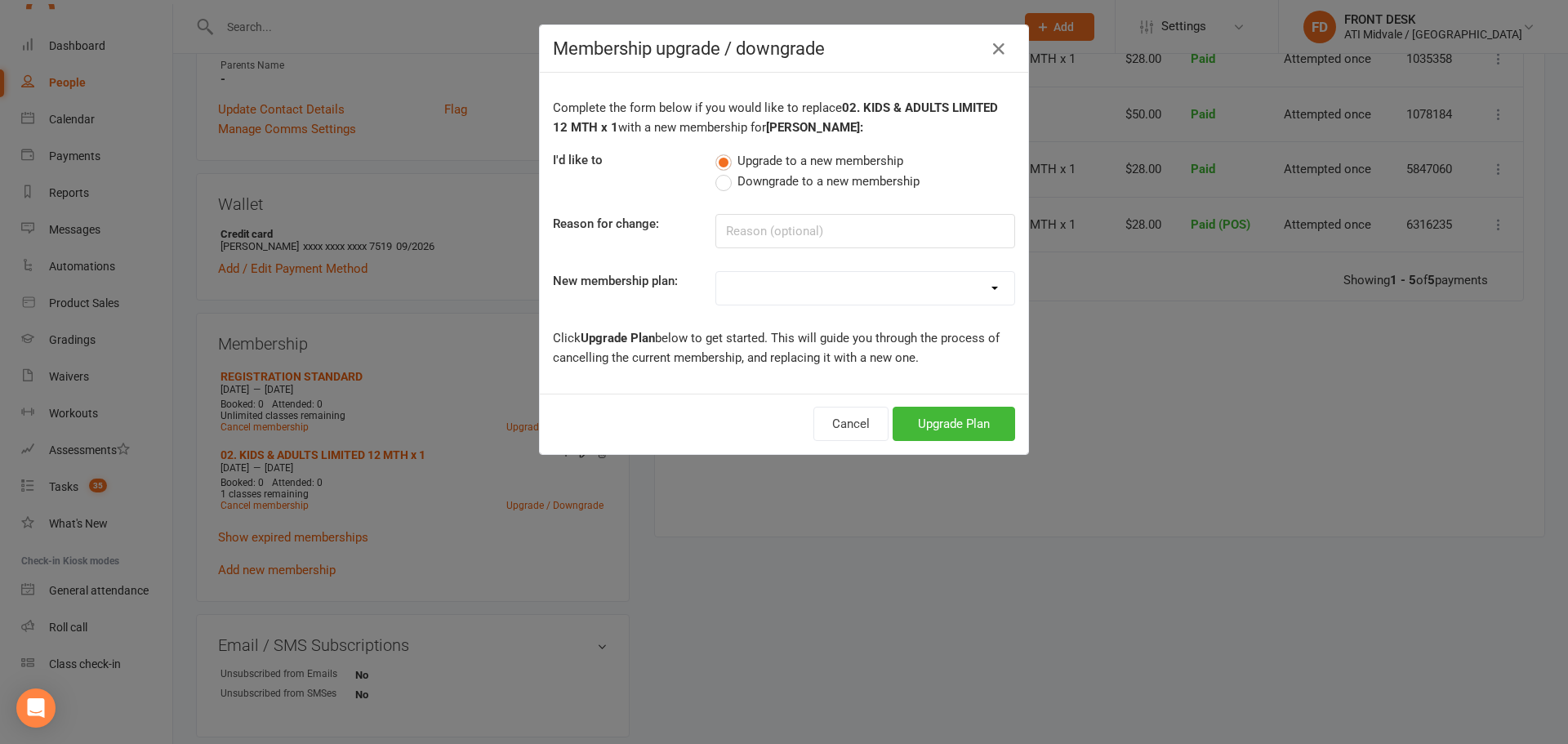
click at [969, 294] on select "01. DRAGONS LIMITED 12 MTH x 1 01. DRAGONS LIMITED 12 MTH x 1 (2 WEEKLY PAYMENT…" at bounding box center [865, 288] width 299 height 32
select select "9"
click at [716, 272] on select "01. DRAGONS LIMITED 12 MTH x 1 01. DRAGONS LIMITED 12 MTH x 1 (2 WEEKLY PAYMENT…" at bounding box center [865, 288] width 299 height 32
click at [945, 424] on button "Upgrade Plan" at bounding box center [954, 423] width 123 height 34
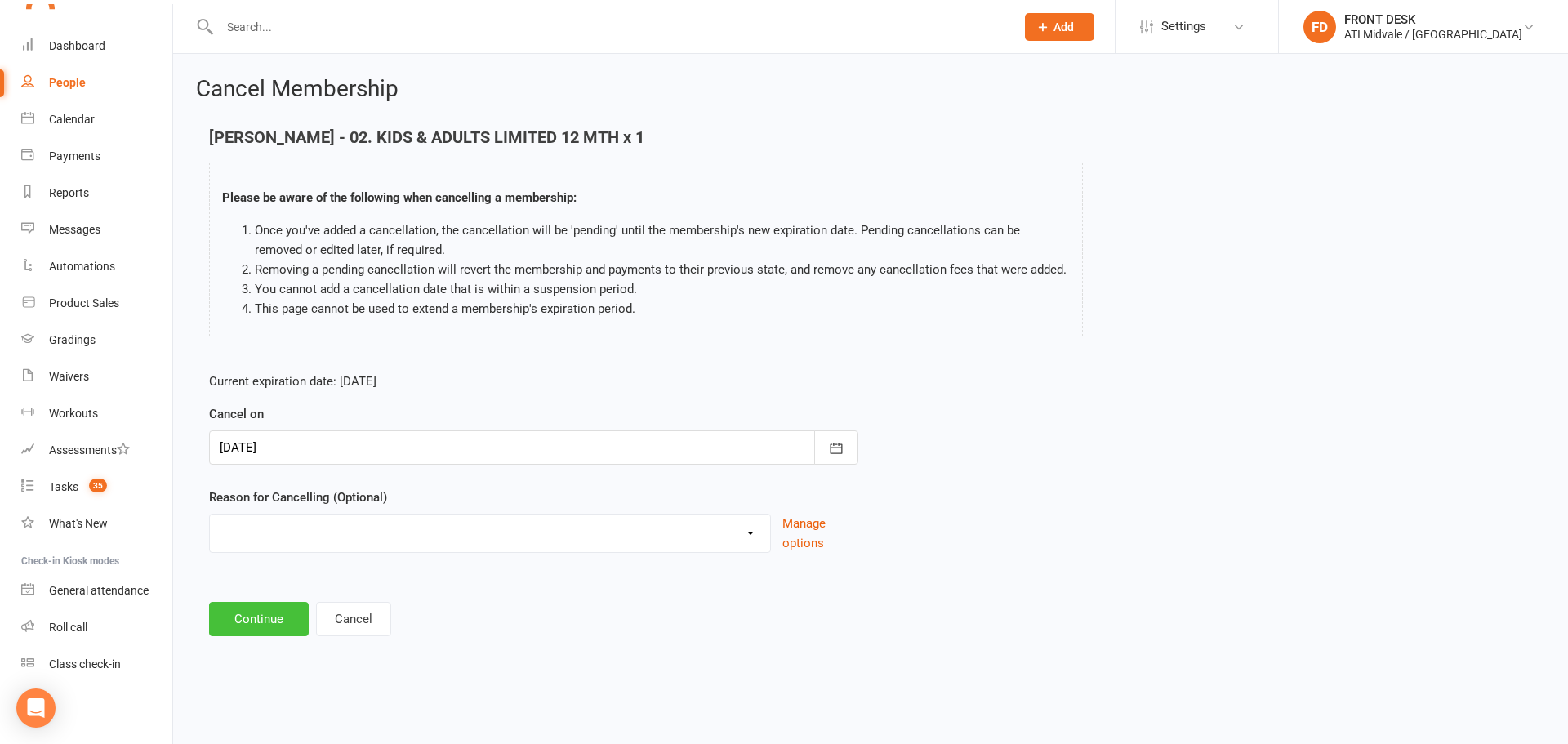
click at [270, 614] on button "Continue" at bounding box center [259, 618] width 100 height 34
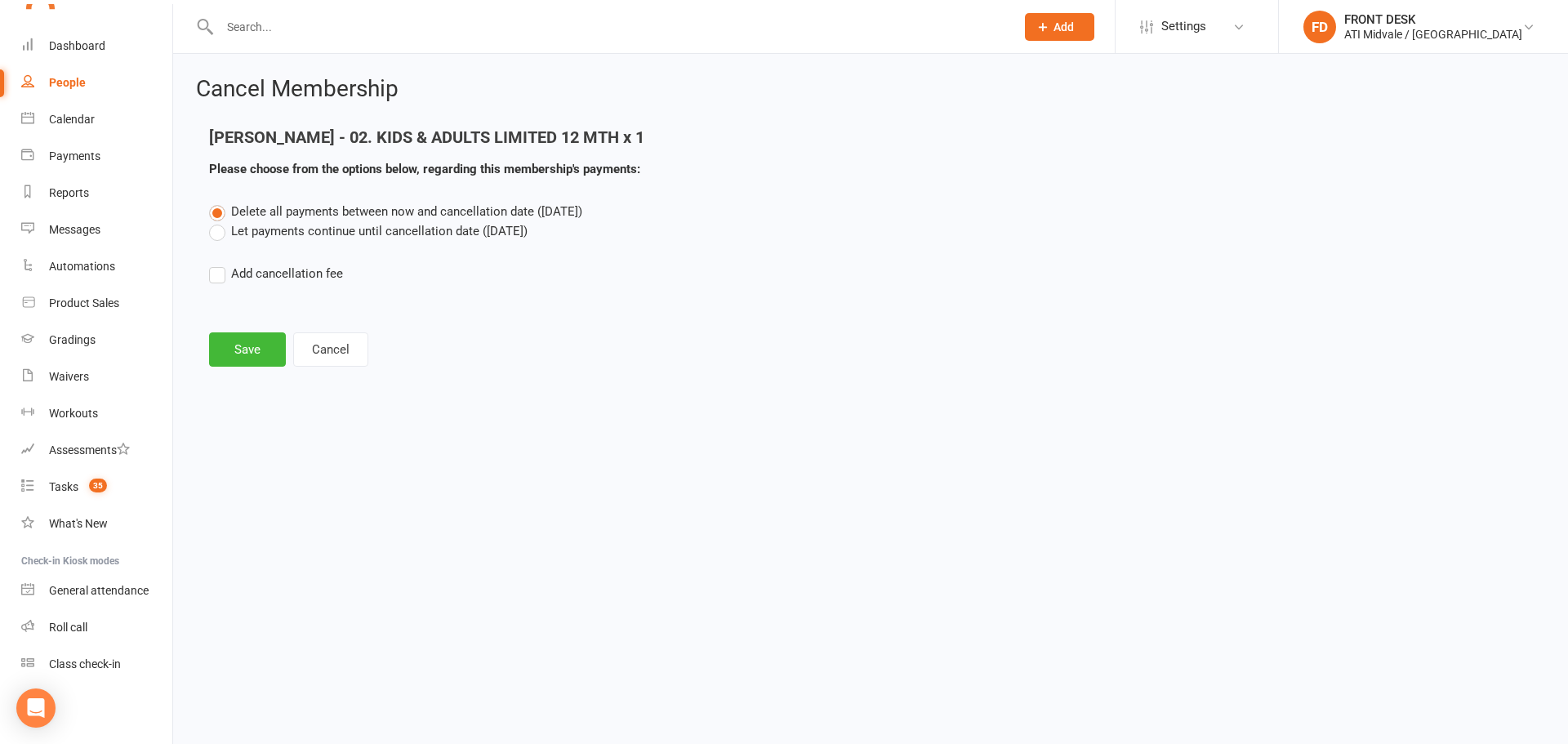
click at [214, 230] on label "Let payments continue until cancellation date (Oct 13, 2025)" at bounding box center [368, 231] width 319 height 20
click at [214, 221] on input "Let payments continue until cancellation date (Oct 13, 2025)" at bounding box center [214, 221] width 11 height 0
click at [263, 350] on button "Save" at bounding box center [247, 349] width 77 height 34
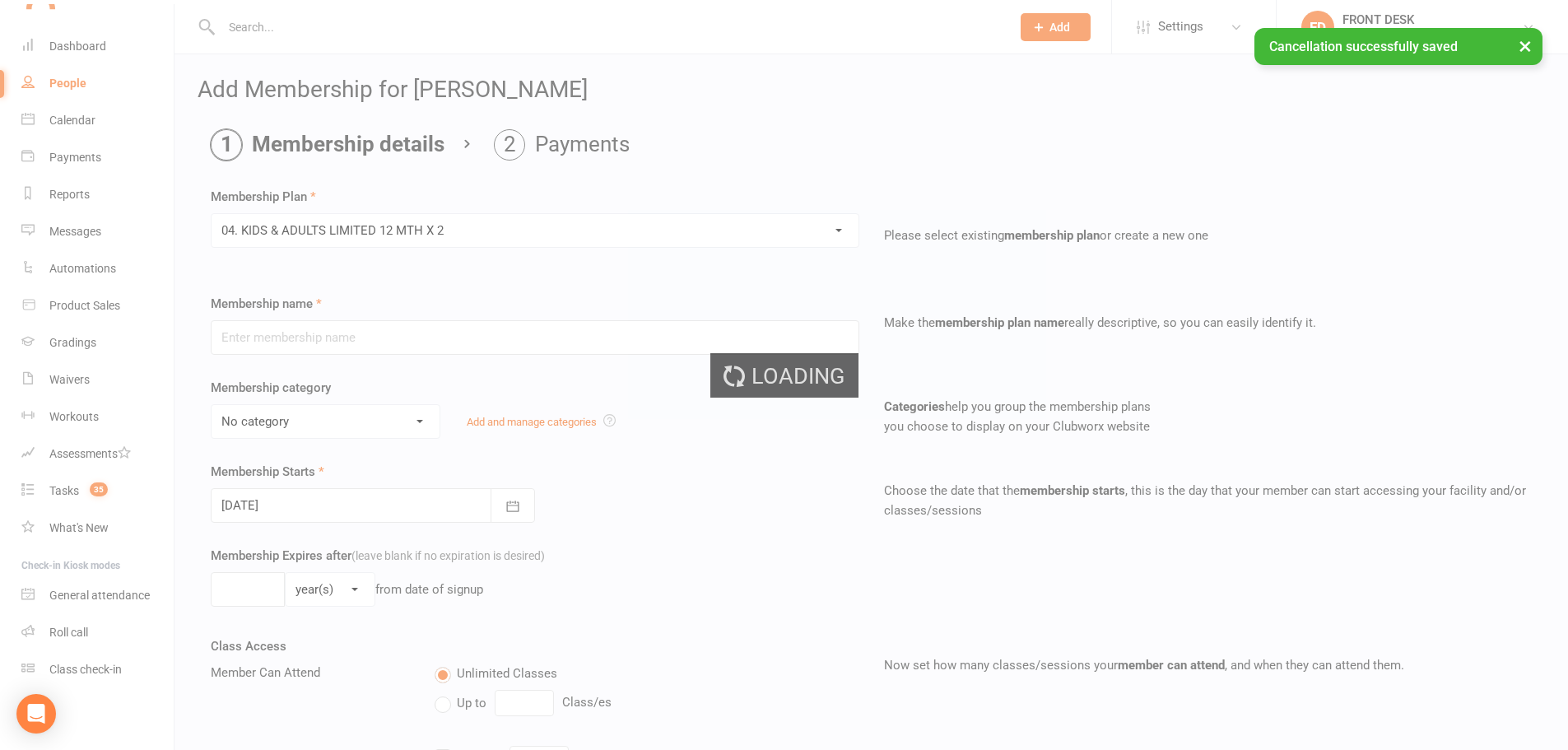
type input "04. KIDS & ADULTS LIMITED 12 MTH X 2"
select select "5"
type input "12"
select select "2"
type input "2"
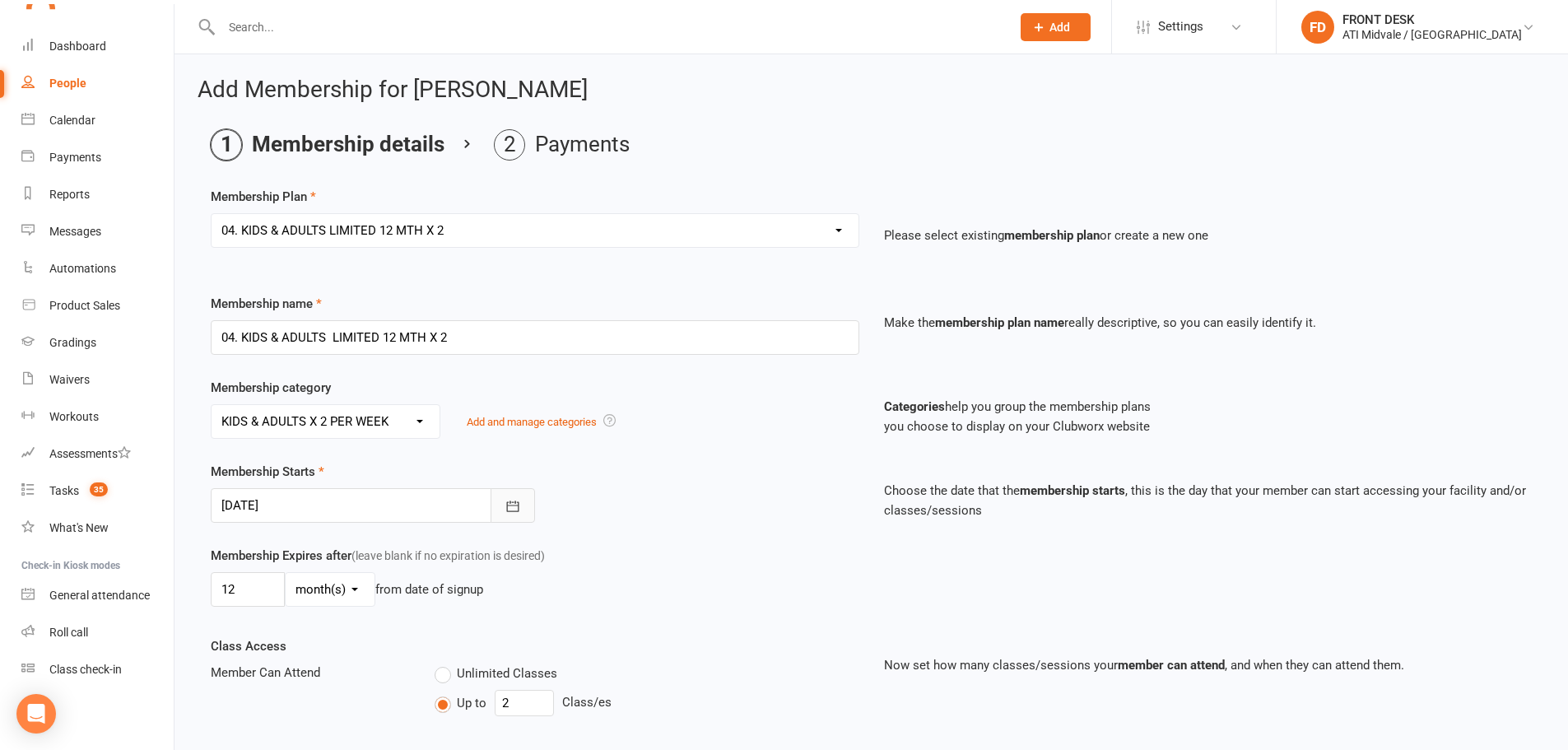
click at [493, 503] on button "button" at bounding box center [512, 504] width 44 height 34
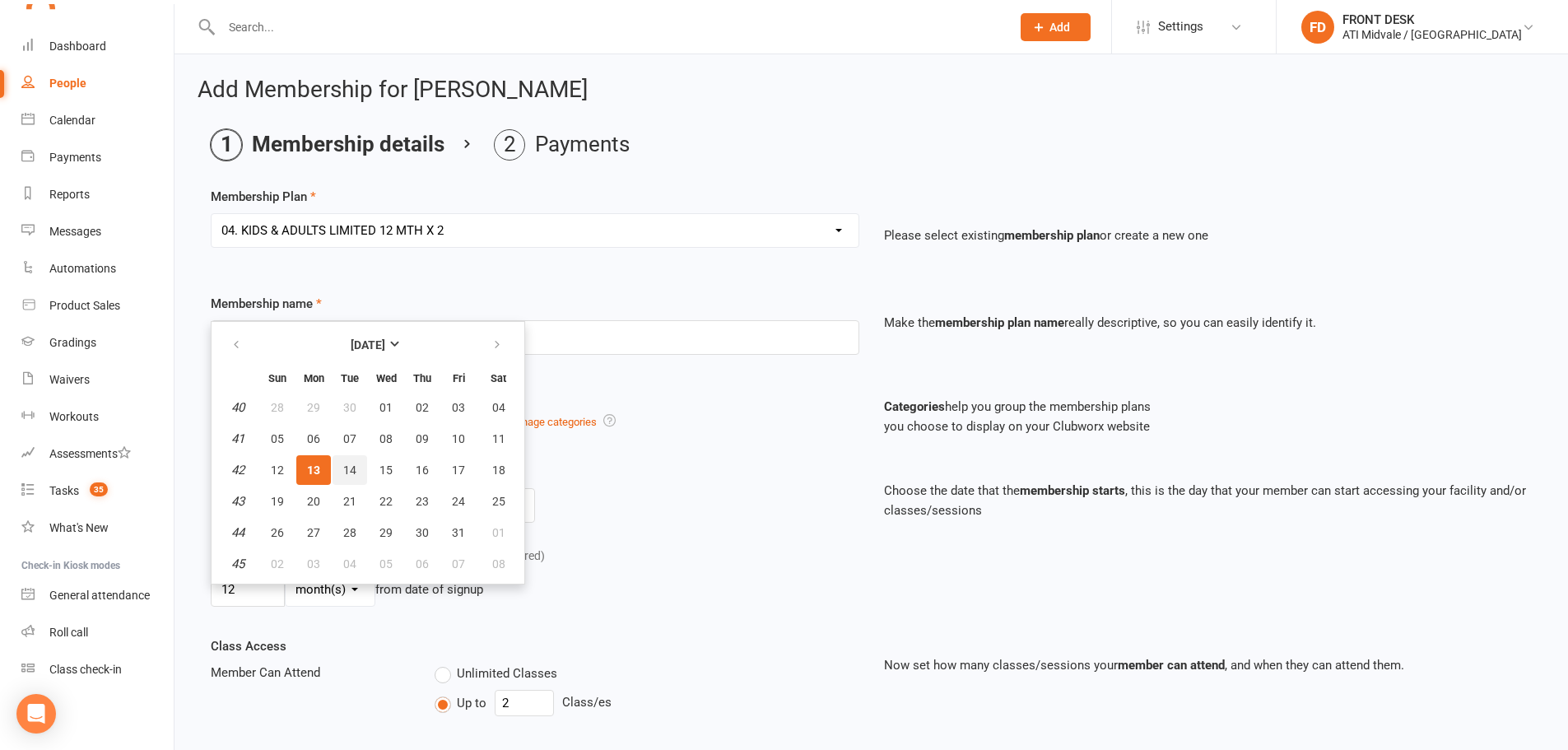
click at [346, 463] on span "14" at bounding box center [349, 469] width 13 height 13
type input "14 Oct 2025"
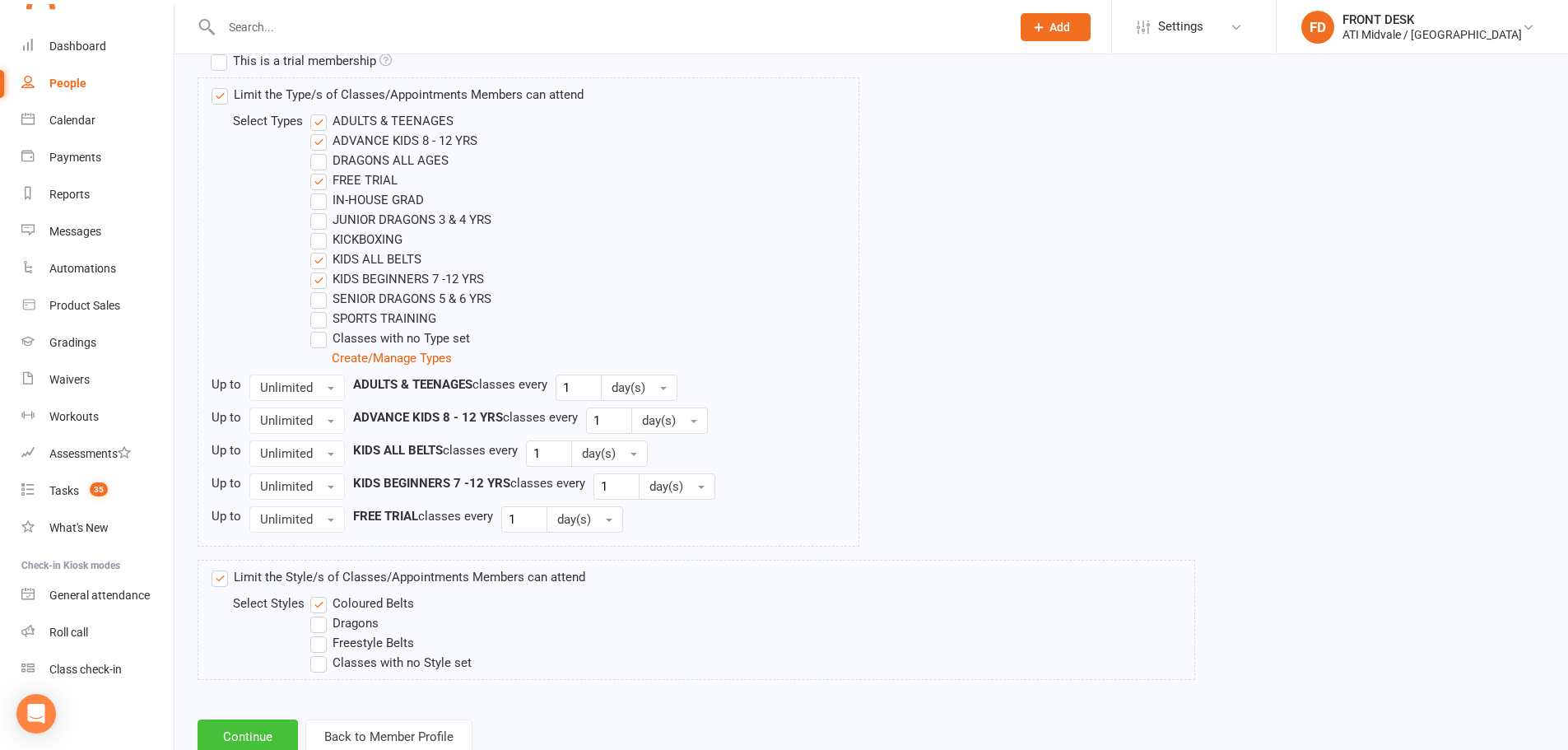
scroll to position [858, 0]
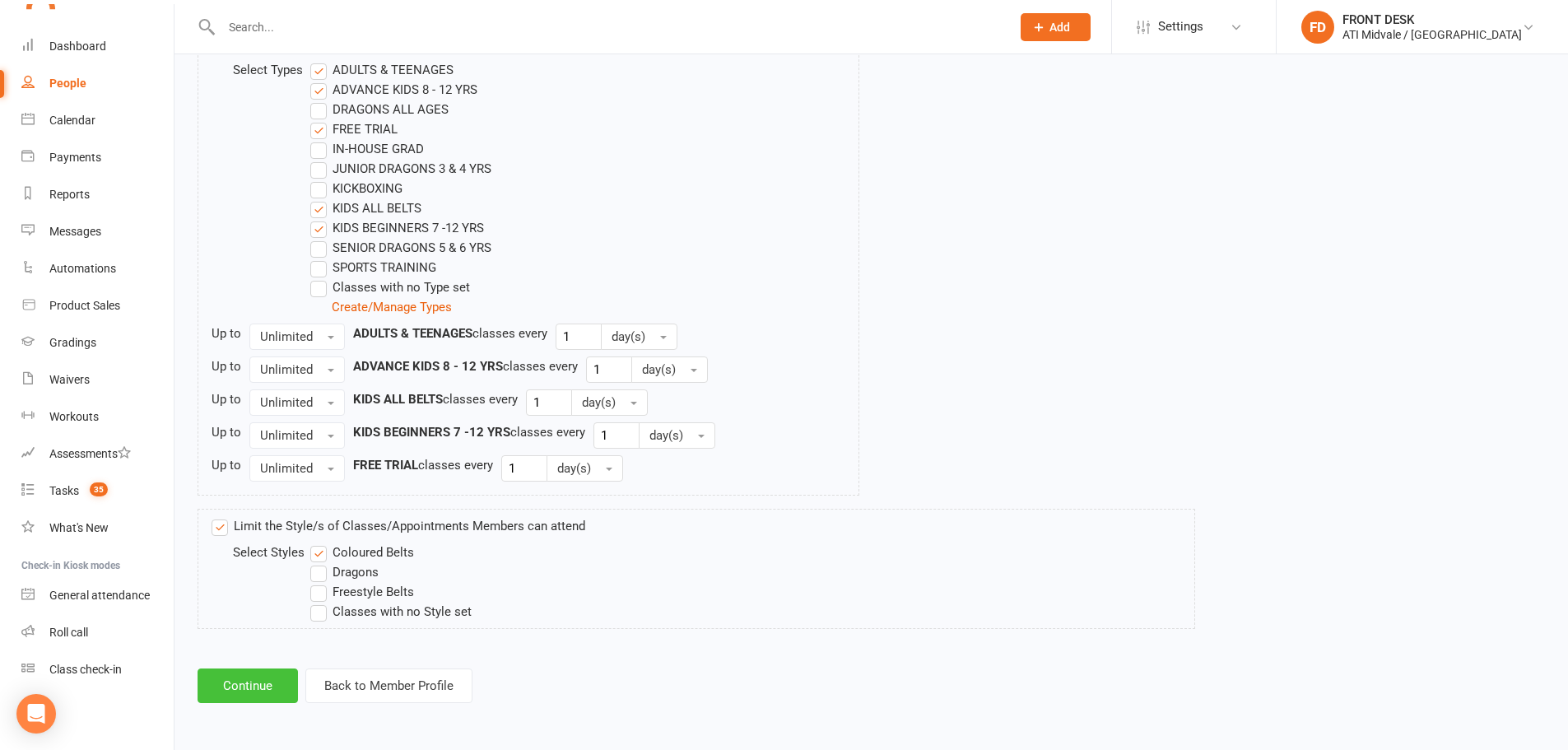
click at [248, 683] on button "Continue" at bounding box center [248, 685] width 100 height 34
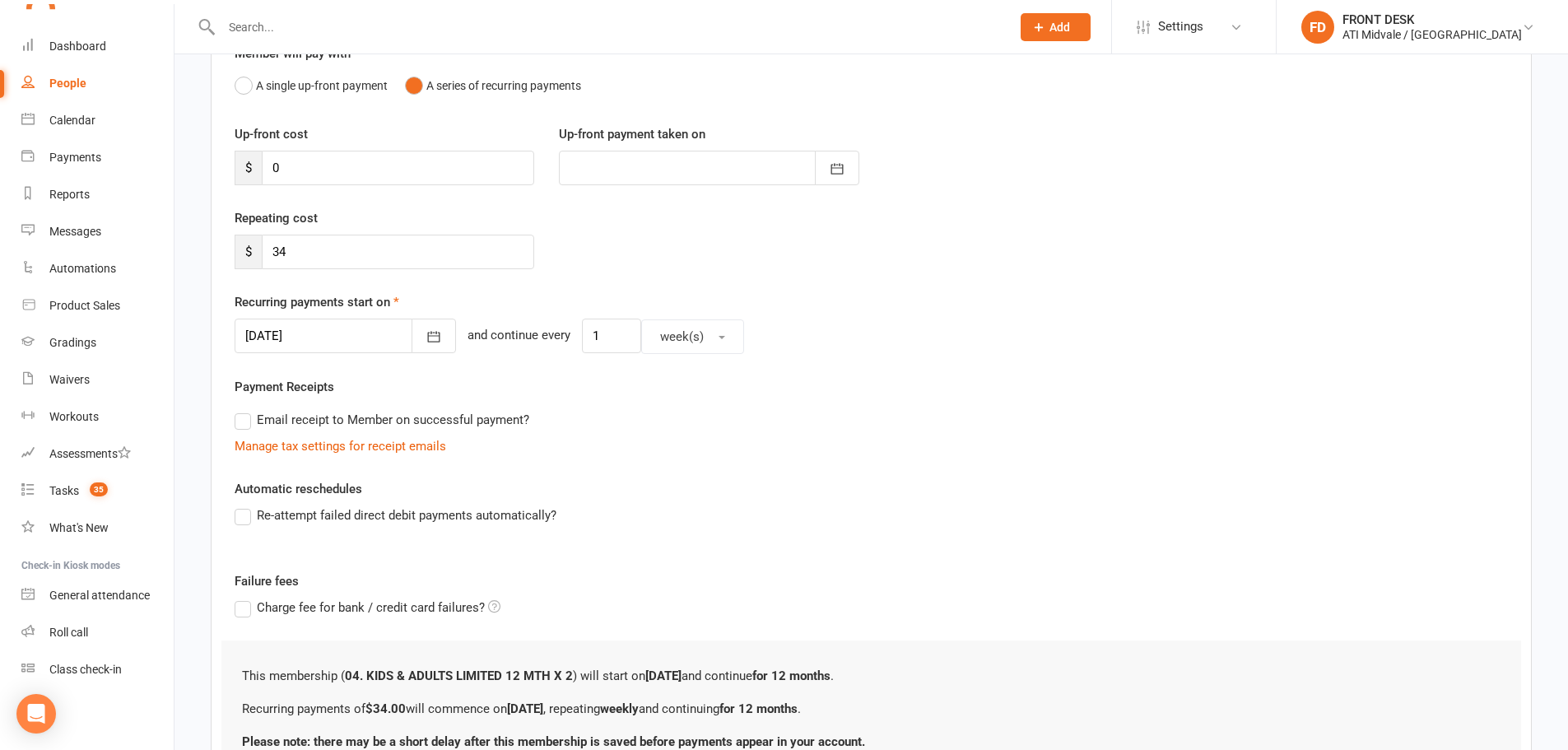
scroll to position [316, 0]
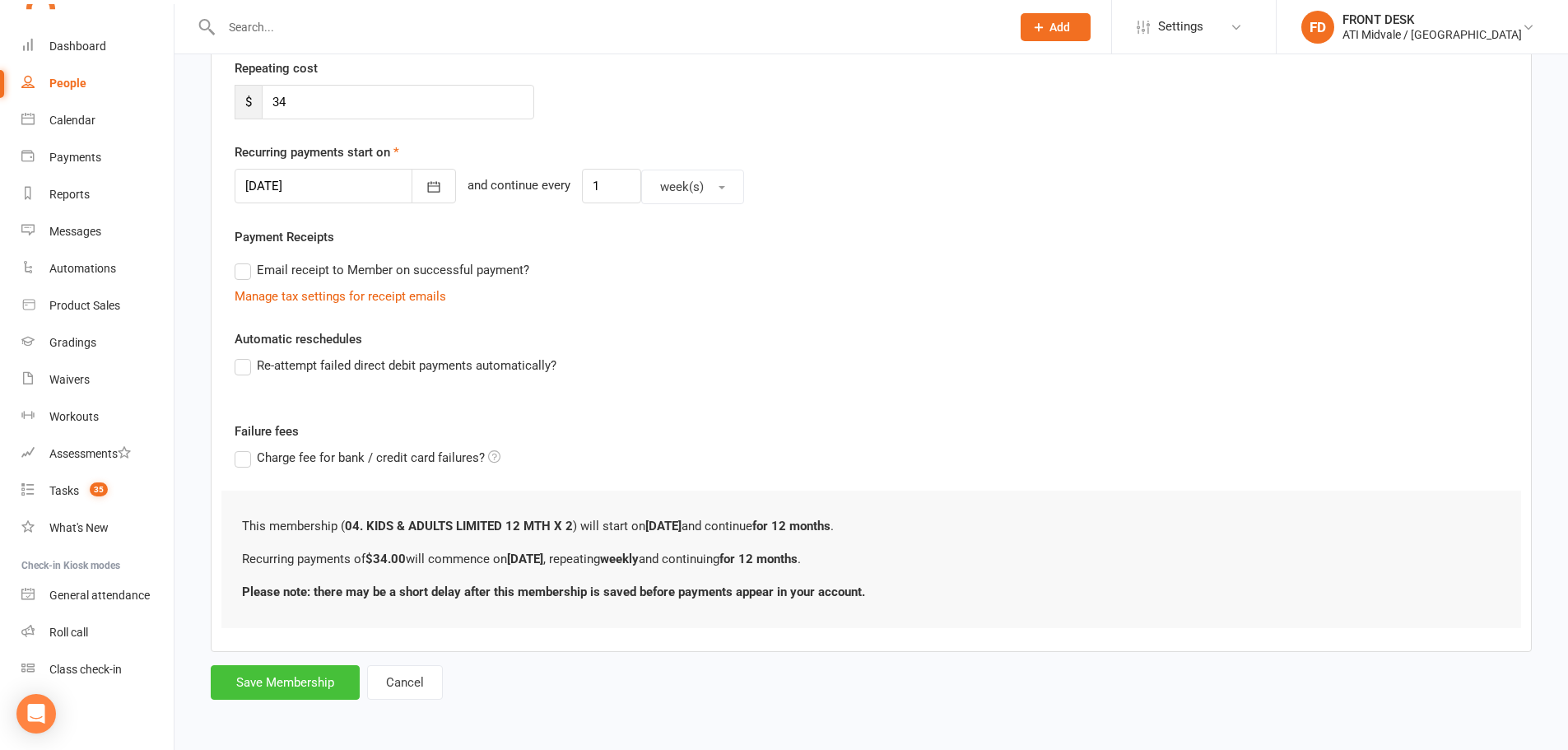
click at [270, 690] on button "Save Membership" at bounding box center [285, 681] width 149 height 34
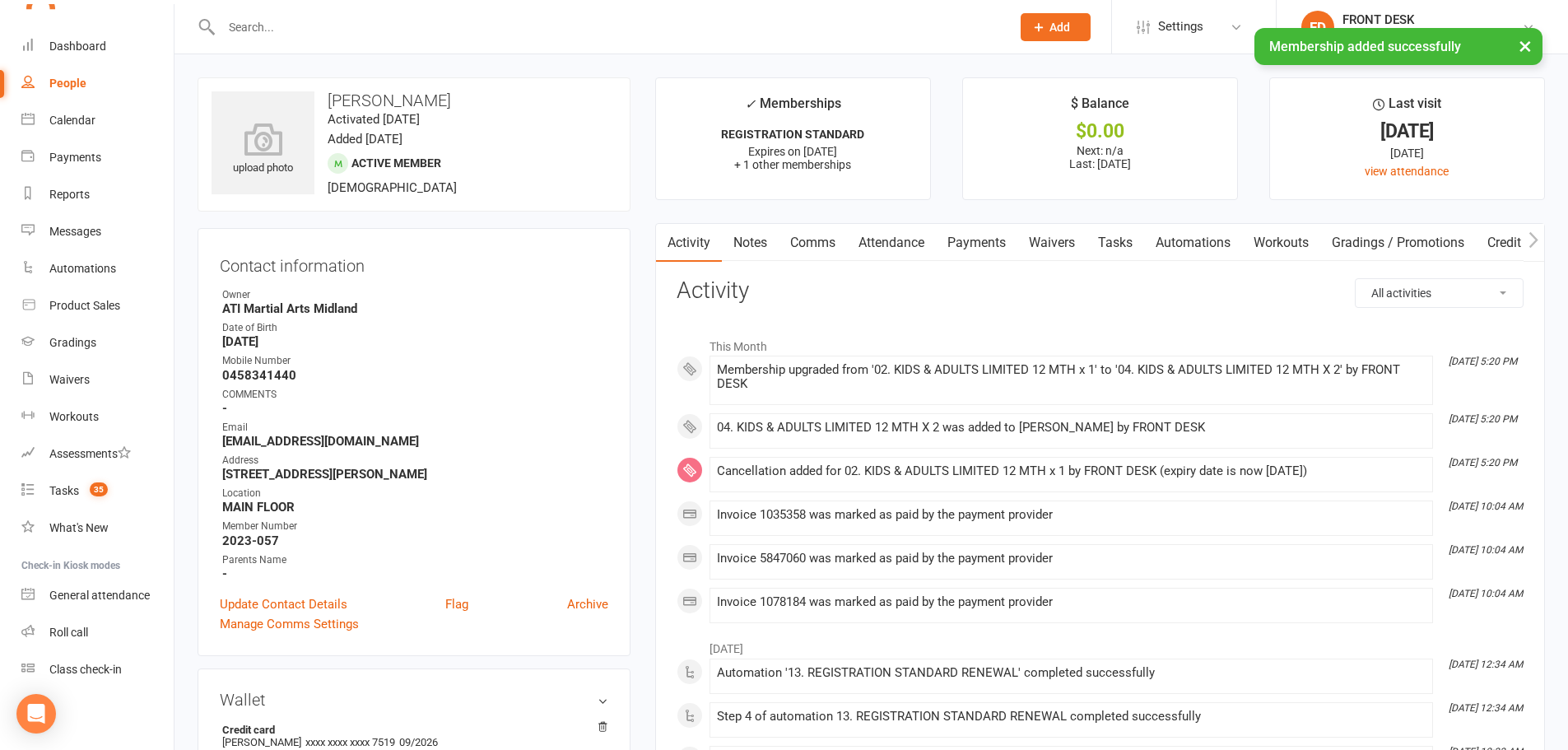
click at [1119, 241] on link "Tasks" at bounding box center [1115, 243] width 58 height 38
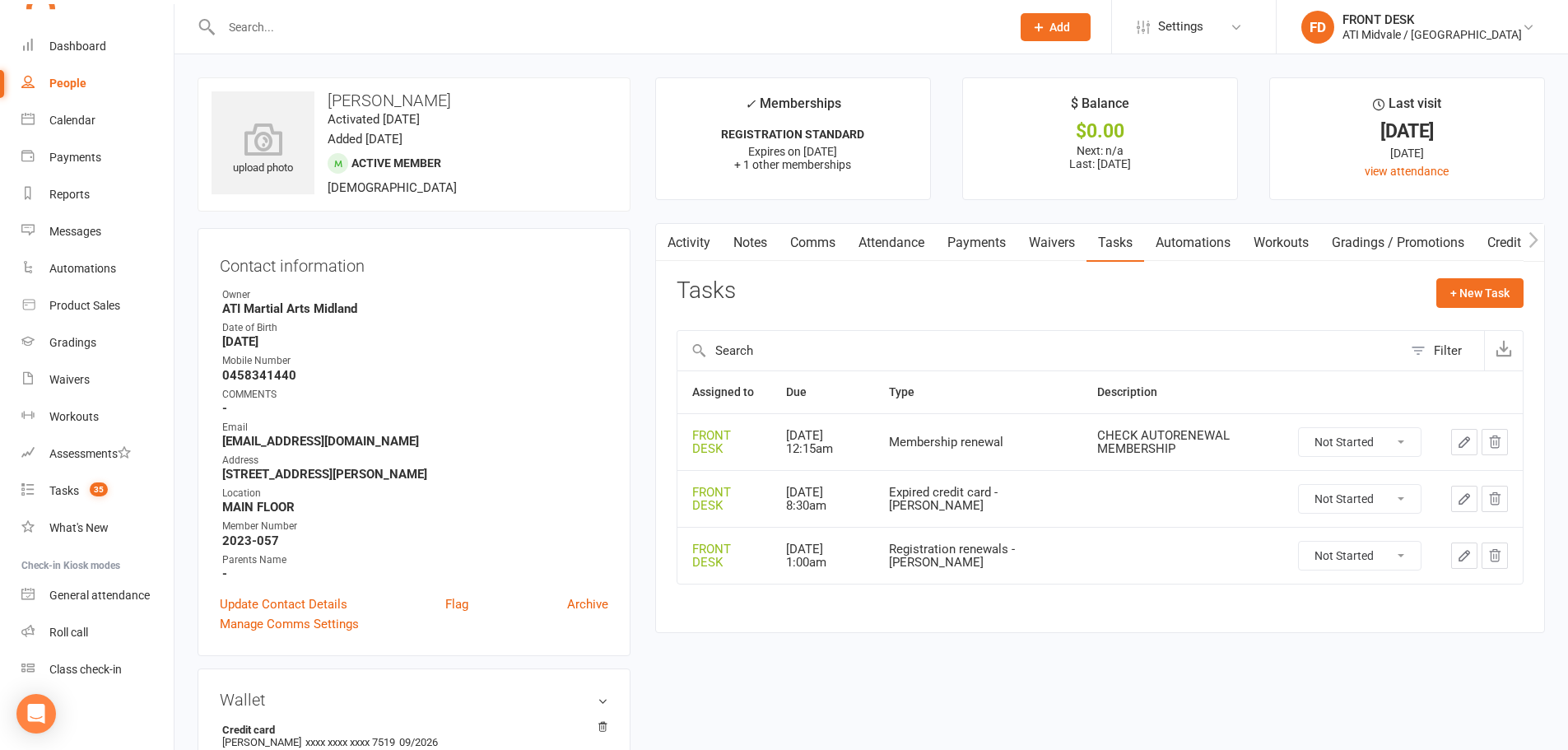
click at [1466, 442] on icon "button" at bounding box center [1464, 442] width 10 height 10
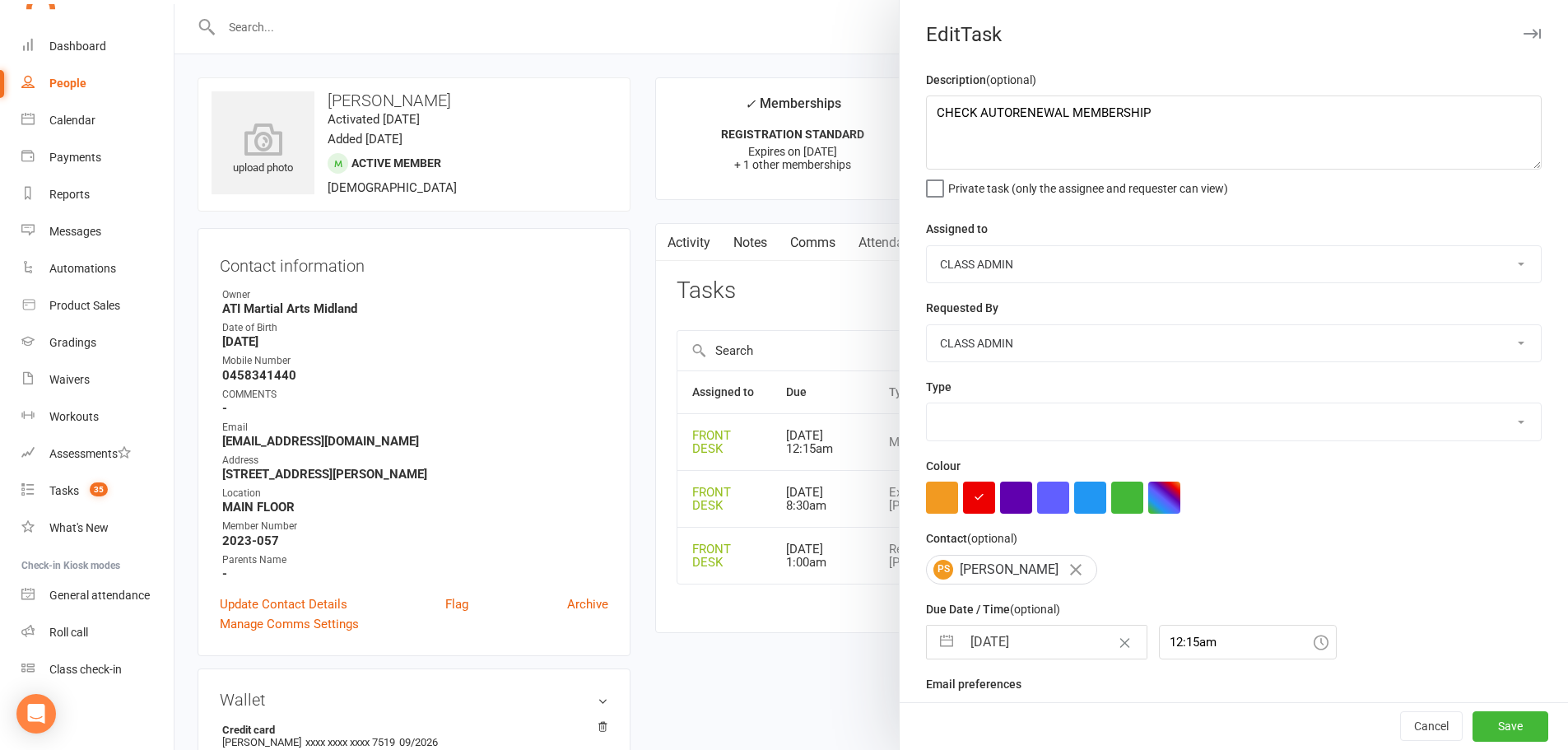
type textarea "CHECK AUTORENEWAL MEMBERSHIP"
select select "4288"
type input "01 Nov 2025"
type input "12:15am"
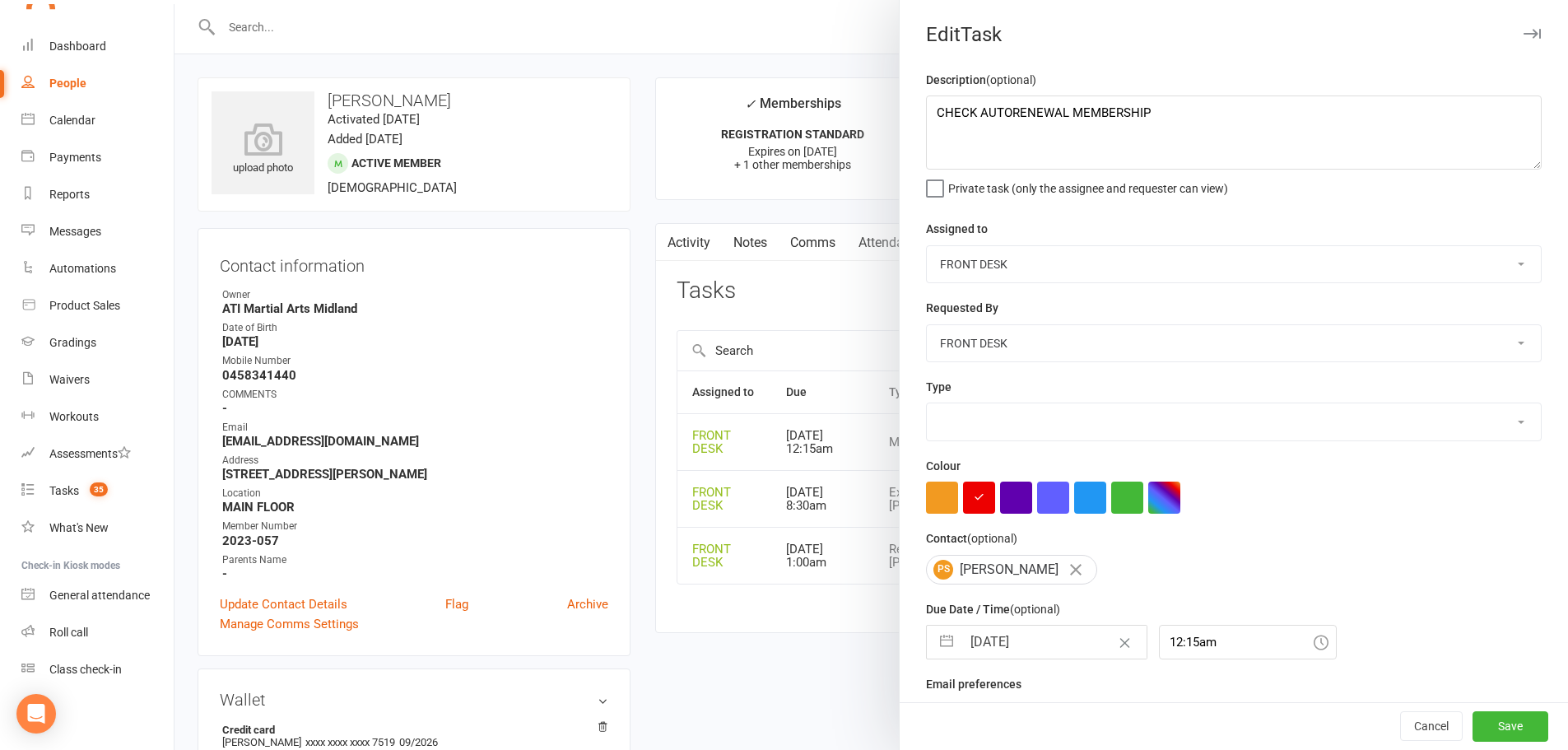
select select "21245"
click at [996, 648] on input "01 Nov 2025" at bounding box center [1054, 641] width 185 height 32
select select "9"
select select "2025"
select select "10"
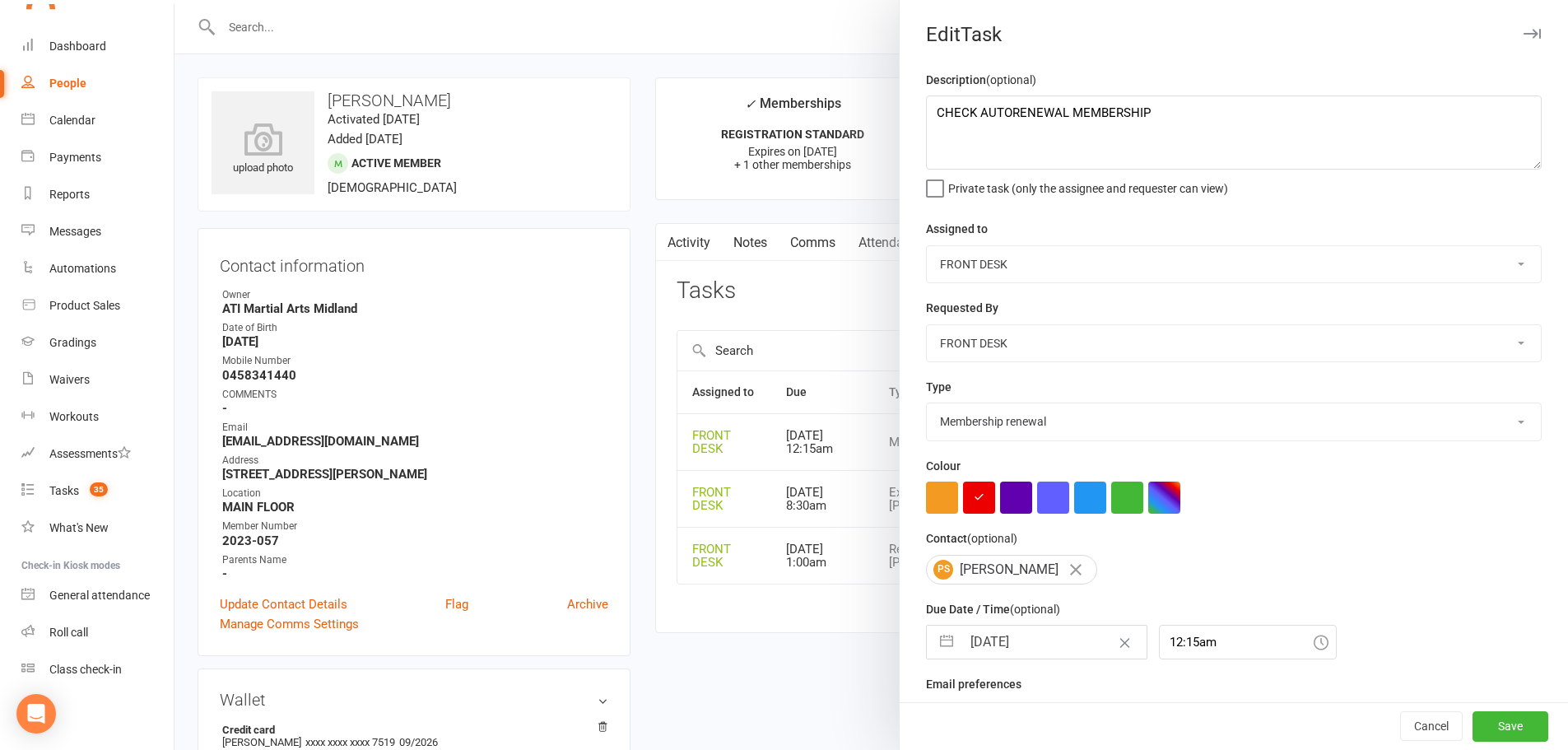
select select "2025"
select select "11"
select select "2025"
click at [1095, 706] on select "2035 2034 2033 2032 2031 2030 2029 2028 2027 2026 2025 2024 2023 2022 2021 2020…" at bounding box center [1102, 708] width 49 height 19
click at [1077, 704] on select "2035 2034 2033 2032 2031 2030 2029 2028 2027 2026 2025 2024 2023 2022 2021 2020…" at bounding box center [1102, 708] width 49 height 19
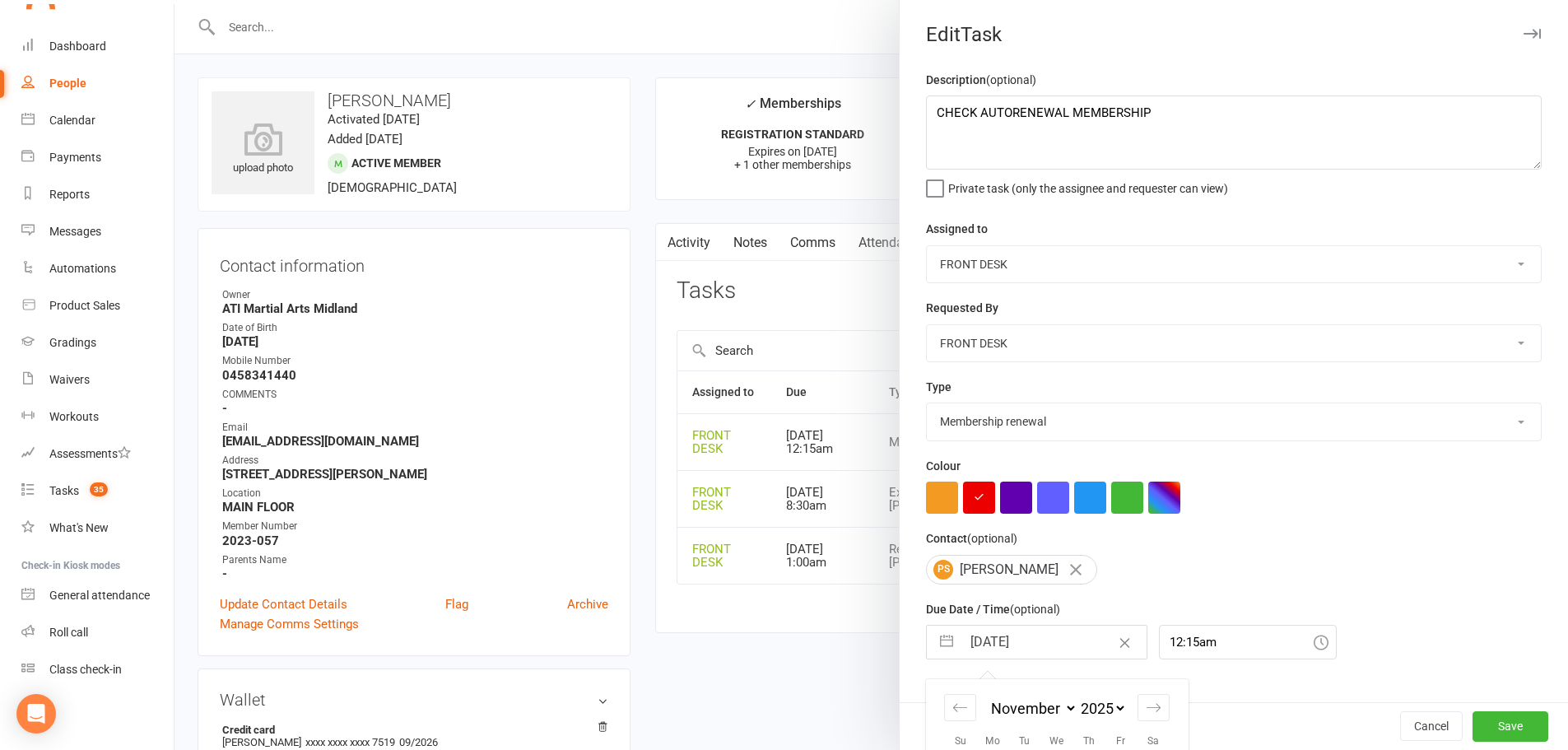
click at [1025, 716] on select "January February March April May June July August September October November De…" at bounding box center [1032, 708] width 89 height 19
click at [1077, 704] on select "January February March April May June July August September October November De…" at bounding box center [1032, 708] width 89 height 19
select select "10"
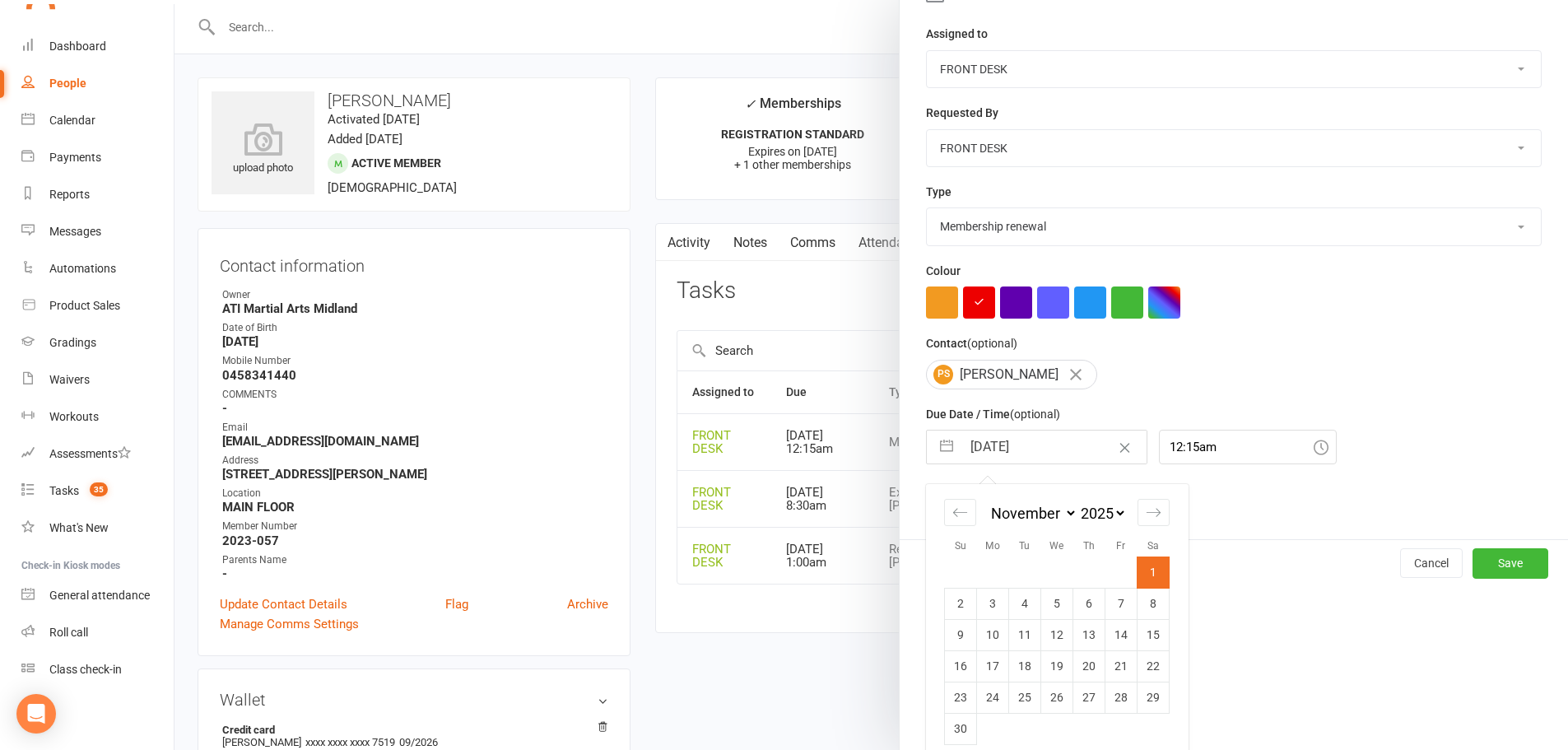
select select "8"
select select "2025"
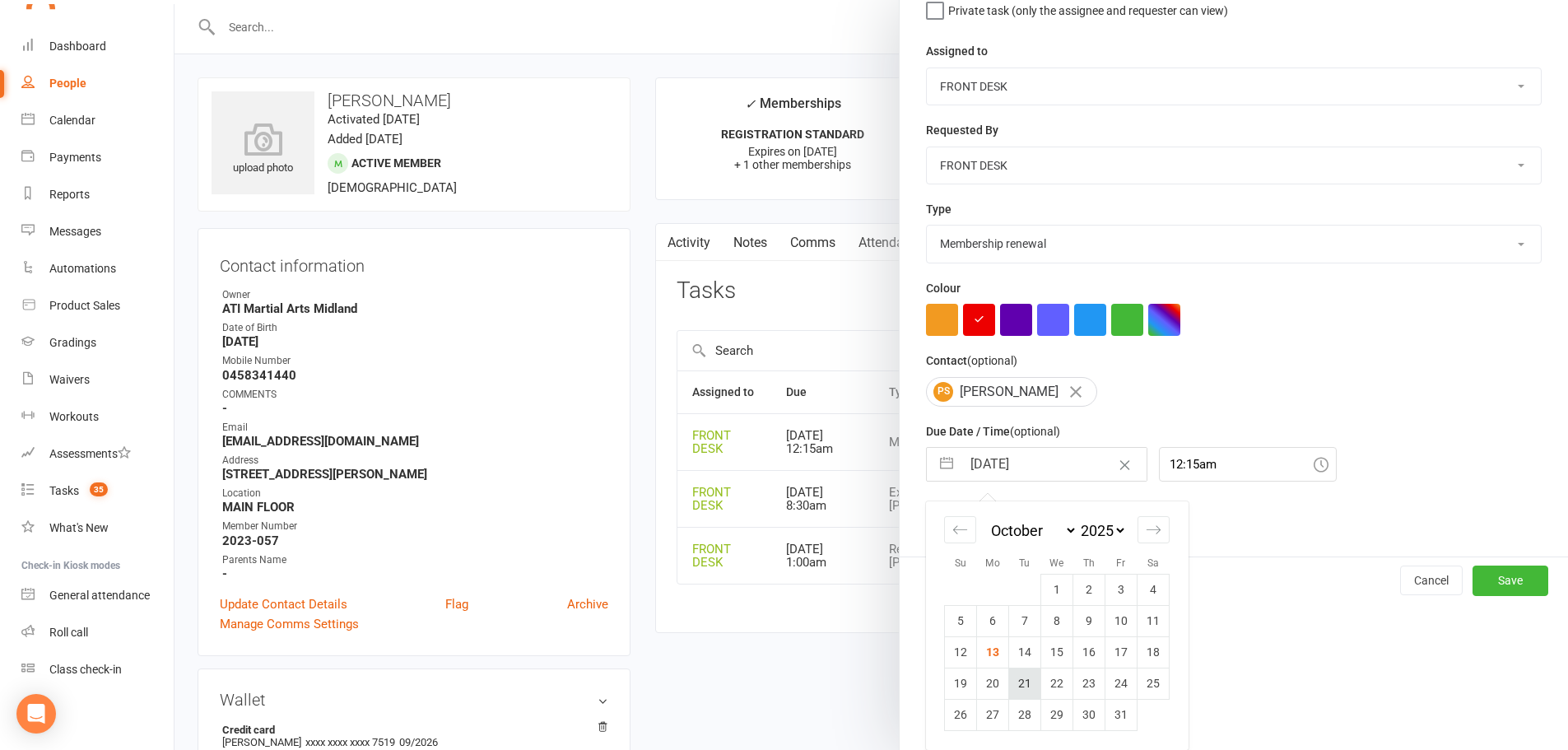
scroll to position [184, 0]
click at [1114, 682] on td "24" at bounding box center [1121, 683] width 32 height 31
type input "24 Oct 2025"
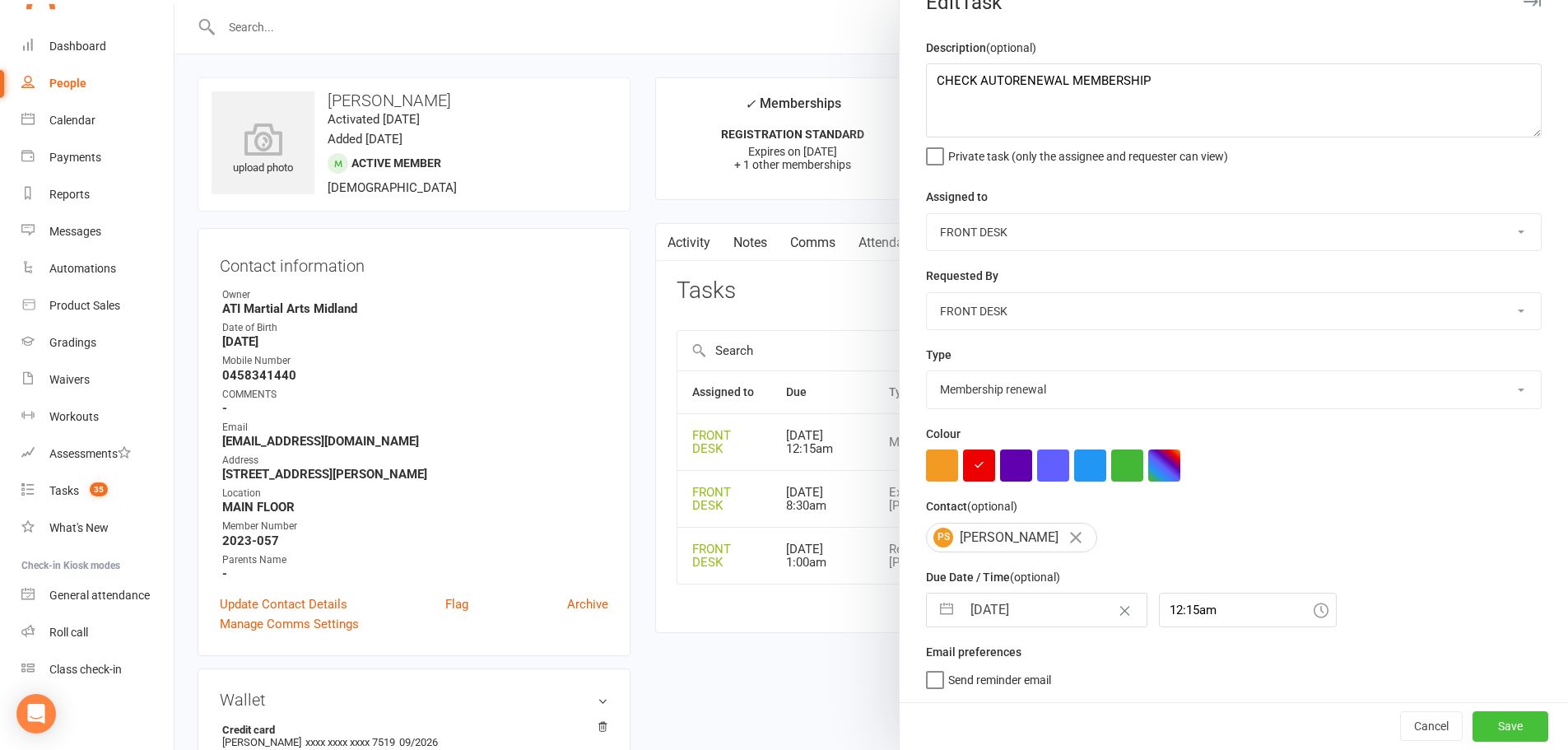
click at [1473, 728] on button "Save" at bounding box center [1510, 725] width 76 height 29
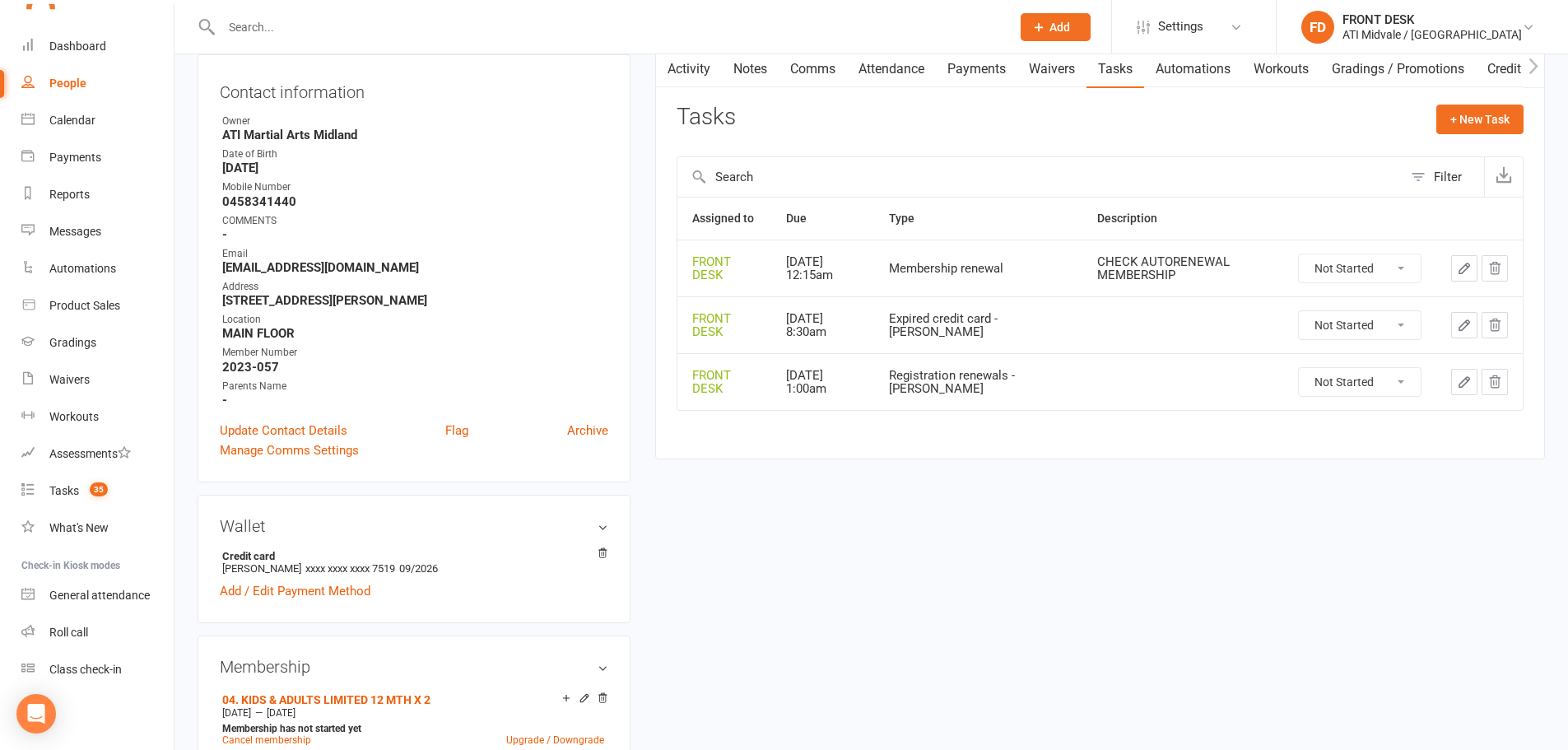
scroll to position [0, 0]
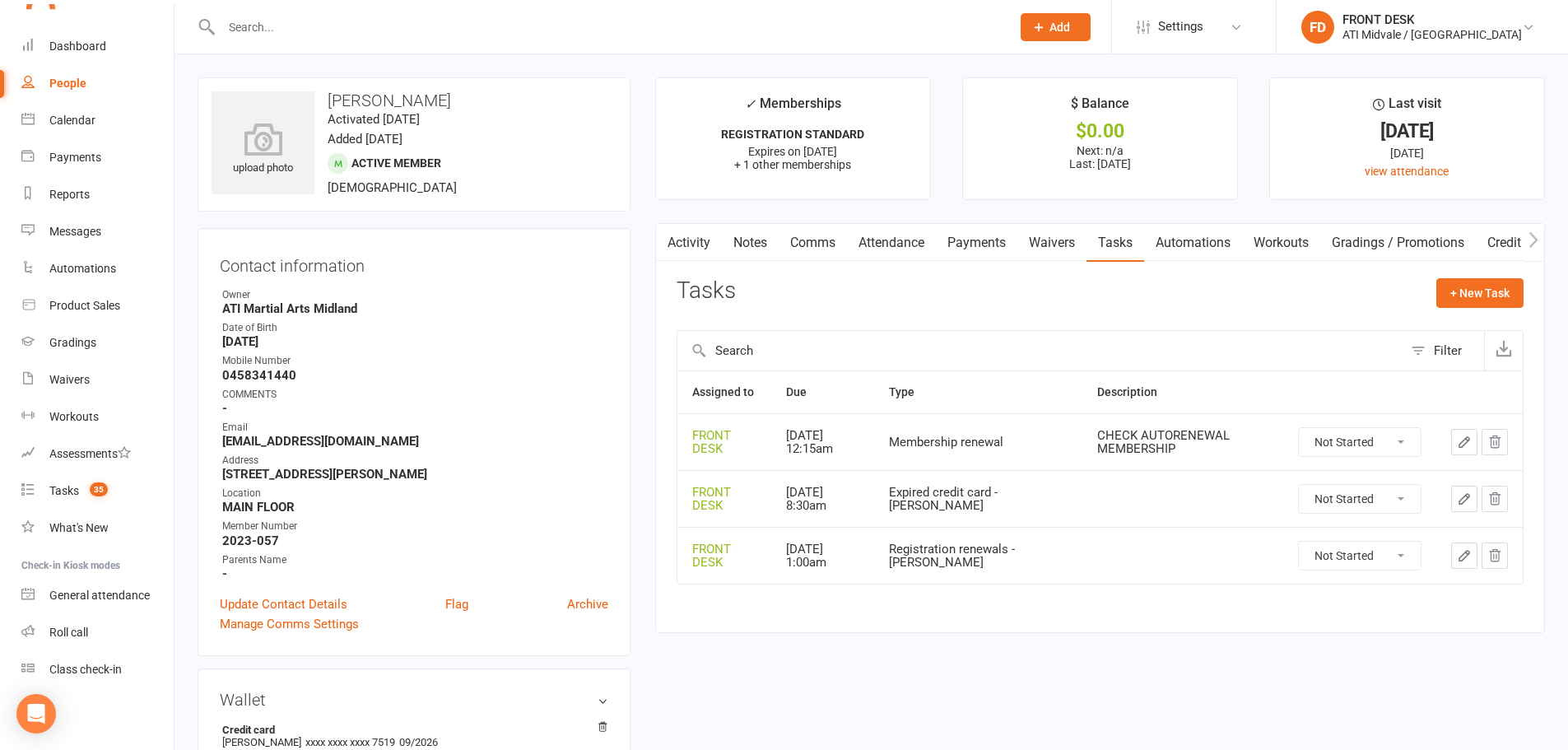
click at [579, 21] on input "text" at bounding box center [608, 27] width 783 height 23
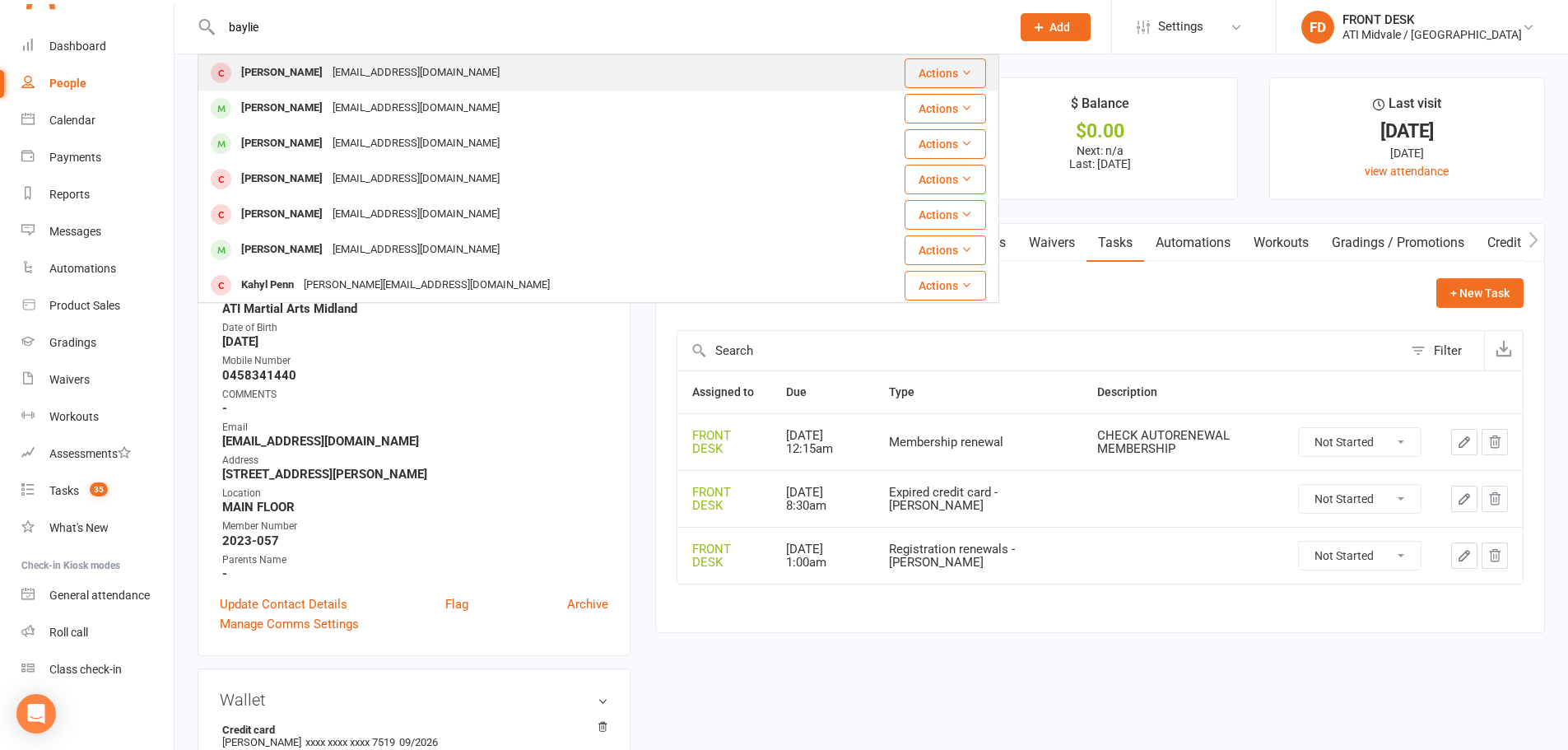
type input "baylie"
click at [343, 73] on div "shayne.spencer69@gmail.com" at bounding box center [416, 73] width 177 height 24
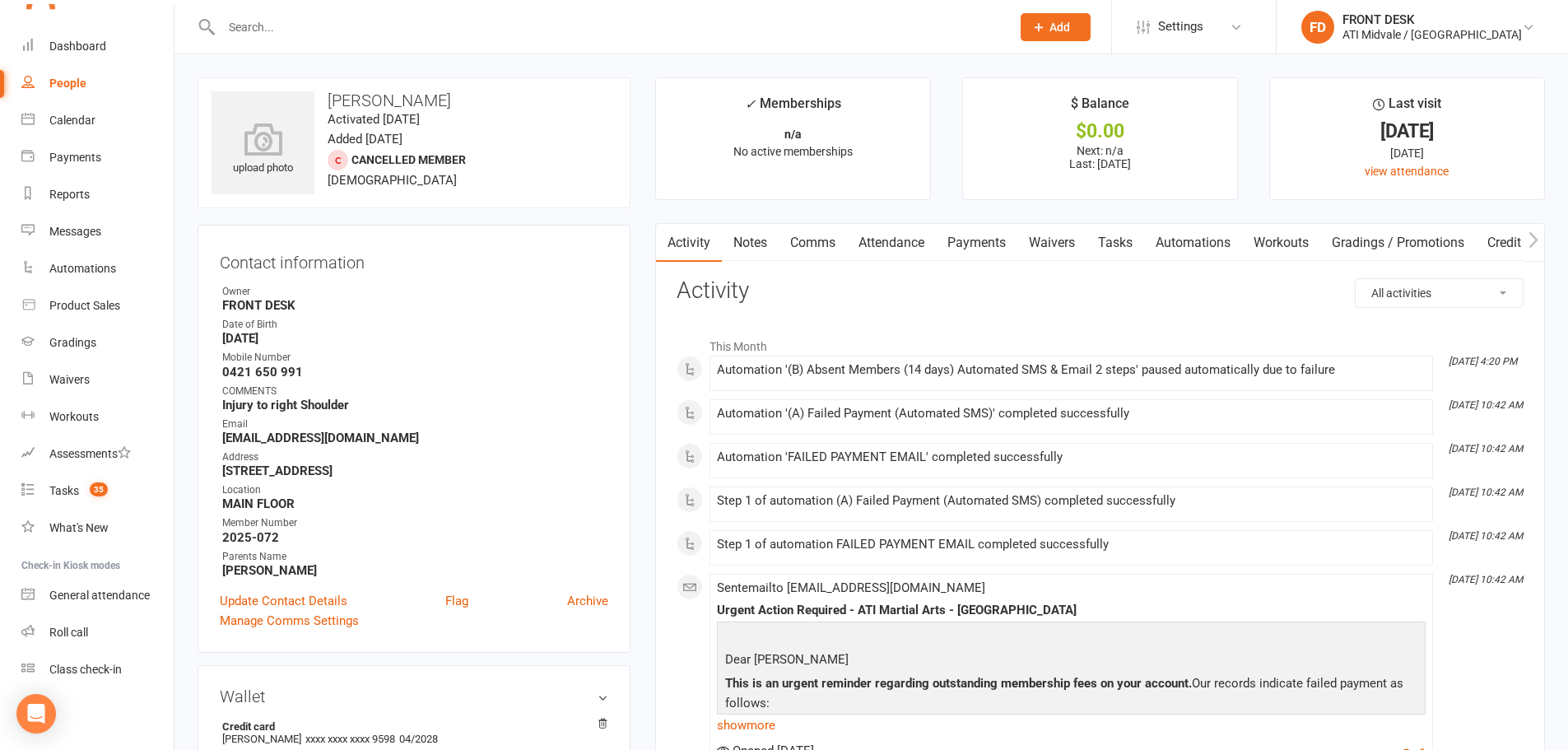
click at [983, 243] on link "Payments" at bounding box center [976, 243] width 82 height 38
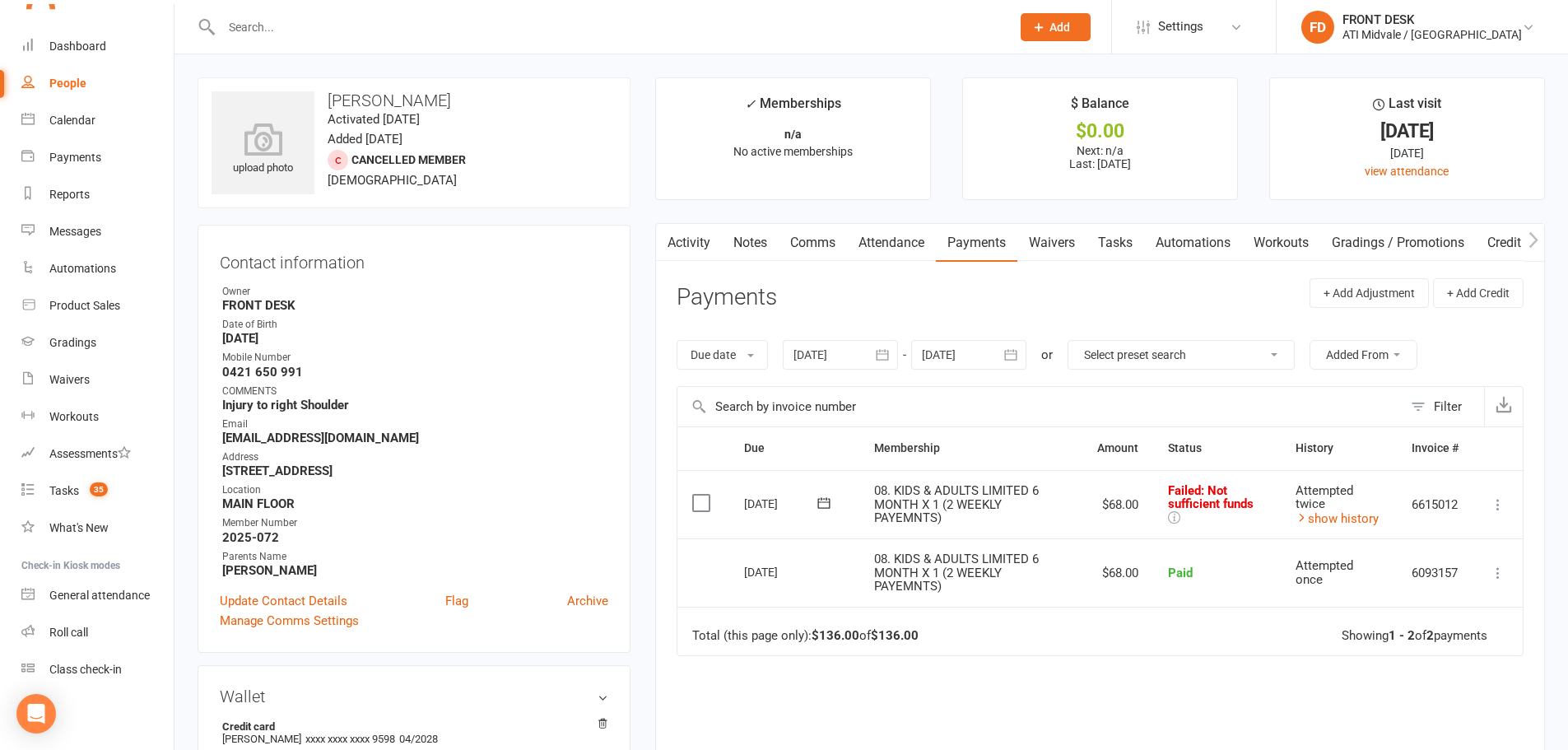
click at [699, 503] on label at bounding box center [703, 502] width 23 height 17
click at [699, 494] on input "checkbox" at bounding box center [697, 494] width 11 height 0
click at [1469, 707] on button "Change status" at bounding box center [1480, 712] width 130 height 34
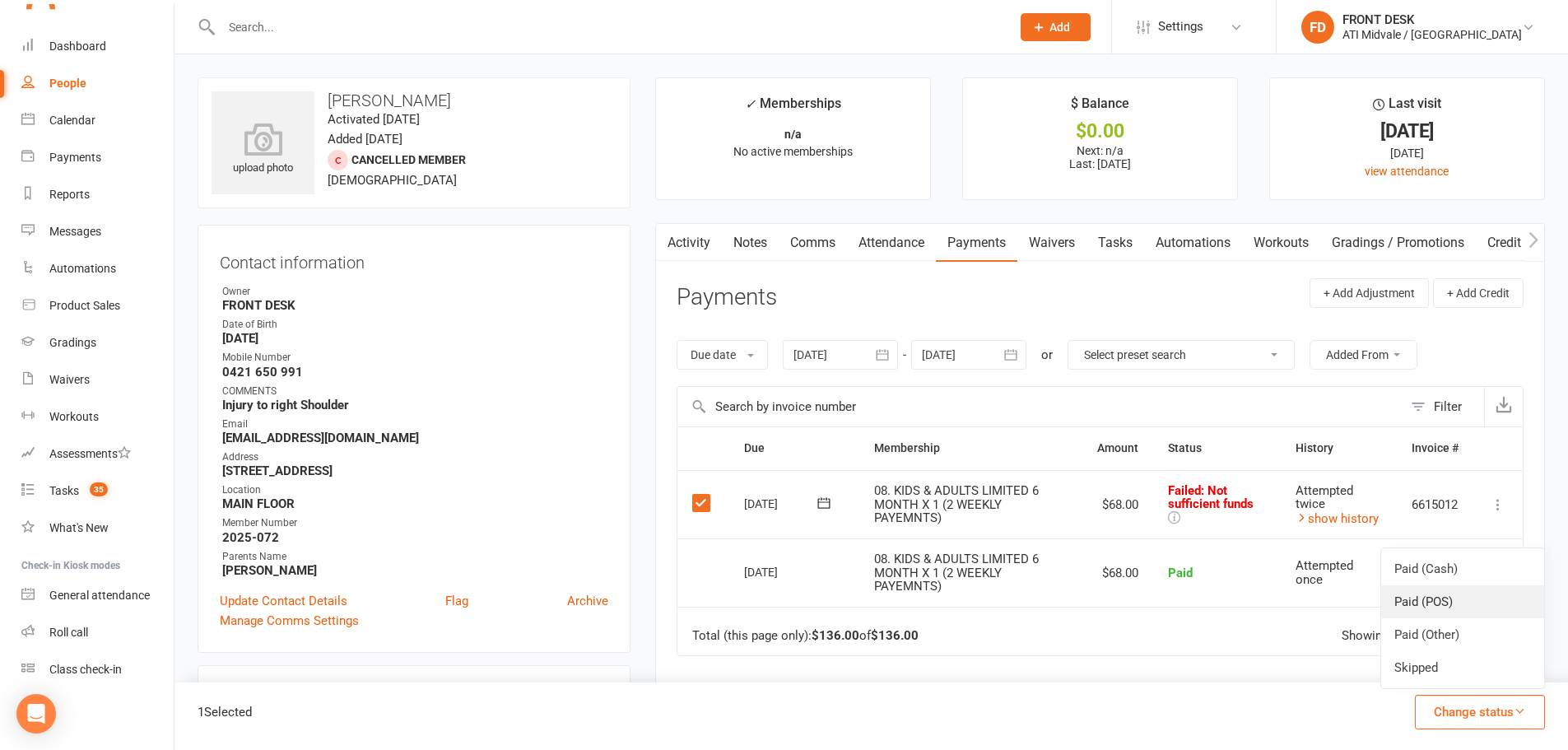
click at [1423, 600] on link "Paid (POS)" at bounding box center [1463, 601] width 163 height 32
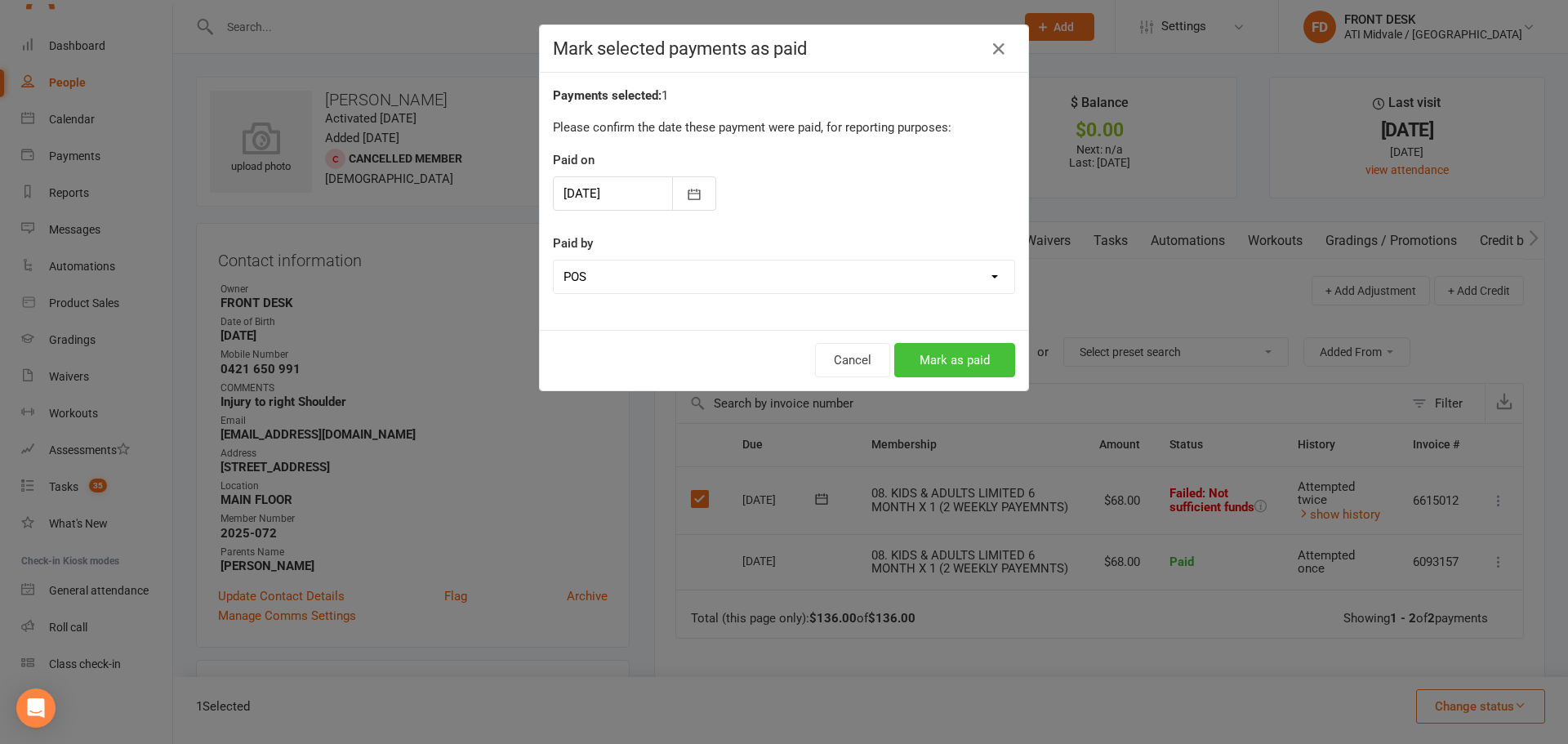
click at [926, 359] on button "Mark as paid" at bounding box center [955, 360] width 121 height 34
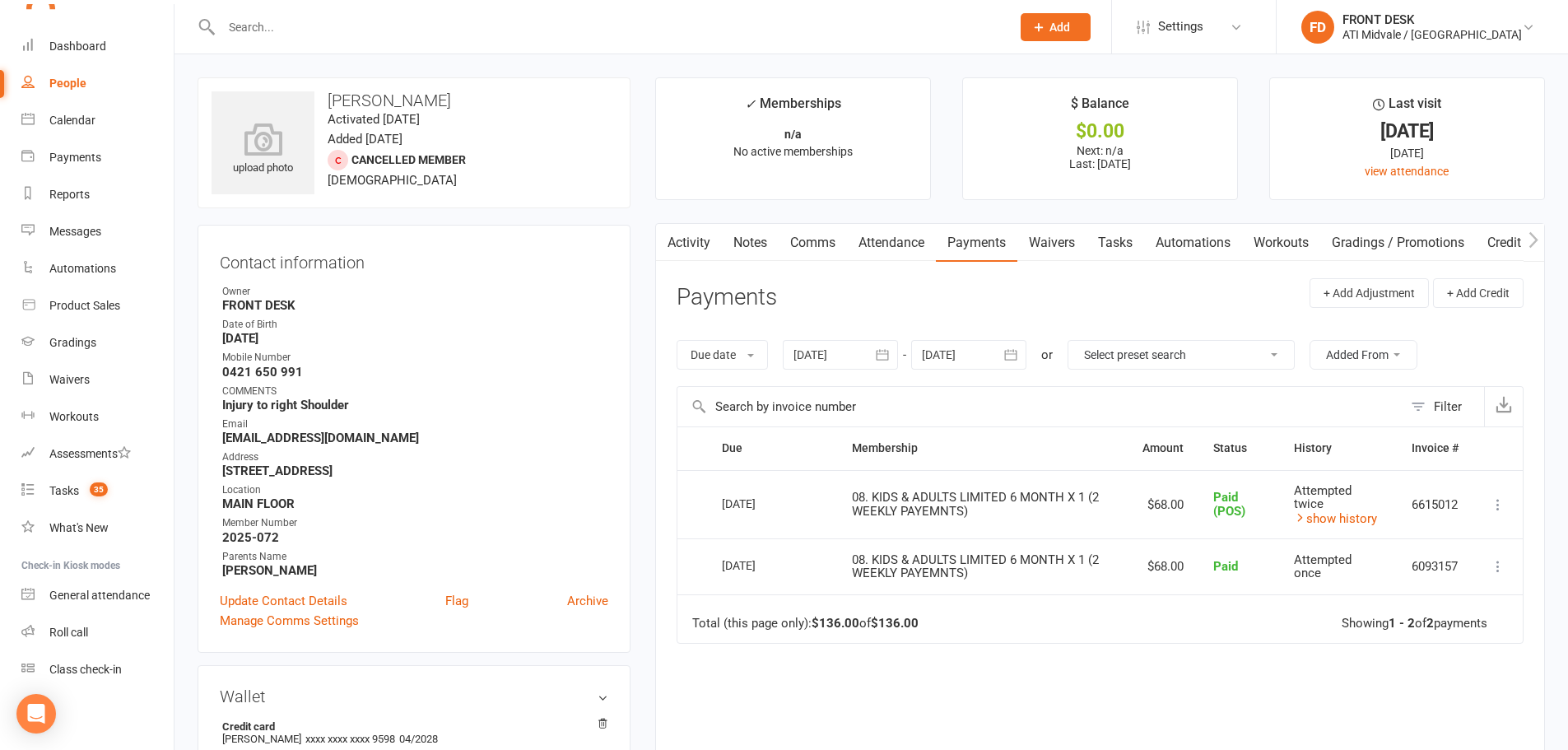
click at [650, 18] on input "text" at bounding box center [608, 27] width 783 height 23
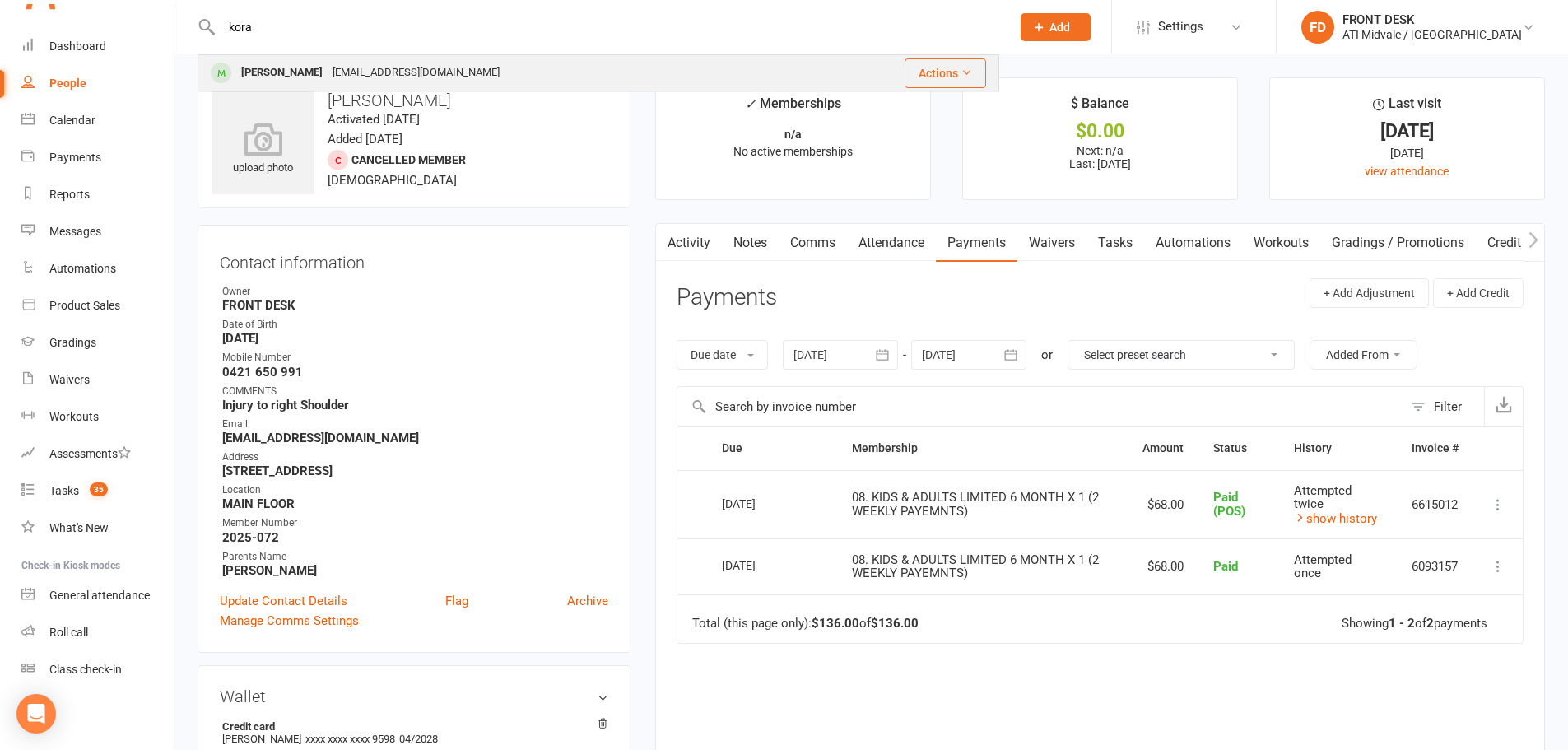
type input "kora"
click at [350, 70] on div "misscookalot@hotmail.com" at bounding box center [416, 73] width 177 height 24
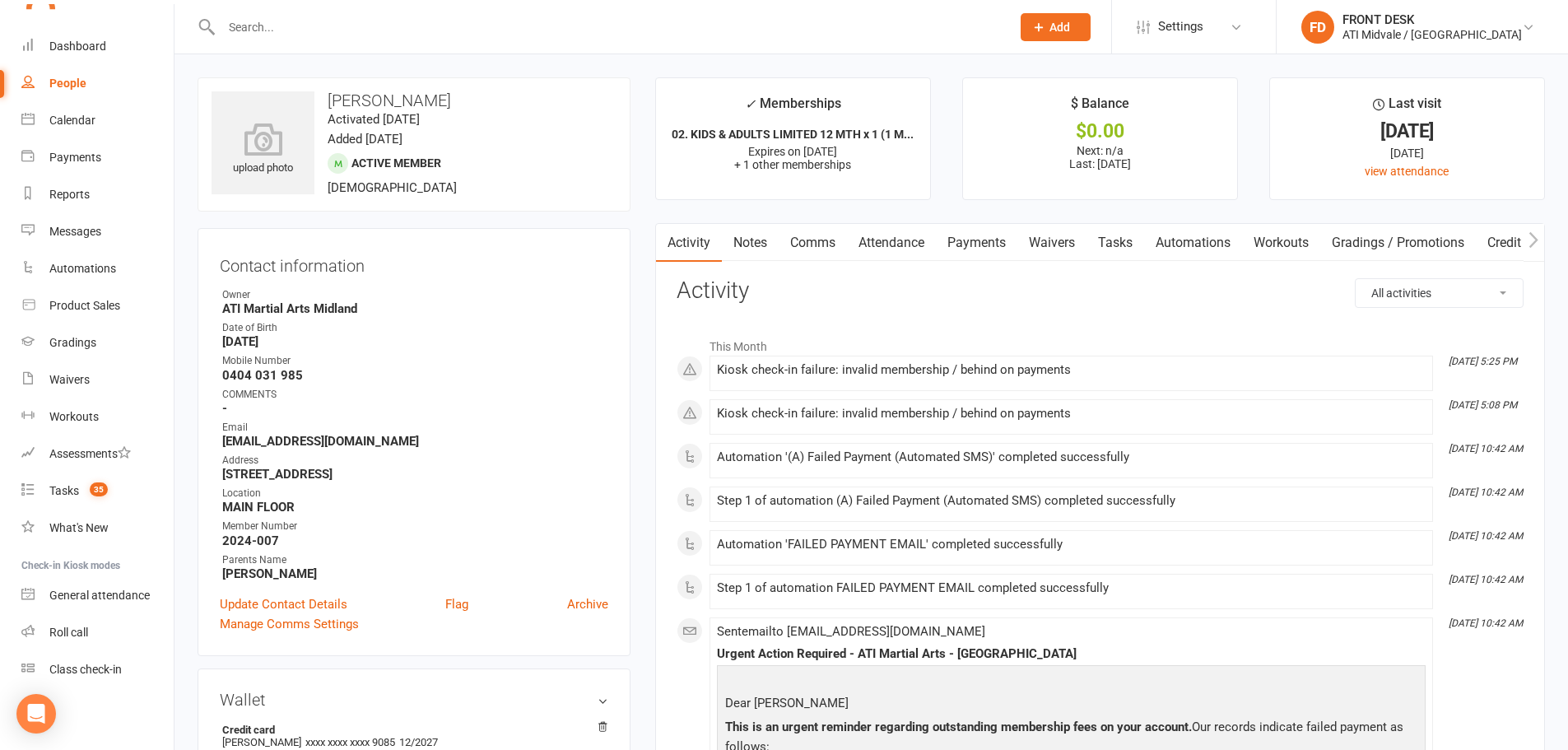
click at [960, 243] on link "Payments" at bounding box center [976, 243] width 82 height 38
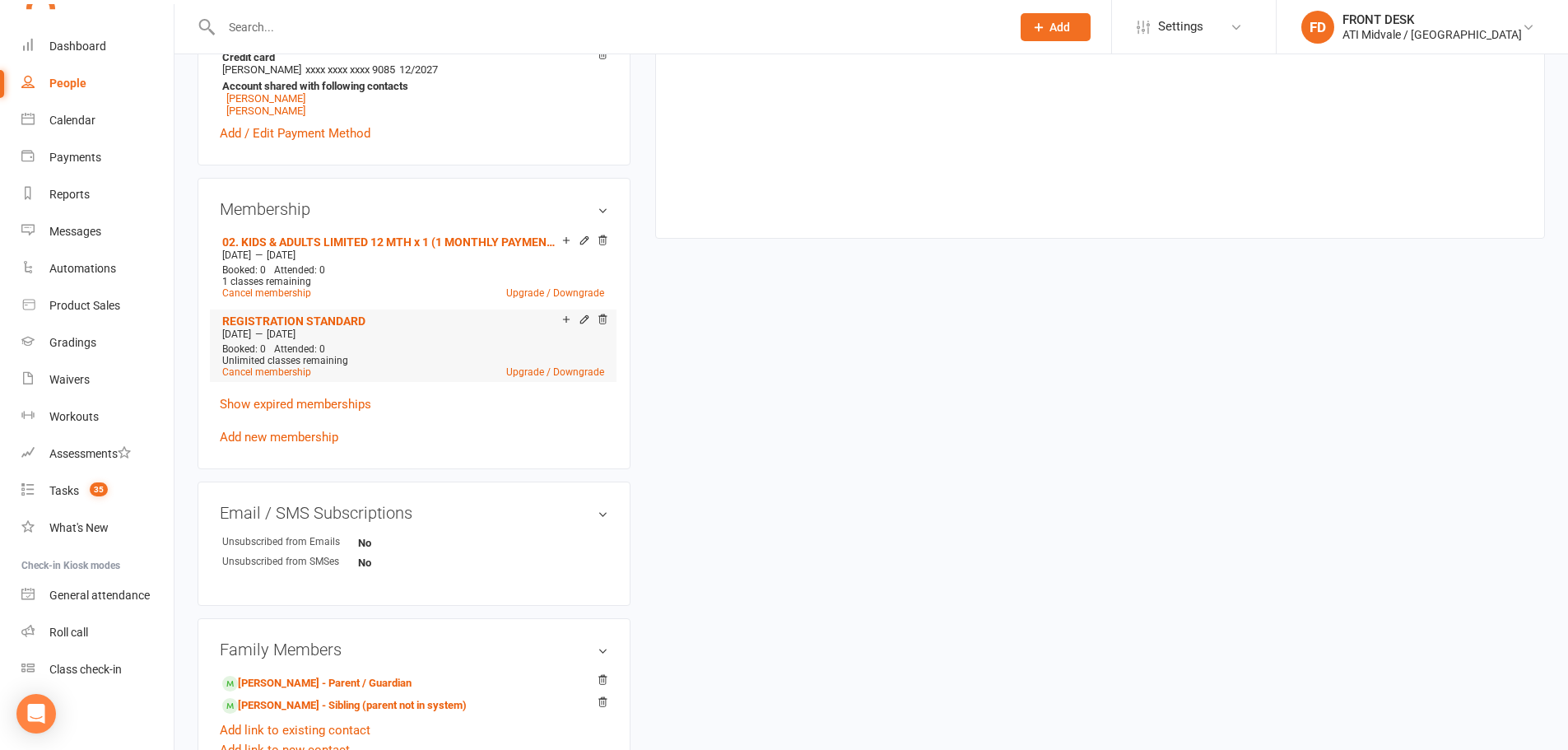
scroll to position [905, 0]
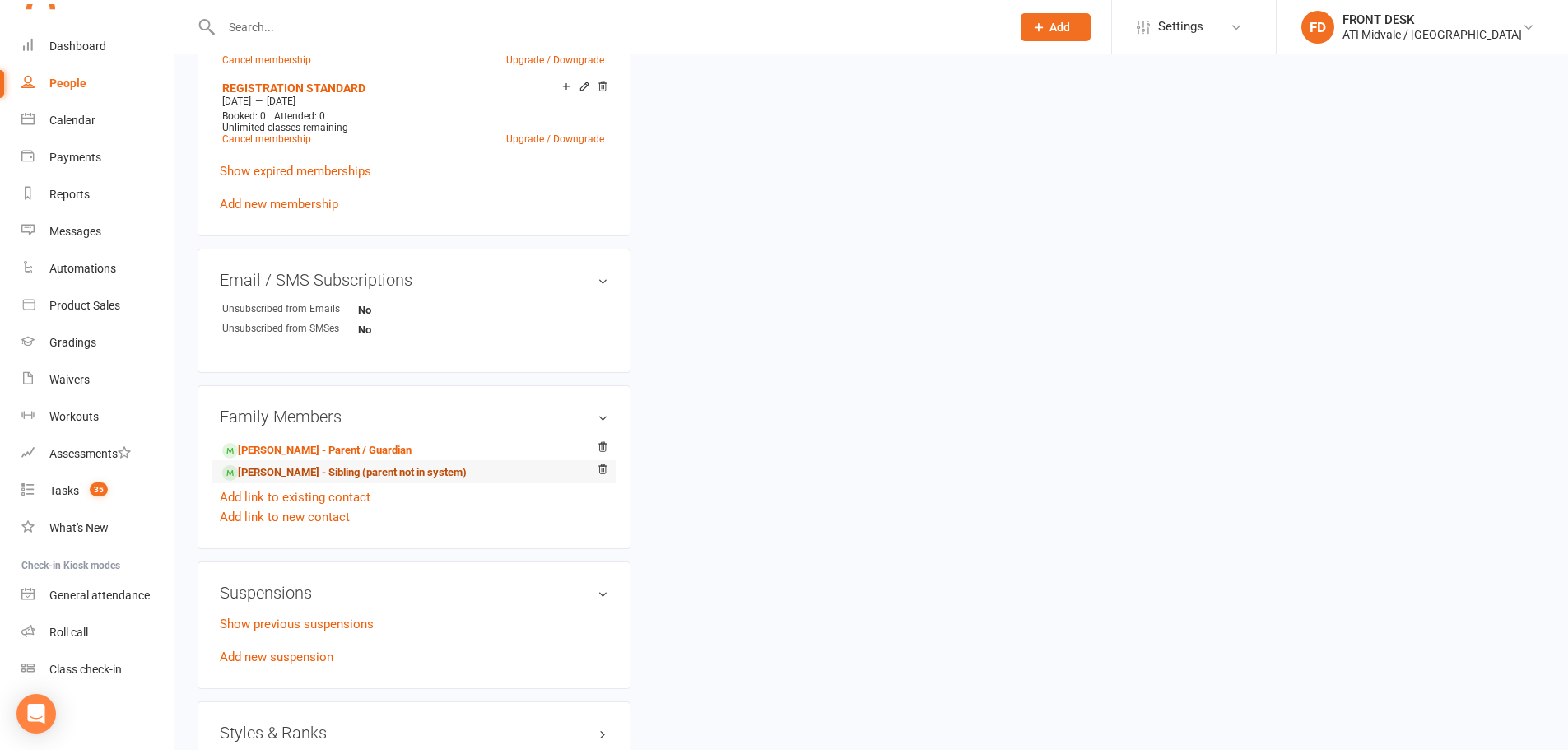
click at [270, 464] on link "Dakota Russell - Sibling (parent not in system)" at bounding box center [344, 473] width 245 height 18
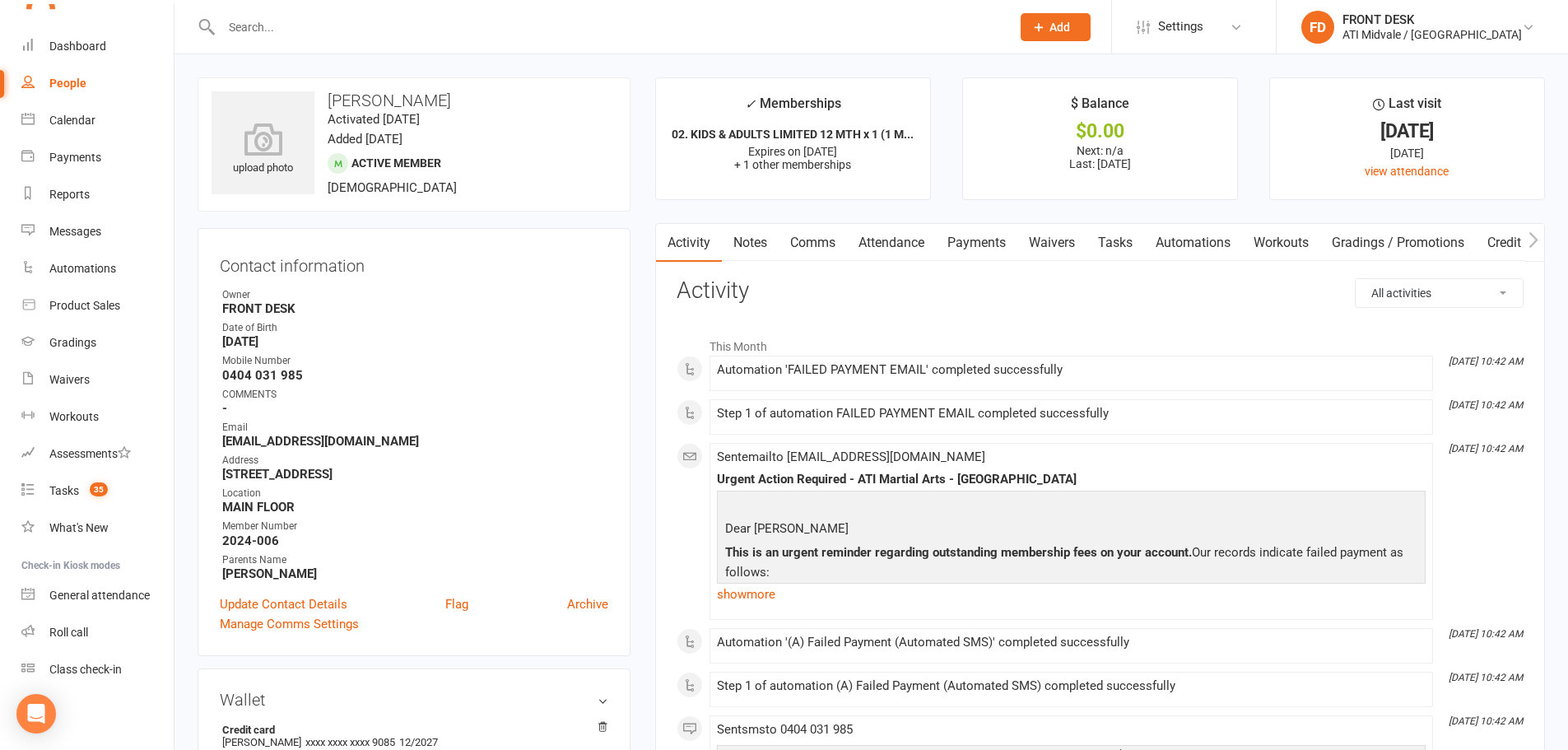
click at [976, 243] on link "Payments" at bounding box center [976, 243] width 82 height 38
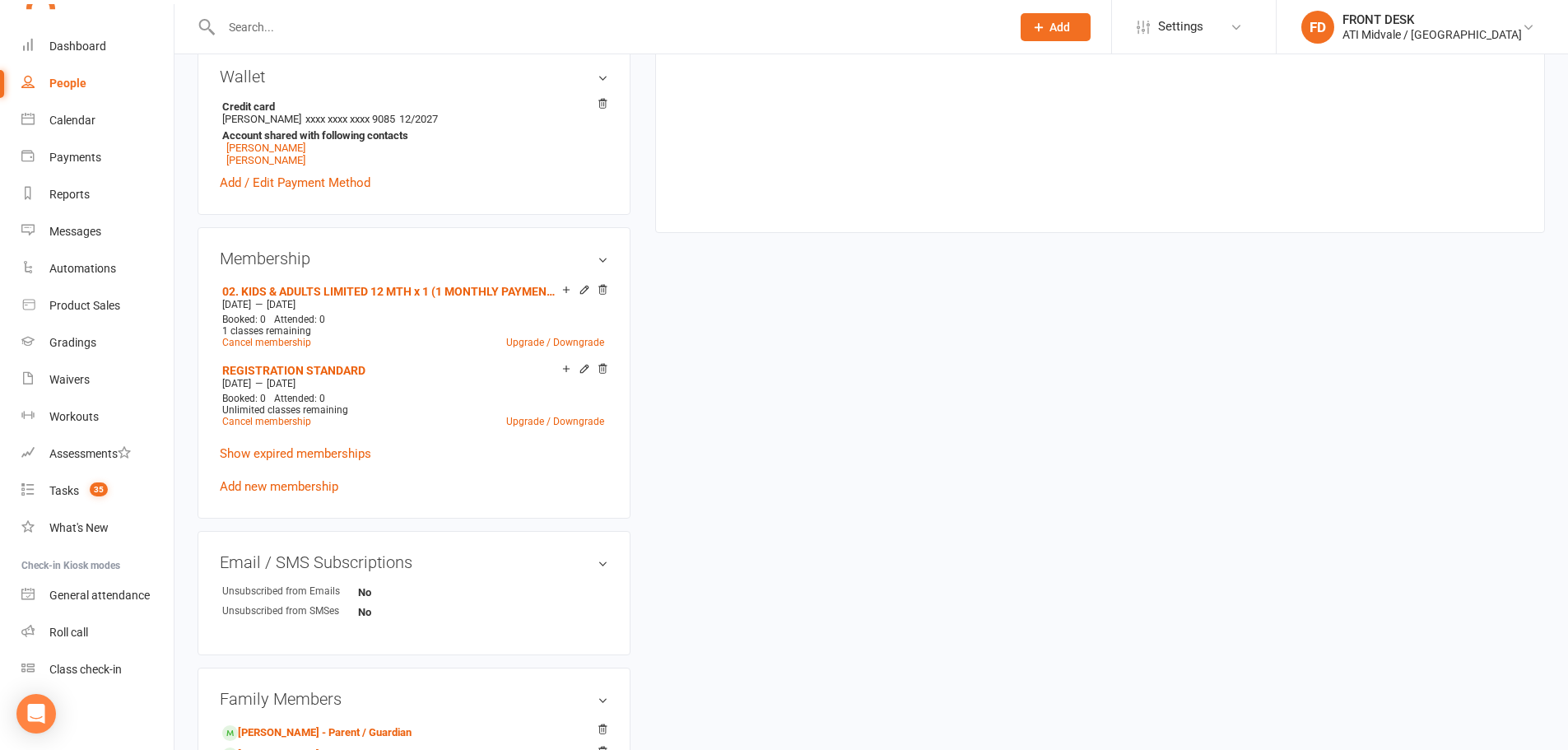
scroll to position [740, 0]
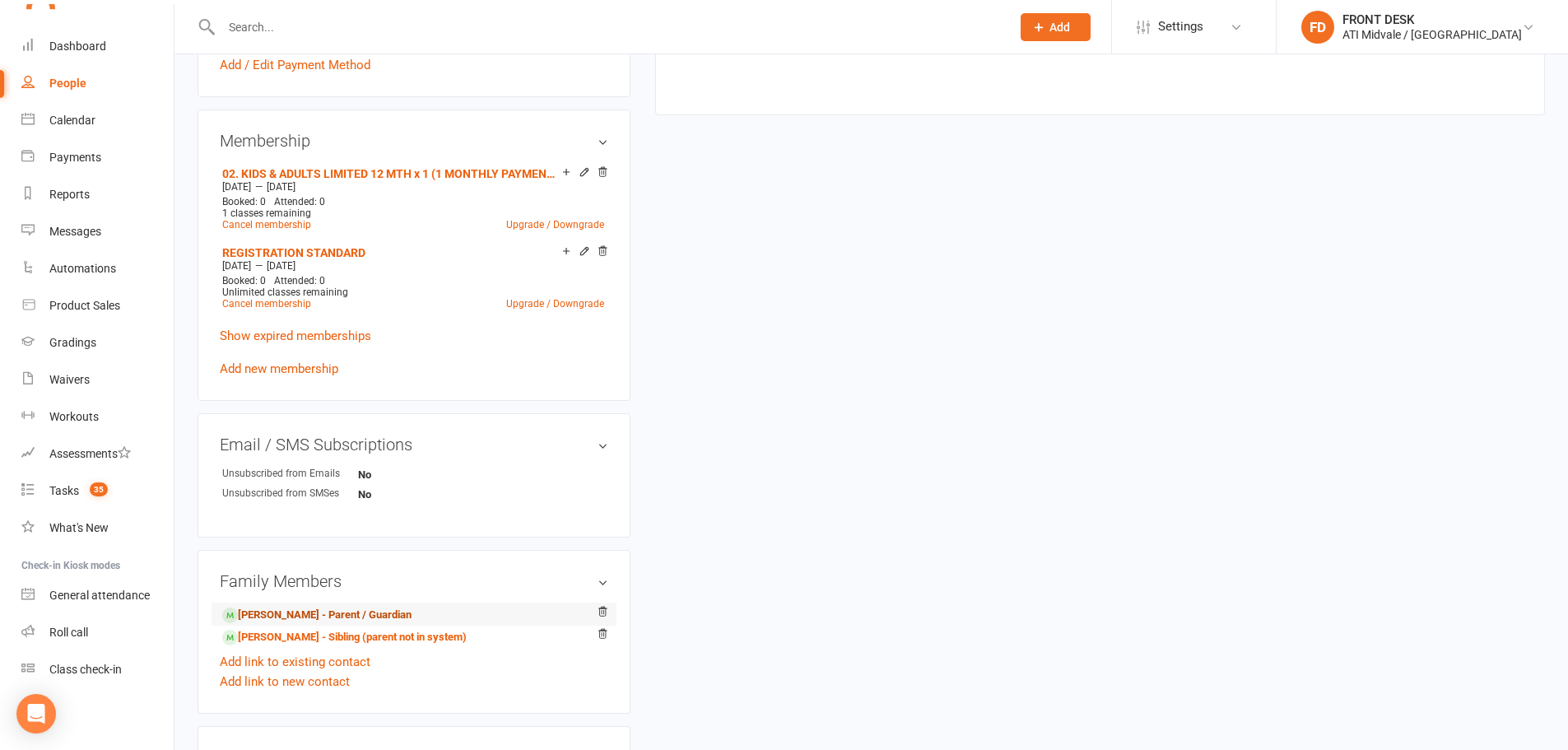
click at [277, 610] on link "Kylie Lambert - Parent / Guardian" at bounding box center [317, 615] width 190 height 18
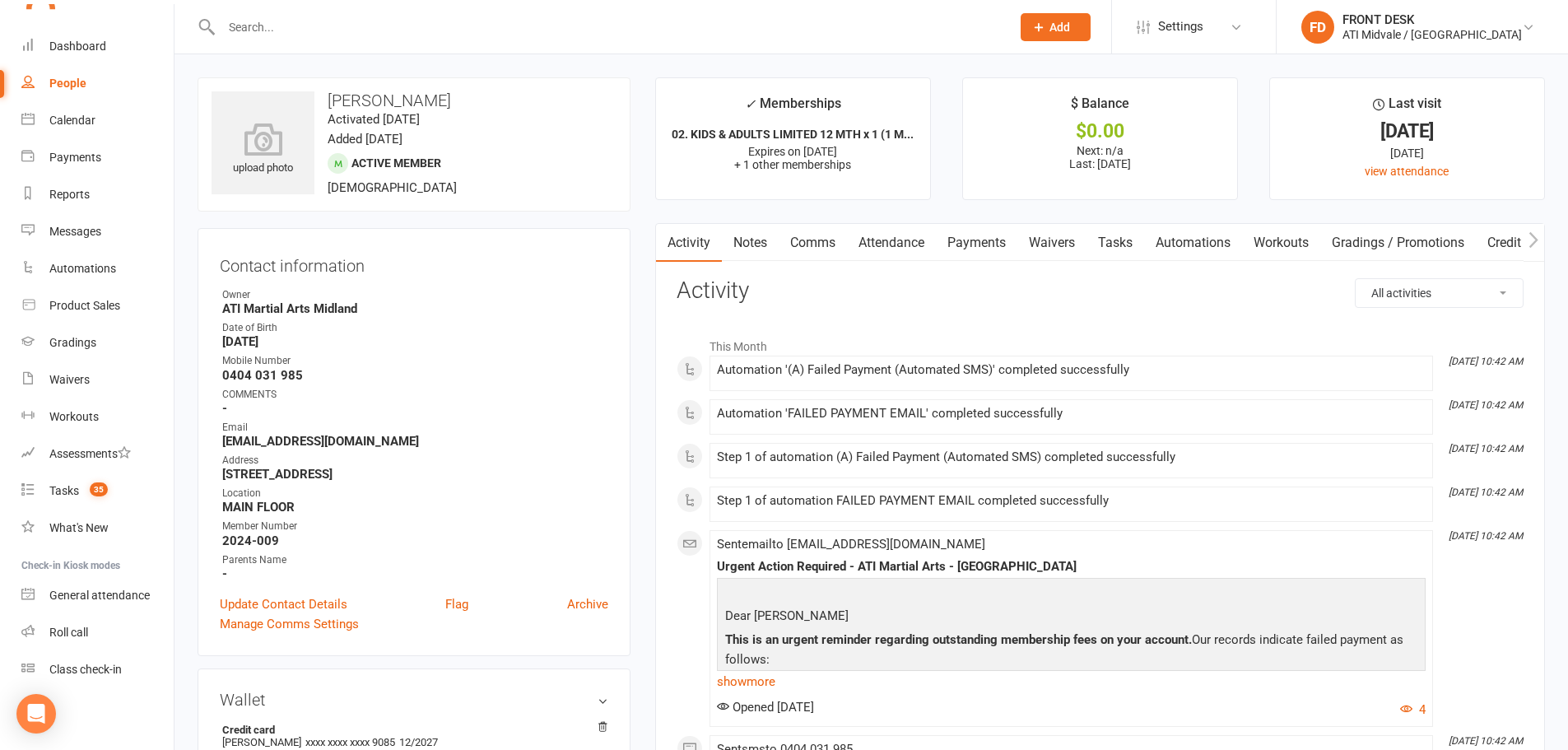
click at [971, 240] on link "Payments" at bounding box center [976, 243] width 82 height 38
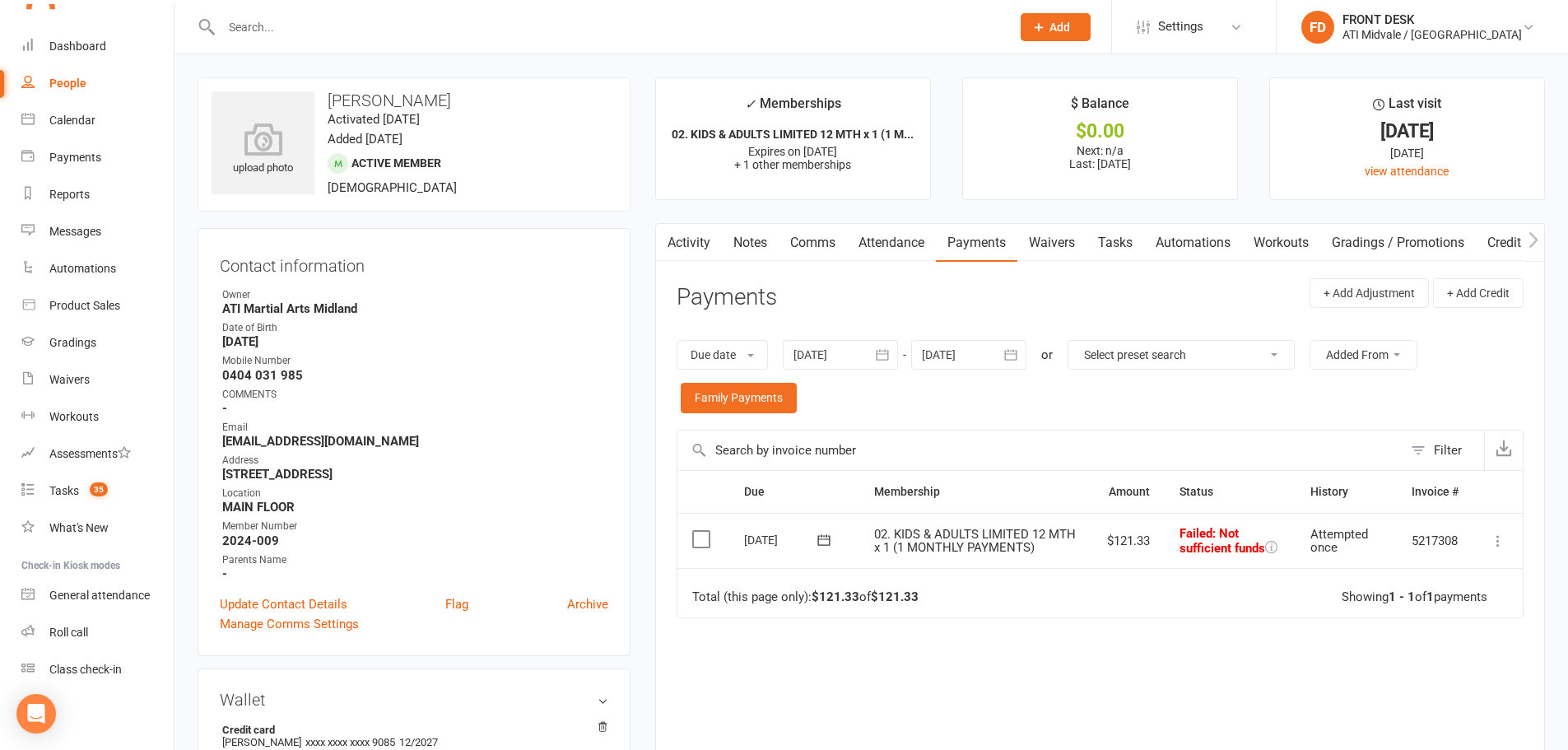
click at [307, 18] on input "text" at bounding box center [608, 27] width 783 height 23
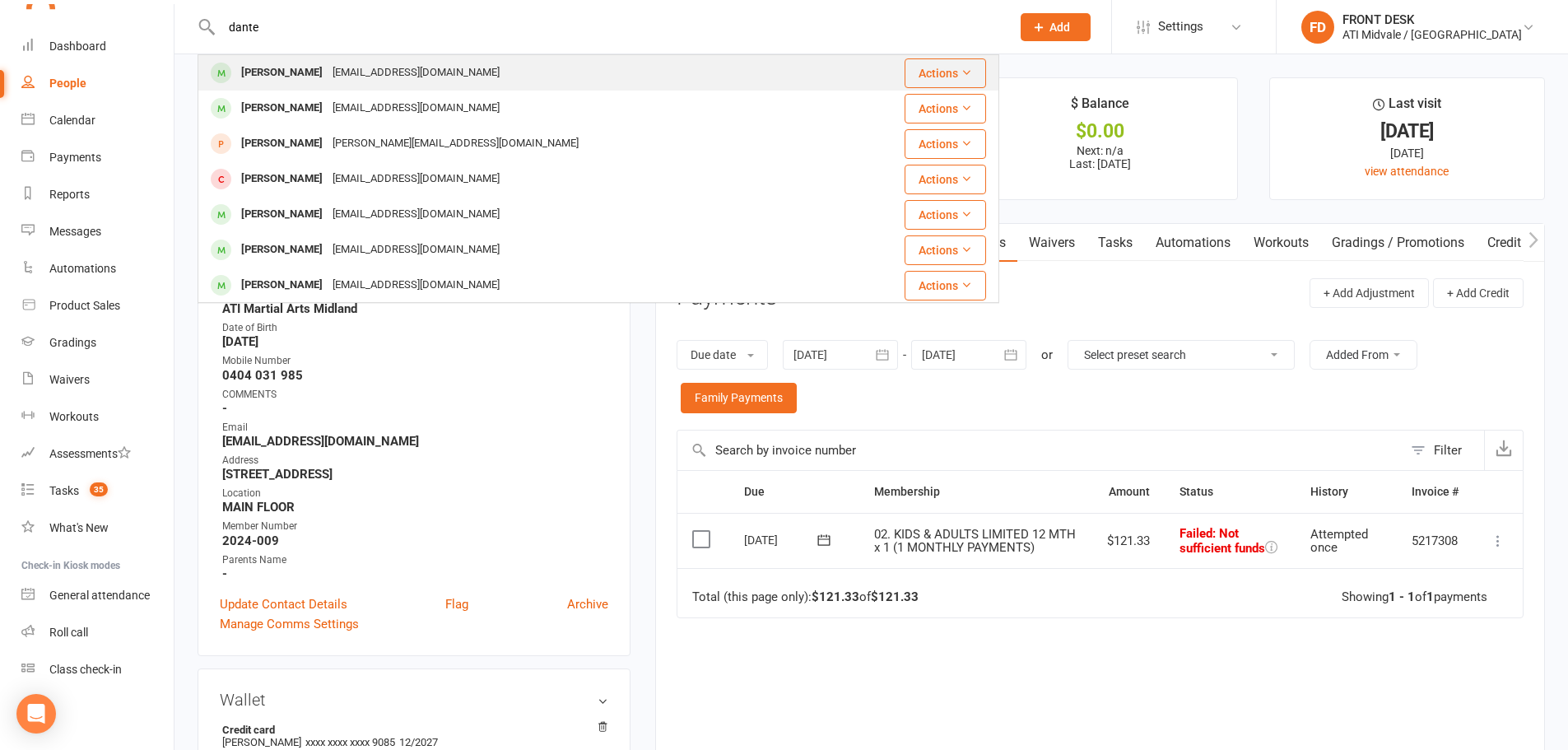
type input "dante"
click at [377, 68] on div "mangarinmaricar@yahoo.com" at bounding box center [416, 73] width 177 height 24
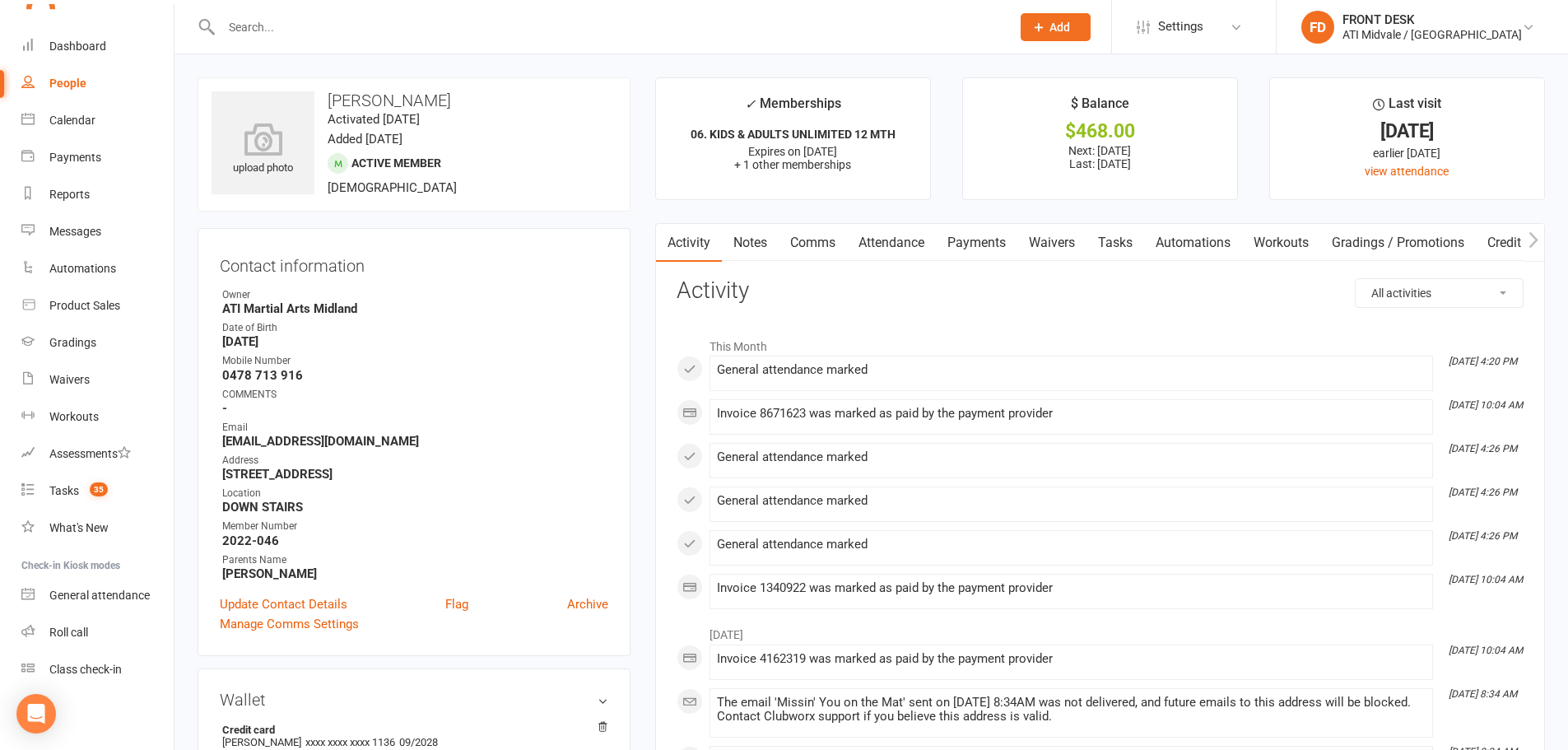
click at [975, 237] on link "Payments" at bounding box center [976, 243] width 82 height 38
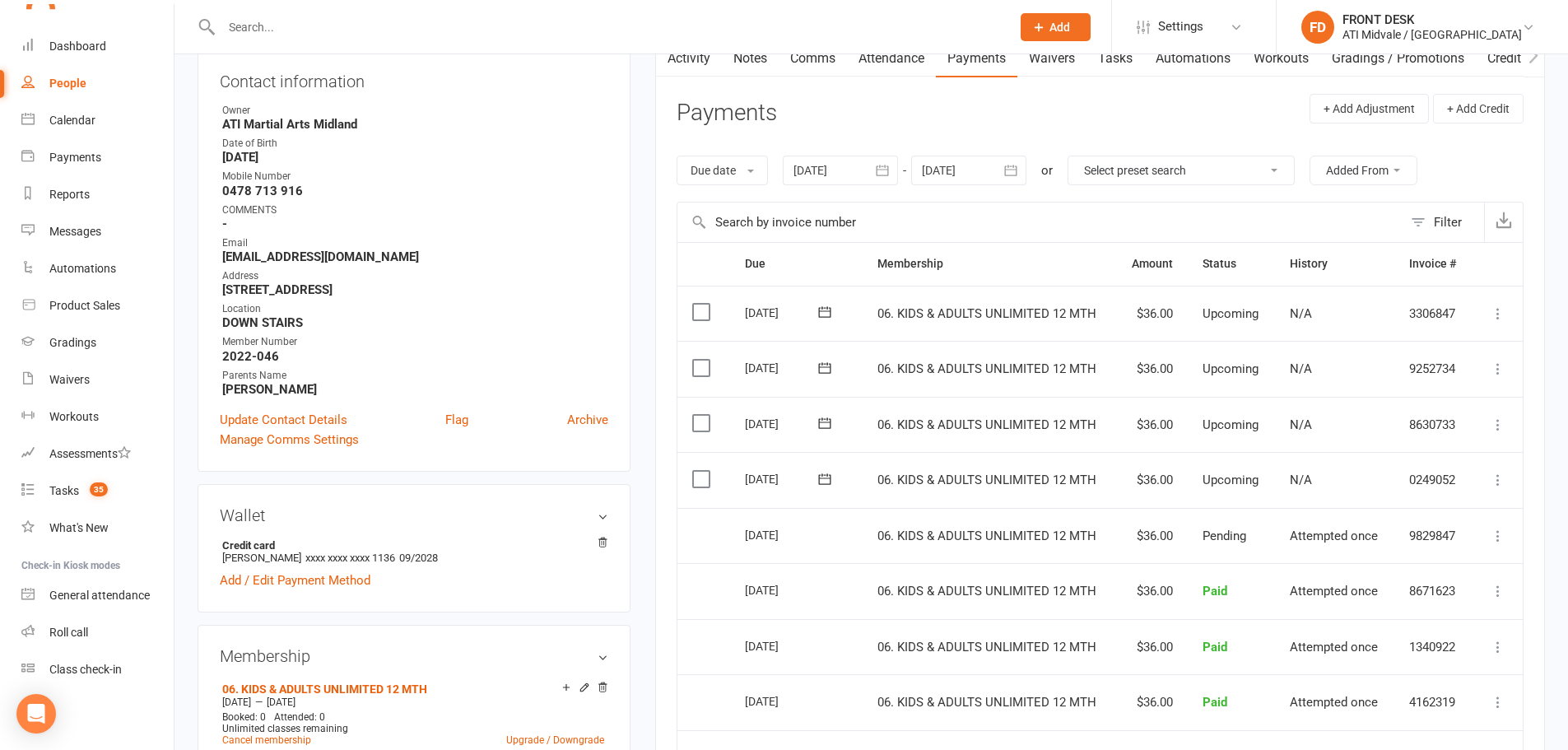
scroll to position [329, 0]
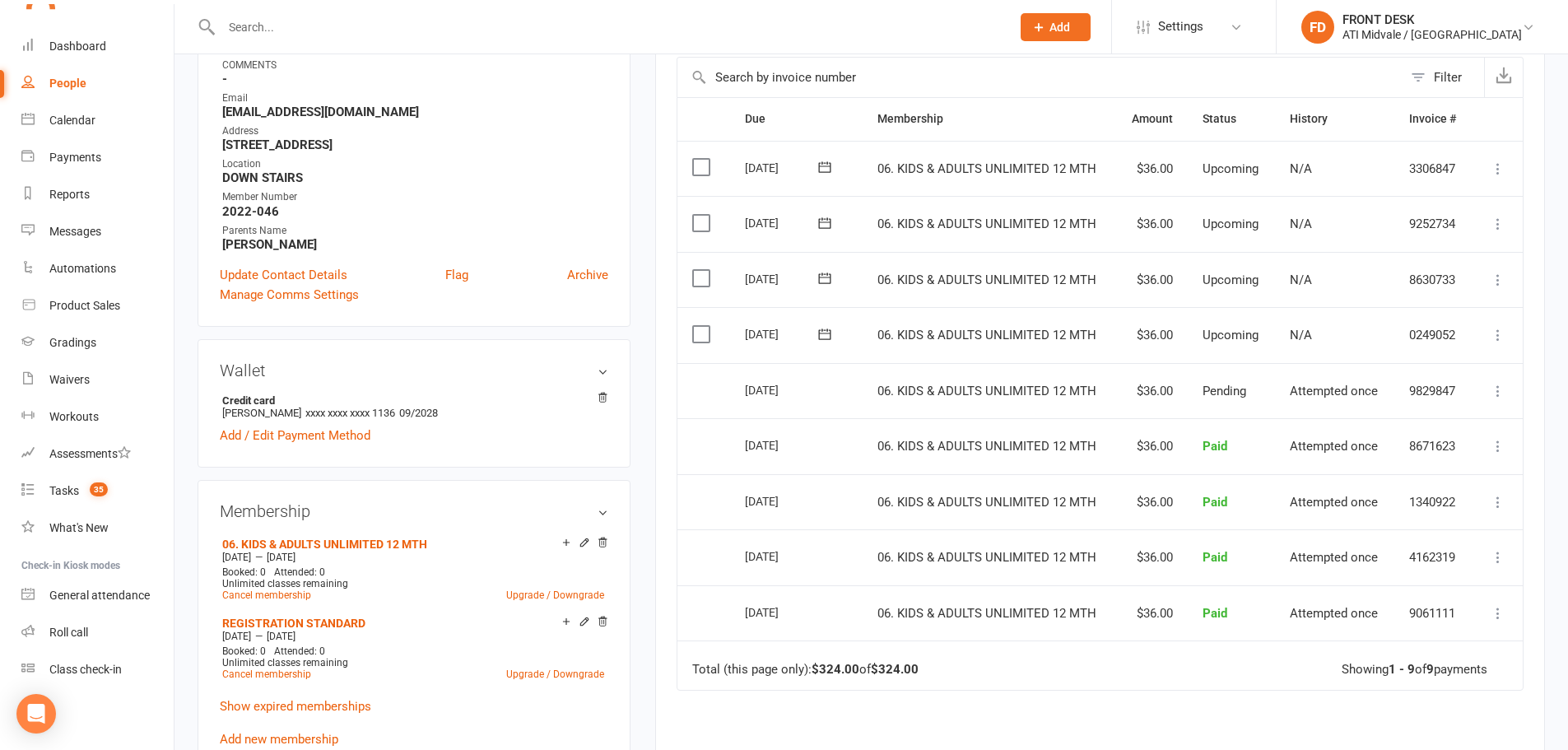
click at [1068, 710] on div "Due Contact Membership Amount Status History Invoice # Select this 08 Nov 2025 …" at bounding box center [1099, 499] width 846 height 805
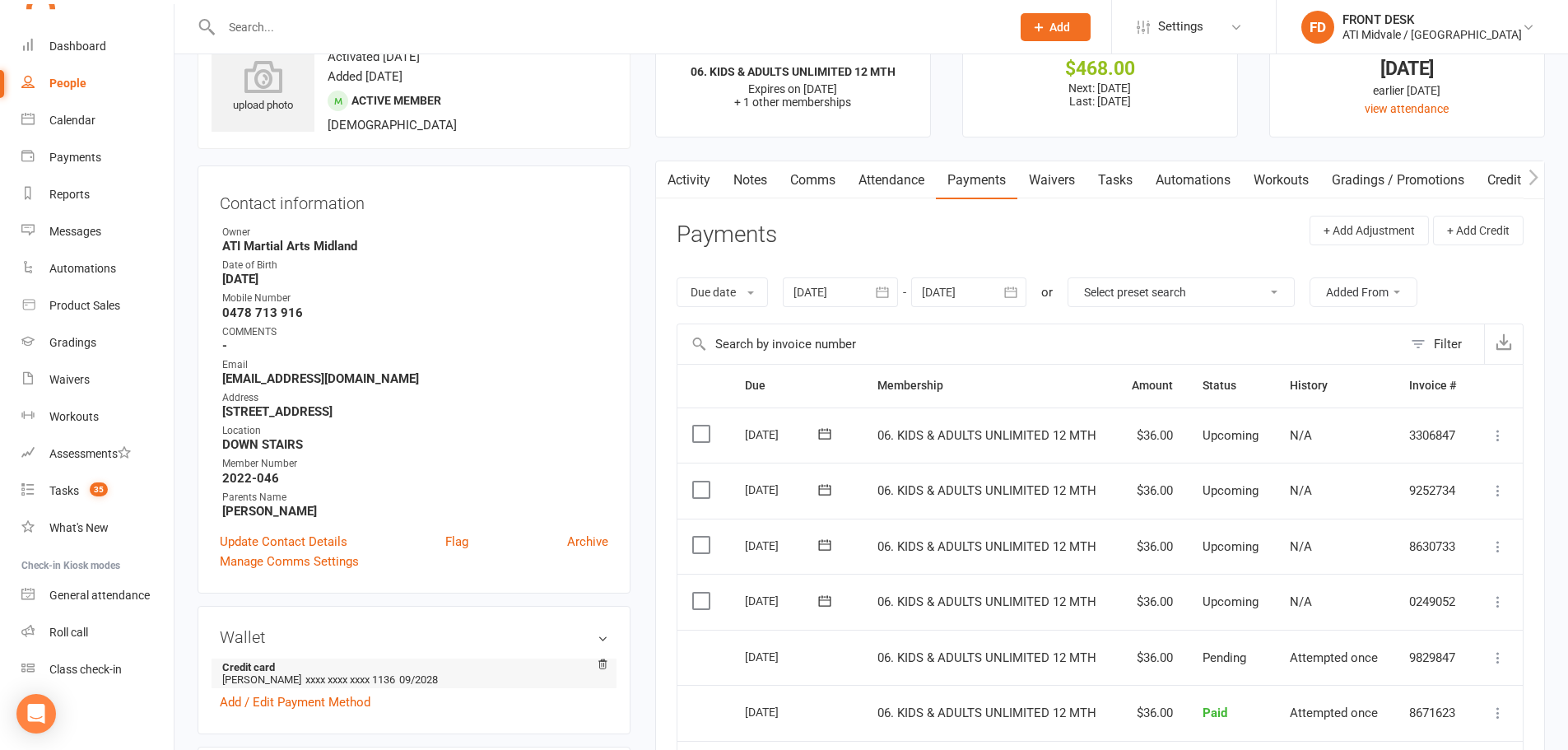
scroll to position [0, 0]
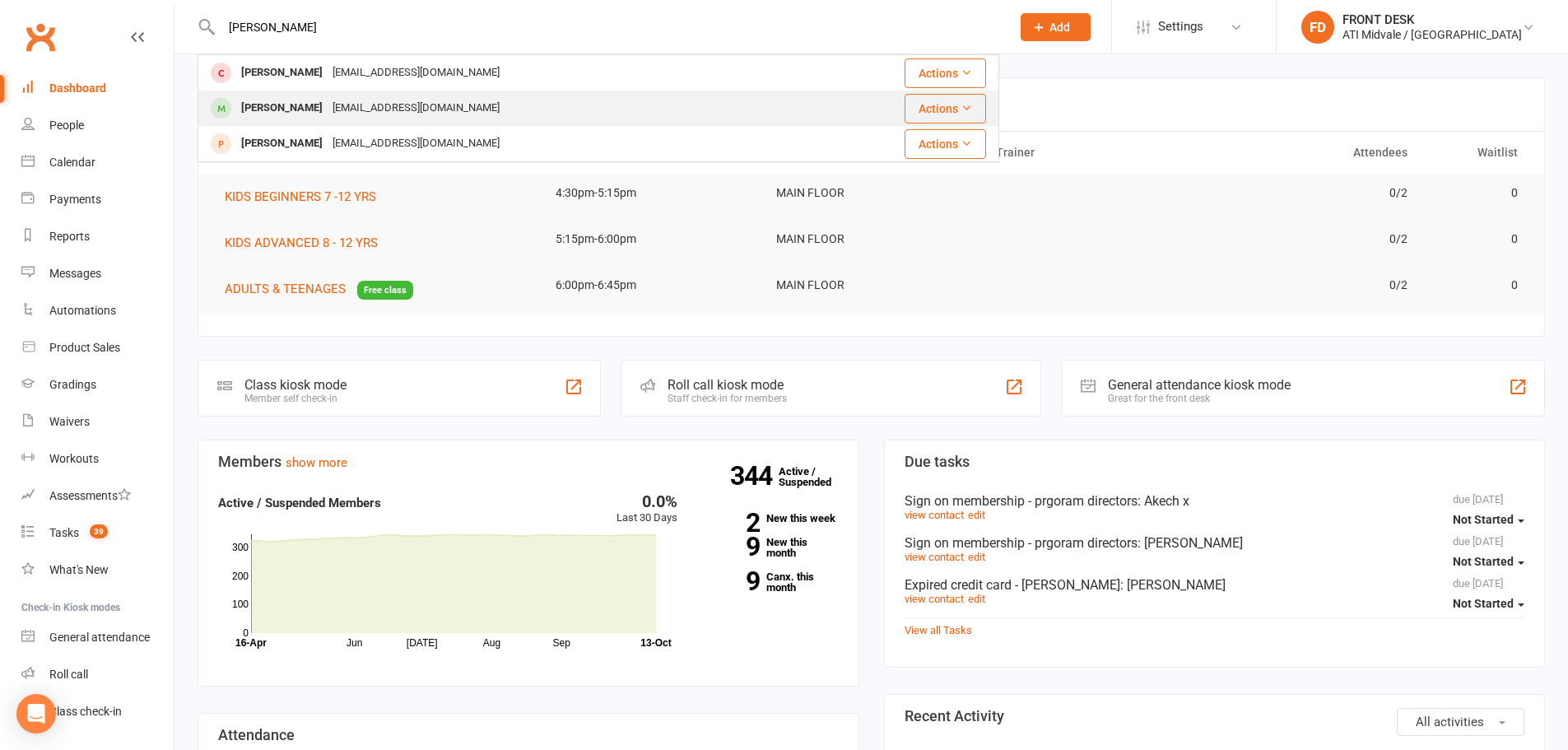
type input "vanessa"
click at [337, 108] on div "bankal8too@yahoo.com.au" at bounding box center [416, 108] width 177 height 24
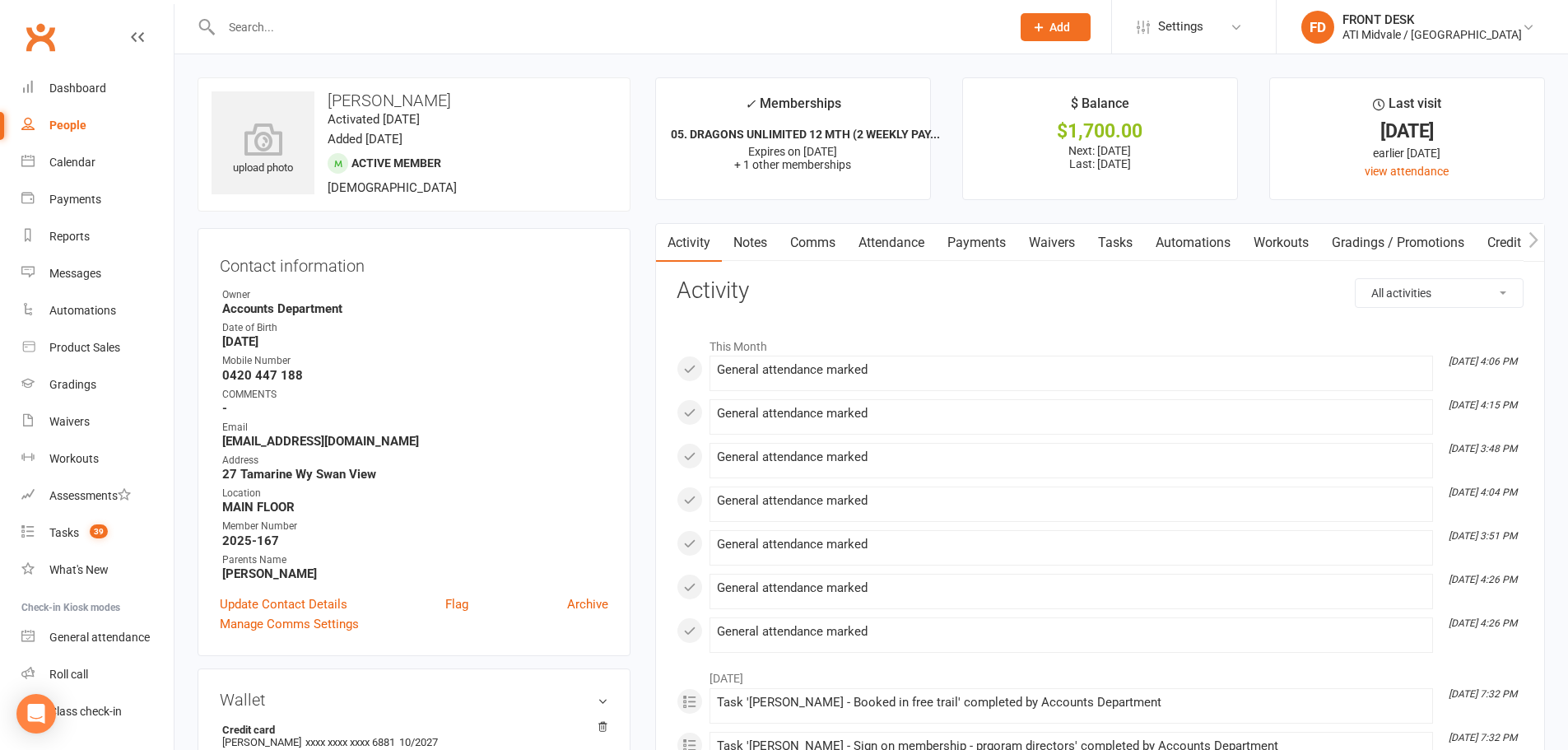
click at [354, 1] on div at bounding box center [598, 27] width 801 height 53
click at [347, 17] on input "text" at bounding box center [608, 27] width 783 height 23
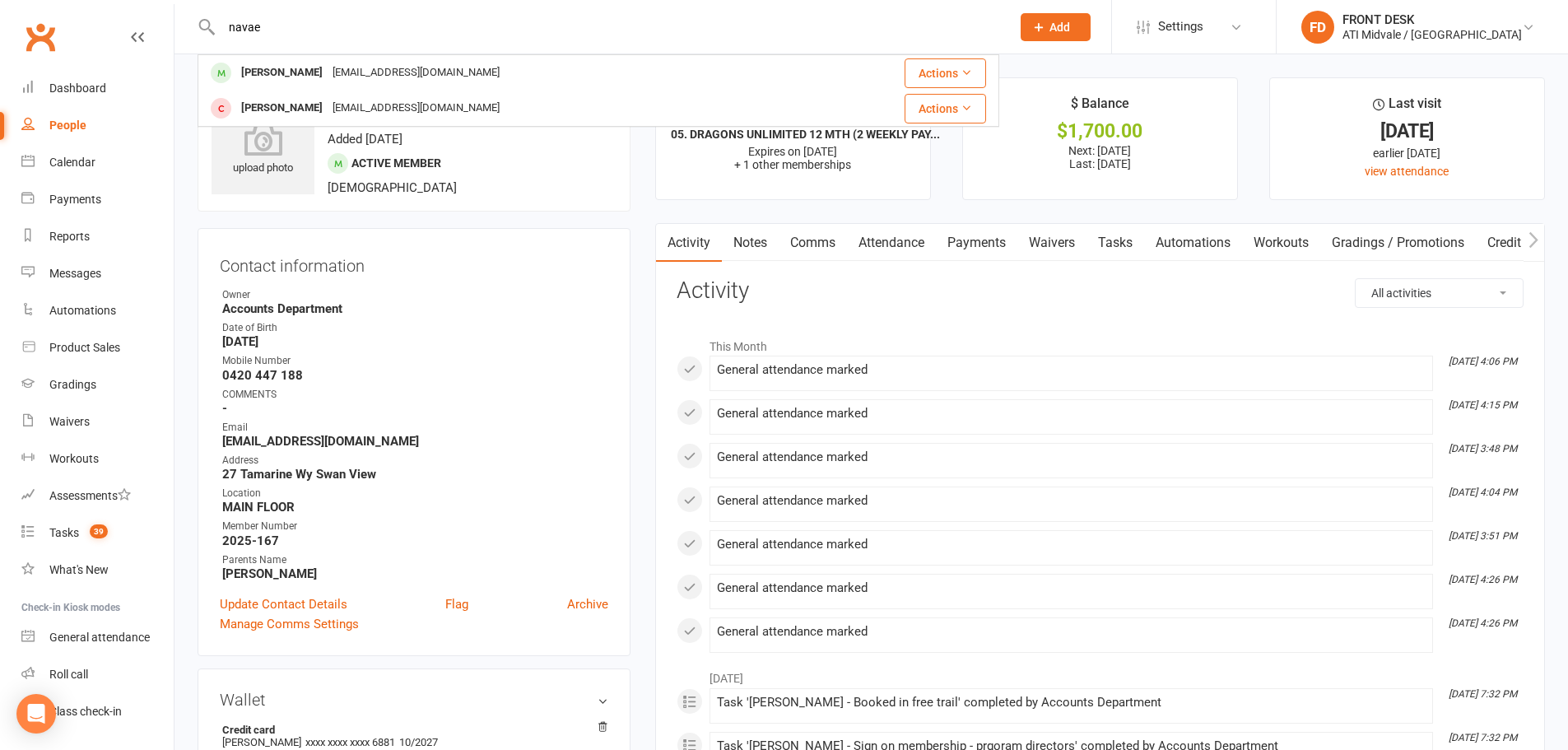
type input "navaeh"
